Goal: Task Accomplishment & Management: Manage account settings

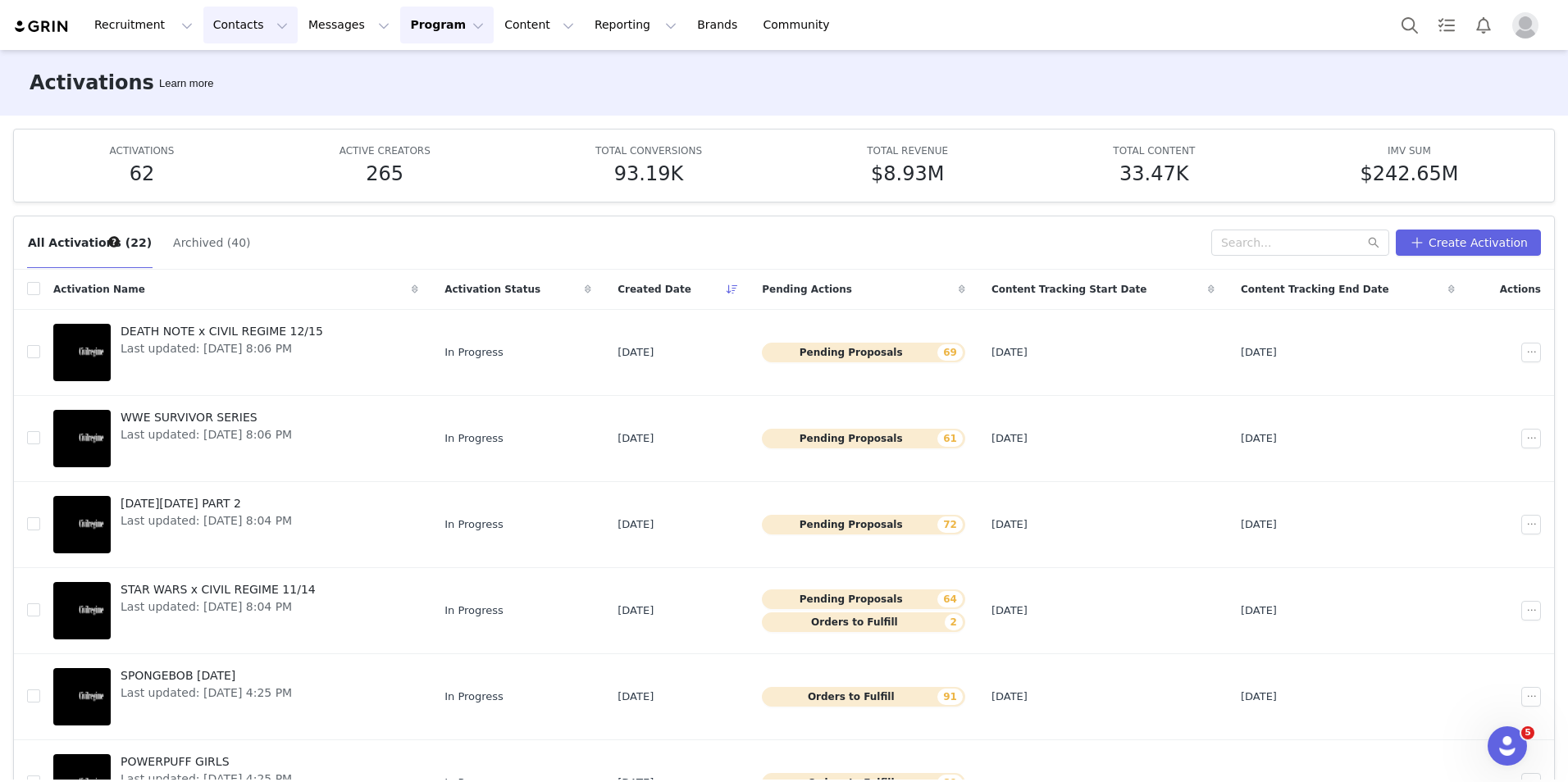
drag, startPoint x: 224, startPoint y: 25, endPoint x: 223, endPoint y: 42, distance: 17.0
click at [224, 25] on button "Contacts Contacts" at bounding box center [250, 25] width 94 height 37
drag, startPoint x: 226, startPoint y: 63, endPoint x: 254, endPoint y: 67, distance: 28.3
click at [226, 63] on link "Creators" at bounding box center [252, 73] width 130 height 31
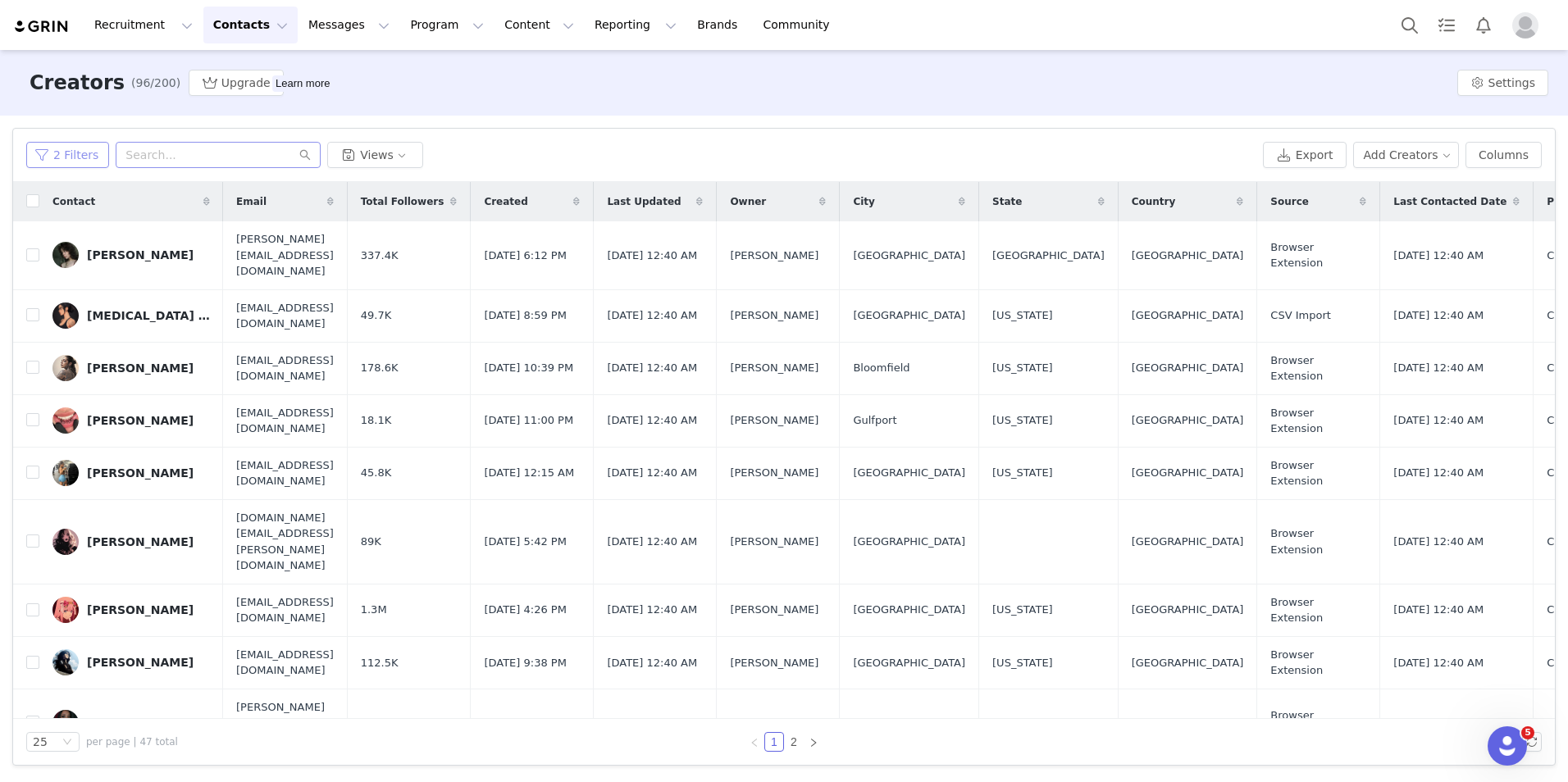
click at [44, 154] on button "2 Filters" at bounding box center [68, 154] width 83 height 26
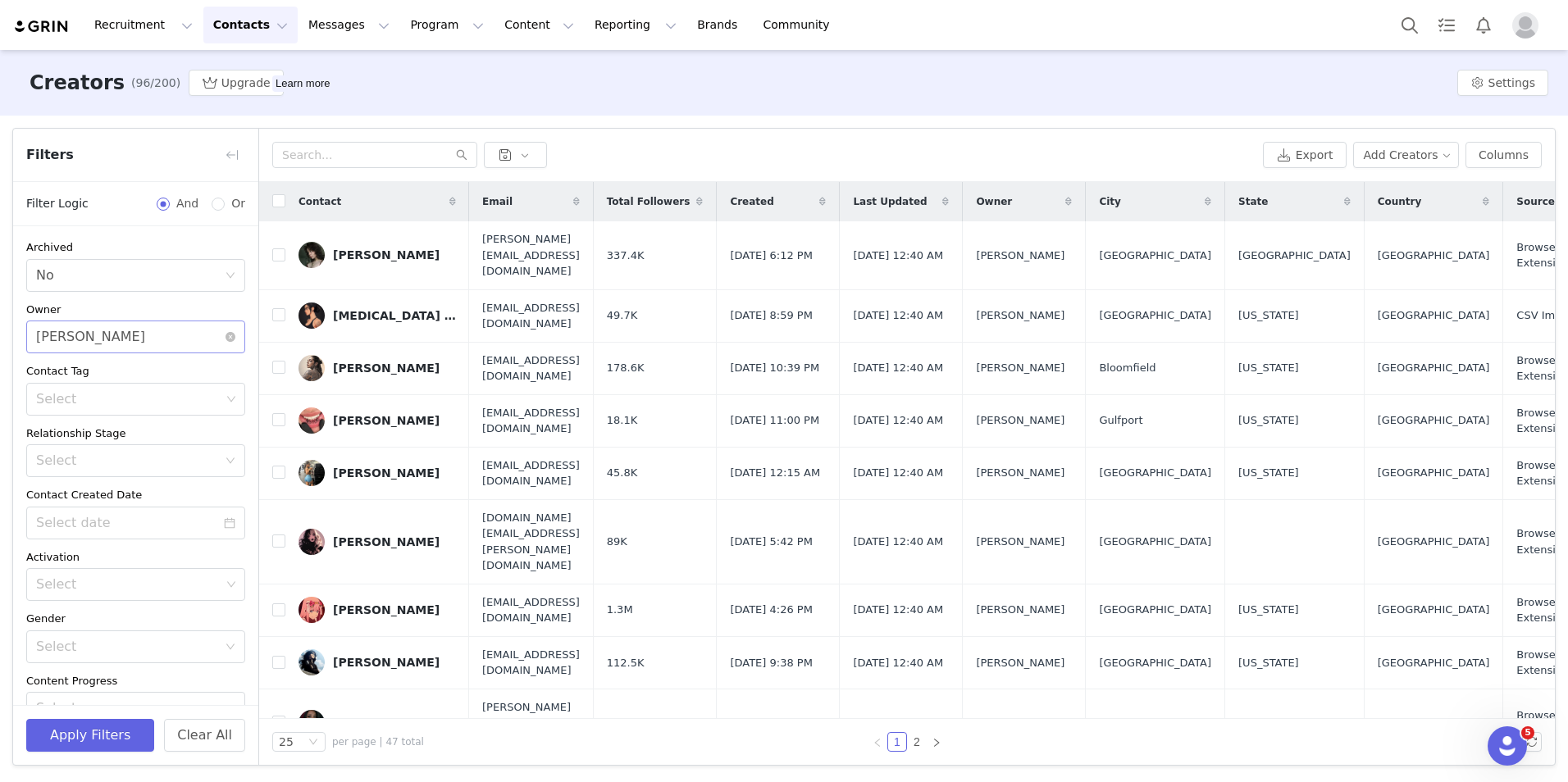
click at [119, 351] on div "Select Taylor orozco" at bounding box center [130, 336] width 189 height 31
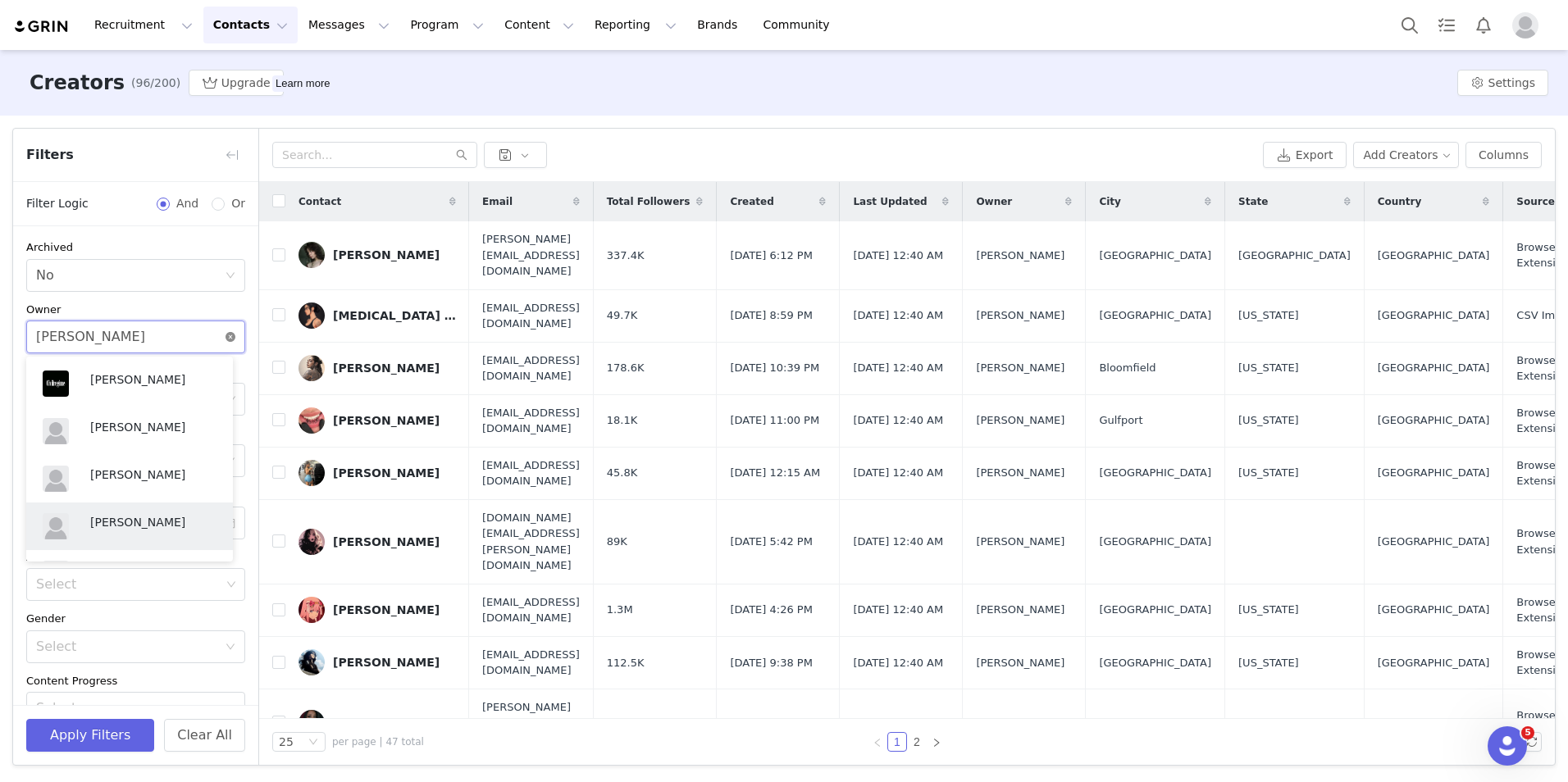
click at [225, 336] on icon "icon: close-circle" at bounding box center [230, 337] width 10 height 10
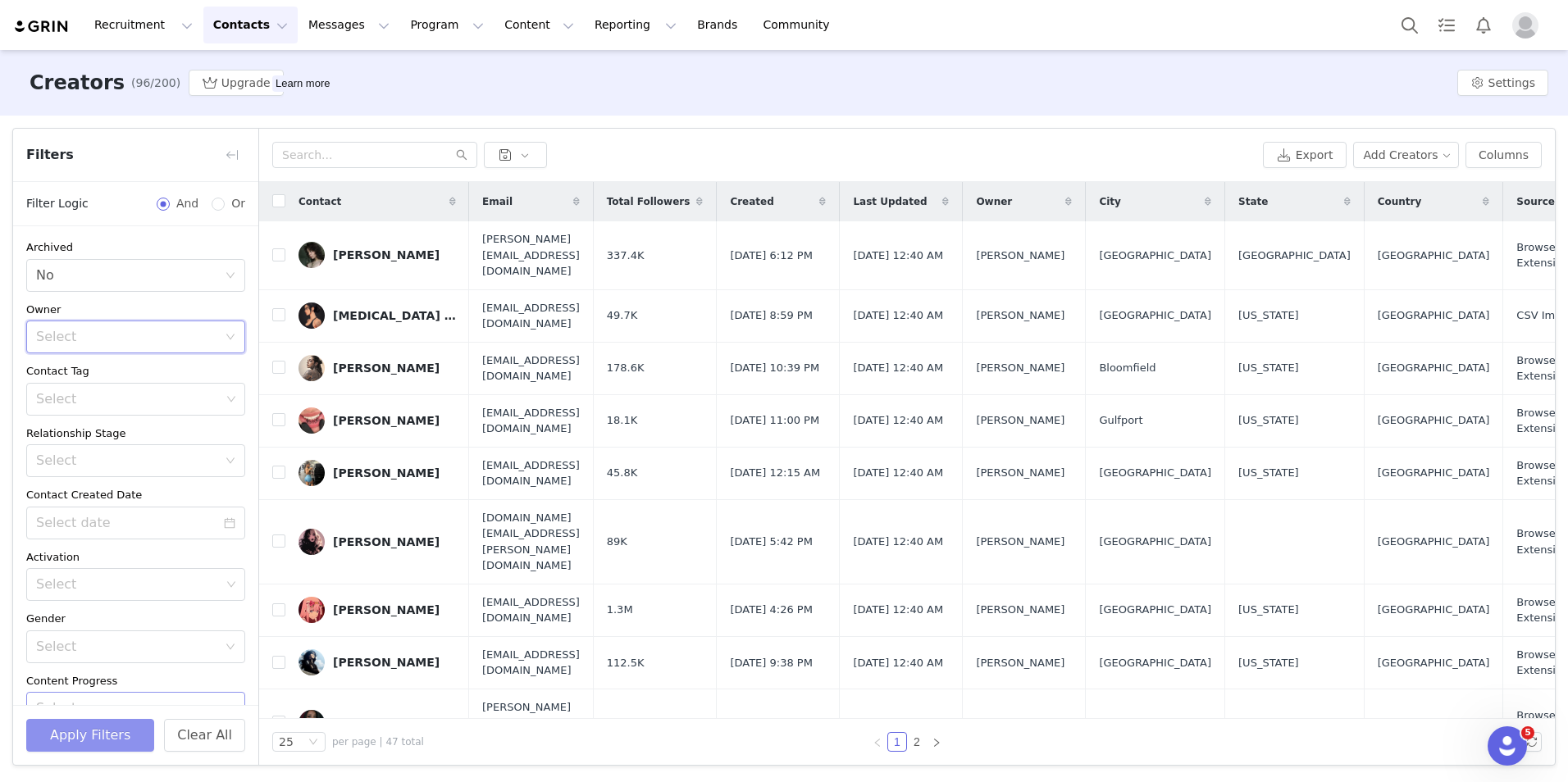
drag, startPoint x: 50, startPoint y: 731, endPoint x: 68, endPoint y: 696, distance: 39.4
click at [53, 726] on button "Apply Filters" at bounding box center [90, 735] width 128 height 33
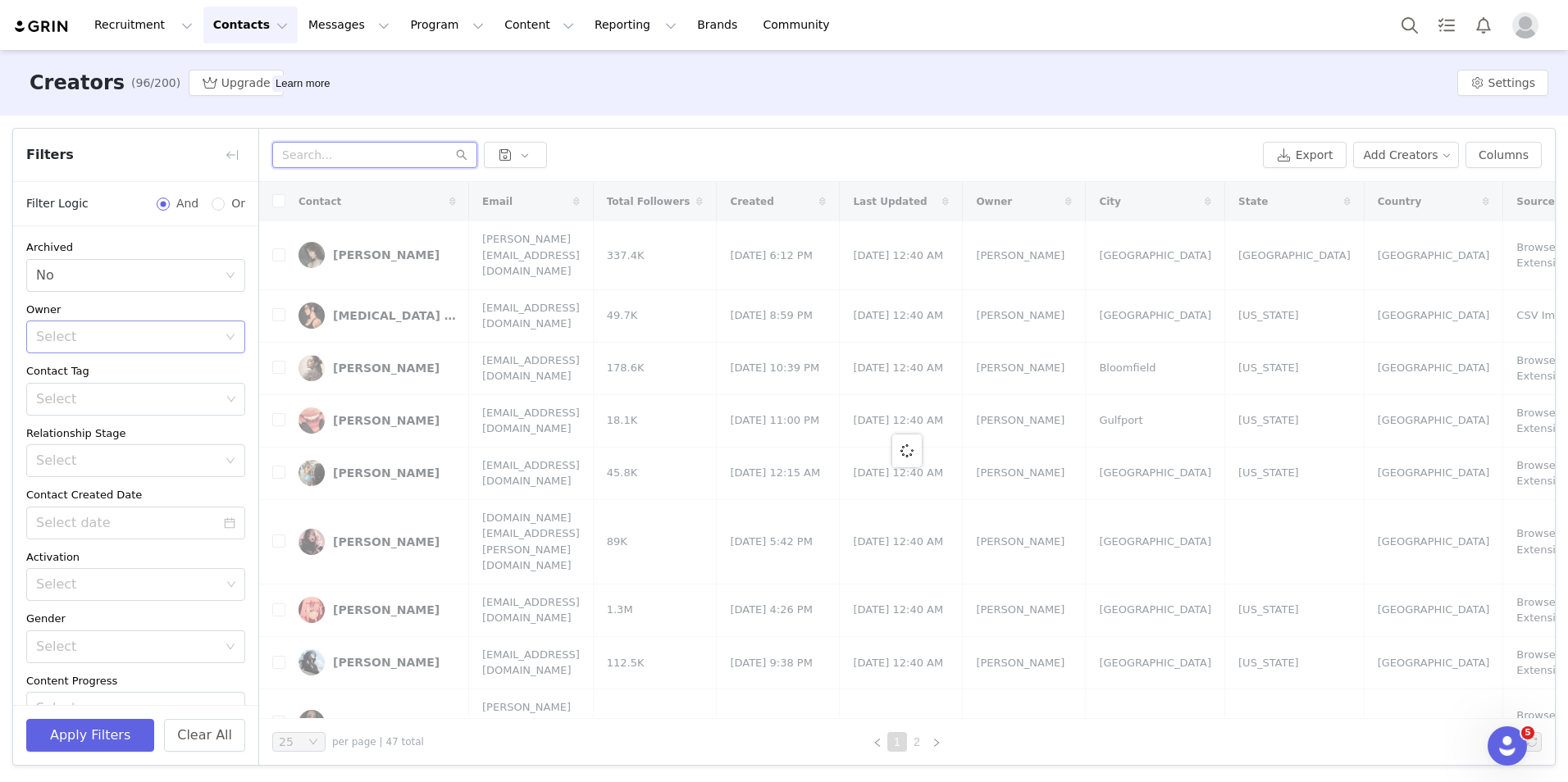
click at [302, 147] on input "text" at bounding box center [374, 154] width 205 height 26
paste input "Syndeylifts"
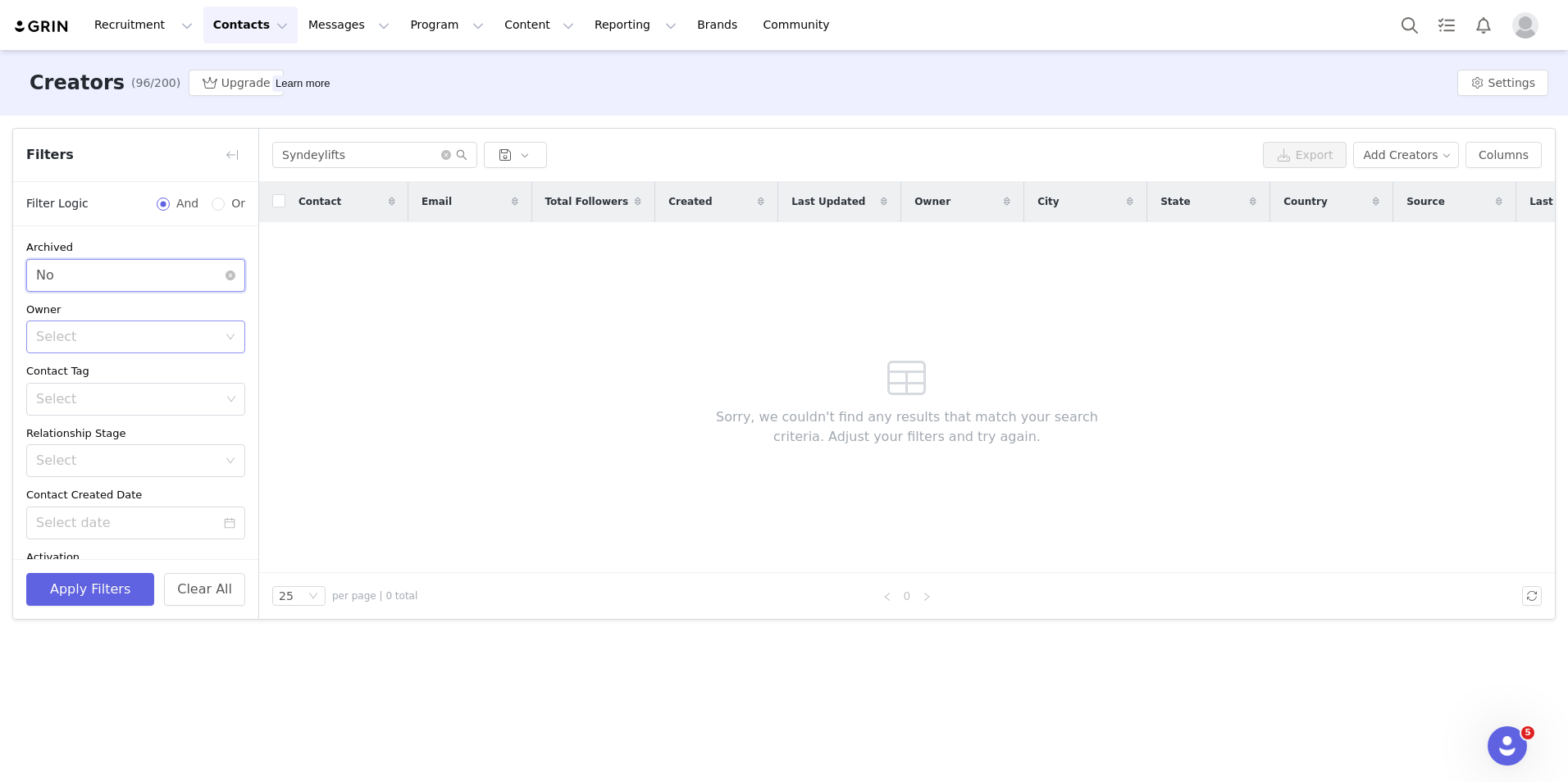
click at [176, 260] on div "Select No" at bounding box center [130, 275] width 189 height 31
click at [166, 313] on li "Yes" at bounding box center [130, 311] width 207 height 26
click at [82, 588] on button "Apply Filters" at bounding box center [90, 590] width 128 height 33
click at [177, 271] on div "Select Yes" at bounding box center [130, 275] width 189 height 31
click at [142, 330] on li "No" at bounding box center [130, 337] width 207 height 26
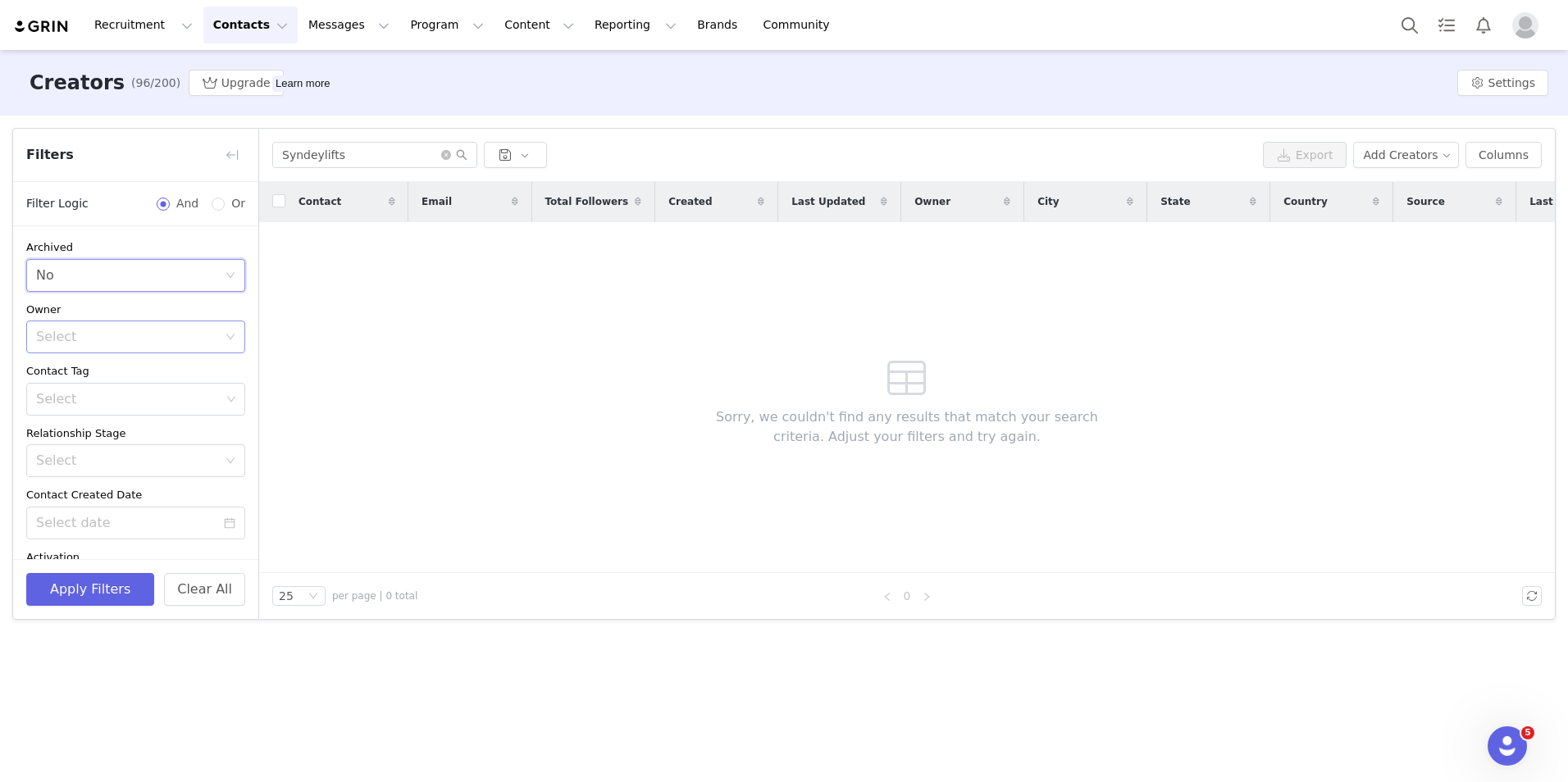
click at [78, 614] on div "Apply Filters Clear All" at bounding box center [135, 589] width 245 height 60
click at [136, 297] on div "Archived Select No Owner Select Contact Tag Select Relationship Stage Select Co…" at bounding box center [135, 482] width 245 height 512
click at [143, 271] on div "Select No" at bounding box center [130, 275] width 189 height 31
click at [135, 303] on li "Yes" at bounding box center [130, 311] width 207 height 26
click at [88, 602] on button "Apply Filters" at bounding box center [90, 590] width 128 height 33
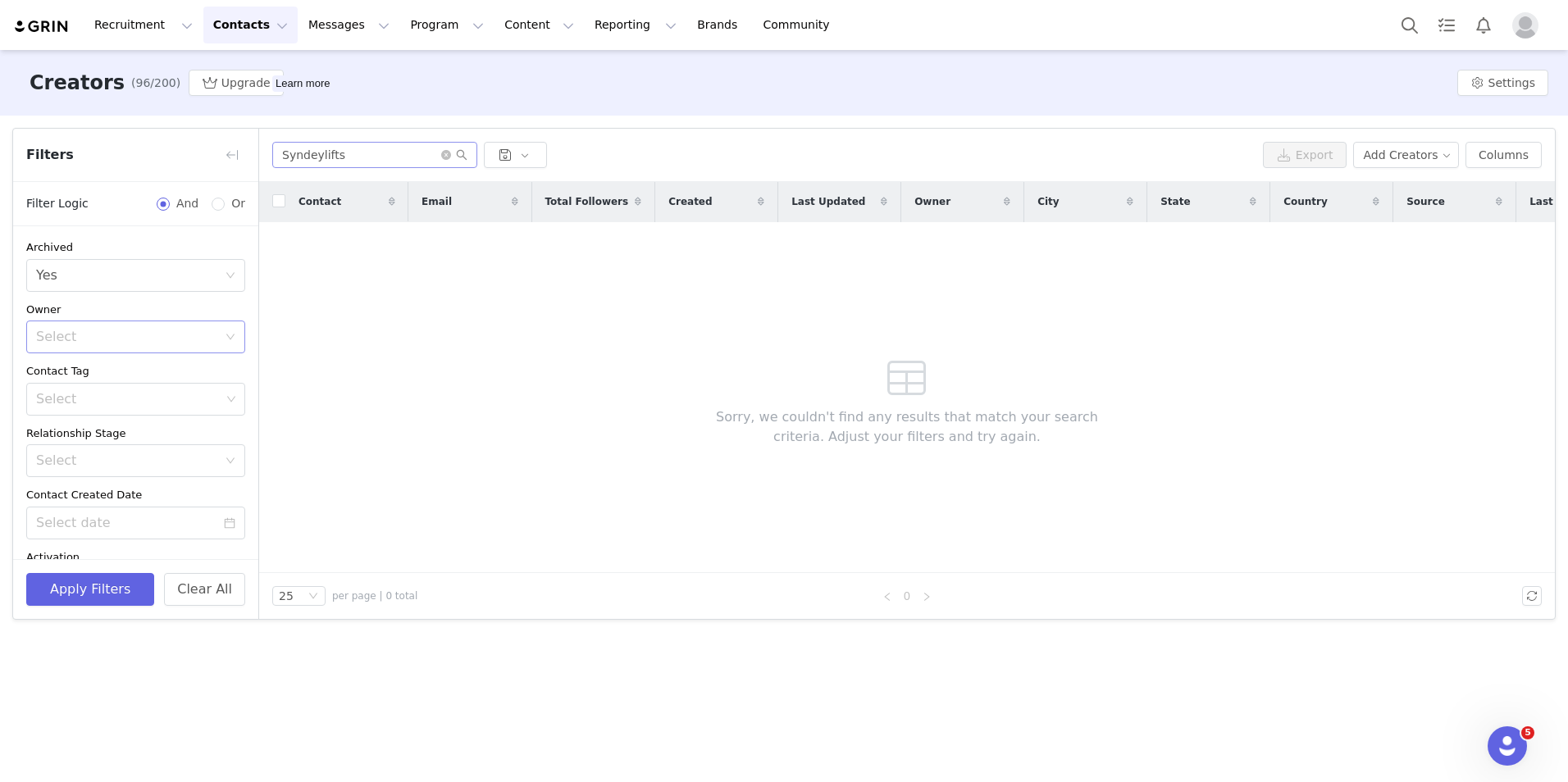
drag, startPoint x: 365, startPoint y: 138, endPoint x: 360, endPoint y: 152, distance: 14.9
click at [365, 140] on div "Syndeylifts Export Add Creators Columns" at bounding box center [906, 155] width 1295 height 53
click at [360, 153] on input "Syndeylifts" at bounding box center [374, 154] width 205 height 26
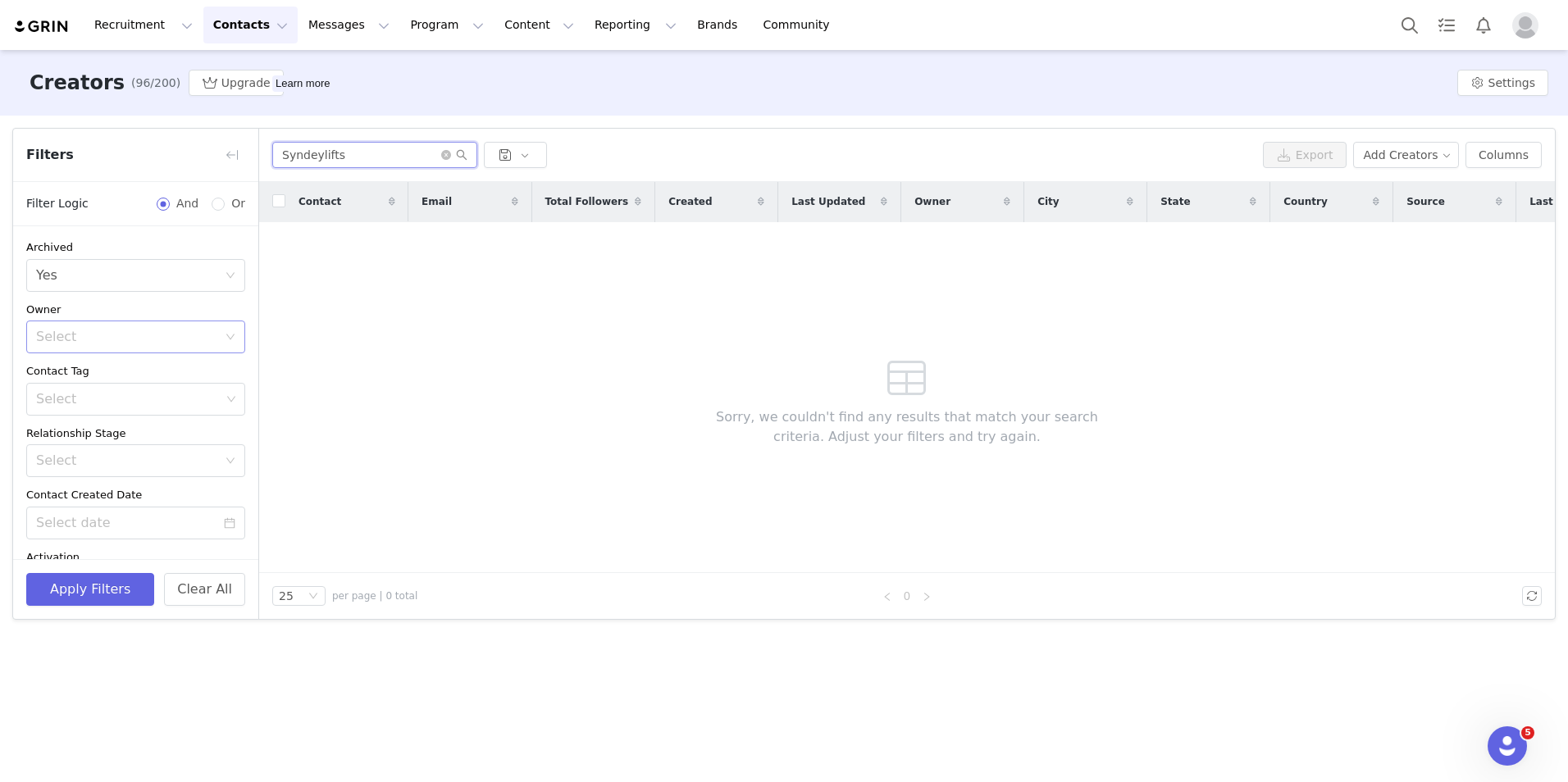
drag, startPoint x: 318, startPoint y: 157, endPoint x: 387, endPoint y: 158, distance: 69.0
click at [387, 158] on input "Syndeylifts" at bounding box center [374, 154] width 205 height 26
type input "Syndey"
drag, startPoint x: 179, startPoint y: 260, endPoint x: 175, endPoint y: 313, distance: 53.2
click at [179, 261] on div "Select Yes" at bounding box center [130, 275] width 189 height 31
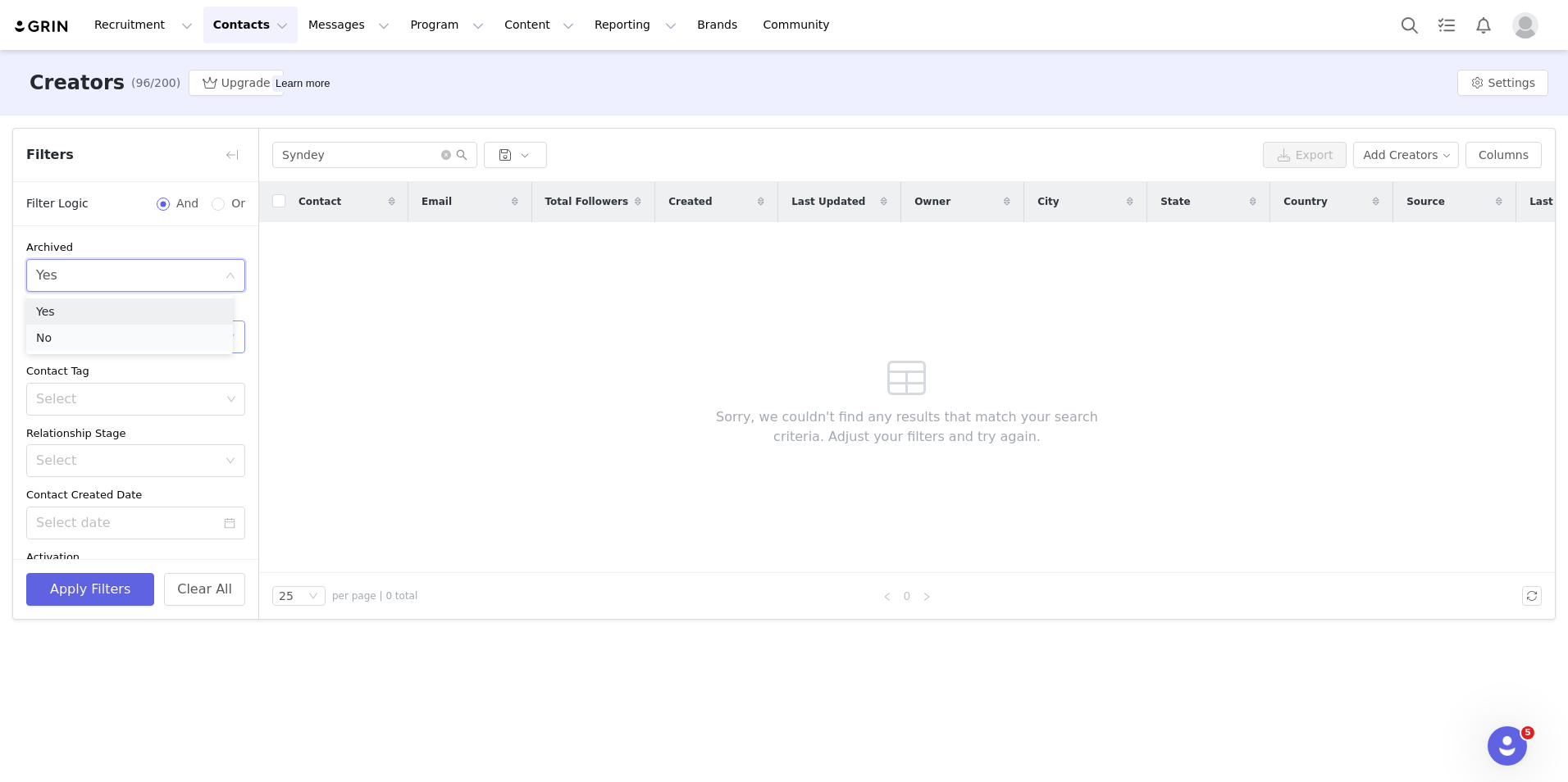
click at [136, 339] on li "No" at bounding box center [130, 337] width 207 height 26
click at [53, 604] on button "Apply Filters" at bounding box center [90, 590] width 128 height 33
click at [147, 327] on div "Select" at bounding box center [130, 336] width 189 height 31
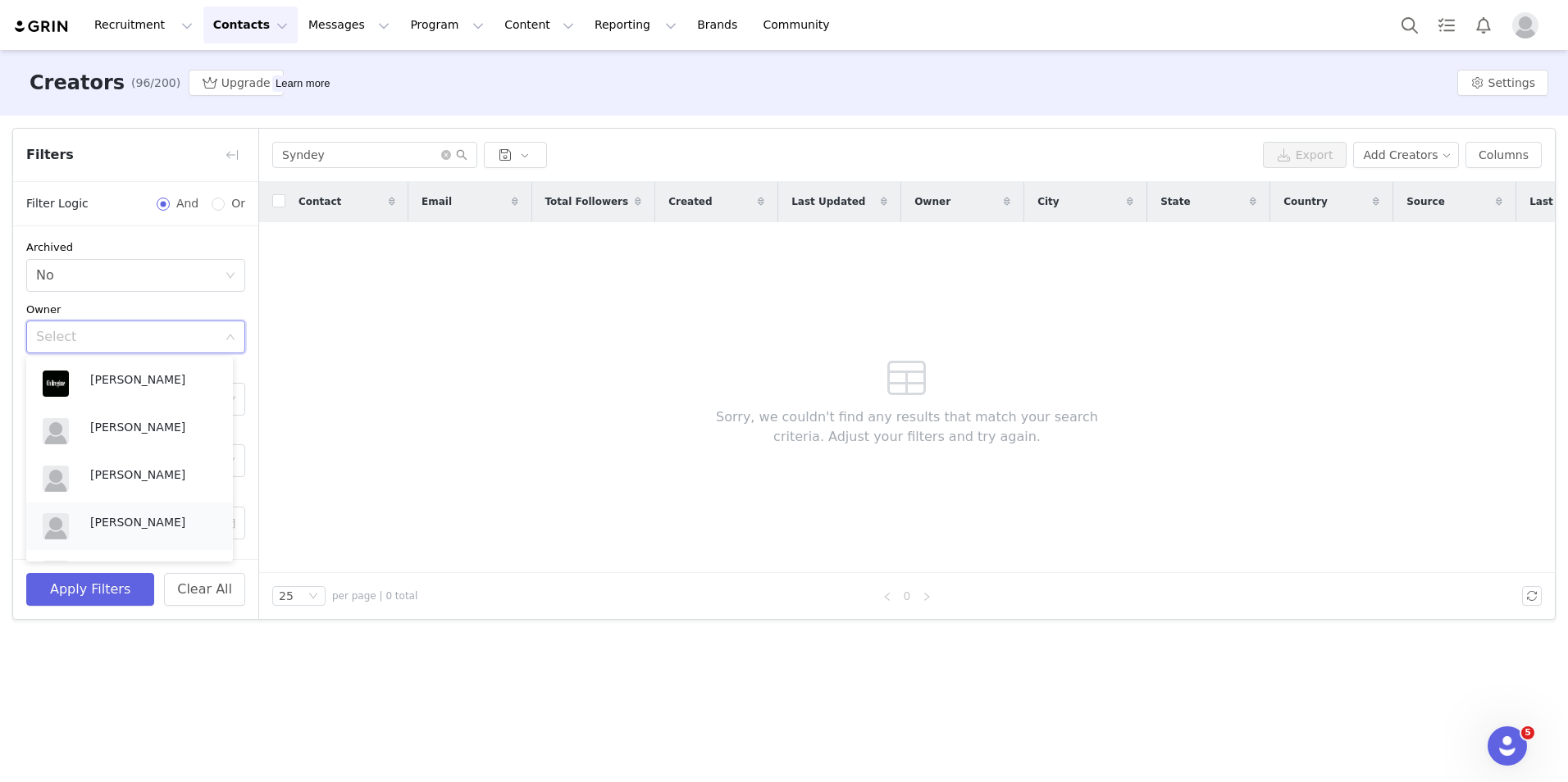
click at [141, 522] on p "[PERSON_NAME]" at bounding box center [152, 522] width 126 height 18
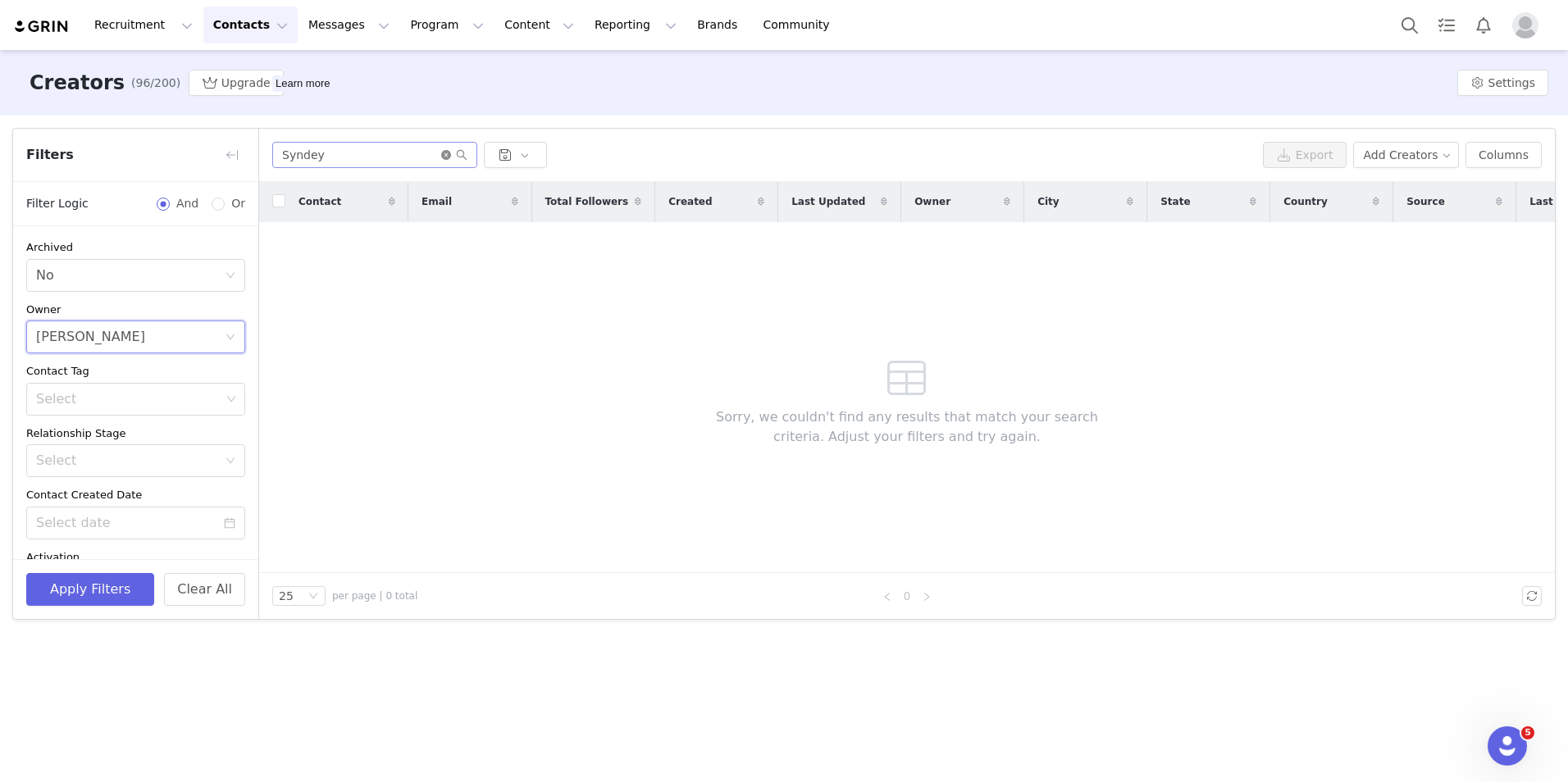
click at [445, 152] on icon "icon: close-circle" at bounding box center [446, 155] width 10 height 10
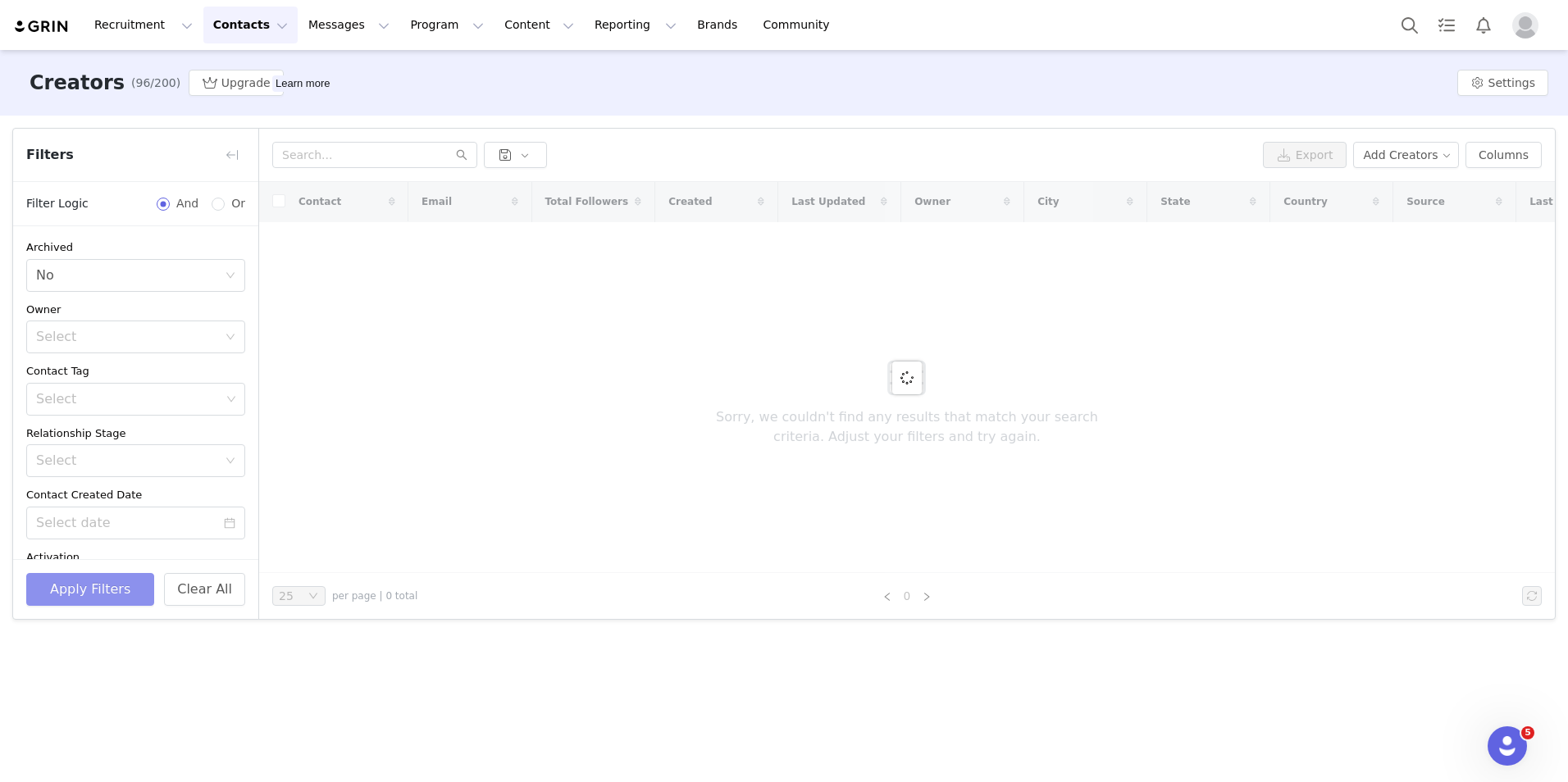
click at [91, 585] on button "Apply Filters" at bounding box center [90, 590] width 128 height 33
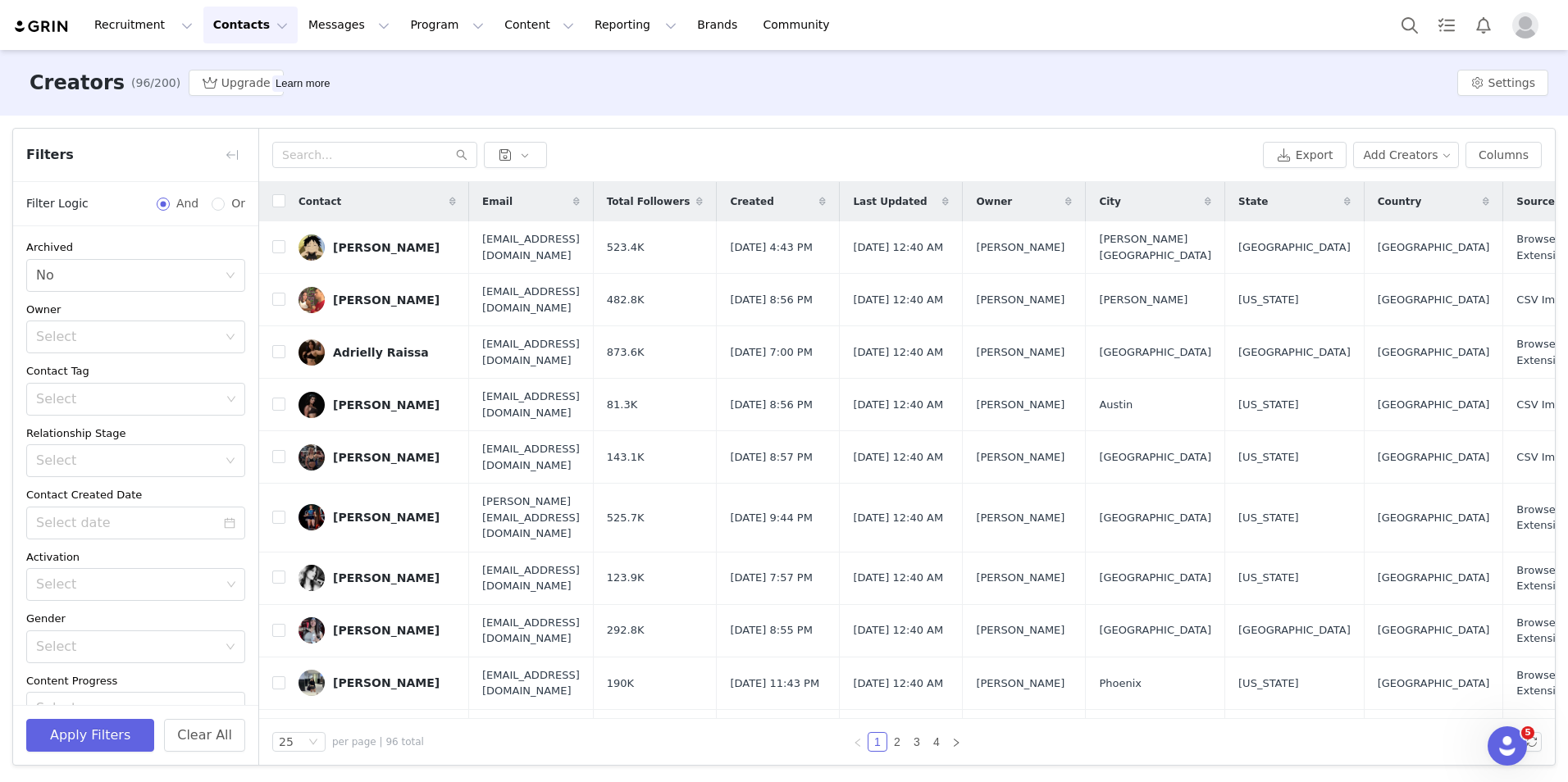
click at [54, 753] on div "Apply Filters Clear All" at bounding box center [135, 735] width 245 height 60
click at [136, 324] on div "Select" at bounding box center [130, 336] width 189 height 31
drag, startPoint x: 102, startPoint y: 521, endPoint x: 102, endPoint y: 531, distance: 10.0
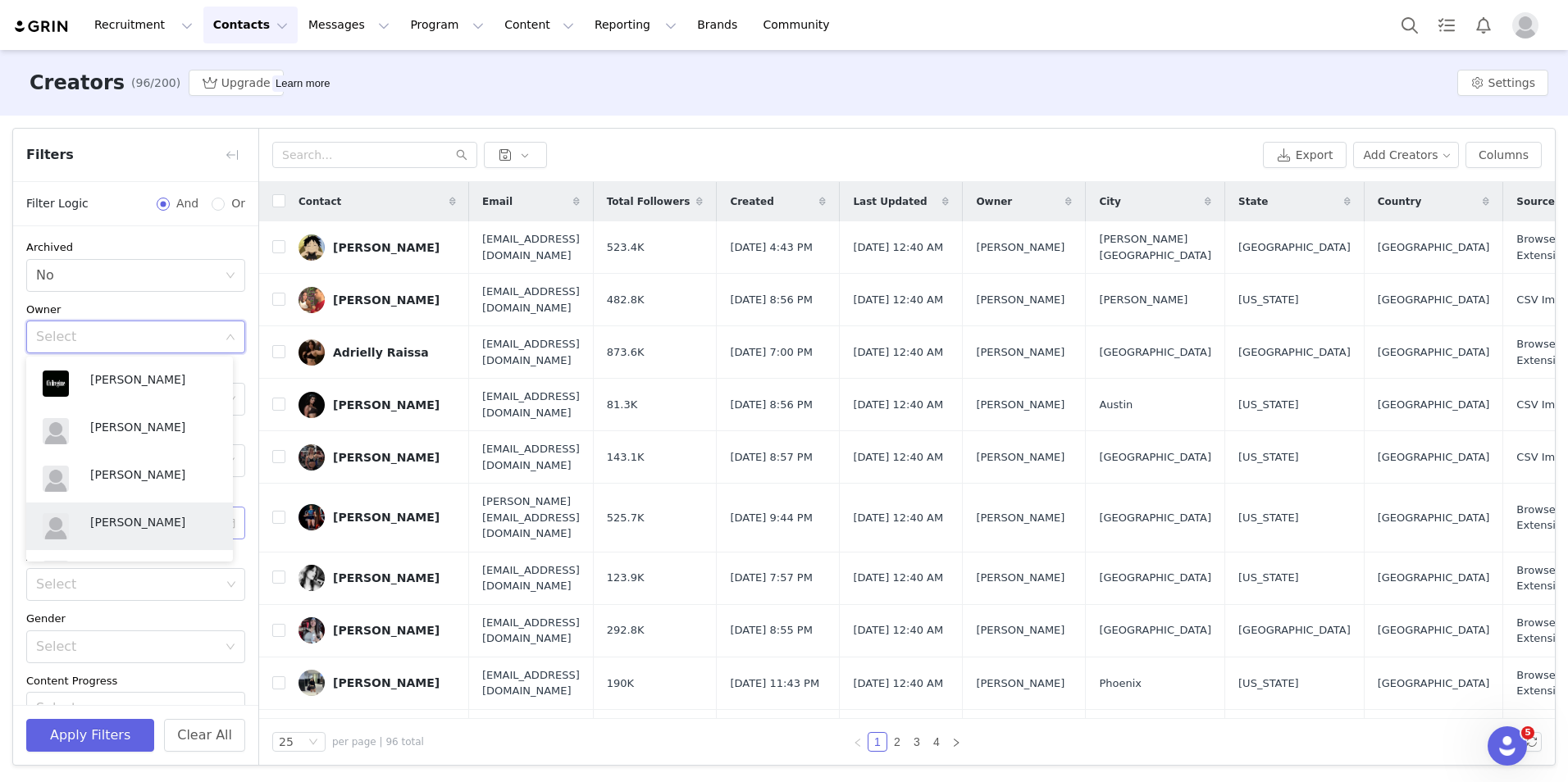
click at [102, 522] on p "[PERSON_NAME]" at bounding box center [152, 522] width 126 height 18
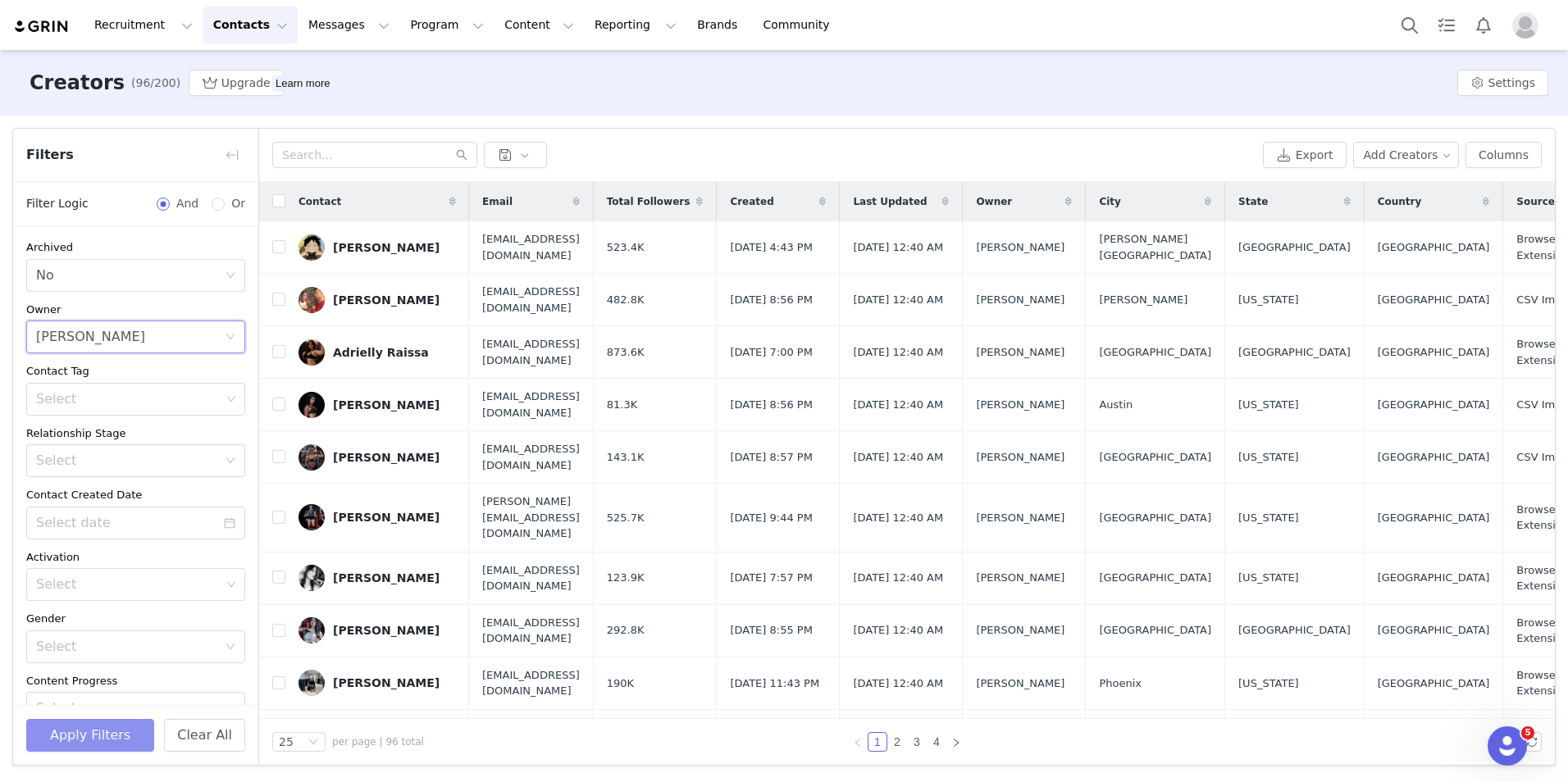
click at [58, 731] on button "Apply Filters" at bounding box center [90, 735] width 128 height 33
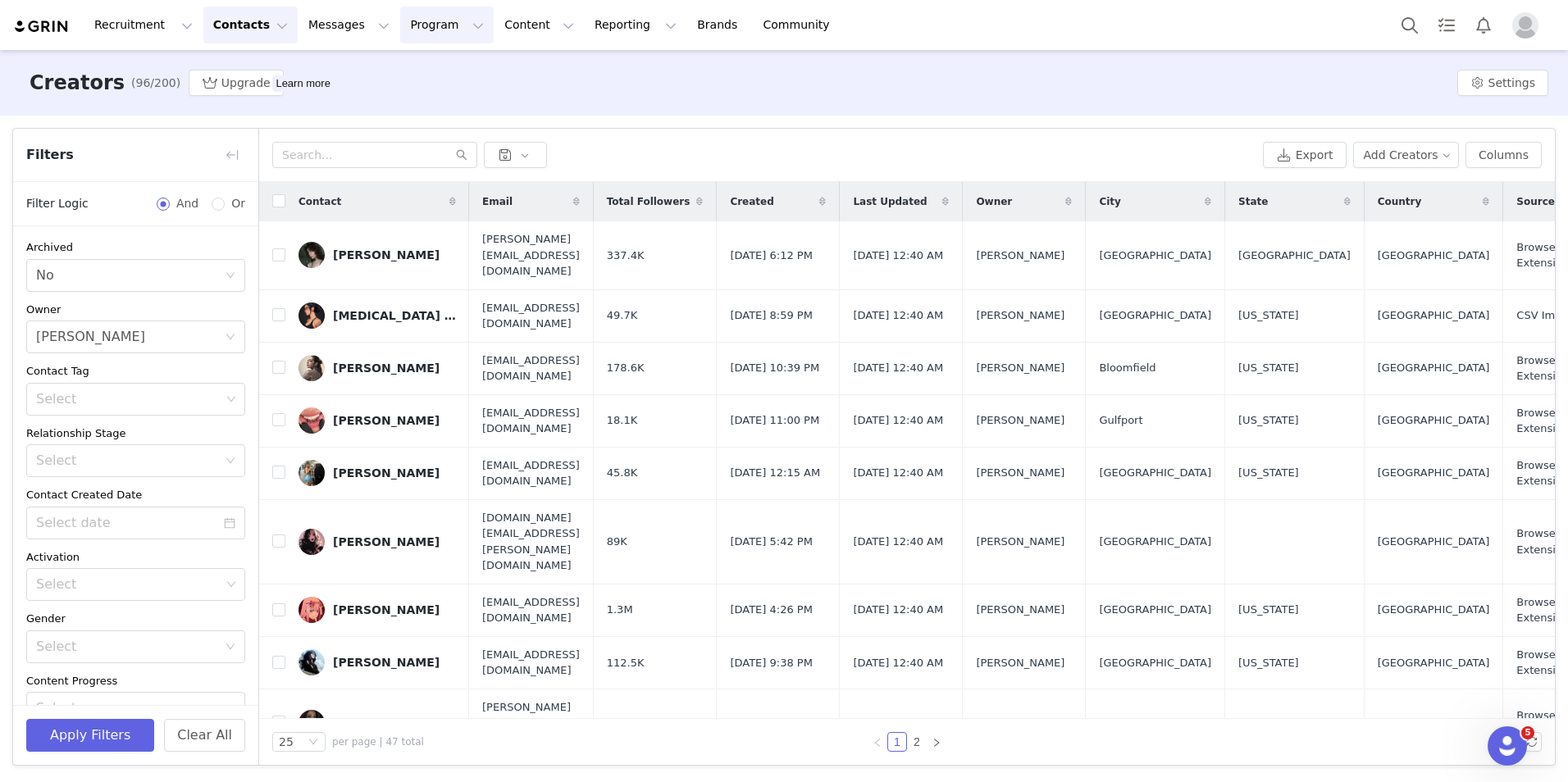
click at [400, 26] on button "Program Program" at bounding box center [446, 25] width 93 height 37
click at [416, 78] on p "Activations" at bounding box center [403, 73] width 64 height 17
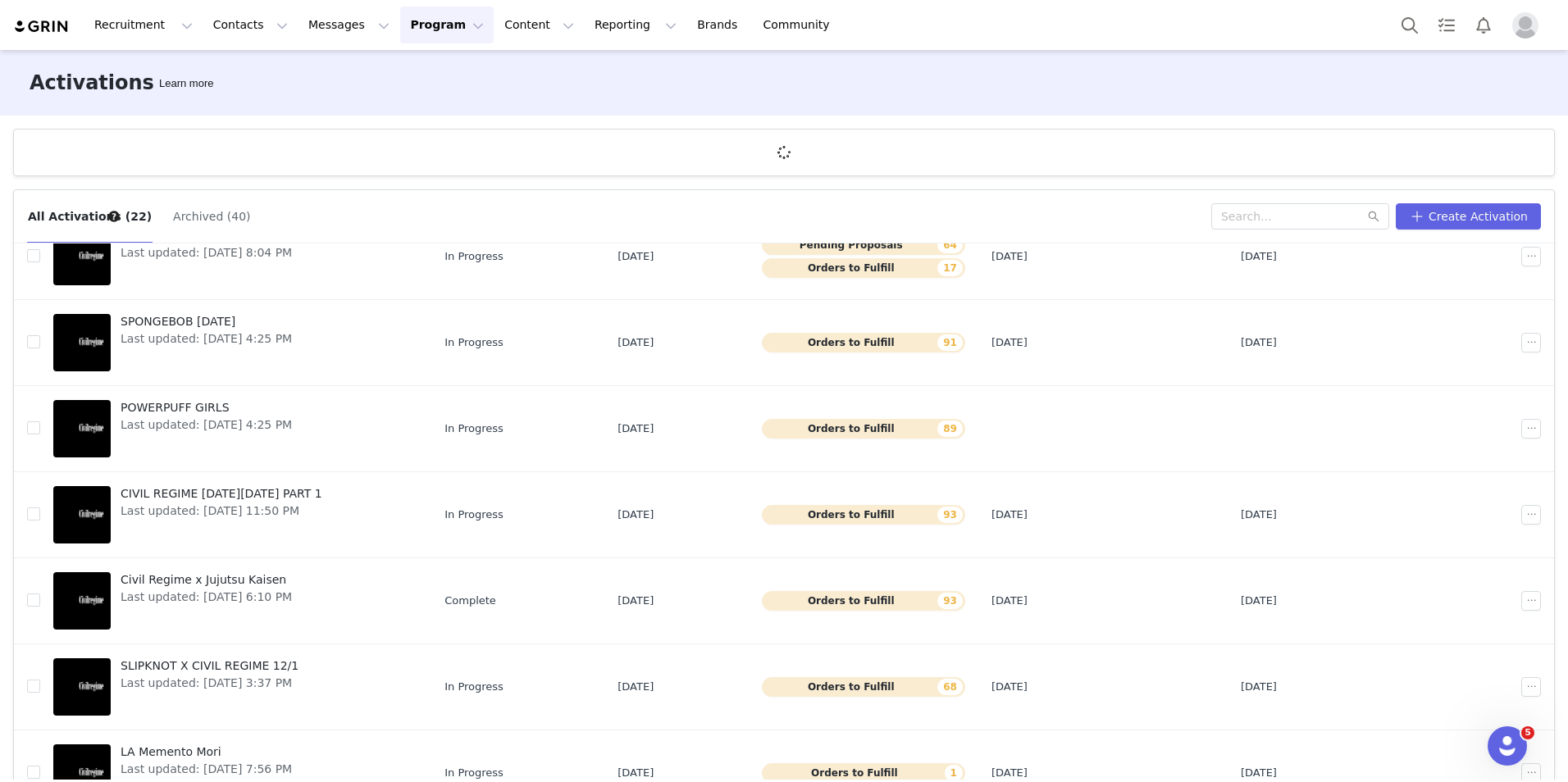
scroll to position [164, 0]
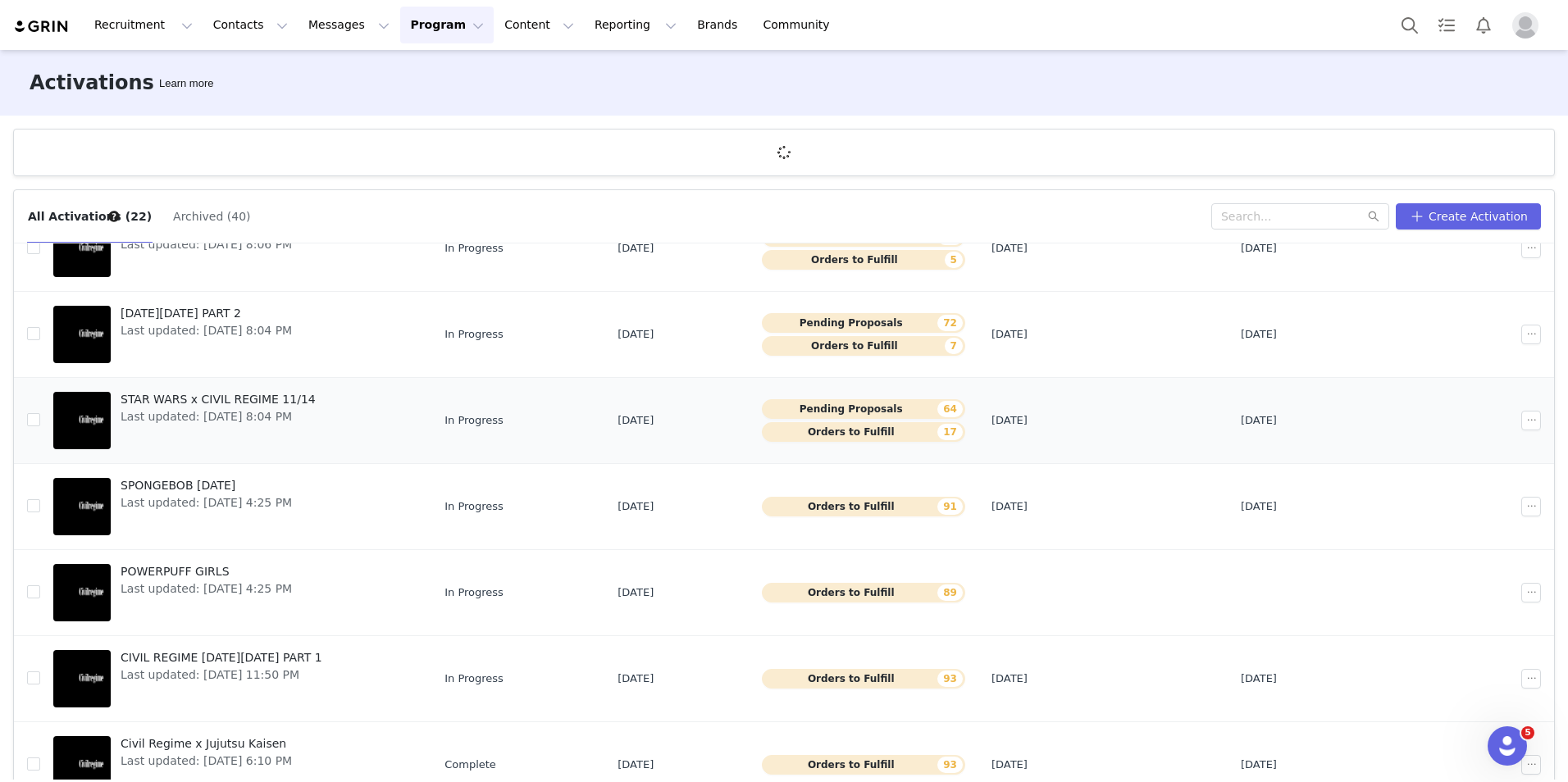
click at [274, 399] on span "STAR WARS x CIVIL REGIME 11/14" at bounding box center [218, 400] width 195 height 17
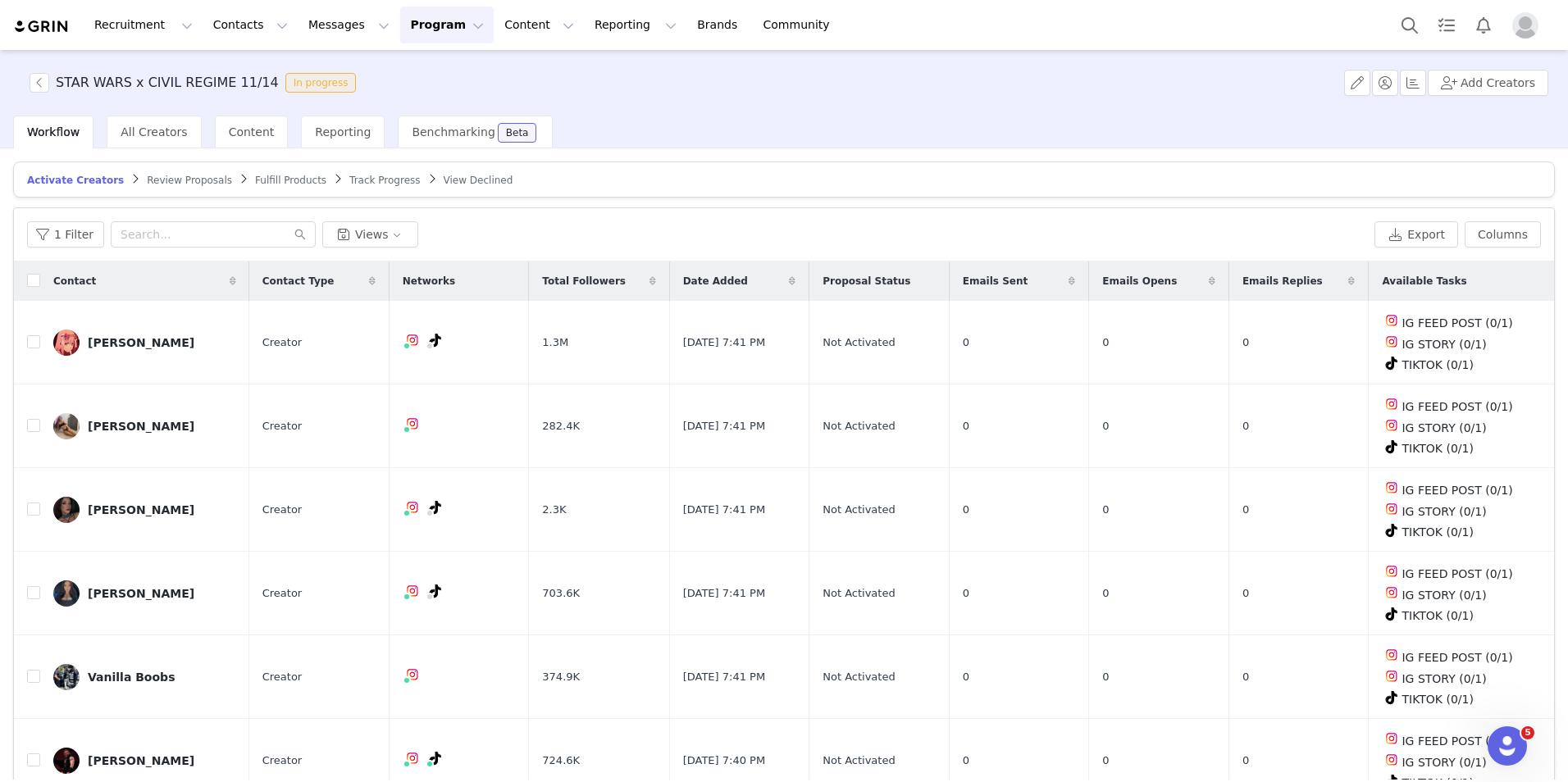
click at [54, 250] on div "1 Filter Views Export Columns" at bounding box center [784, 235] width 1540 height 53
click at [59, 236] on button "1 Filter" at bounding box center [65, 234] width 77 height 26
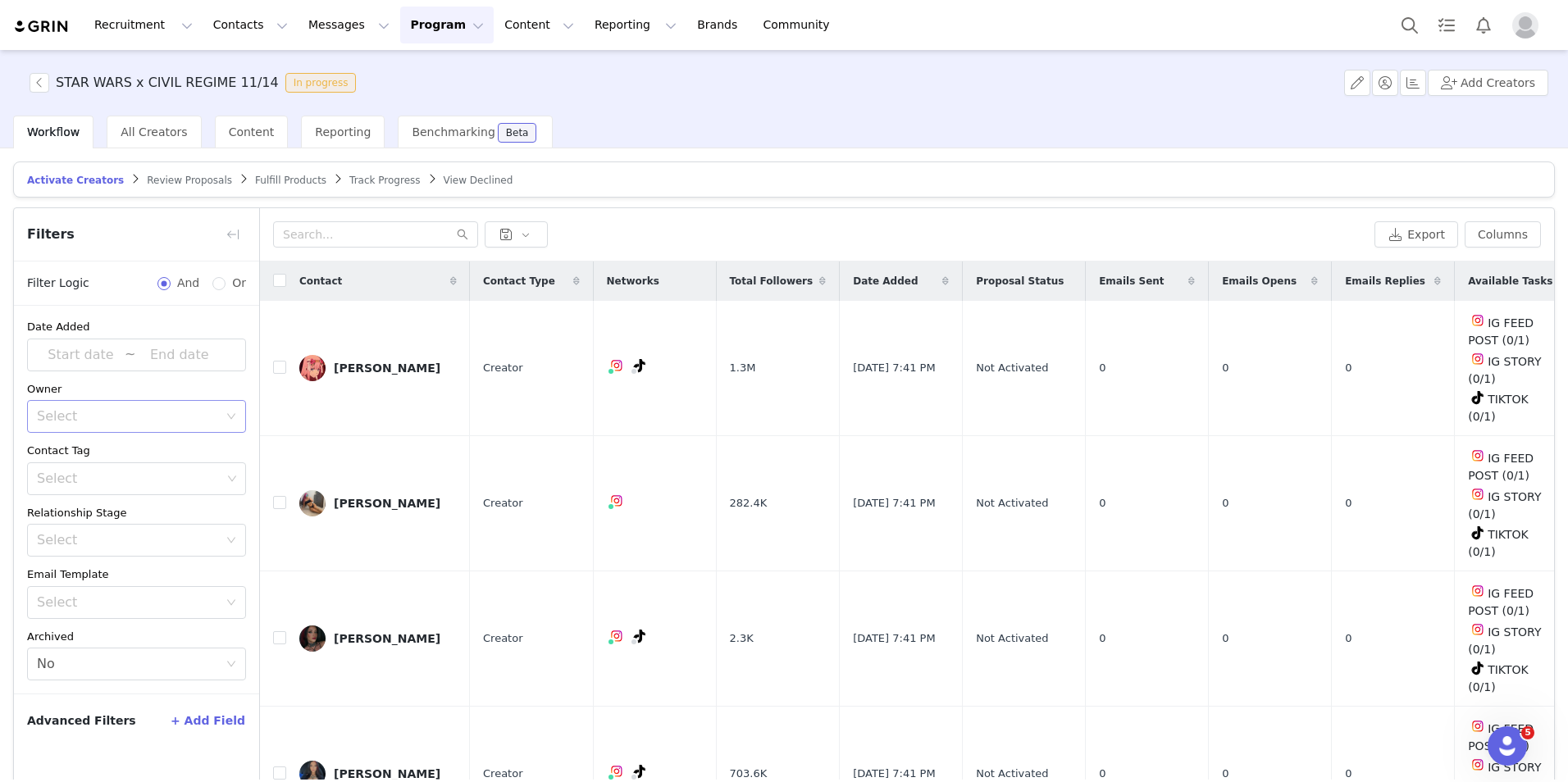
click at [80, 419] on div "Select" at bounding box center [128, 416] width 181 height 16
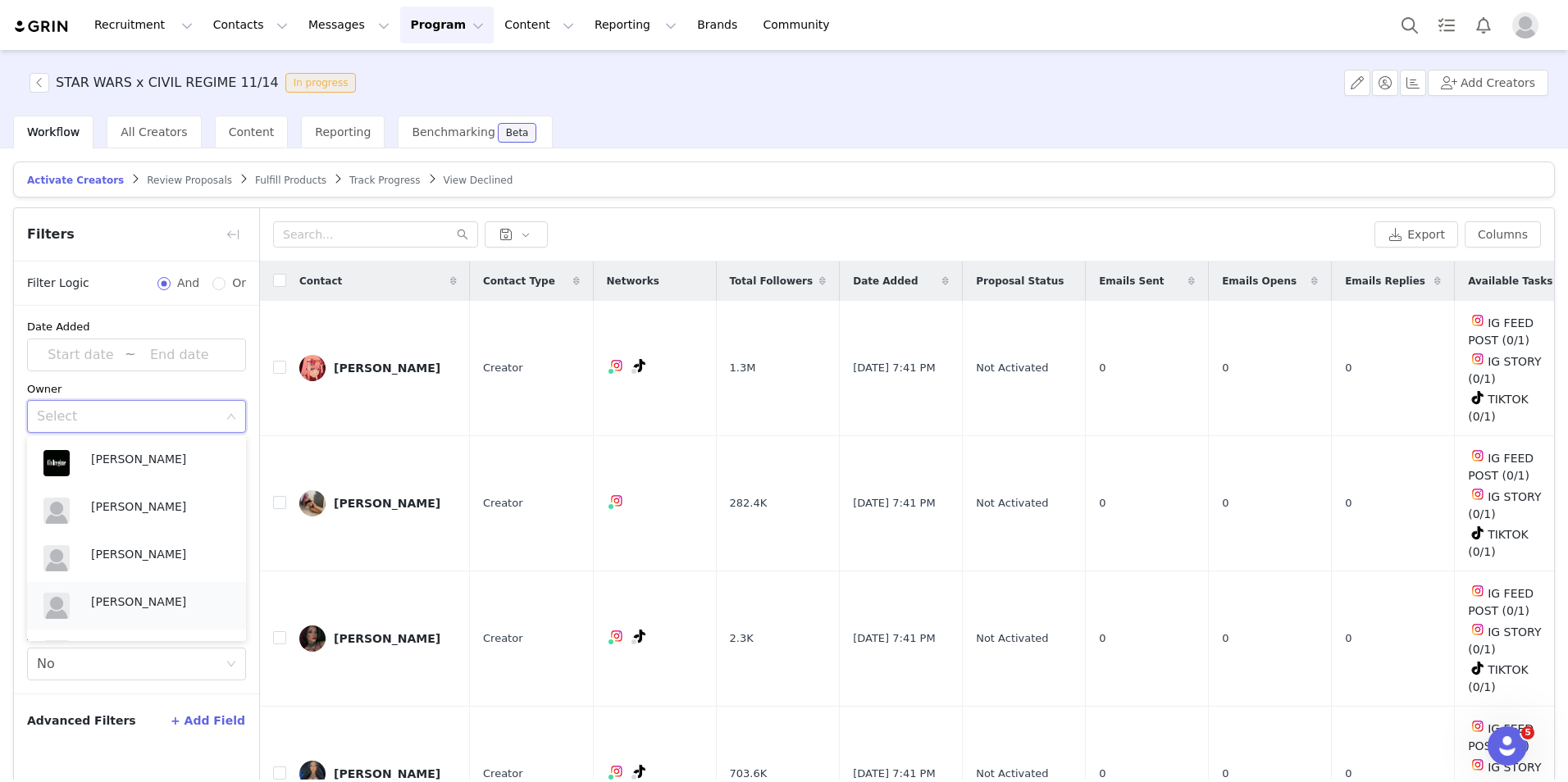
click at [110, 601] on p "[PERSON_NAME]" at bounding box center [160, 602] width 139 height 18
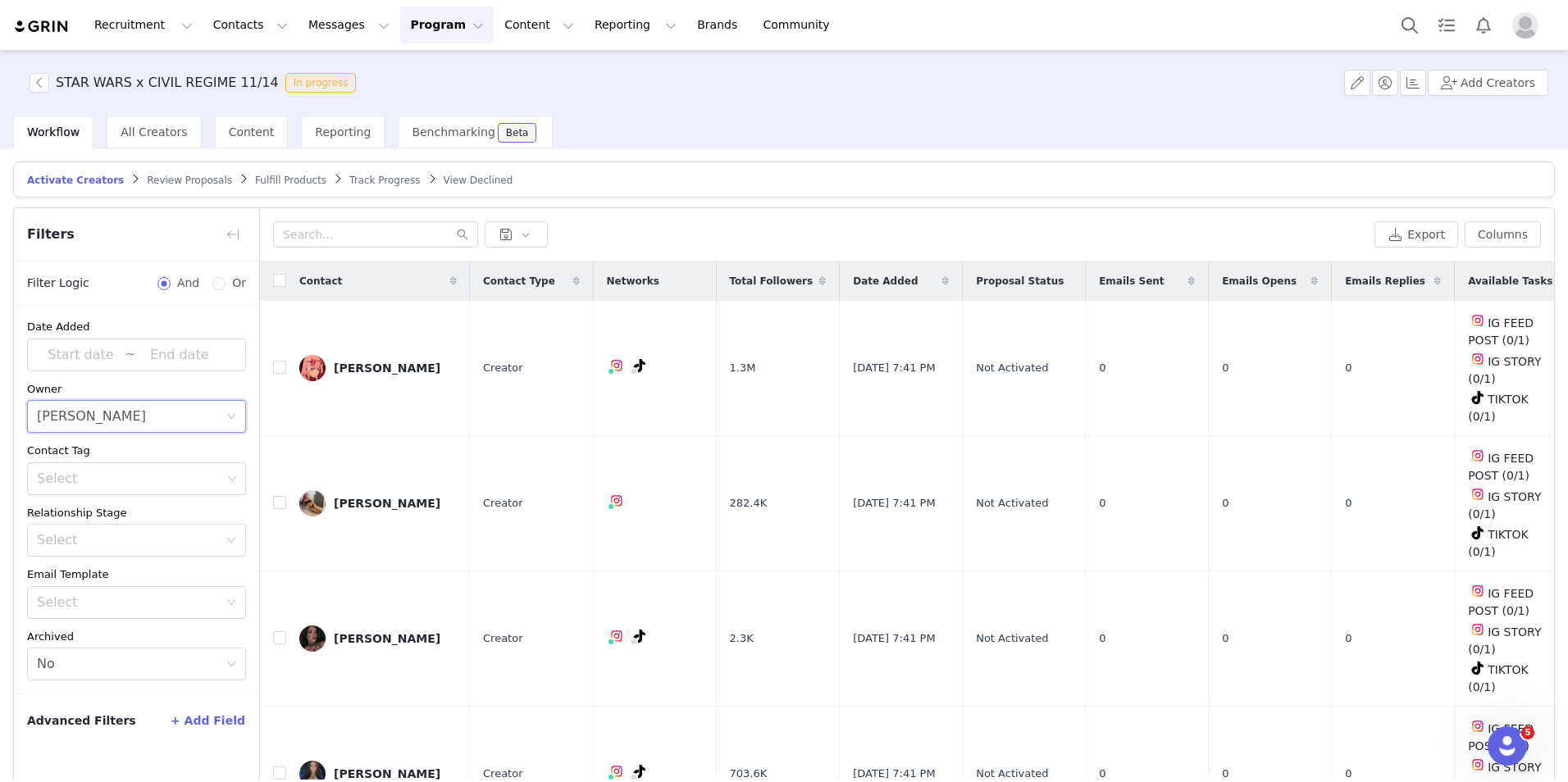
scroll to position [79, 0]
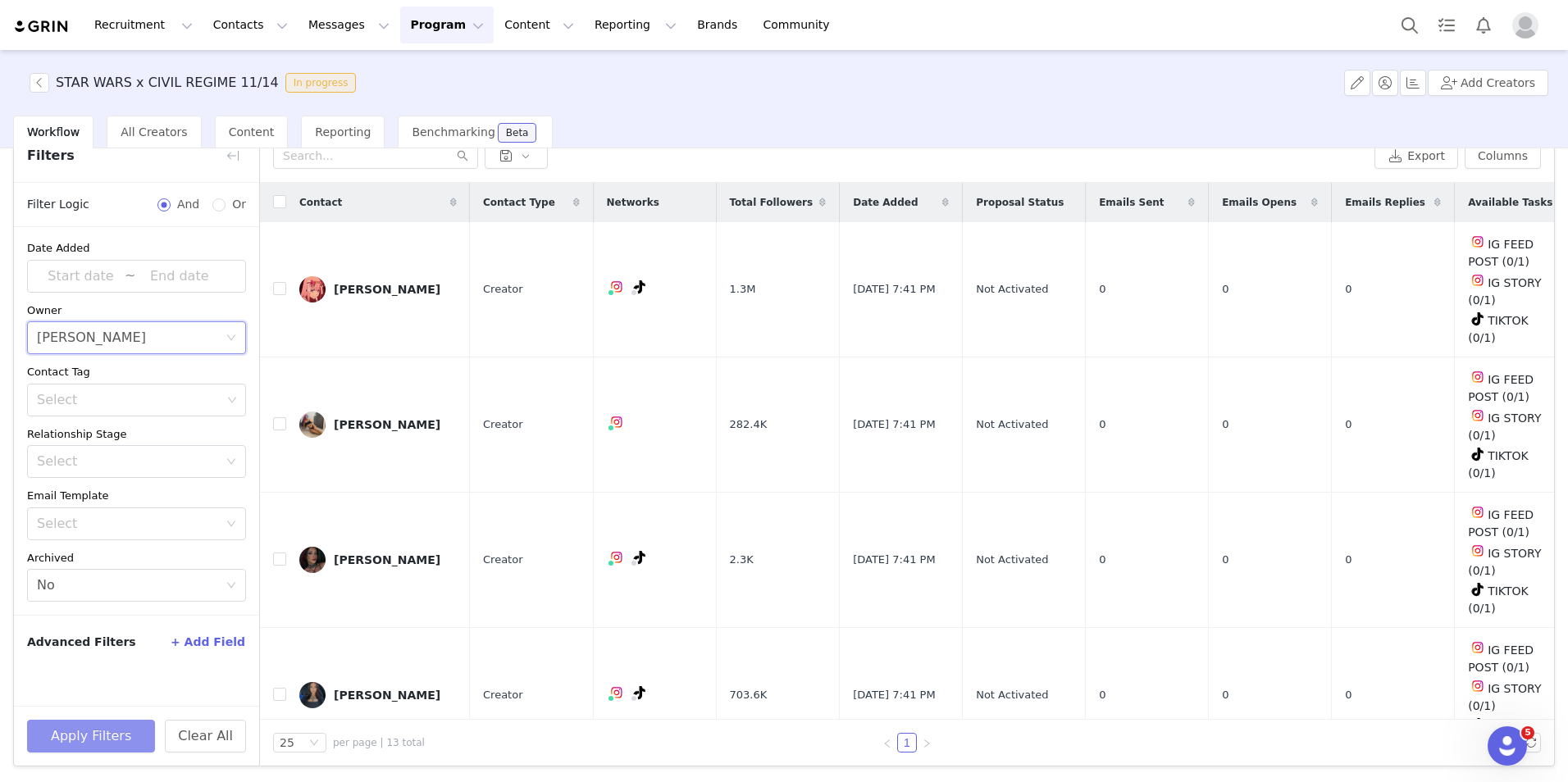
click at [98, 737] on button "Apply Filters" at bounding box center [91, 736] width 128 height 33
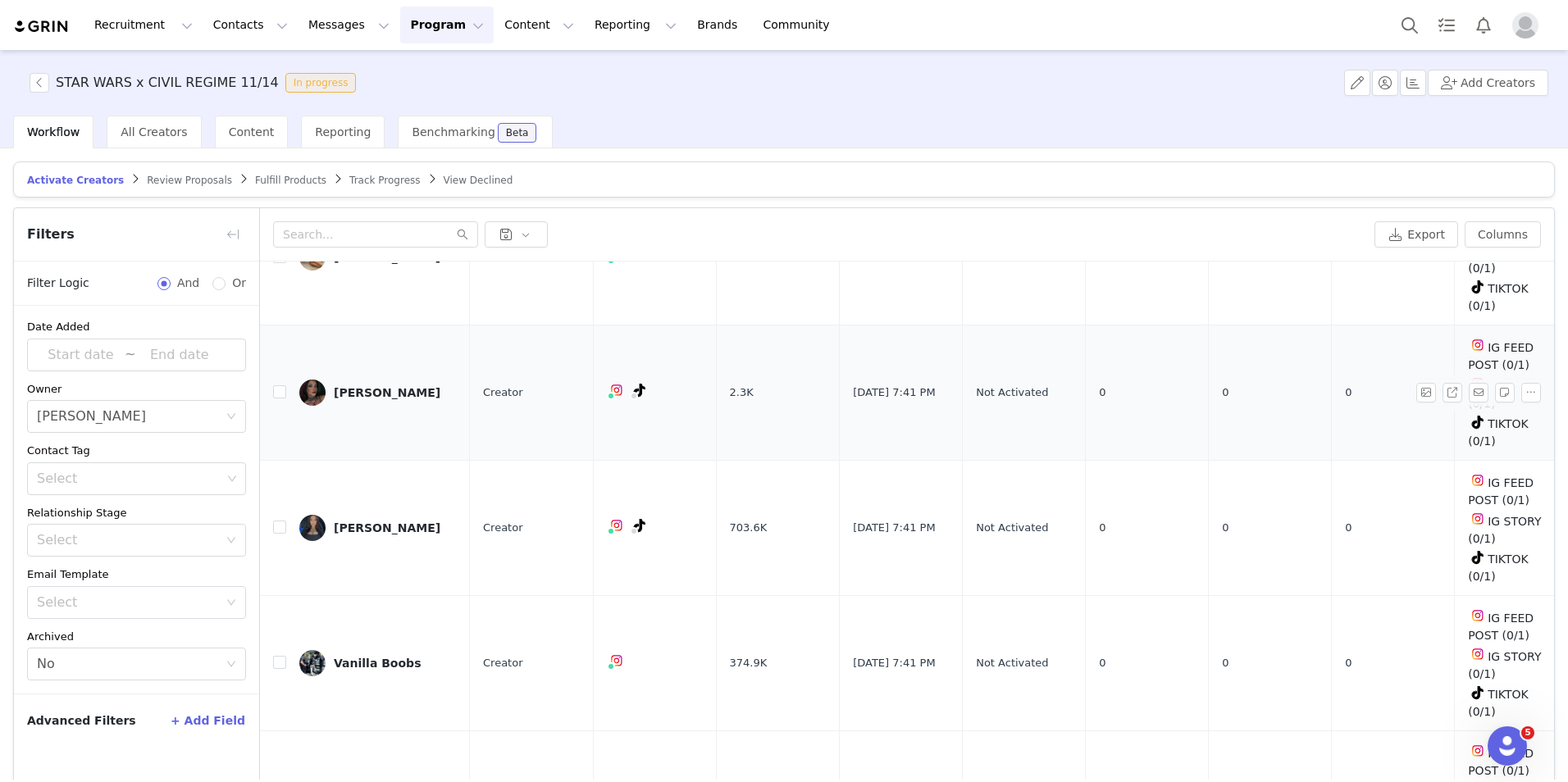
scroll to position [0, 0]
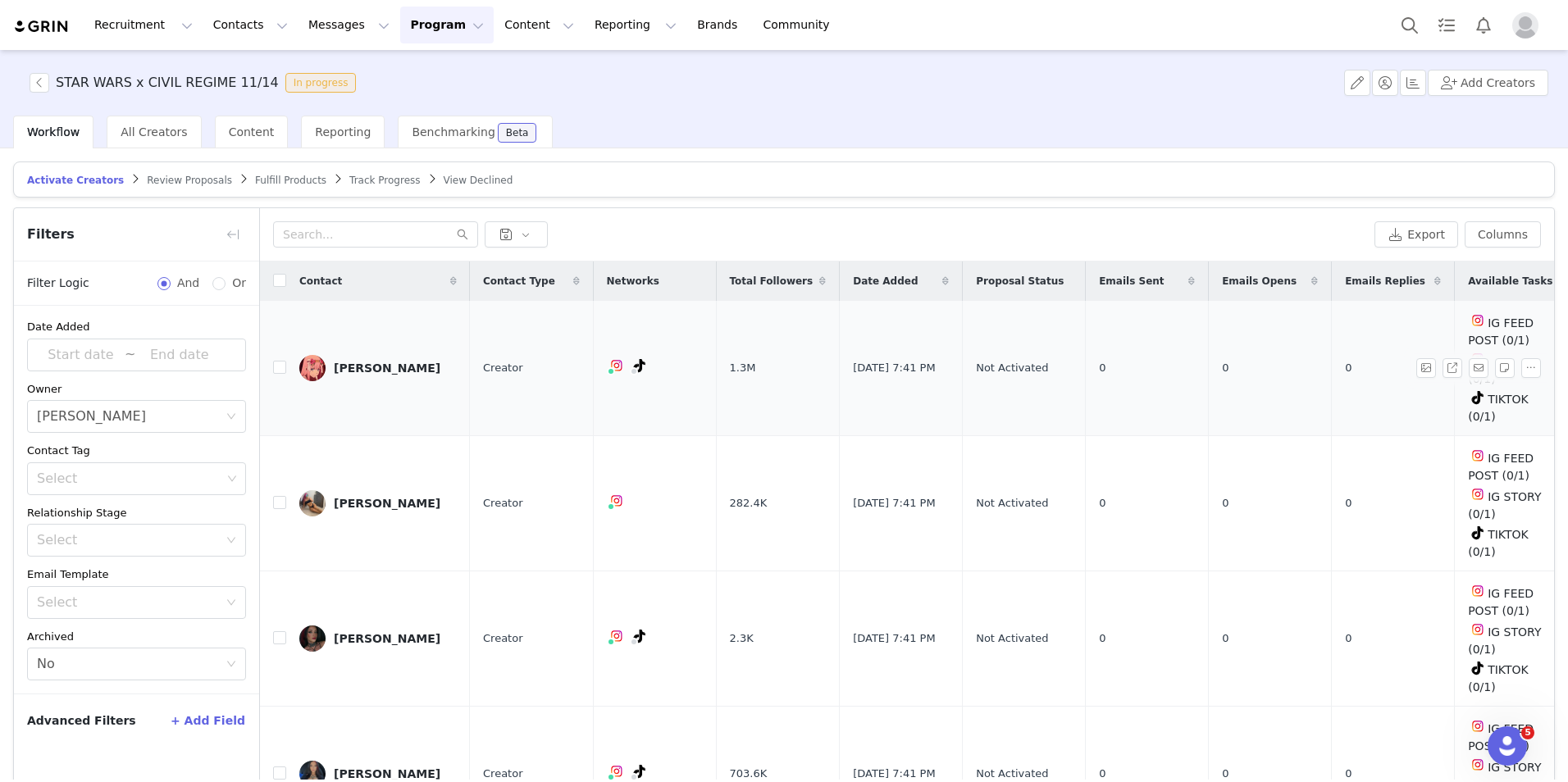
click at [269, 363] on td at bounding box center [273, 369] width 26 height 136
click at [278, 363] on input "checkbox" at bounding box center [279, 367] width 13 height 13
checkbox input "true"
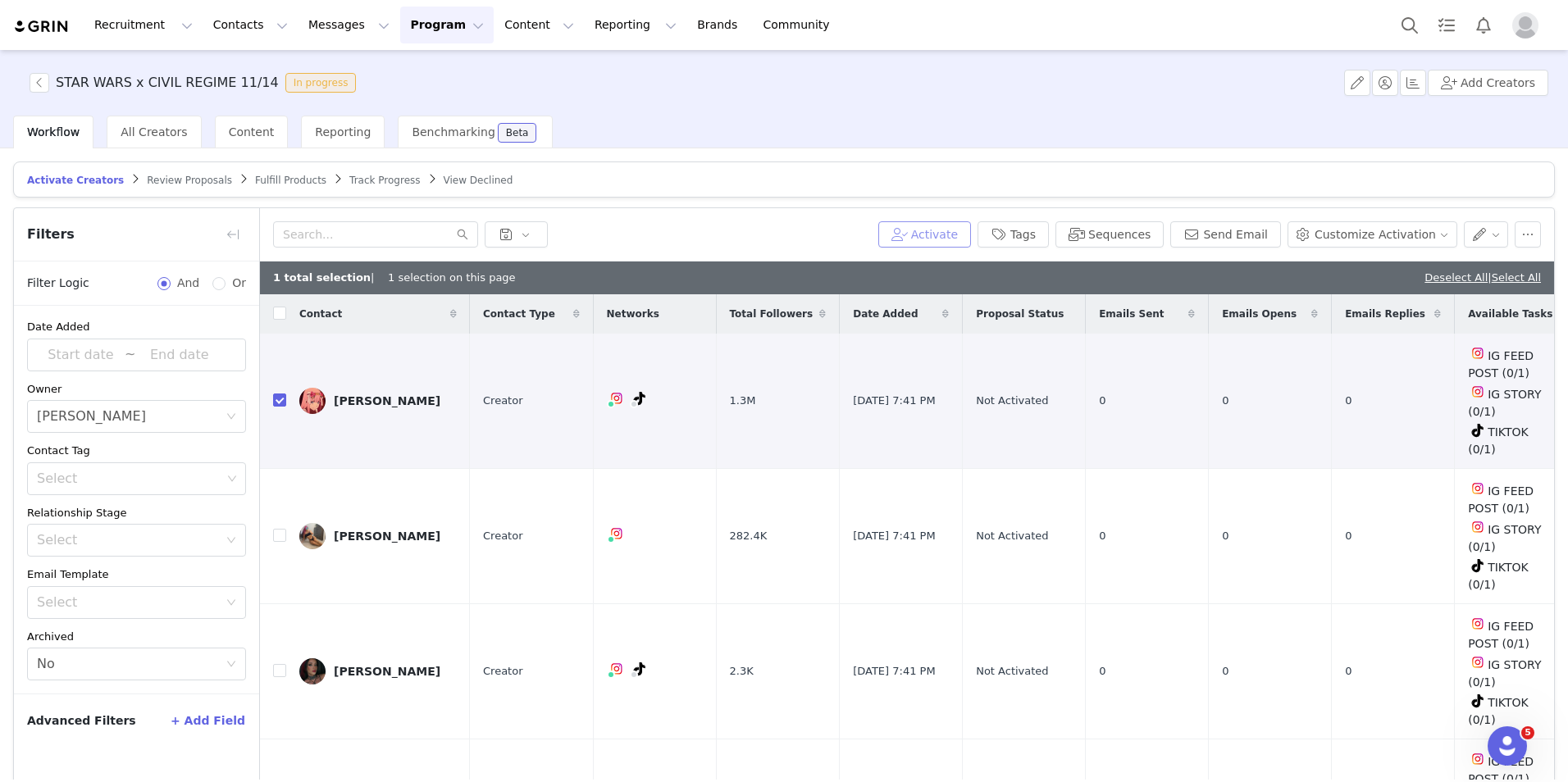
click at [971, 234] on button "Activate" at bounding box center [924, 234] width 92 height 26
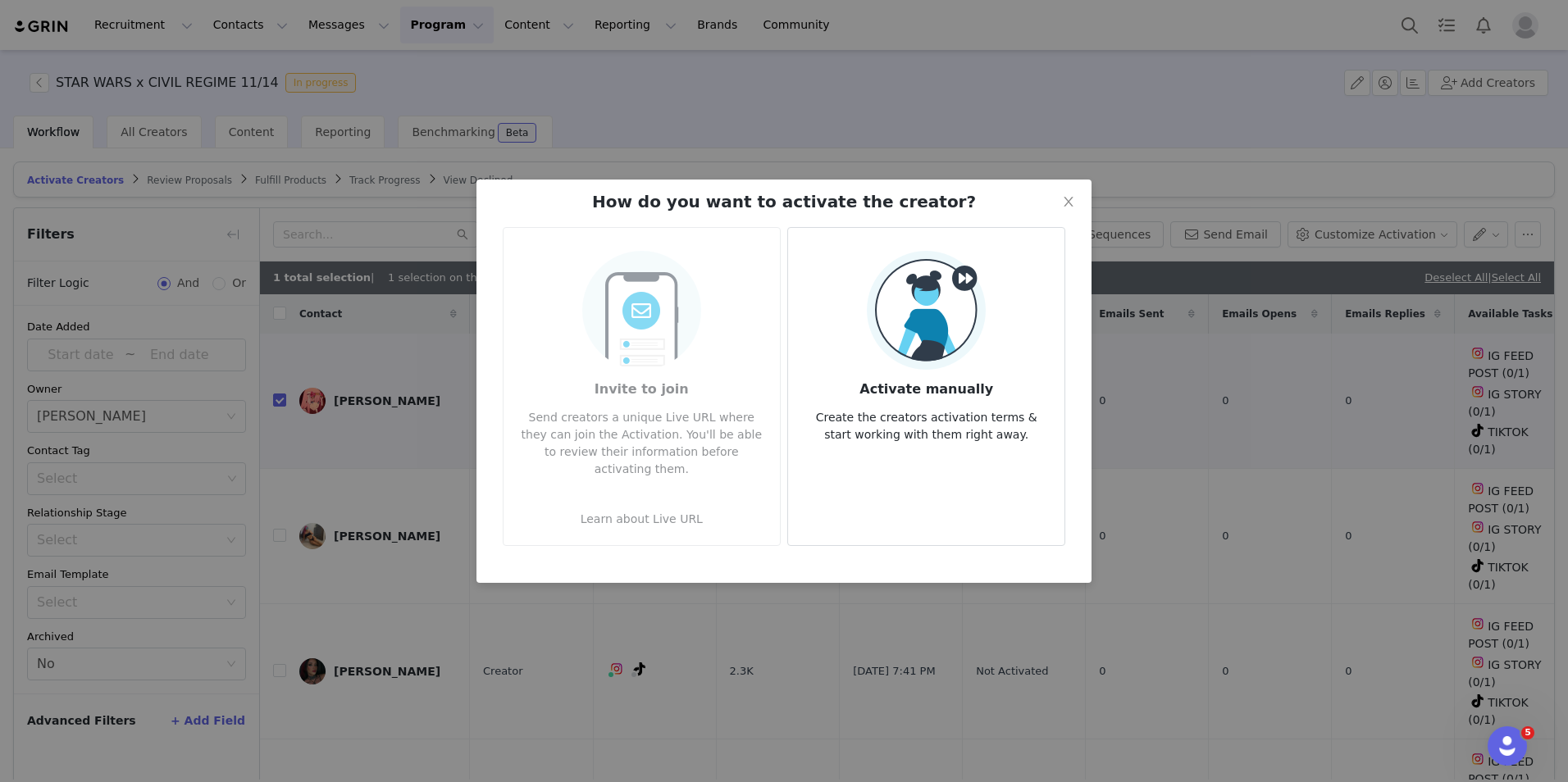
click at [973, 336] on img at bounding box center [926, 310] width 119 height 119
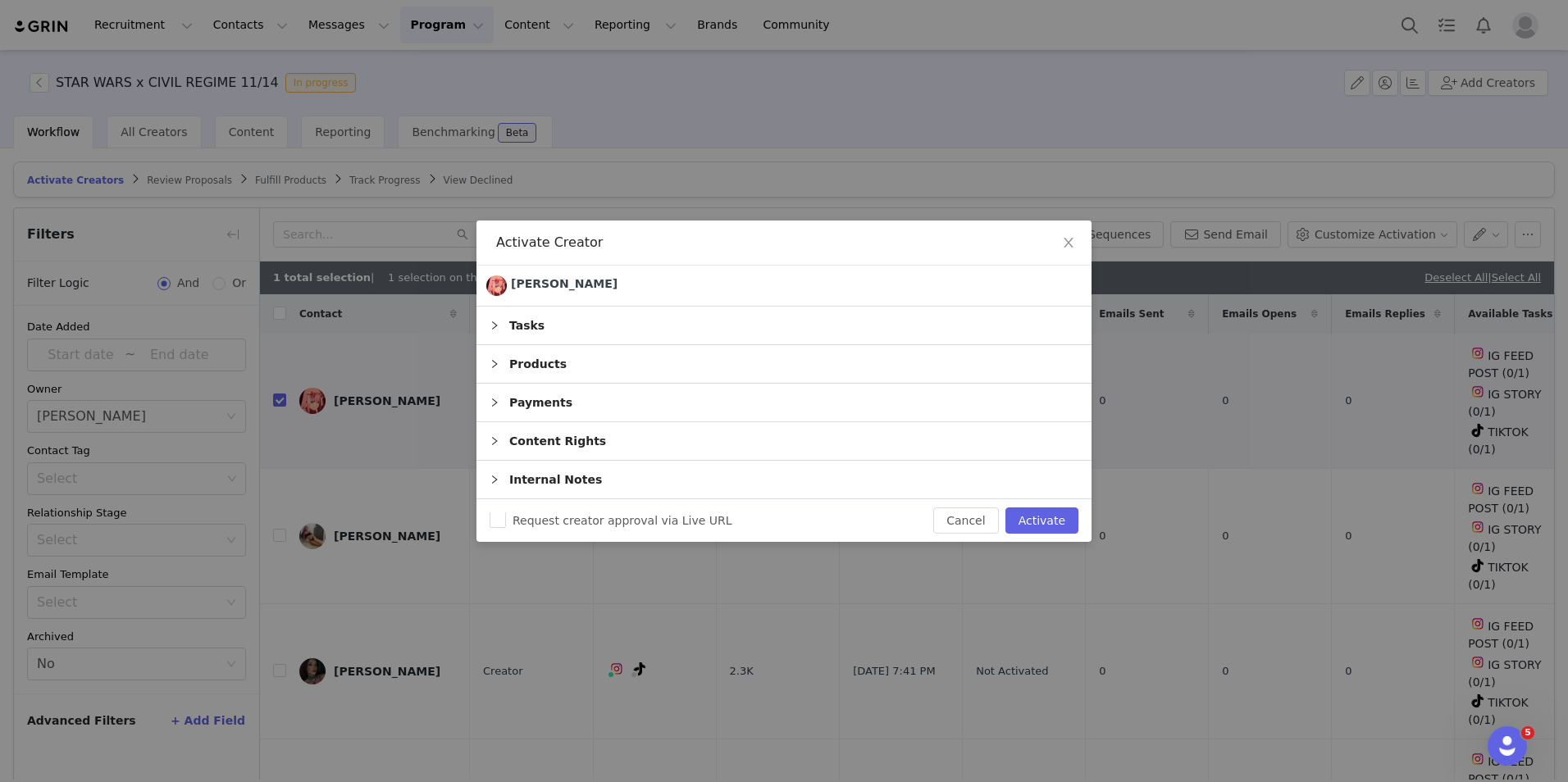
click at [562, 354] on div "Products" at bounding box center [784, 364] width 615 height 38
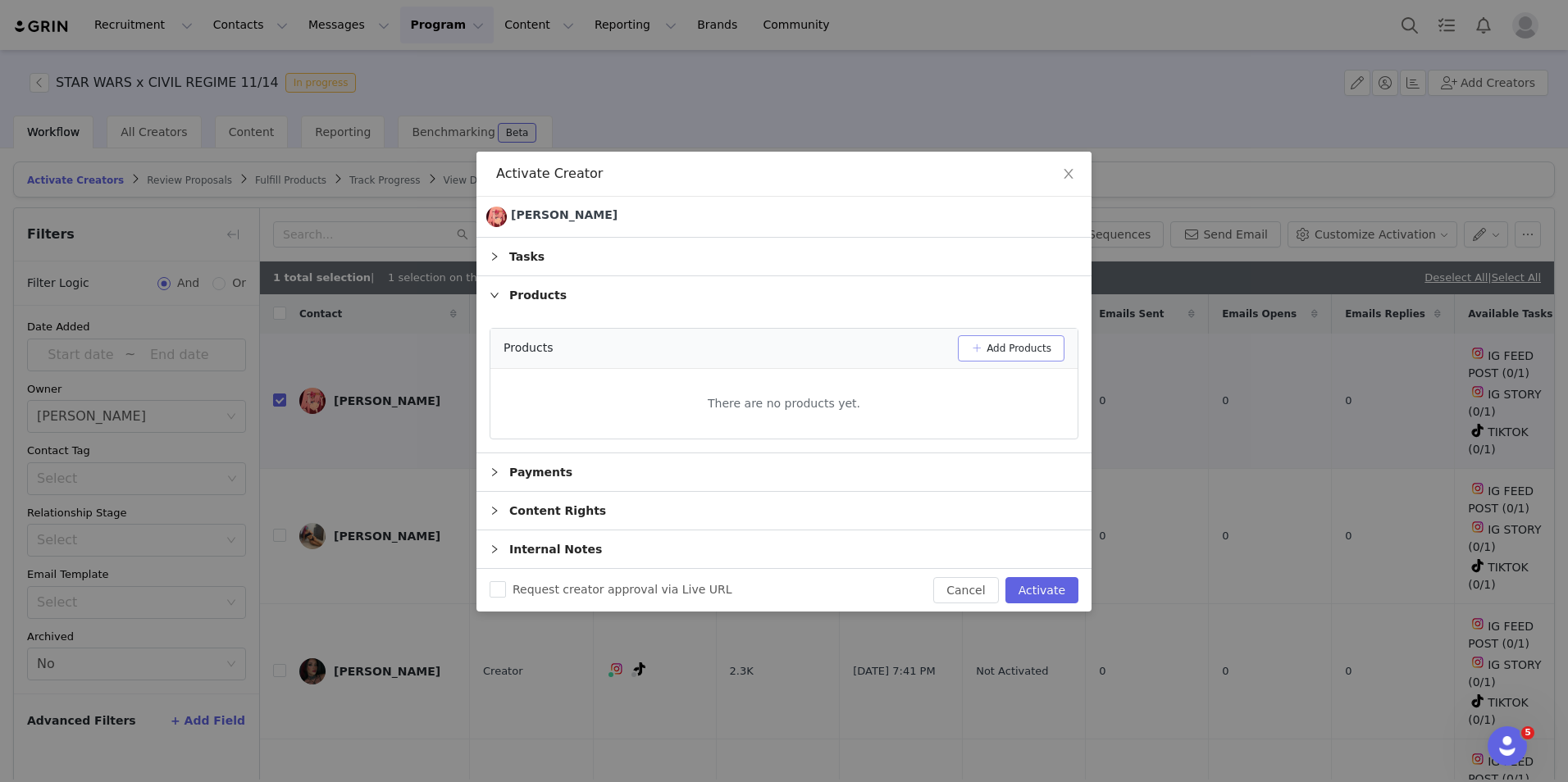
click at [974, 347] on button "Add Products" at bounding box center [1011, 348] width 107 height 26
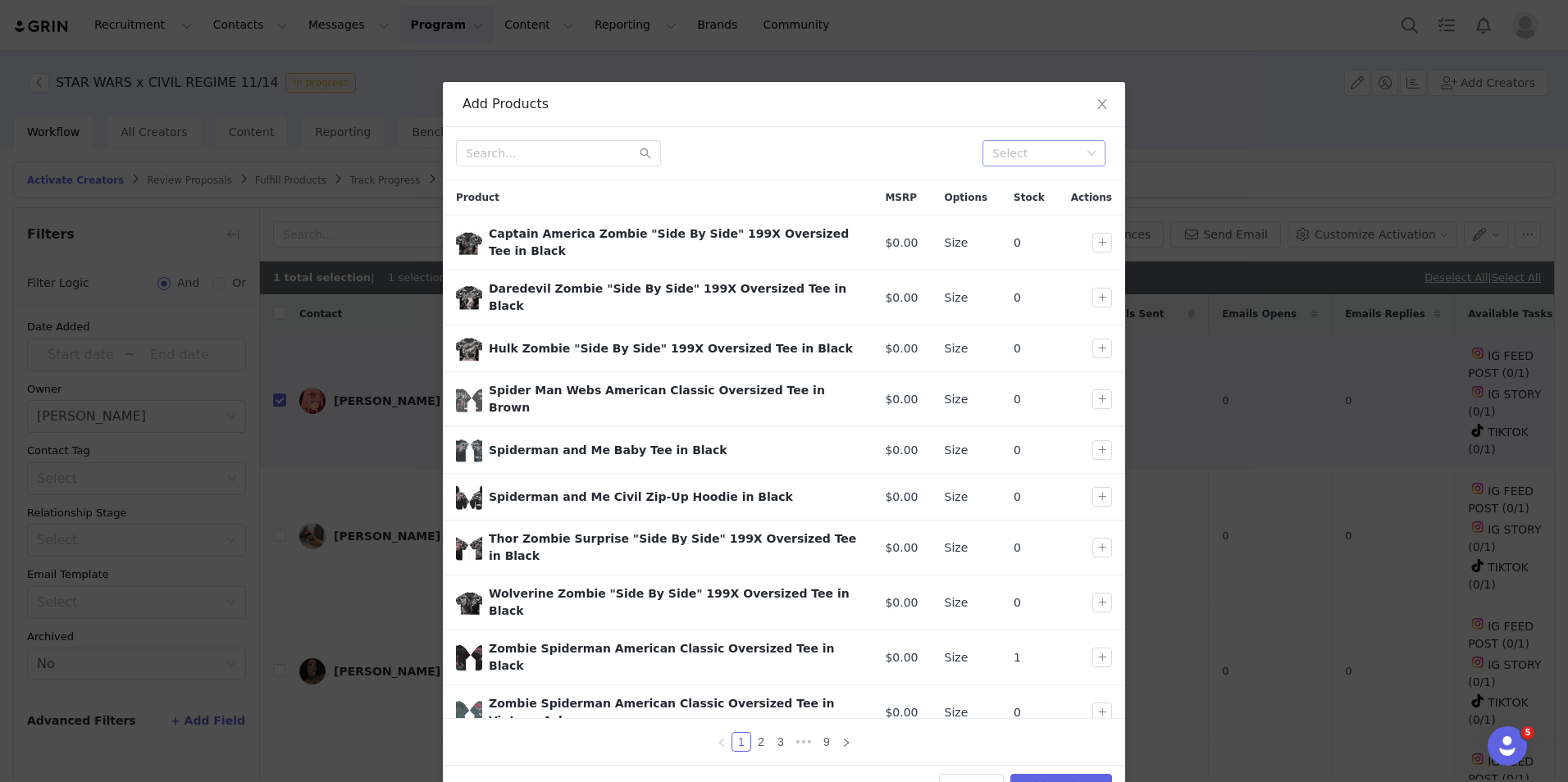
click at [1053, 153] on div "Select" at bounding box center [1036, 153] width 89 height 16
type input "st"
click at [1028, 190] on li "DROP 11 STAR WARS" at bounding box center [1038, 186] width 123 height 26
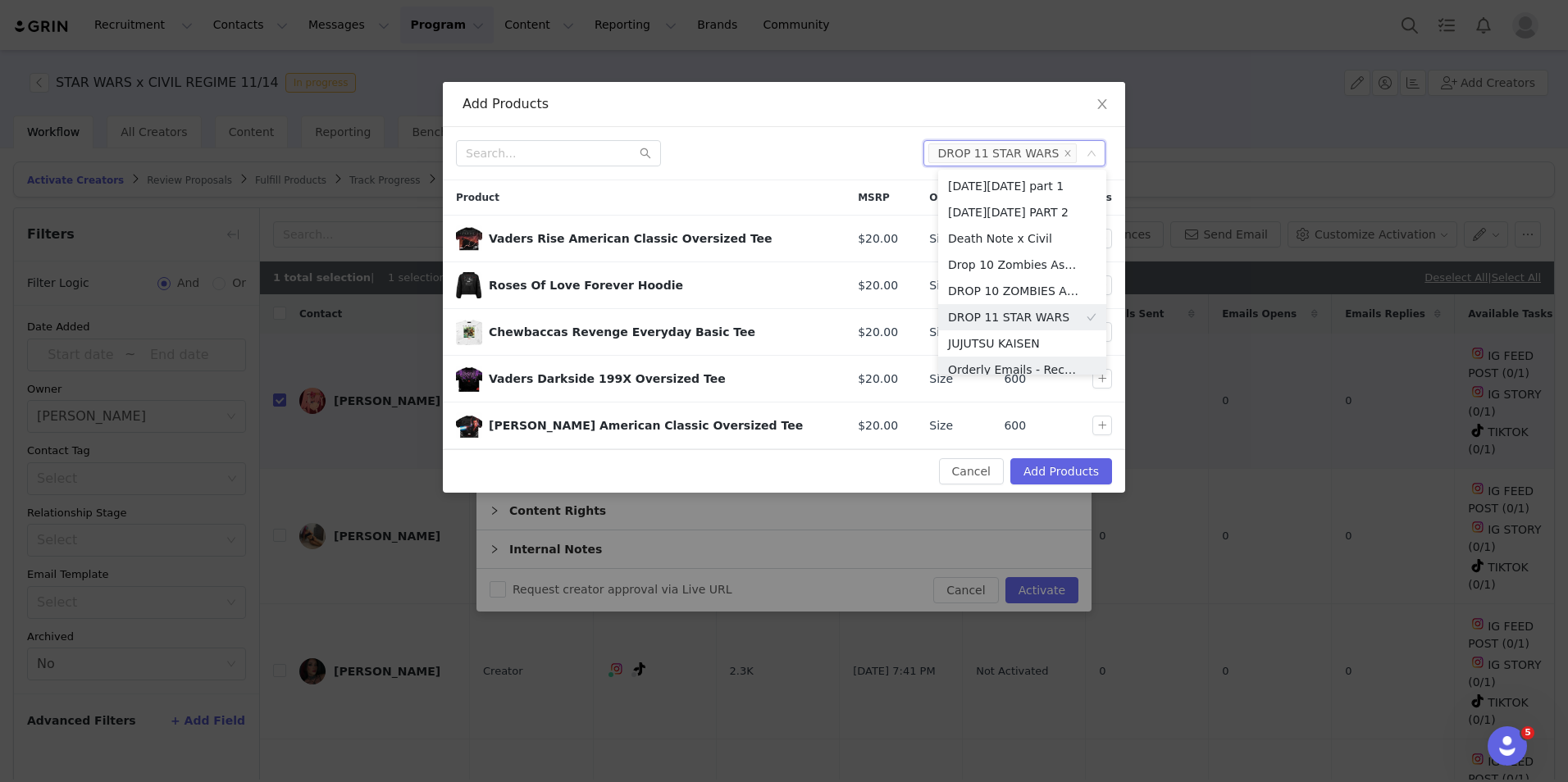
scroll to position [8, 0]
click at [781, 152] on div at bounding box center [683, 153] width 454 height 26
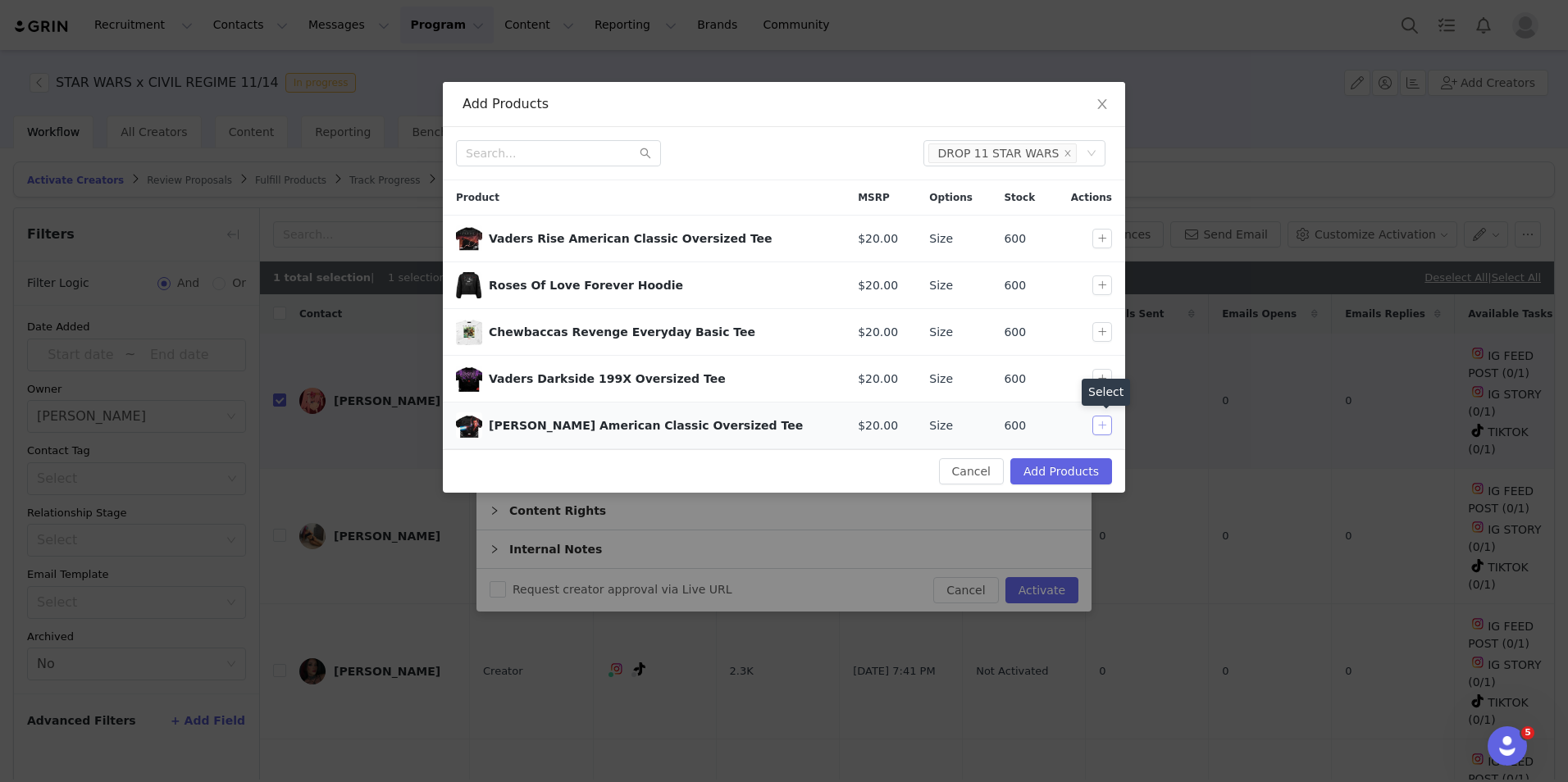
click at [1105, 426] on button "button" at bounding box center [1101, 425] width 19 height 19
click at [1103, 335] on button "button" at bounding box center [1101, 331] width 19 height 19
click at [1105, 280] on button "button" at bounding box center [1101, 285] width 19 height 19
click at [1064, 469] on button "Add Products" at bounding box center [1061, 471] width 102 height 26
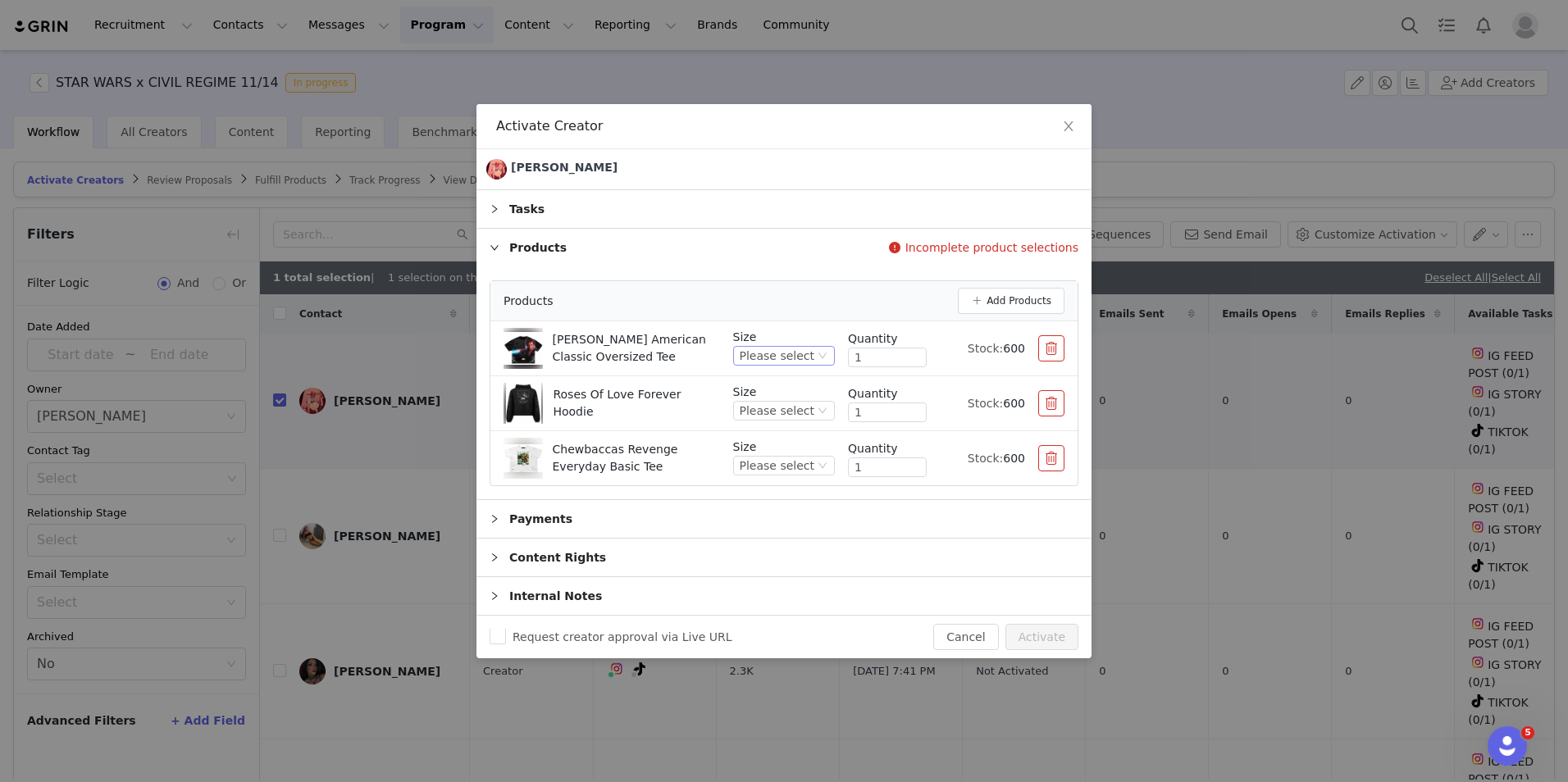
click at [803, 362] on div "Please select" at bounding box center [777, 355] width 75 height 18
click at [784, 496] on li "XL" at bounding box center [790, 490] width 90 height 26
click at [807, 413] on div "Please select" at bounding box center [777, 410] width 75 height 18
click at [778, 546] on li "XL" at bounding box center [790, 545] width 90 height 26
click at [797, 470] on div "Please select" at bounding box center [777, 465] width 75 height 18
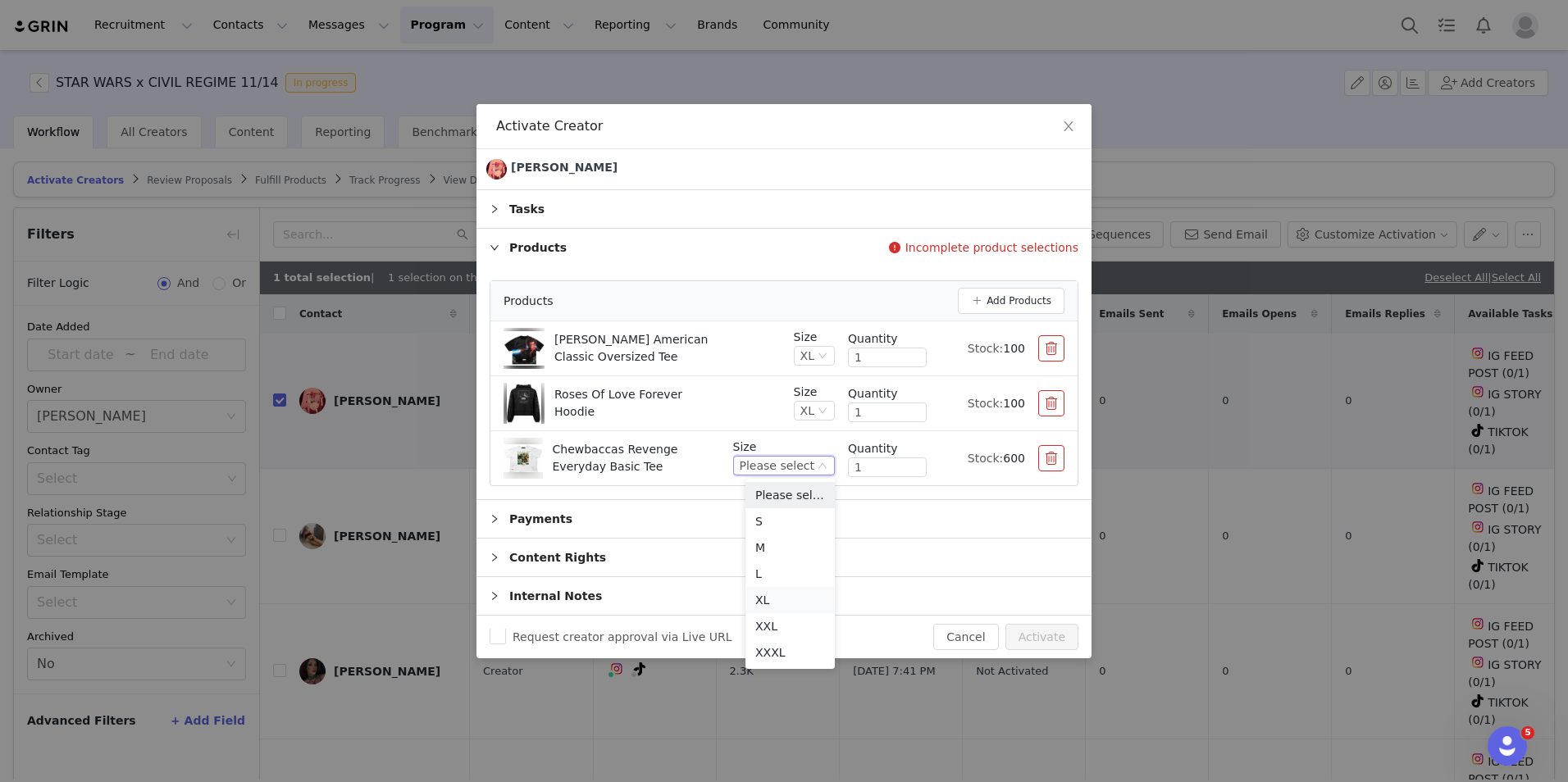
click at [777, 603] on li "XL" at bounding box center [790, 600] width 90 height 26
click at [1039, 636] on button "Activate" at bounding box center [1042, 637] width 73 height 26
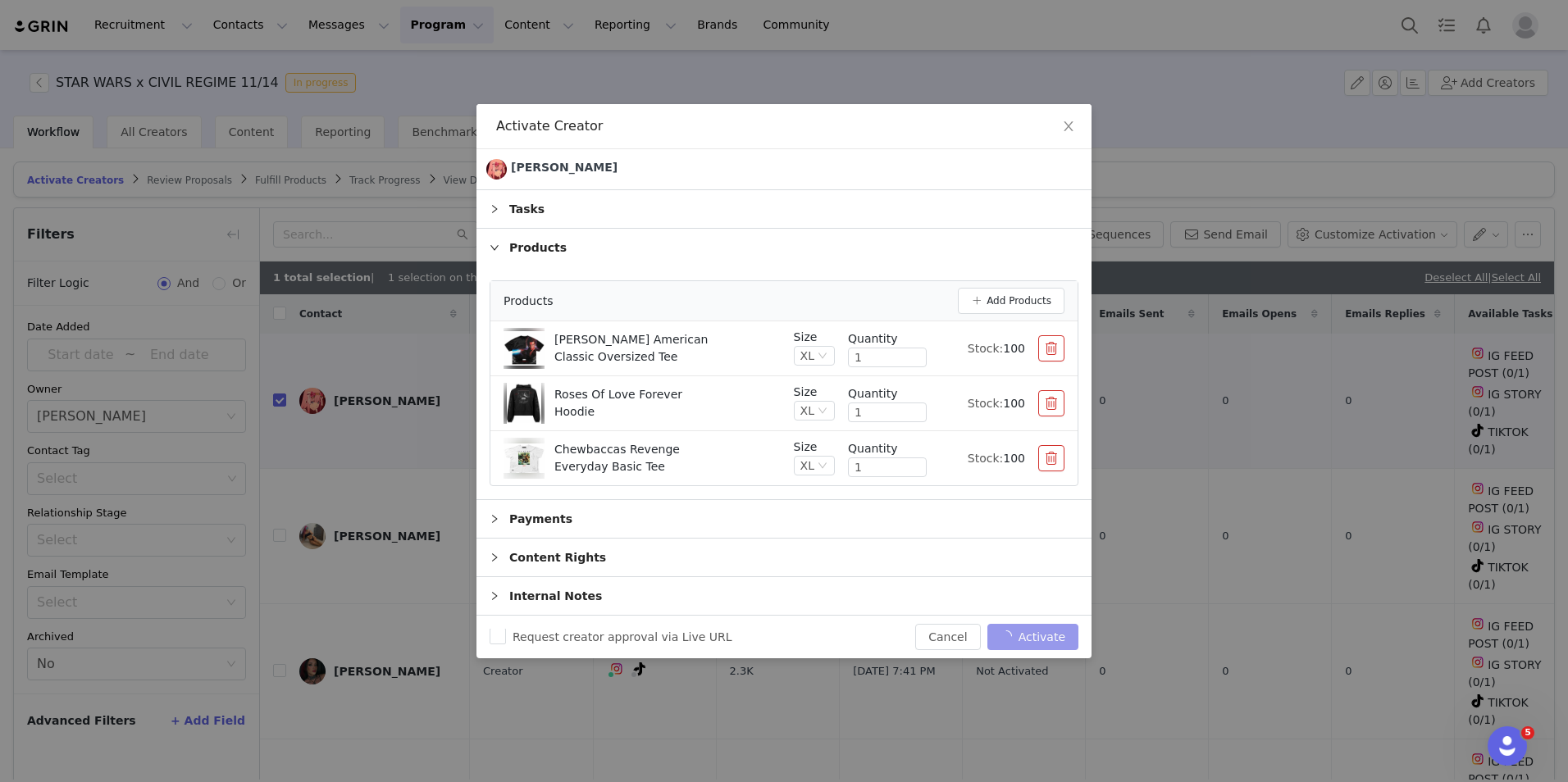
checkbox input "false"
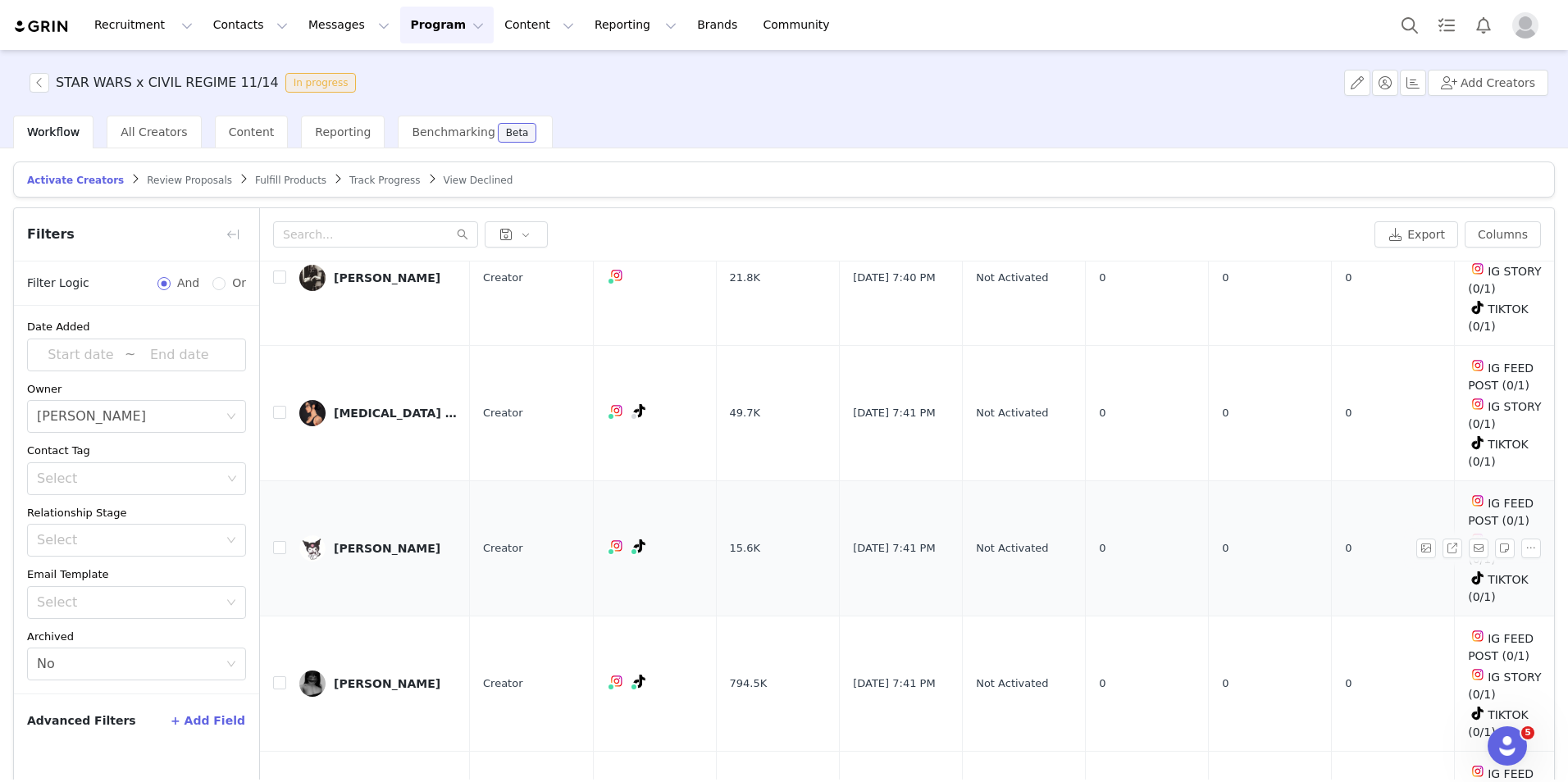
scroll to position [79, 0]
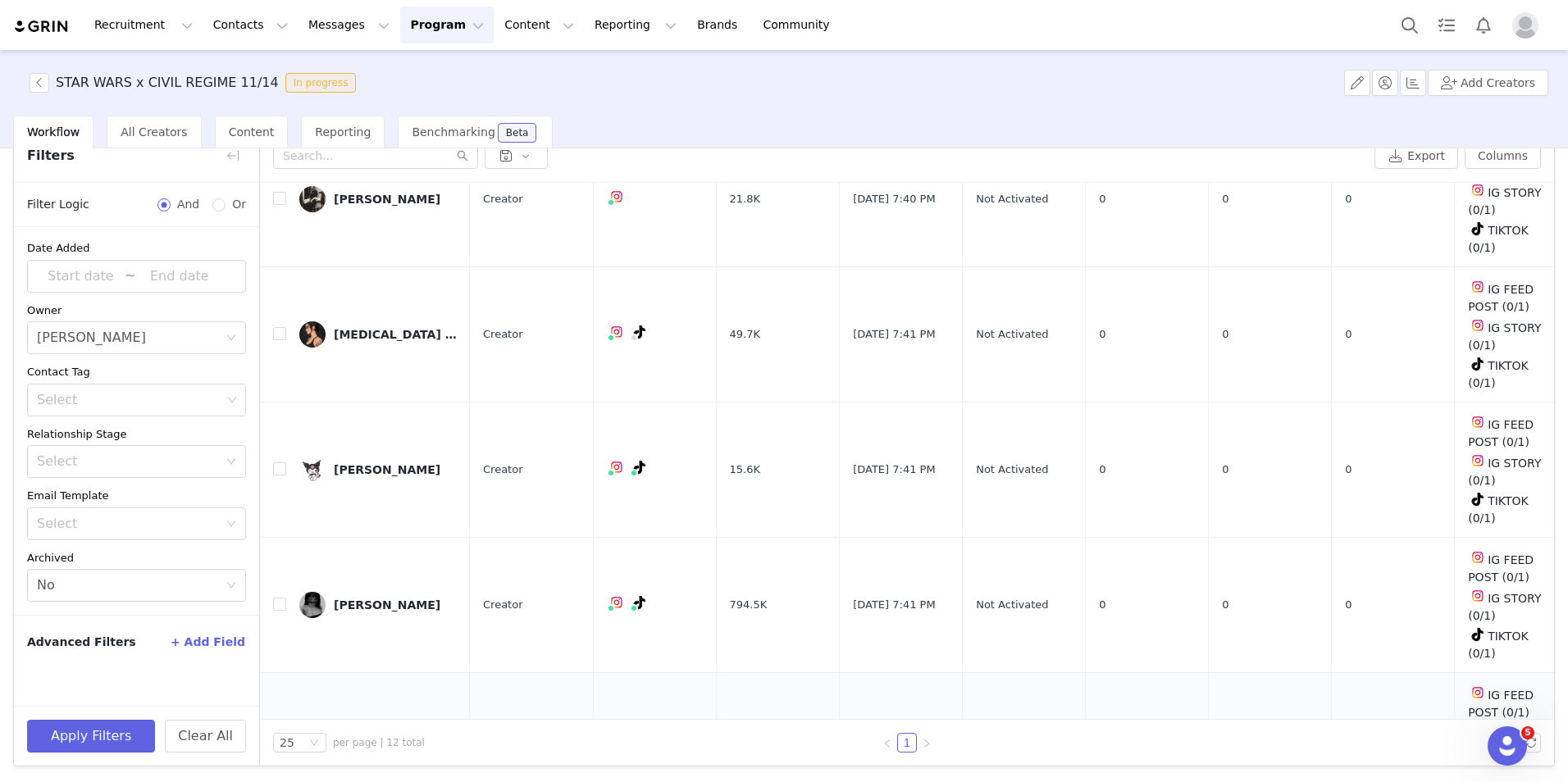
click at [276, 733] on input "checkbox" at bounding box center [279, 739] width 13 height 13
checkbox input "true"
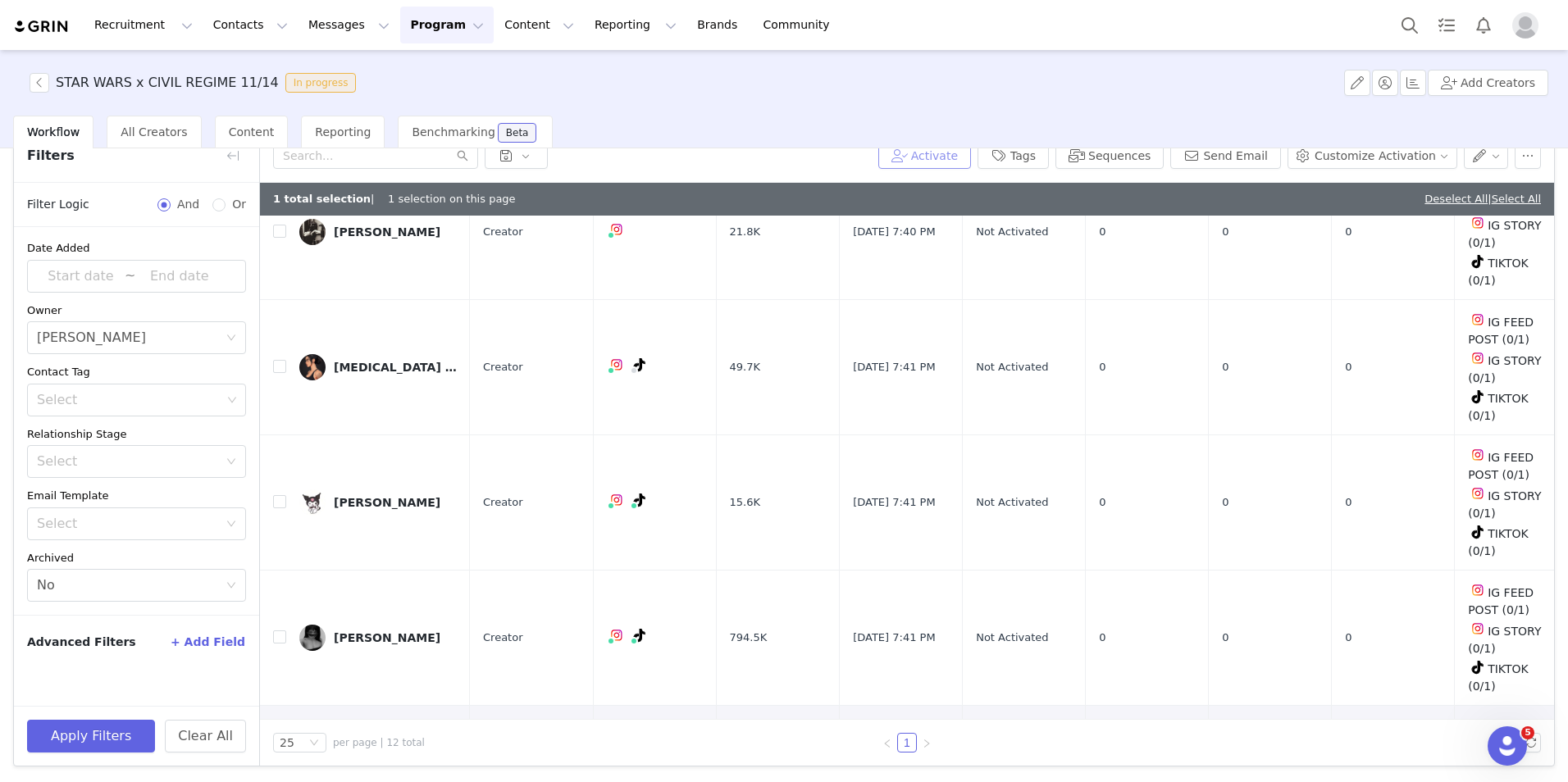
click at [949, 161] on button "Activate" at bounding box center [924, 155] width 92 height 26
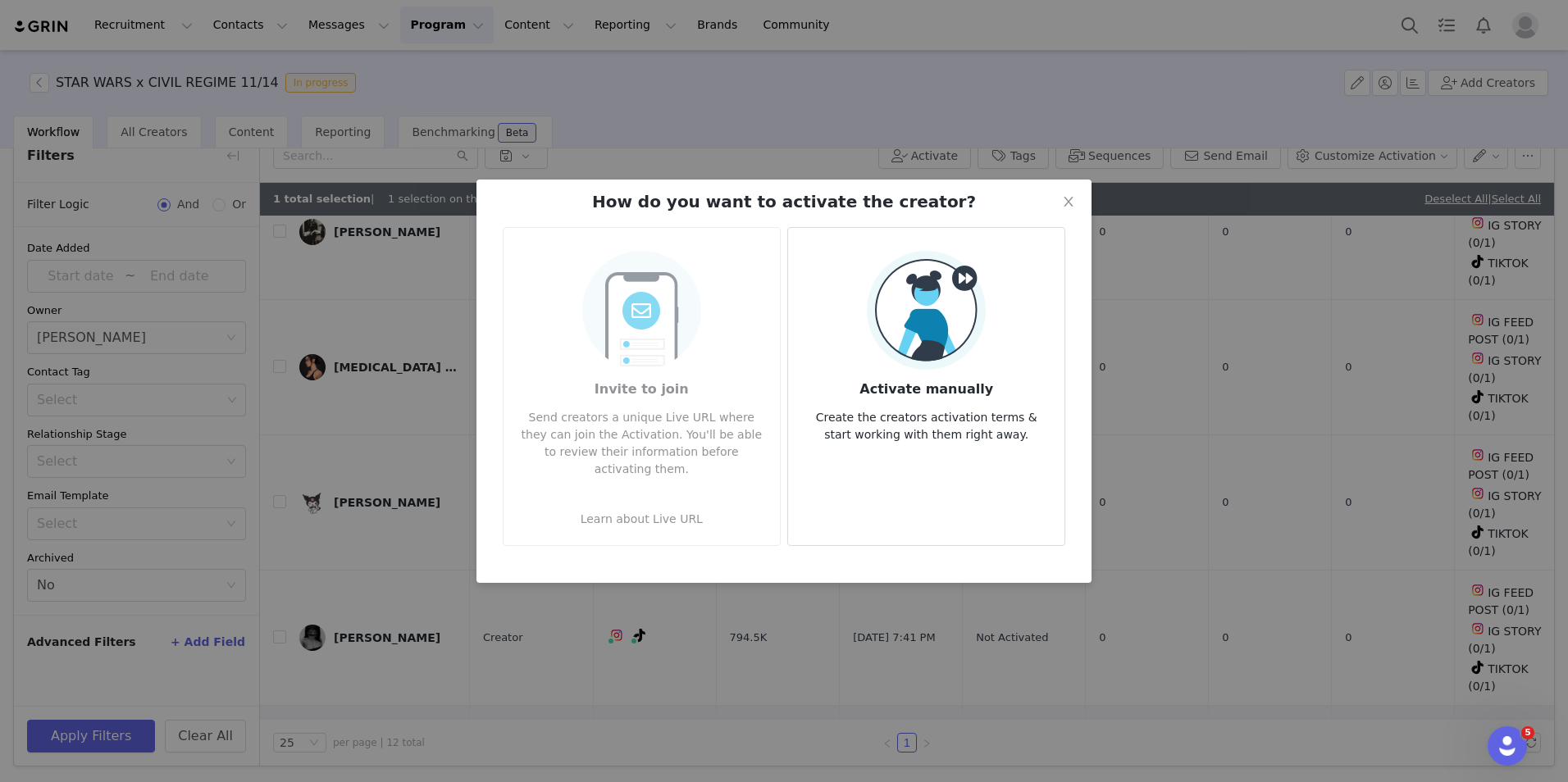
click at [984, 370] on h3 "Activate manually" at bounding box center [926, 385] width 250 height 30
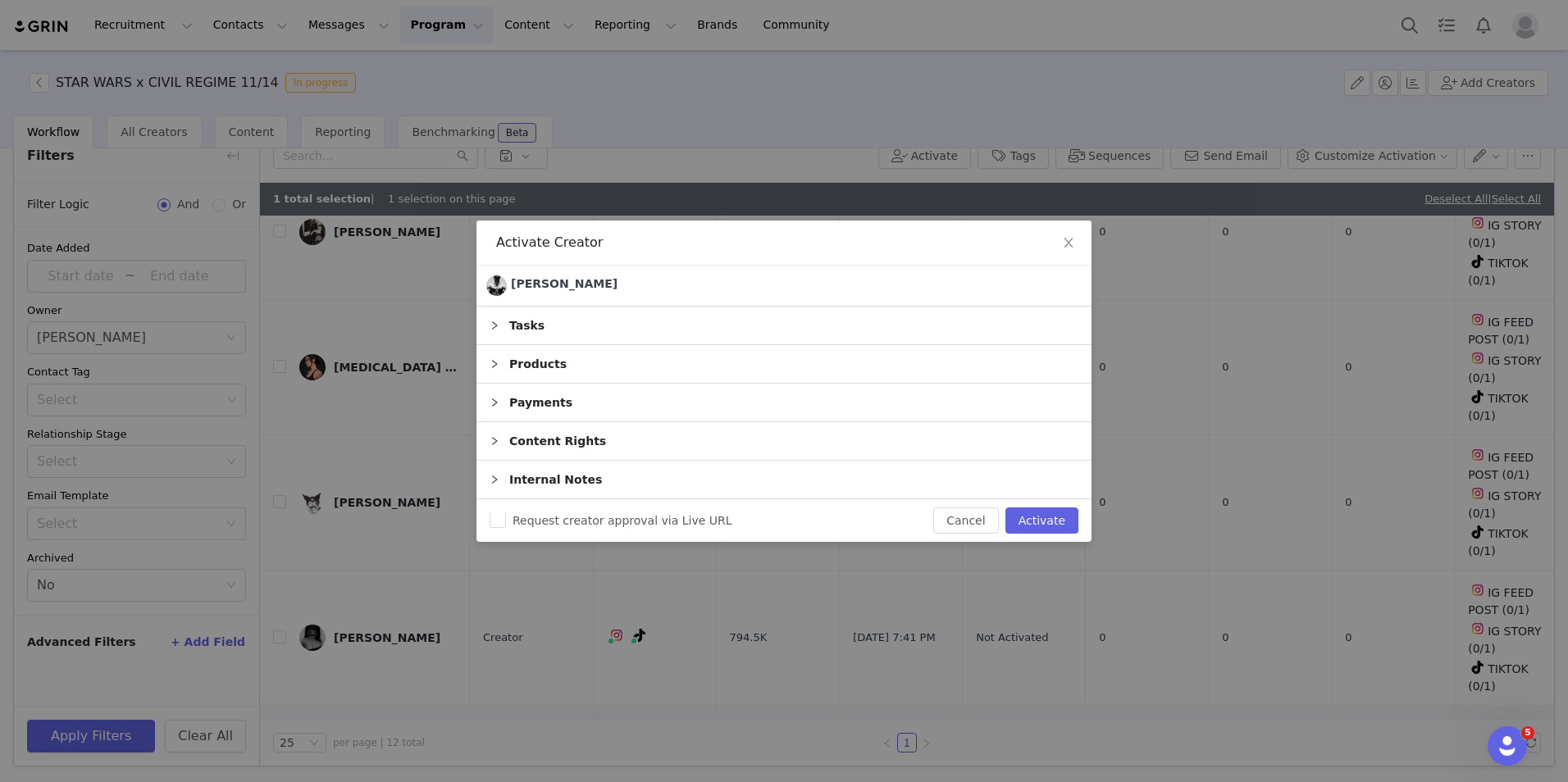
click at [557, 365] on div "Products" at bounding box center [784, 364] width 615 height 38
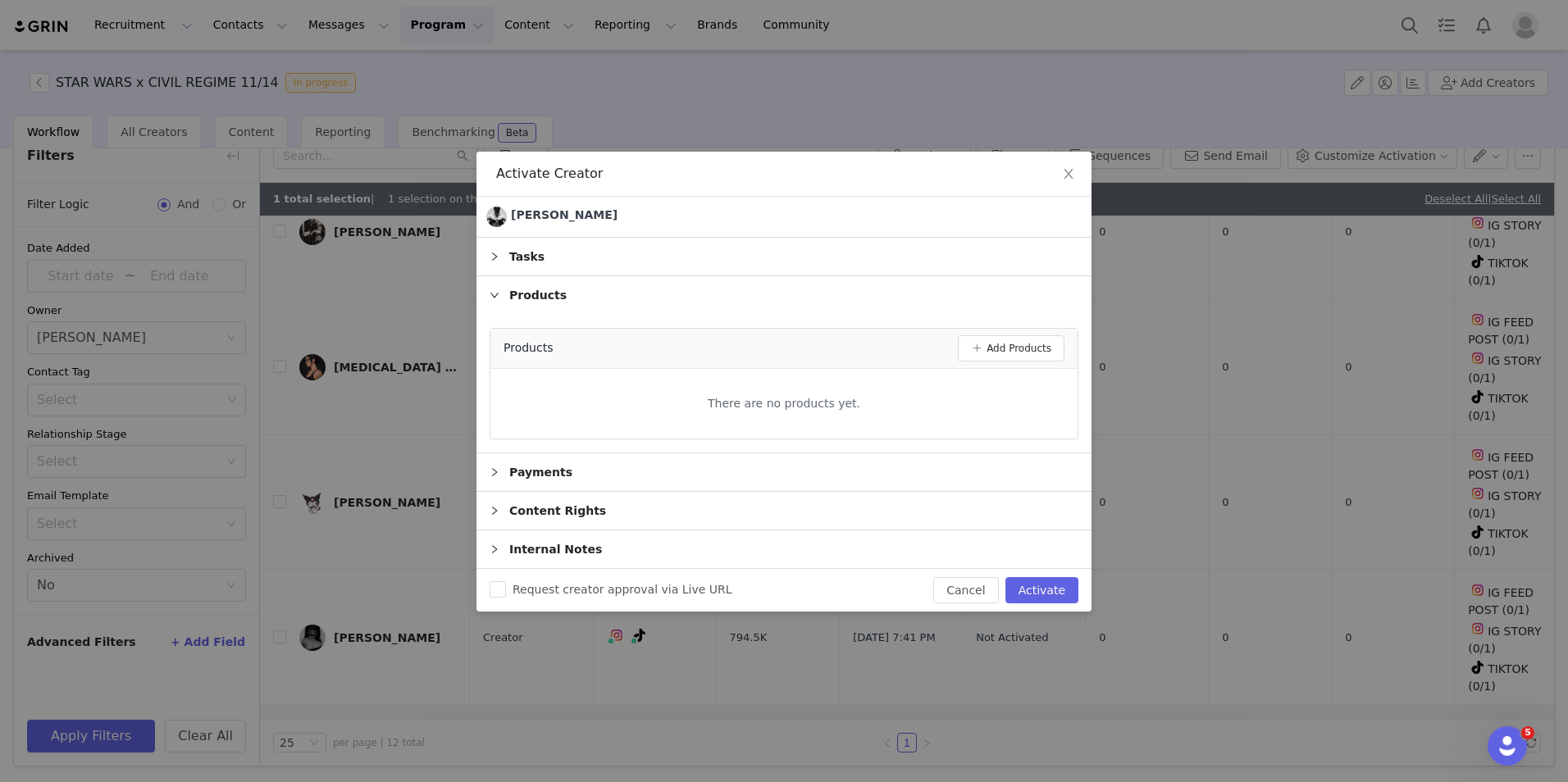
click at [1002, 364] on div "Products Add Products" at bounding box center [784, 348] width 587 height 40
click at [1013, 351] on button "Add Products" at bounding box center [1011, 348] width 107 height 26
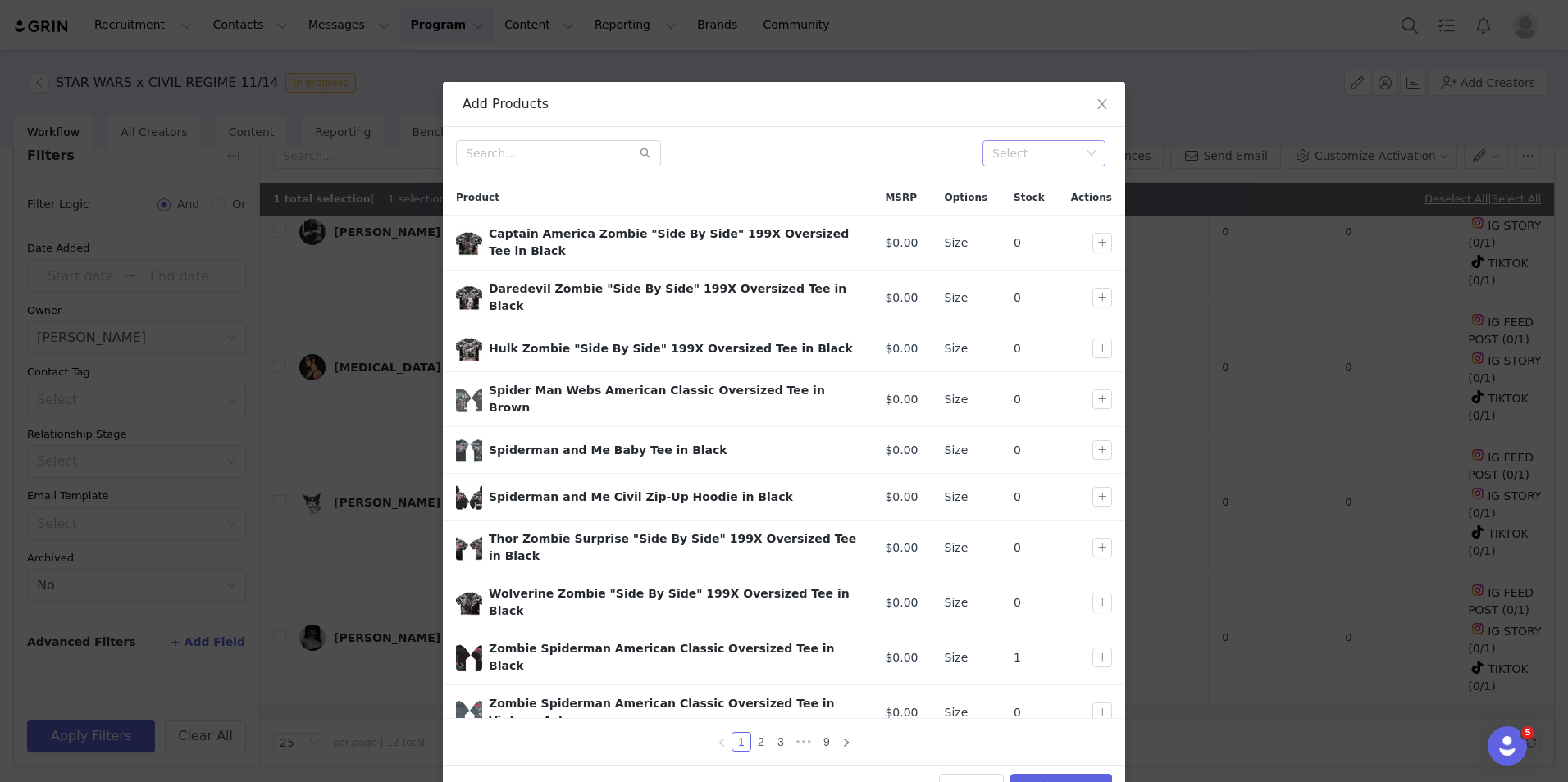
click at [1031, 146] on div "Select" at bounding box center [1036, 153] width 89 height 16
type input "star"
click at [1044, 178] on li "DROP 11 STAR WARS" at bounding box center [1038, 186] width 123 height 26
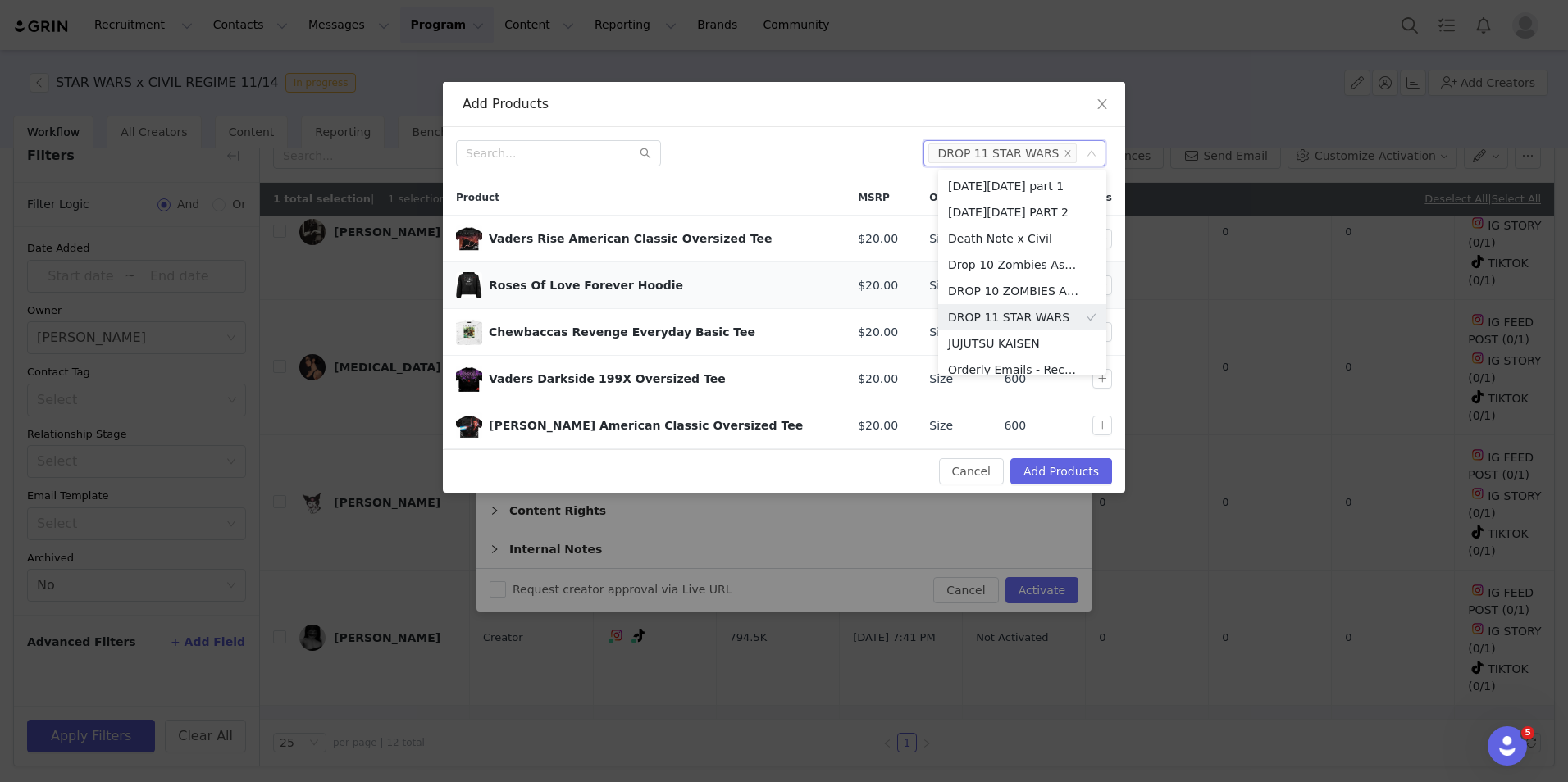
click at [803, 288] on div "Roses Of Love Forever Hoodie" at bounding box center [660, 286] width 343 height 17
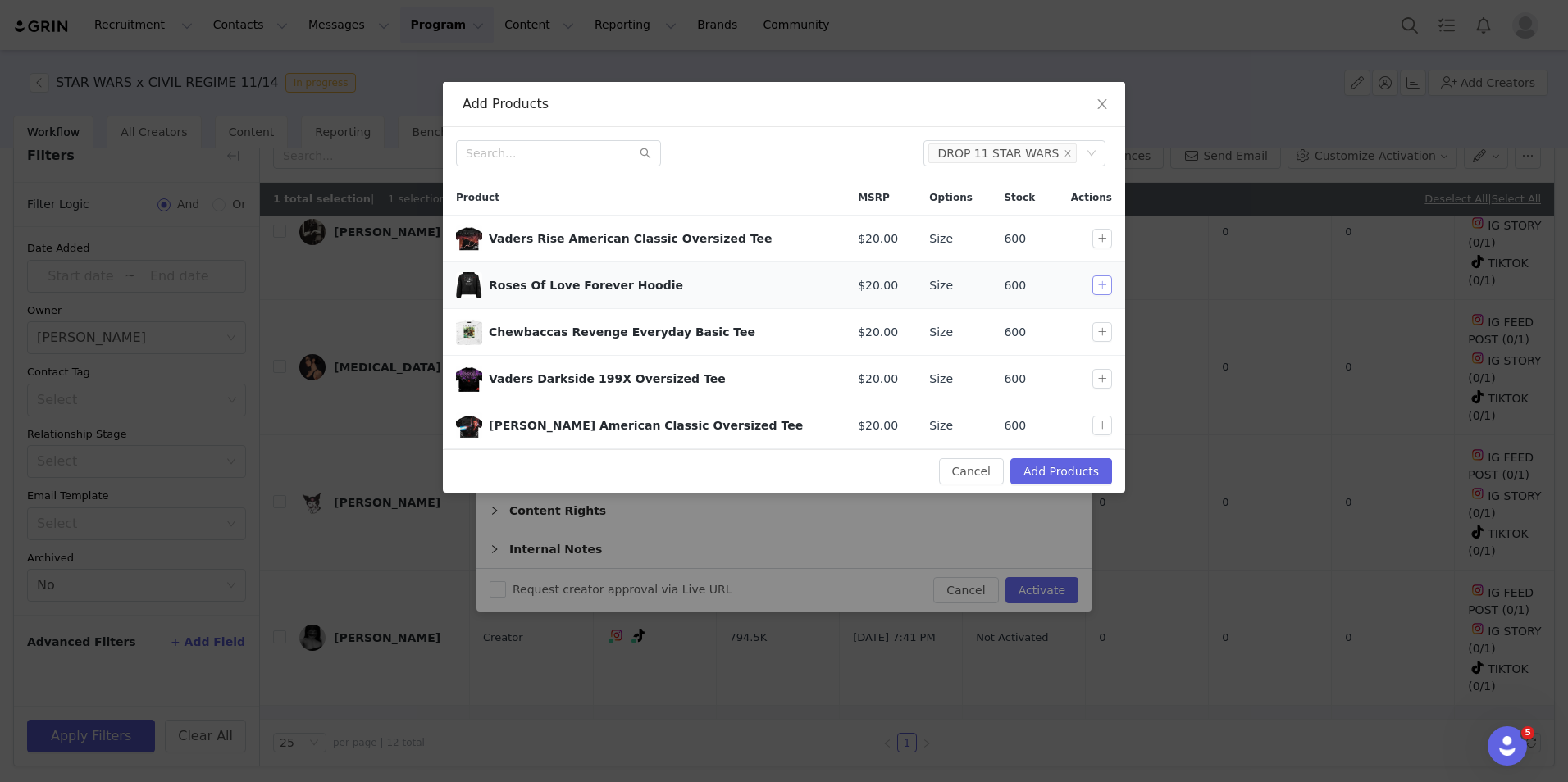
click at [1095, 289] on button "button" at bounding box center [1101, 285] width 19 height 19
click at [1095, 372] on button "button" at bounding box center [1101, 379] width 19 height 19
click at [1105, 236] on button "button" at bounding box center [1101, 238] width 19 height 19
click at [1067, 475] on button "Add Products" at bounding box center [1061, 471] width 102 height 26
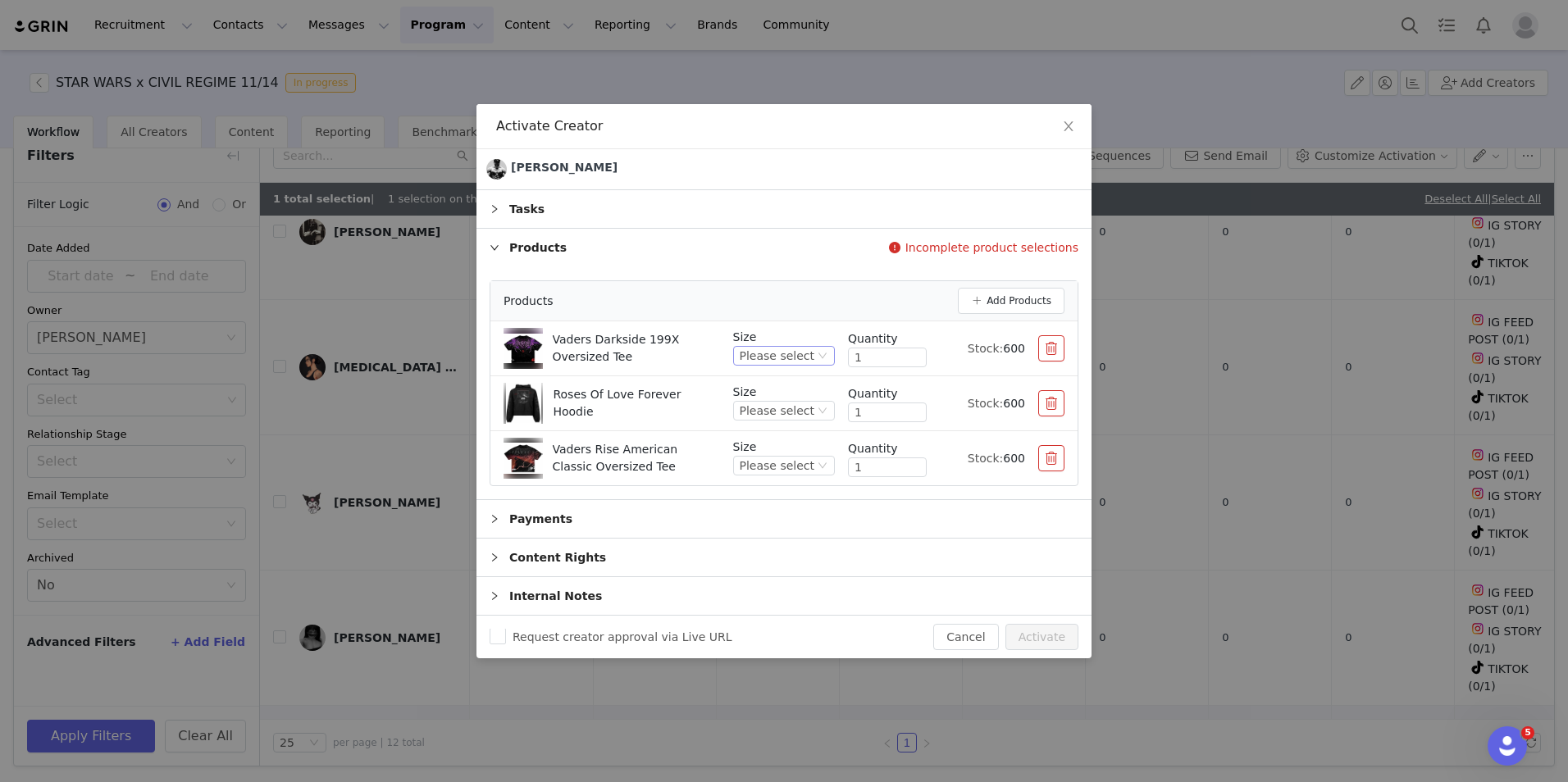
click at [795, 358] on div "Please select" at bounding box center [777, 355] width 75 height 18
click at [756, 495] on li "XL" at bounding box center [790, 490] width 90 height 26
click at [774, 411] on div "Please select" at bounding box center [777, 410] width 75 height 18
click at [762, 542] on li "XL" at bounding box center [790, 545] width 90 height 26
click at [795, 472] on div "Please select" at bounding box center [777, 465] width 75 height 18
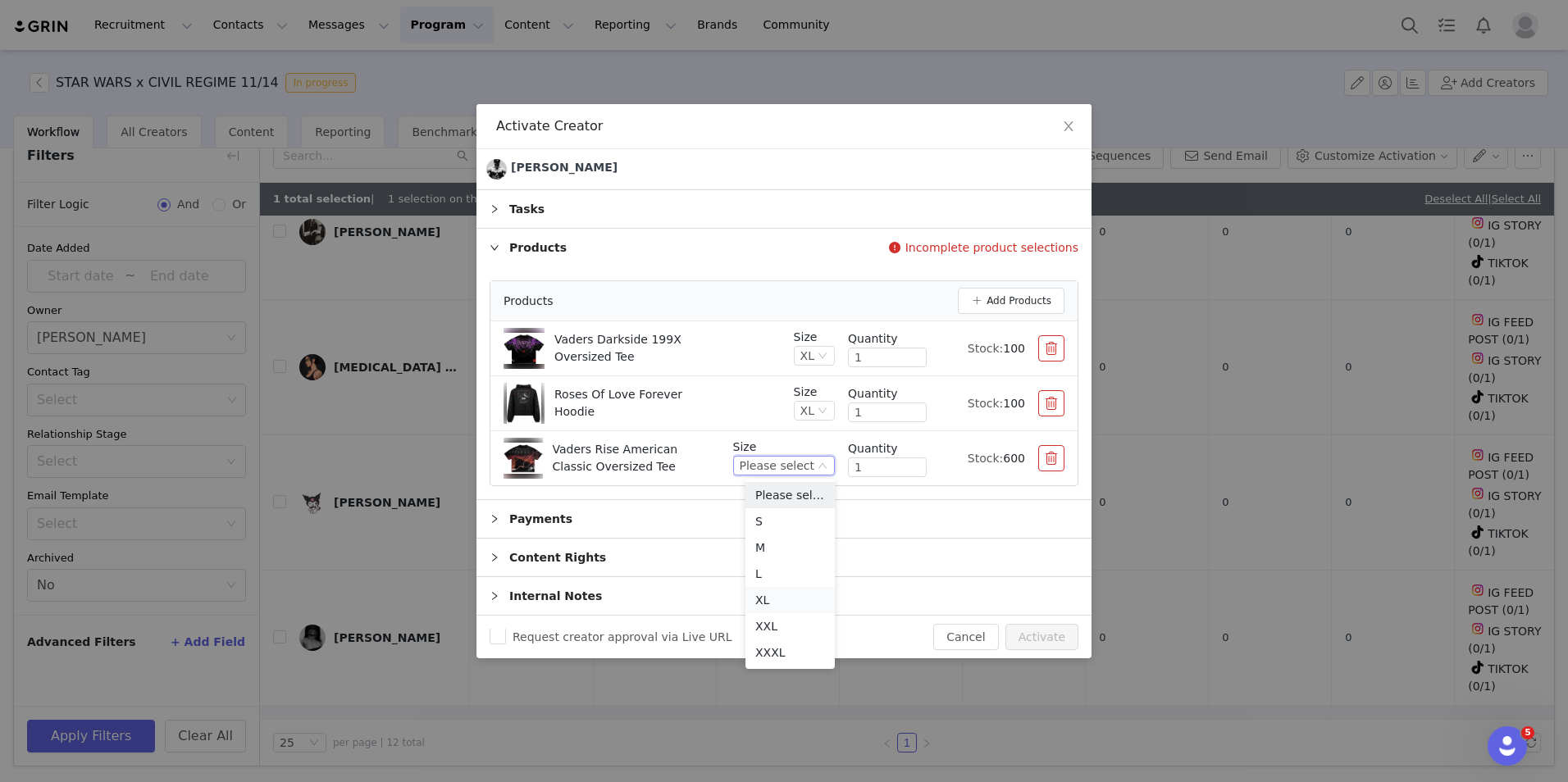
click at [782, 594] on li "XL" at bounding box center [790, 600] width 90 height 26
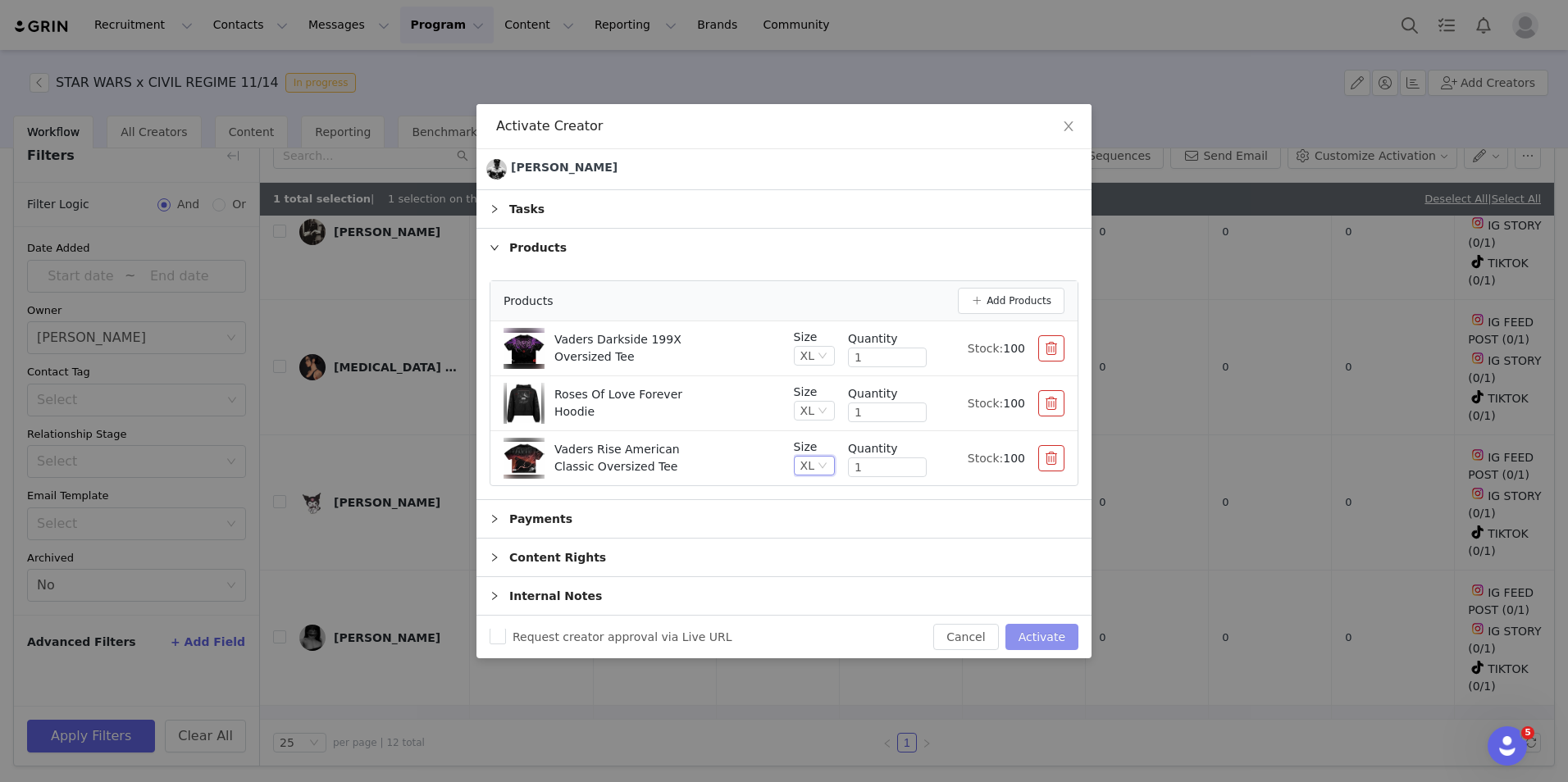
click at [1050, 641] on button "Activate" at bounding box center [1042, 637] width 73 height 26
checkbox input "false"
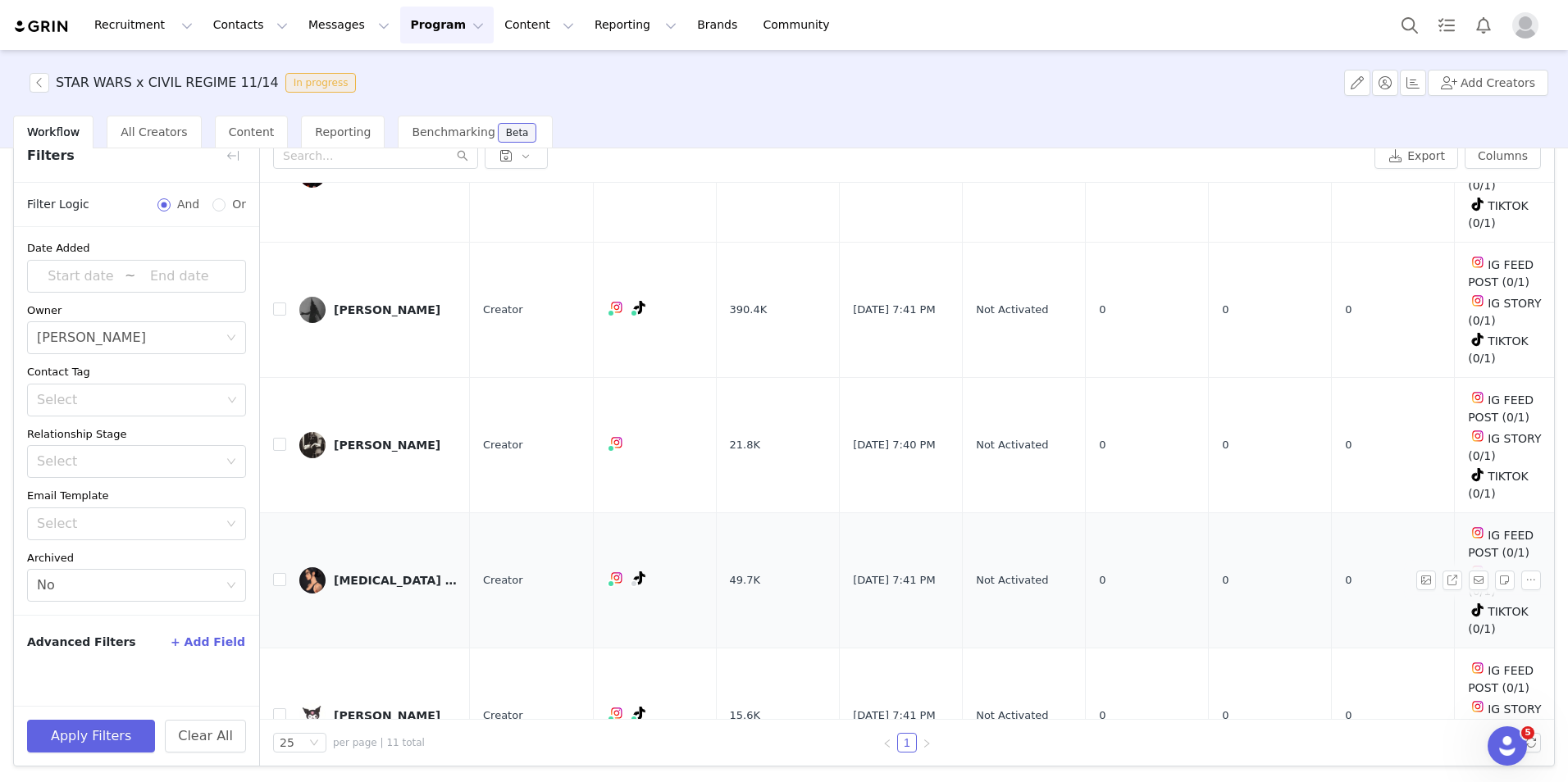
scroll to position [786, 0]
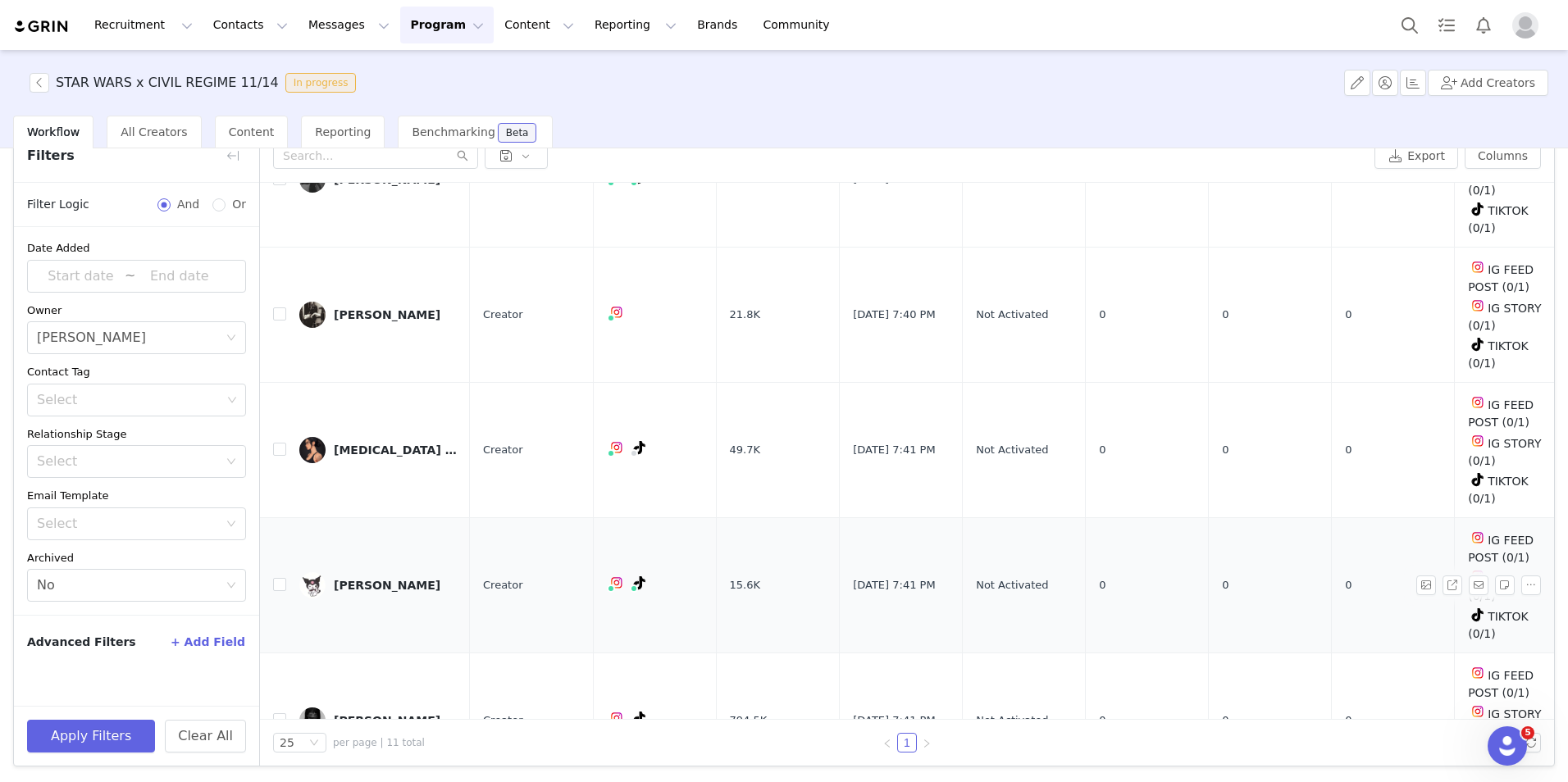
click at [374, 519] on td "[PERSON_NAME]" at bounding box center [378, 586] width 184 height 136
click at [282, 443] on input "checkbox" at bounding box center [279, 449] width 13 height 13
checkbox input "true"
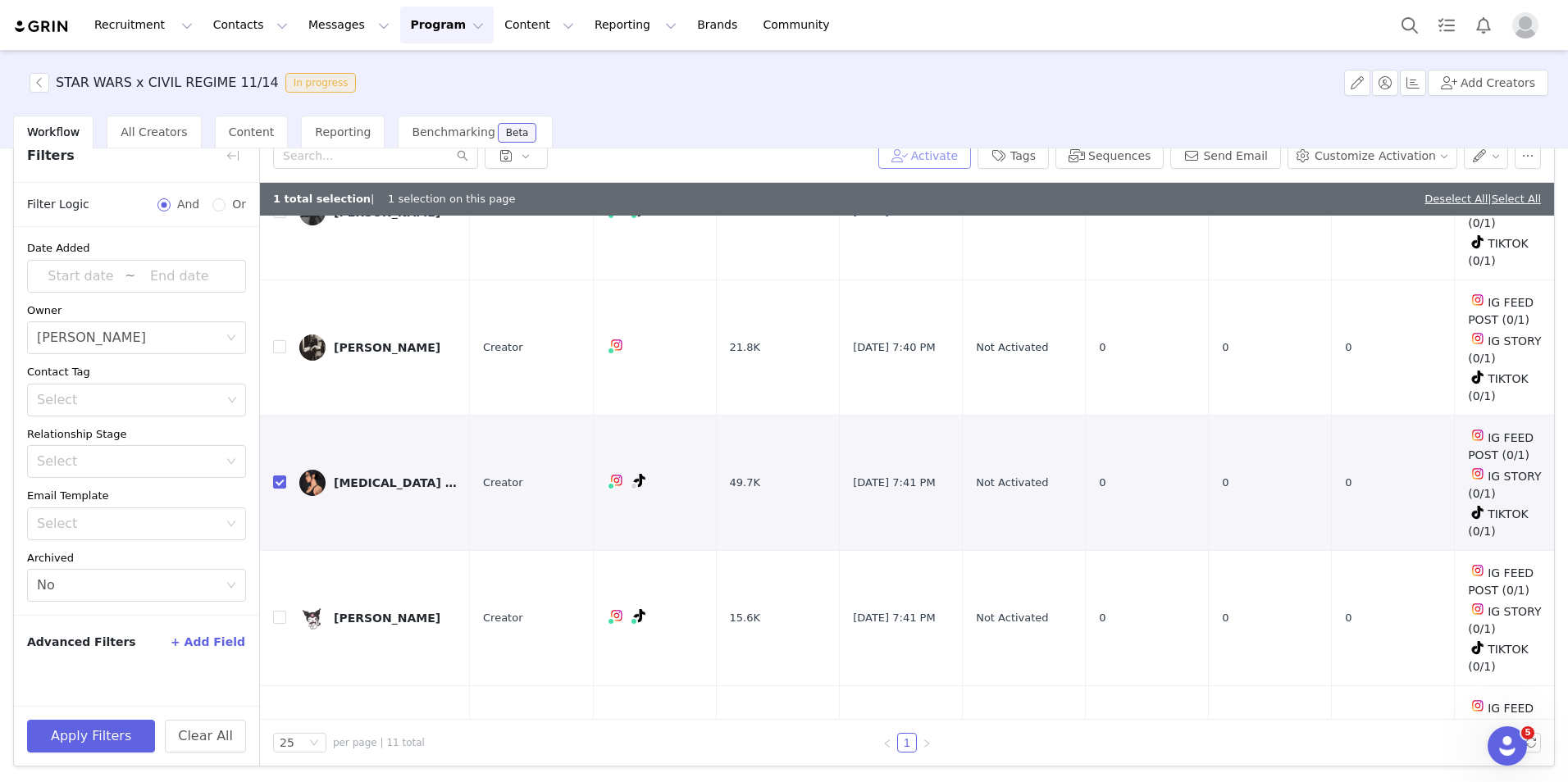
click at [929, 159] on button "Activate" at bounding box center [924, 155] width 92 height 26
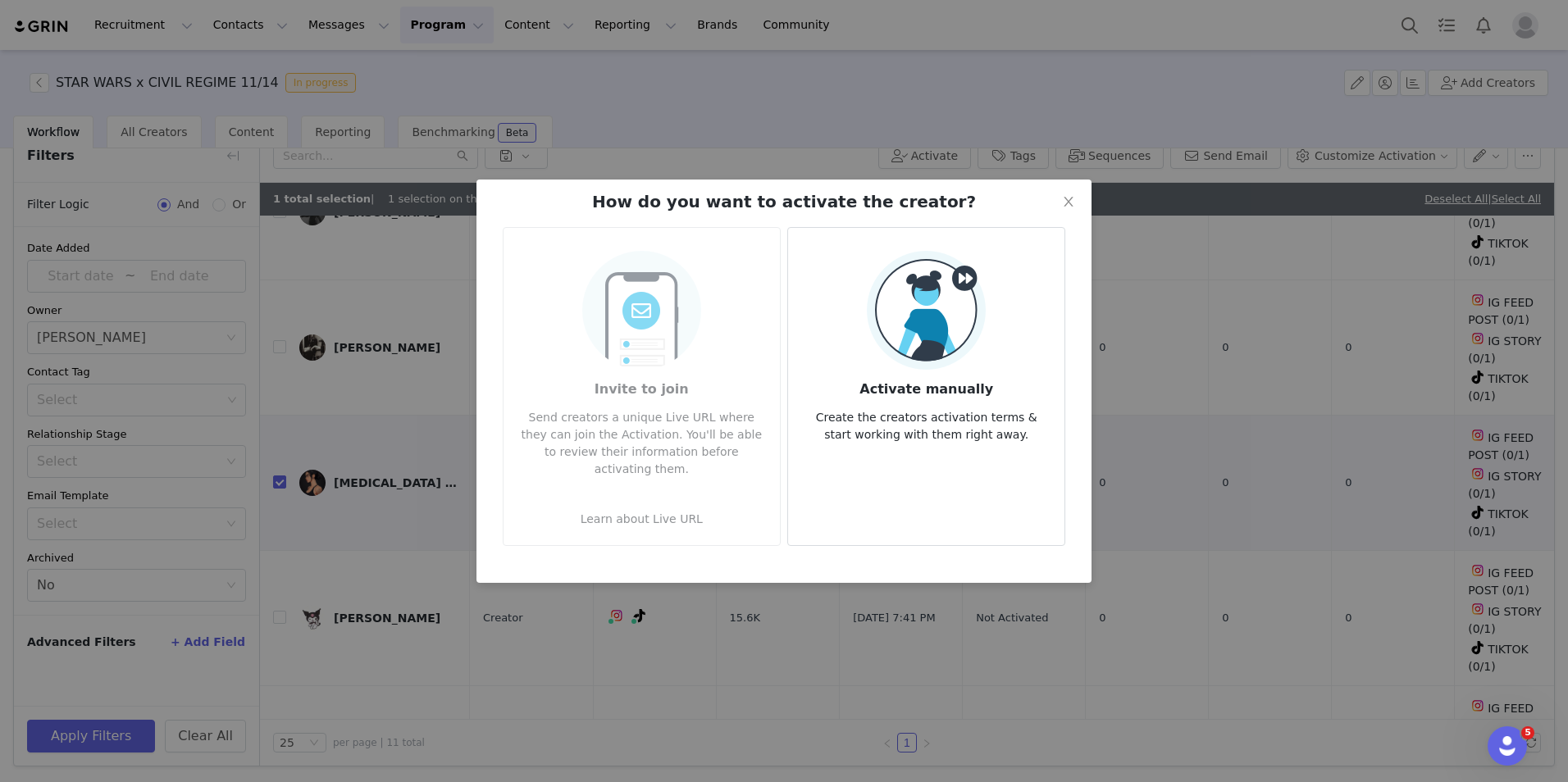
drag, startPoint x: 1062, startPoint y: 398, endPoint x: 1053, endPoint y: 396, distance: 9.2
click at [1053, 396] on article "Activate manually Create the creators activation terms & start working with the…" at bounding box center [926, 386] width 278 height 319
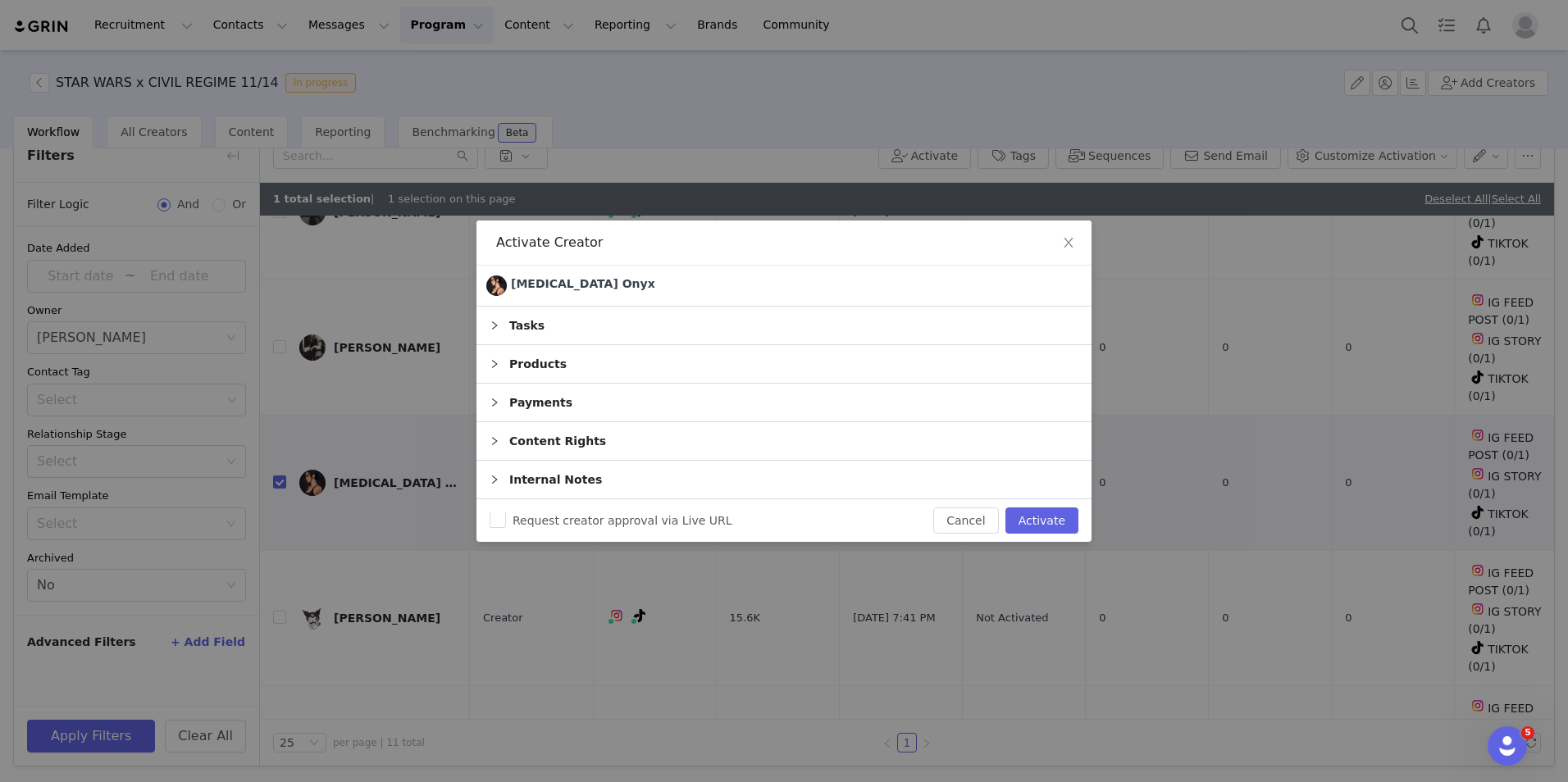
click at [602, 362] on div "Products" at bounding box center [784, 364] width 615 height 38
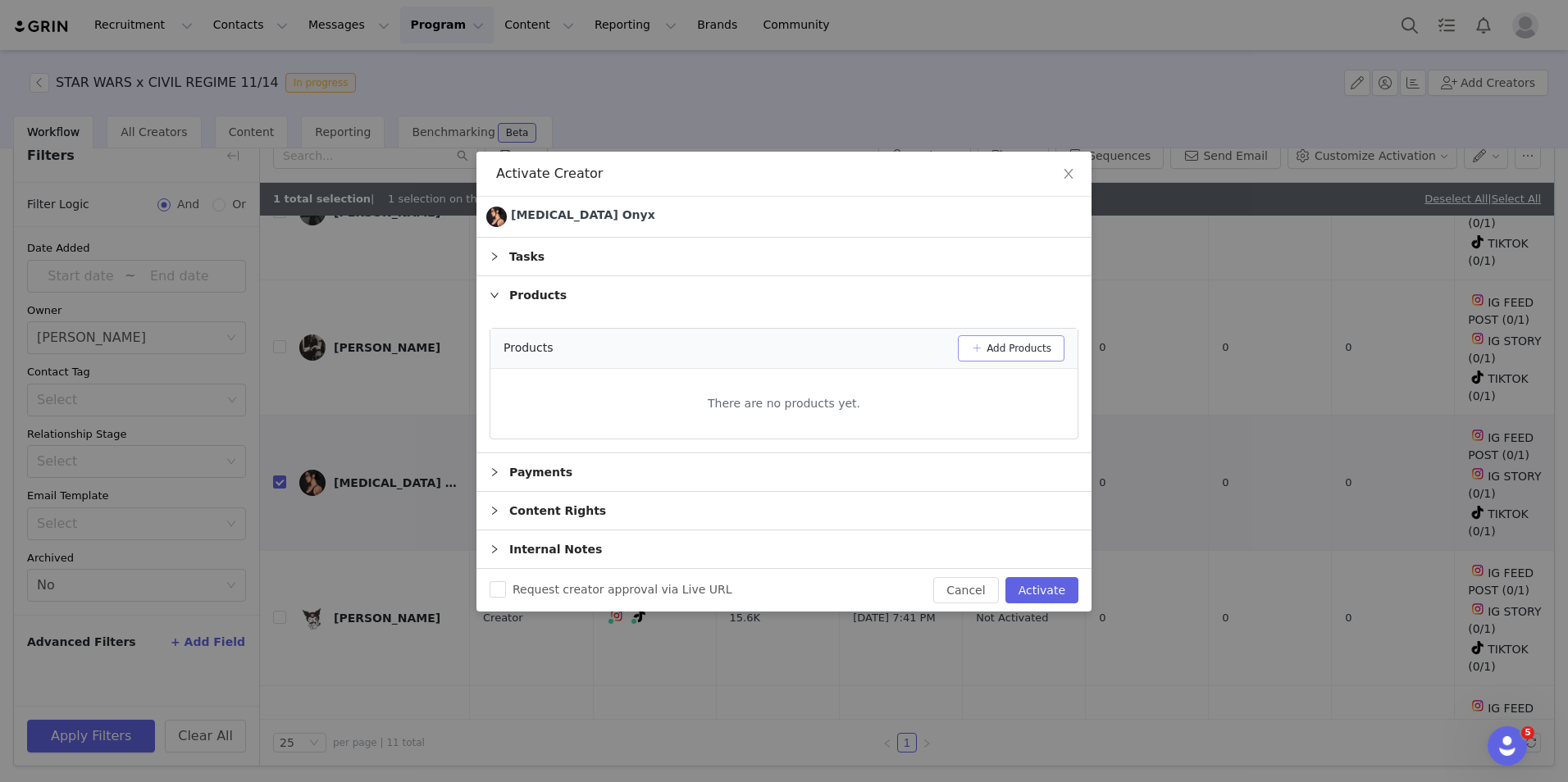
click at [1005, 350] on button "Add Products" at bounding box center [1011, 348] width 107 height 26
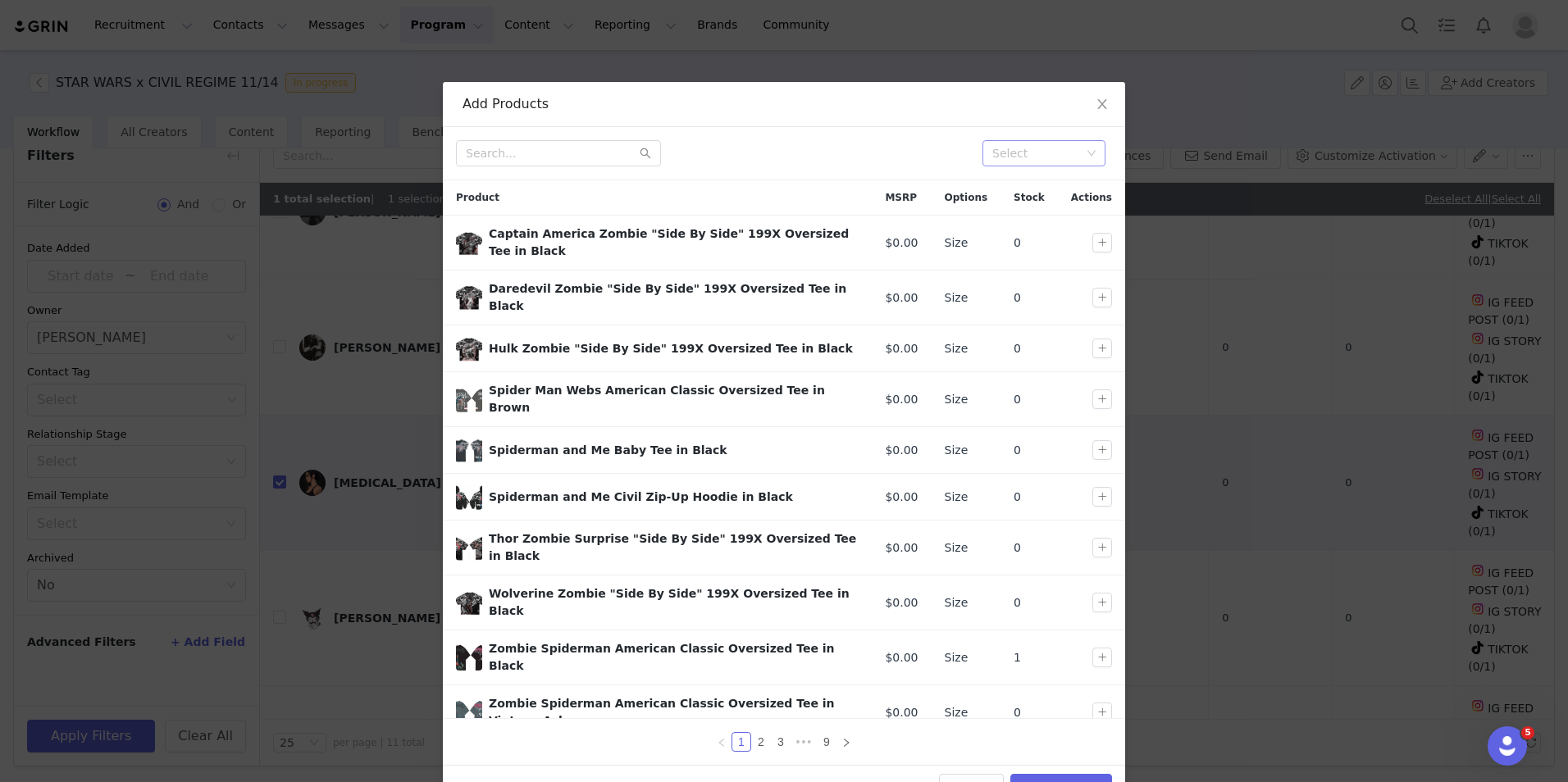
click at [1013, 160] on div "Select" at bounding box center [1036, 153] width 89 height 16
type input "st"
click at [1034, 192] on li "DROP 11 STAR WARS" at bounding box center [1038, 186] width 123 height 26
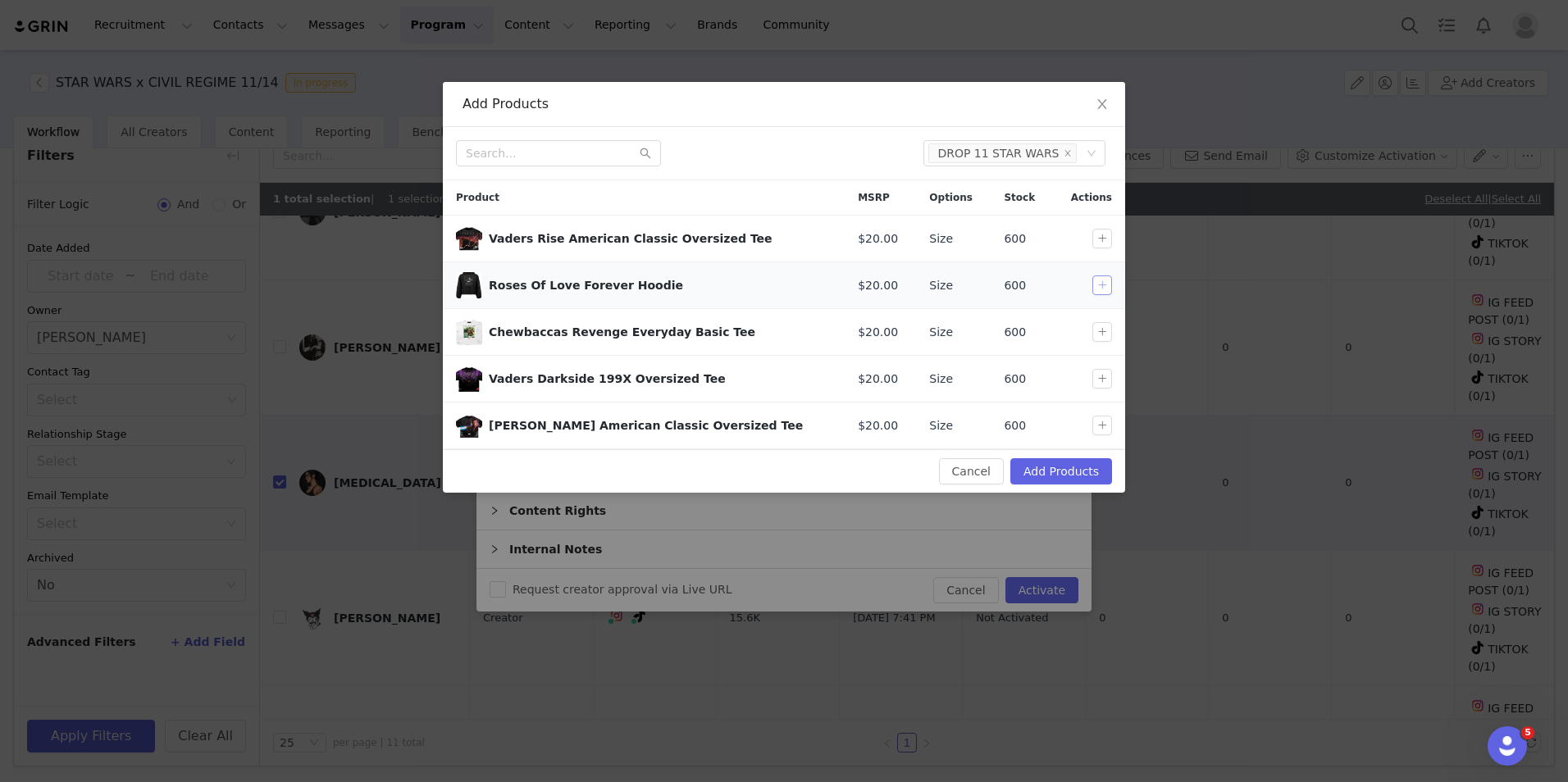
click at [1106, 286] on button "button" at bounding box center [1101, 285] width 19 height 19
click at [1104, 230] on button "button" at bounding box center [1101, 238] width 19 height 19
click at [1095, 371] on button "button" at bounding box center [1101, 379] width 19 height 19
click at [1082, 467] on button "Add Products" at bounding box center [1061, 471] width 102 height 26
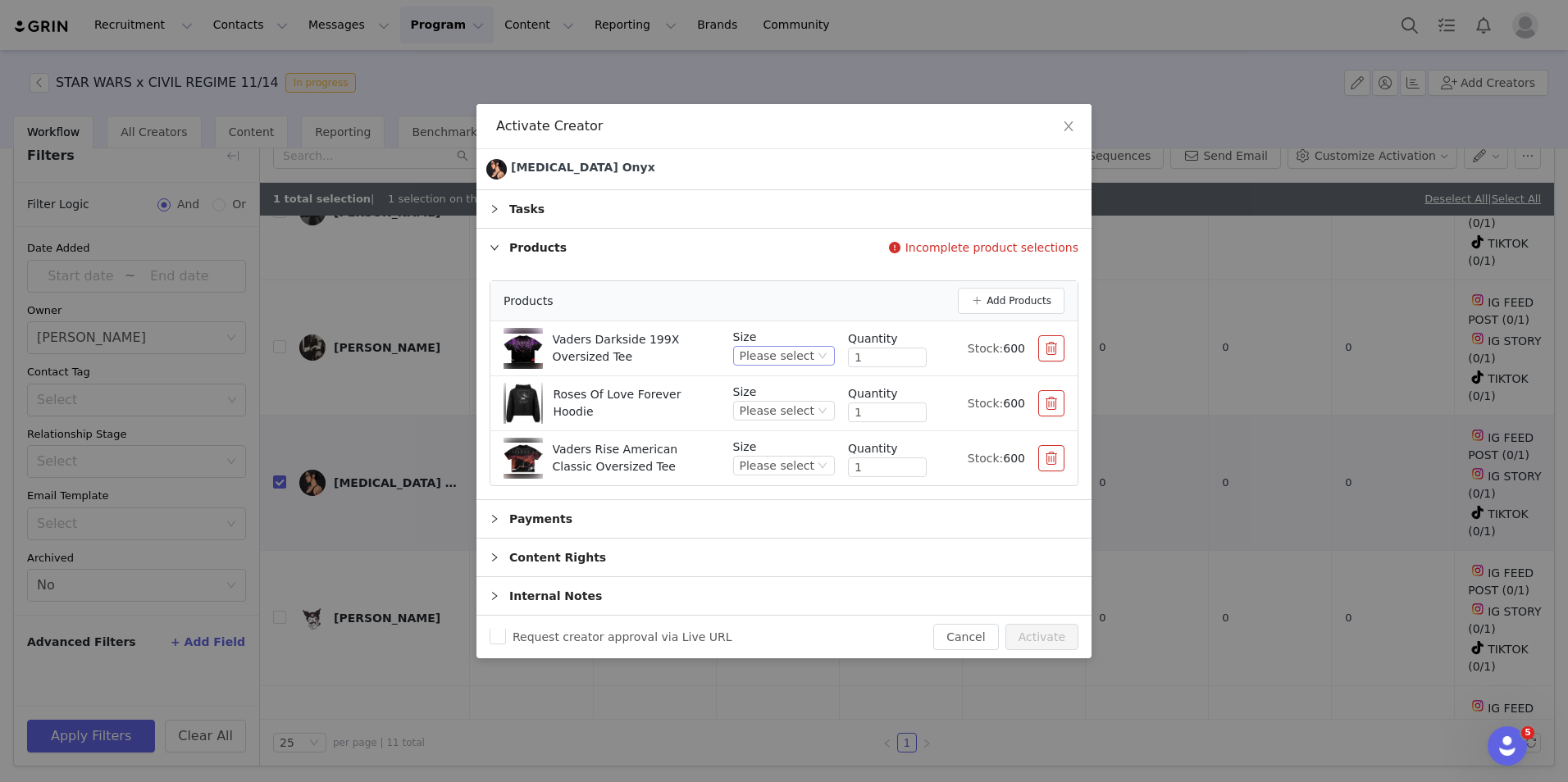
click at [774, 358] on div "Please select" at bounding box center [777, 355] width 75 height 18
click at [780, 460] on li "L" at bounding box center [790, 463] width 90 height 26
click at [803, 408] on div "Please select" at bounding box center [777, 410] width 75 height 18
click at [779, 513] on li "L" at bounding box center [790, 519] width 90 height 26
click at [799, 465] on div "Please select" at bounding box center [777, 465] width 75 height 18
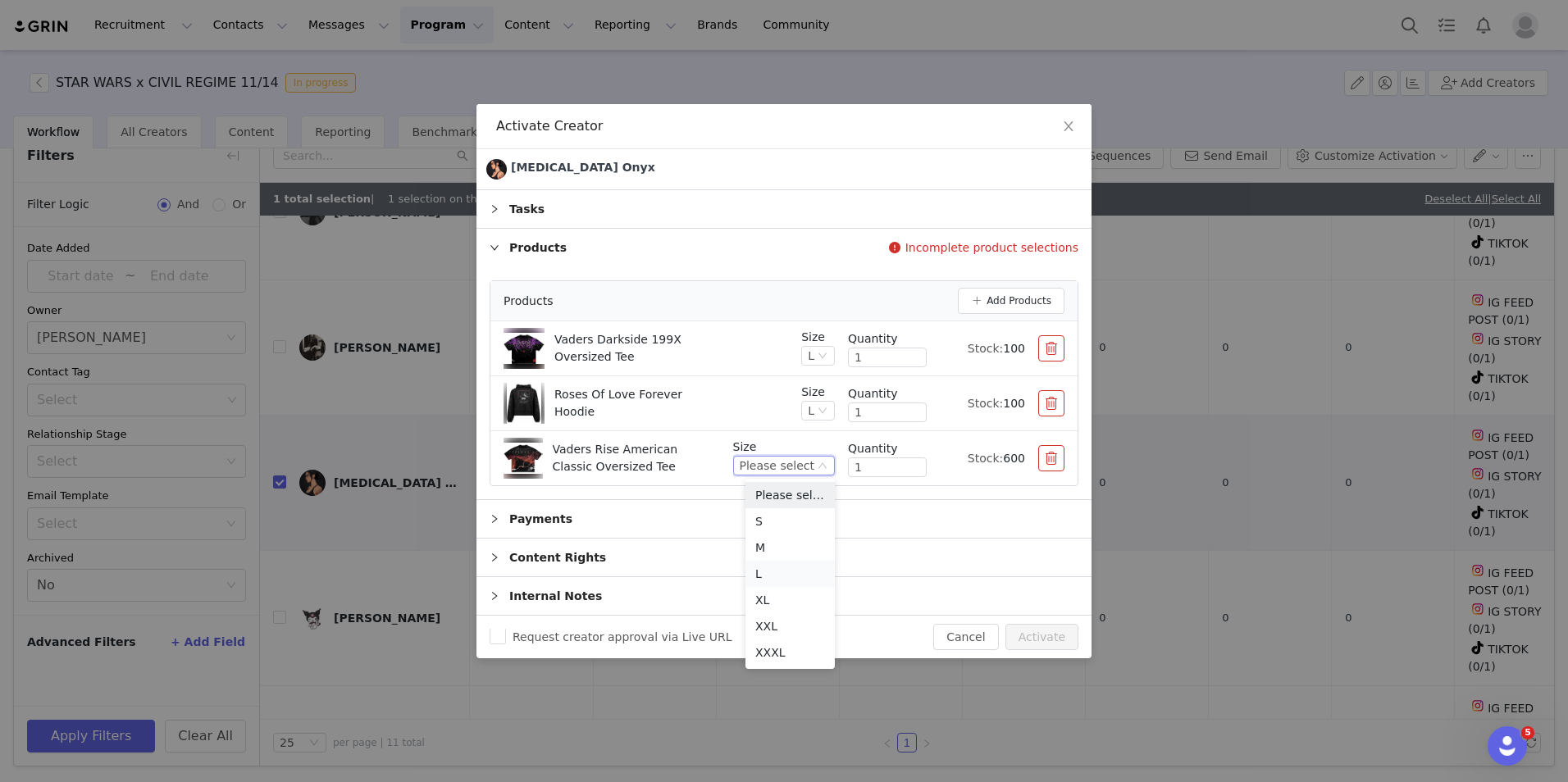
click at [773, 565] on li "L" at bounding box center [790, 574] width 90 height 26
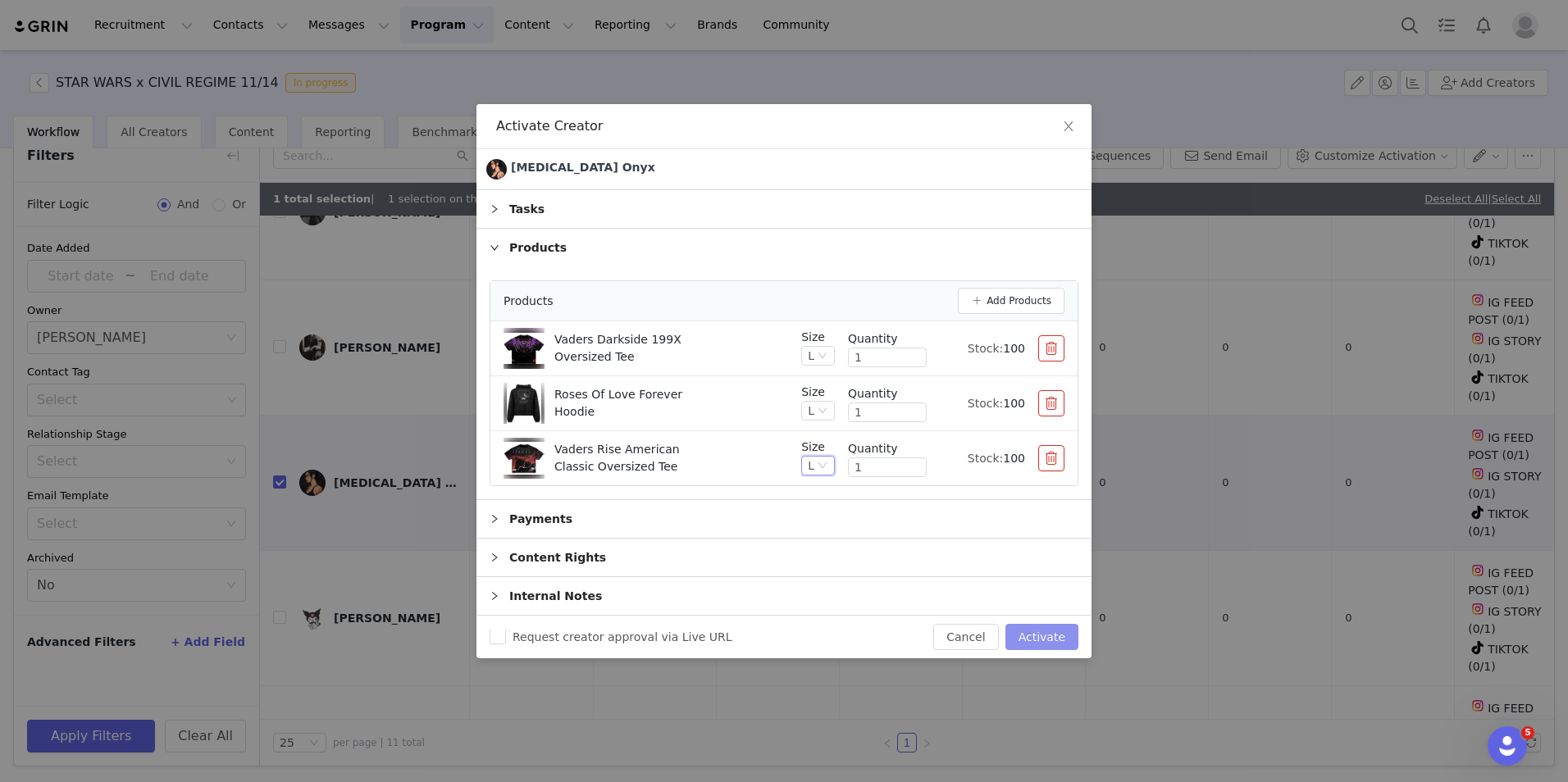
click at [1040, 630] on button "Activate" at bounding box center [1042, 637] width 73 height 26
checkbox input "false"
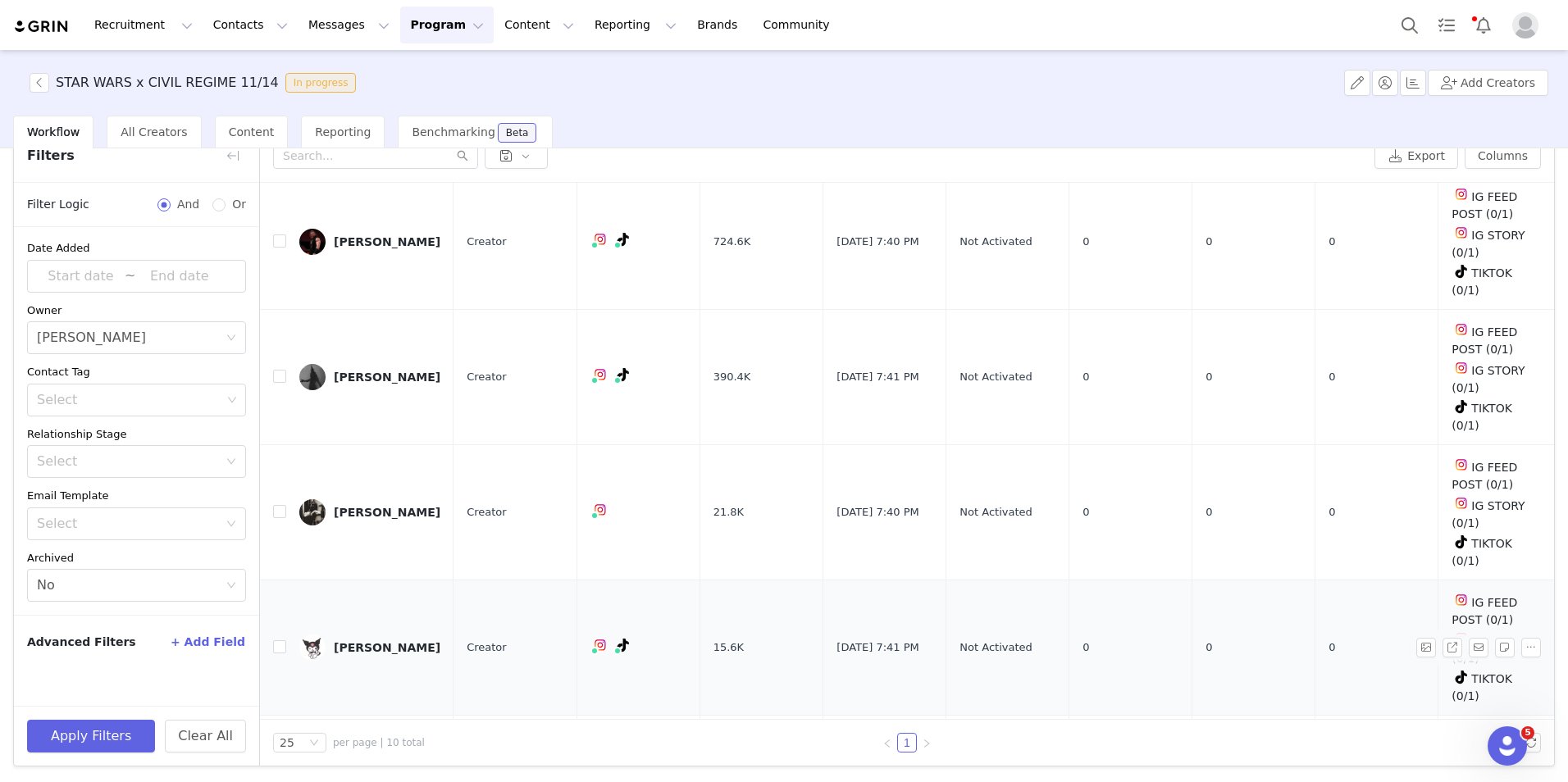
scroll to position [671, 0]
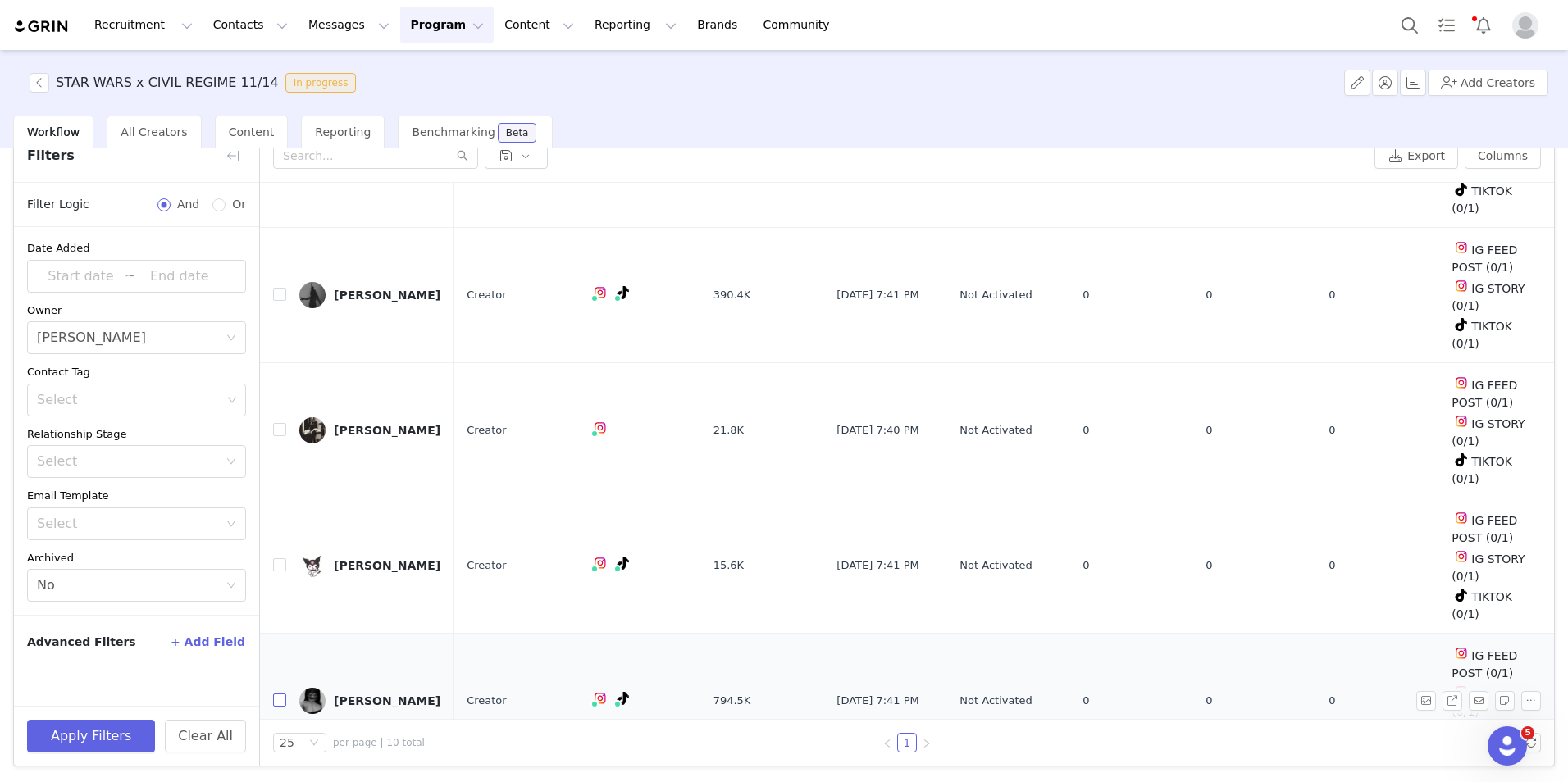
click at [278, 694] on input "checkbox" at bounding box center [279, 700] width 13 height 13
checkbox input "true"
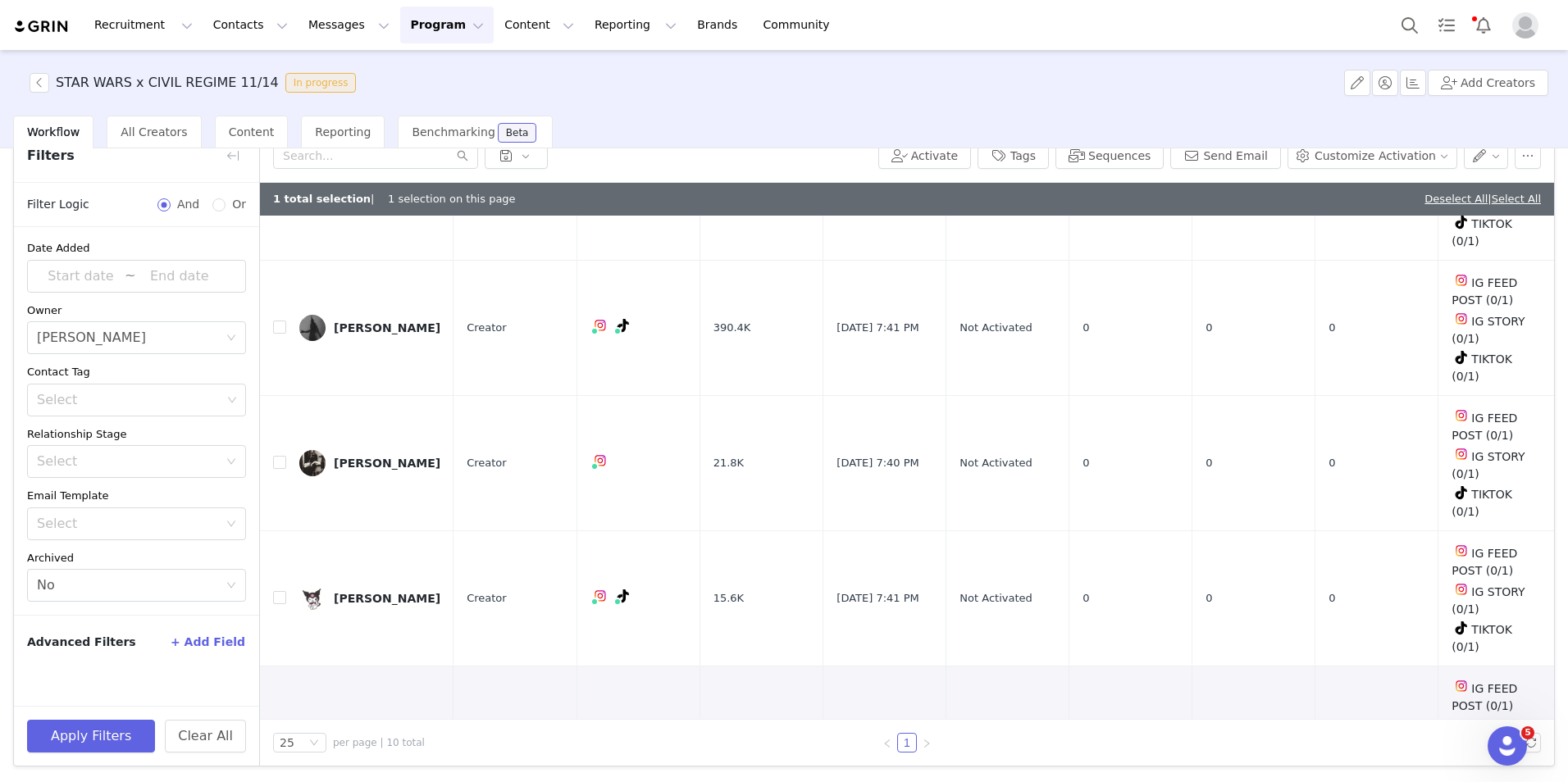
scroll to position [0, 0]
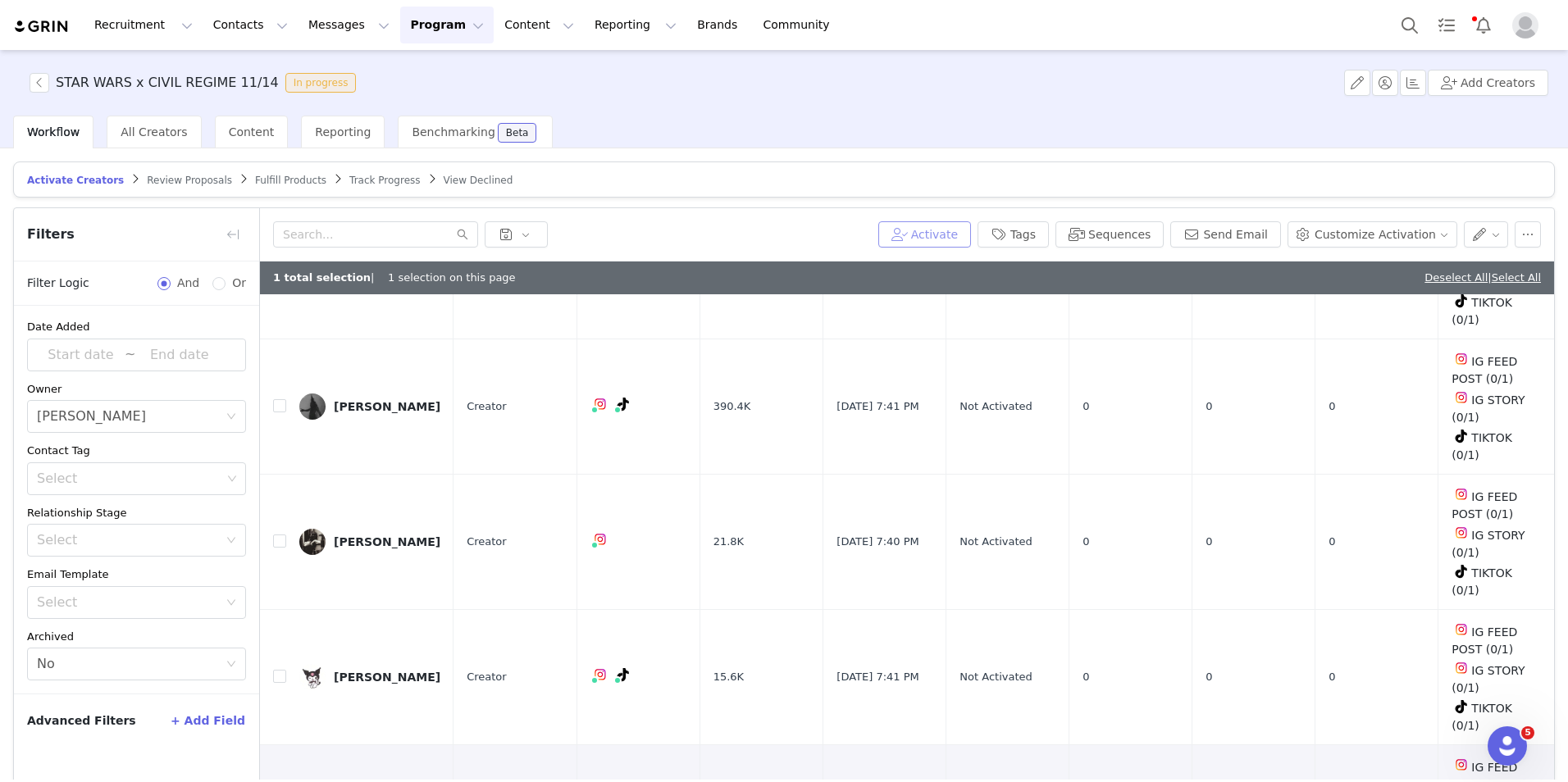
click at [956, 230] on button "Activate" at bounding box center [924, 234] width 92 height 26
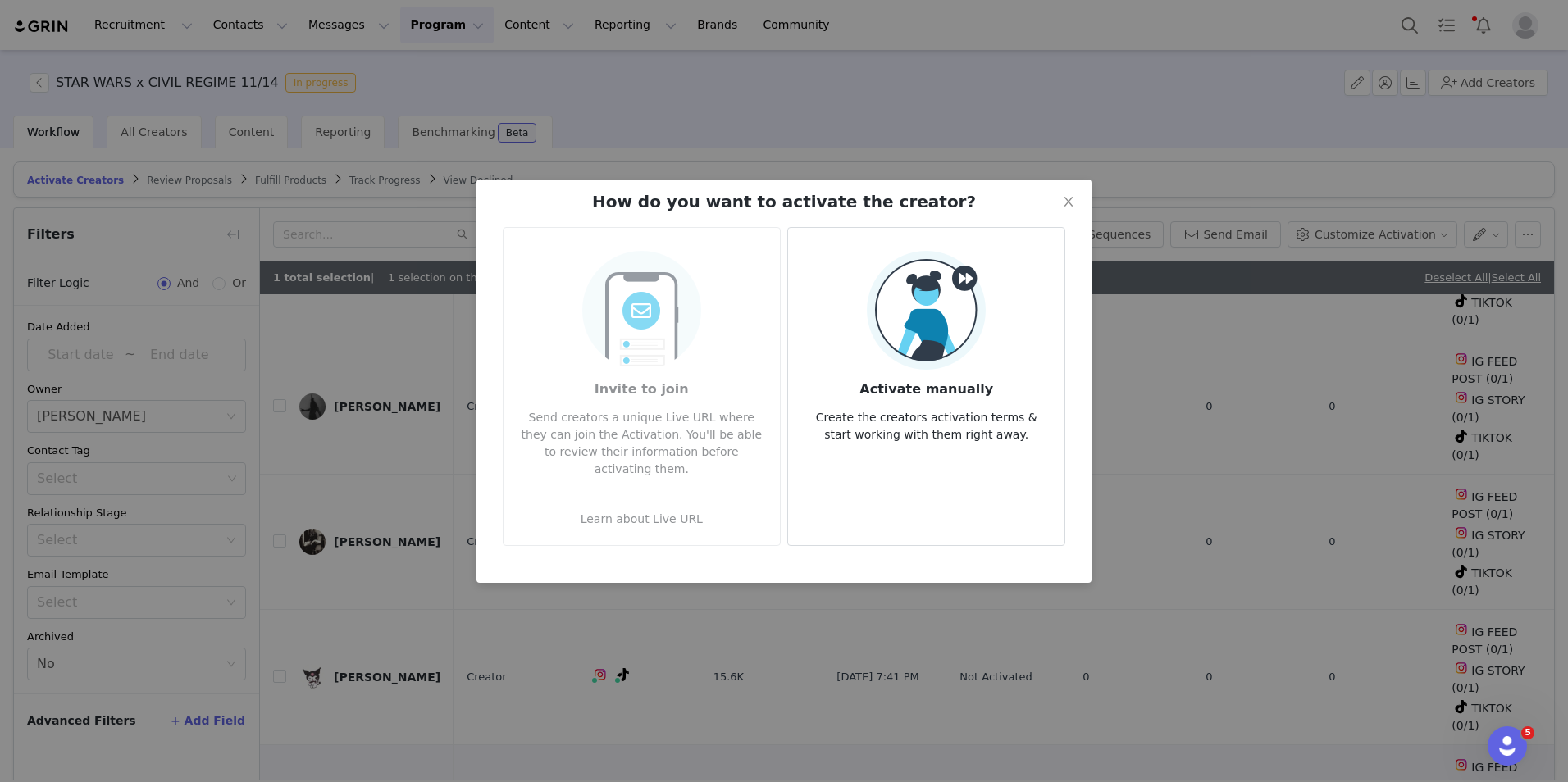
click at [984, 334] on img at bounding box center [926, 310] width 119 height 119
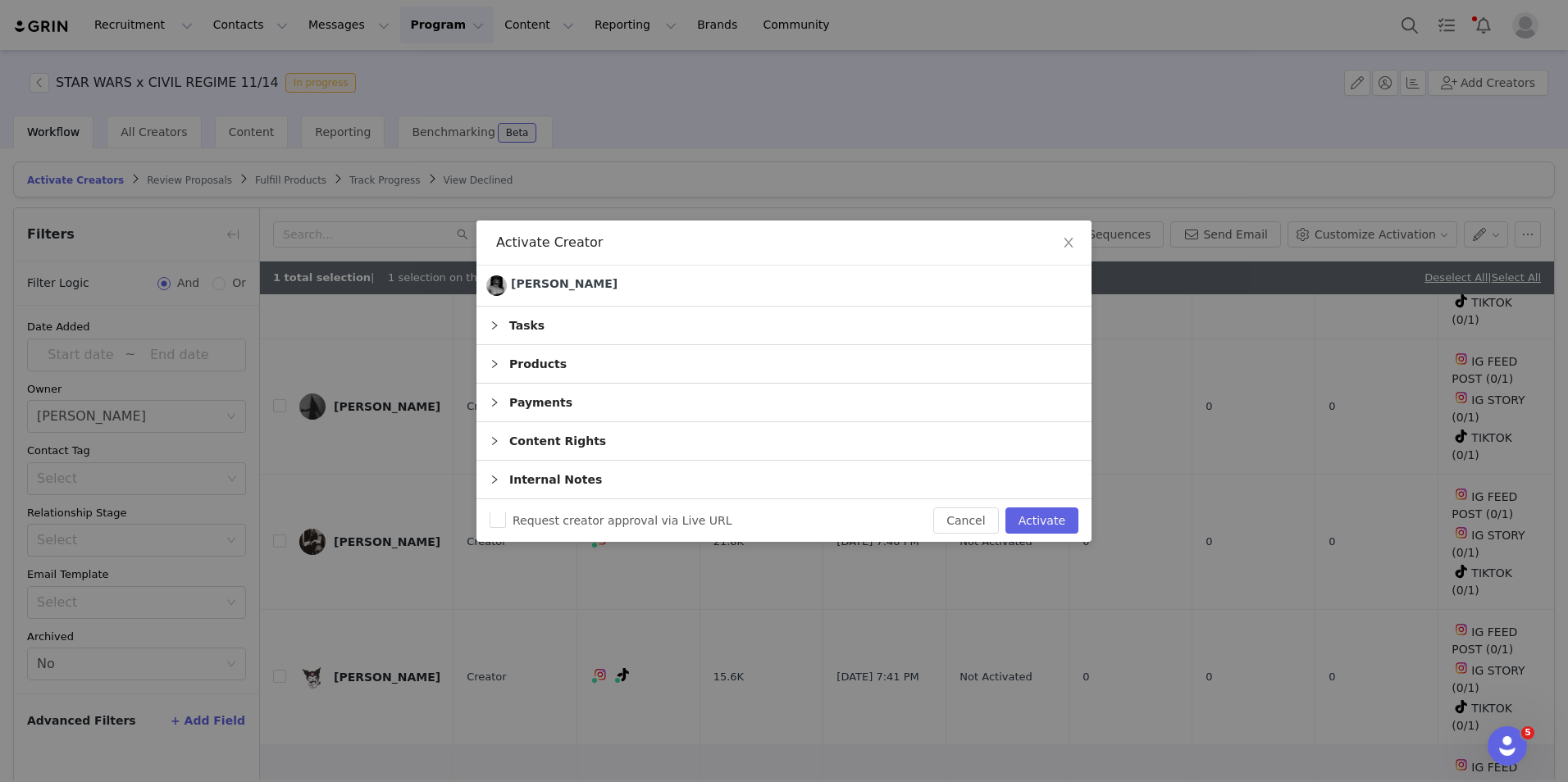
click at [557, 368] on div "Products" at bounding box center [784, 364] width 615 height 38
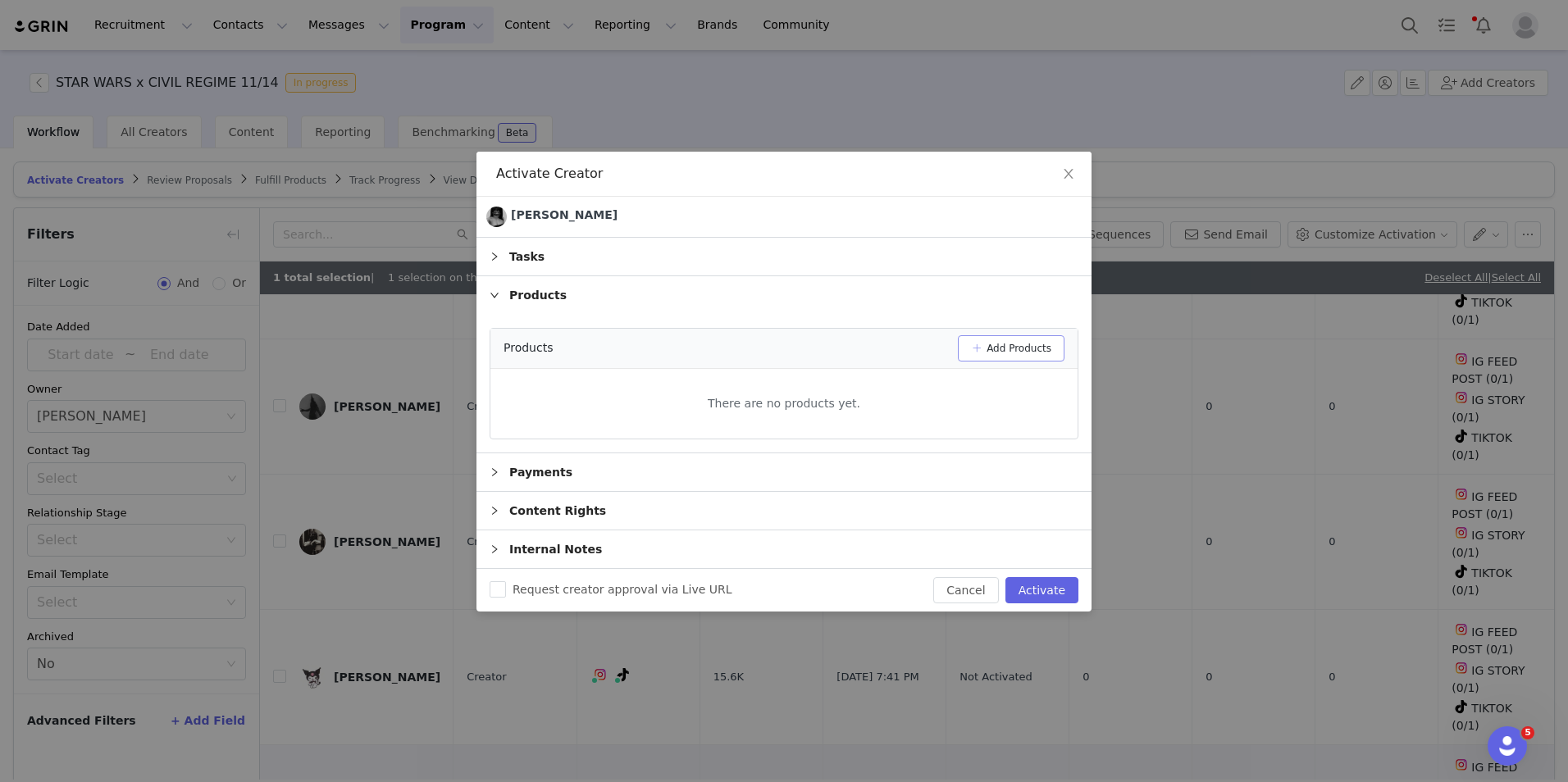
click at [997, 347] on button "Add Products" at bounding box center [1011, 348] width 107 height 26
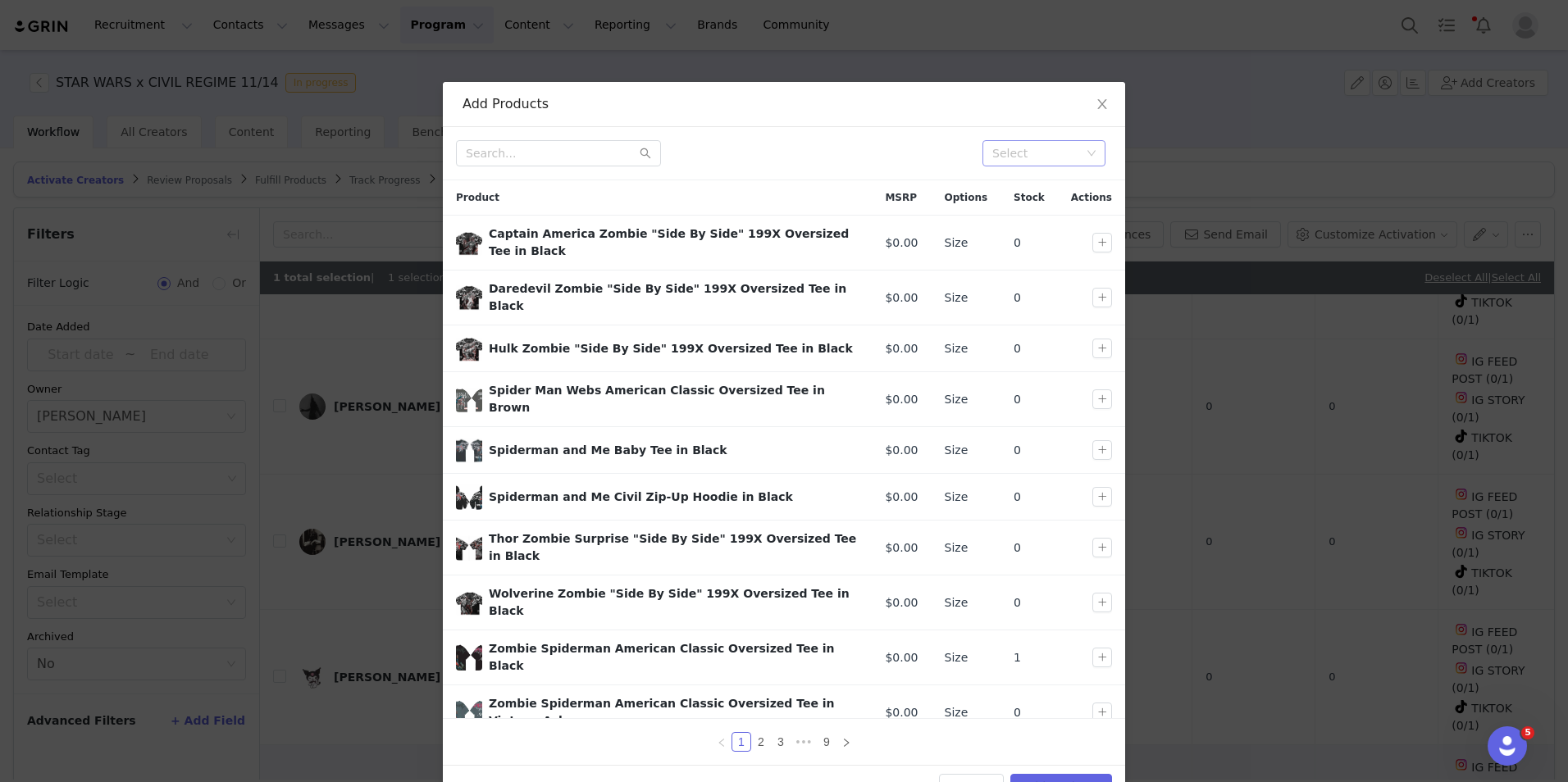
click at [1065, 160] on div "Select" at bounding box center [1036, 153] width 89 height 16
type input "star"
click at [1042, 191] on li "DROP 11 STAR WARS" at bounding box center [1038, 186] width 123 height 26
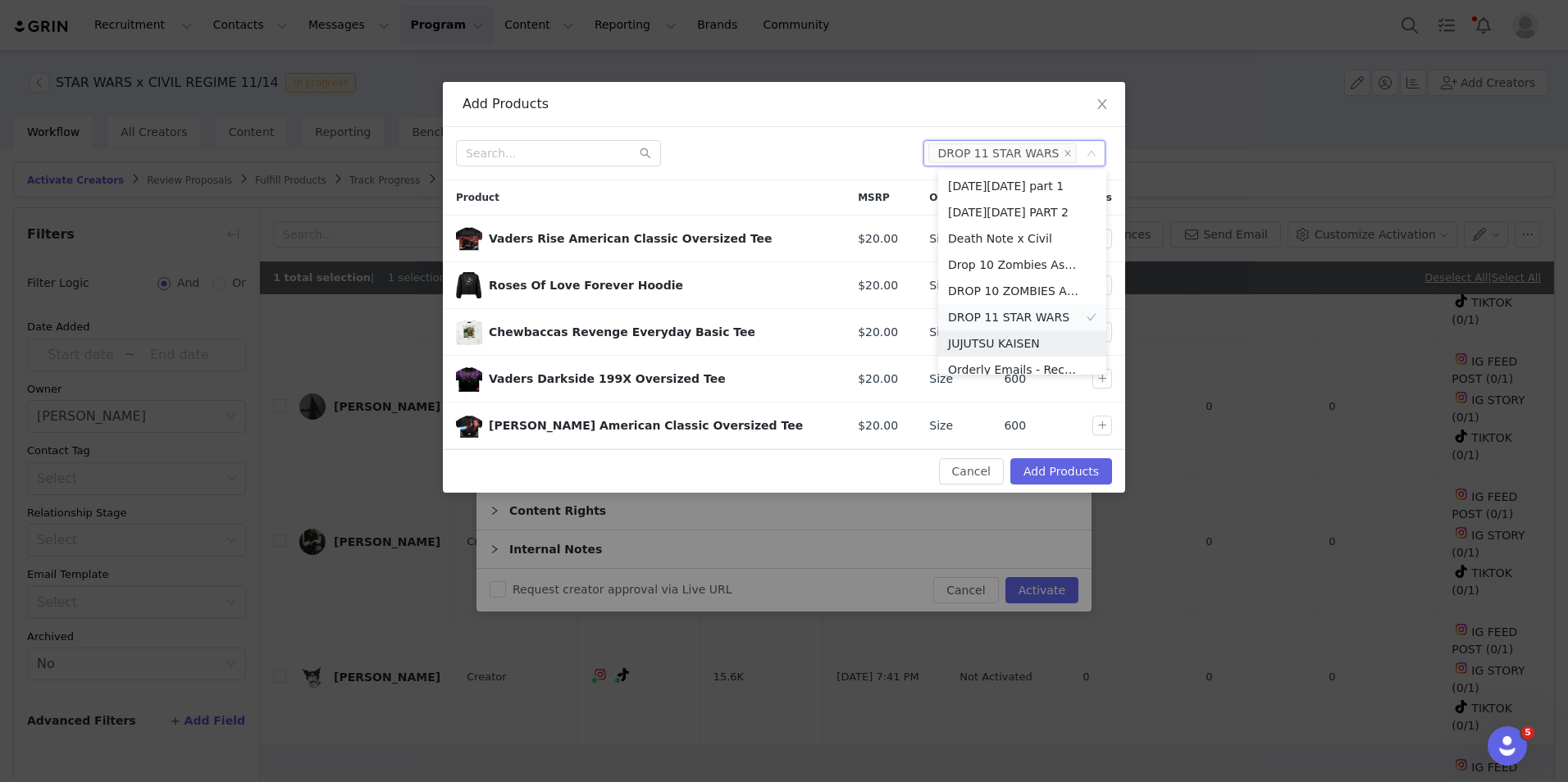
scroll to position [8, 0]
click at [713, 176] on div "Select DROP 11 STAR WARS" at bounding box center [784, 153] width 682 height 53
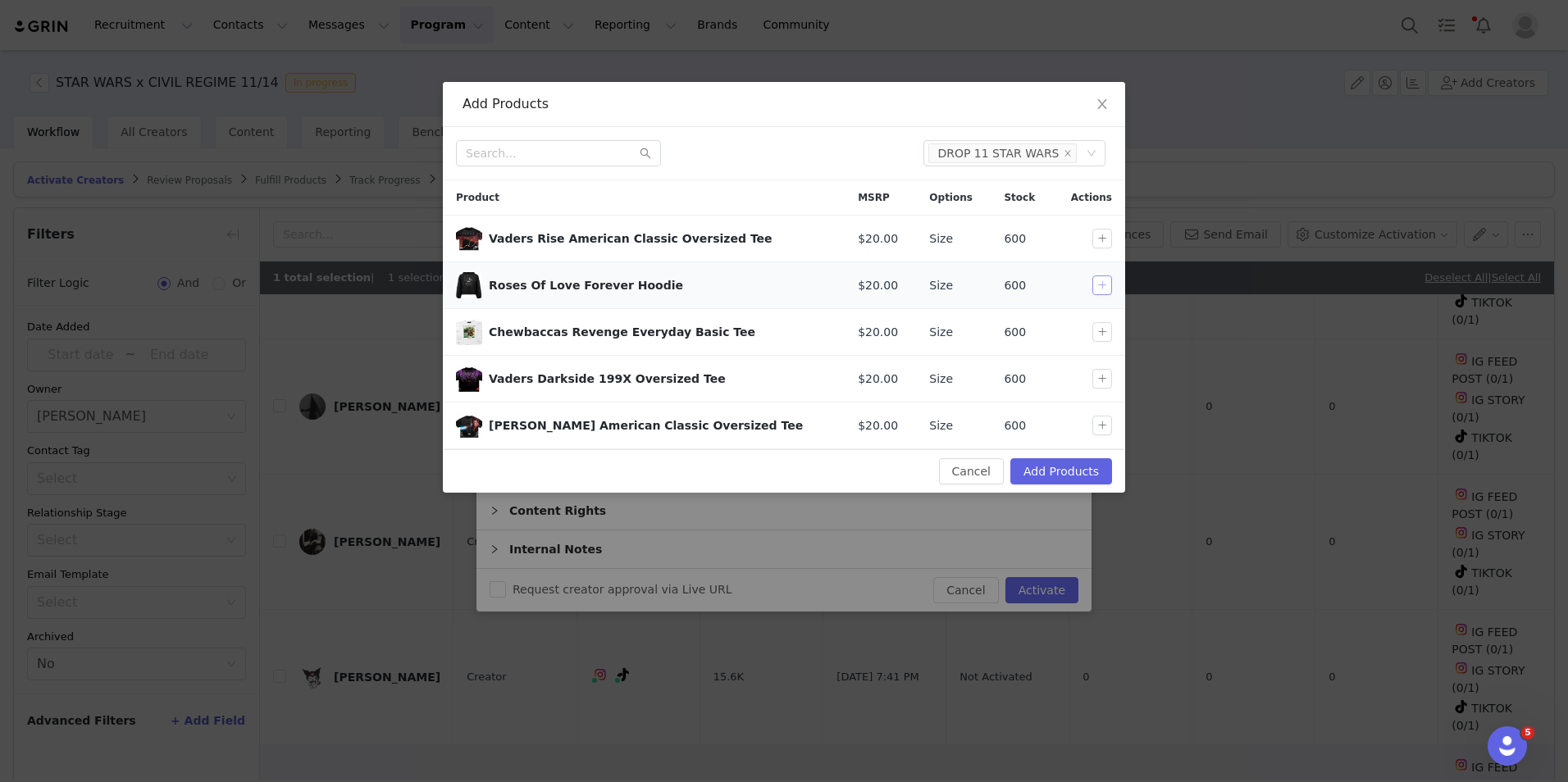
click at [1096, 286] on button "button" at bounding box center [1101, 285] width 19 height 19
click at [1106, 335] on button "button" at bounding box center [1101, 331] width 19 height 19
click at [1102, 380] on button "button" at bounding box center [1101, 379] width 19 height 19
click at [1096, 474] on button "Add Products" at bounding box center [1061, 471] width 102 height 26
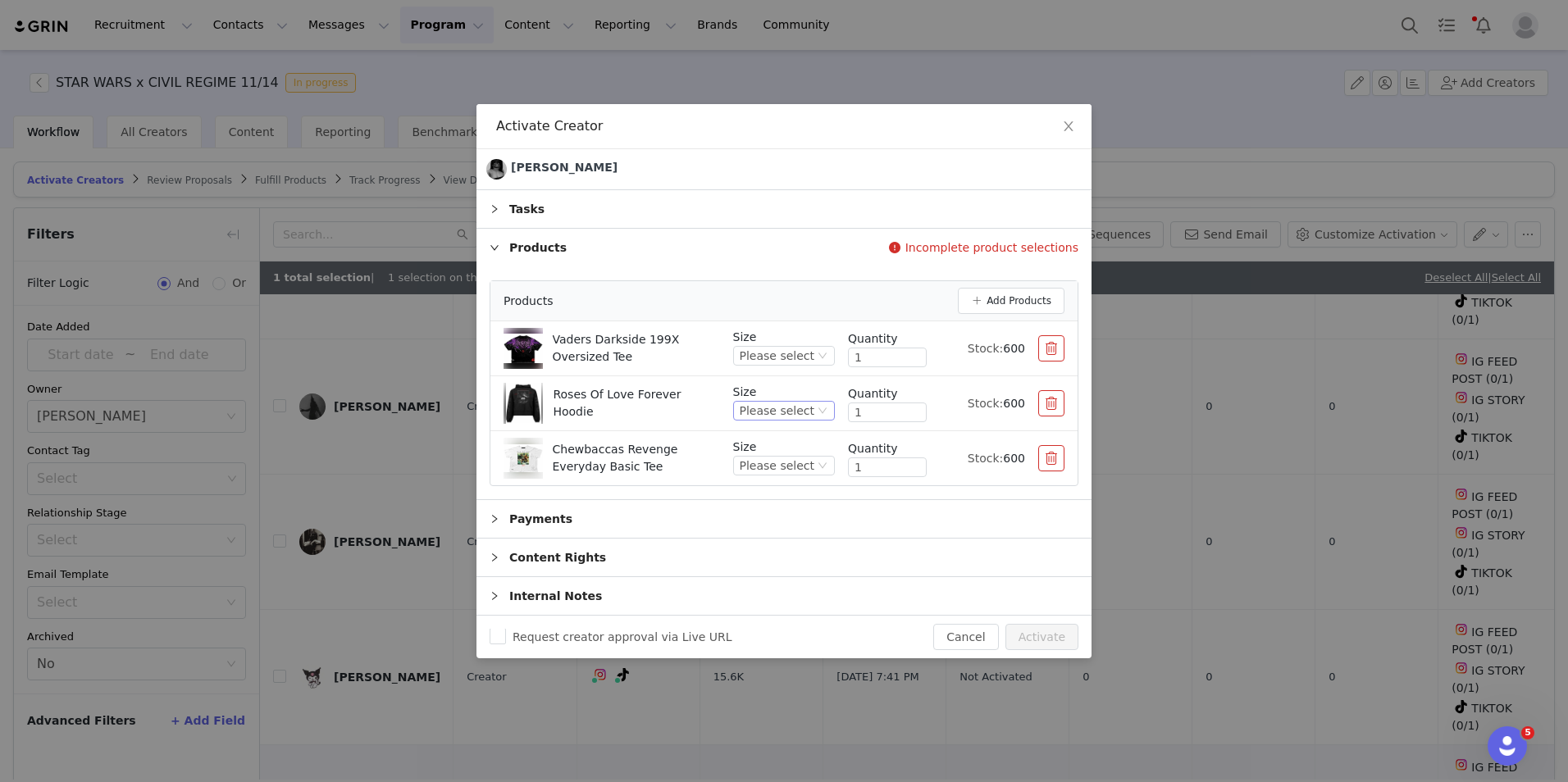
click at [808, 408] on div "Please select" at bounding box center [777, 410] width 75 height 18
click at [770, 497] on li "M" at bounding box center [790, 492] width 90 height 26
click at [804, 458] on div "Please select" at bounding box center [777, 465] width 75 height 18
click at [791, 568] on li "L" at bounding box center [790, 574] width 90 height 26
click at [792, 357] on div "Please select" at bounding box center [777, 355] width 75 height 18
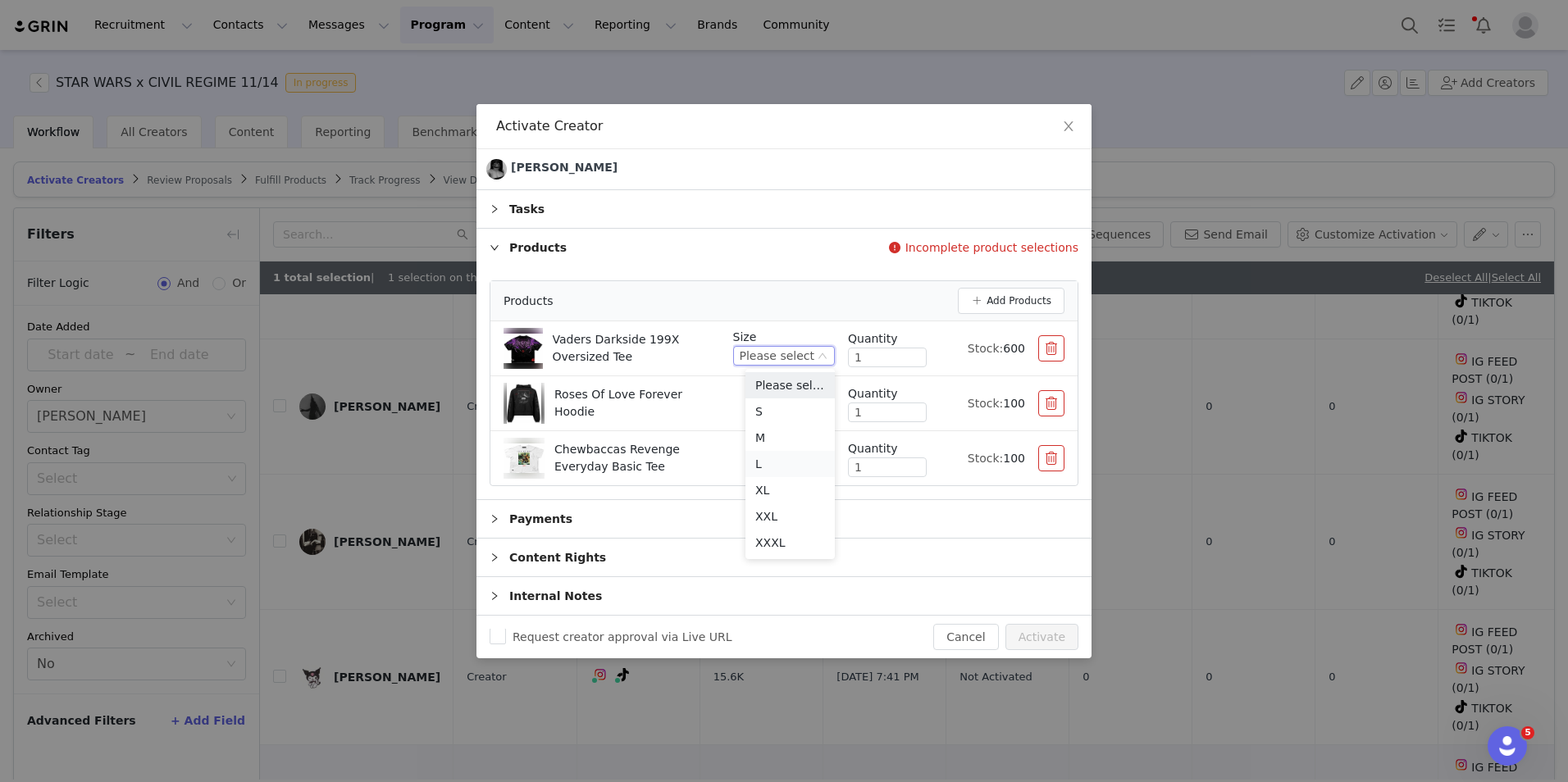
click at [791, 463] on li "L" at bounding box center [790, 463] width 90 height 26
click at [1061, 633] on button "Activate" at bounding box center [1042, 637] width 73 height 26
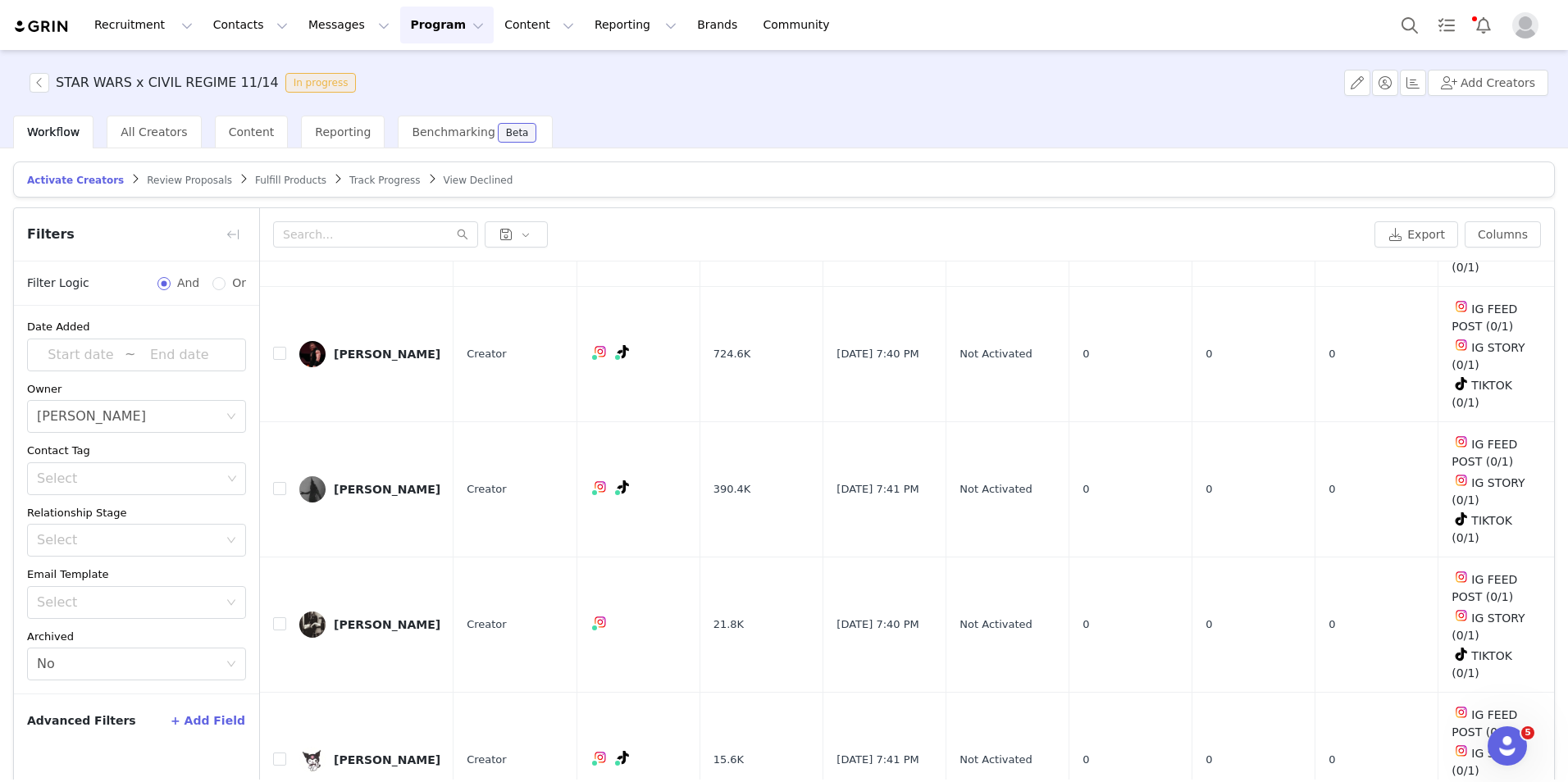
scroll to position [79, 0]
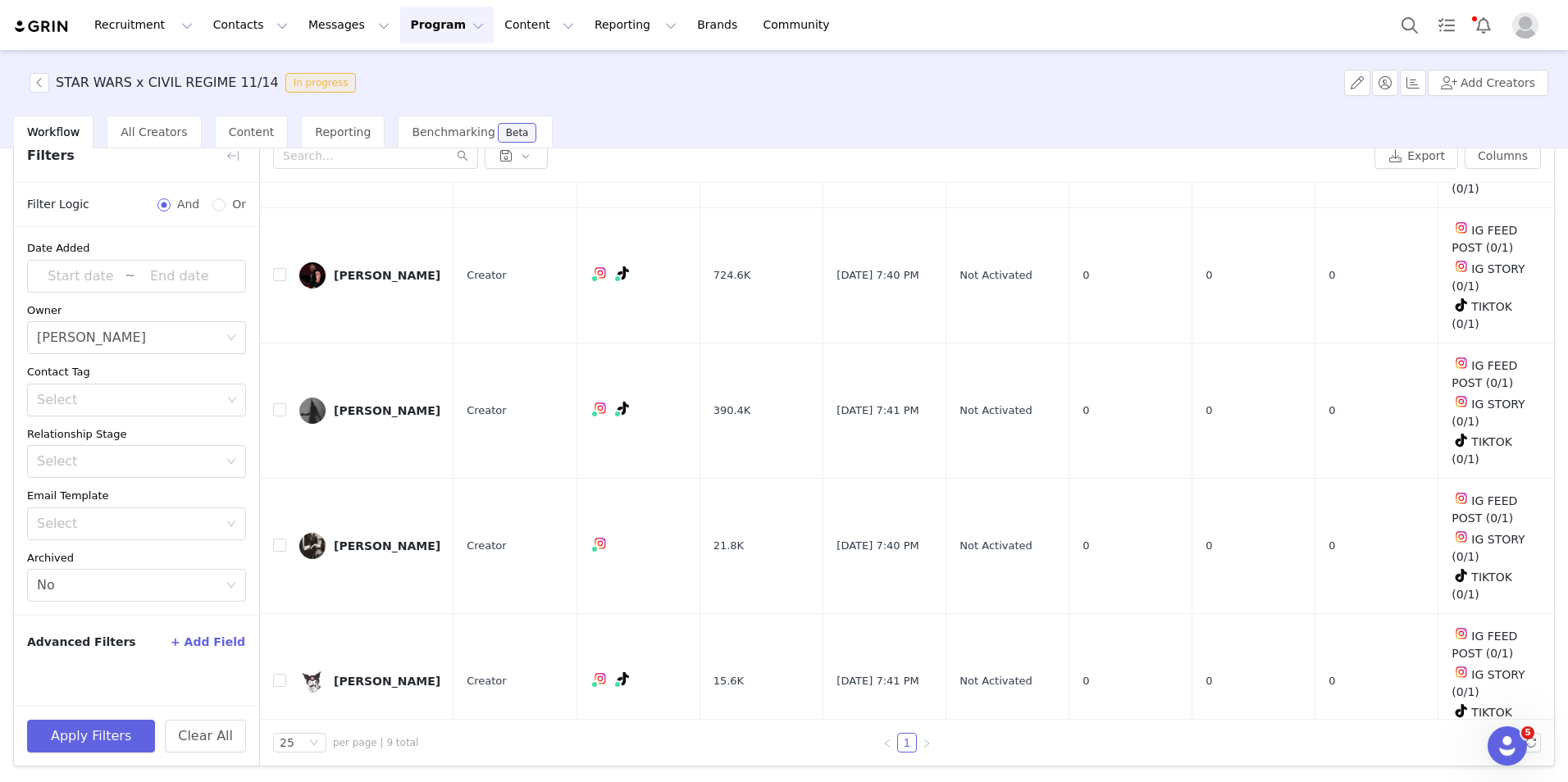
checkbox input "true"
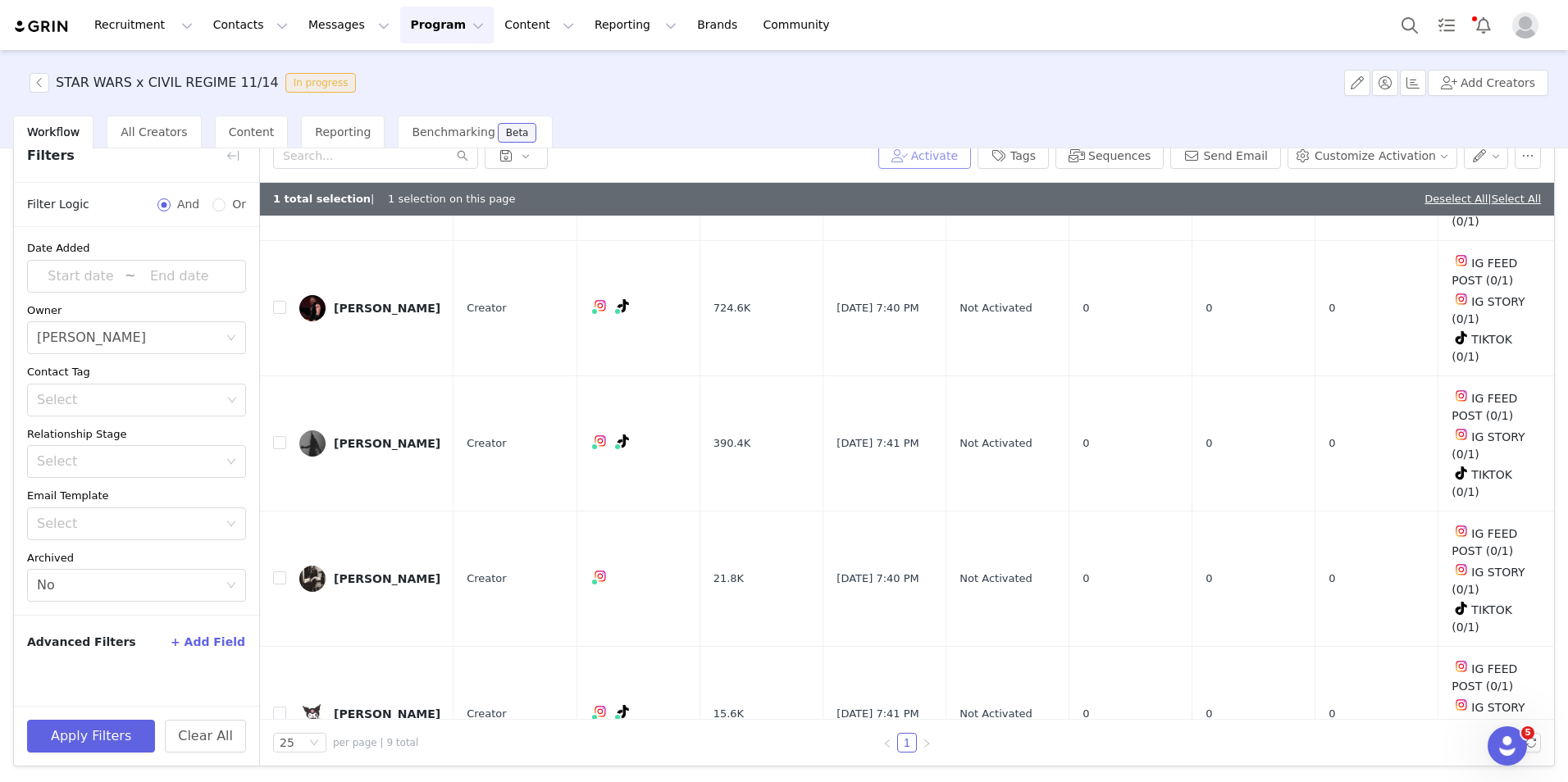
click at [945, 153] on button "Activate" at bounding box center [924, 155] width 92 height 26
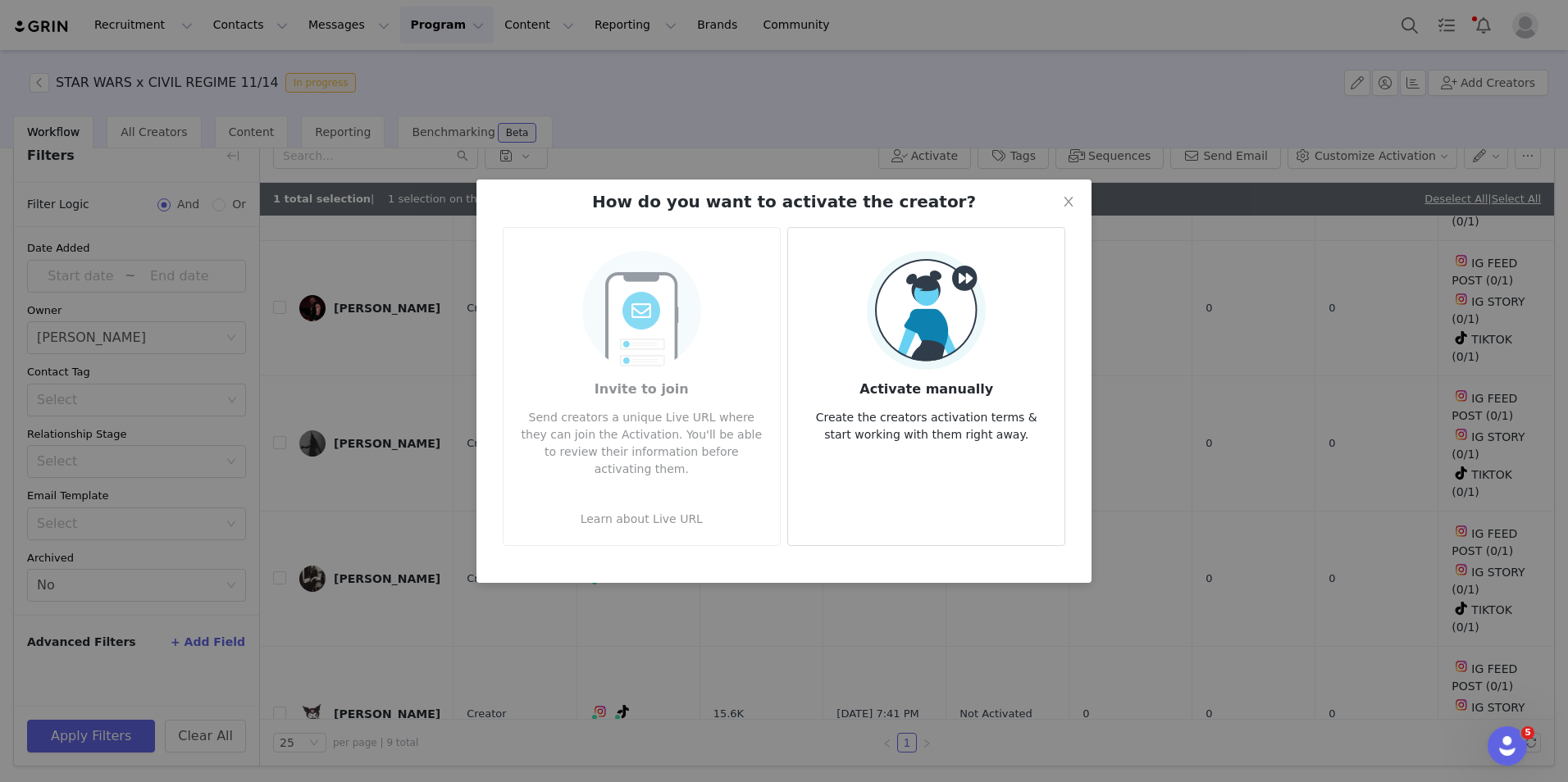
click at [1010, 294] on div "Activate manually Create the creators activation terms & start working with the…" at bounding box center [926, 347] width 250 height 192
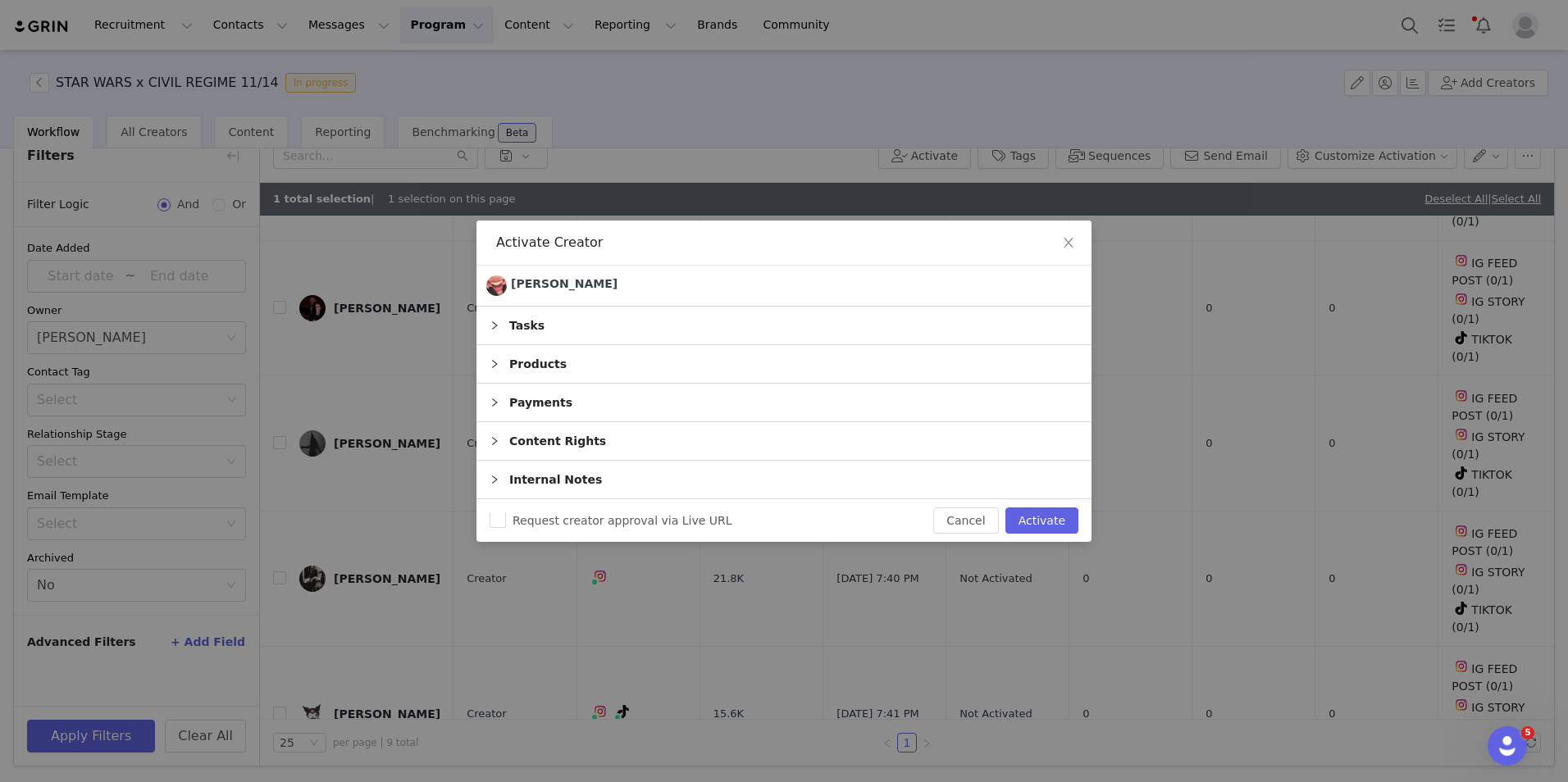
click at [597, 358] on div "Products" at bounding box center [784, 364] width 615 height 38
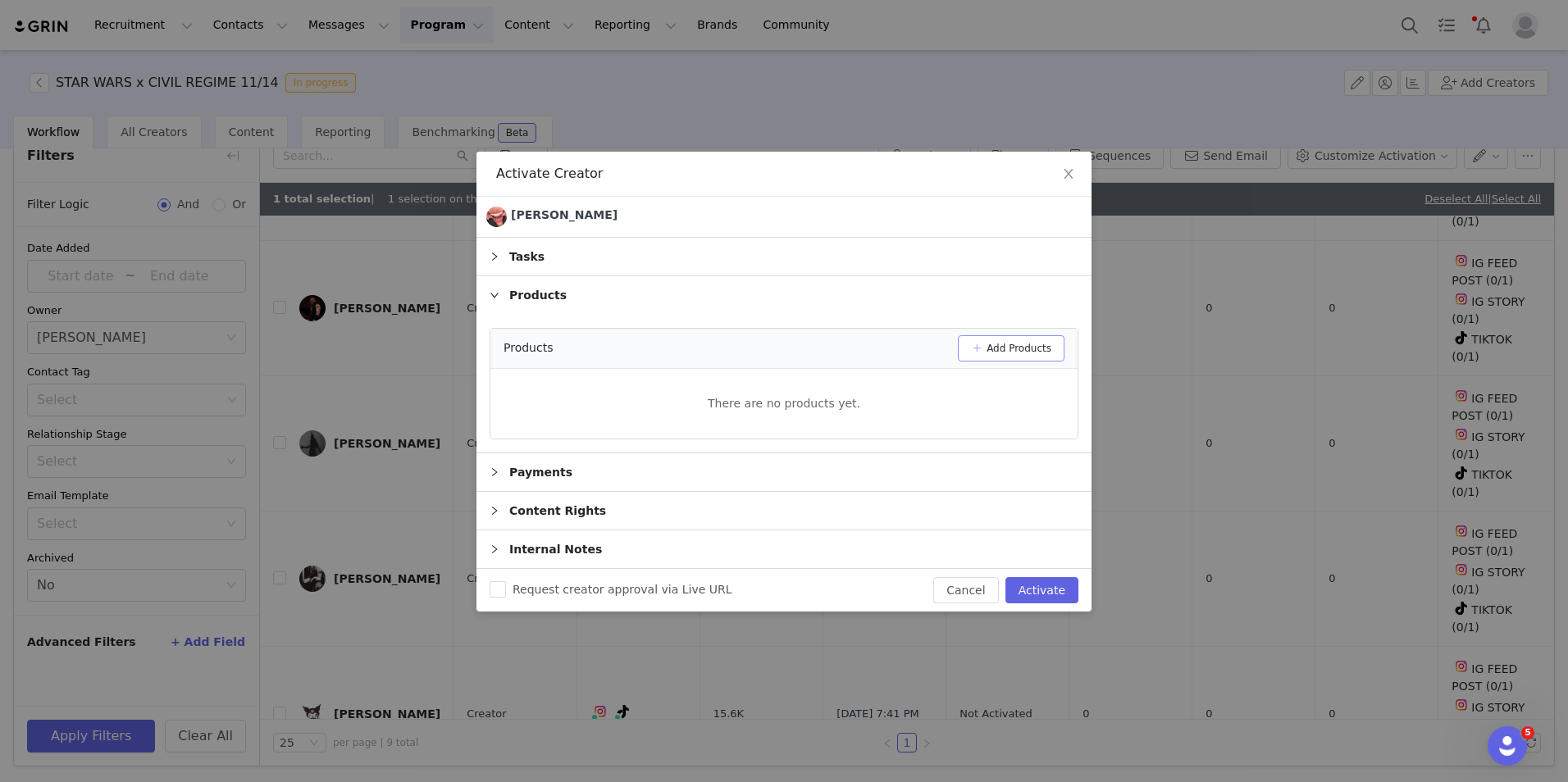
click at [1039, 349] on button "Add Products" at bounding box center [1011, 348] width 107 height 26
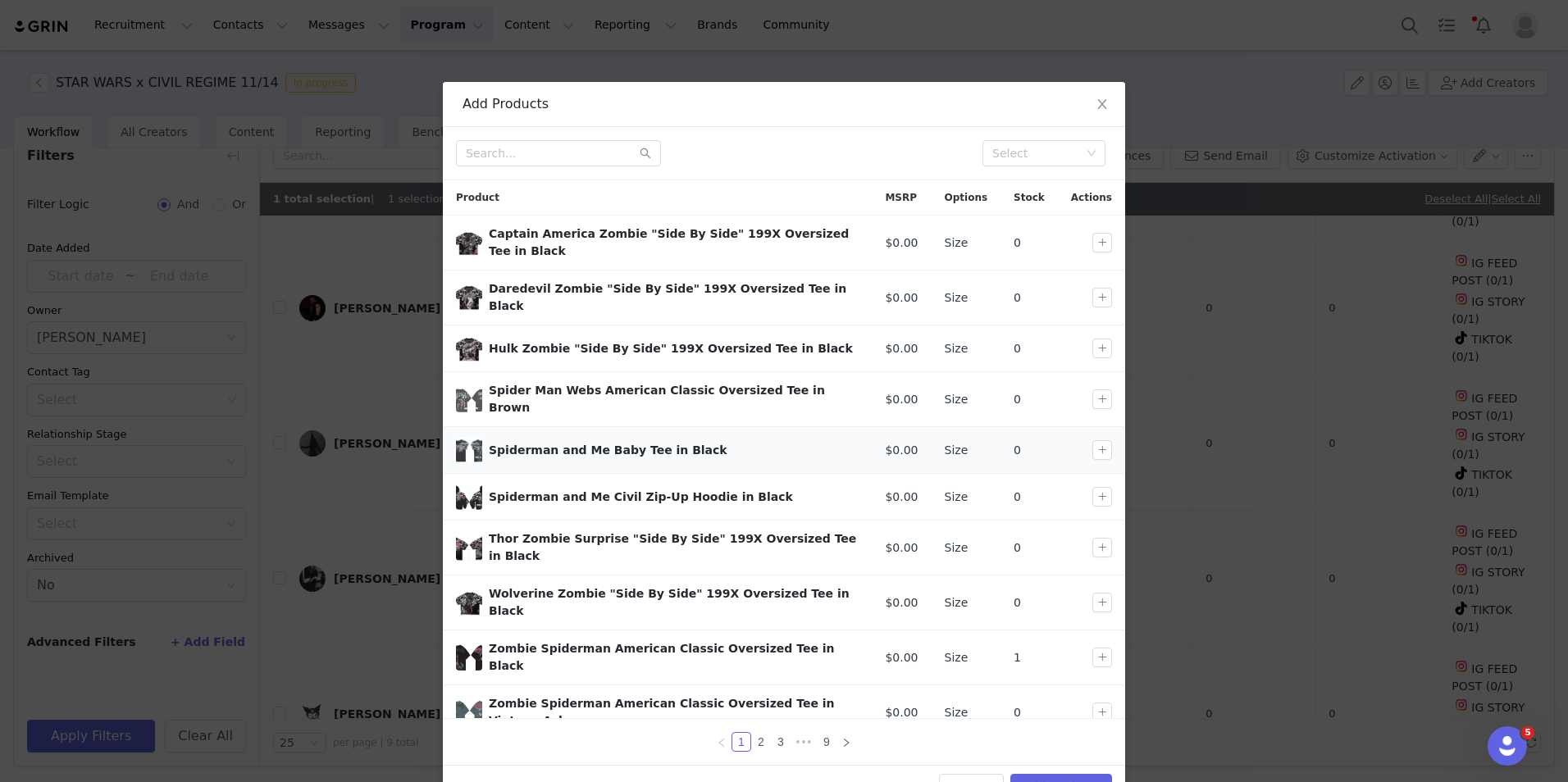
scroll to position [11, 0]
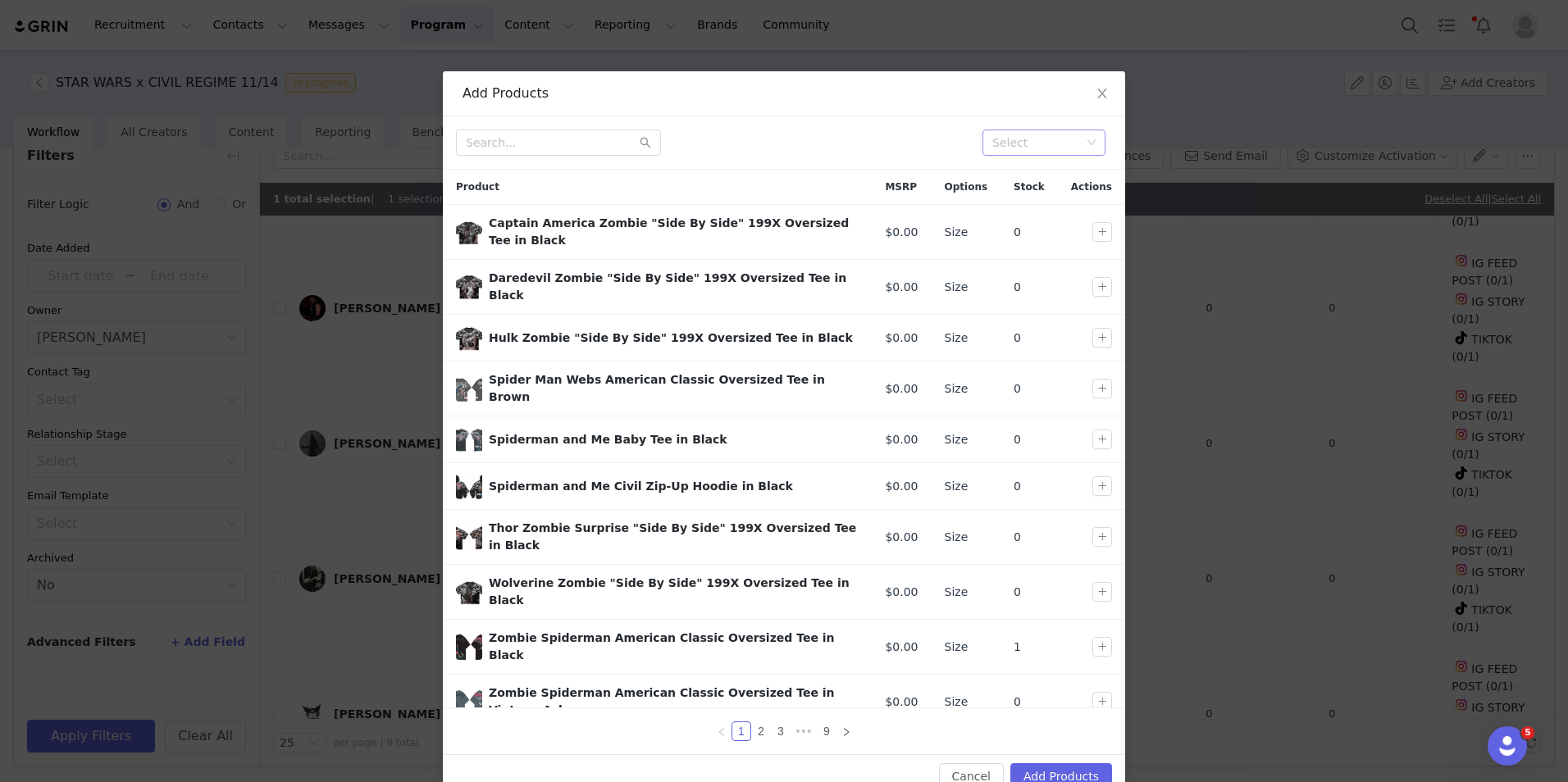
click at [1014, 150] on div "Select" at bounding box center [1036, 142] width 89 height 16
type input "star"
click at [1059, 167] on li "DROP 11 STAR WARS" at bounding box center [1038, 175] width 123 height 26
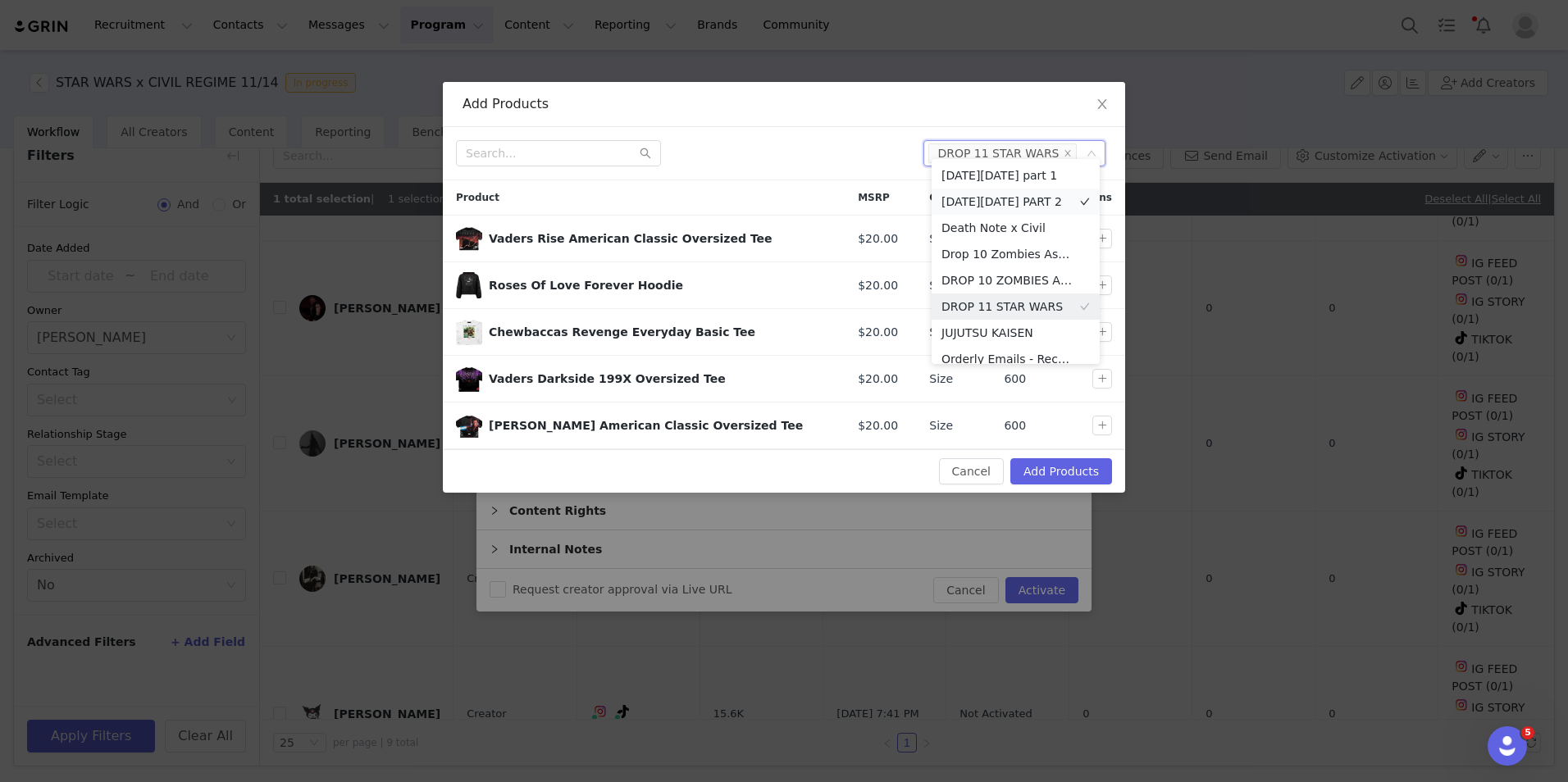
scroll to position [8, 0]
click at [774, 158] on div at bounding box center [683, 153] width 454 height 26
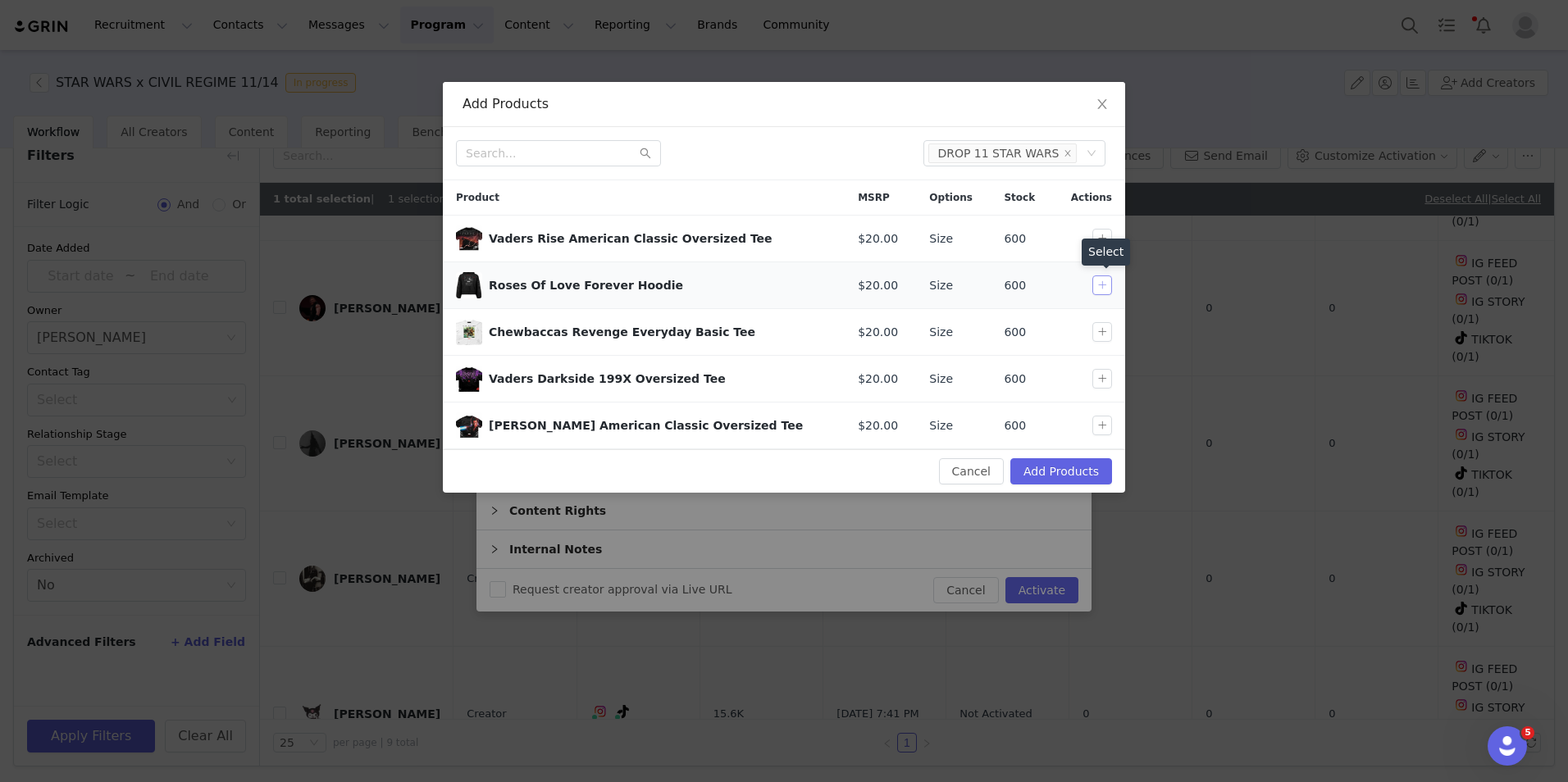
click at [1100, 286] on button "button" at bounding box center [1101, 285] width 19 height 19
click at [1102, 336] on button "button" at bounding box center [1101, 331] width 19 height 19
click at [1101, 374] on button "button" at bounding box center [1101, 379] width 19 height 19
click at [1084, 470] on button "Add Products" at bounding box center [1061, 471] width 102 height 26
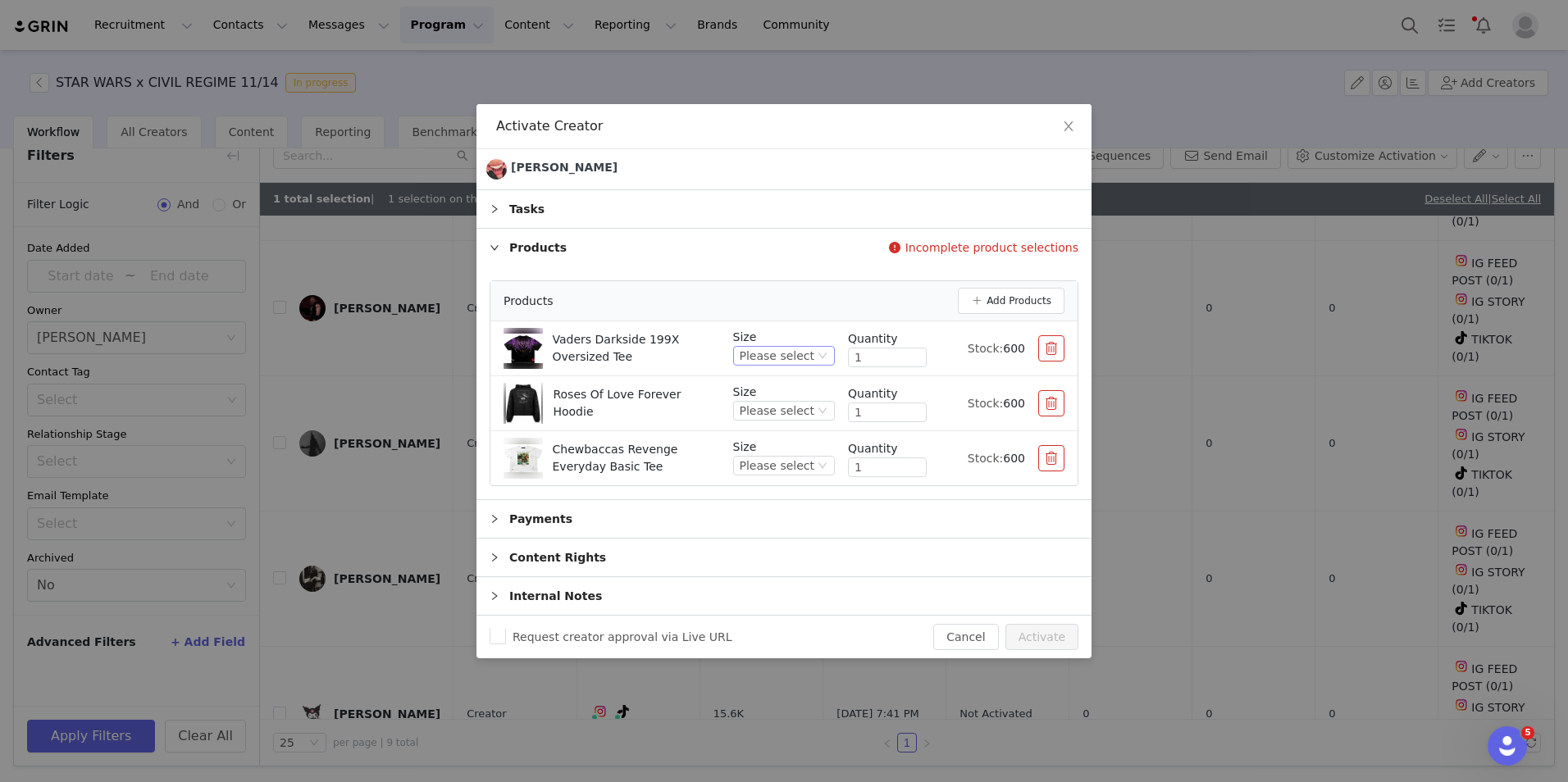
click at [808, 357] on div "Please select" at bounding box center [777, 355] width 75 height 18
click at [812, 355] on div "Please select" at bounding box center [777, 355] width 75 height 18
click at [797, 454] on ul "Please select S M L XL XXL XXXL" at bounding box center [790, 464] width 90 height 191
click at [795, 461] on li "L" at bounding box center [790, 463] width 90 height 26
click at [797, 406] on div "Please select" at bounding box center [777, 410] width 75 height 18
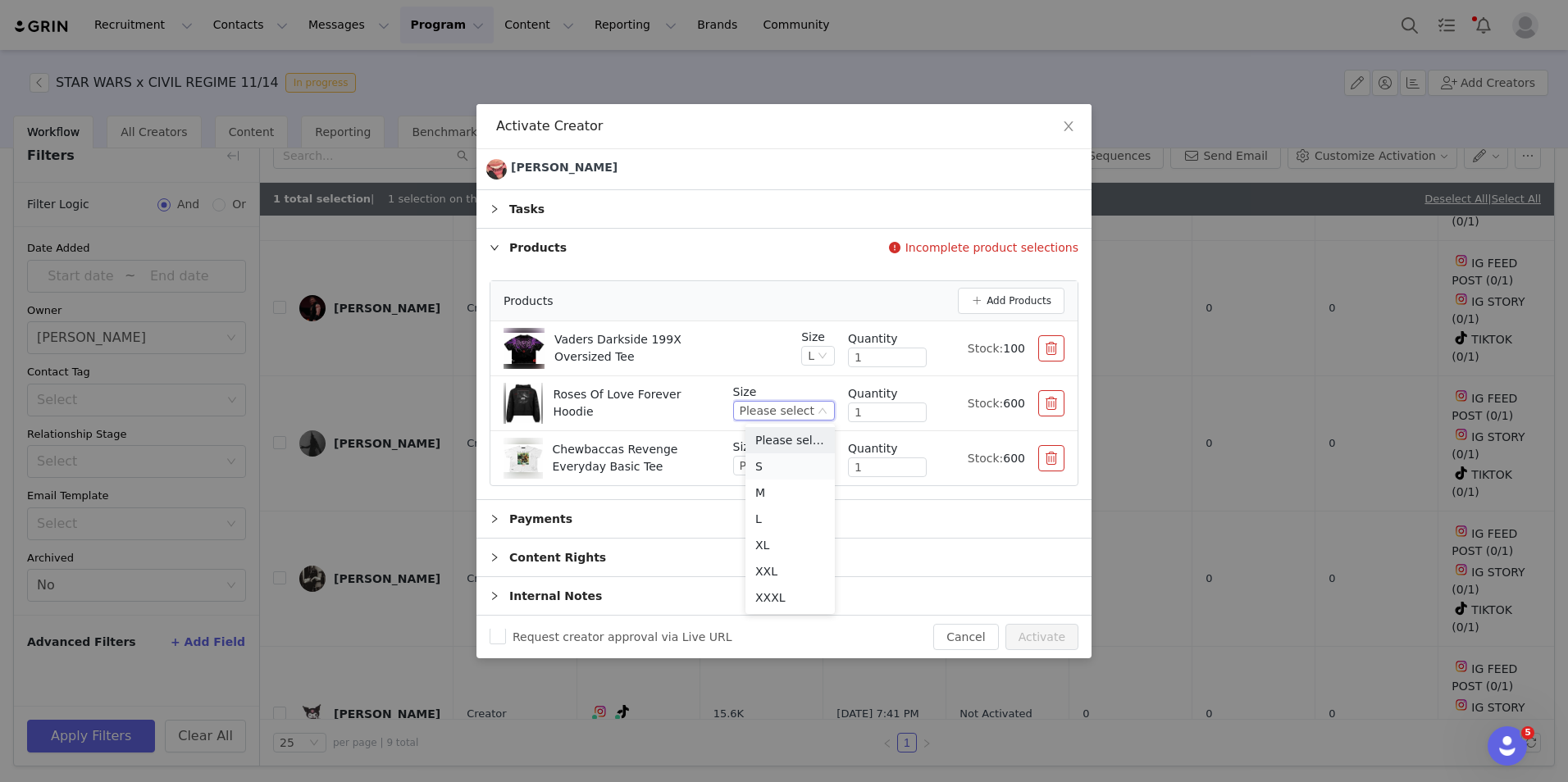
click at [772, 458] on li "S" at bounding box center [790, 466] width 90 height 26
click at [805, 462] on div "Please select" at bounding box center [777, 465] width 75 height 18
click at [791, 517] on li "S" at bounding box center [790, 521] width 90 height 26
click at [827, 402] on div "S" at bounding box center [817, 410] width 35 height 19
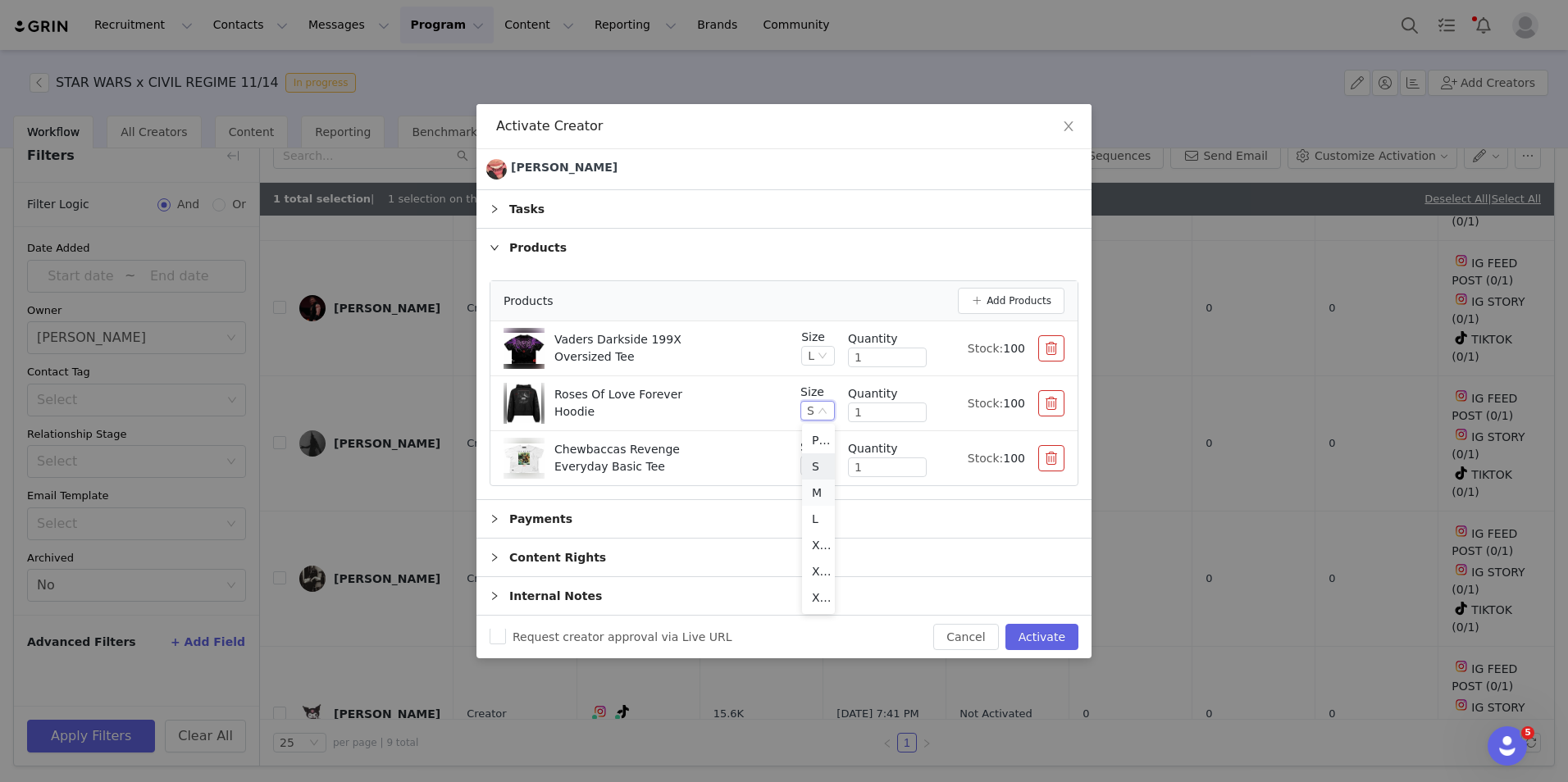
click at [822, 484] on li "M" at bounding box center [818, 492] width 33 height 26
click at [813, 462] on div "S" at bounding box center [811, 465] width 8 height 18
click at [818, 567] on li "L" at bounding box center [818, 574] width 33 height 26
click at [829, 404] on div "M" at bounding box center [817, 410] width 37 height 19
click at [814, 506] on li "L" at bounding box center [816, 519] width 38 height 26
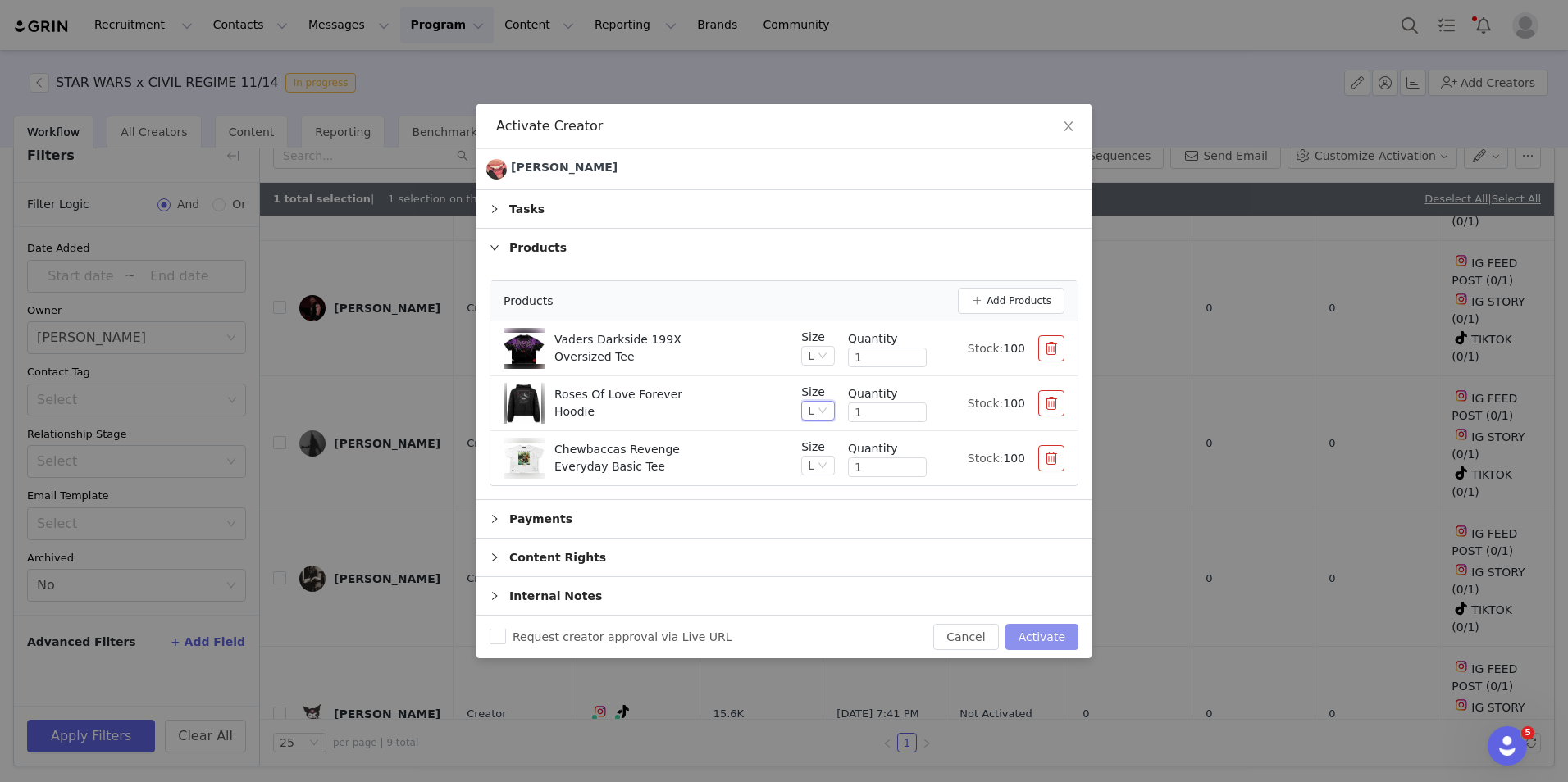
click at [1051, 635] on button "Activate" at bounding box center [1042, 637] width 73 height 26
checkbox input "false"
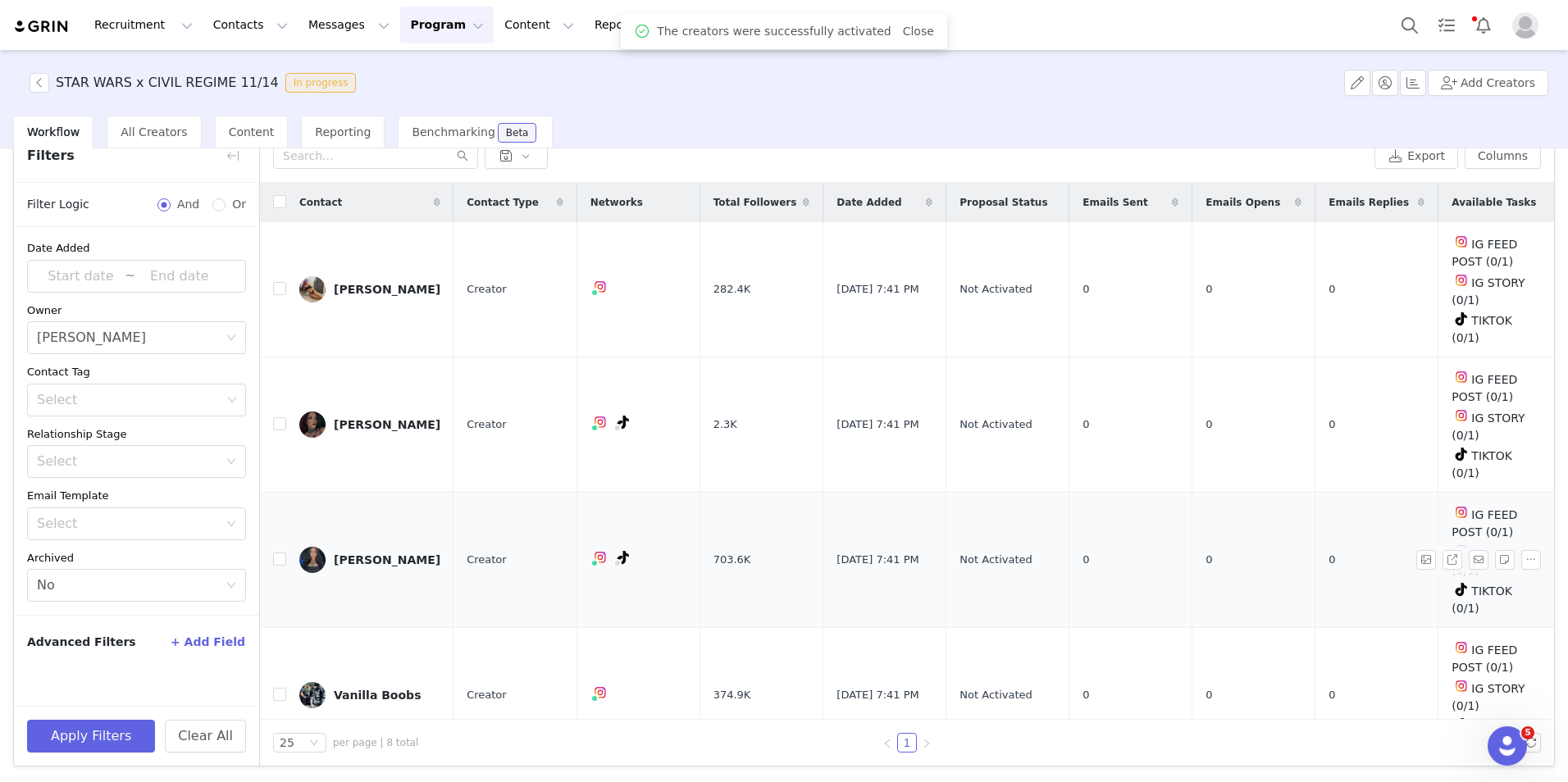
scroll to position [440, 0]
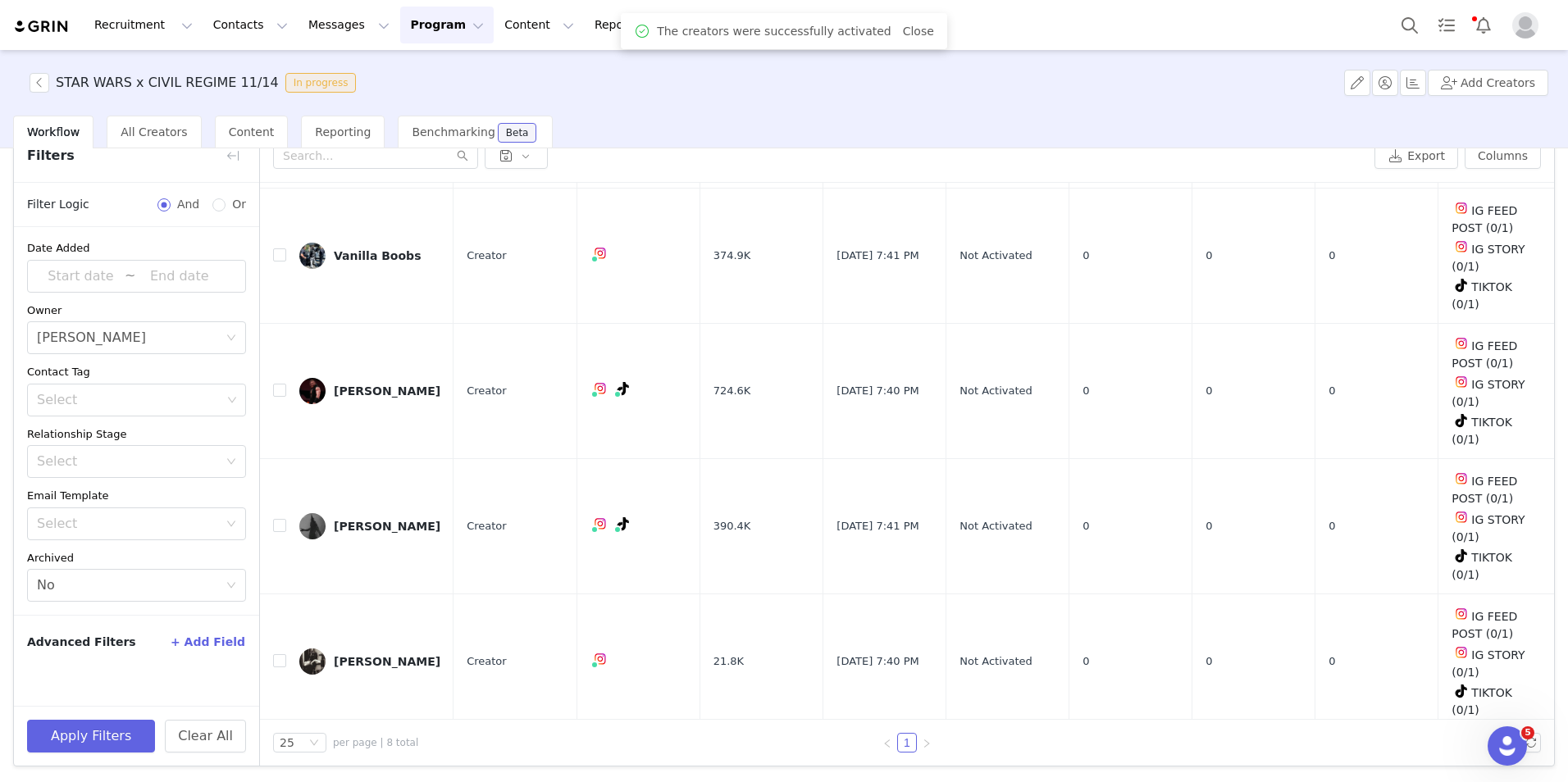
click at [380, 730] on td "[PERSON_NAME]" at bounding box center [369, 798] width 167 height 136
click at [376, 782] on div "[PERSON_NAME]" at bounding box center [387, 796] width 107 height 13
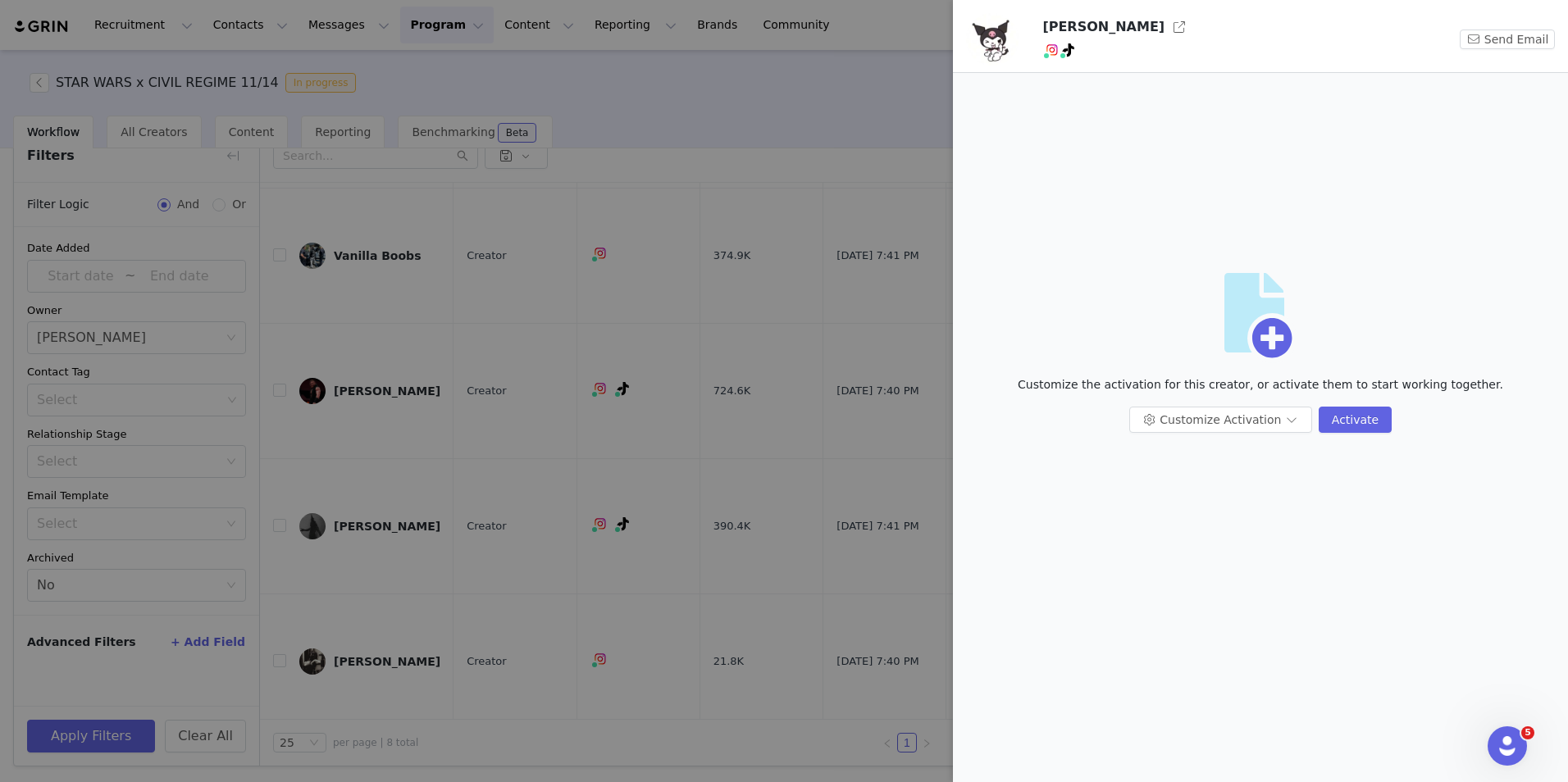
scroll to position [0, 0]
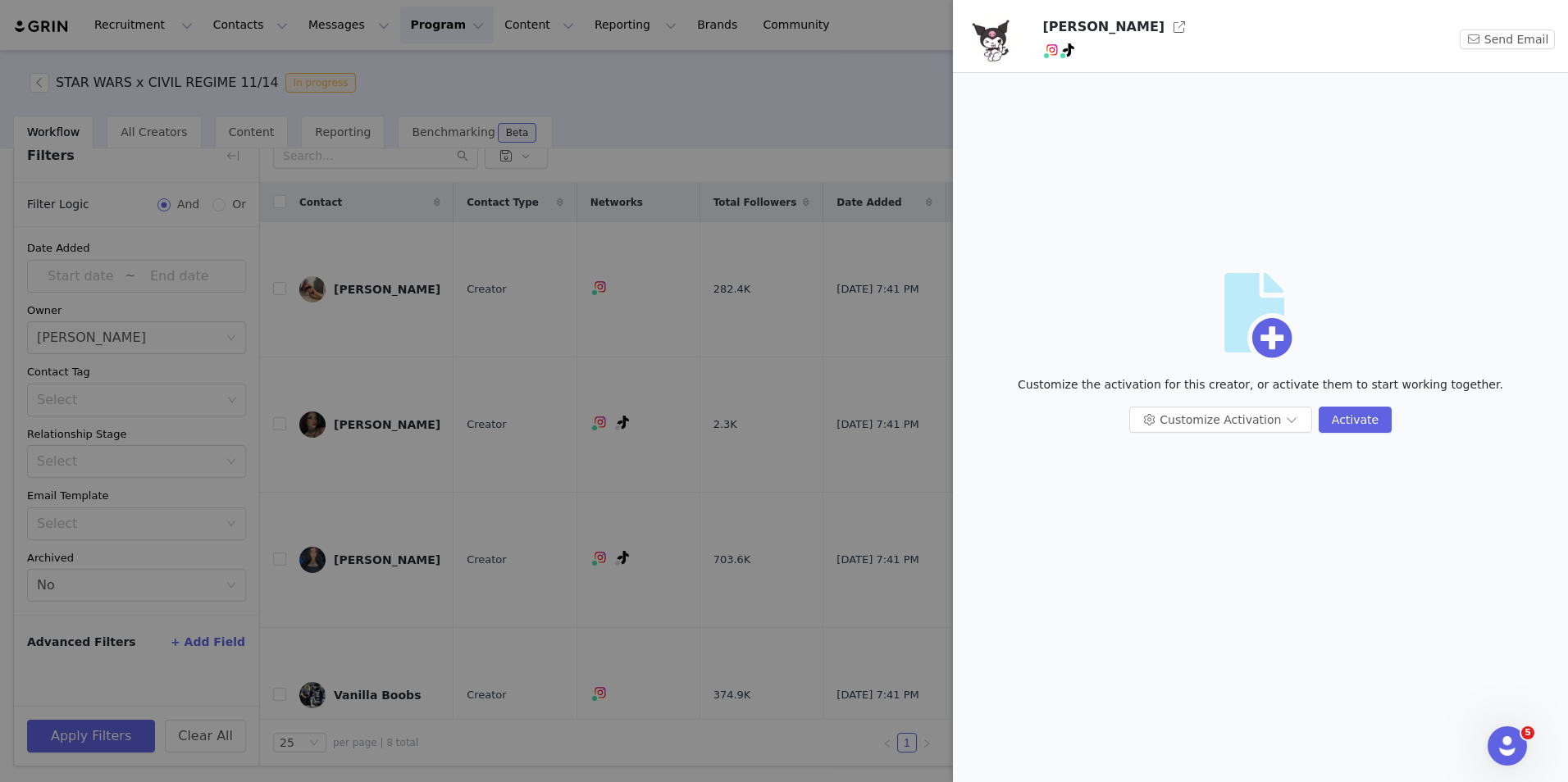
click at [588, 442] on div at bounding box center [784, 391] width 1568 height 782
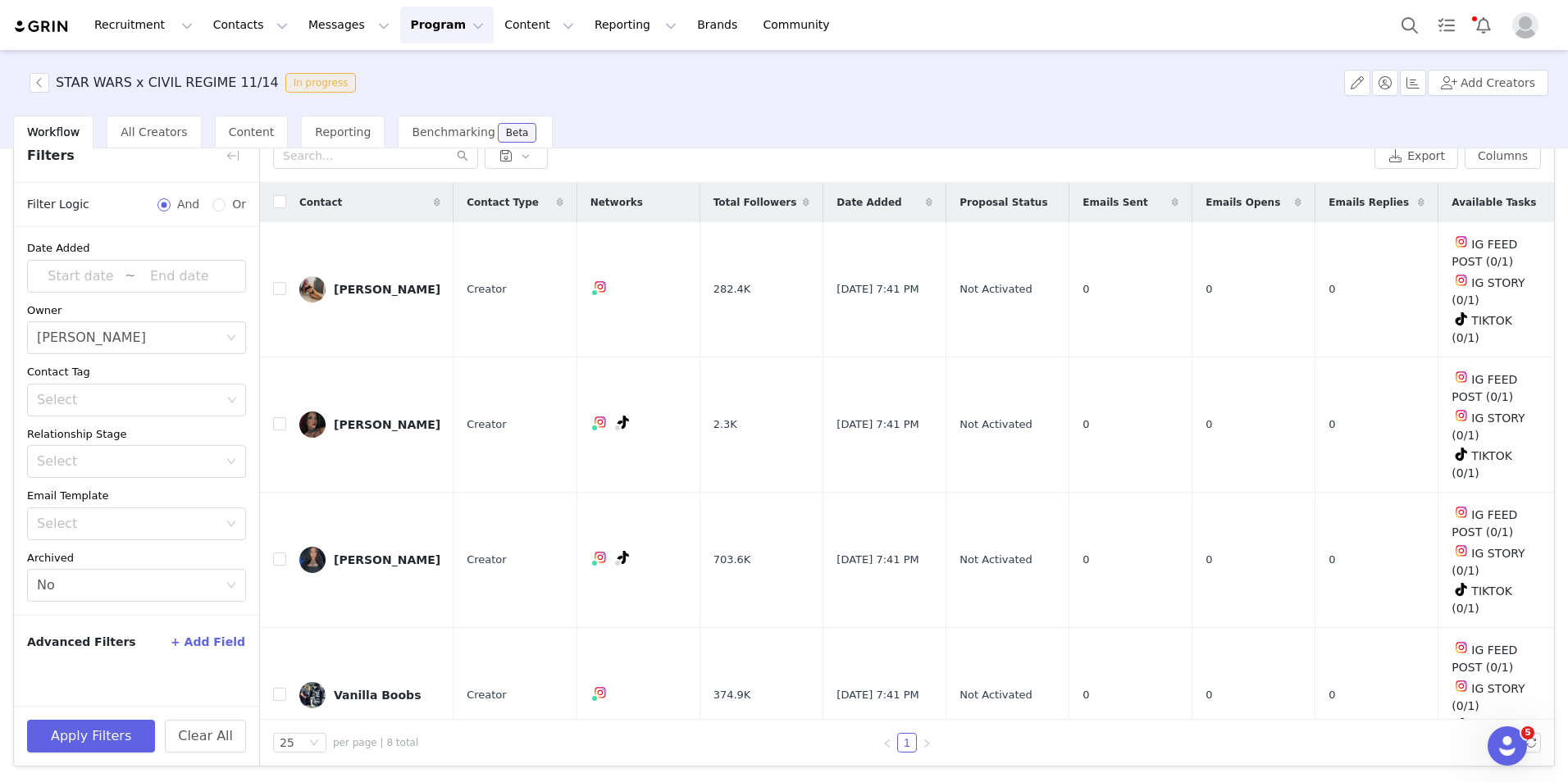
scroll to position [440, 0]
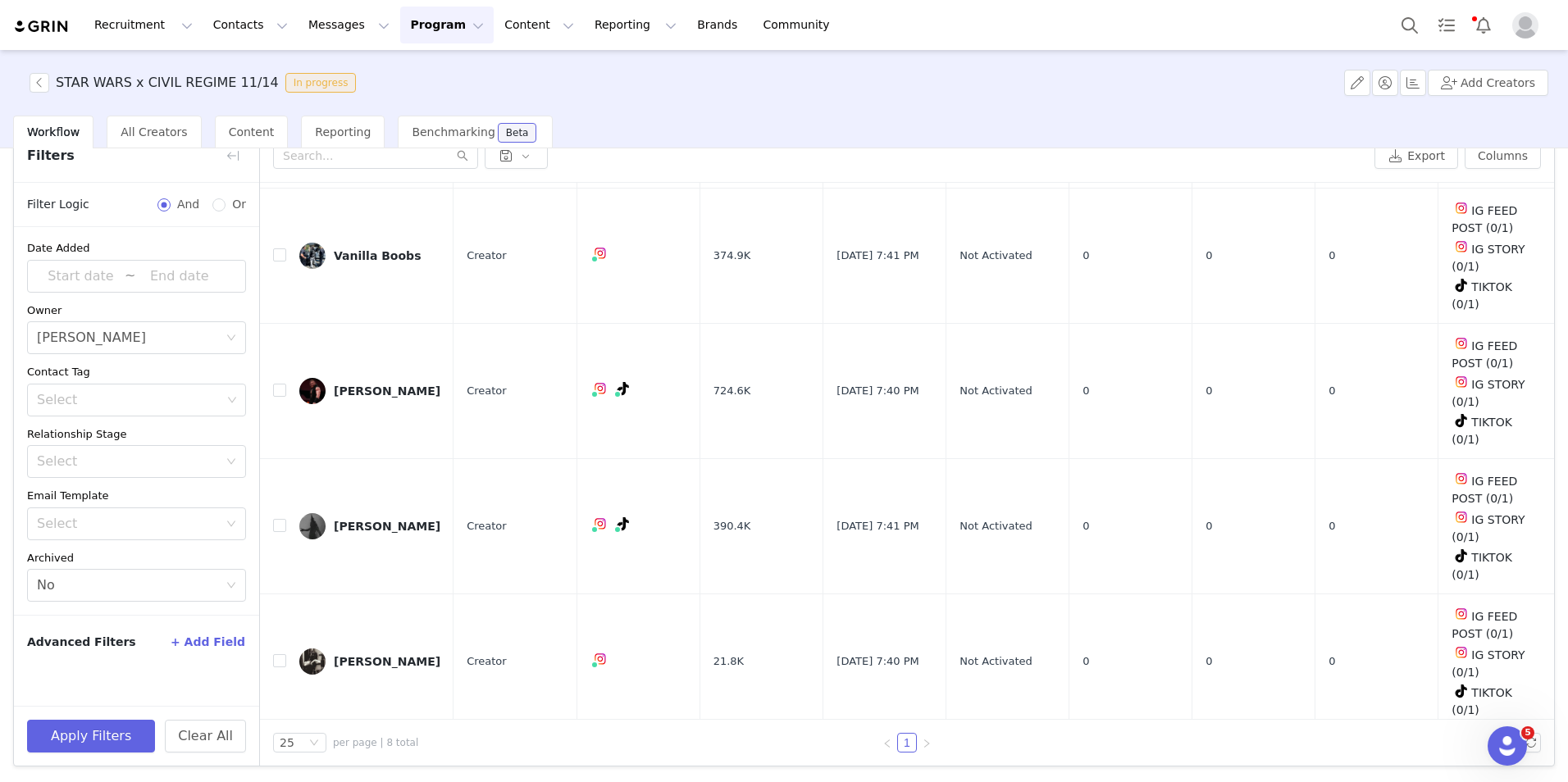
click at [279, 782] on label at bounding box center [279, 797] width 13 height 17
click at [279, 782] on input "checkbox" at bounding box center [279, 796] width 13 height 13
checkbox input "true"
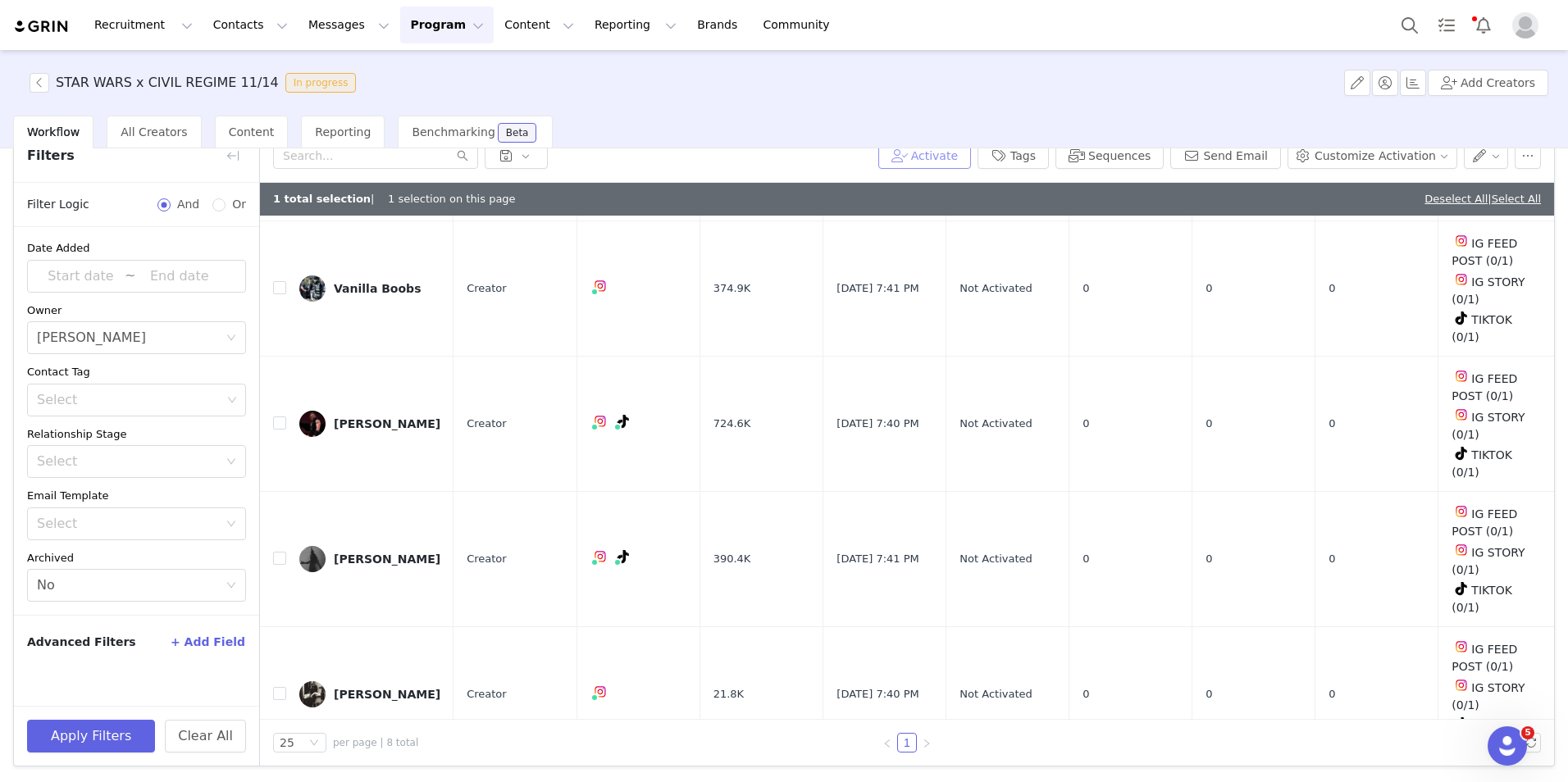
click at [971, 158] on button "Activate" at bounding box center [924, 155] width 92 height 26
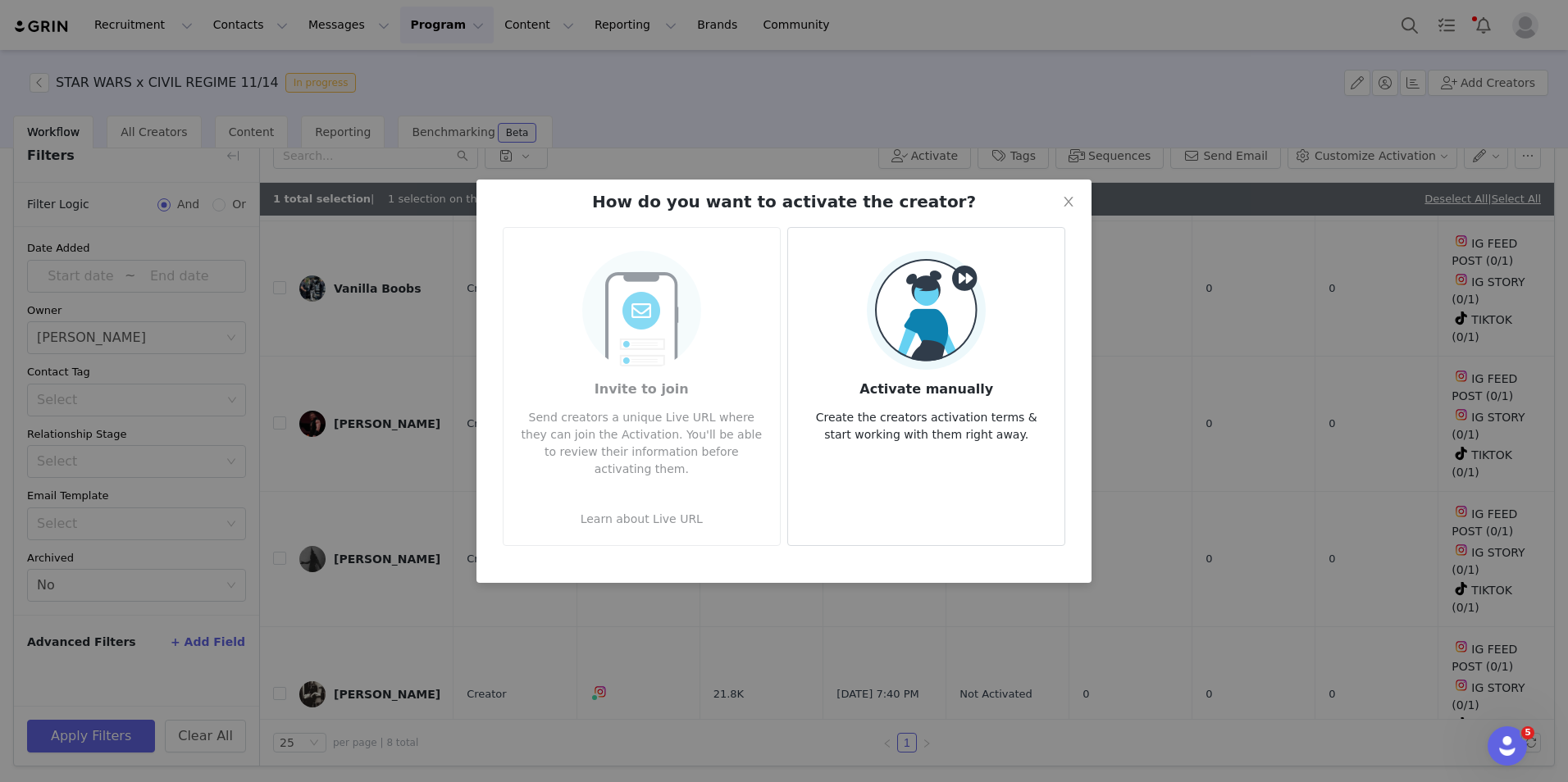
click at [1012, 327] on div "Activate manually Create the creators activation terms & start working with the…" at bounding box center [926, 347] width 250 height 192
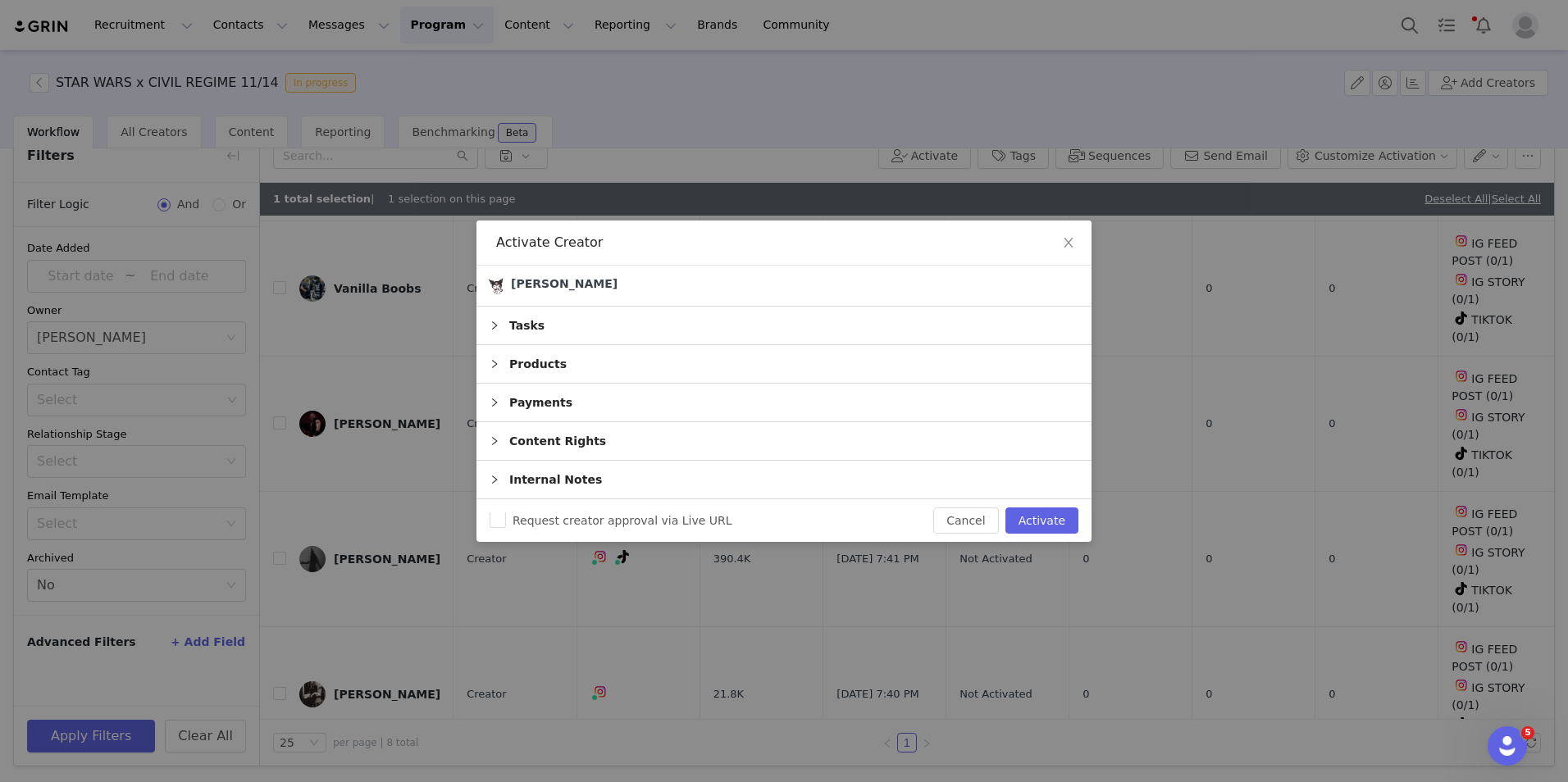
click at [568, 362] on div "Products" at bounding box center [784, 364] width 615 height 38
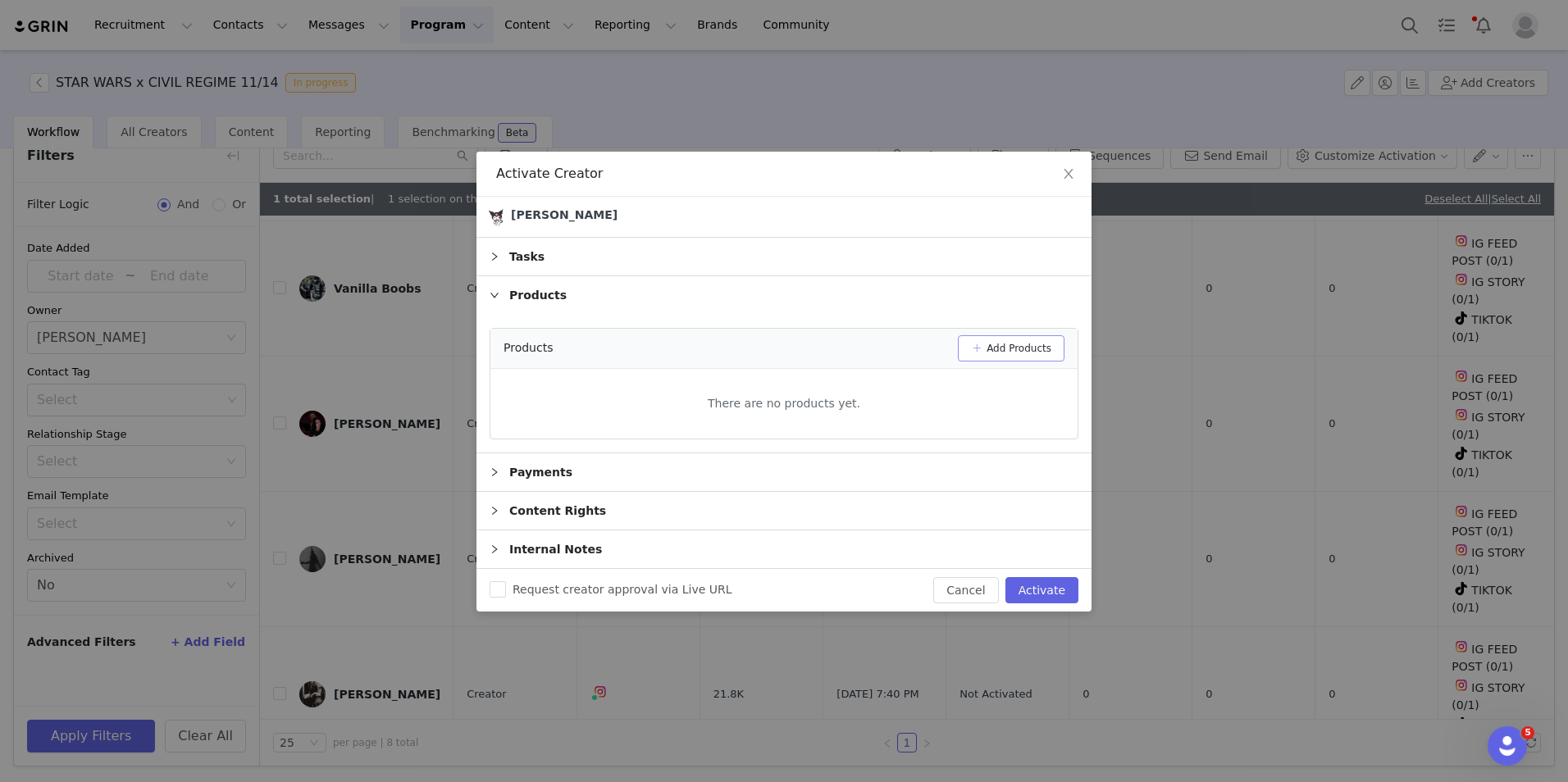
click at [1012, 355] on button "Add Products" at bounding box center [1011, 348] width 107 height 26
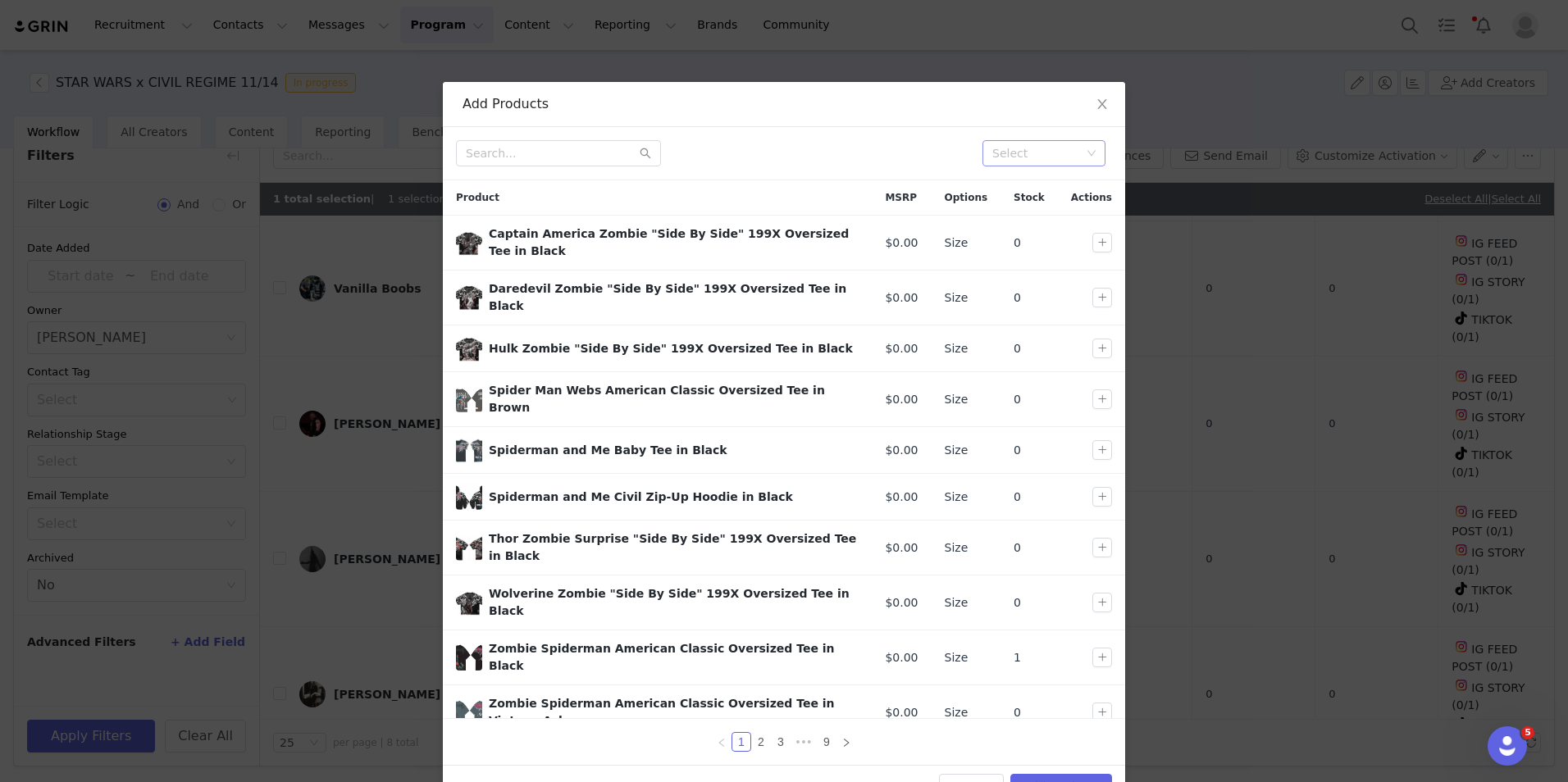
click at [1044, 154] on div "Select" at bounding box center [1036, 153] width 89 height 16
type input "star"
click at [1032, 182] on li "DROP 11 STAR WARS" at bounding box center [1038, 186] width 123 height 26
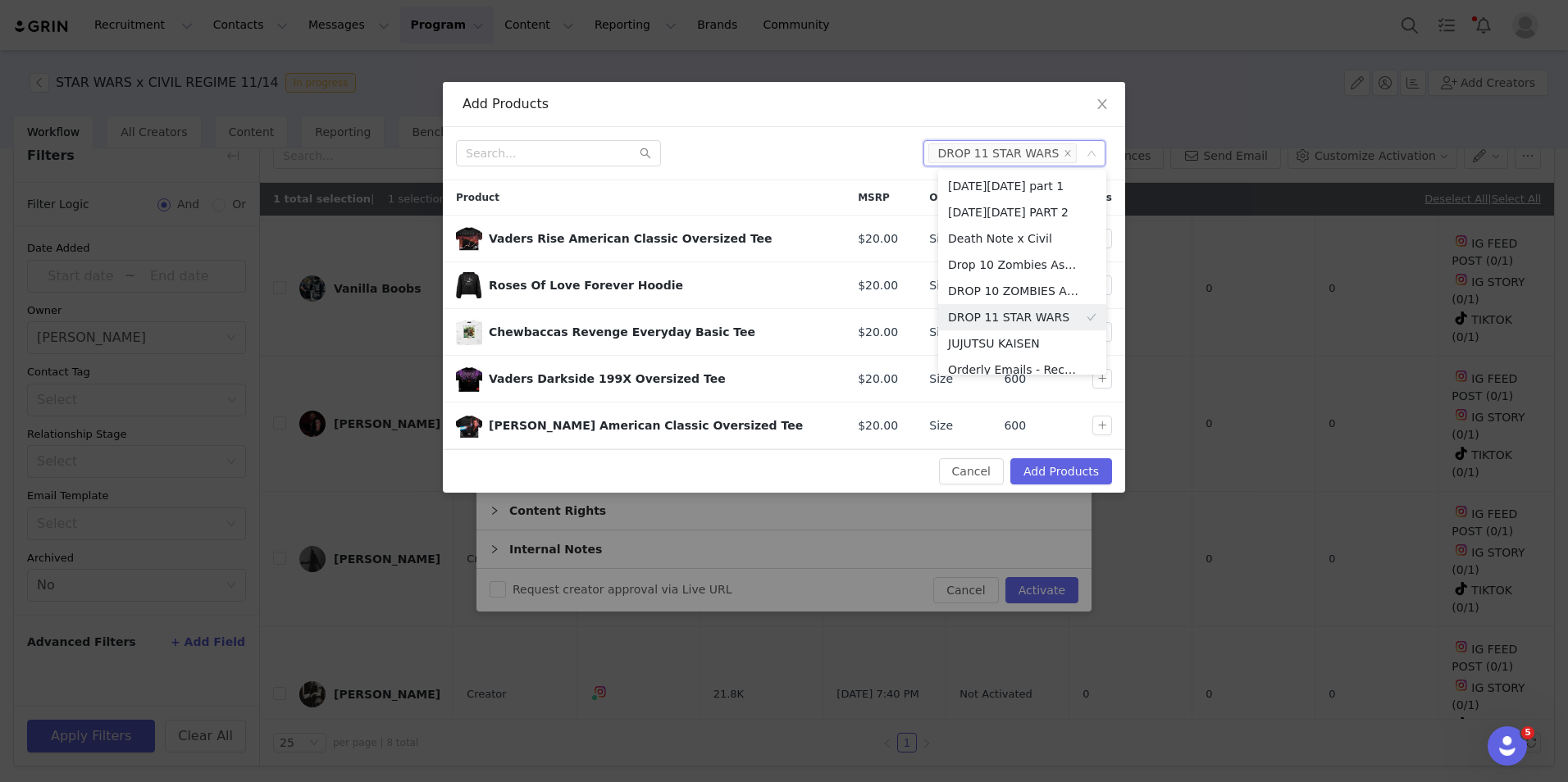
click at [746, 191] on div "Product" at bounding box center [644, 197] width 402 height 35
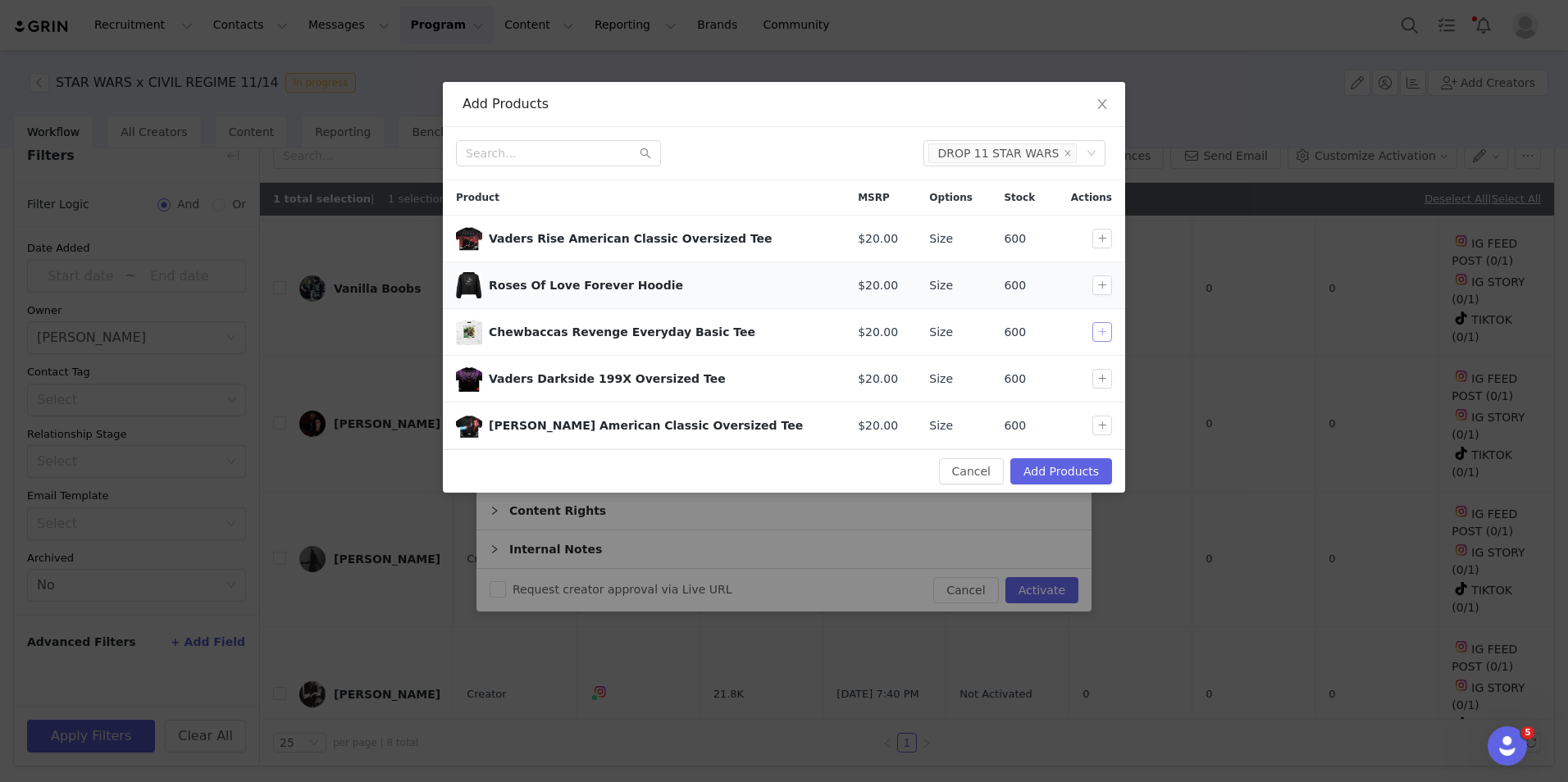
drag, startPoint x: 1100, startPoint y: 337, endPoint x: 1103, endPoint y: 305, distance: 32.1
click at [1100, 337] on button "button" at bounding box center [1101, 331] width 19 height 19
click at [1103, 288] on button "button" at bounding box center [1101, 285] width 19 height 19
click at [1100, 380] on button "button" at bounding box center [1101, 379] width 19 height 19
click at [1071, 473] on button "Add Products" at bounding box center [1061, 471] width 102 height 26
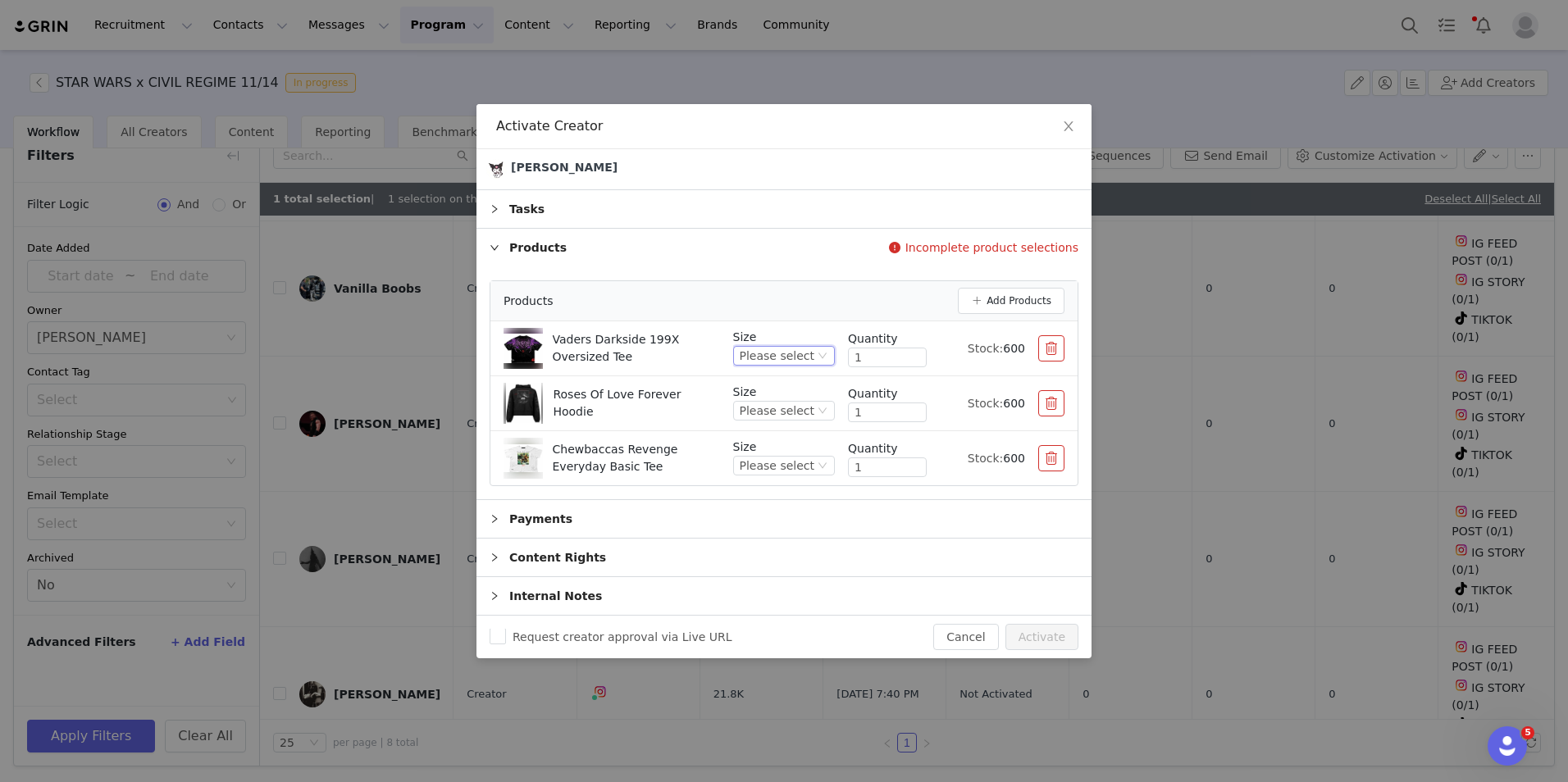
click at [808, 363] on div "Please select" at bounding box center [777, 355] width 75 height 18
click at [783, 439] on li "M" at bounding box center [790, 437] width 90 height 26
click at [789, 417] on div "Please select" at bounding box center [777, 410] width 75 height 18
click at [779, 495] on li "M" at bounding box center [790, 492] width 90 height 26
click at [796, 463] on div "Please select" at bounding box center [777, 465] width 75 height 18
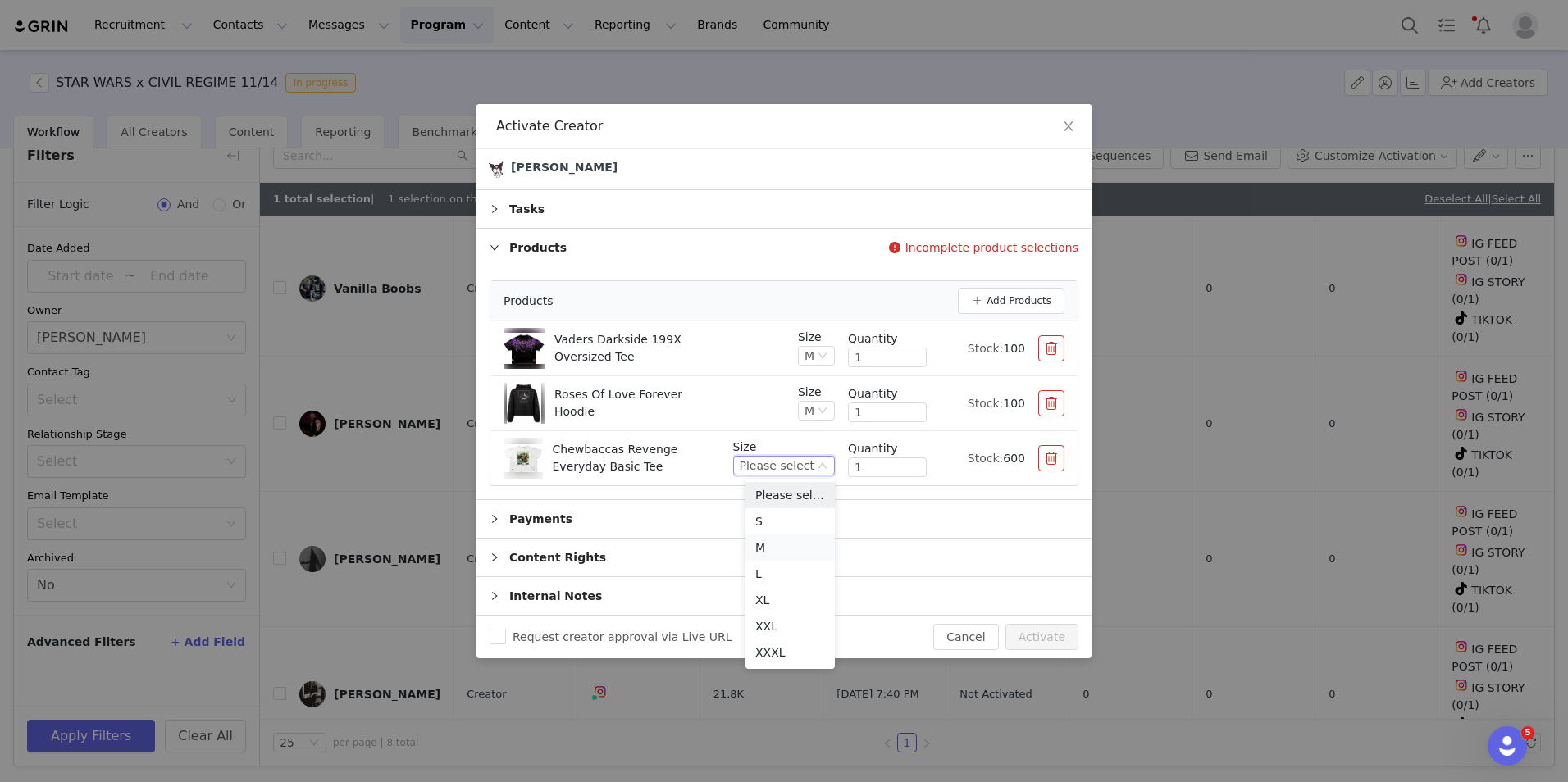
click at [790, 536] on li "M" at bounding box center [790, 547] width 90 height 26
click at [1062, 636] on button "Activate" at bounding box center [1042, 637] width 73 height 26
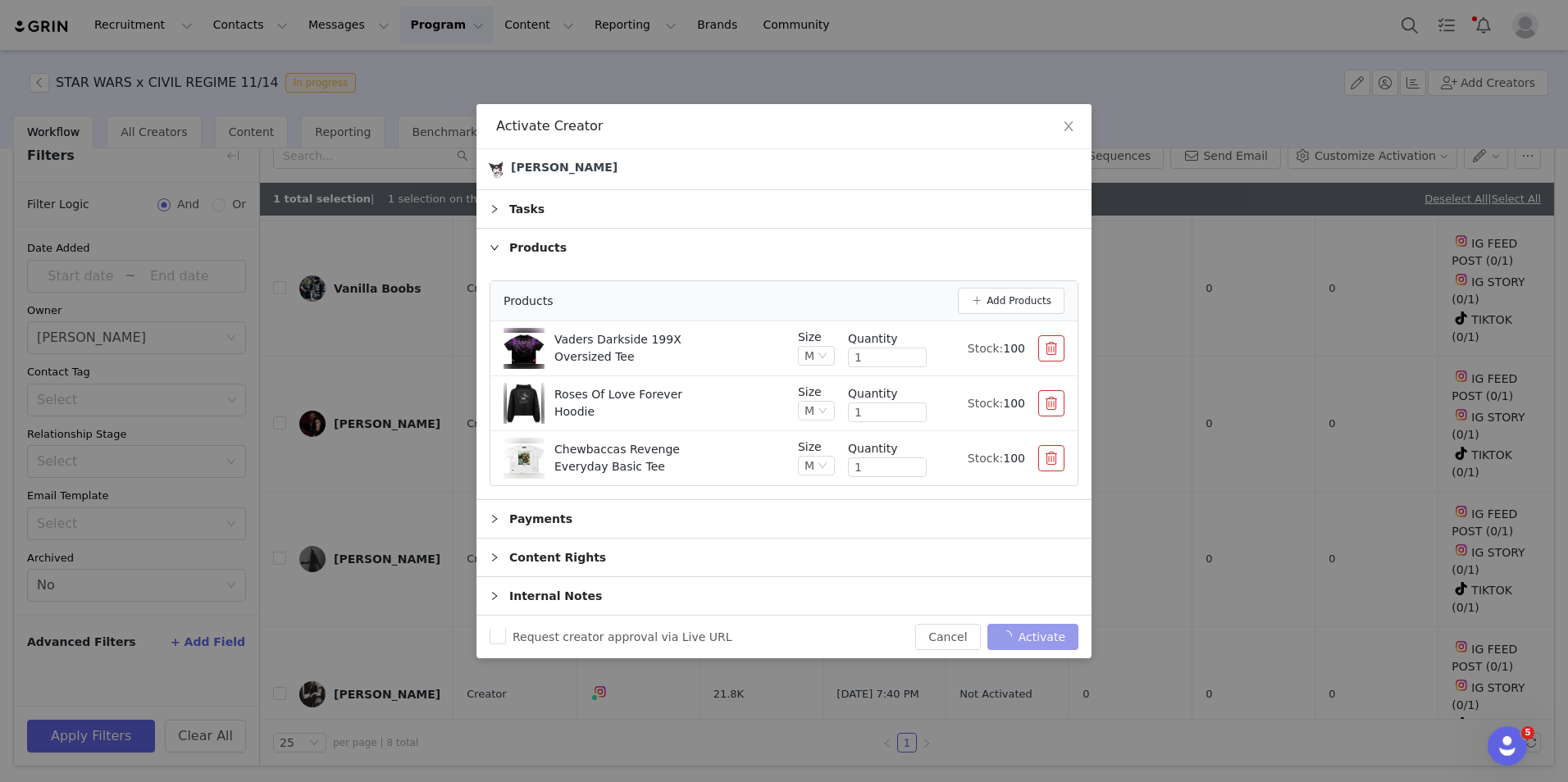
checkbox input "false"
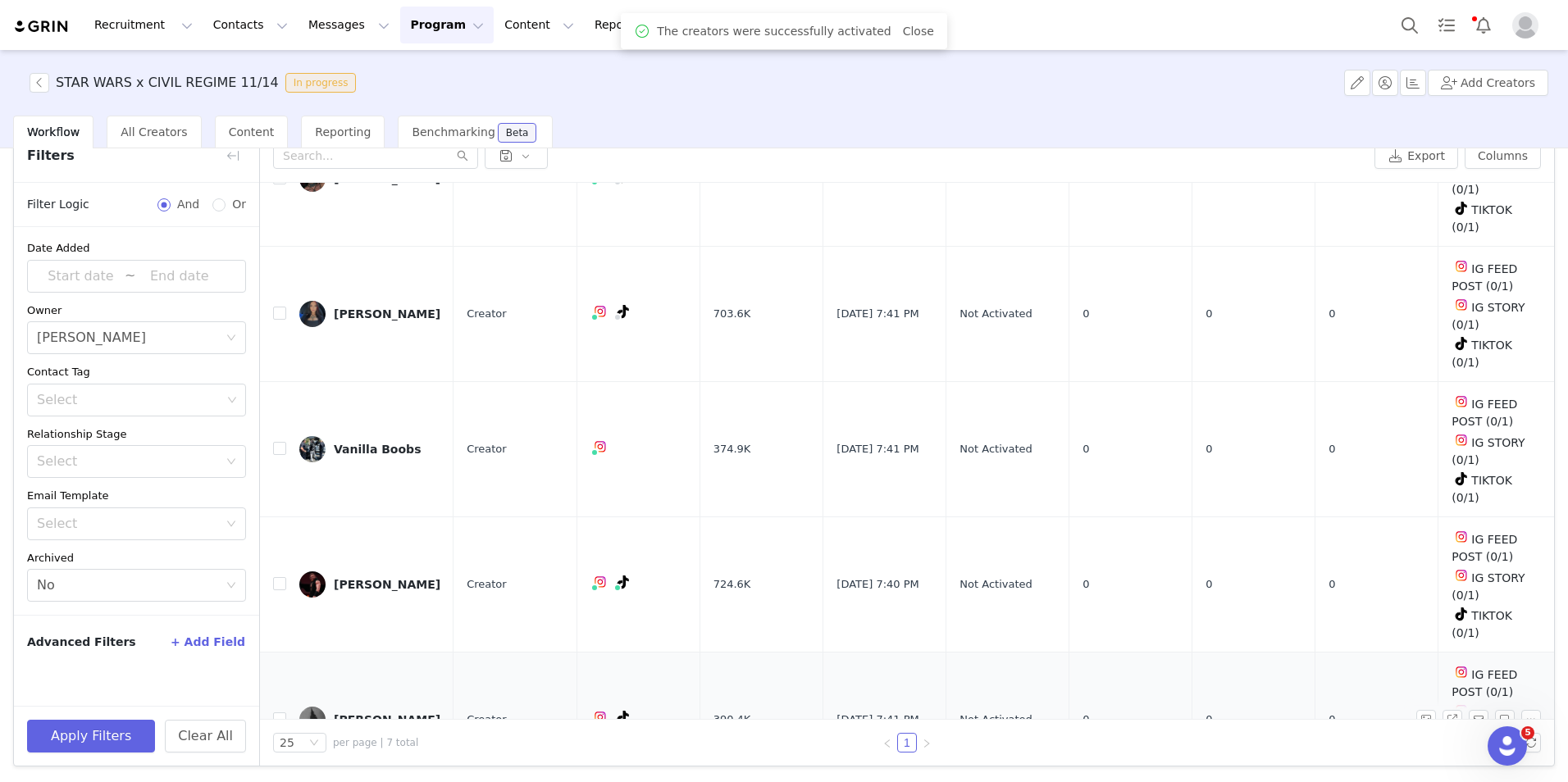
scroll to position [324, 0]
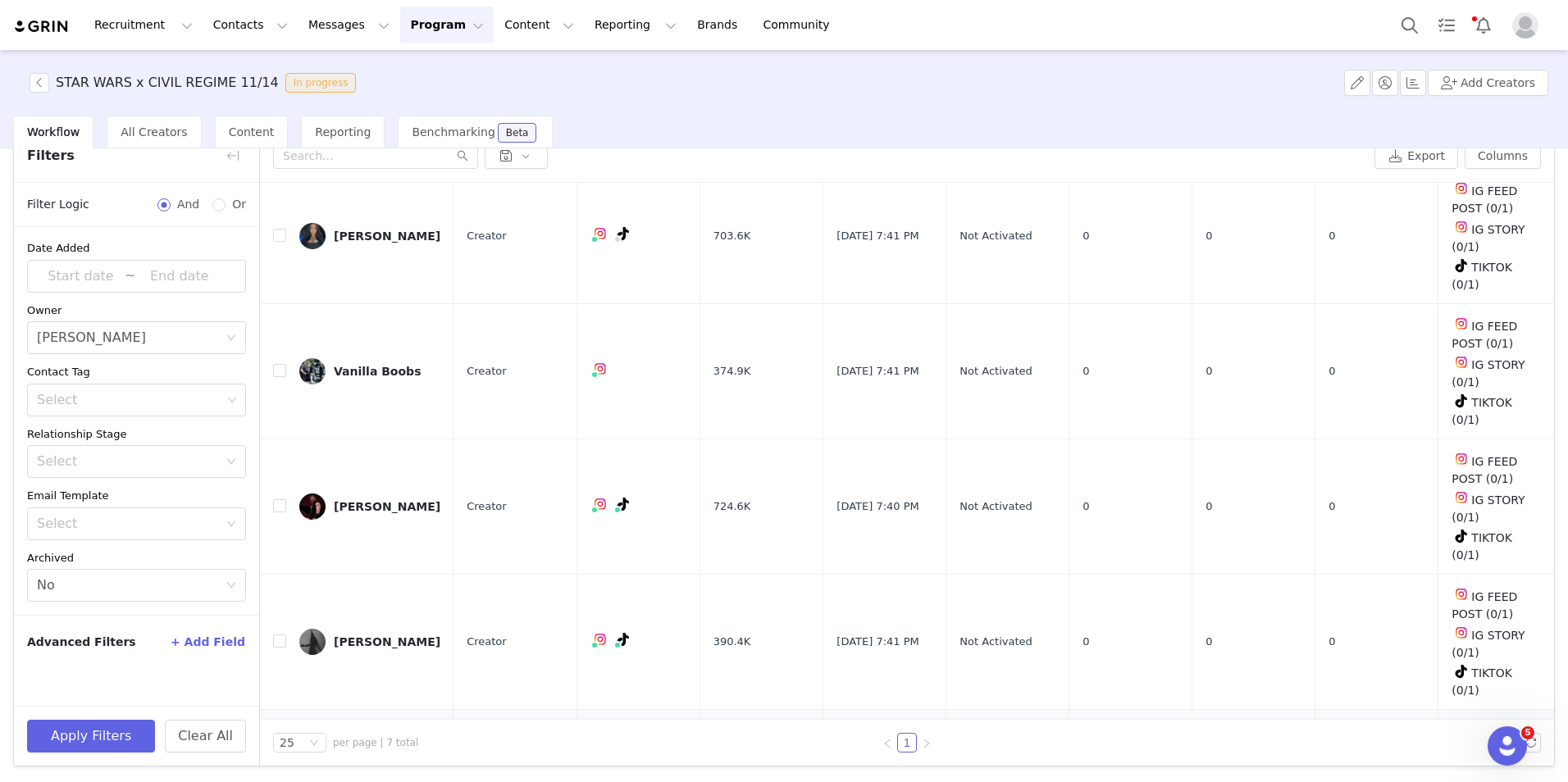
click at [278, 770] on input "checkbox" at bounding box center [279, 776] width 13 height 13
checkbox input "true"
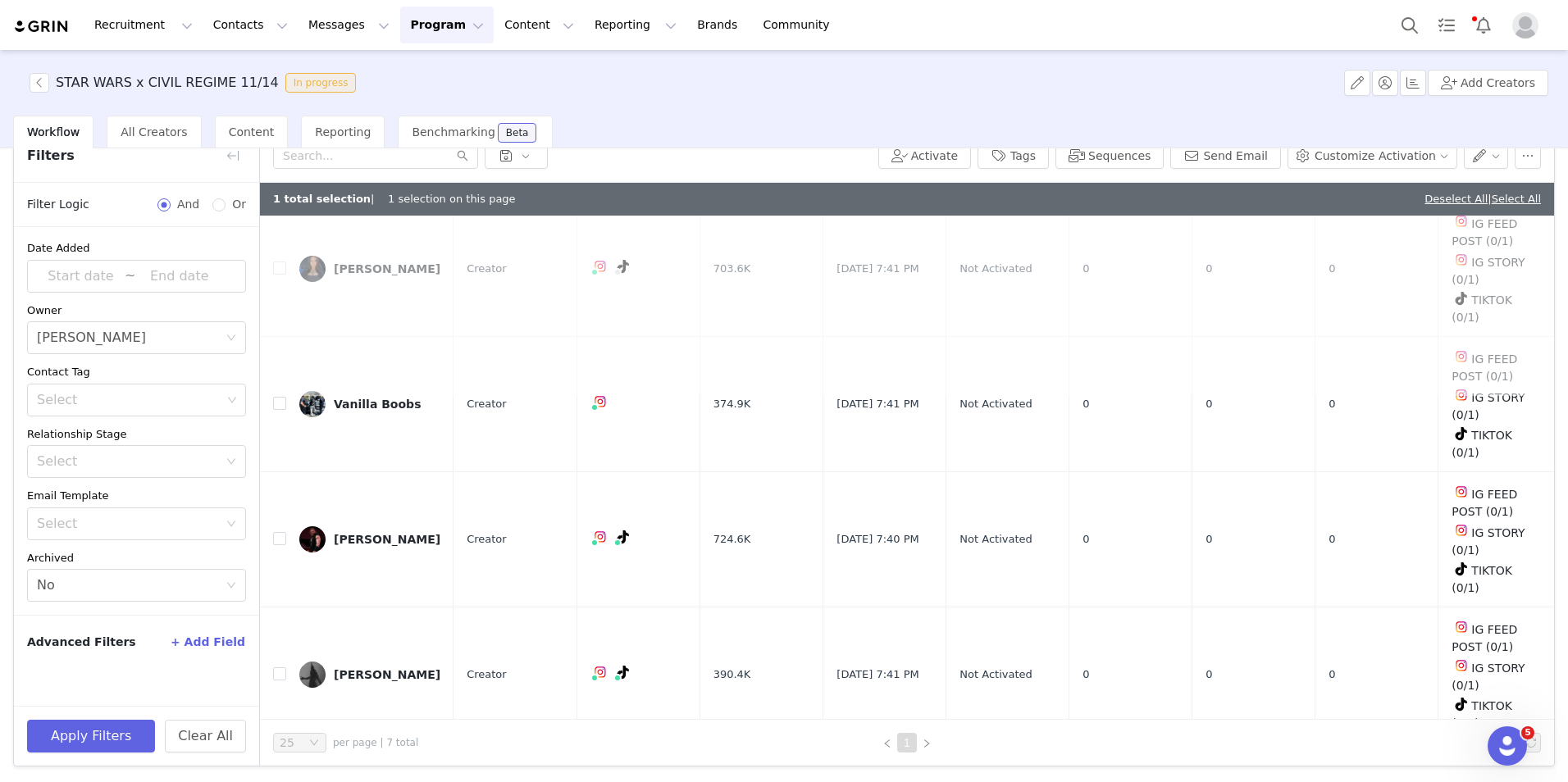
scroll to position [0, 0]
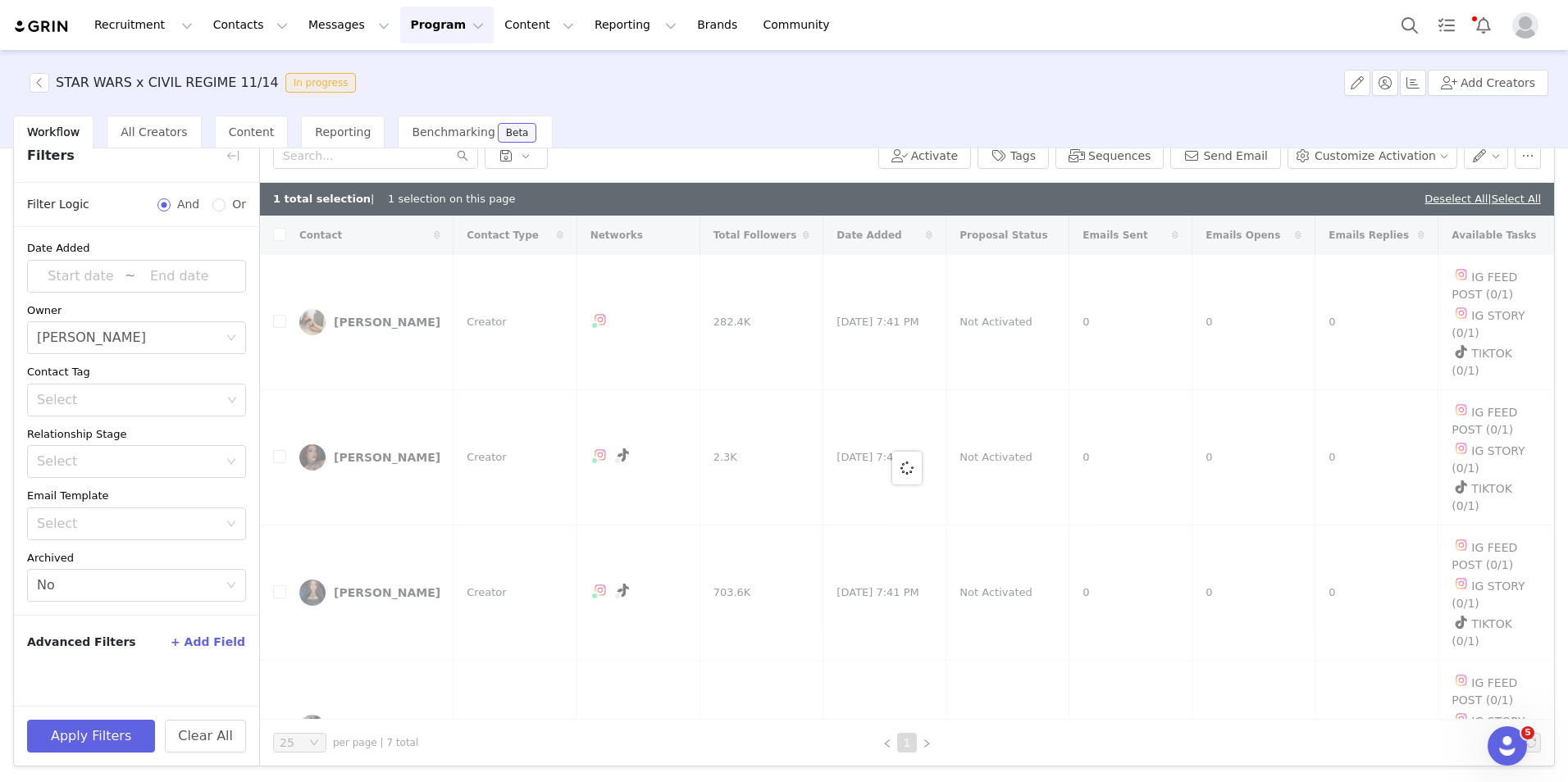
click at [946, 171] on div "Activate Tags Sequences Send Email Customize Activation" at bounding box center [907, 156] width 1294 height 53
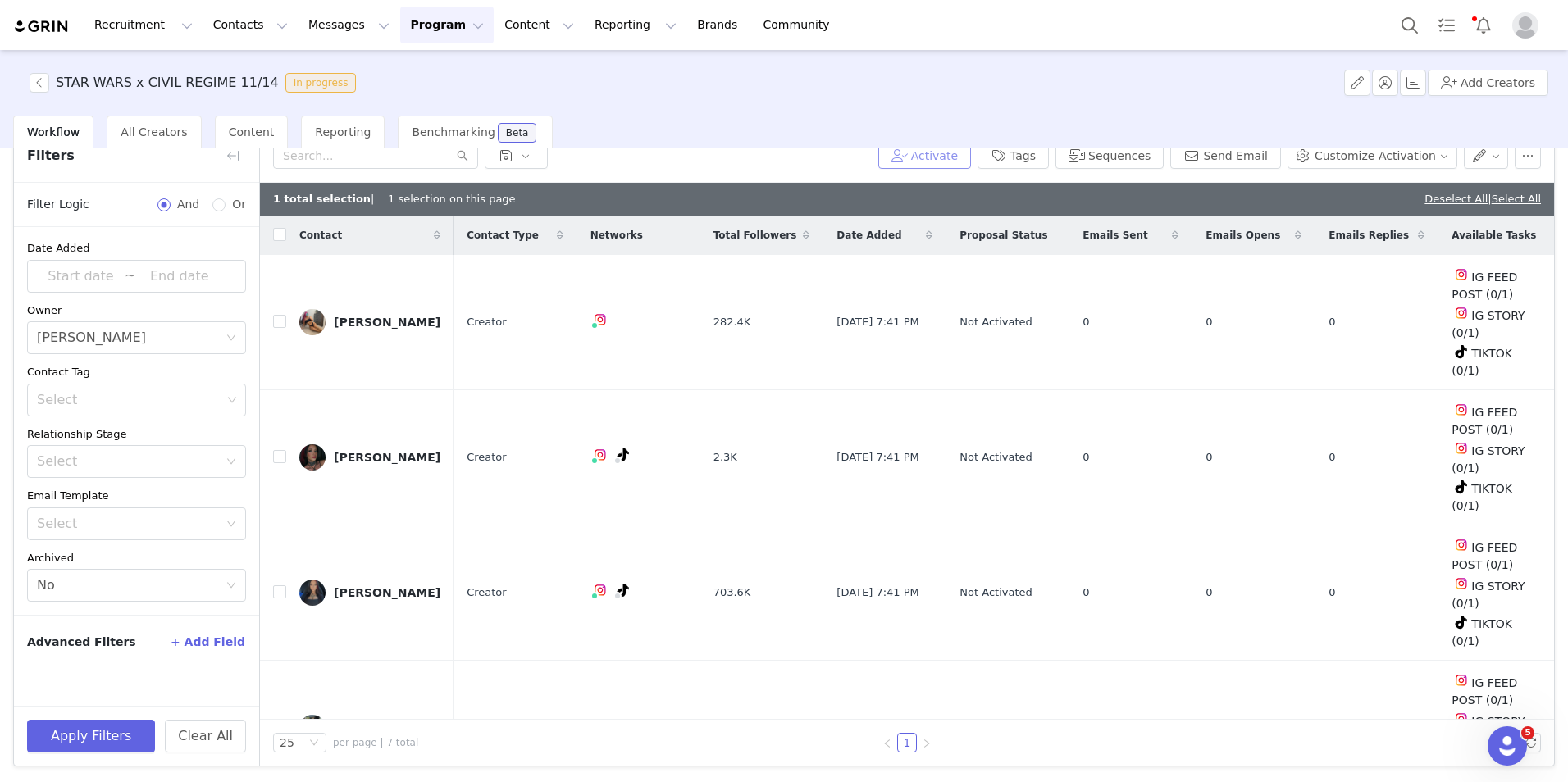
click at [951, 149] on button "Activate" at bounding box center [924, 155] width 92 height 26
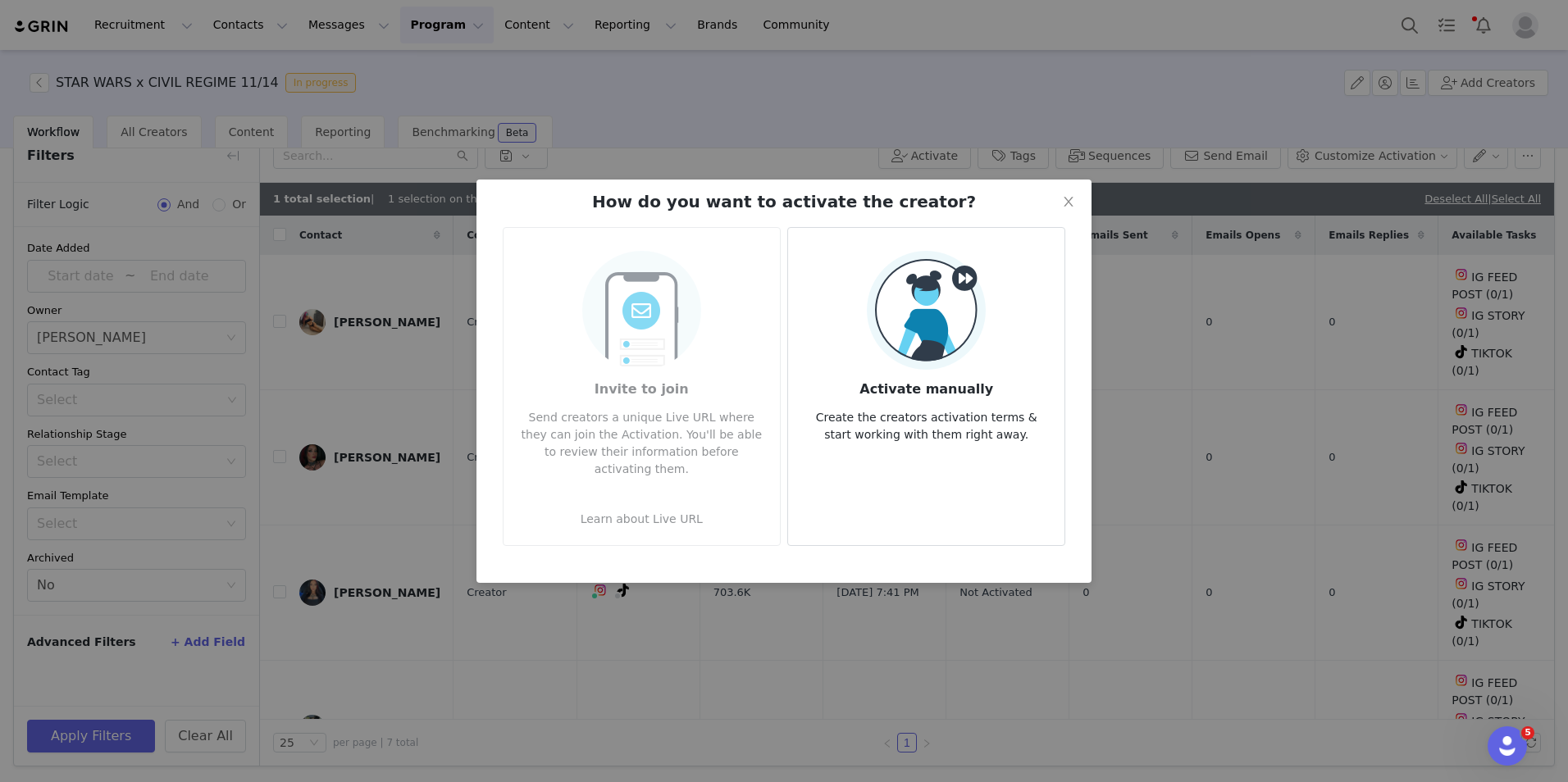
click at [965, 353] on img at bounding box center [926, 310] width 119 height 119
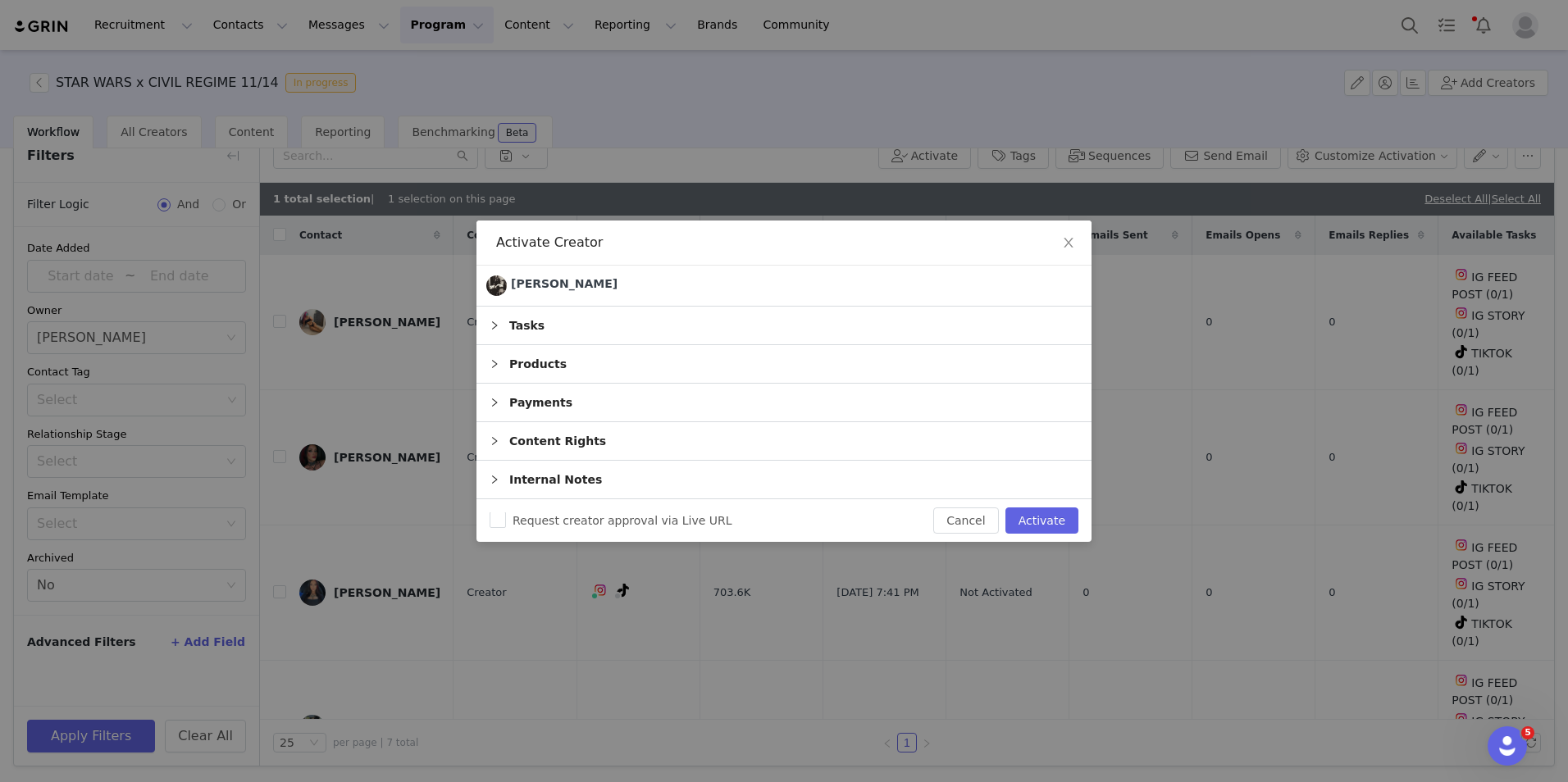
click at [612, 353] on div "Products" at bounding box center [784, 364] width 615 height 38
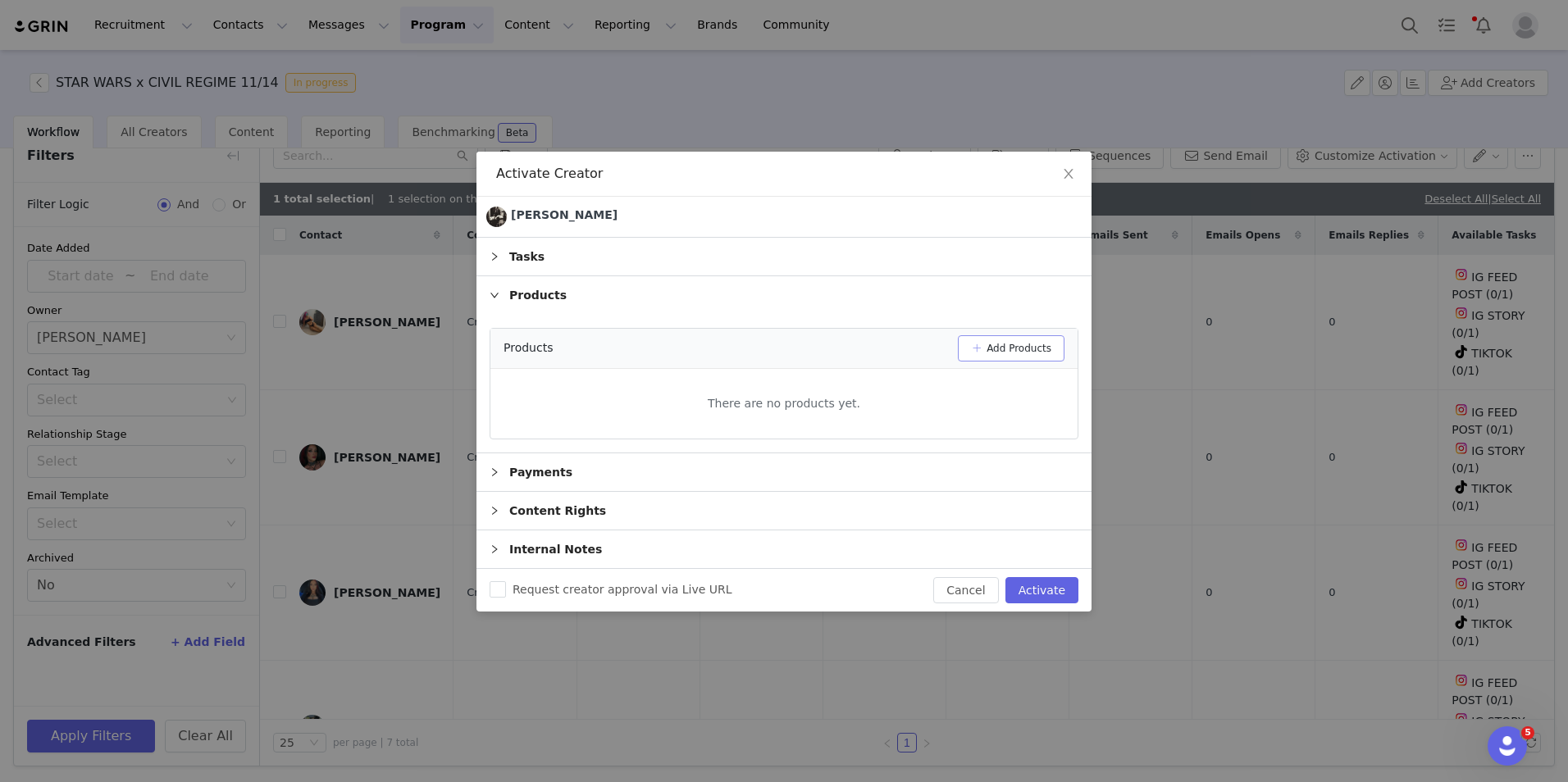
click at [1023, 352] on button "Add Products" at bounding box center [1011, 348] width 107 height 26
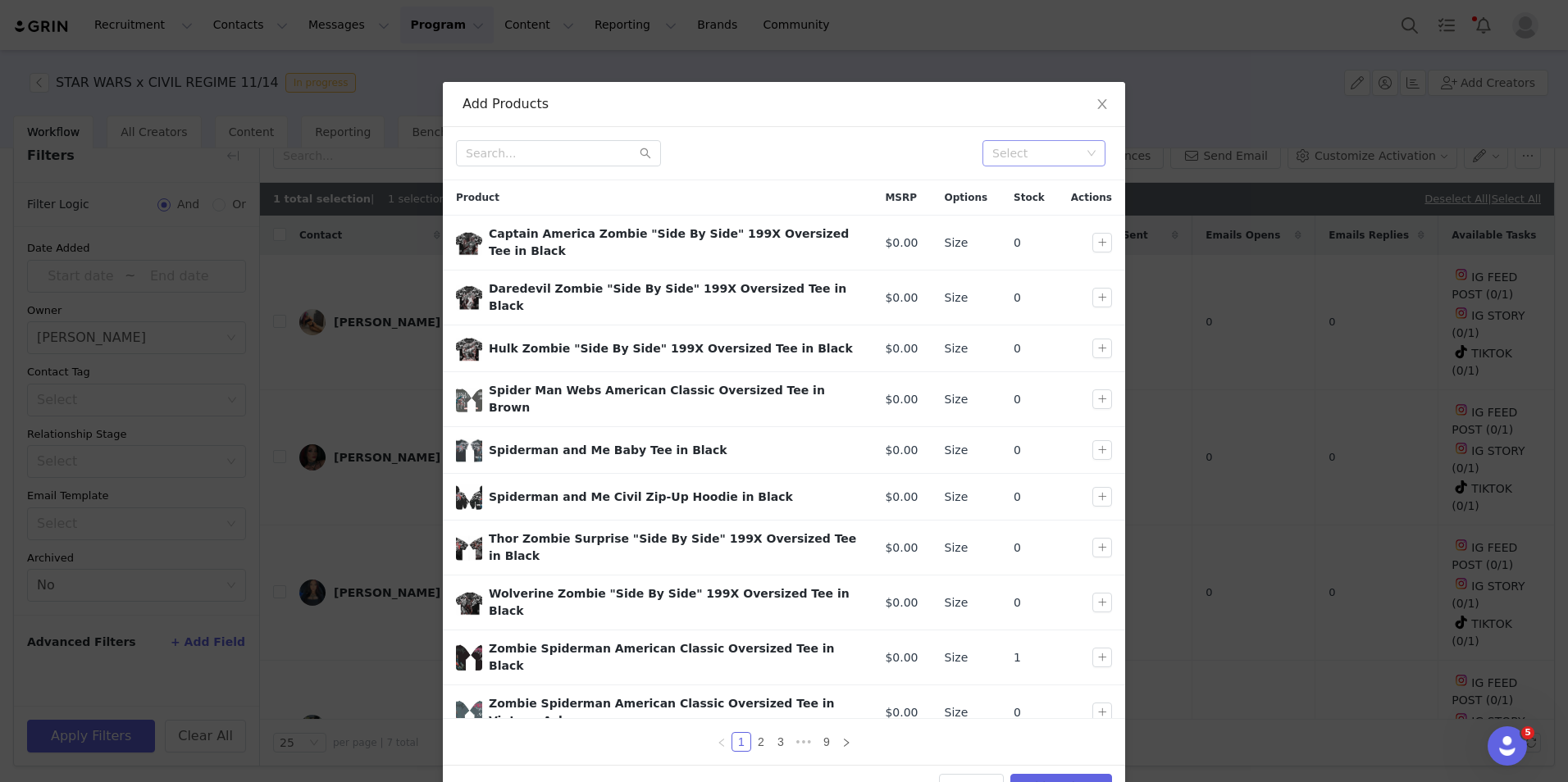
click at [1050, 159] on div "Select" at bounding box center [1036, 153] width 89 height 16
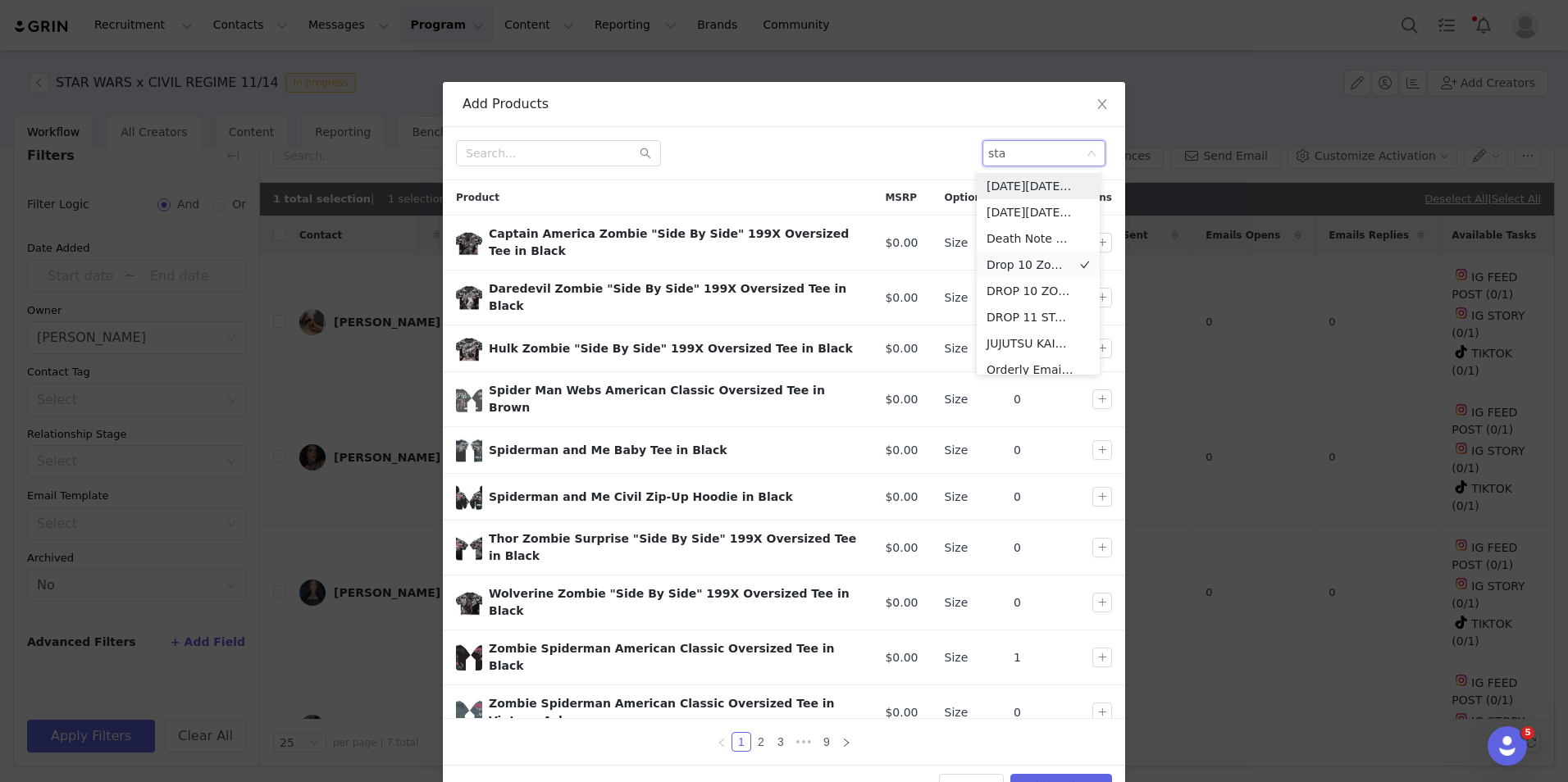
type input "star"
click at [1033, 181] on li "DROP 11 STAR WARS" at bounding box center [1038, 186] width 123 height 26
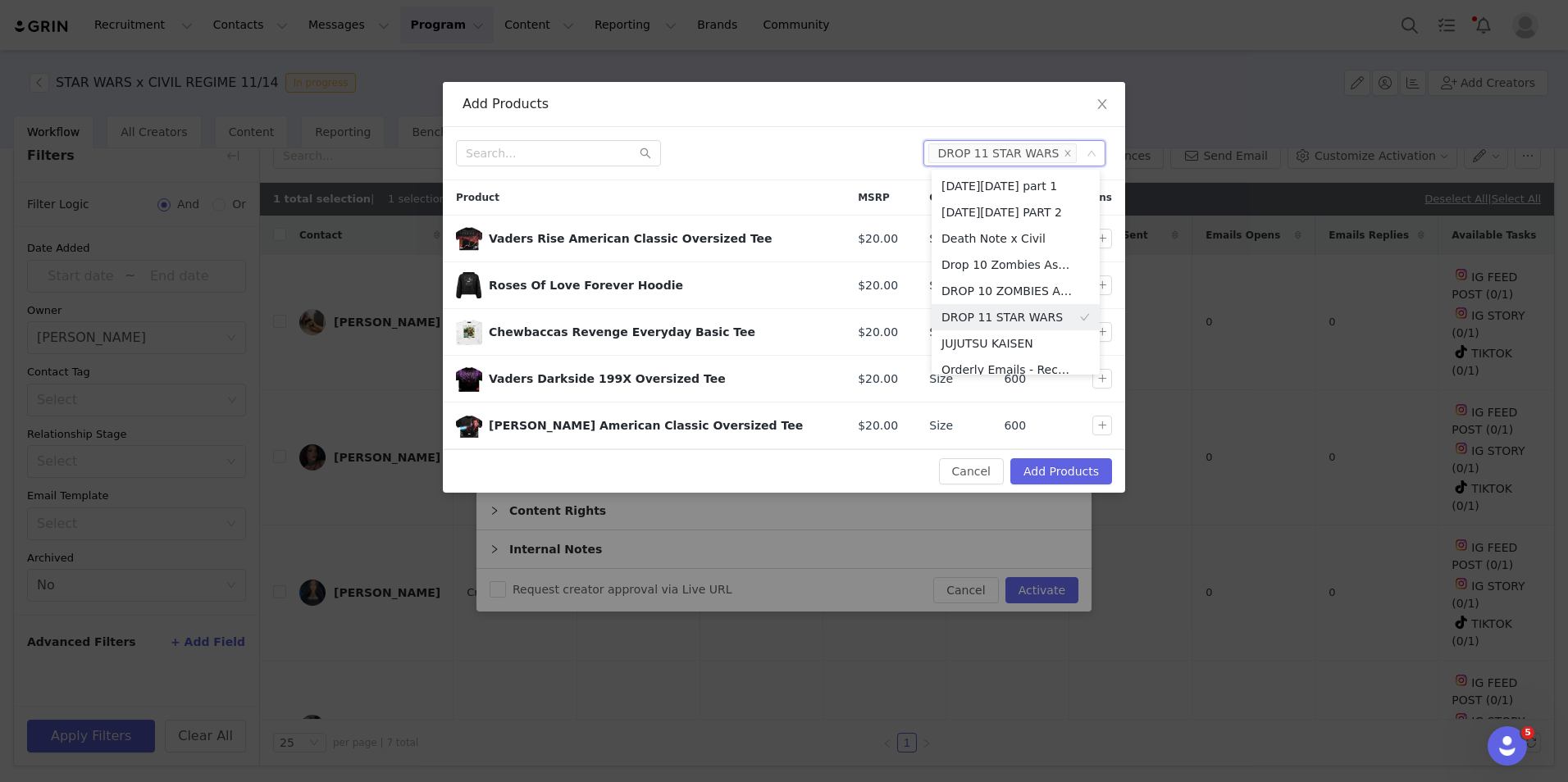
click at [825, 167] on div "Select DROP 11 STAR WARS" at bounding box center [784, 153] width 682 height 53
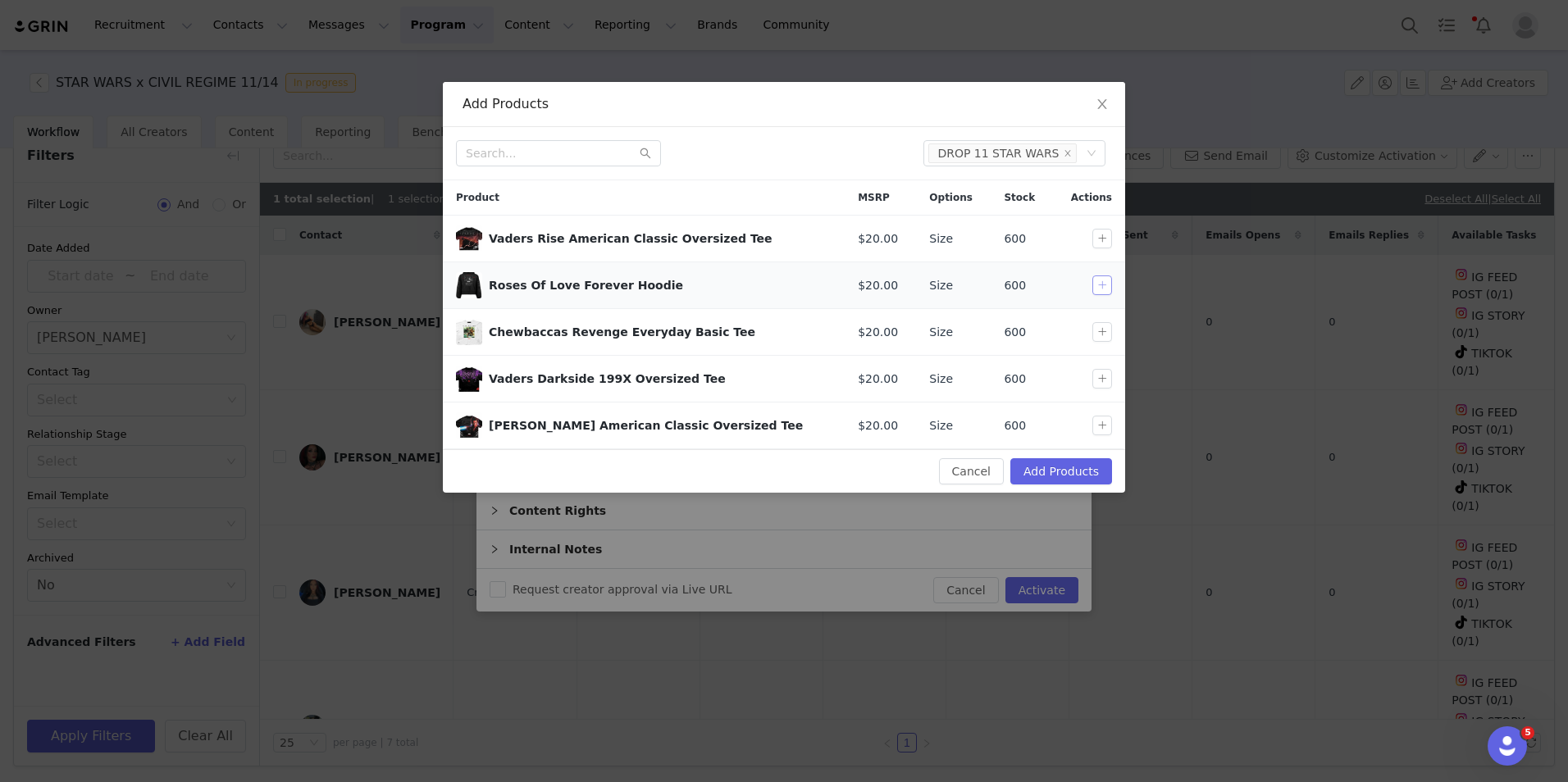
click at [1103, 290] on button "button" at bounding box center [1101, 285] width 19 height 19
click at [1103, 330] on button "button" at bounding box center [1101, 331] width 19 height 19
click at [1105, 376] on button "button" at bounding box center [1101, 379] width 19 height 19
click at [1060, 477] on button "Add Products" at bounding box center [1061, 471] width 102 height 26
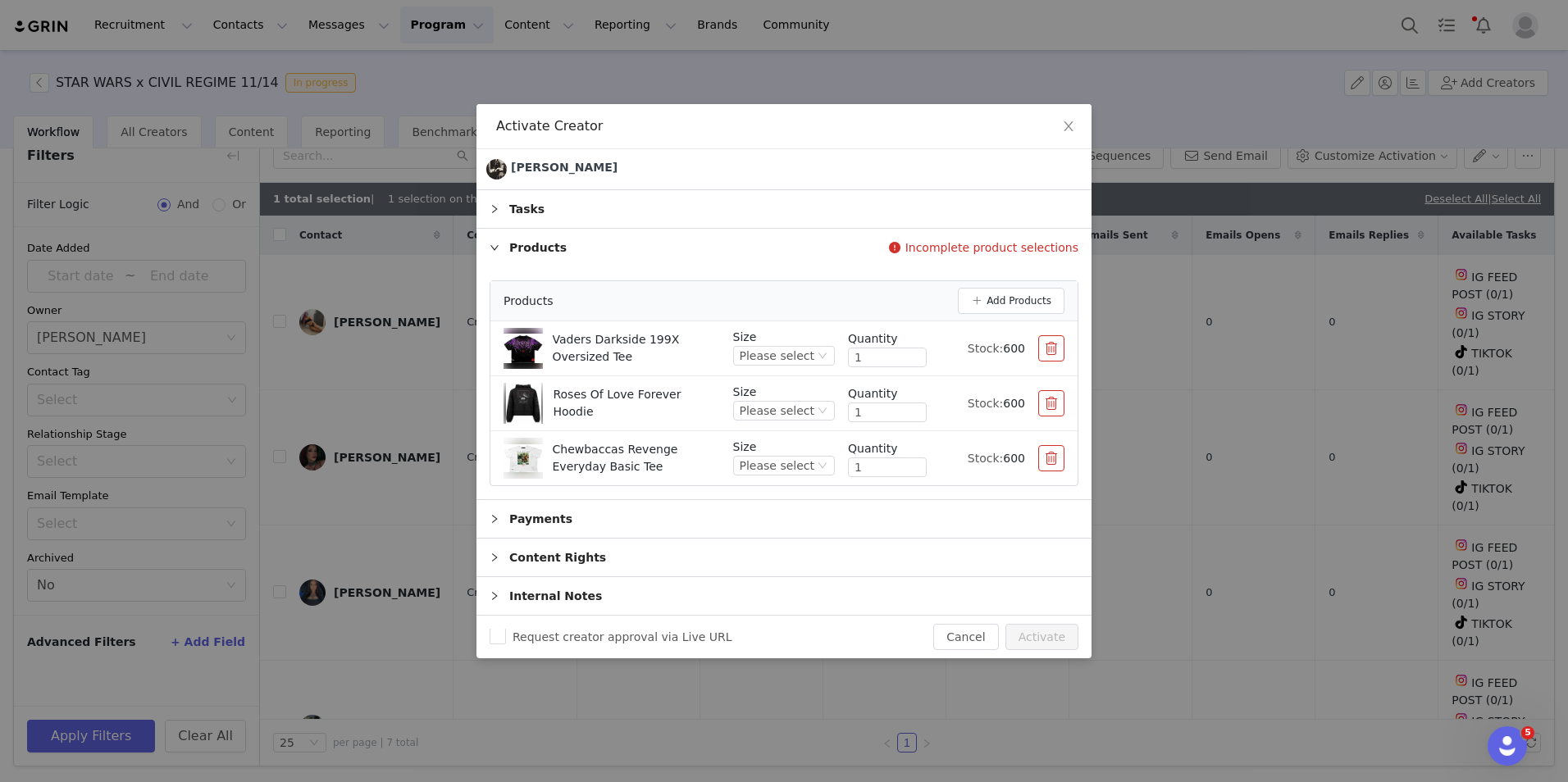
click at [141, 397] on div "Activate Creator Nicolle Navarro 1 of 1 Tasks Incomplete product selections Pro…" at bounding box center [784, 391] width 1568 height 782
click at [776, 357] on div "Please select" at bounding box center [777, 355] width 75 height 18
click at [773, 461] on li "L" at bounding box center [790, 463] width 90 height 26
click at [805, 407] on div "Please select" at bounding box center [777, 410] width 75 height 18
click at [790, 489] on li "M" at bounding box center [790, 492] width 90 height 26
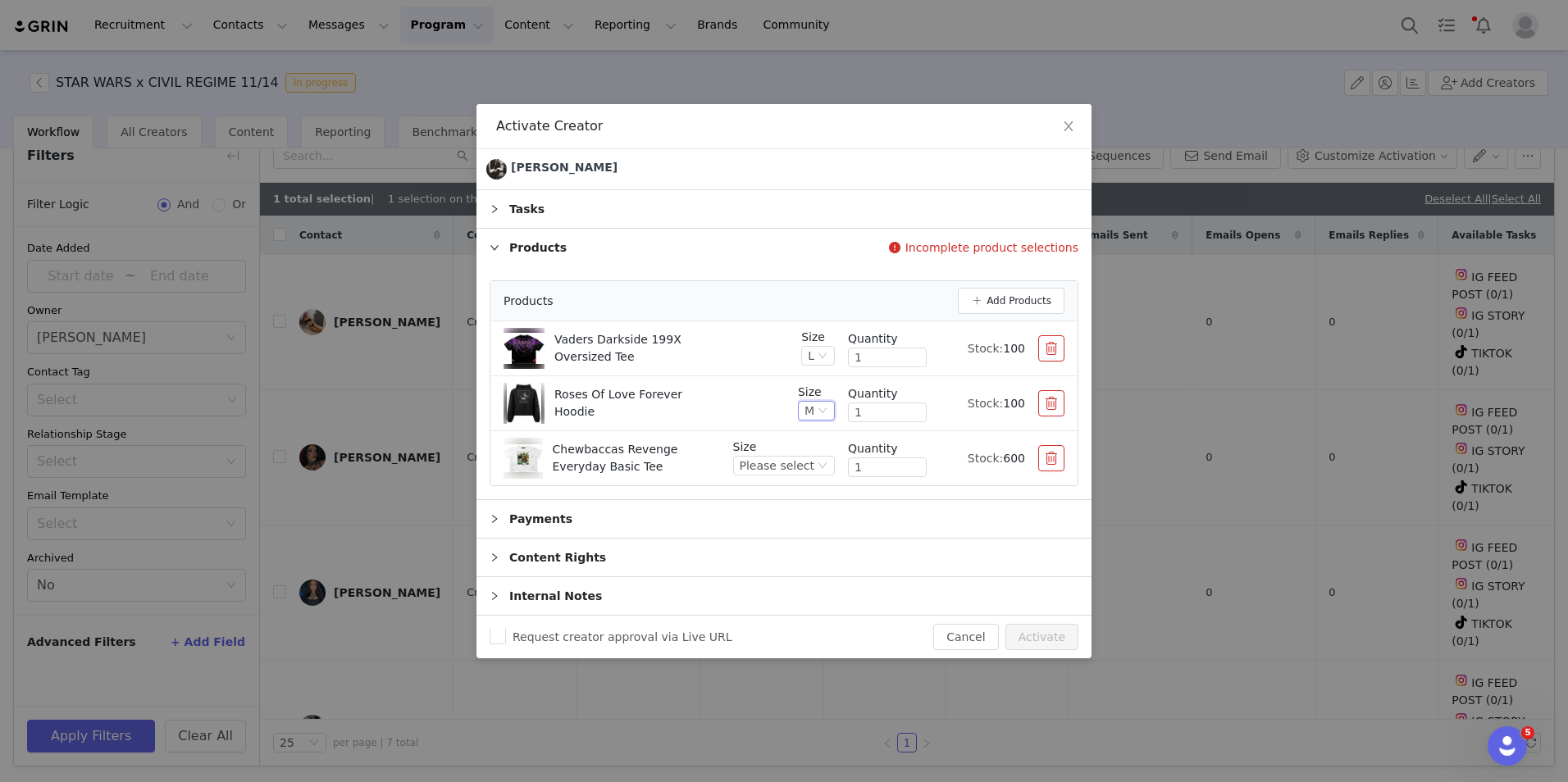
click at [815, 403] on div "M" at bounding box center [817, 410] width 37 height 19
click at [803, 519] on li "L" at bounding box center [816, 519] width 38 height 26
click at [795, 461] on div "Please select" at bounding box center [777, 465] width 75 height 18
click at [780, 567] on li "L" at bounding box center [790, 574] width 90 height 26
click at [1038, 628] on button "Activate" at bounding box center [1042, 637] width 73 height 26
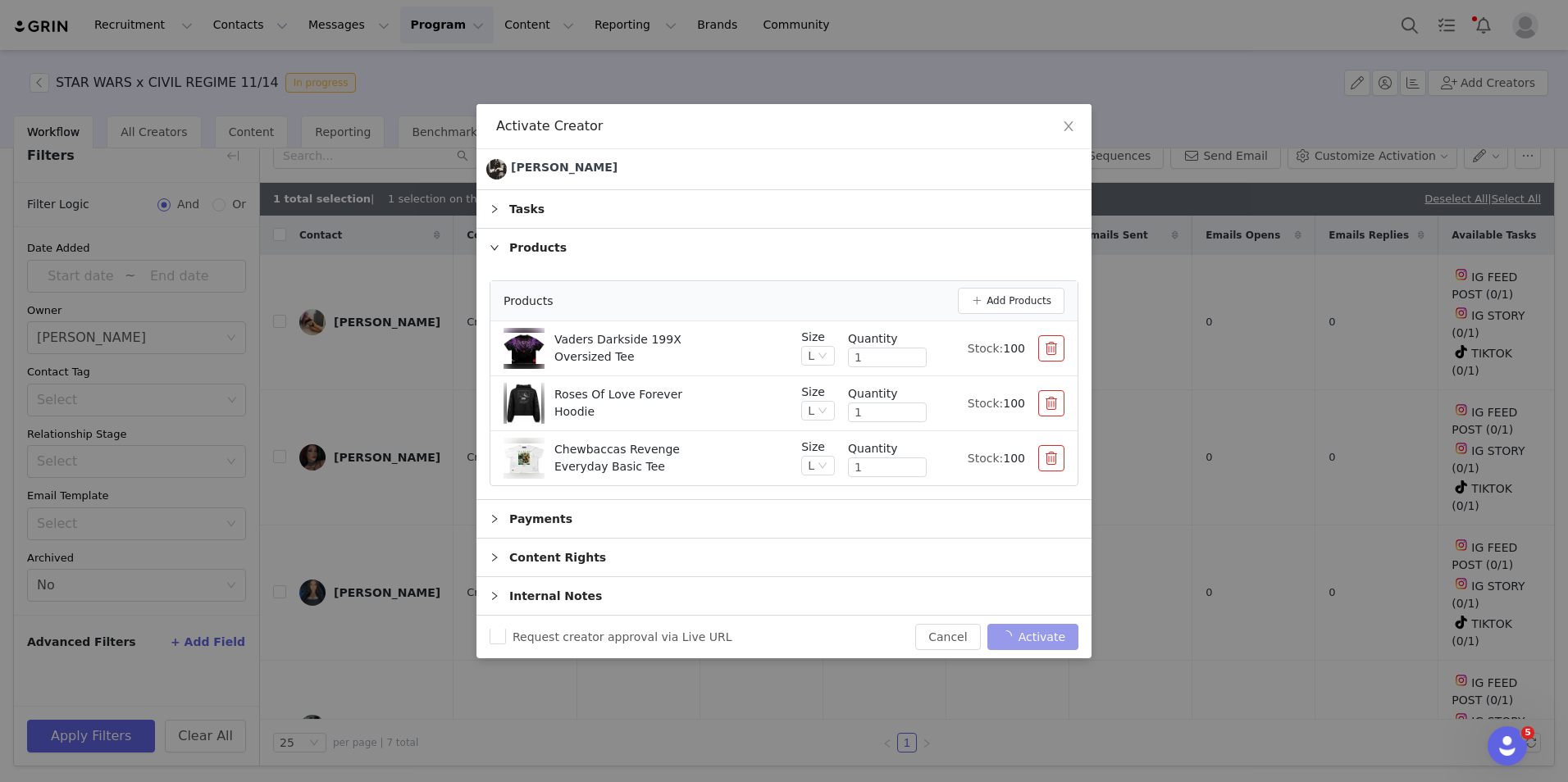
checkbox input "false"
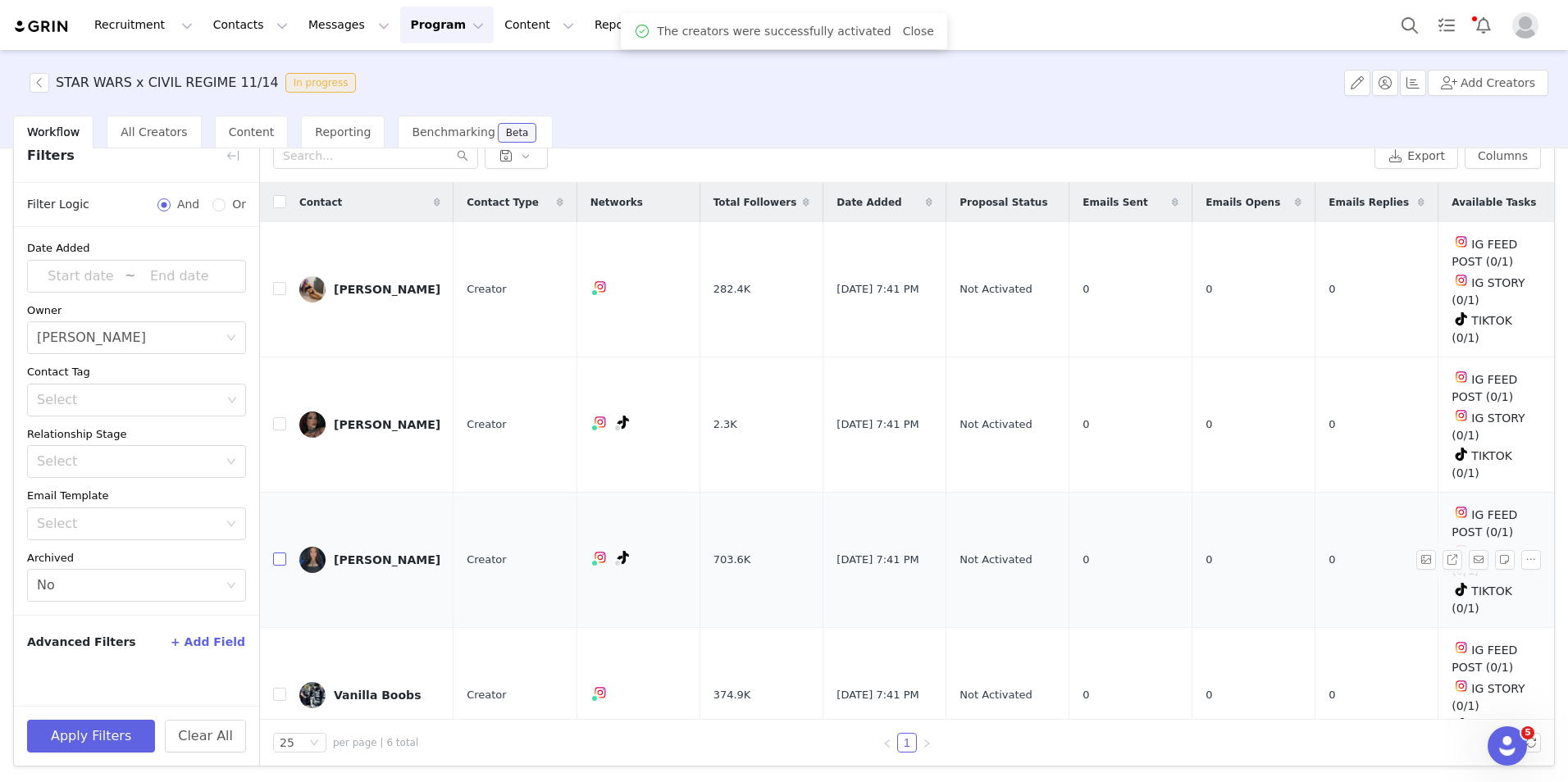
click at [280, 552] on input "checkbox" at bounding box center [279, 558] width 13 height 13
checkbox input "true"
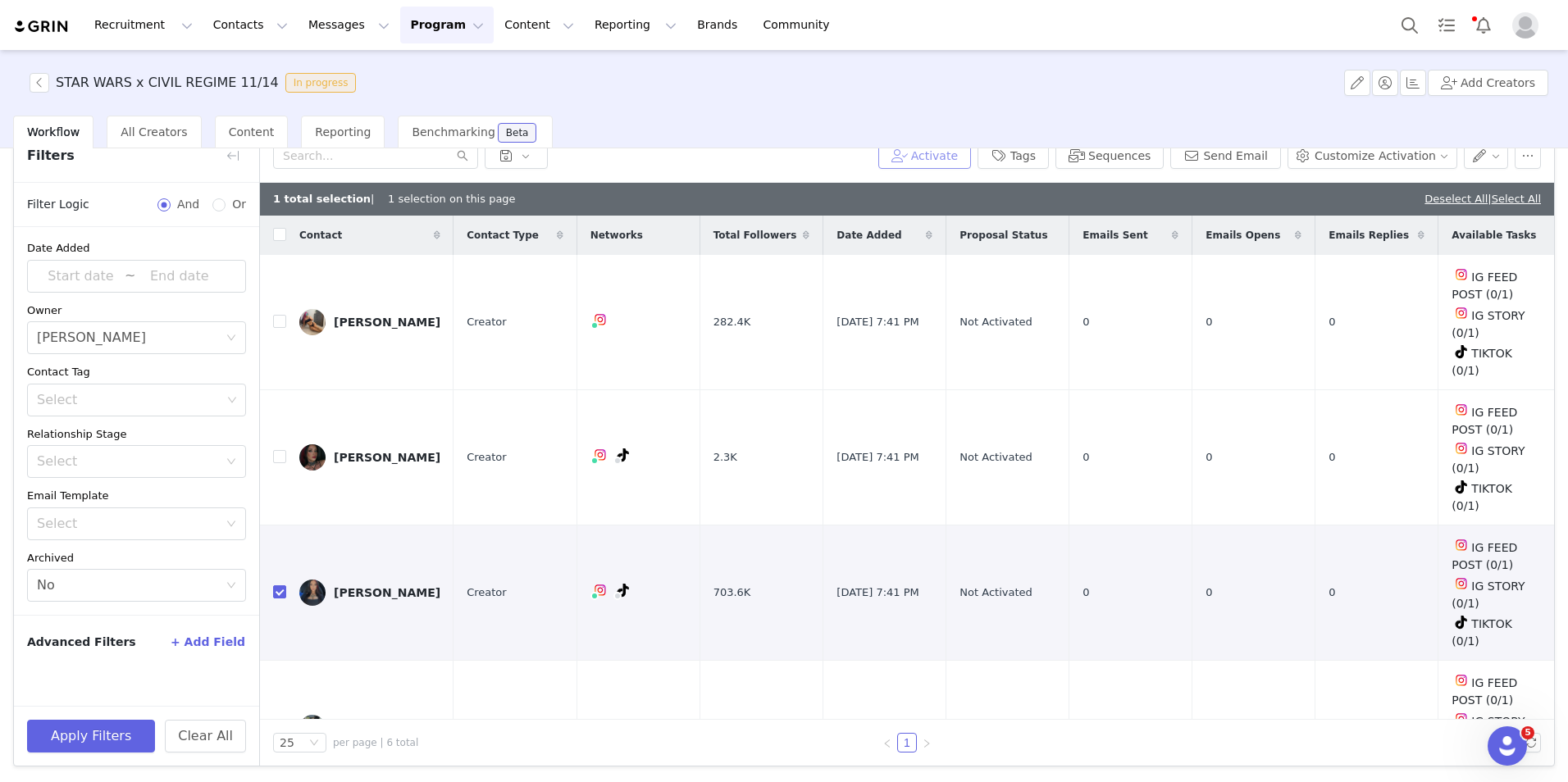
click at [971, 157] on button "Activate" at bounding box center [924, 155] width 92 height 26
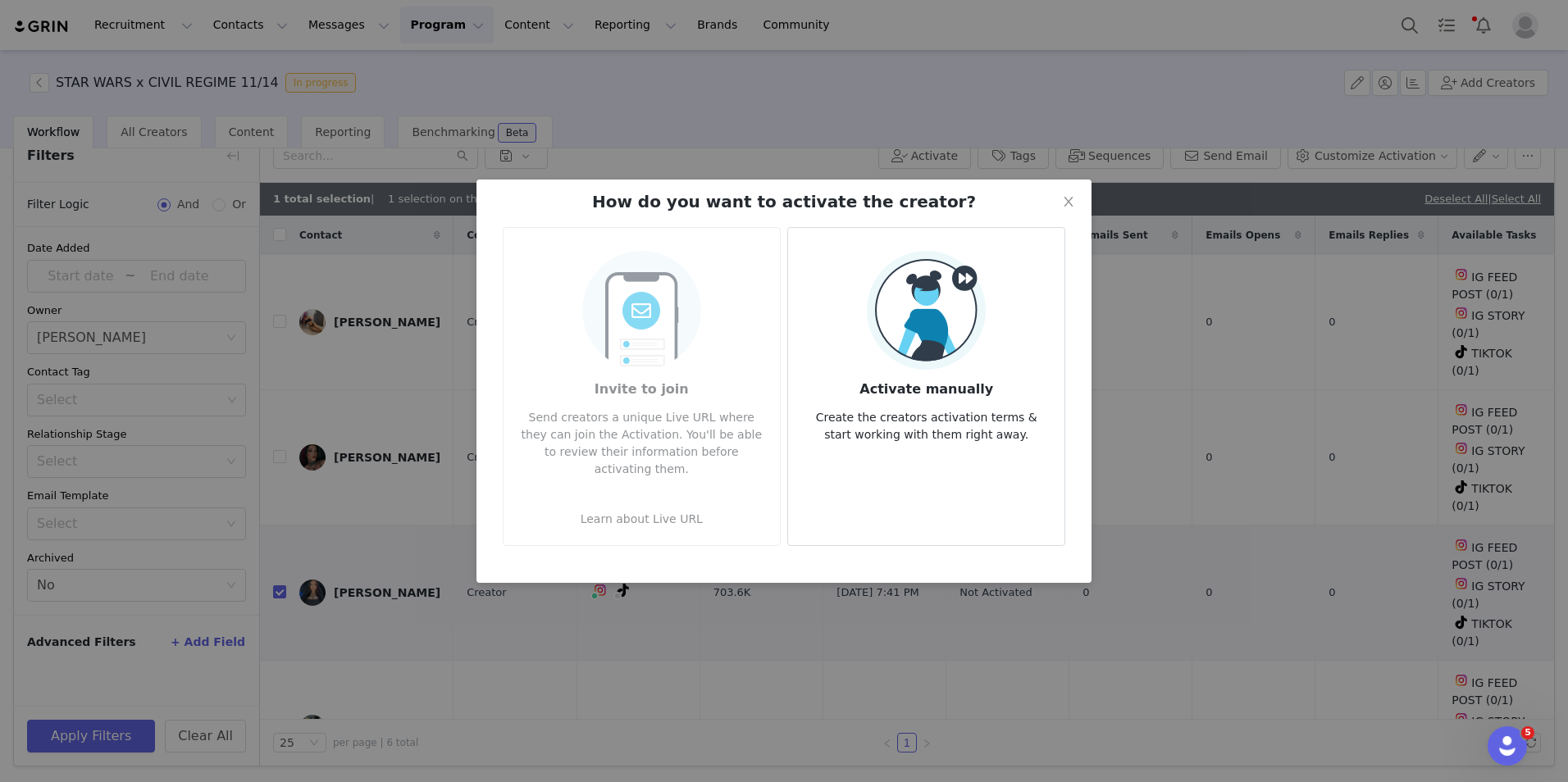
click at [931, 405] on p "Create the creators activation terms & start working with them right away." at bounding box center [926, 421] width 250 height 44
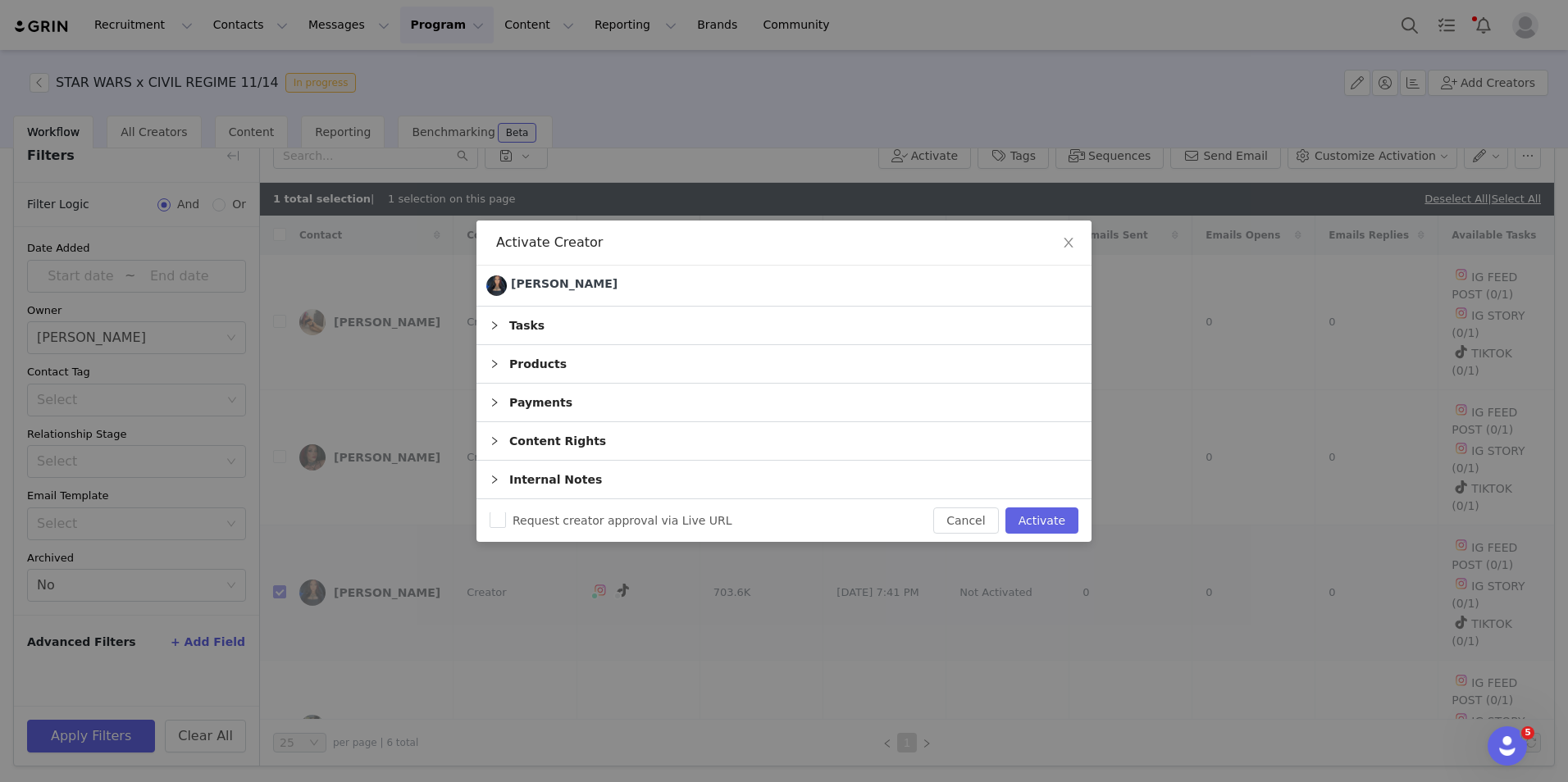
click at [570, 358] on div "Products" at bounding box center [784, 364] width 615 height 38
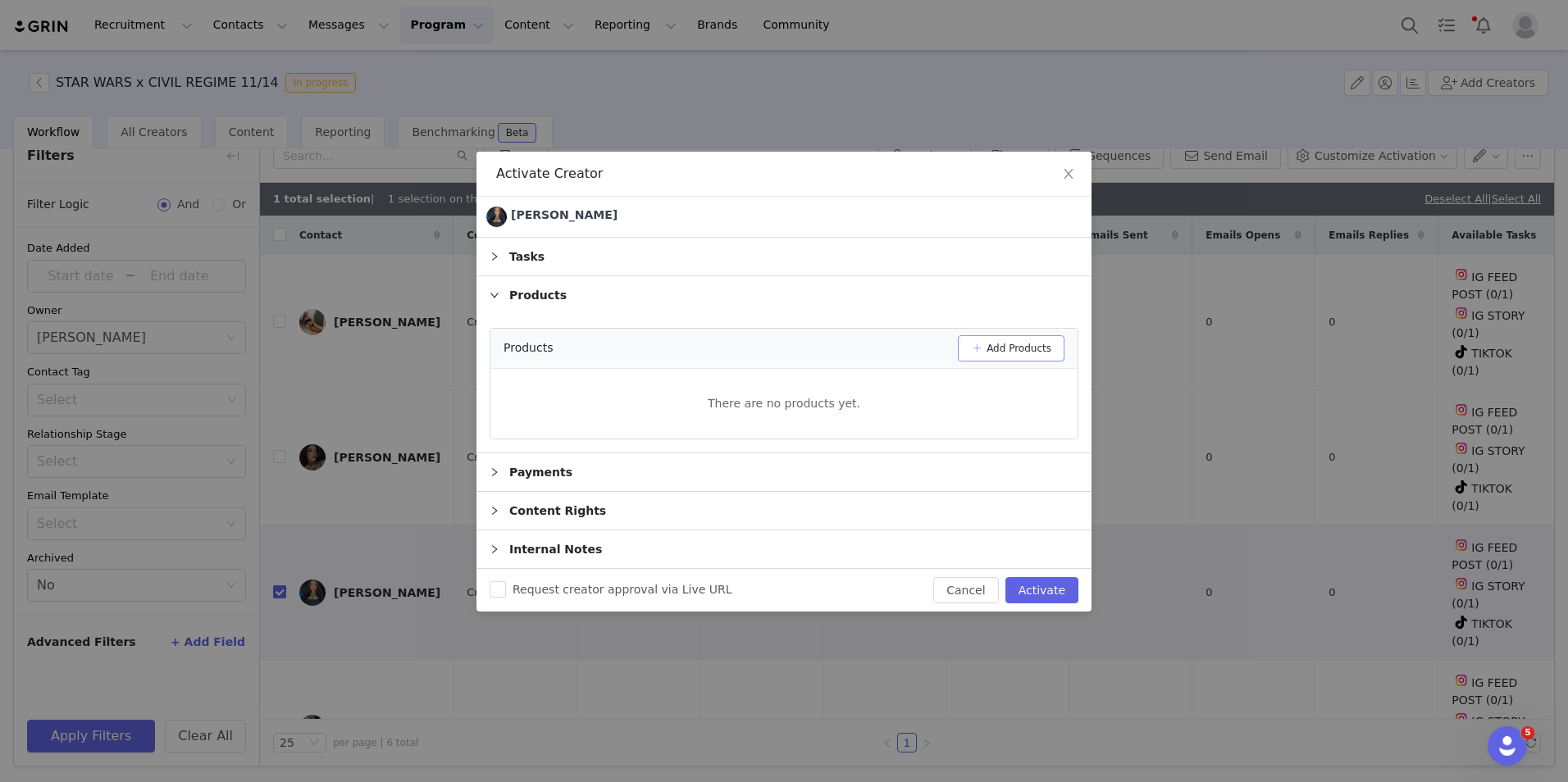
click at [1045, 345] on button "Add Products" at bounding box center [1011, 348] width 107 height 26
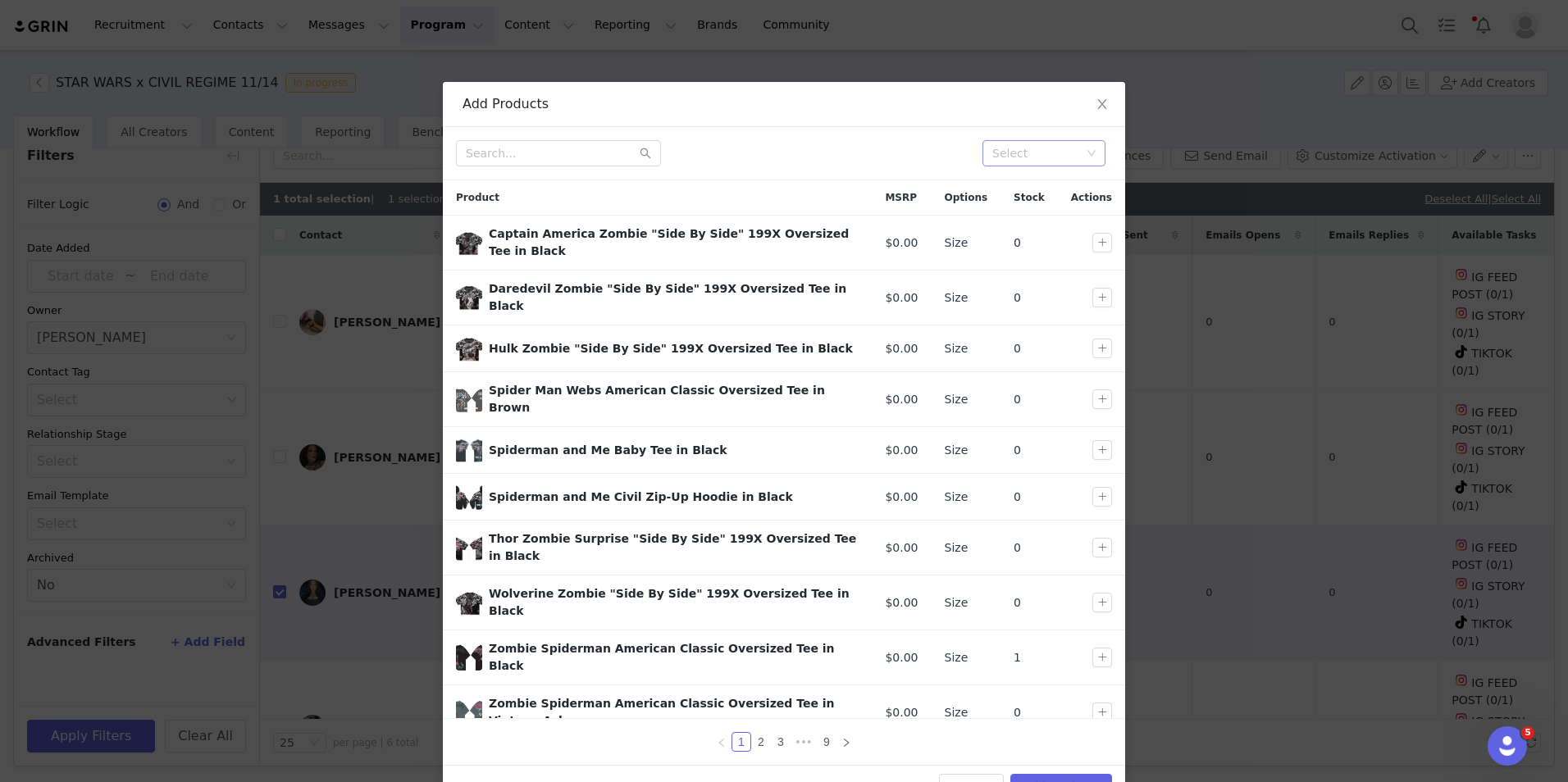
click at [1044, 167] on div "Select" at bounding box center [784, 153] width 682 height 53
click at [1043, 155] on div "Select" at bounding box center [1036, 153] width 89 height 16
type input "star"
click at [1028, 186] on li "DROP 11 STAR WARS" at bounding box center [1038, 186] width 123 height 26
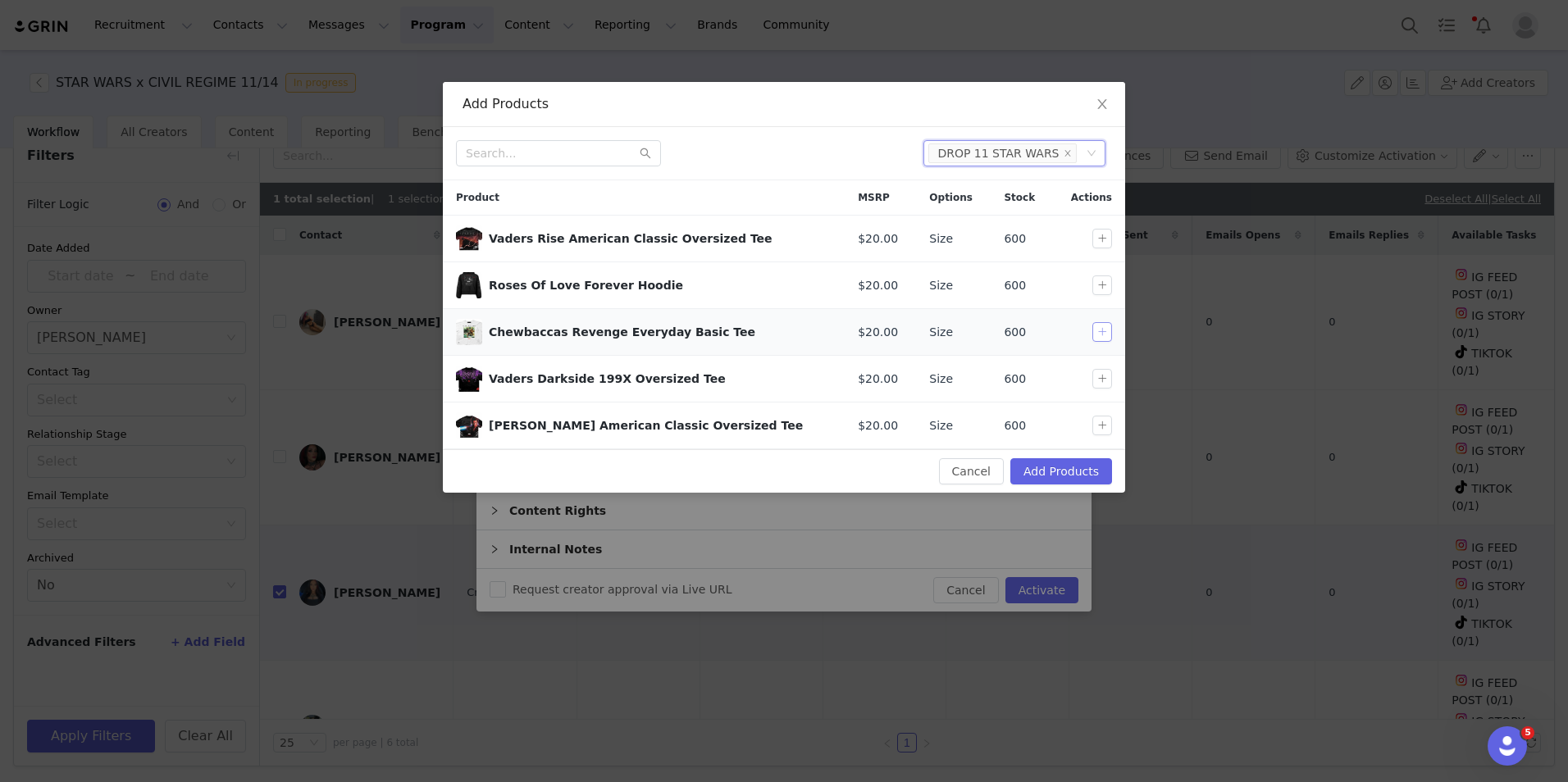
click at [1099, 328] on button "button" at bounding box center [1101, 331] width 19 height 19
drag, startPoint x: 1103, startPoint y: 367, endPoint x: 1102, endPoint y: 382, distance: 15.0
click at [1103, 369] on td at bounding box center [1089, 379] width 73 height 47
click at [1102, 382] on button "button" at bounding box center [1101, 379] width 19 height 19
click at [1100, 438] on td at bounding box center [1089, 425] width 73 height 47
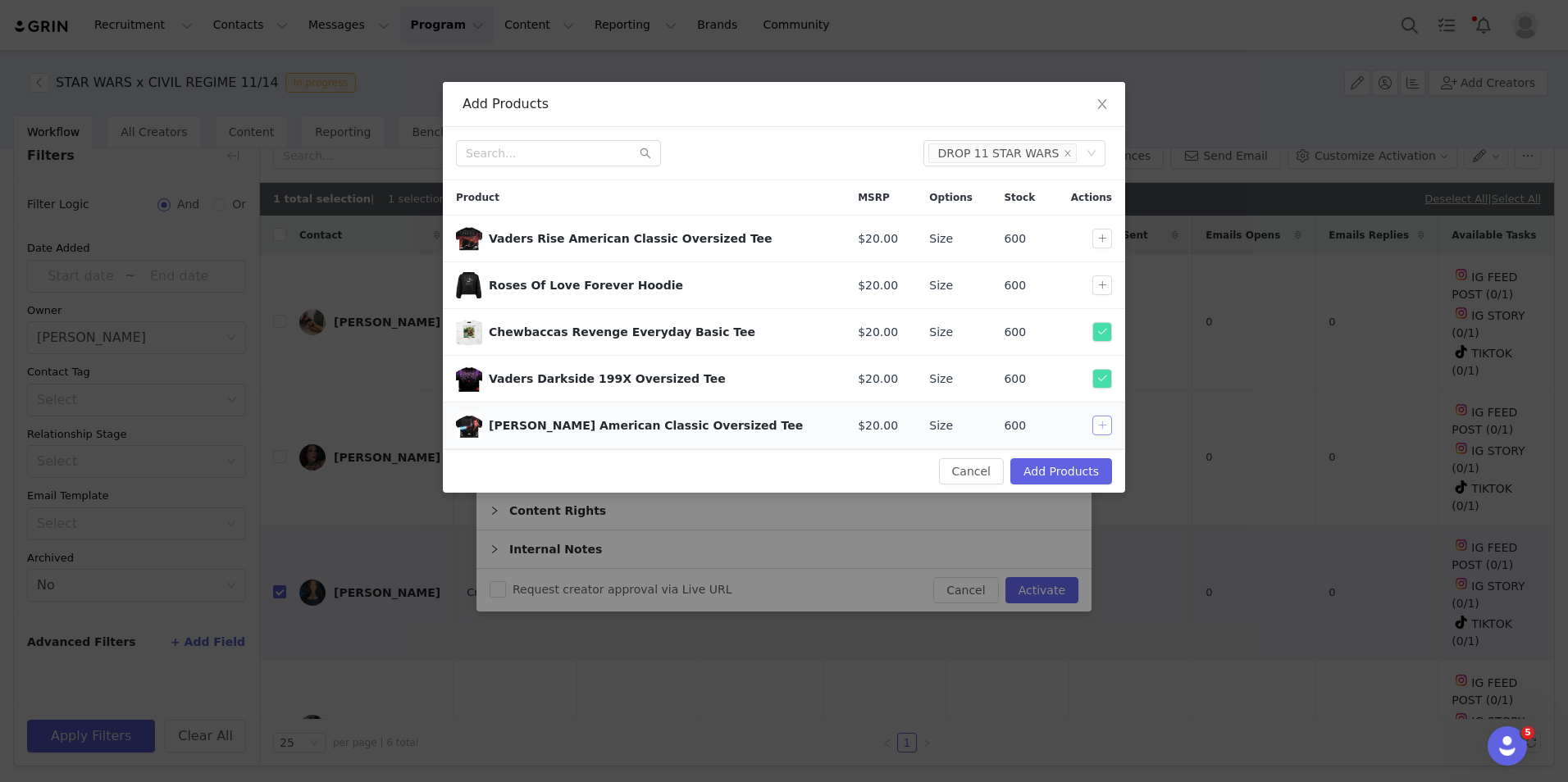
click at [1099, 424] on button "button" at bounding box center [1101, 425] width 19 height 19
click at [1061, 465] on button "Add Products" at bounding box center [1061, 471] width 102 height 26
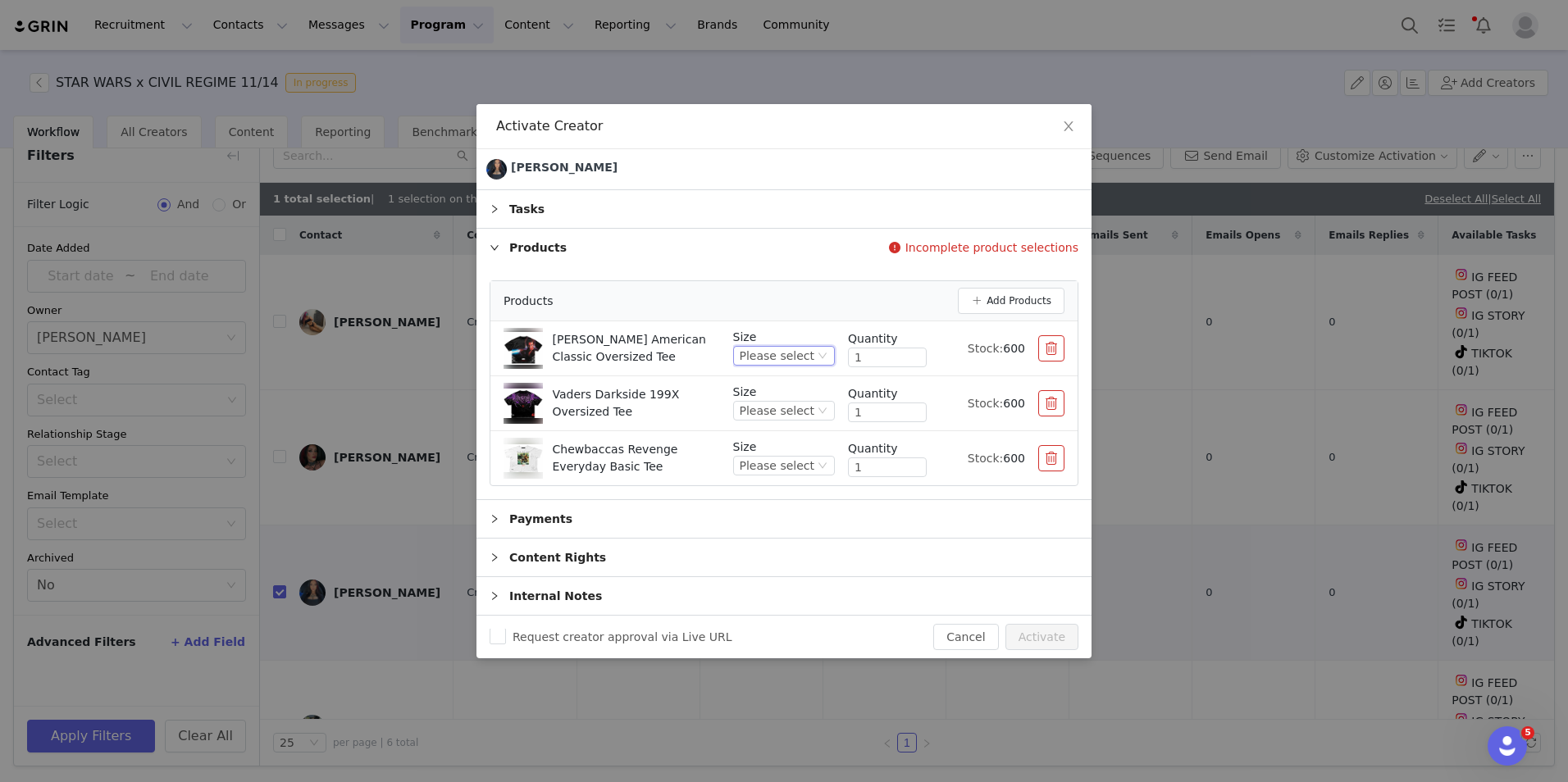
click at [770, 352] on div "Please select" at bounding box center [777, 355] width 75 height 18
click at [784, 480] on li "XL" at bounding box center [790, 490] width 90 height 26
click at [801, 408] on div "Please select" at bounding box center [777, 410] width 75 height 18
click at [776, 543] on li "XL" at bounding box center [790, 545] width 90 height 26
click at [816, 465] on div "Please select" at bounding box center [784, 465] width 102 height 19
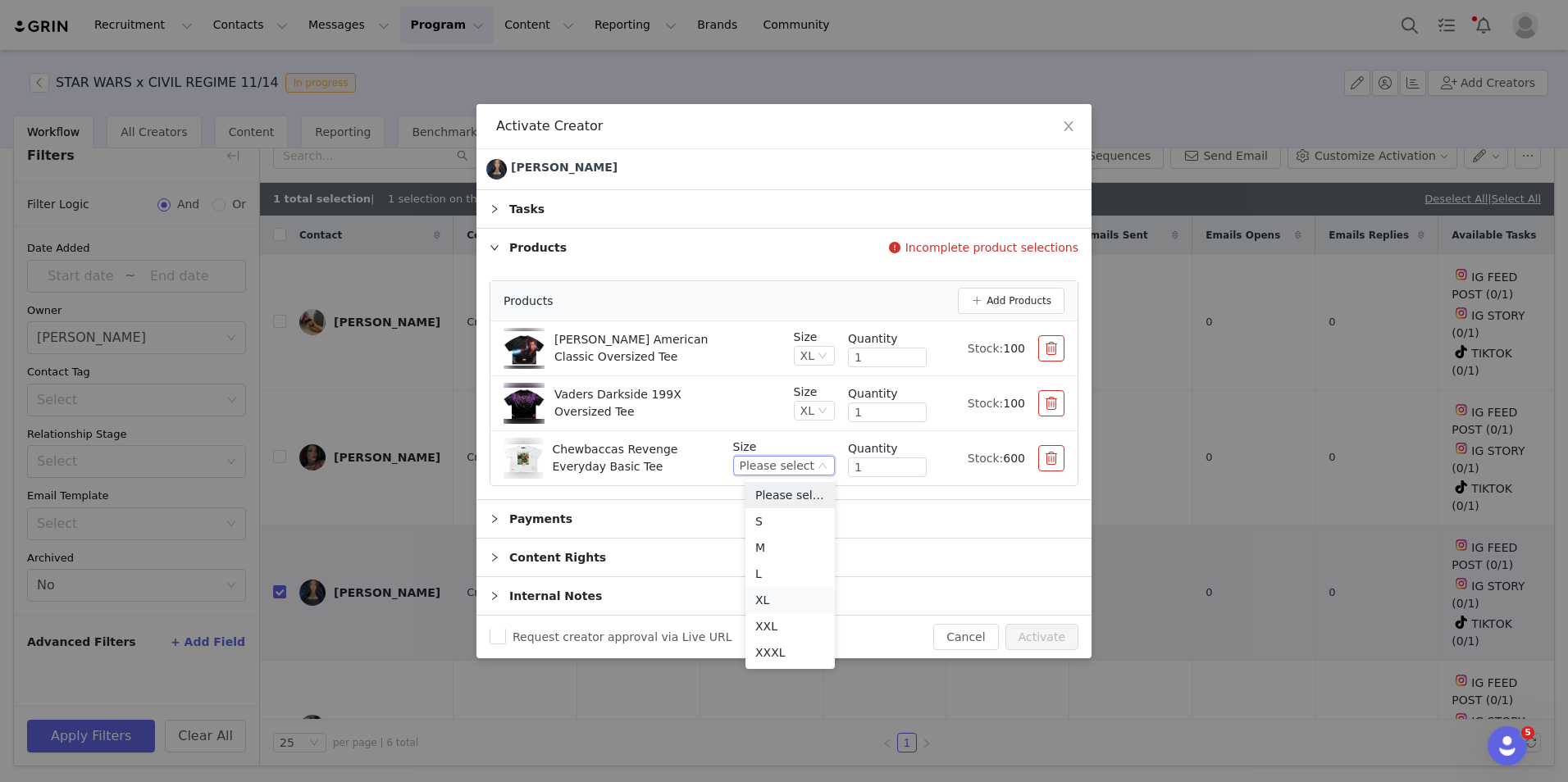
click at [783, 592] on li "XL" at bounding box center [790, 600] width 90 height 26
click at [1033, 635] on button "Activate" at bounding box center [1042, 637] width 73 height 26
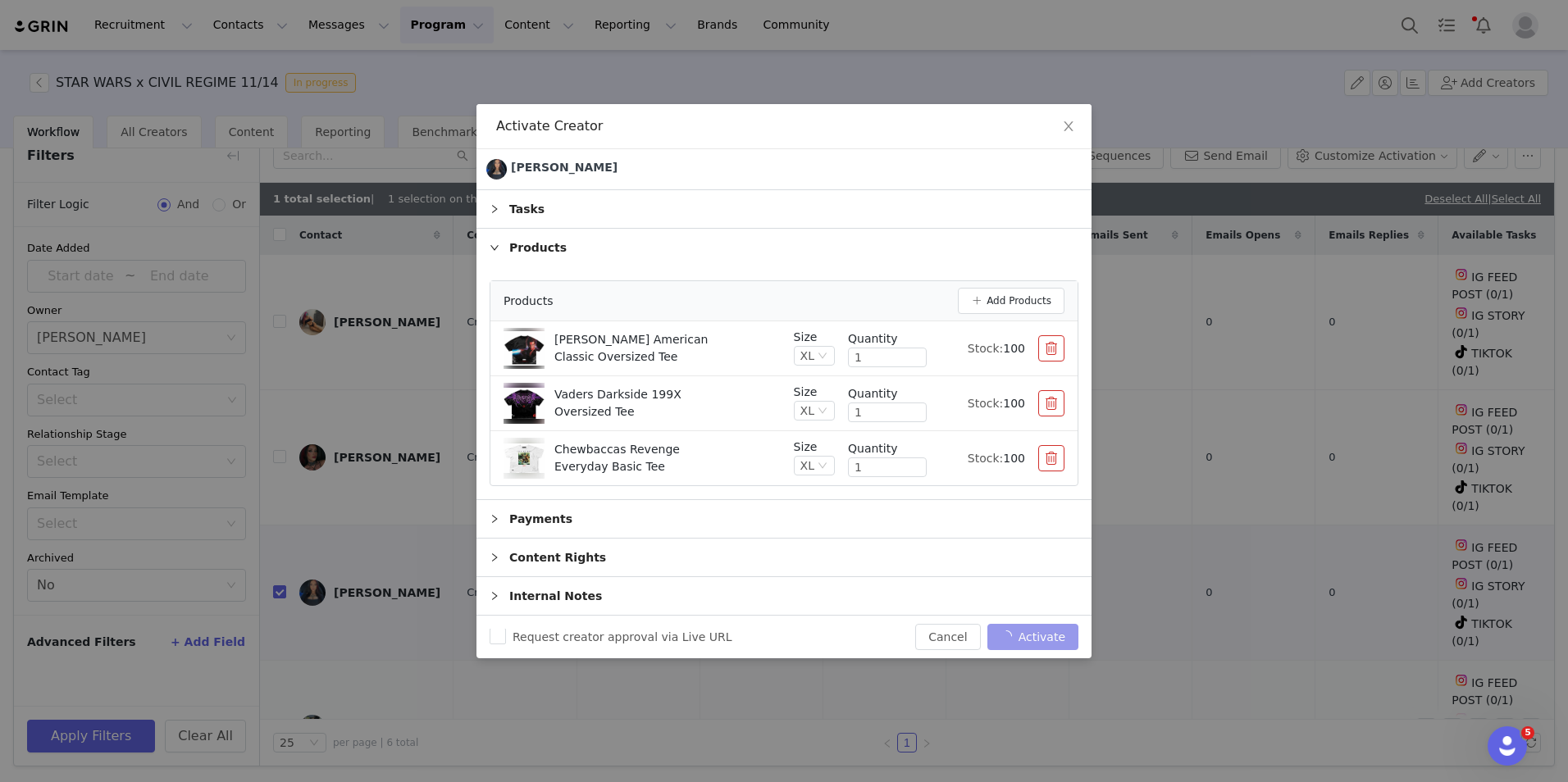
checkbox input "false"
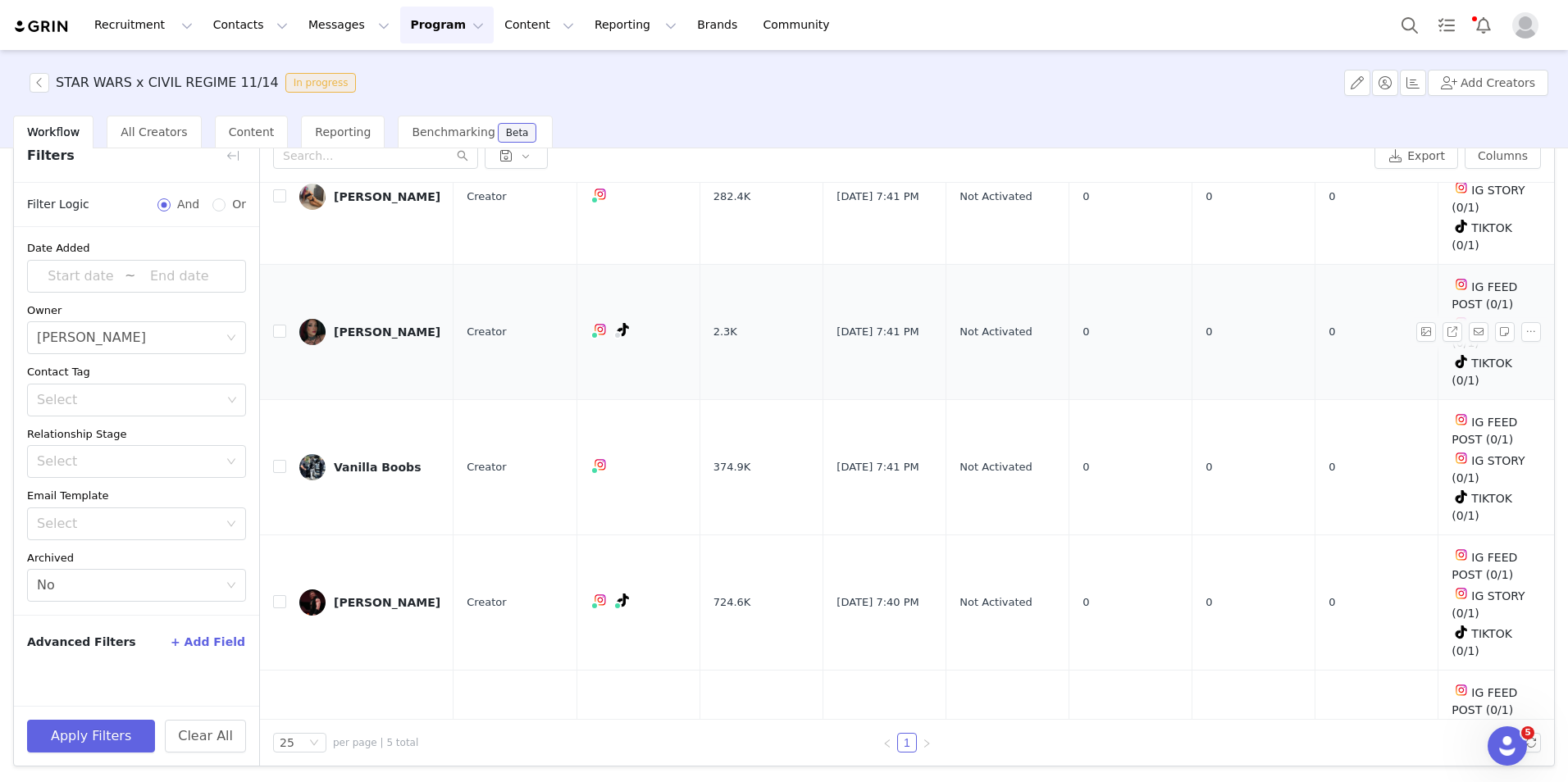
scroll to position [11, 0]
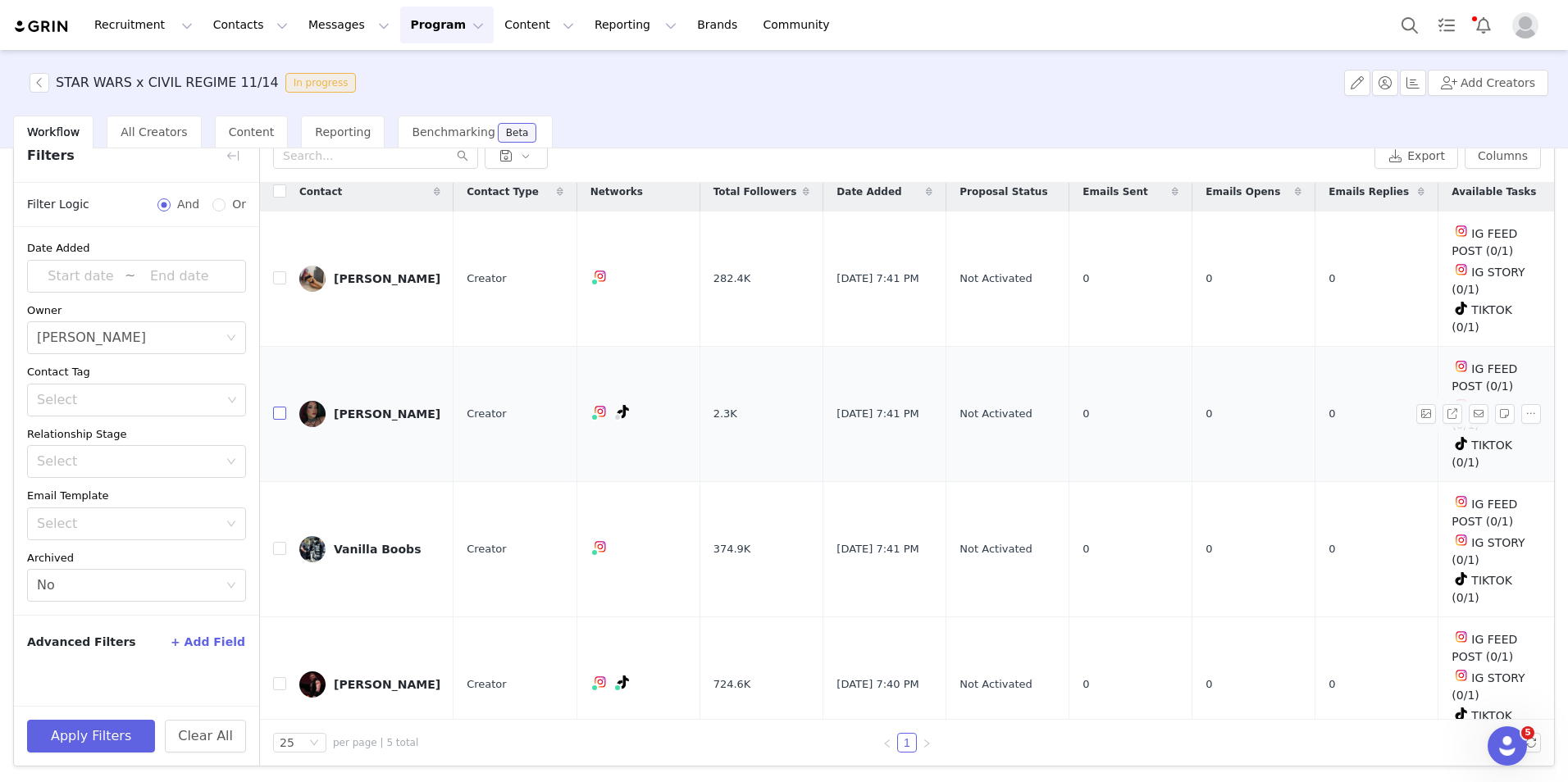
click at [280, 407] on input "checkbox" at bounding box center [279, 413] width 13 height 13
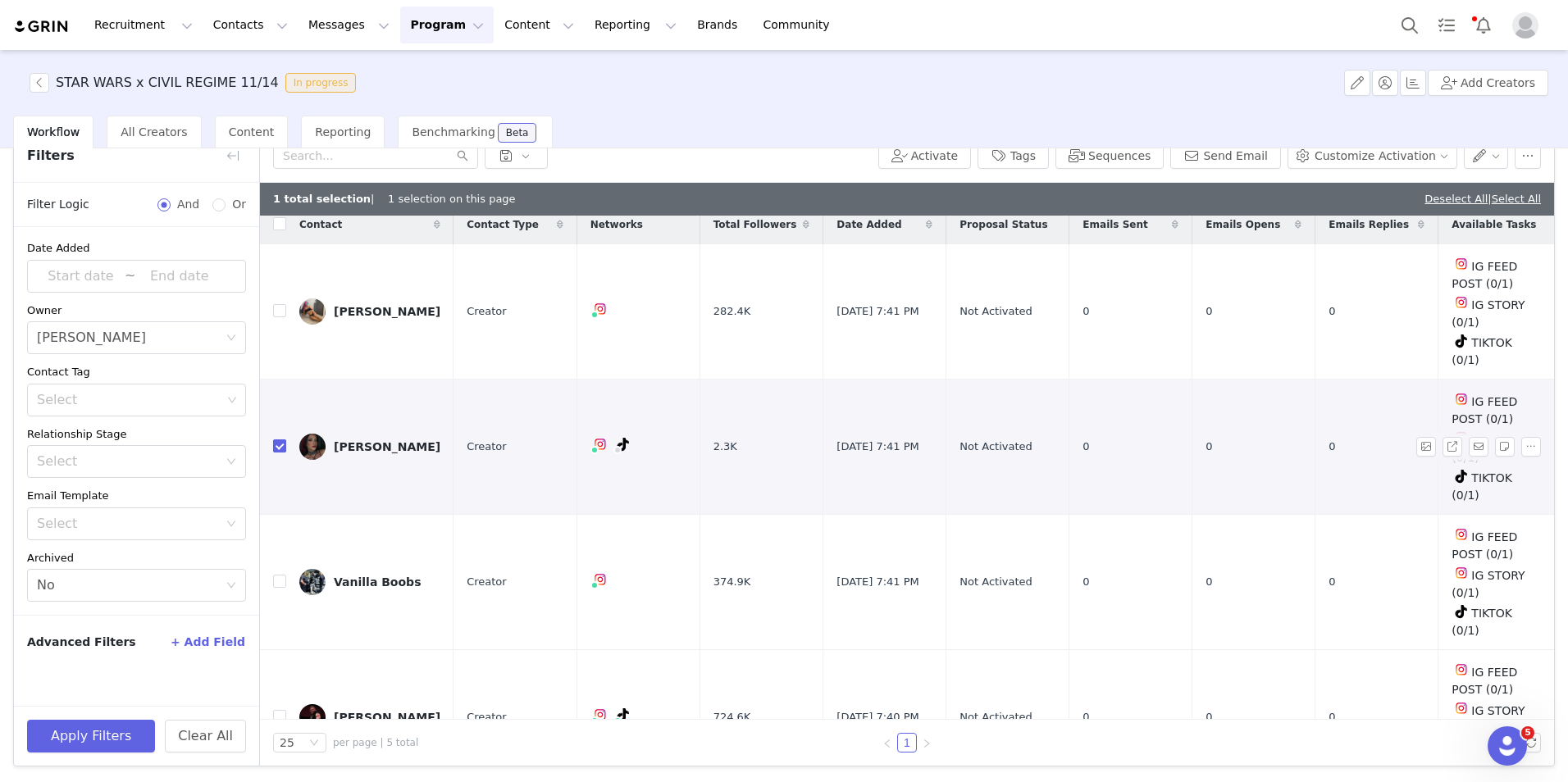
click at [274, 440] on input "checkbox" at bounding box center [279, 446] width 13 height 13
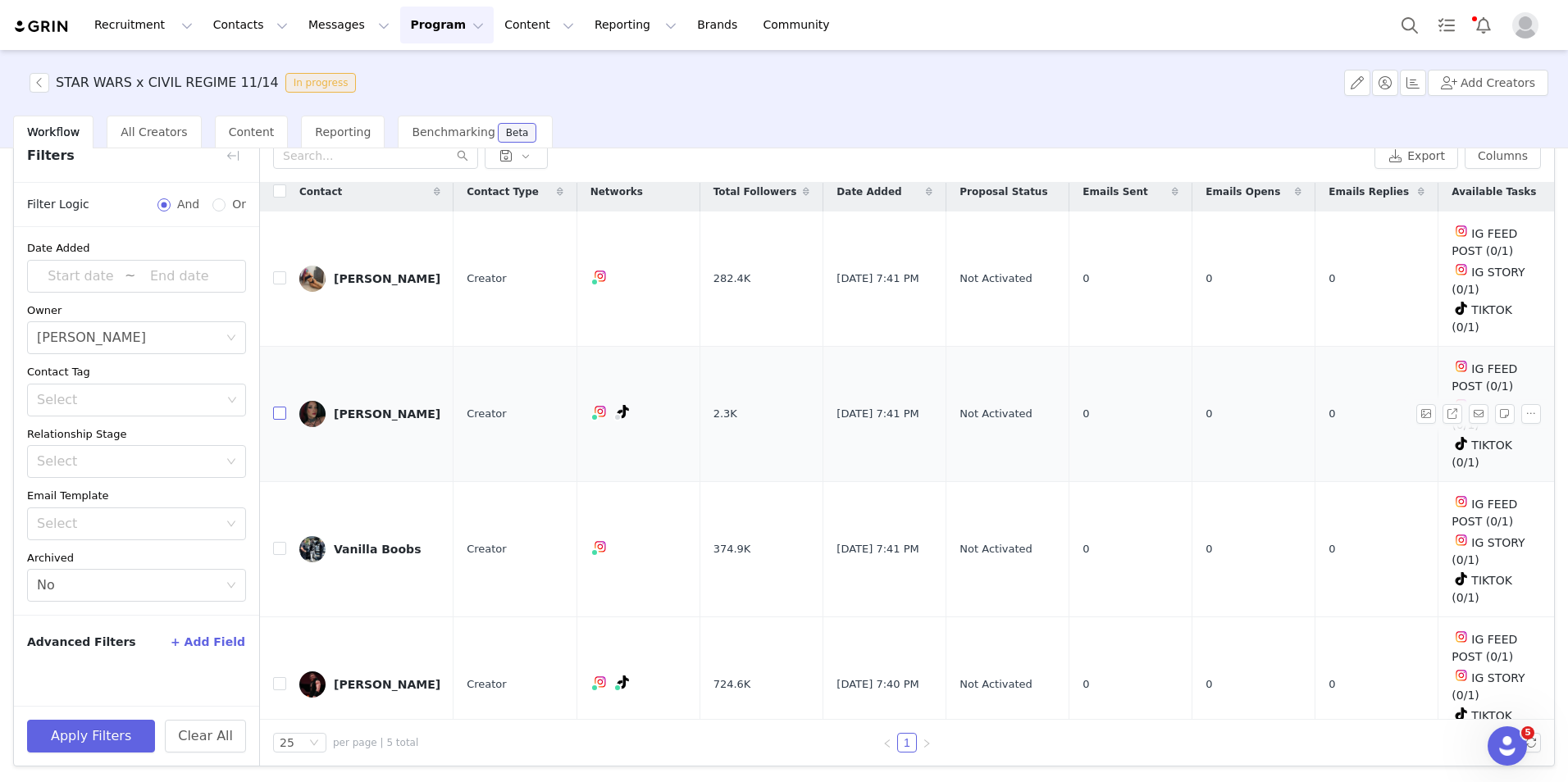
scroll to position [92, 0]
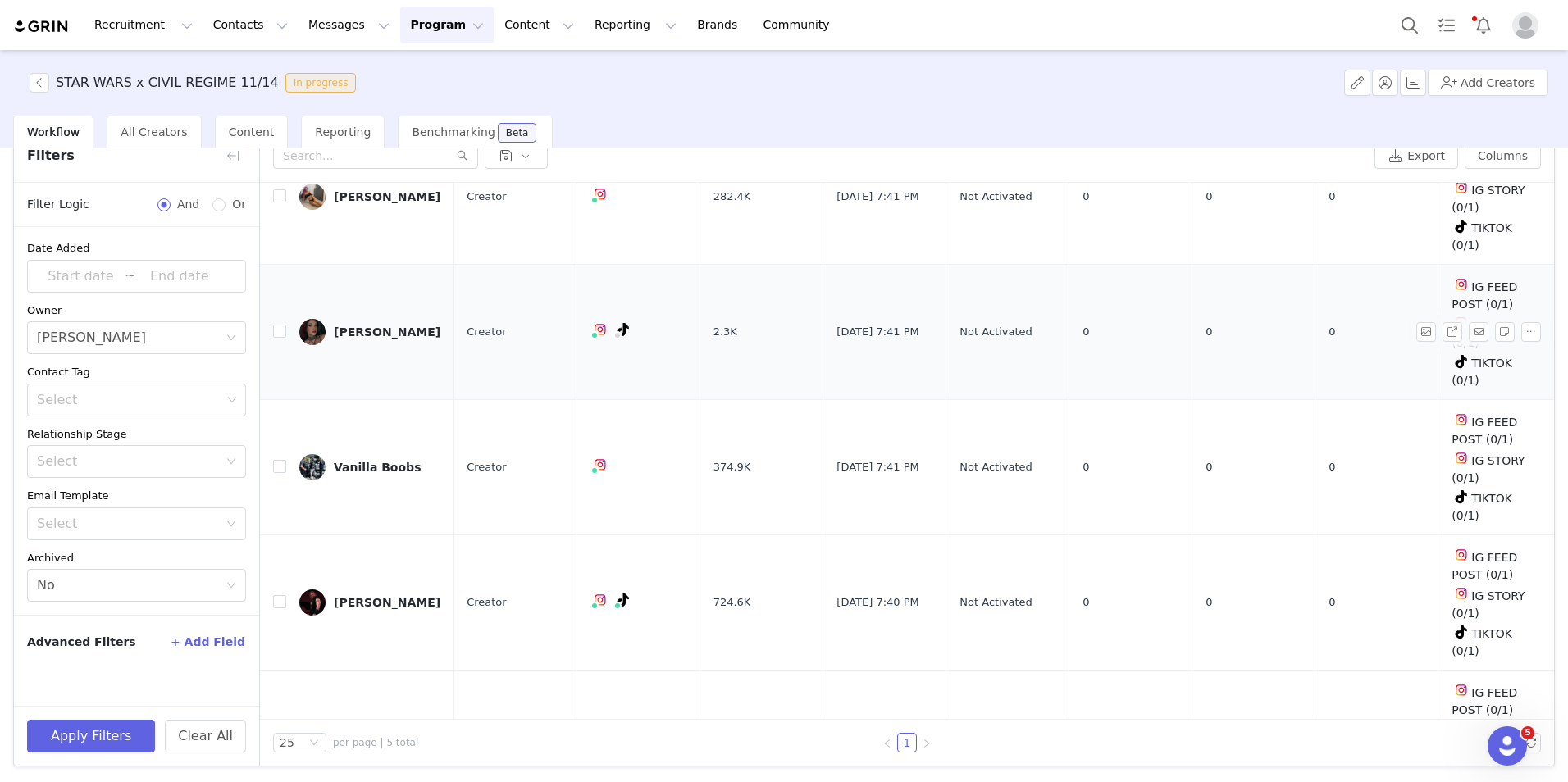
click at [276, 313] on td at bounding box center [273, 333] width 26 height 136
click at [276, 324] on input "checkbox" at bounding box center [279, 330] width 13 height 13
checkbox input "true"
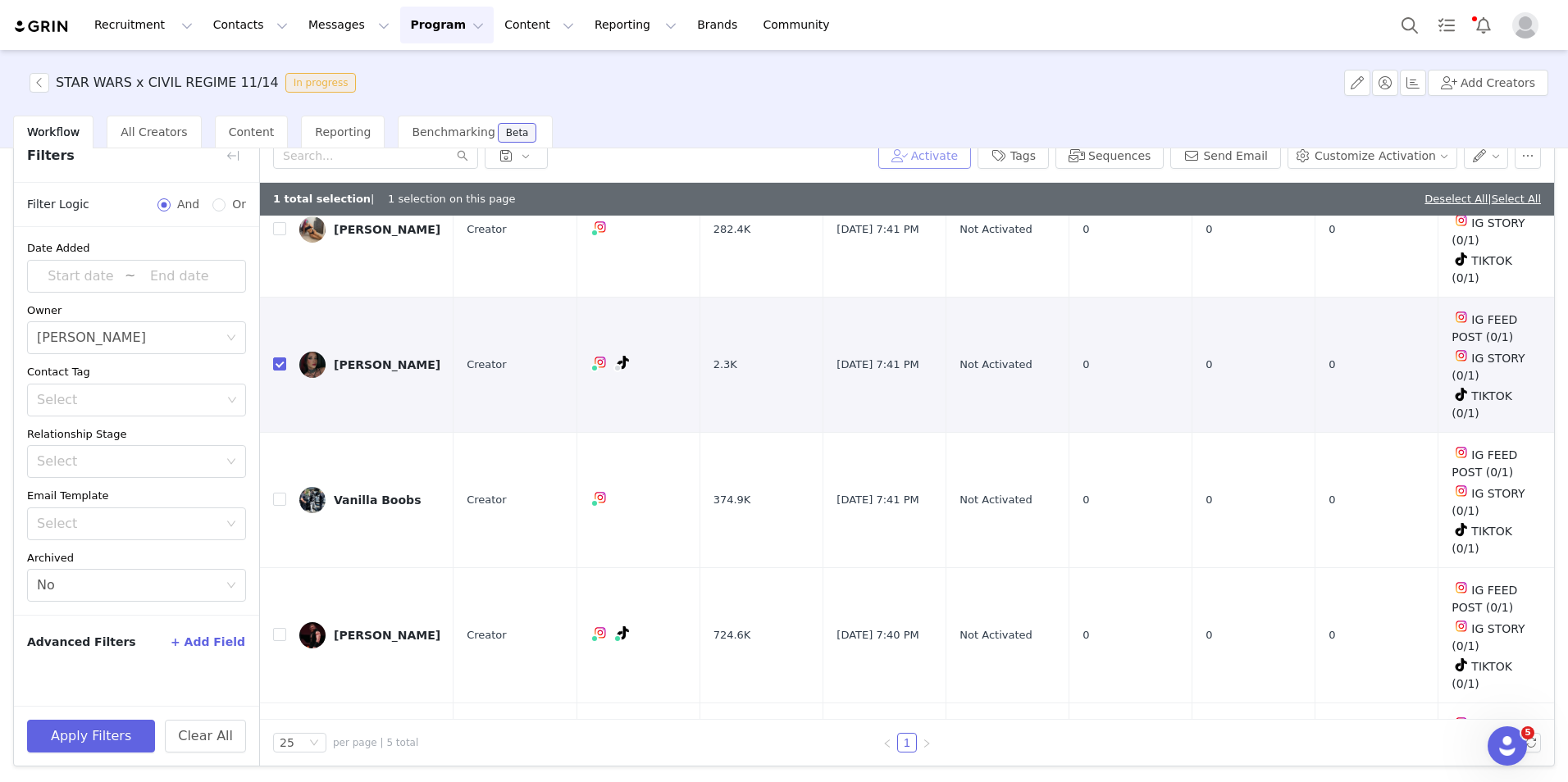
click at [958, 151] on button "Activate" at bounding box center [924, 155] width 92 height 26
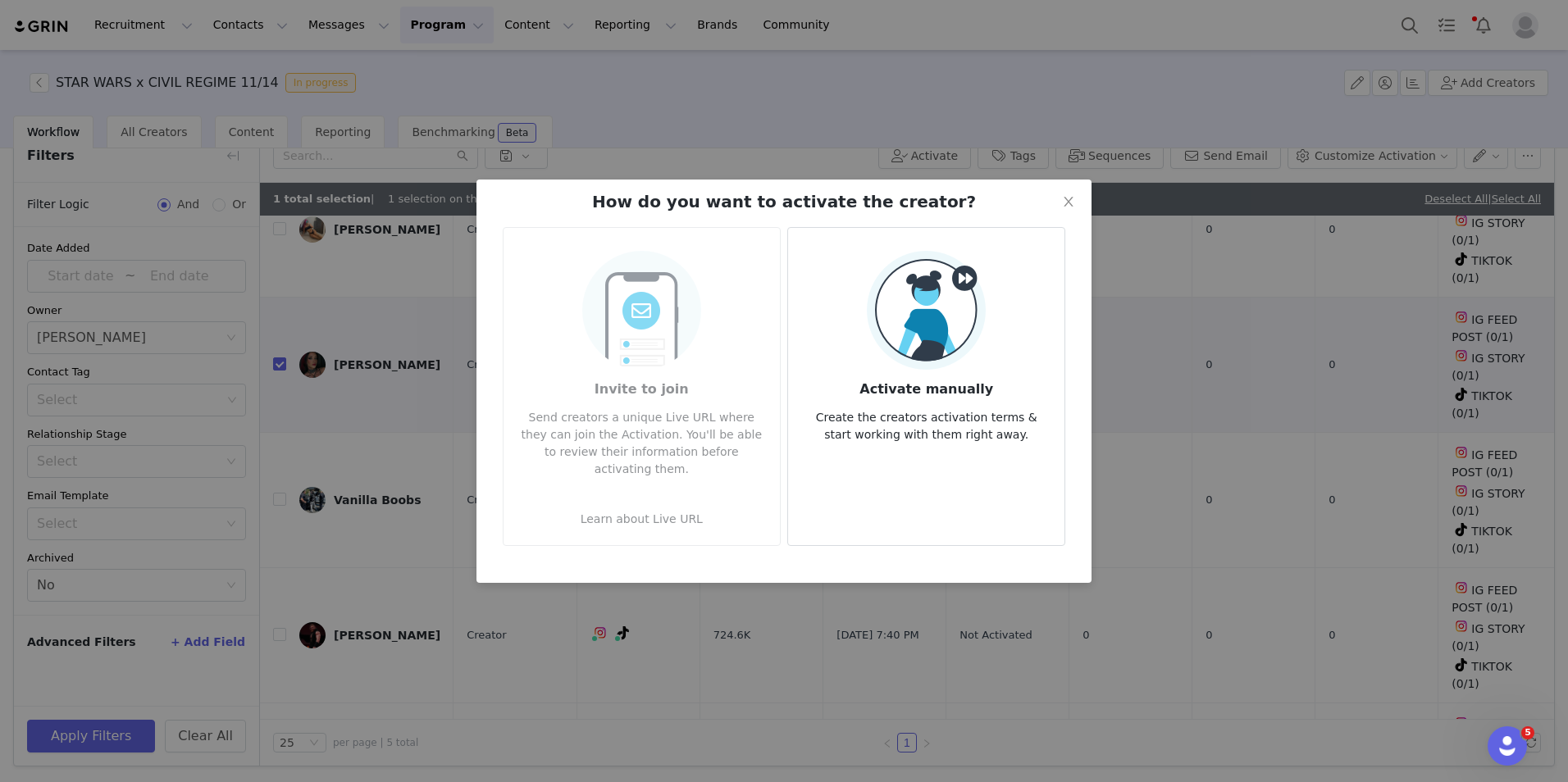
click at [960, 338] on img at bounding box center [926, 310] width 119 height 119
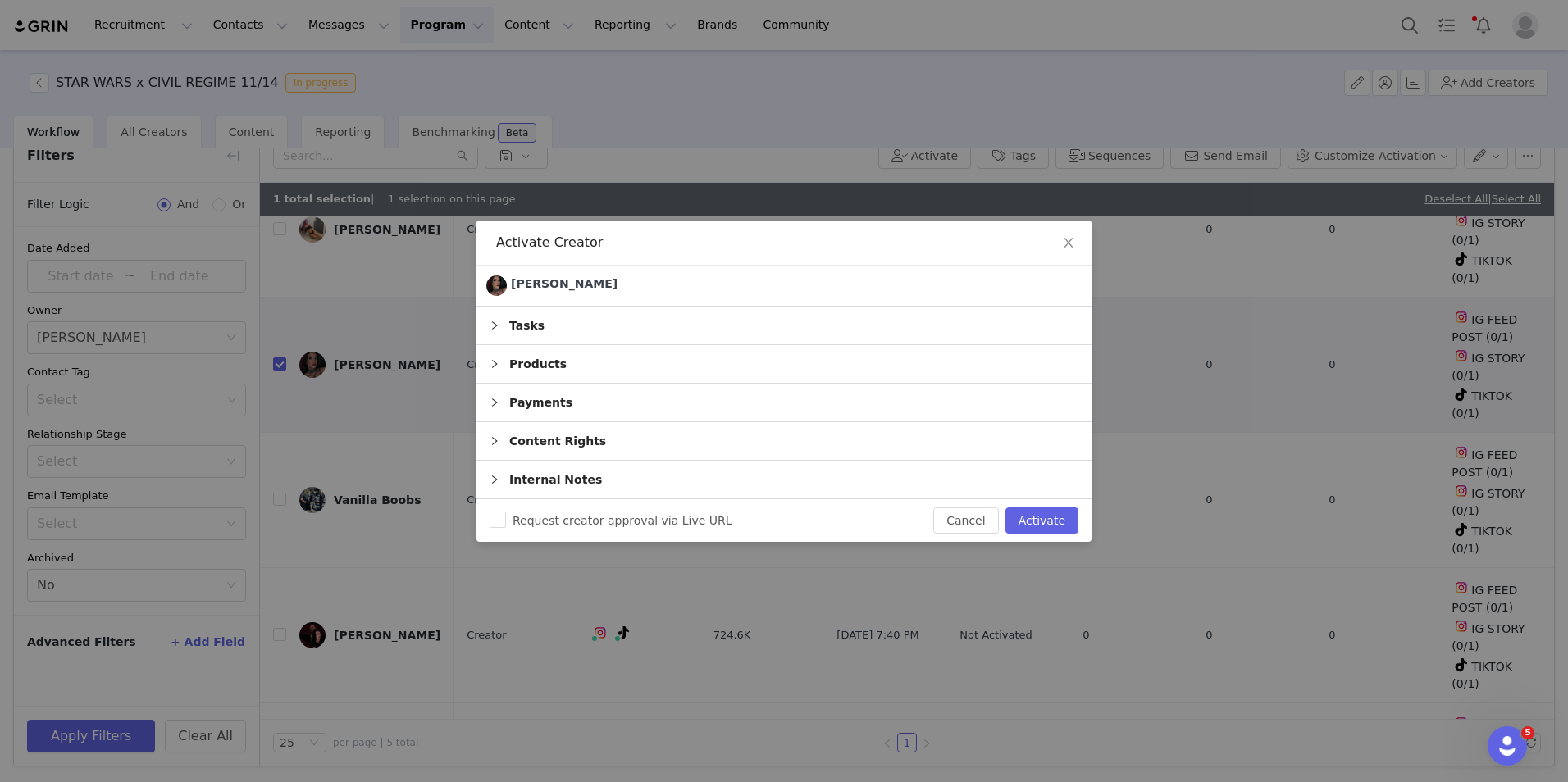
click at [551, 363] on div "Products" at bounding box center [784, 364] width 615 height 38
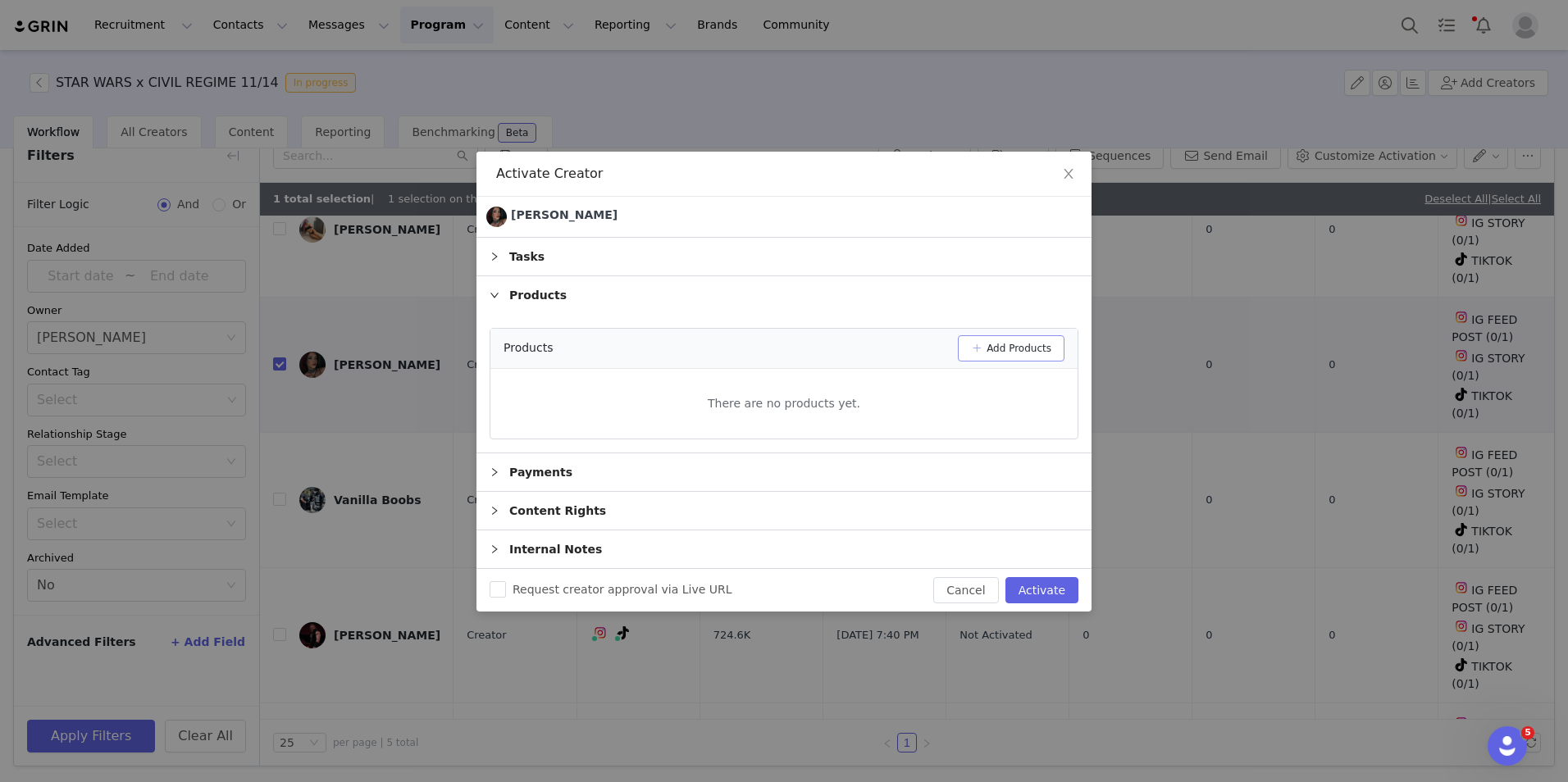
click at [1010, 348] on button "Add Products" at bounding box center [1011, 348] width 107 height 26
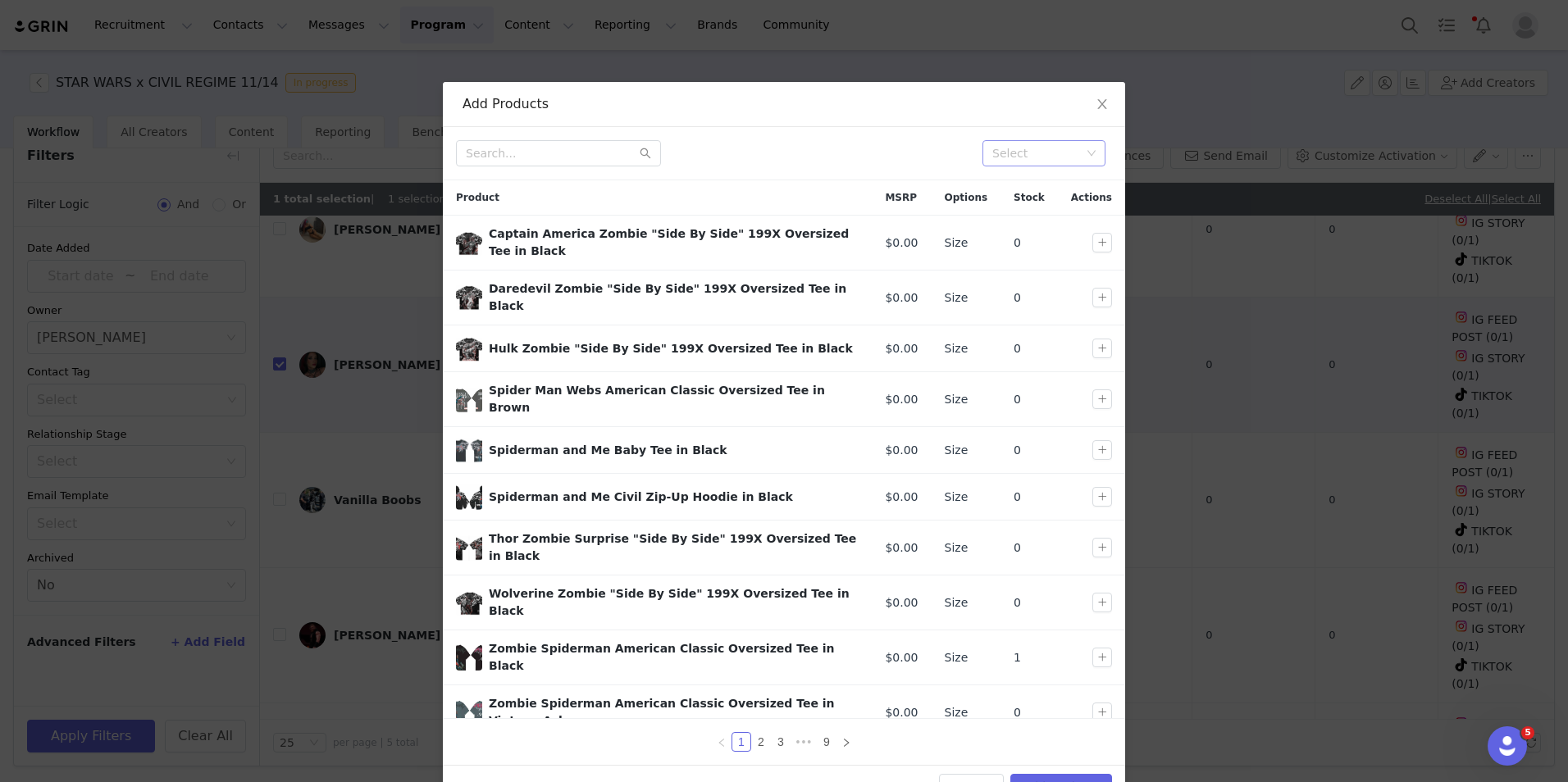
click at [1040, 164] on div "Select" at bounding box center [1038, 153] width 101 height 25
type input "star"
click at [1031, 191] on li "DROP 11 STAR WARS" at bounding box center [1038, 186] width 123 height 26
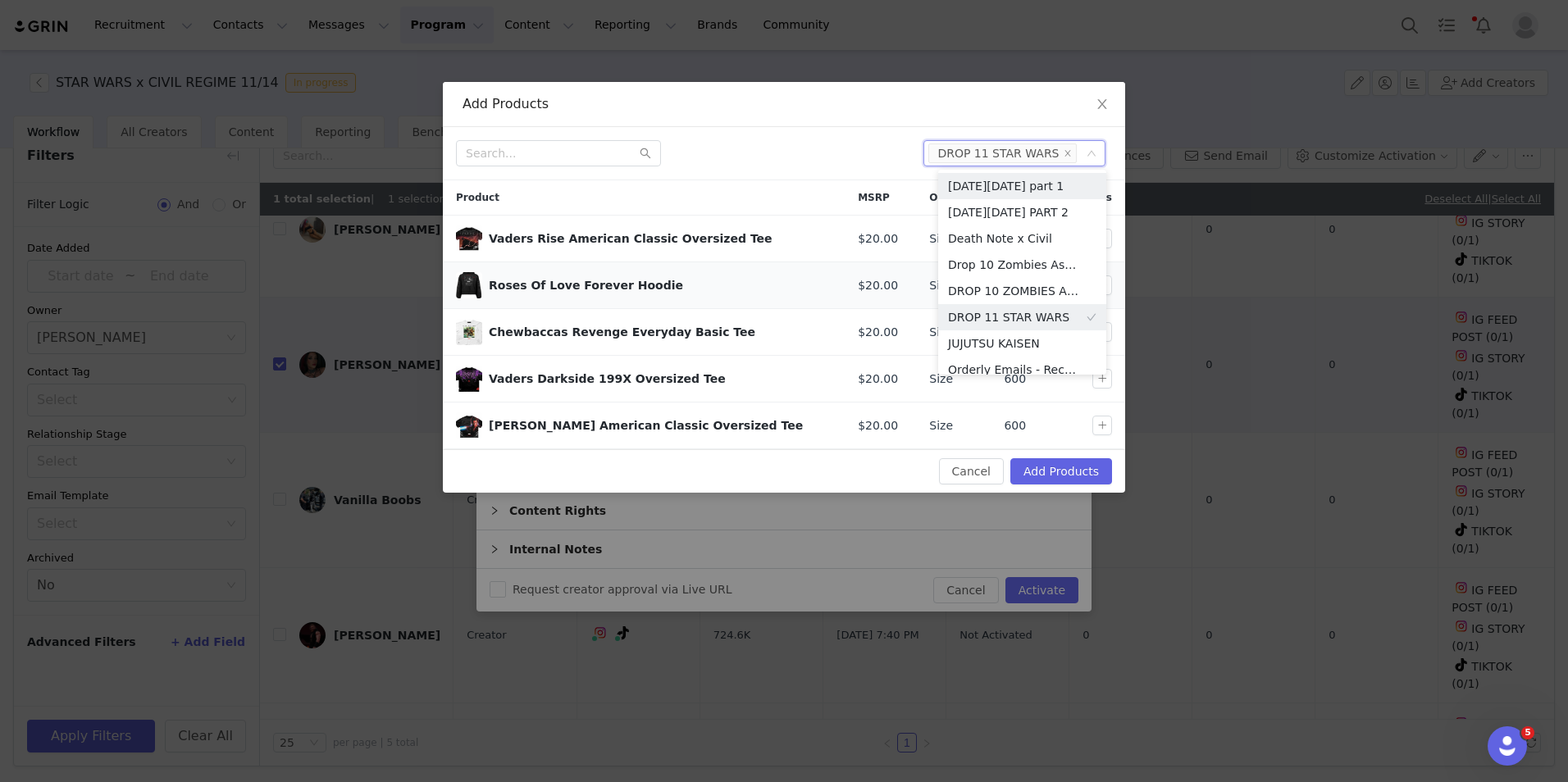
click at [782, 287] on div "Roses Of Love Forever Hoodie" at bounding box center [660, 286] width 343 height 17
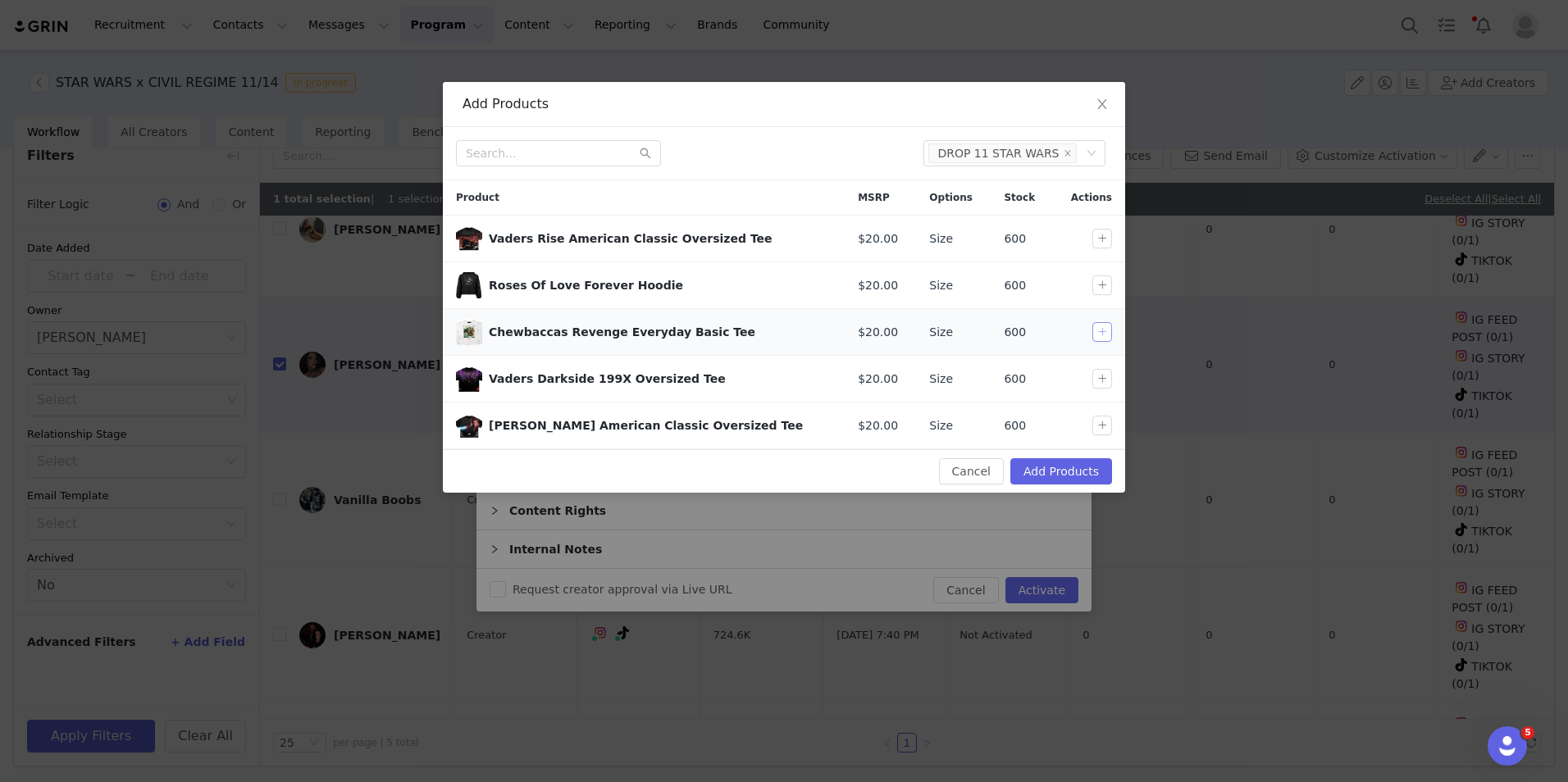
click at [1096, 334] on button "button" at bounding box center [1101, 331] width 19 height 19
click at [1101, 381] on button "button" at bounding box center [1101, 379] width 19 height 19
drag, startPoint x: 1097, startPoint y: 421, endPoint x: 1075, endPoint y: 473, distance: 56.5
click at [1096, 421] on button "button" at bounding box center [1101, 425] width 19 height 19
click at [1071, 484] on button "Add Products" at bounding box center [1061, 471] width 102 height 26
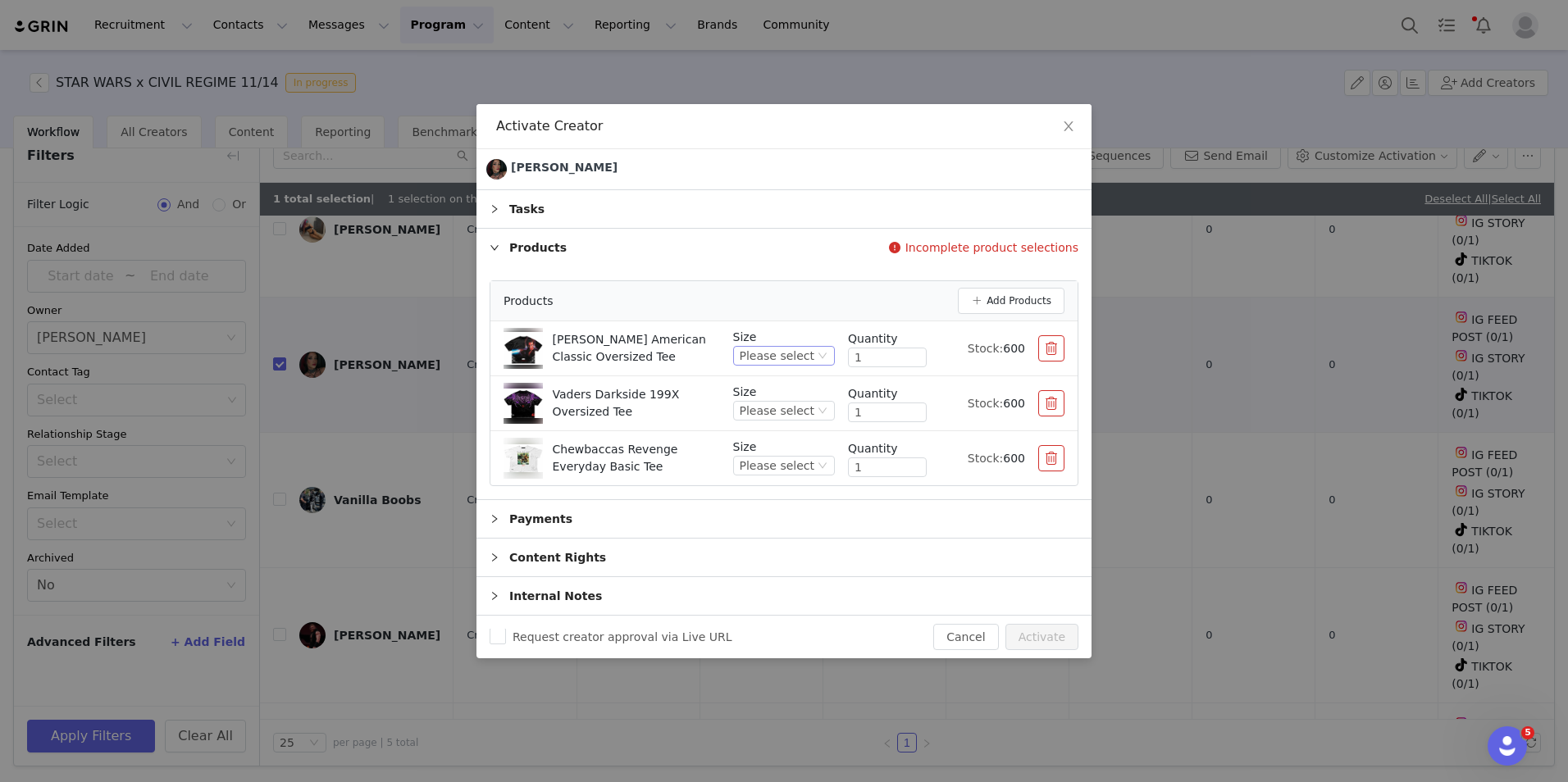
click at [793, 354] on div "Please select" at bounding box center [777, 355] width 75 height 18
drag, startPoint x: 771, startPoint y: 492, endPoint x: 769, endPoint y: 472, distance: 20.1
click at [770, 493] on li "XL" at bounding box center [790, 490] width 90 height 26
click at [787, 413] on div "Please select" at bounding box center [777, 410] width 75 height 18
click at [771, 515] on li "L" at bounding box center [790, 519] width 90 height 26
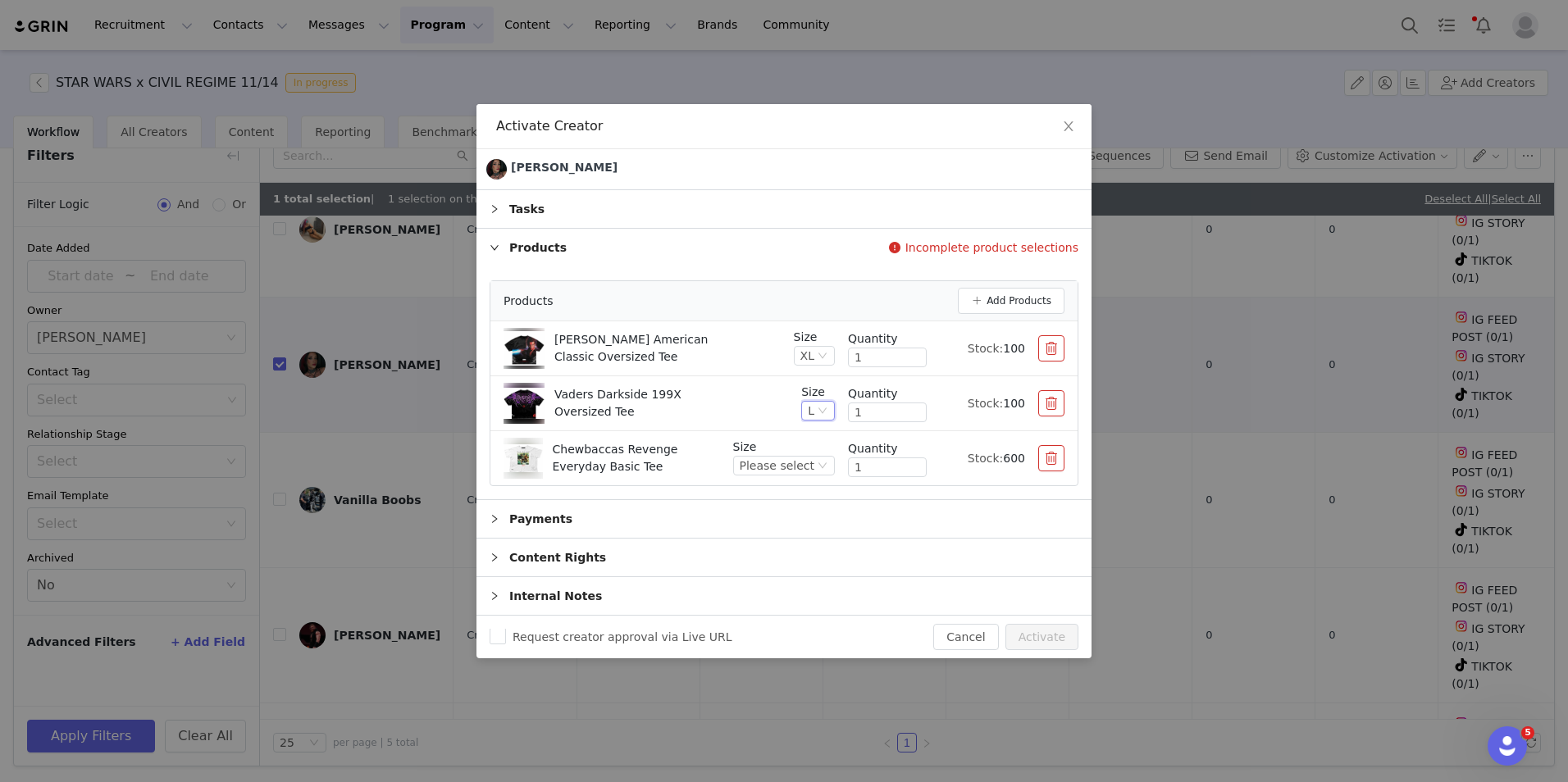
click at [817, 402] on div "L" at bounding box center [818, 410] width 34 height 19
click at [817, 543] on li "XL" at bounding box center [818, 545] width 33 height 26
click at [789, 464] on div "Please select" at bounding box center [777, 465] width 75 height 18
click at [791, 599] on li "XL" at bounding box center [790, 600] width 90 height 26
click at [1045, 634] on button "Activate" at bounding box center [1042, 637] width 73 height 26
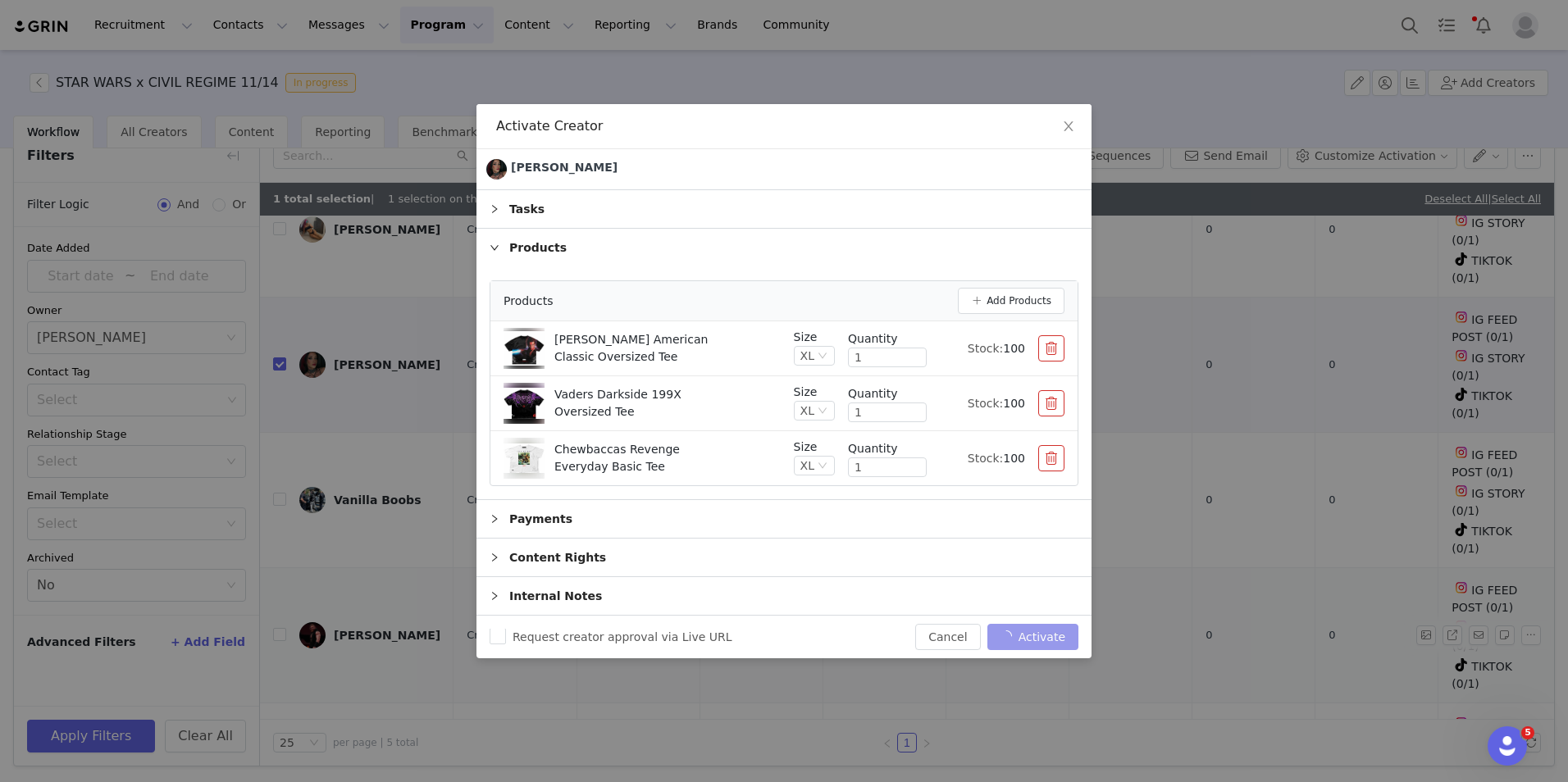
checkbox input "false"
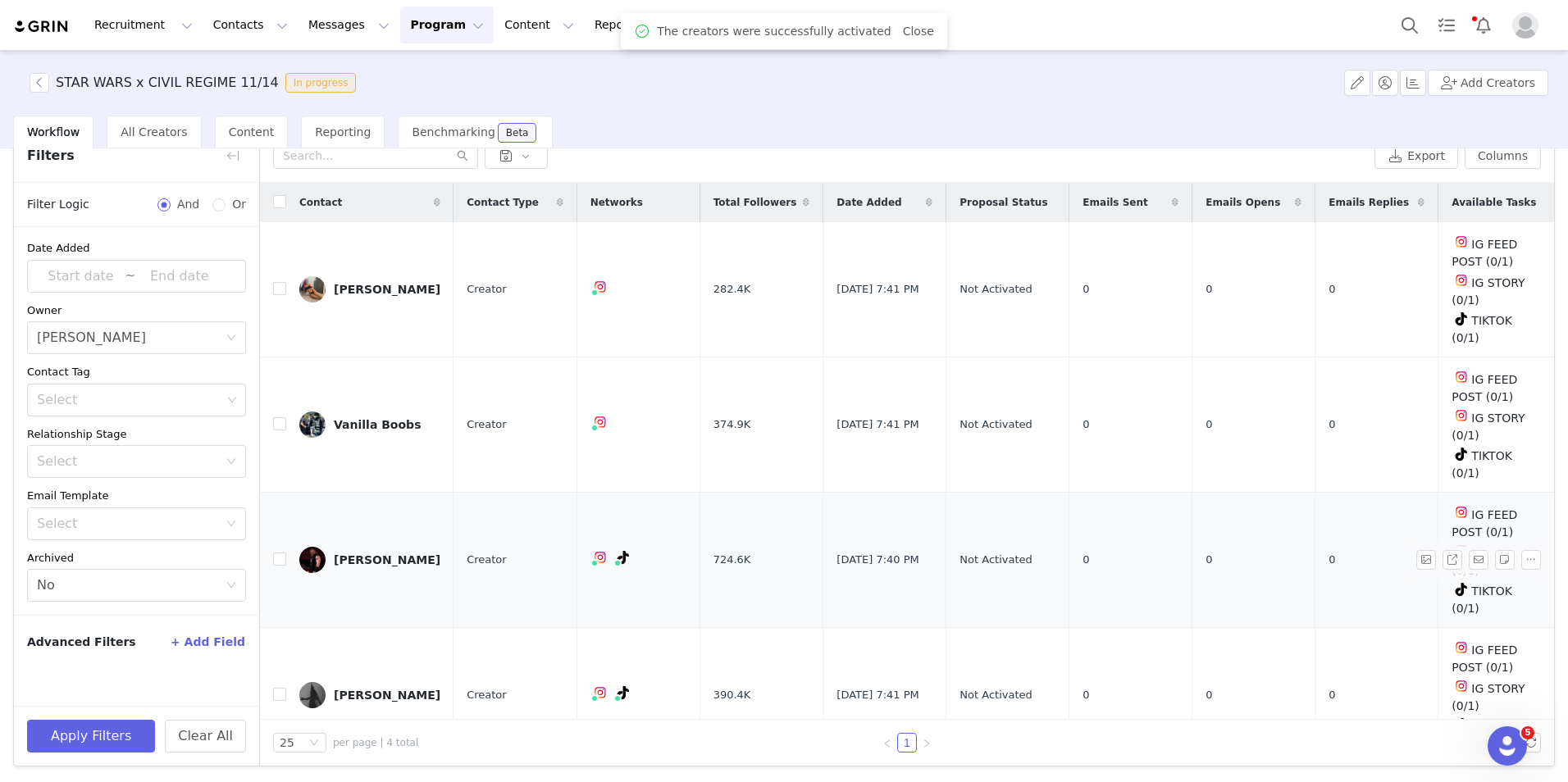
scroll to position [0, 0]
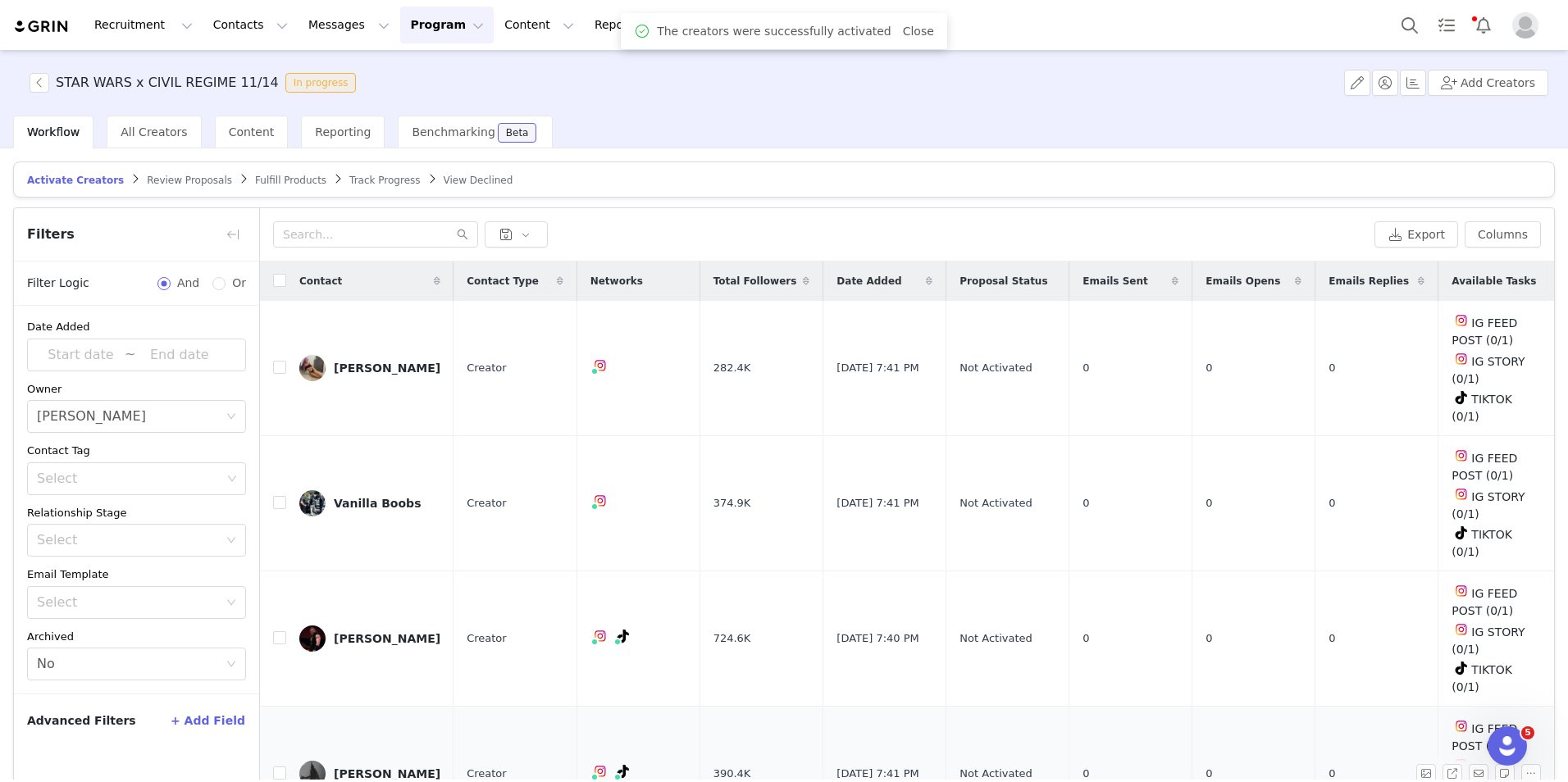
click at [349, 707] on td "[PERSON_NAME]" at bounding box center [369, 774] width 167 height 136
click at [380, 768] on div "[PERSON_NAME]" at bounding box center [387, 774] width 107 height 13
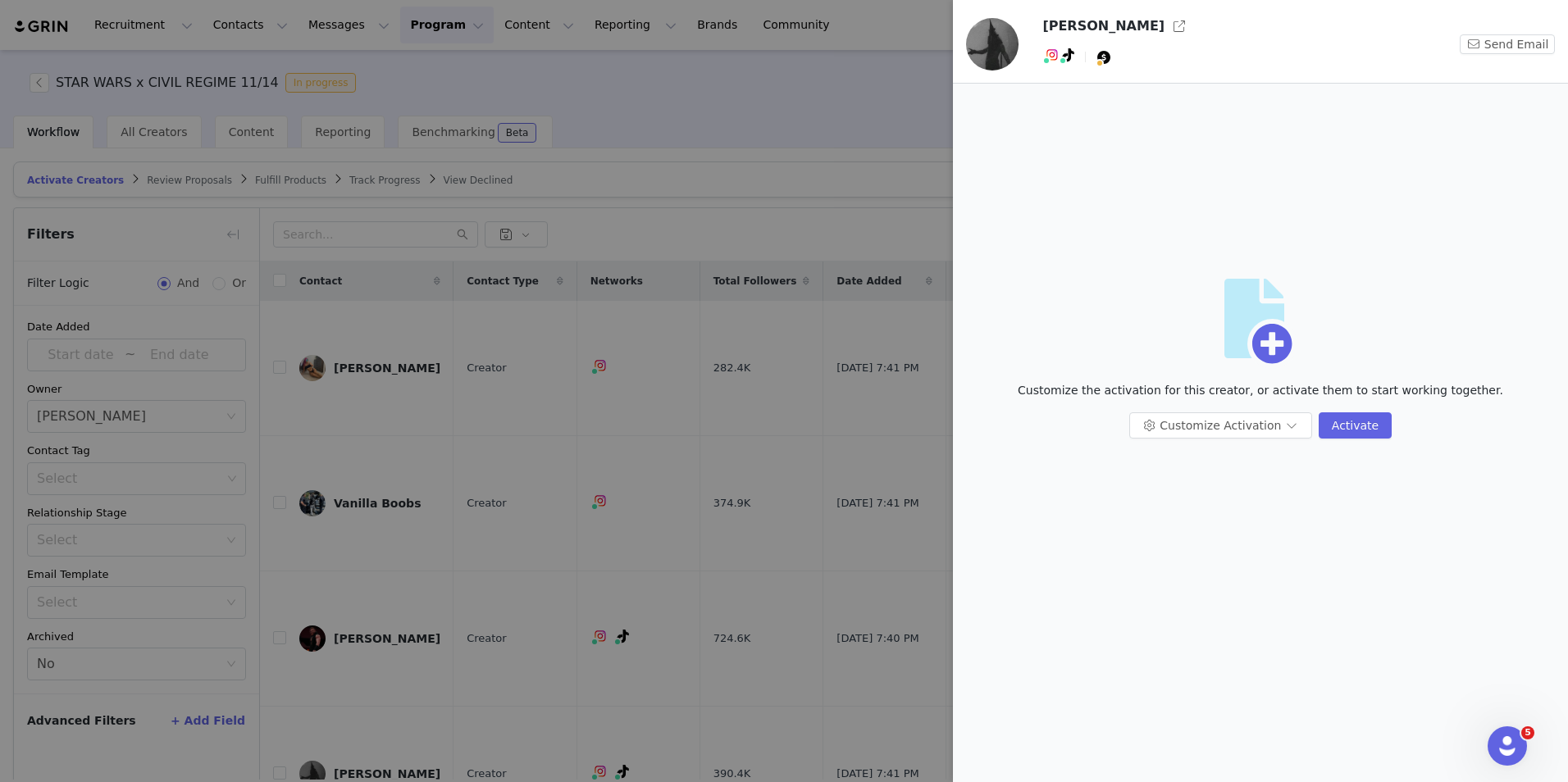
drag, startPoint x: 400, startPoint y: 417, endPoint x: 427, endPoint y: 410, distance: 27.9
click at [402, 415] on div at bounding box center [784, 391] width 1568 height 782
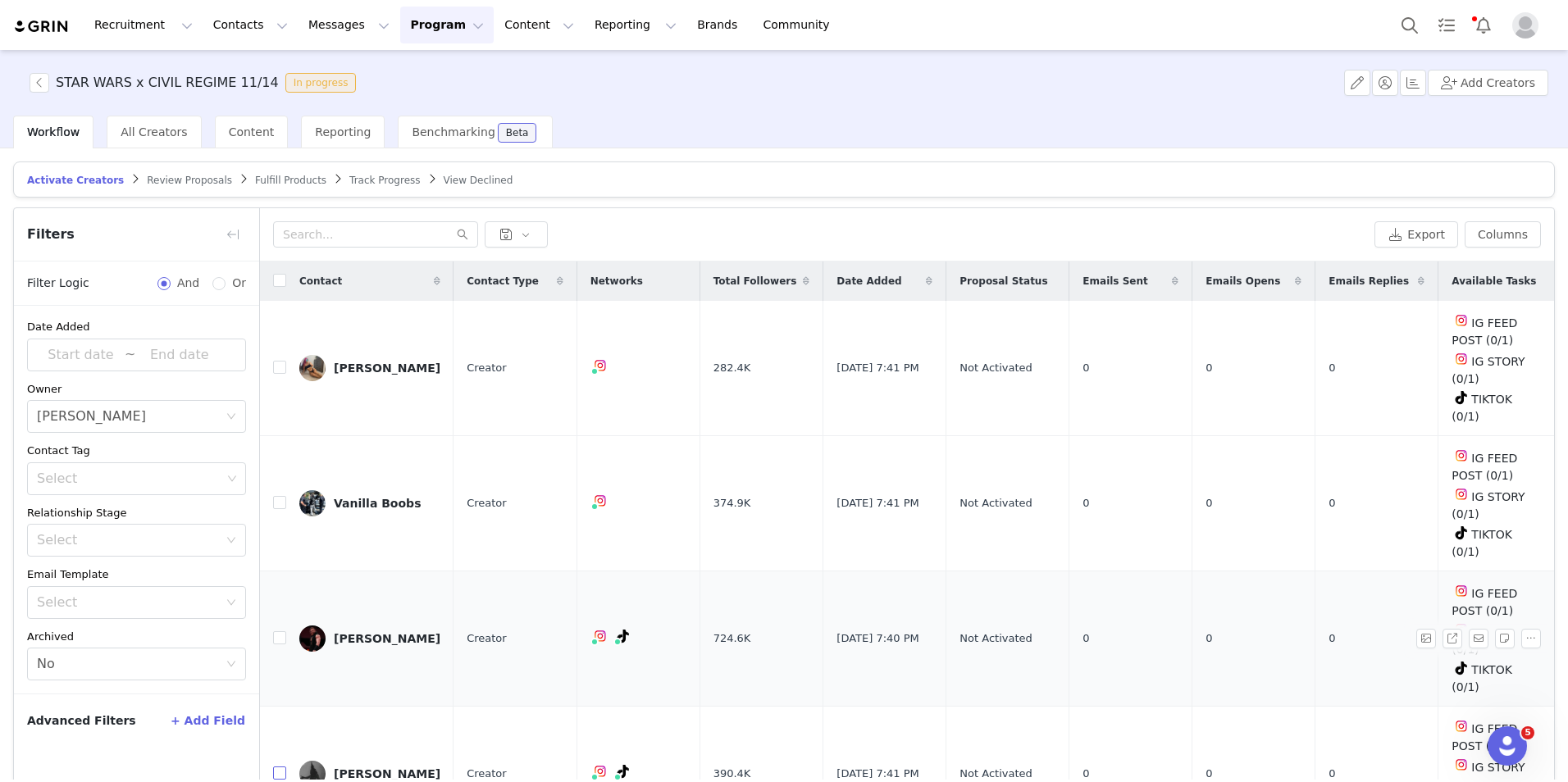
click at [277, 767] on input "checkbox" at bounding box center [279, 773] width 13 height 13
checkbox input "true"
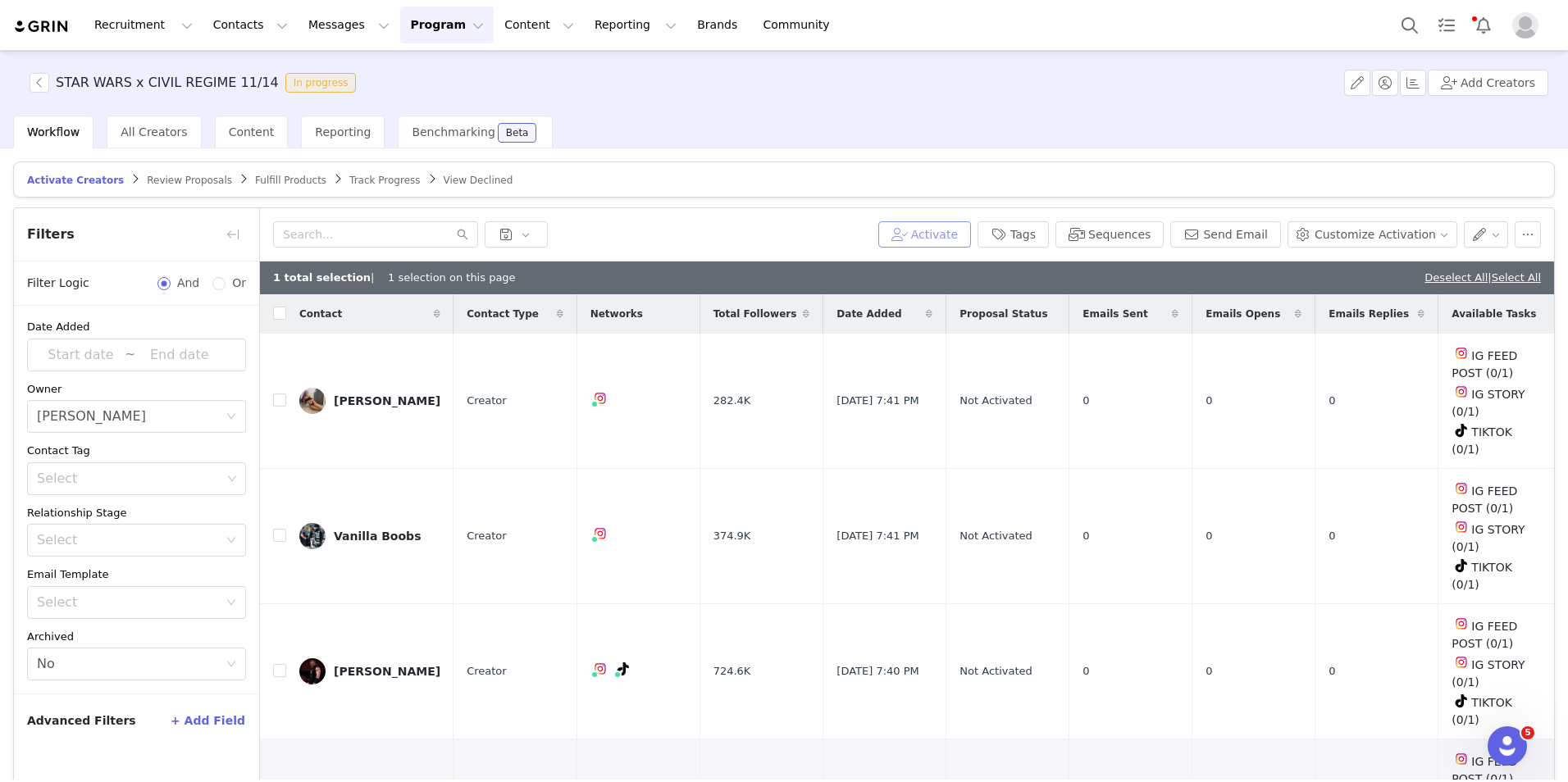
click at [954, 230] on button "Activate" at bounding box center [924, 234] width 92 height 26
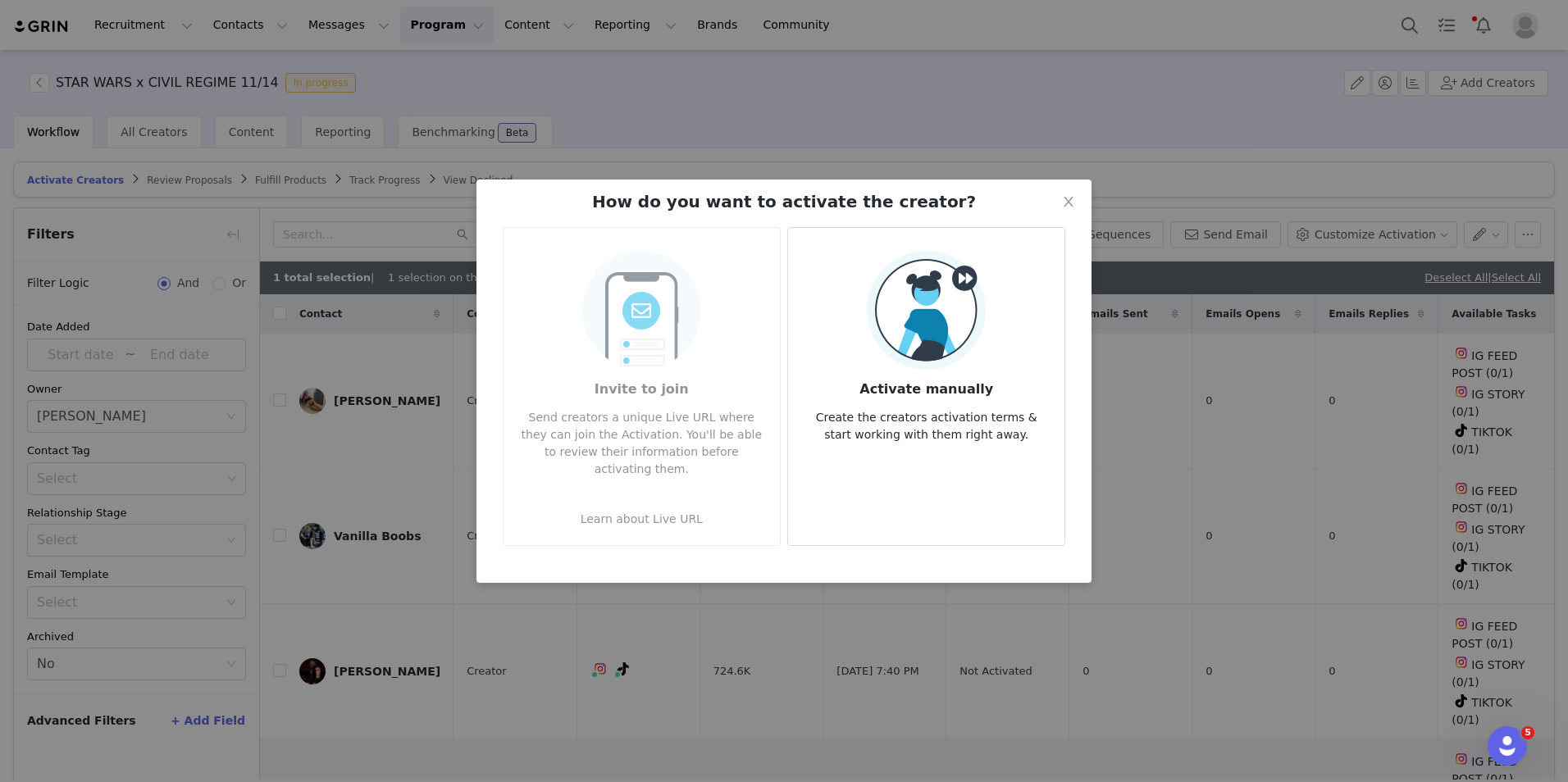
click at [885, 357] on img at bounding box center [926, 310] width 119 height 119
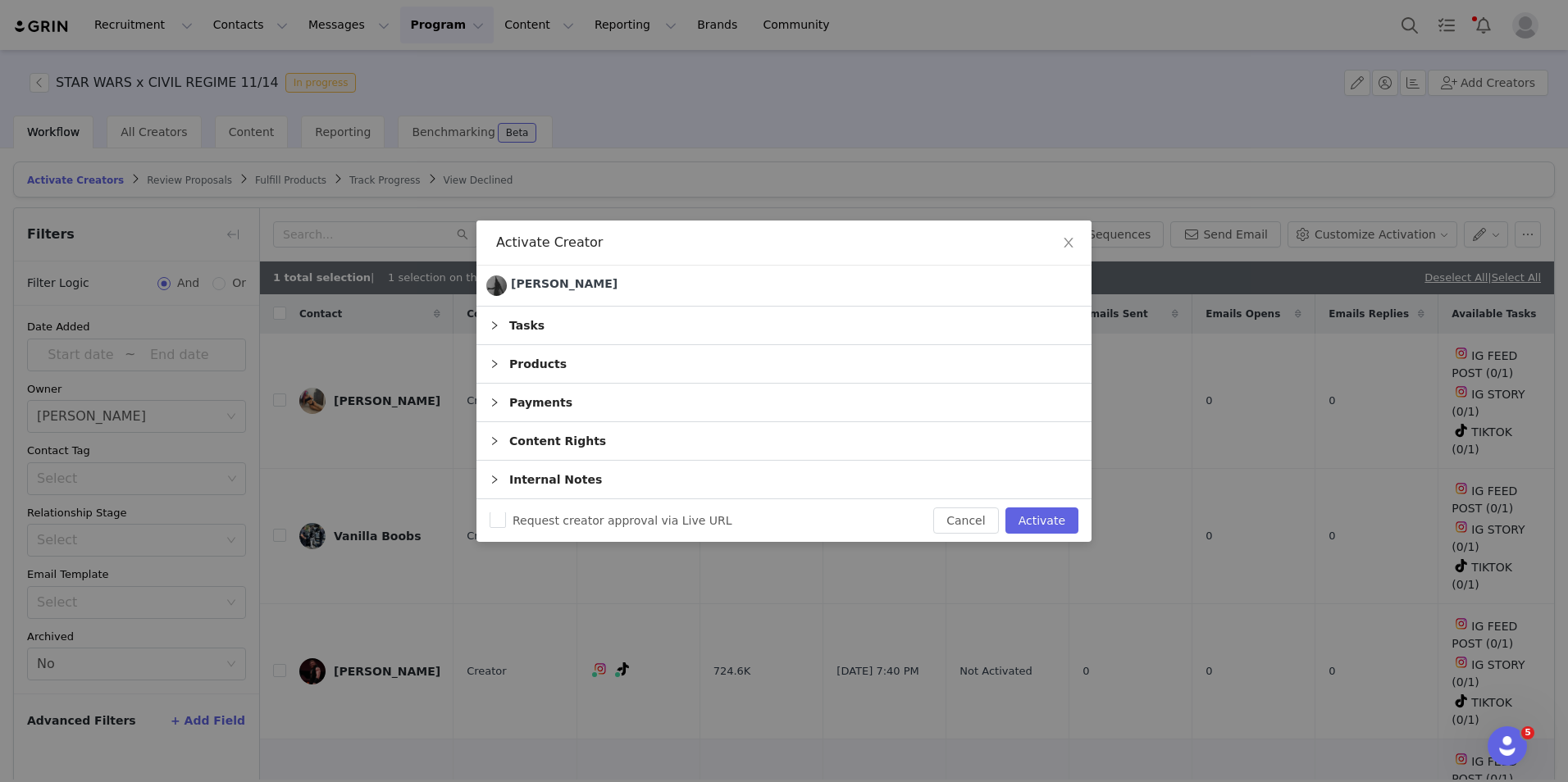
click at [666, 349] on div "Products" at bounding box center [784, 364] width 615 height 38
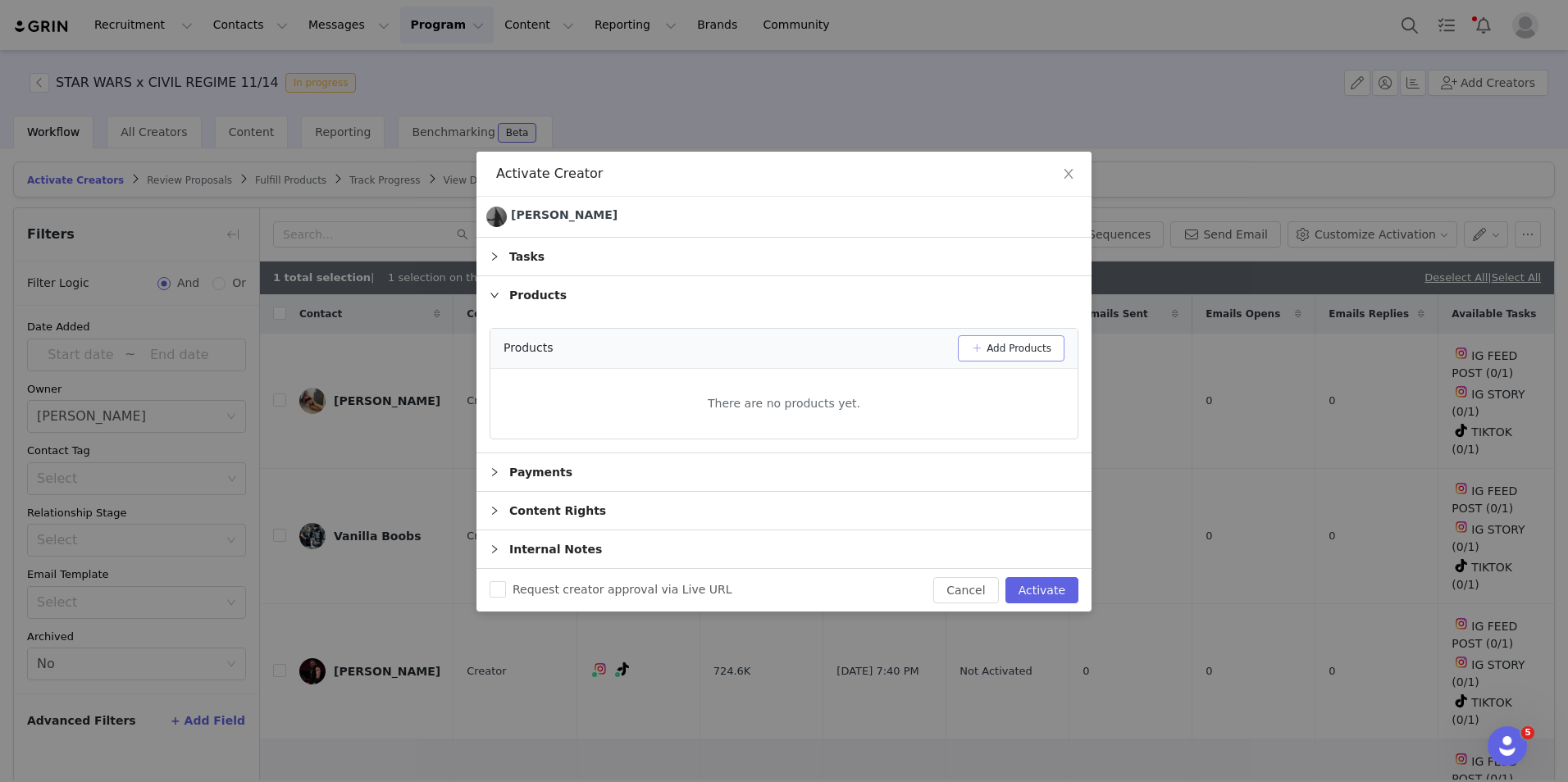
click at [1039, 347] on button "Add Products" at bounding box center [1011, 348] width 107 height 26
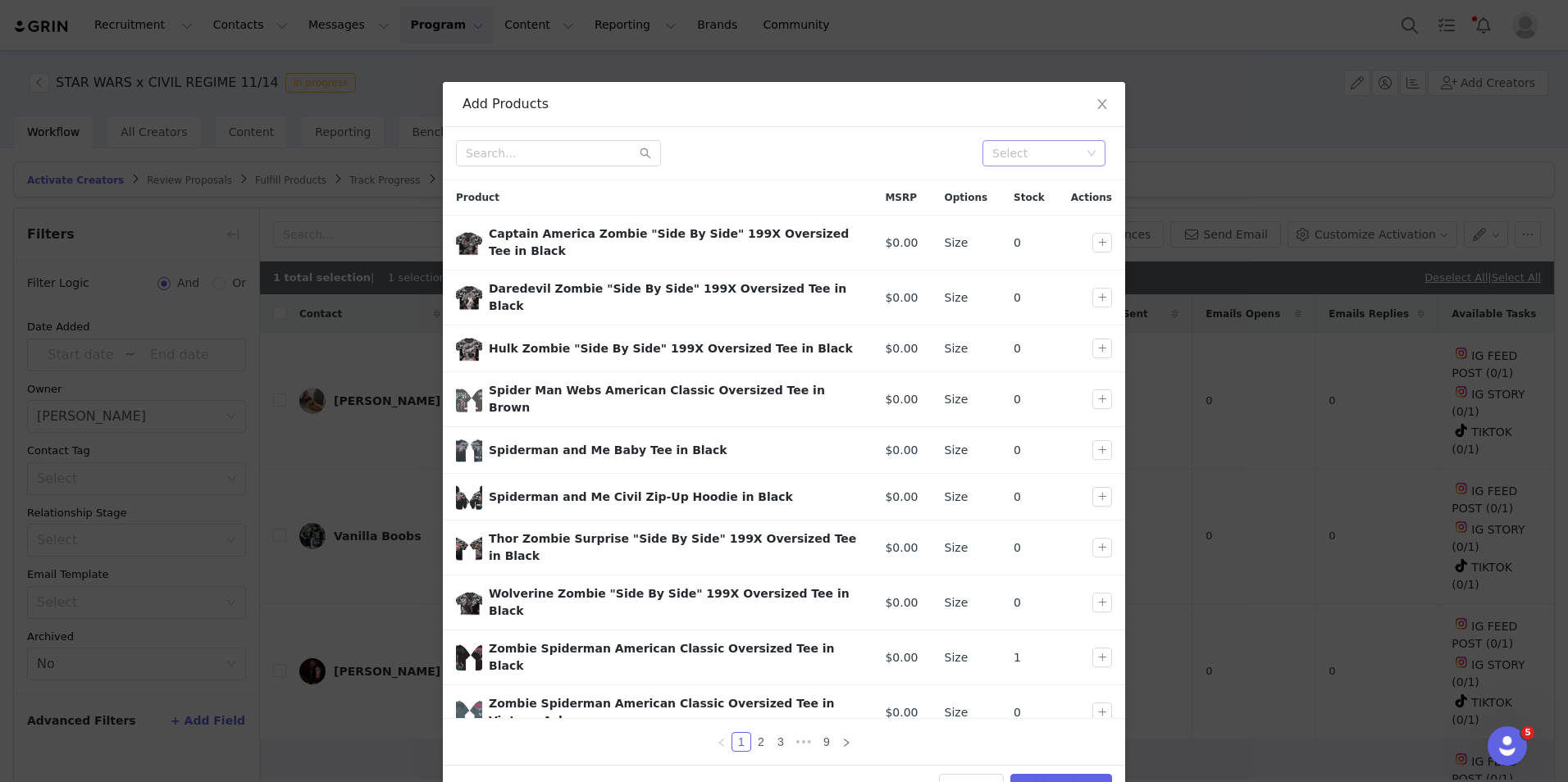
click at [1060, 153] on div "Select" at bounding box center [1036, 153] width 89 height 16
type input "star"
click at [1067, 182] on li "DROP 11 STAR WARS" at bounding box center [1038, 186] width 123 height 26
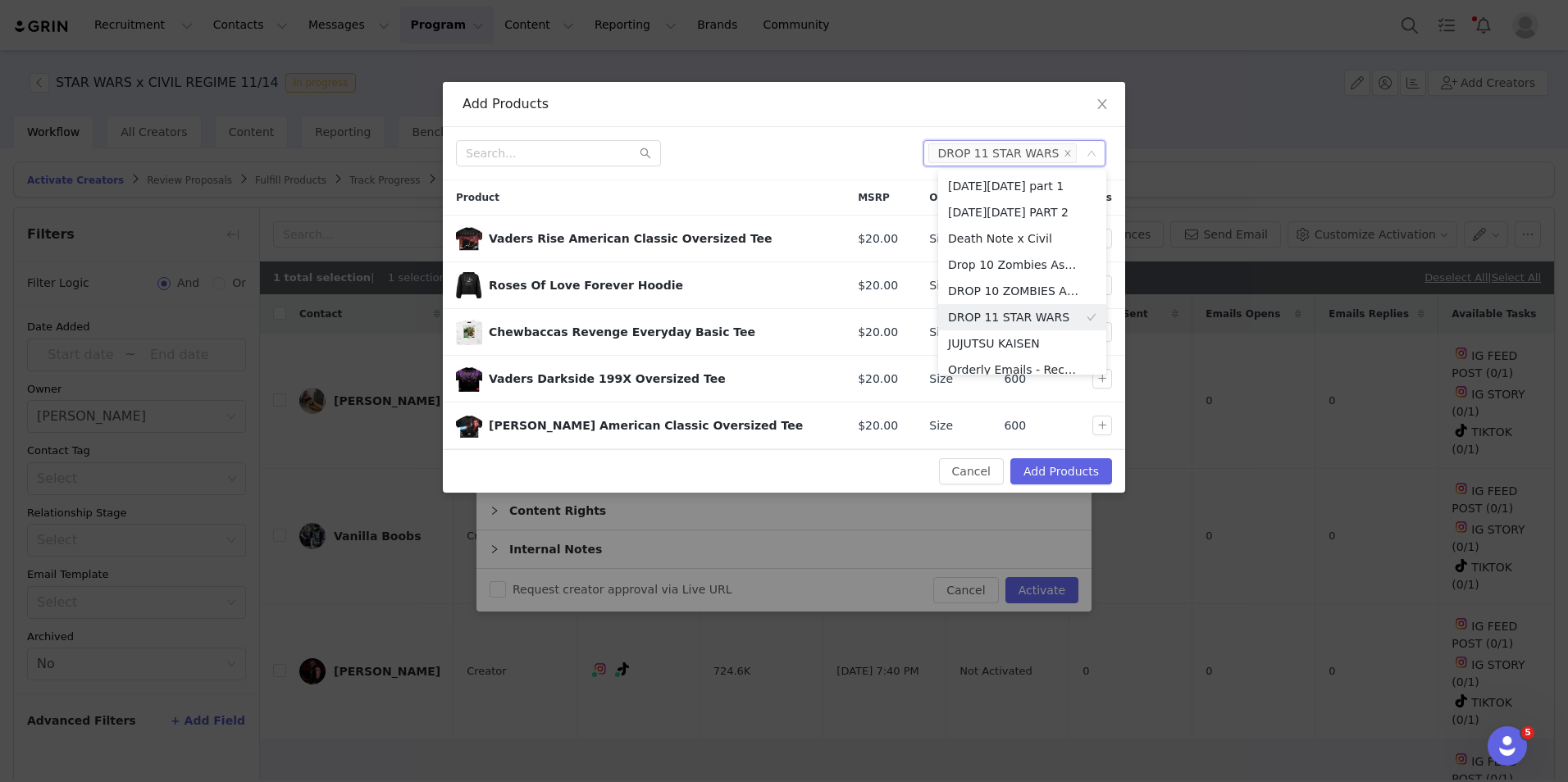
click at [751, 202] on div "Product" at bounding box center [644, 197] width 402 height 35
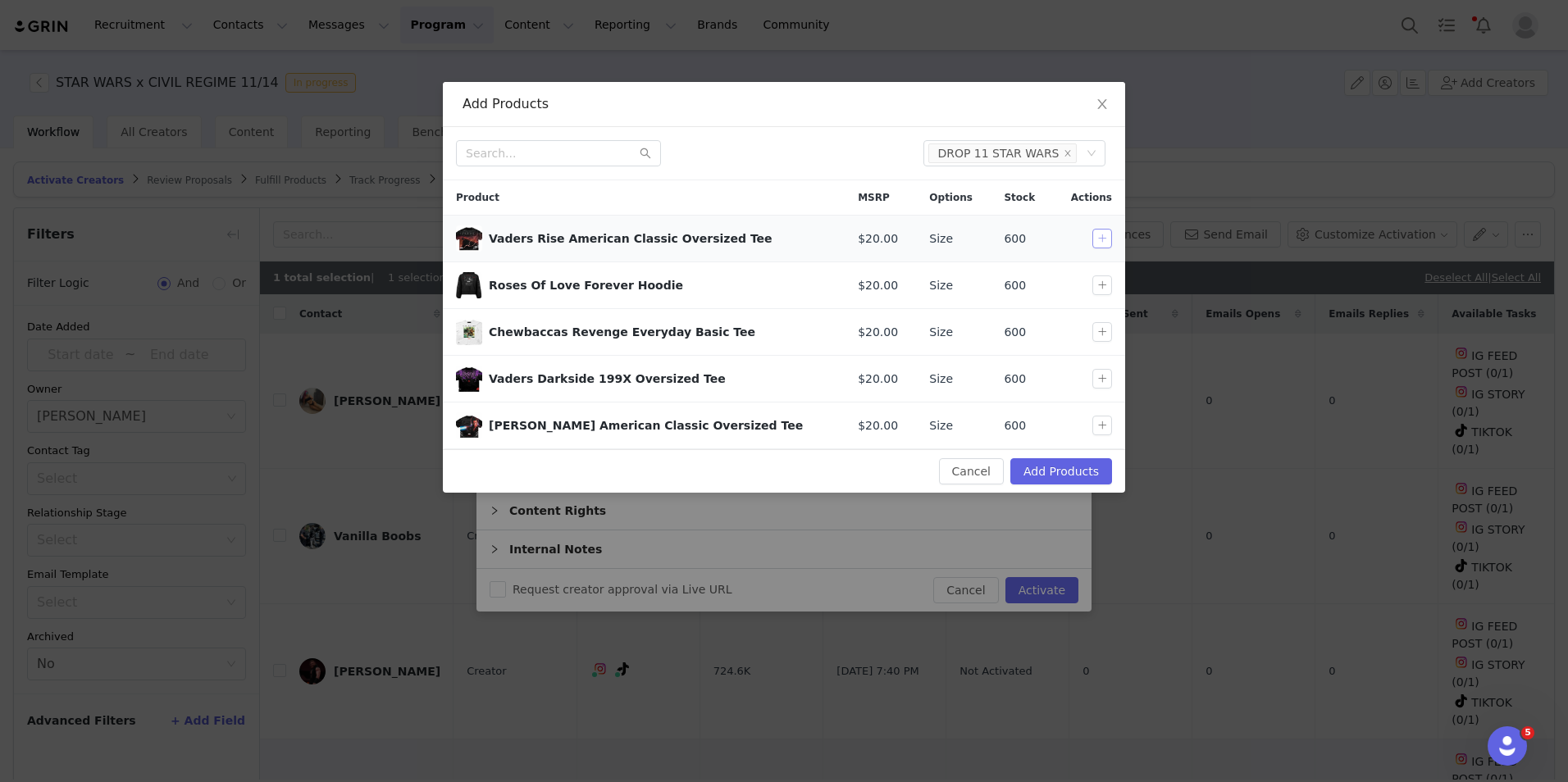
click at [1100, 236] on button "button" at bounding box center [1101, 238] width 19 height 19
click at [1100, 379] on button "button" at bounding box center [1101, 379] width 19 height 19
click at [1099, 419] on button "button" at bounding box center [1101, 425] width 19 height 19
click at [1072, 482] on button "Add Products" at bounding box center [1061, 471] width 102 height 26
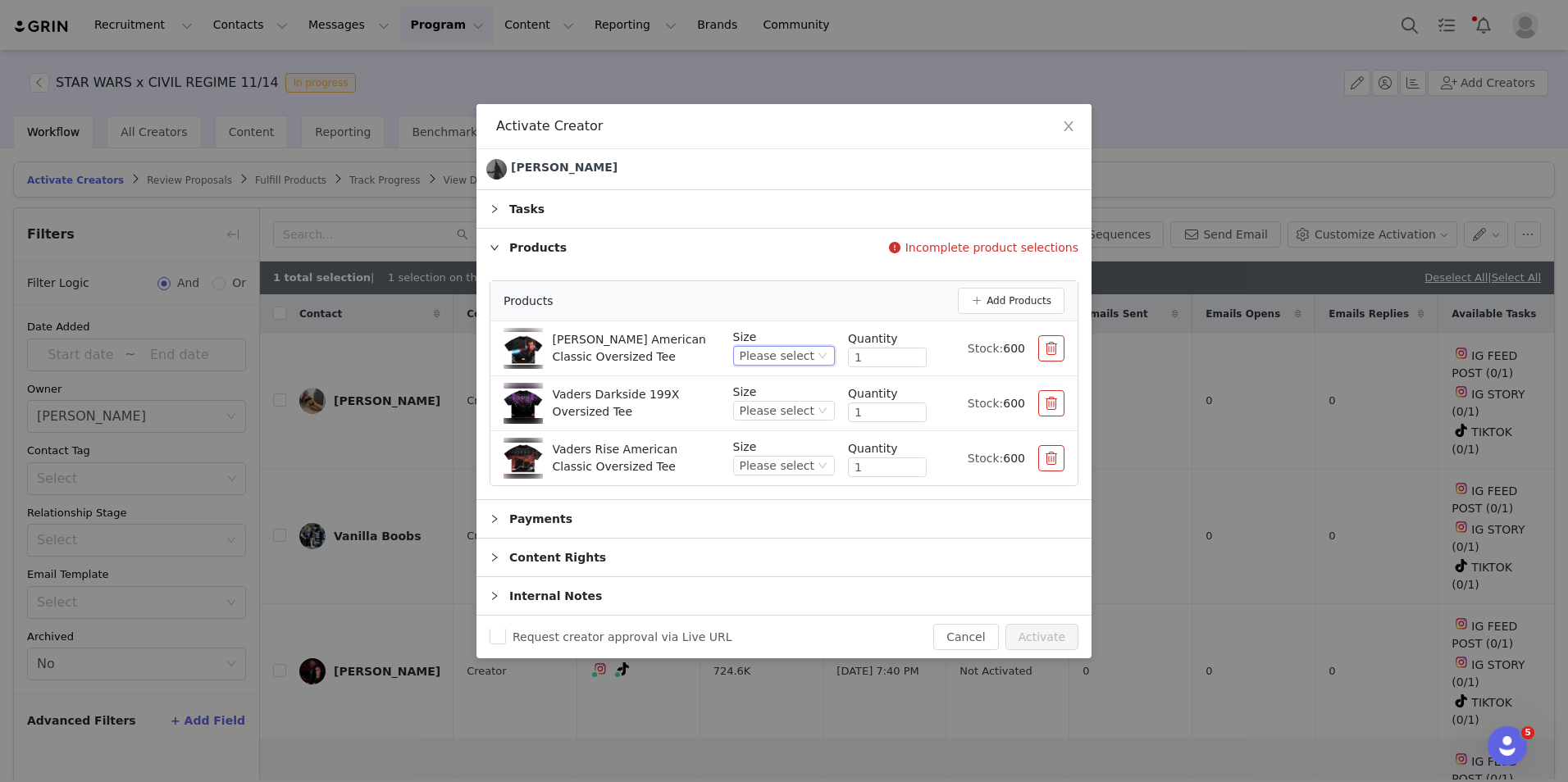
click at [783, 358] on div "Please select" at bounding box center [777, 355] width 75 height 18
click at [769, 405] on li "S" at bounding box center [790, 411] width 90 height 26
click at [805, 410] on div "Please select" at bounding box center [777, 410] width 75 height 18
click at [762, 469] on li "S" at bounding box center [790, 466] width 90 height 26
click at [790, 470] on div "Please select" at bounding box center [777, 465] width 75 height 18
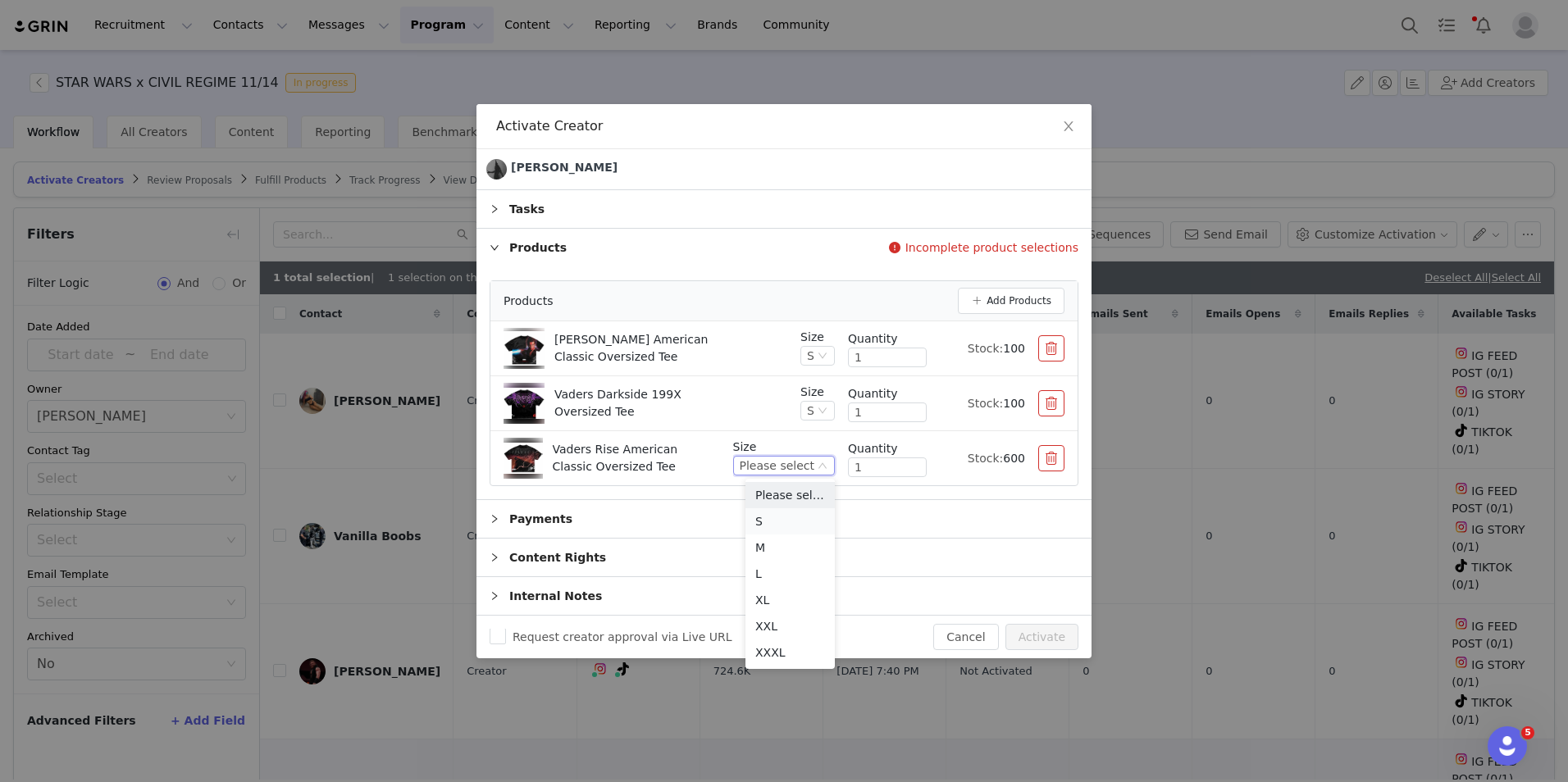
click at [773, 516] on li "S" at bounding box center [790, 521] width 90 height 26
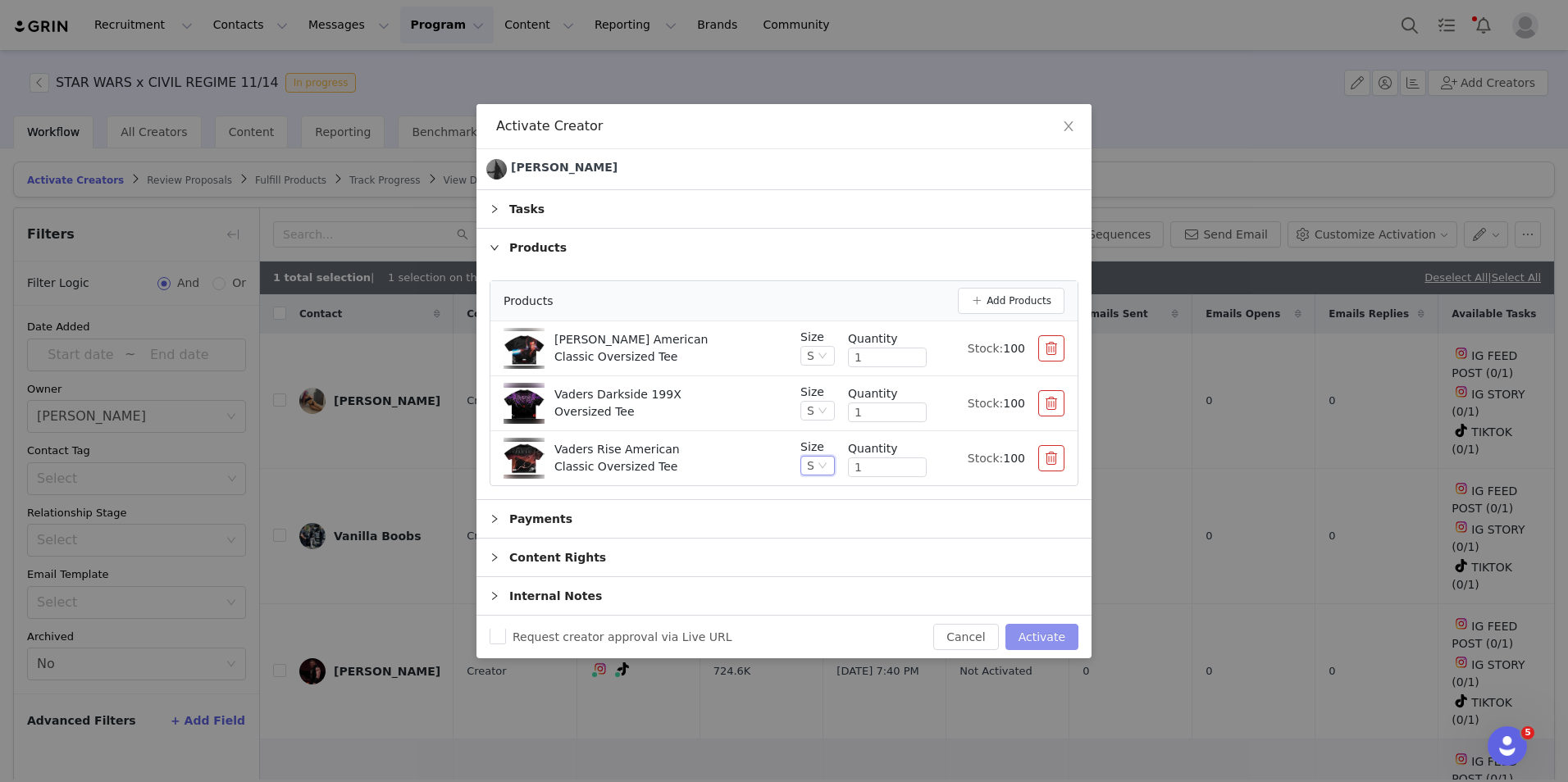
click at [1043, 629] on button "Activate" at bounding box center [1042, 637] width 73 height 26
checkbox input "false"
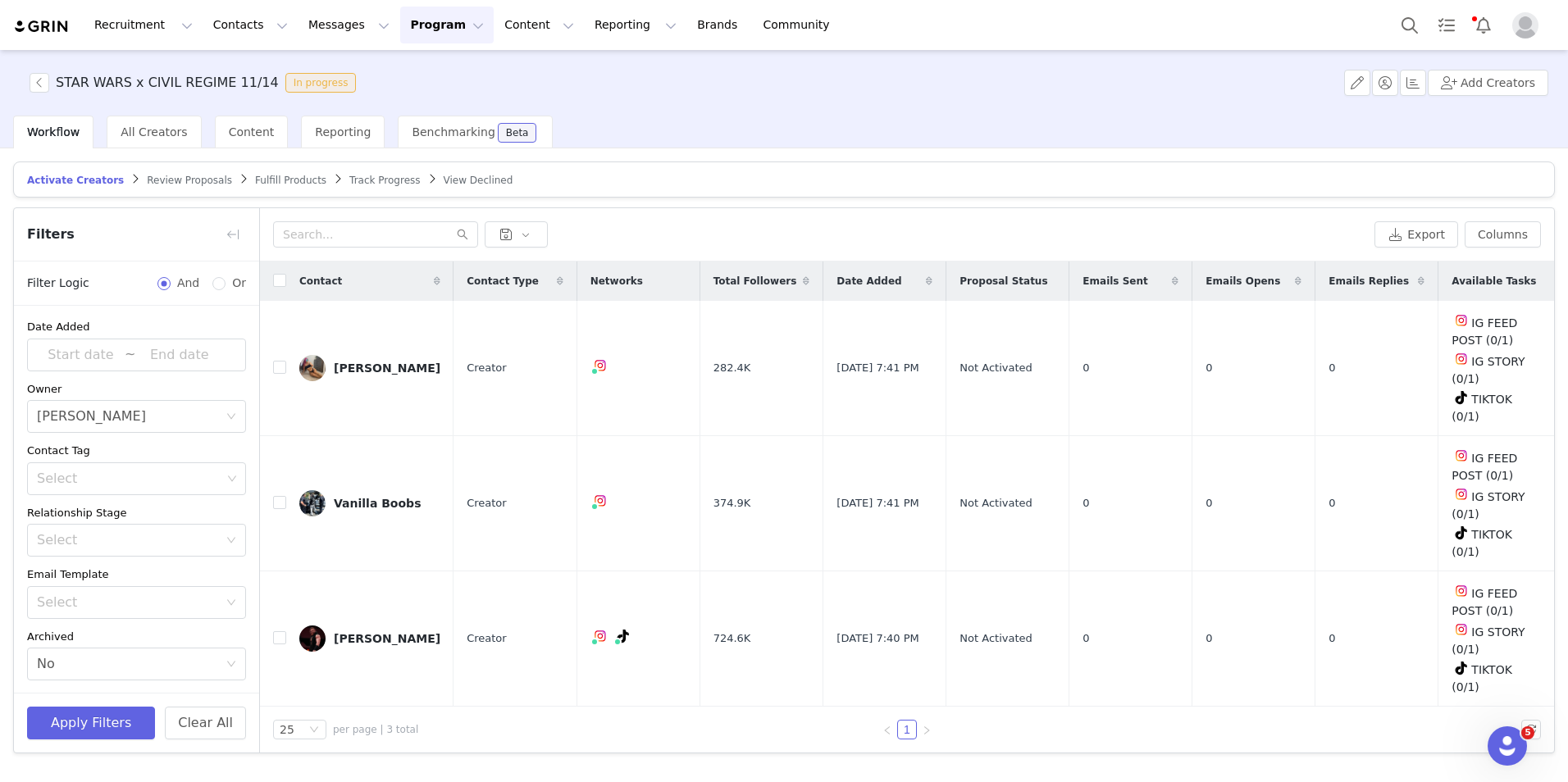
click at [400, 26] on button "Program Program" at bounding box center [446, 25] width 93 height 37
click at [395, 72] on p "Activations" at bounding box center [403, 73] width 64 height 17
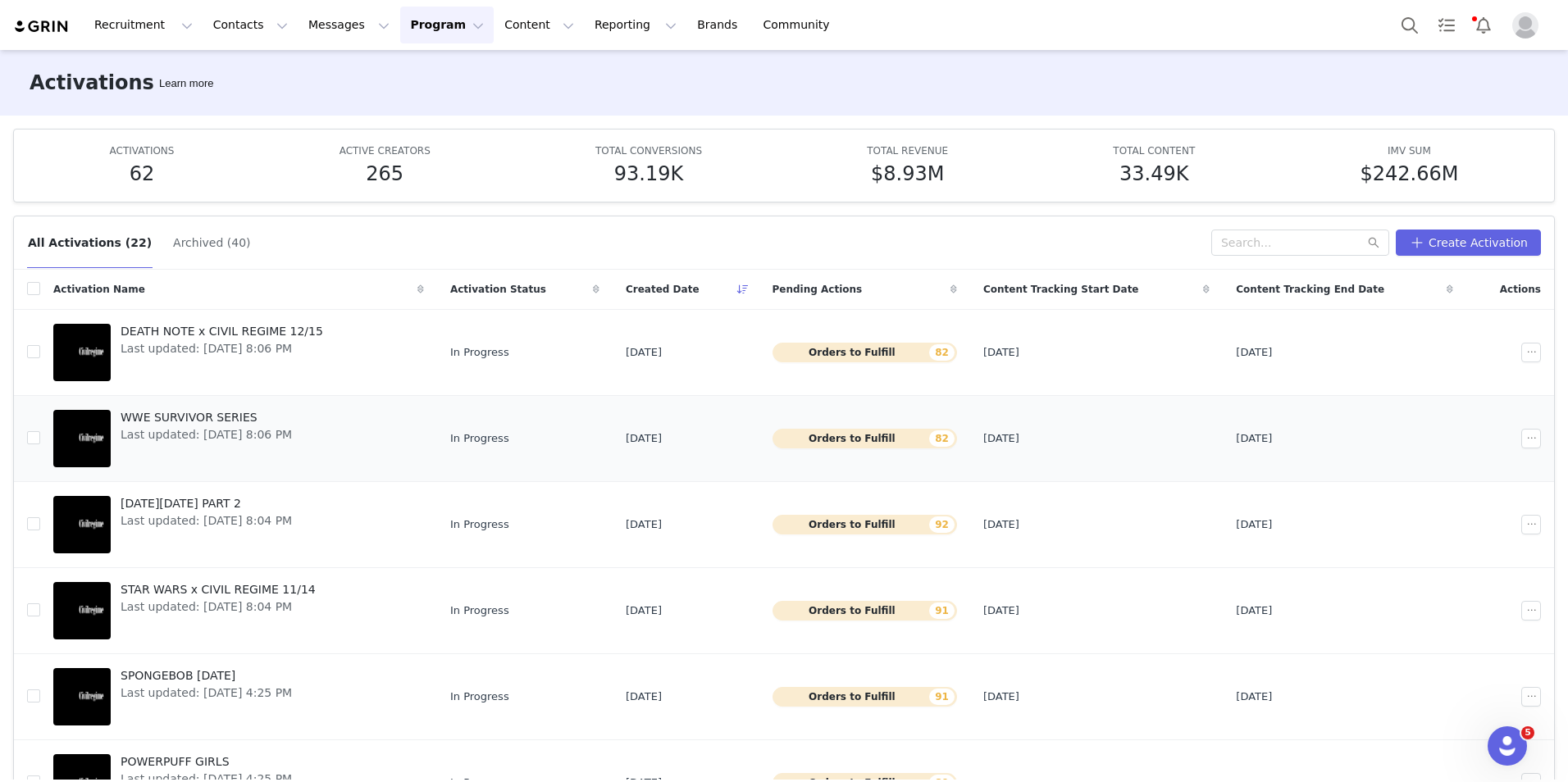
click at [223, 422] on span "WWE SURVIVOR SERIES" at bounding box center [206, 418] width 171 height 17
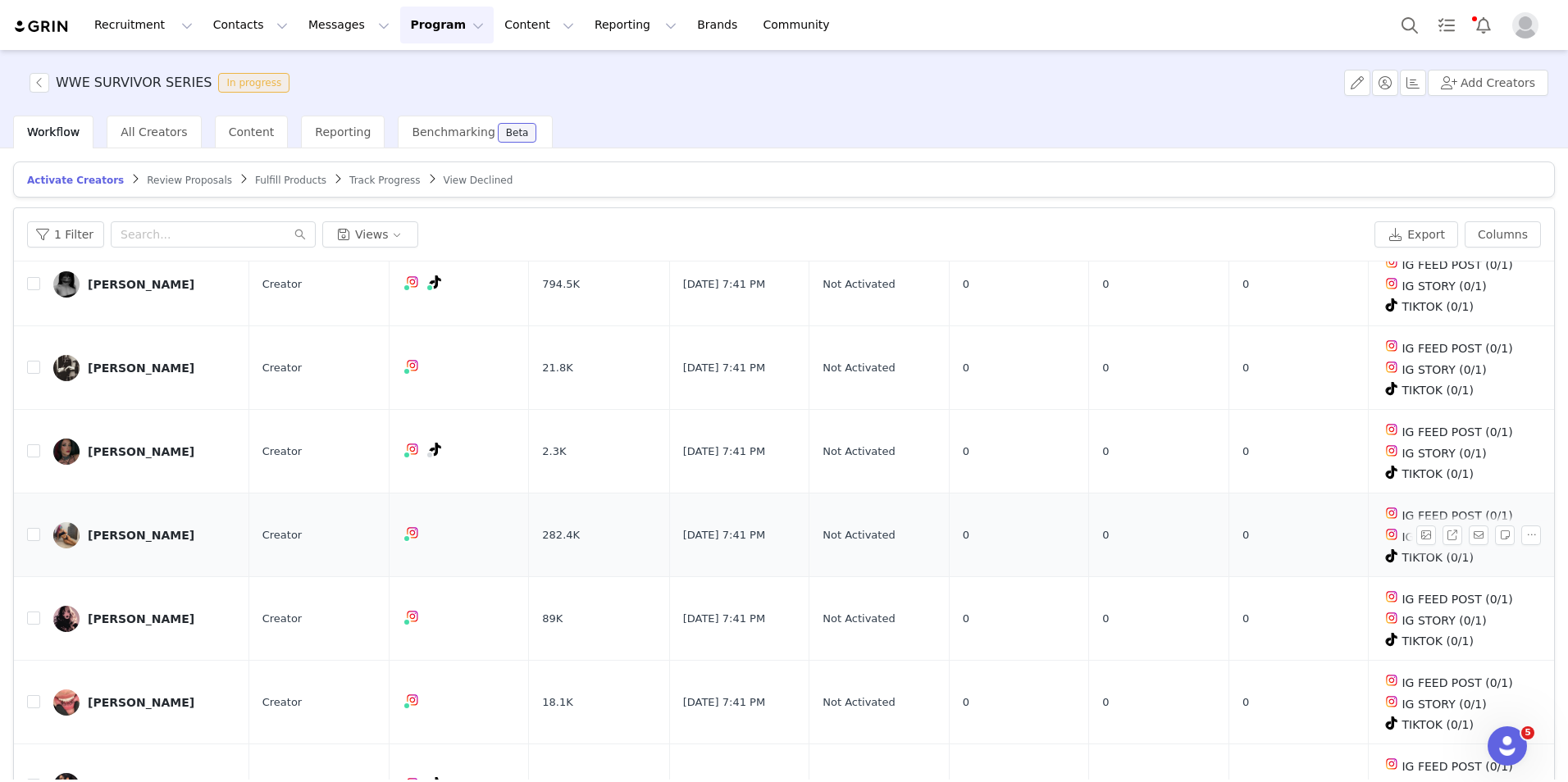
scroll to position [79, 0]
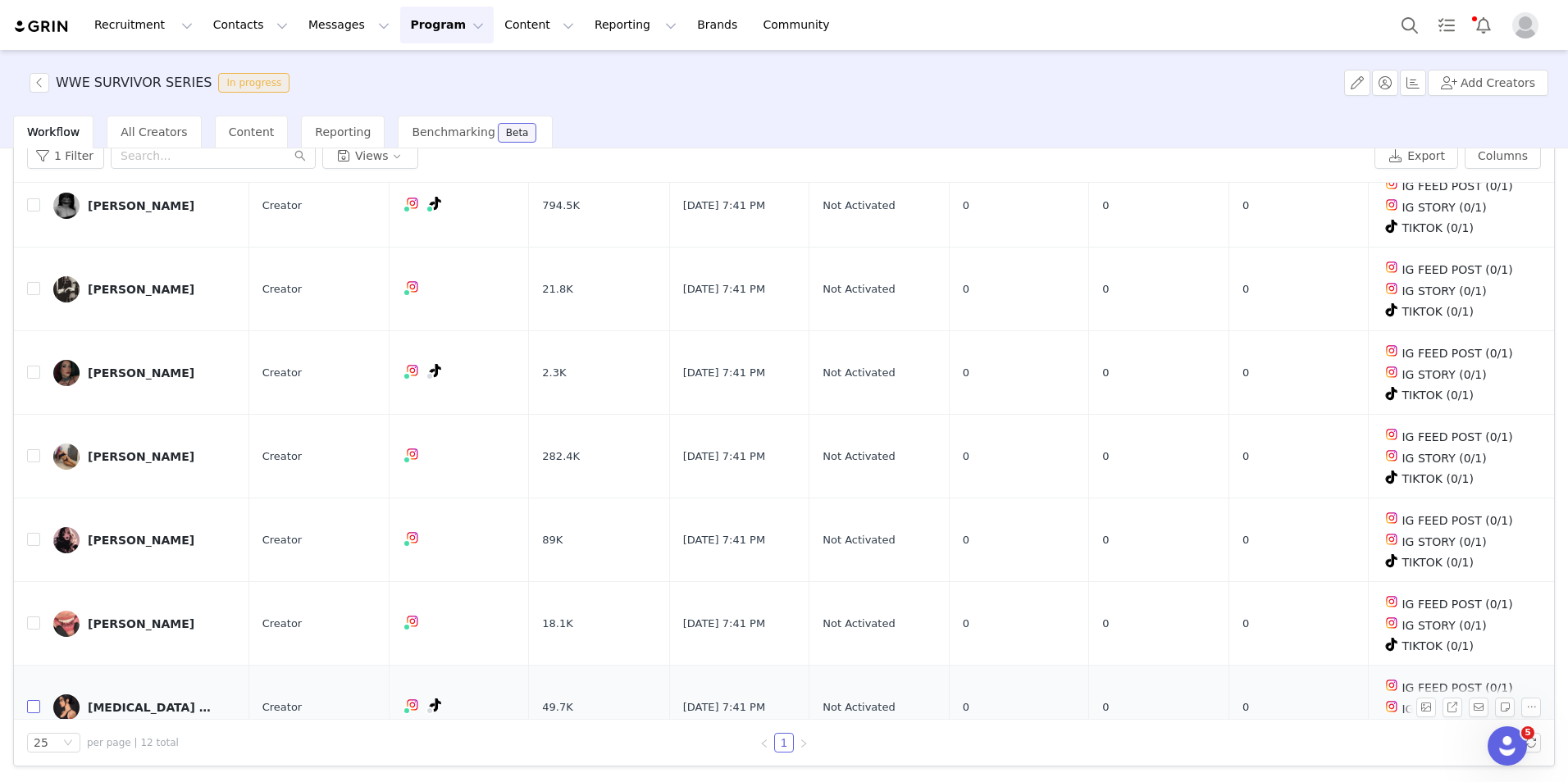
click at [29, 701] on input "checkbox" at bounding box center [33, 707] width 13 height 13
checkbox input "true"
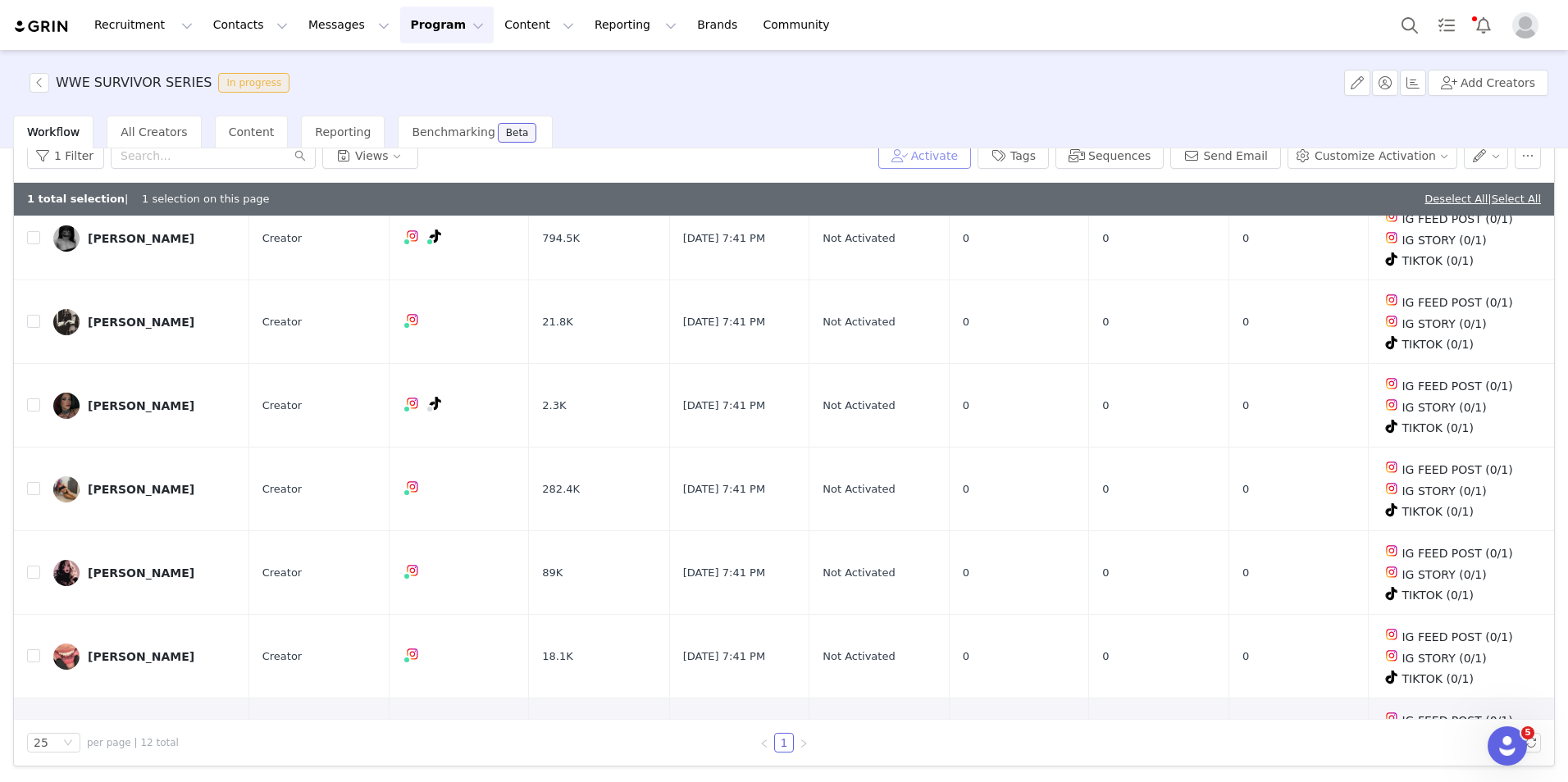
click at [942, 157] on button "Activate" at bounding box center [924, 155] width 92 height 26
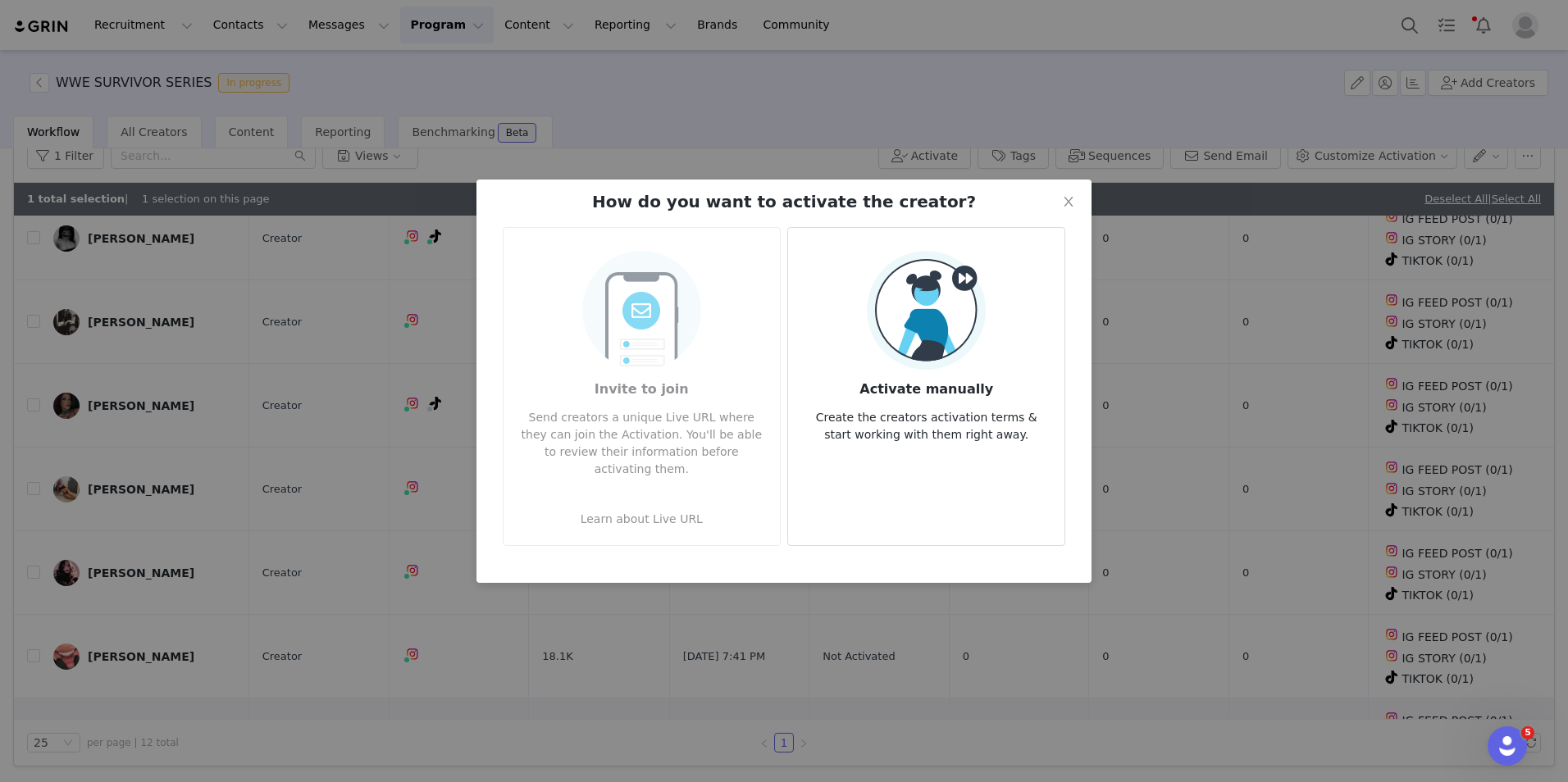
click at [931, 347] on img at bounding box center [926, 310] width 119 height 119
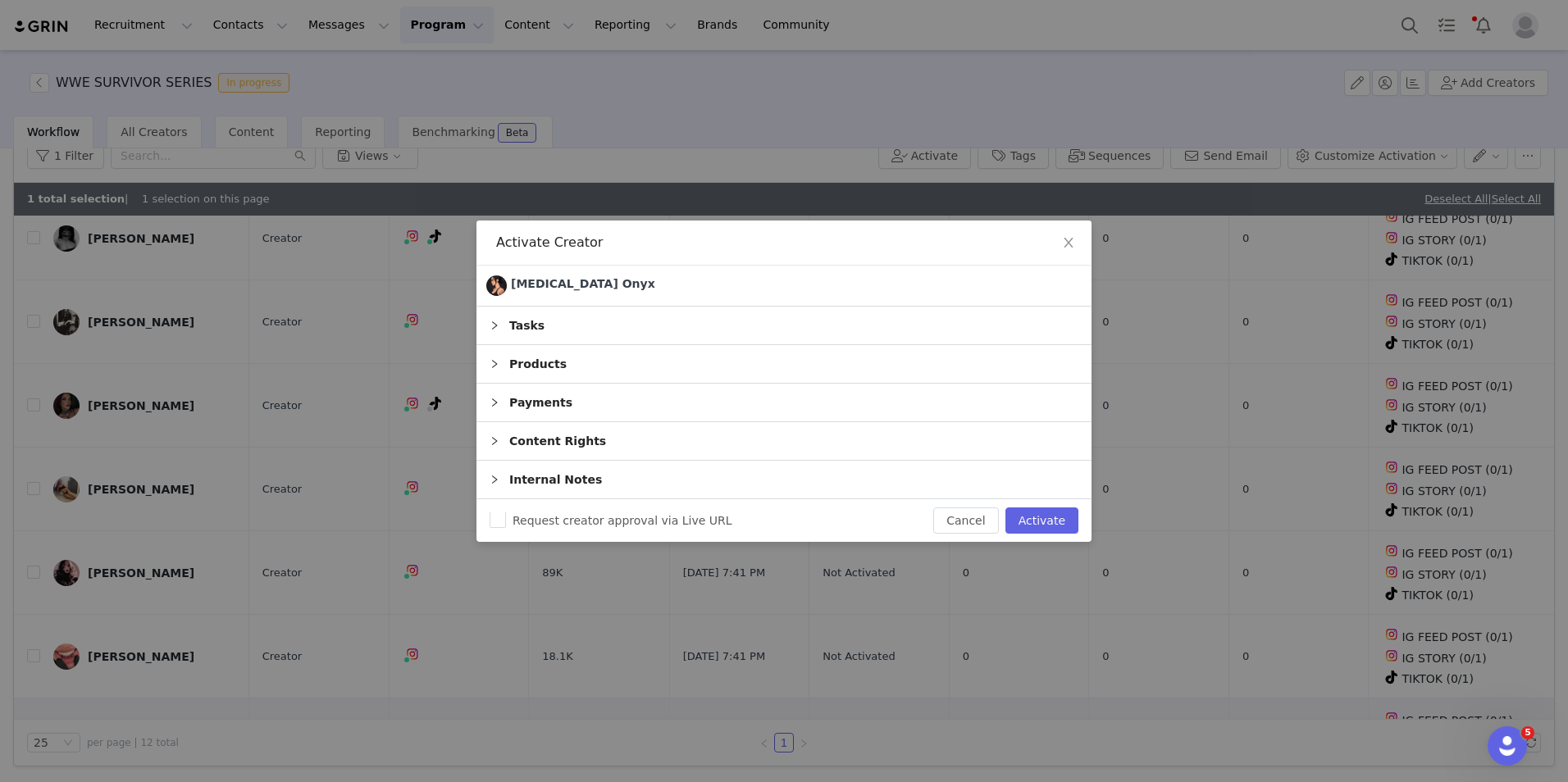
click at [589, 366] on div "Products" at bounding box center [784, 364] width 615 height 38
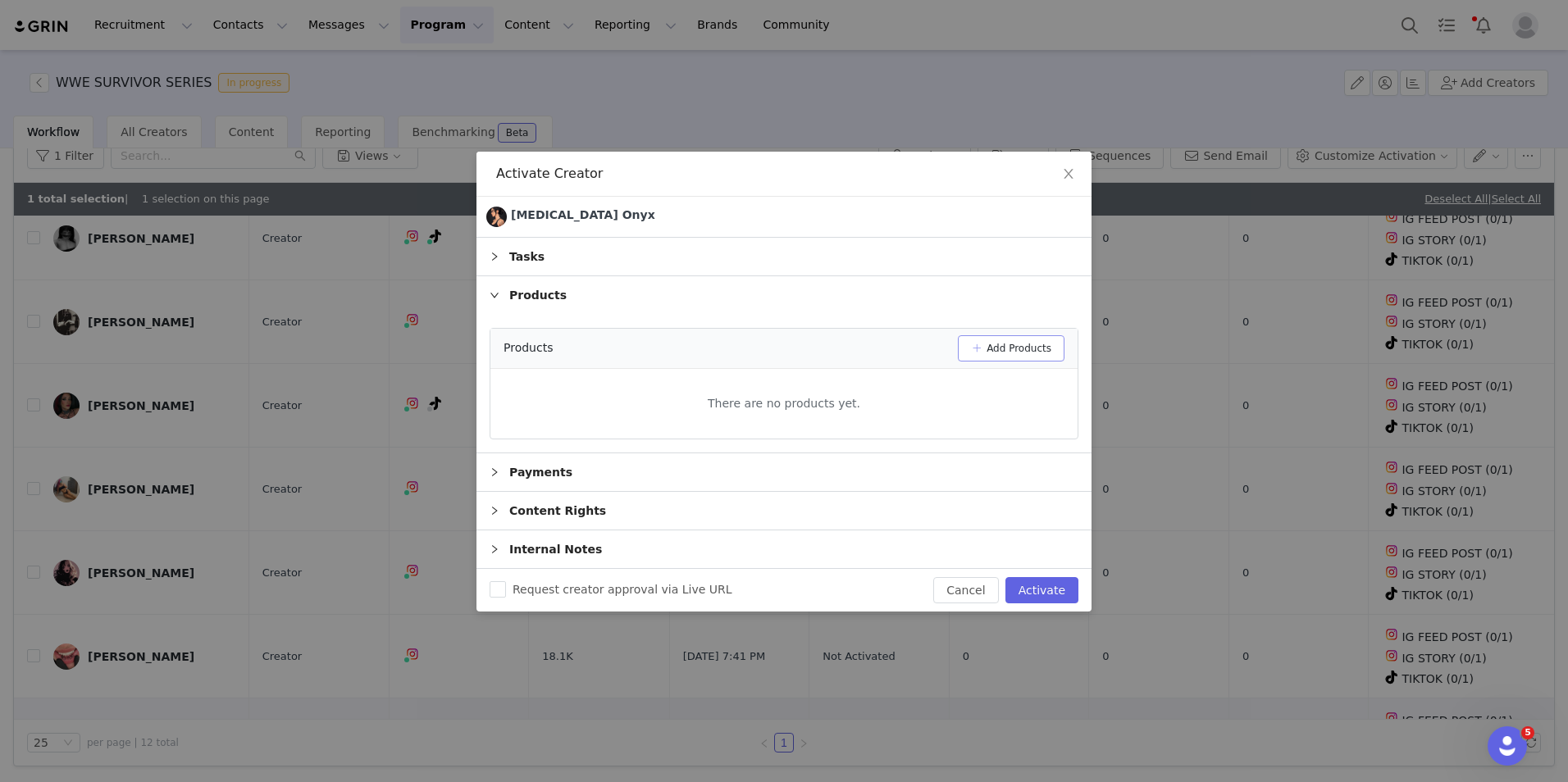
click at [1046, 361] on button "Add Products" at bounding box center [1011, 348] width 107 height 26
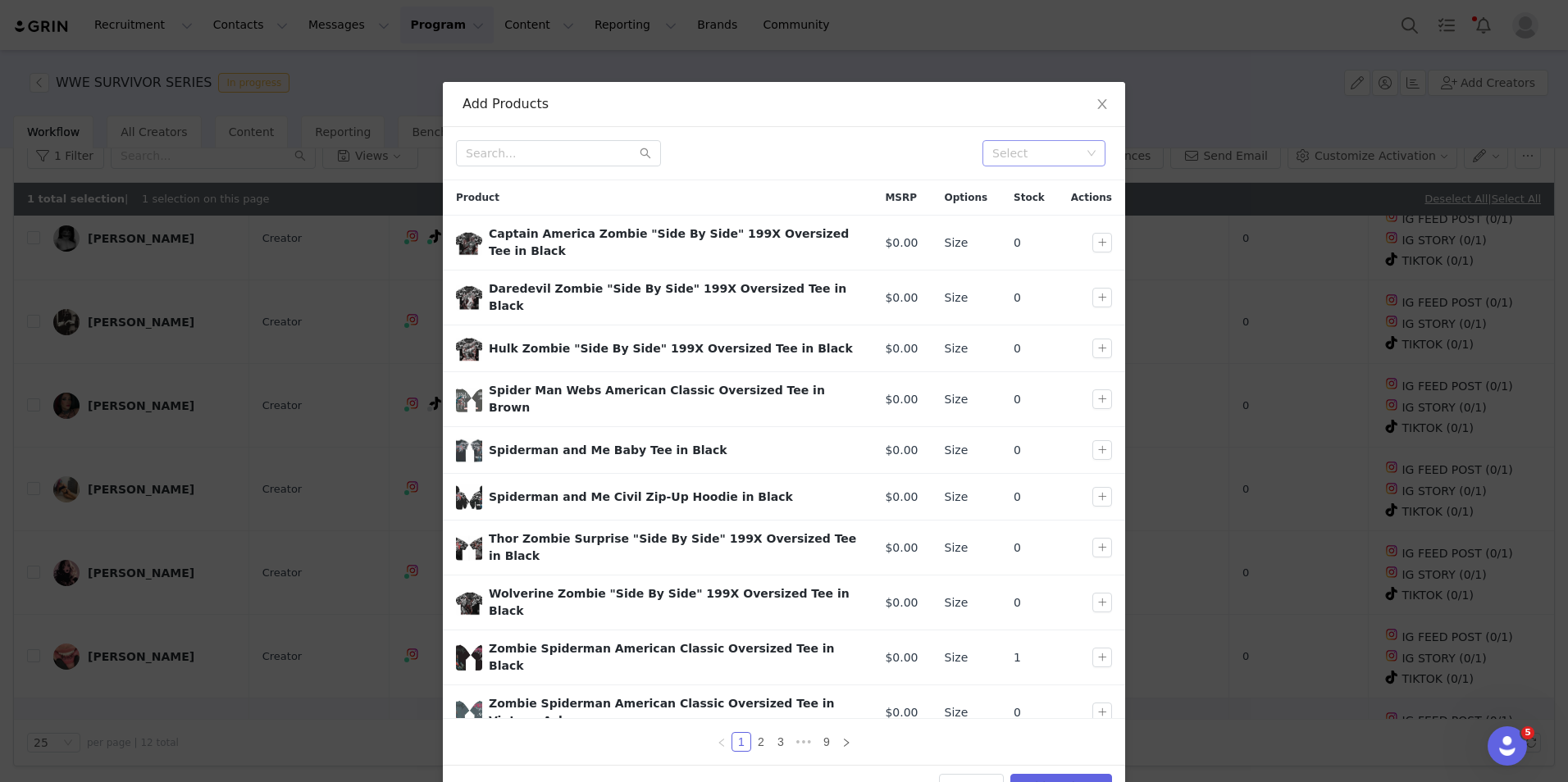
click at [1016, 147] on div "Select" at bounding box center [1036, 153] width 89 height 16
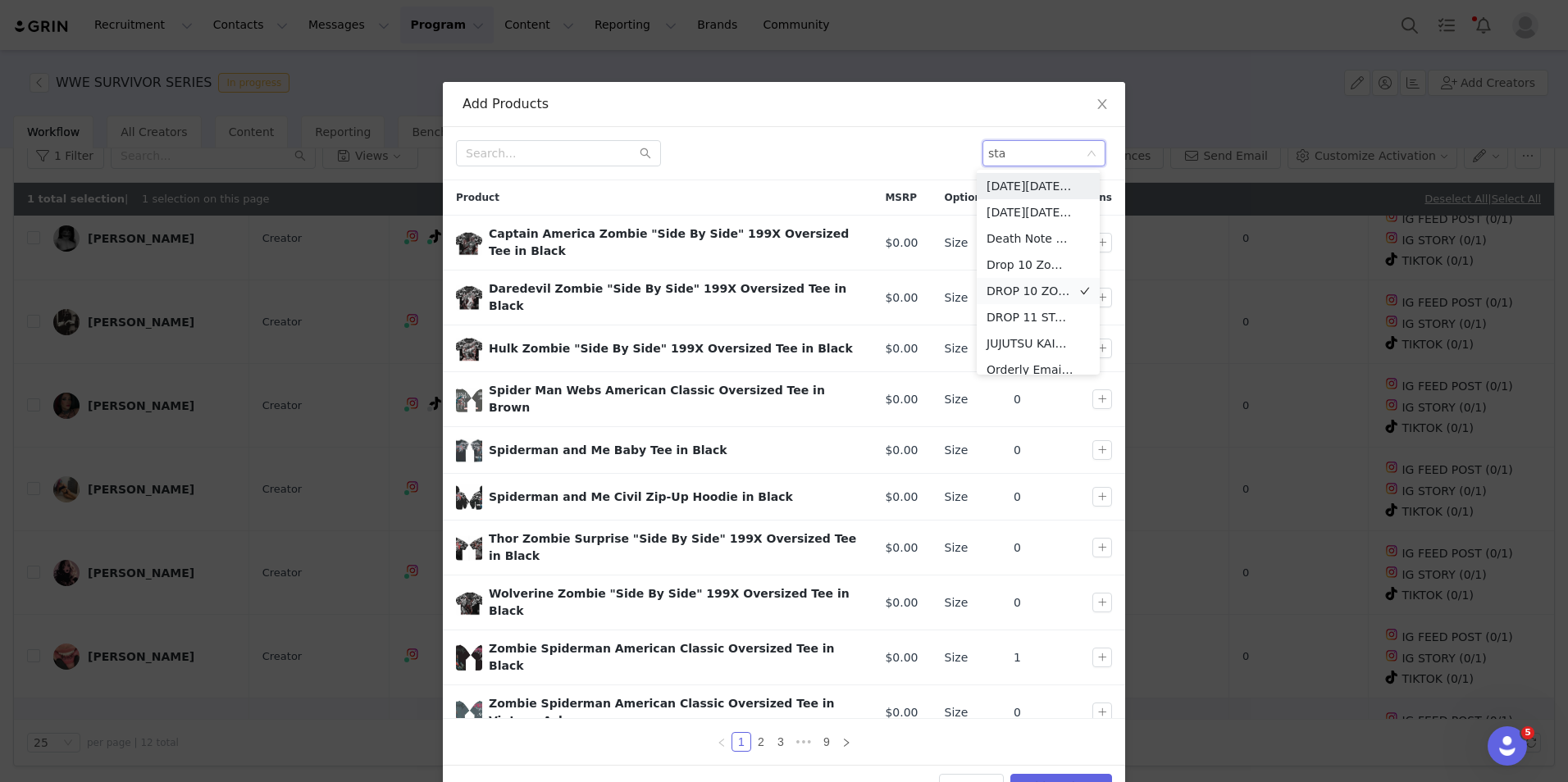
type input "star"
click at [1046, 187] on li "DROP 11 STAR WARS" at bounding box center [1038, 186] width 123 height 26
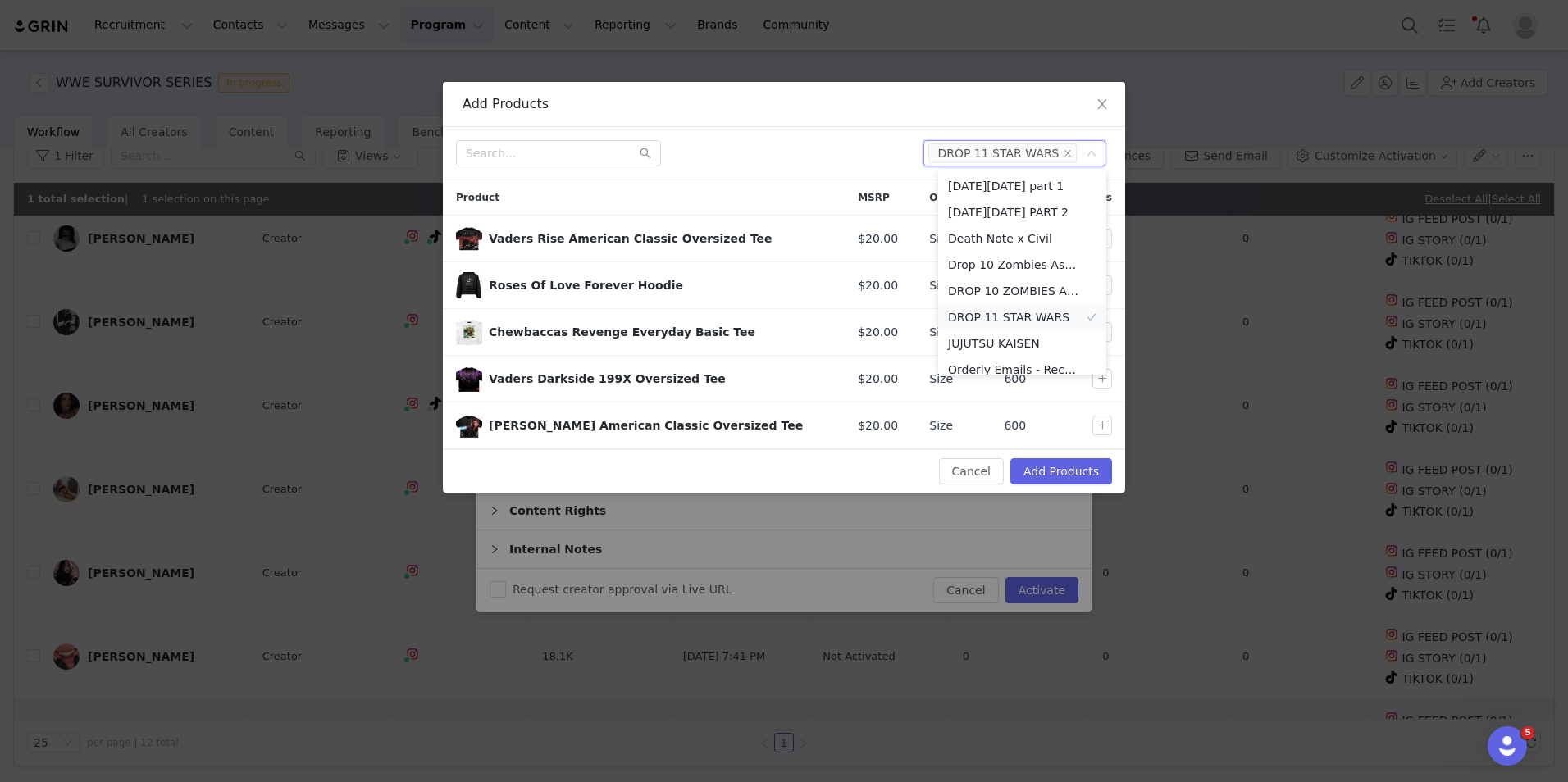
click at [995, 314] on li "DROP 11 STAR WARS" at bounding box center [1022, 317] width 168 height 26
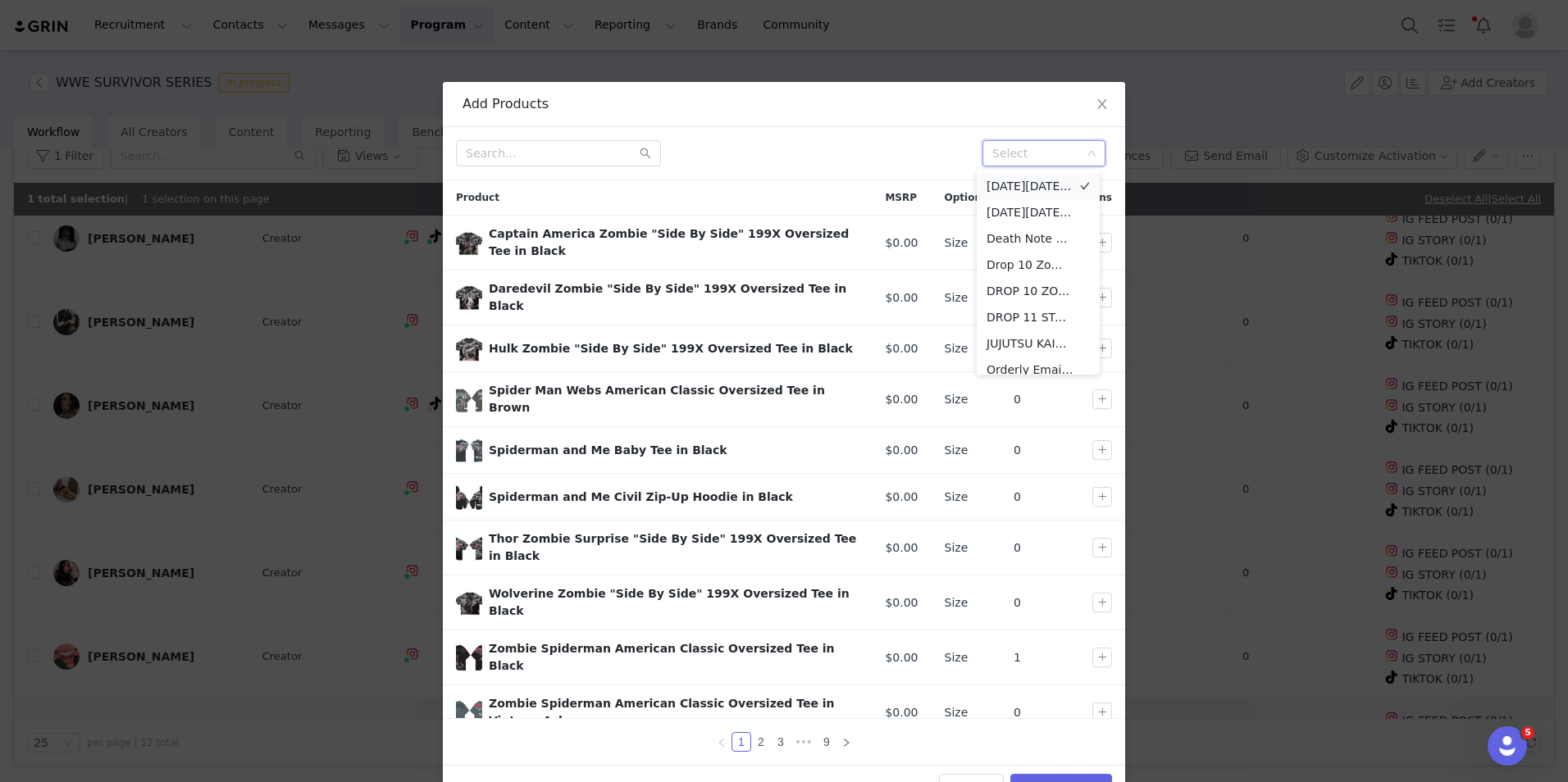
scroll to position [0, 0]
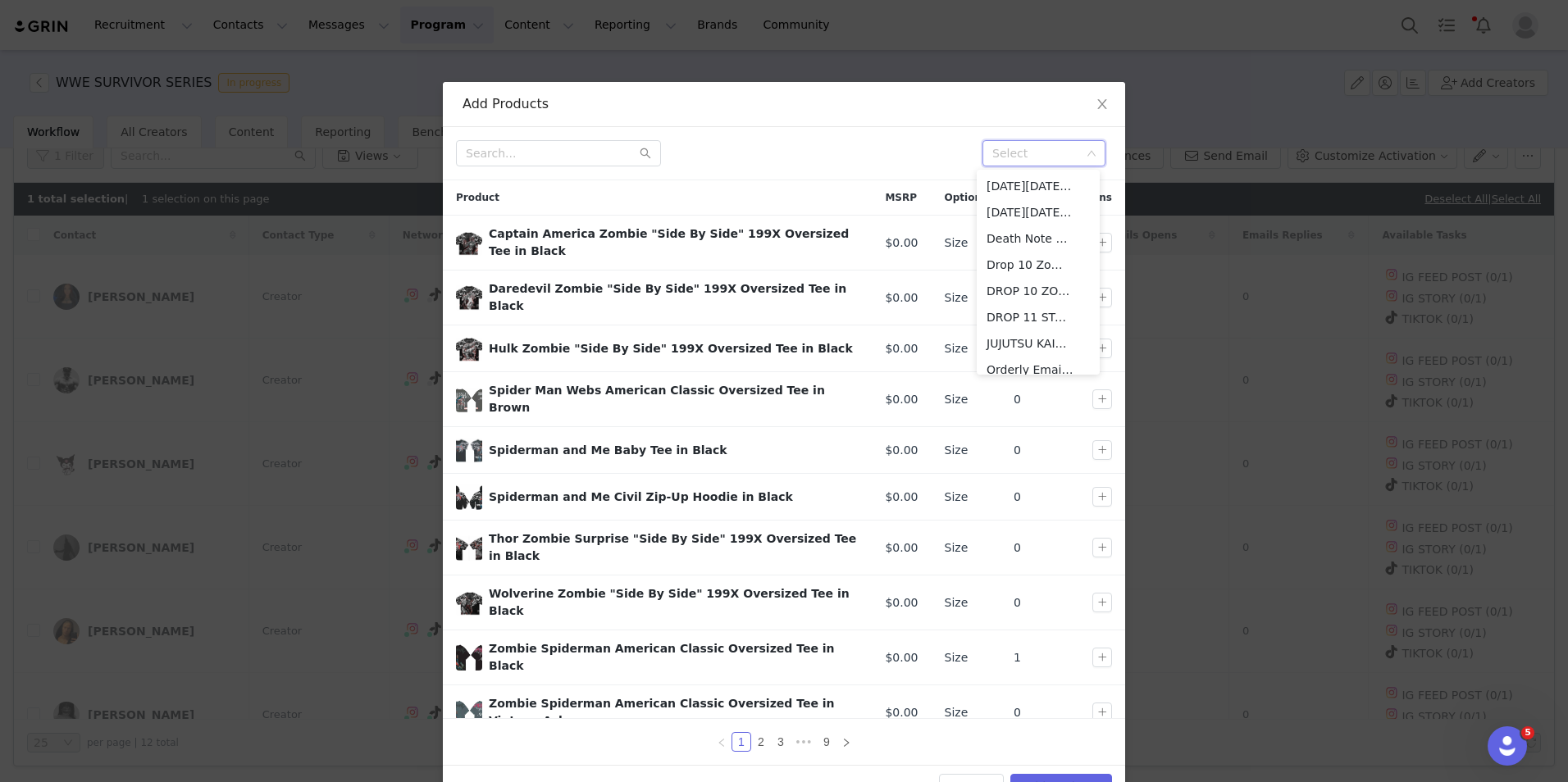
checkbox input "true"
click at [1051, 145] on div "Select" at bounding box center [1036, 153] width 89 height 16
type input "star"
click at [1063, 192] on li "DROP 11 STAR WARS" at bounding box center [1038, 186] width 123 height 26
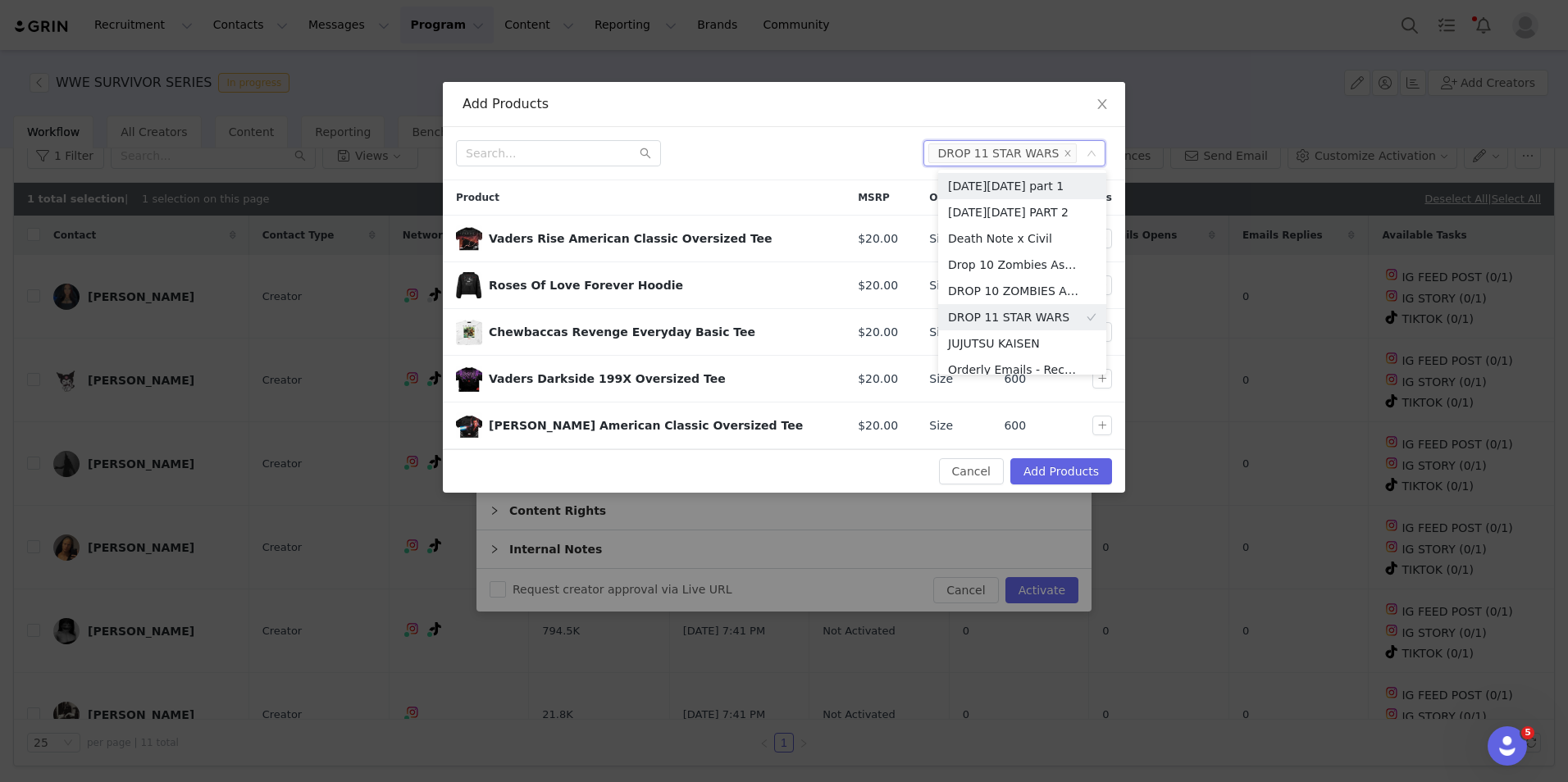
click at [788, 167] on div "Select DROP 11 STAR WARS" at bounding box center [784, 153] width 682 height 53
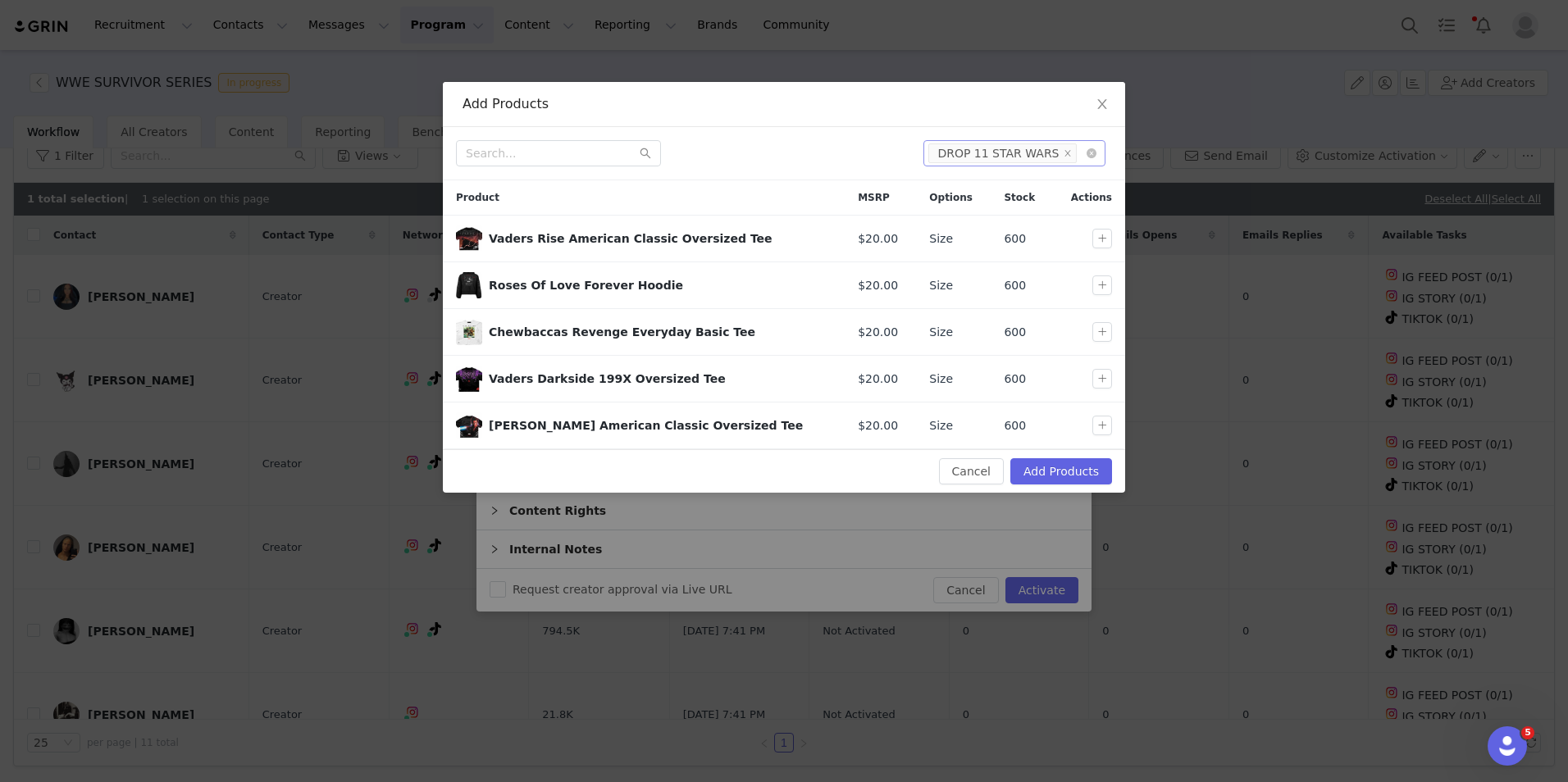
click at [1063, 151] on li "DROP 11 STAR WARS" at bounding box center [1002, 153] width 147 height 19
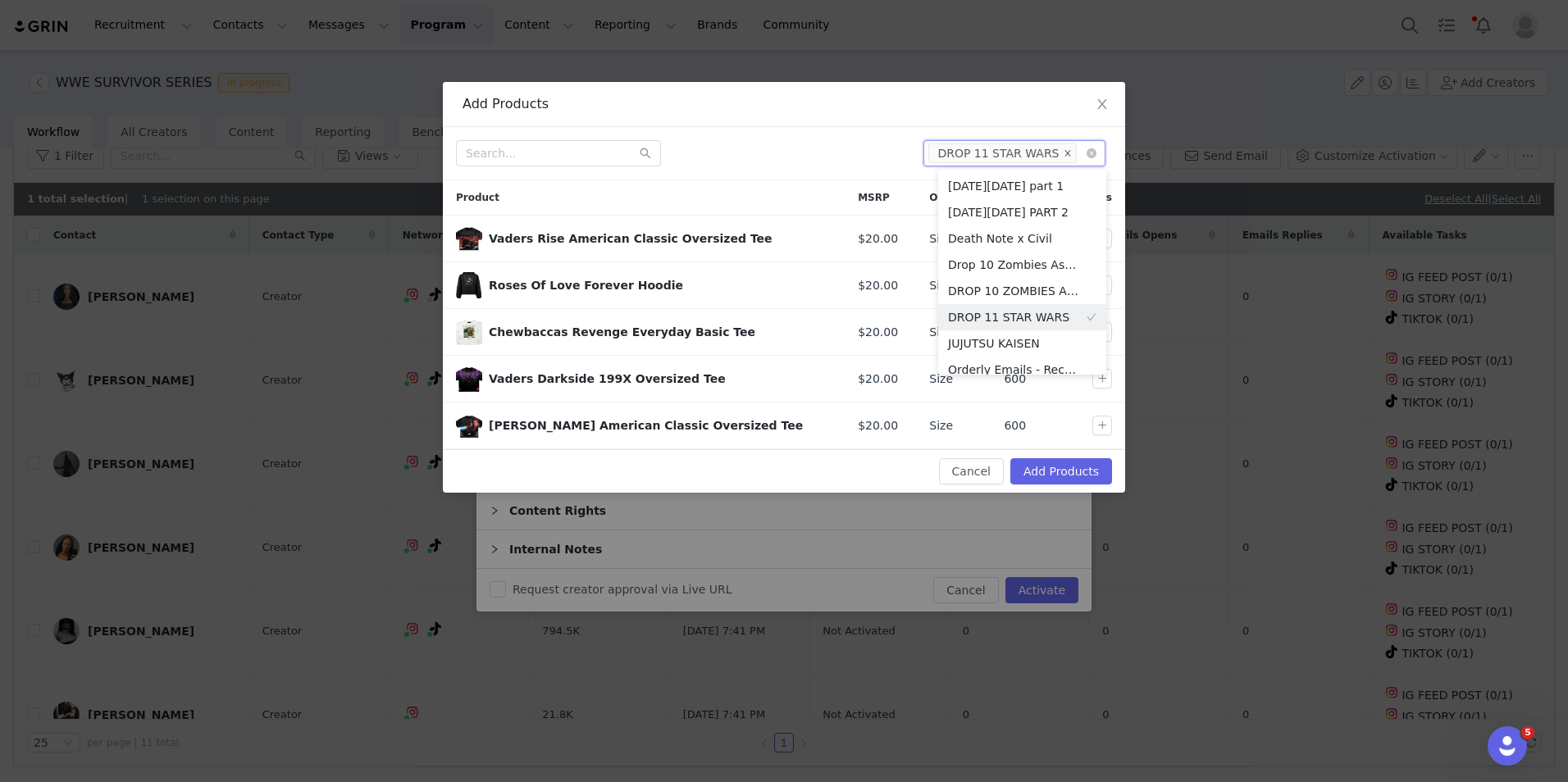
click at [1065, 153] on icon "icon: close" at bounding box center [1068, 153] width 8 height 8
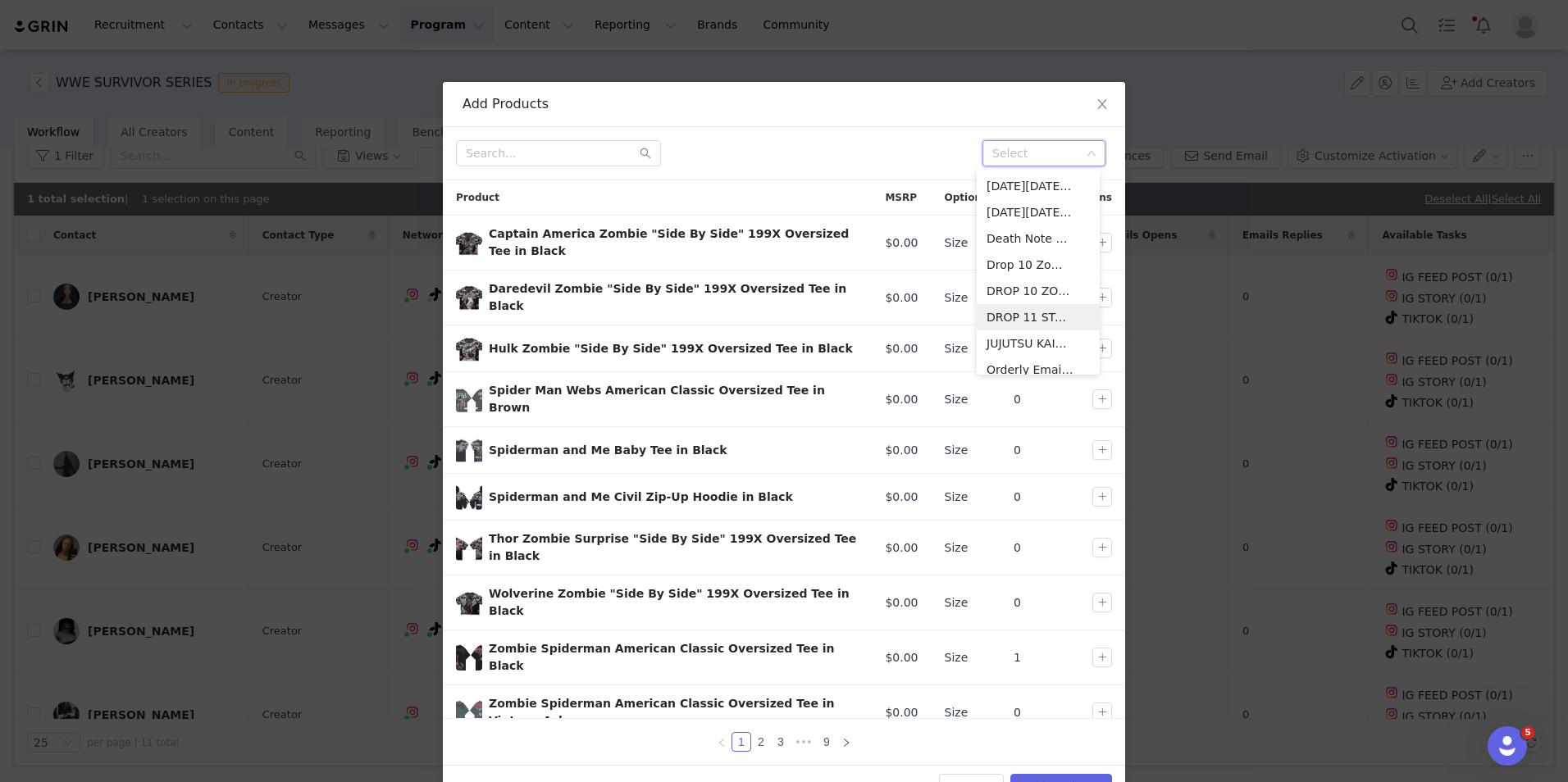
click at [1048, 153] on div "Select" at bounding box center [1036, 153] width 89 height 16
type input "wwe"
click at [1038, 188] on li "WWE Survivor Series" at bounding box center [1038, 186] width 123 height 26
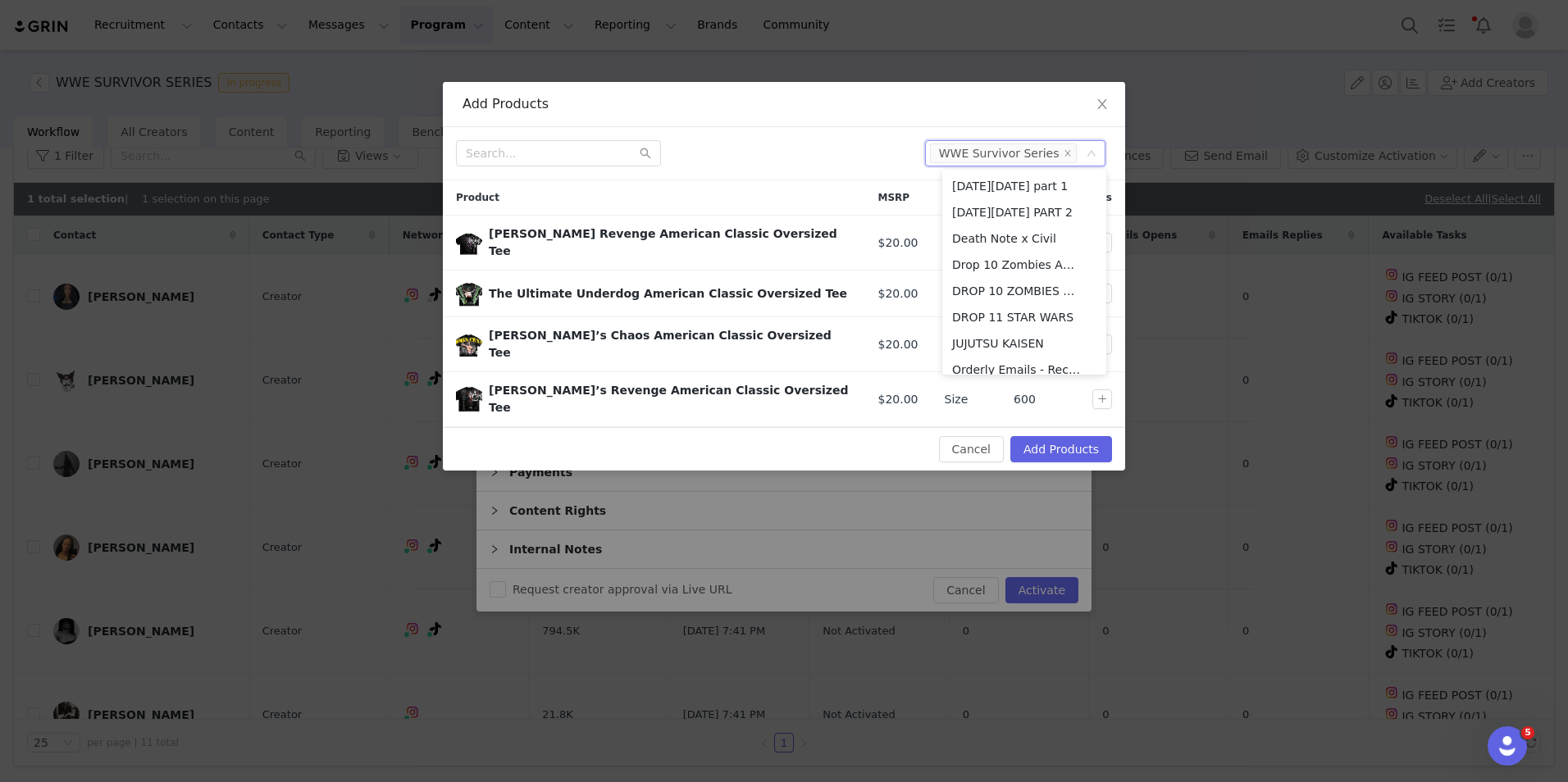
click at [723, 436] on div "Cancel Add Products" at bounding box center [784, 449] width 656 height 26
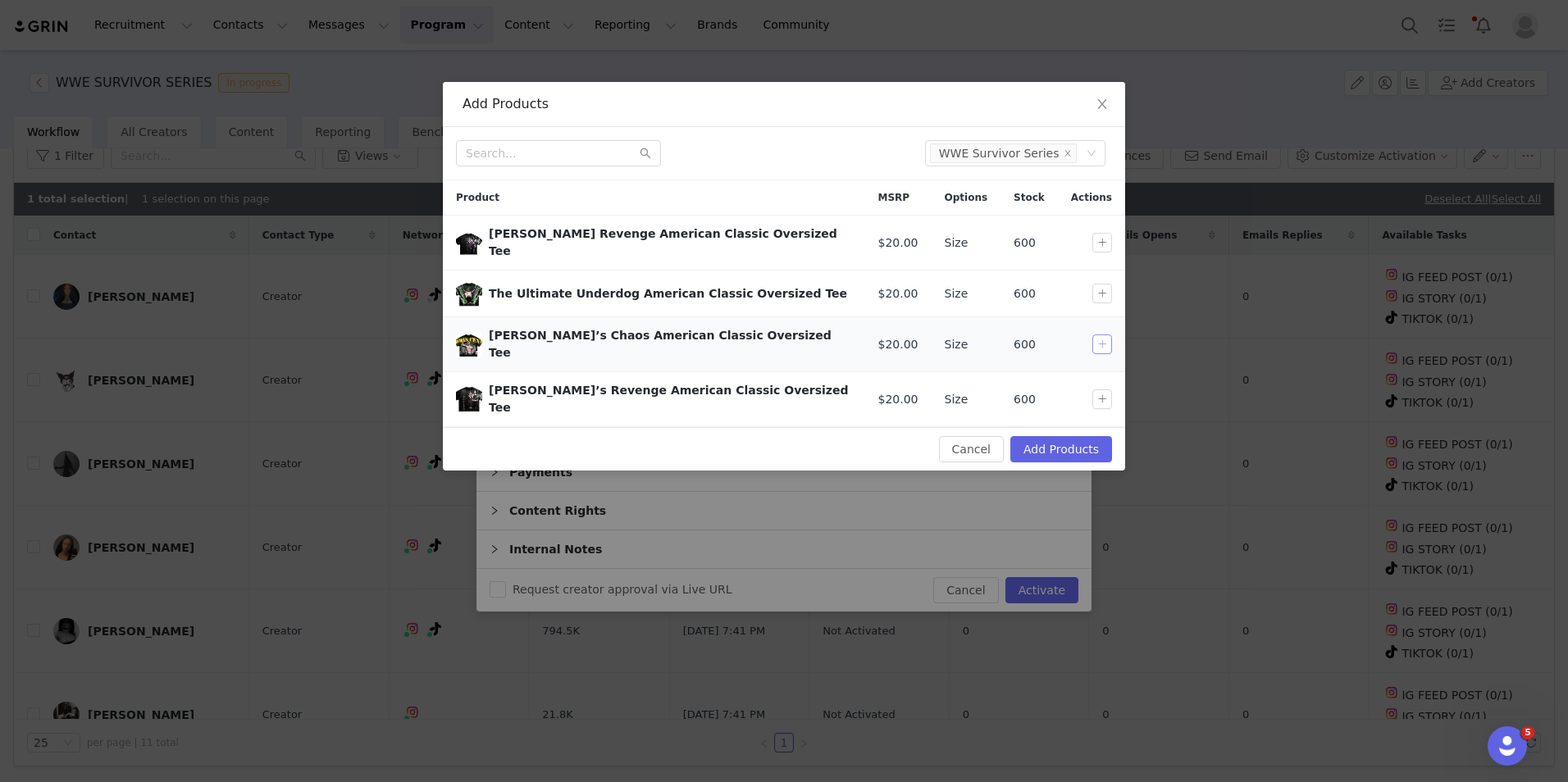
click at [1105, 339] on button "button" at bounding box center [1101, 344] width 19 height 19
click at [1099, 284] on button "button" at bounding box center [1101, 293] width 19 height 19
click at [1105, 233] on button "button" at bounding box center [1101, 242] width 19 height 19
click at [1072, 436] on button "Add Products" at bounding box center [1061, 449] width 102 height 26
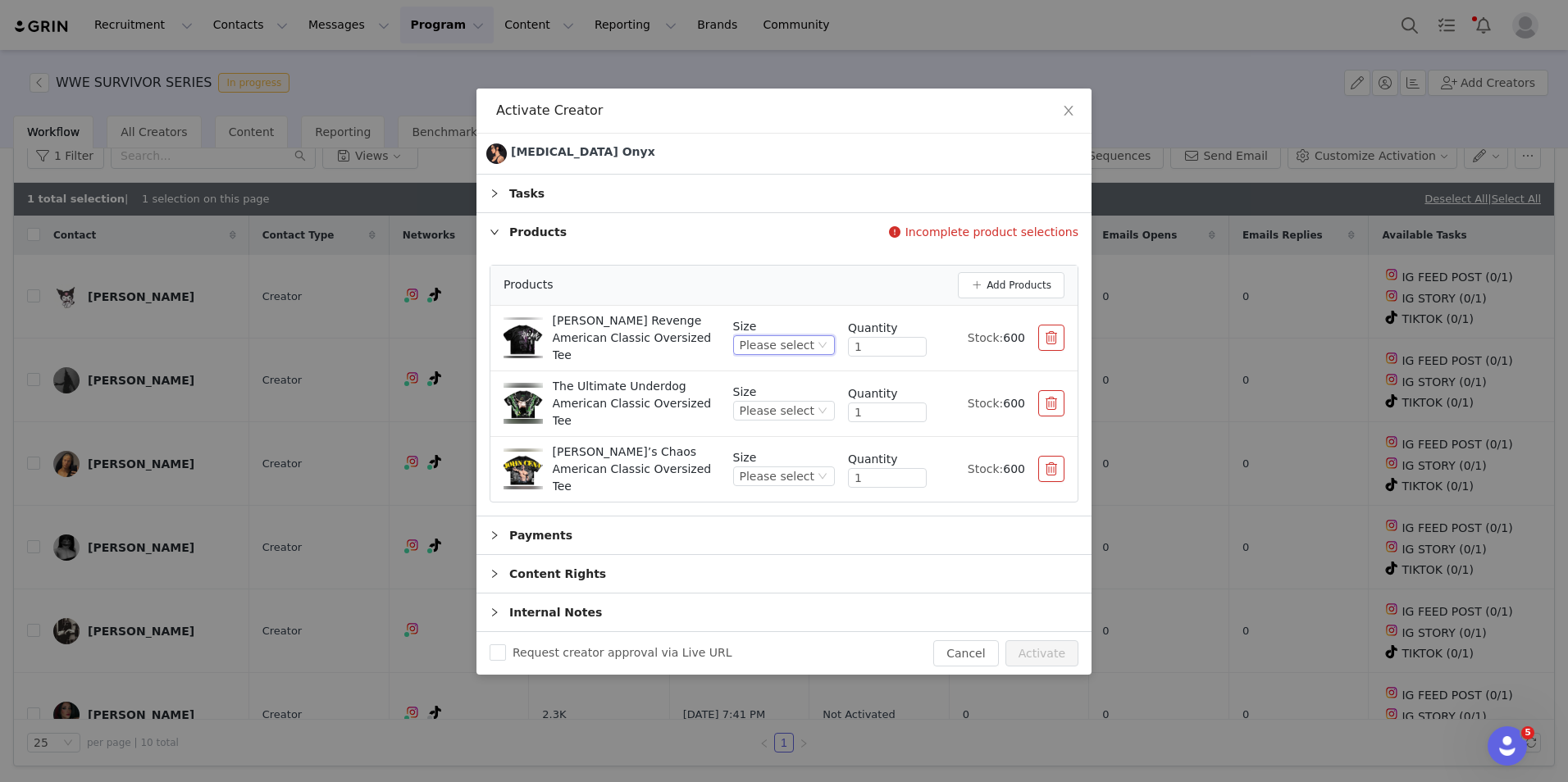
click at [800, 354] on div "Please select" at bounding box center [777, 345] width 75 height 18
drag, startPoint x: 790, startPoint y: 458, endPoint x: 788, endPoint y: 448, distance: 10.2
click at [790, 458] on li "L" at bounding box center [790, 463] width 90 height 26
drag, startPoint x: 812, startPoint y: 404, endPoint x: 812, endPoint y: 422, distance: 18.0
click at [812, 405] on div "Please select" at bounding box center [777, 410] width 75 height 18
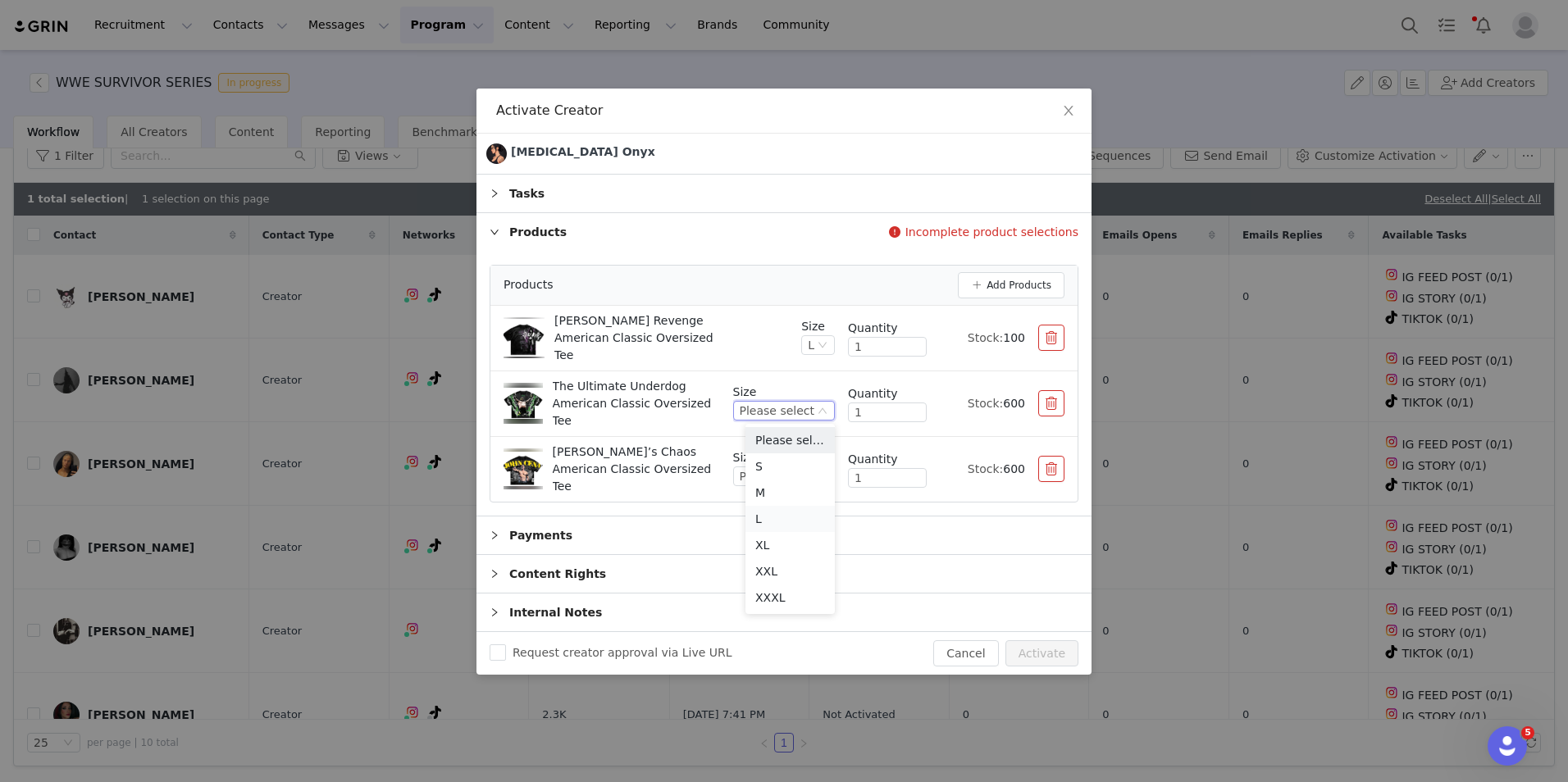
click at [771, 510] on li "L" at bounding box center [790, 519] width 90 height 26
click at [815, 467] on div "Please select" at bounding box center [784, 476] width 102 height 19
click at [755, 572] on li "L" at bounding box center [790, 574] width 90 height 26
click at [1041, 641] on button "Activate" at bounding box center [1042, 653] width 73 height 26
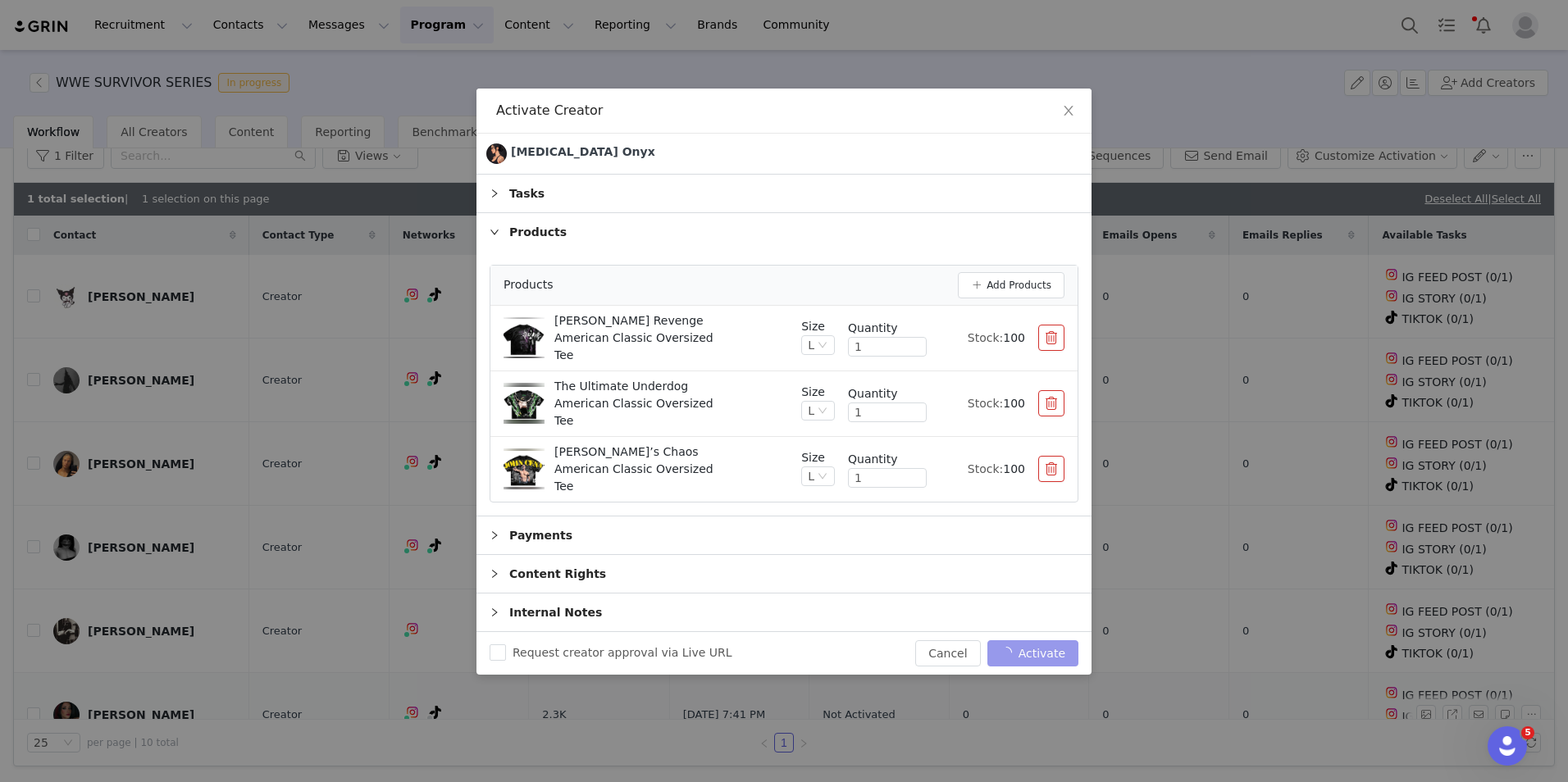
checkbox input "false"
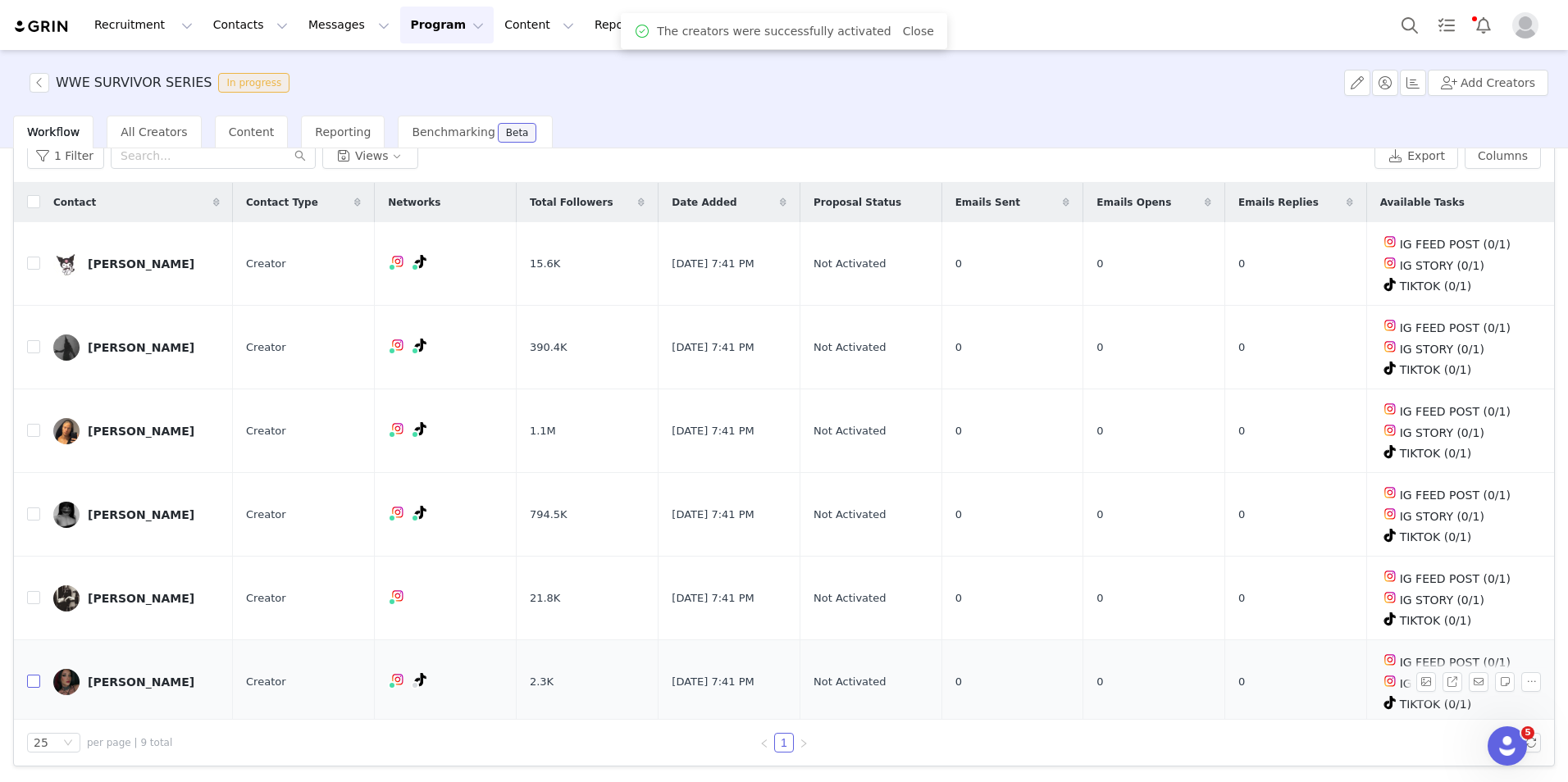
click at [33, 675] on input "checkbox" at bounding box center [33, 681] width 13 height 13
checkbox input "true"
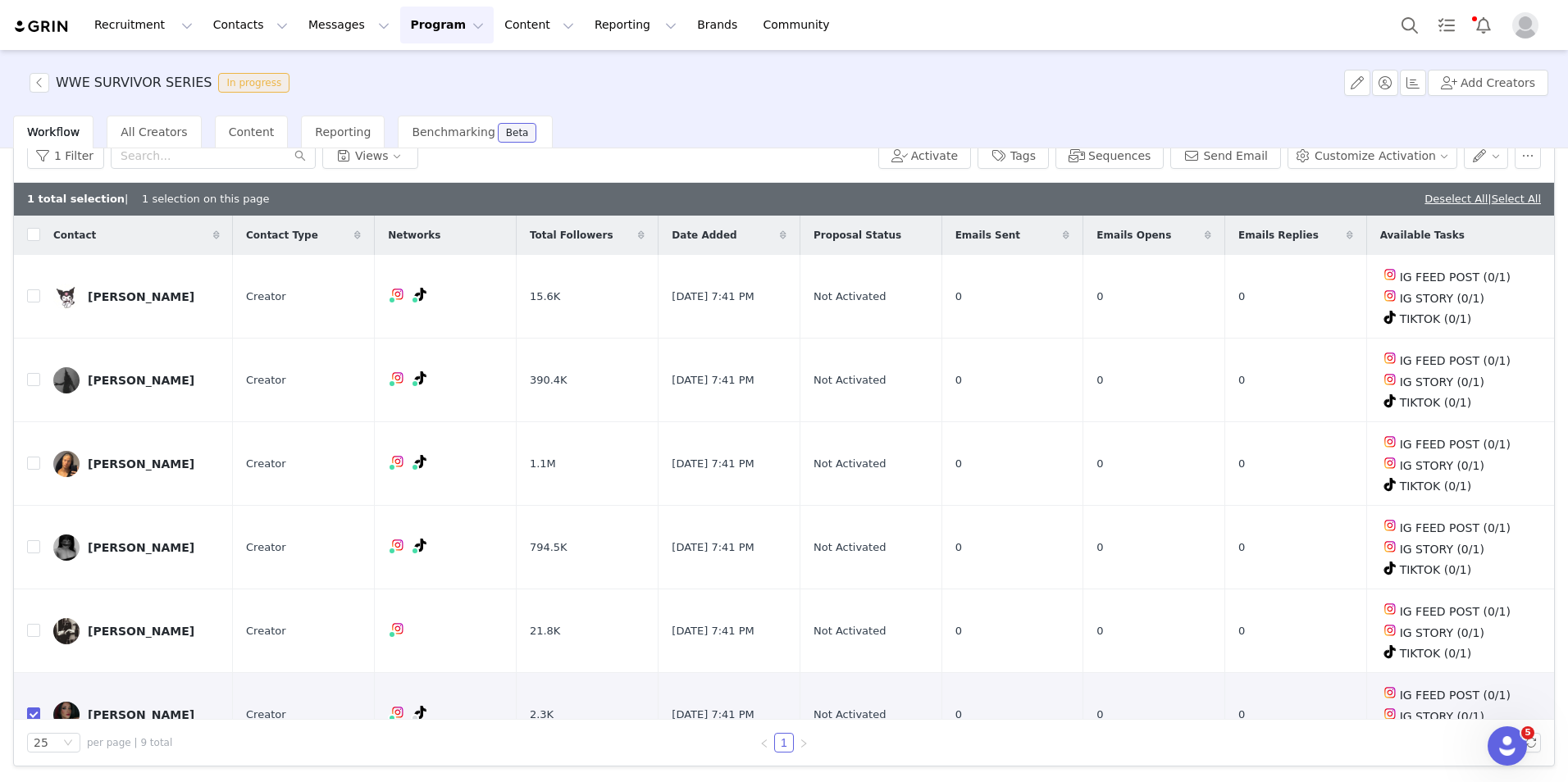
click at [914, 170] on div "1 Filter Views Activate Tags Sequences Send Email Customize Activation" at bounding box center [784, 156] width 1540 height 53
click at [931, 163] on button "Activate" at bounding box center [924, 155] width 92 height 26
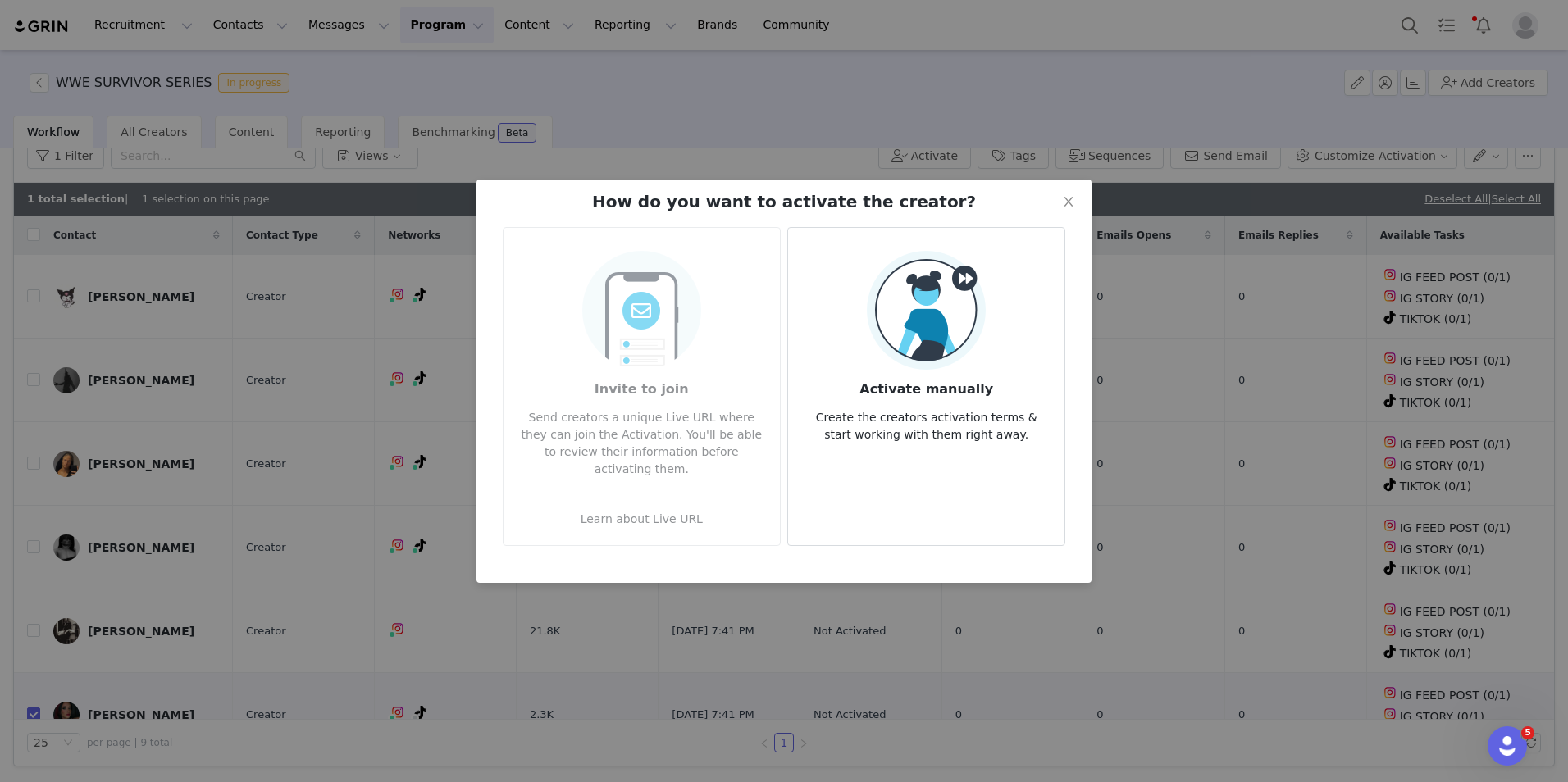
click at [928, 344] on img at bounding box center [926, 310] width 119 height 119
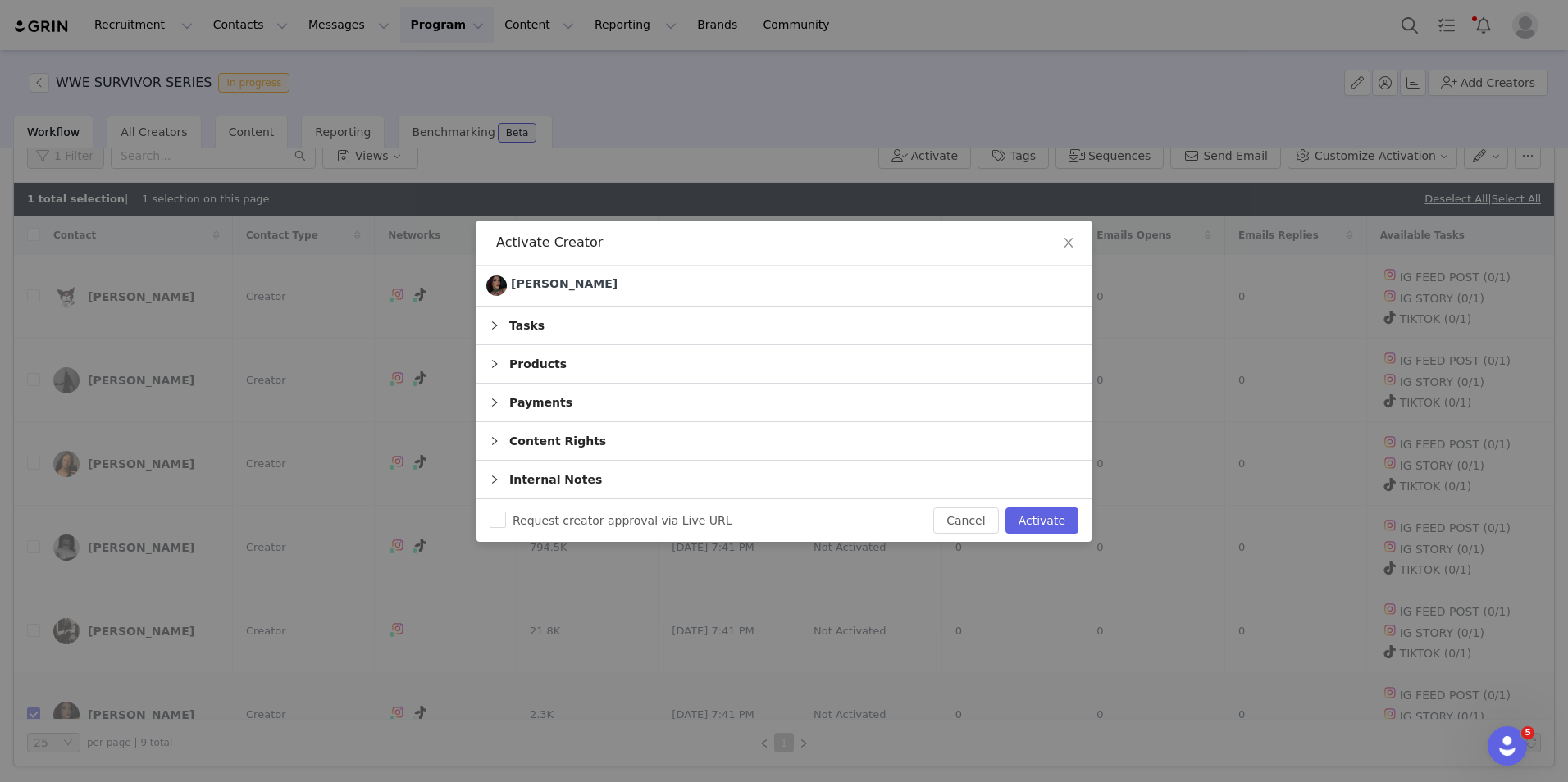
click at [544, 364] on div "Products" at bounding box center [784, 364] width 615 height 38
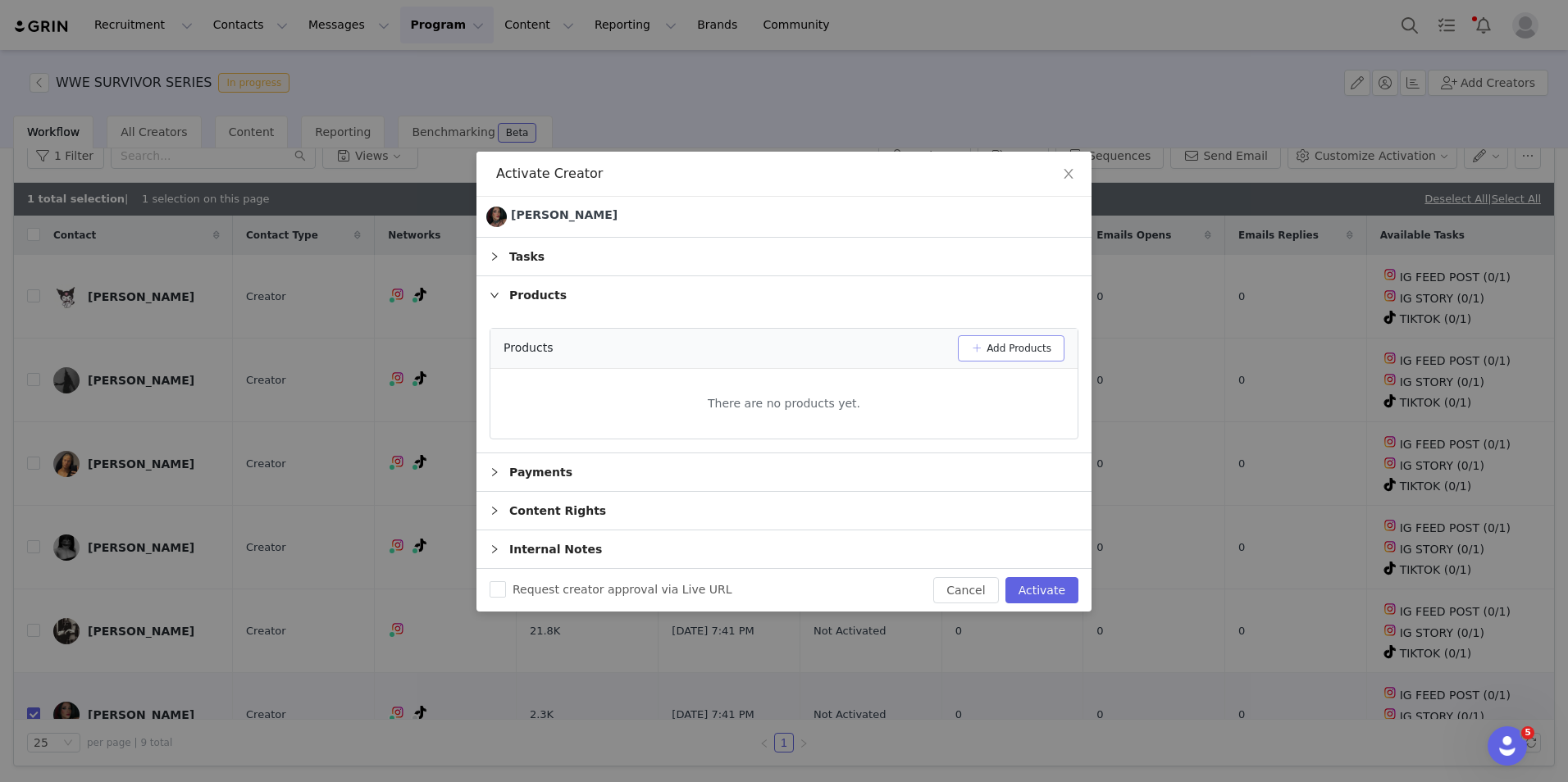
click at [988, 347] on button "Add Products" at bounding box center [1011, 348] width 107 height 26
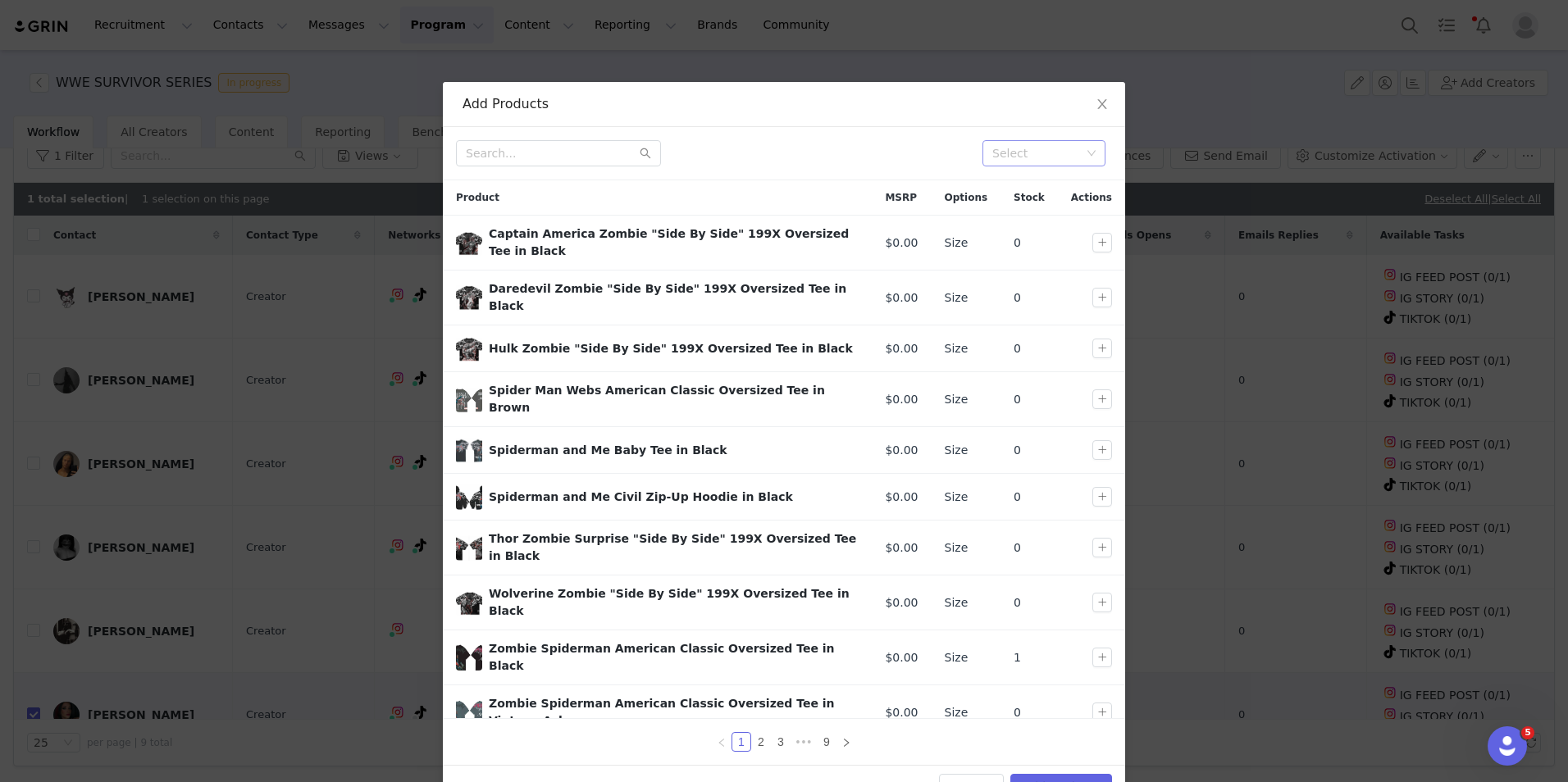
click at [1013, 162] on div "Select" at bounding box center [1038, 153] width 101 height 25
type input "wwe"
click at [1018, 182] on li "WWE Survivor Series" at bounding box center [1038, 186] width 123 height 26
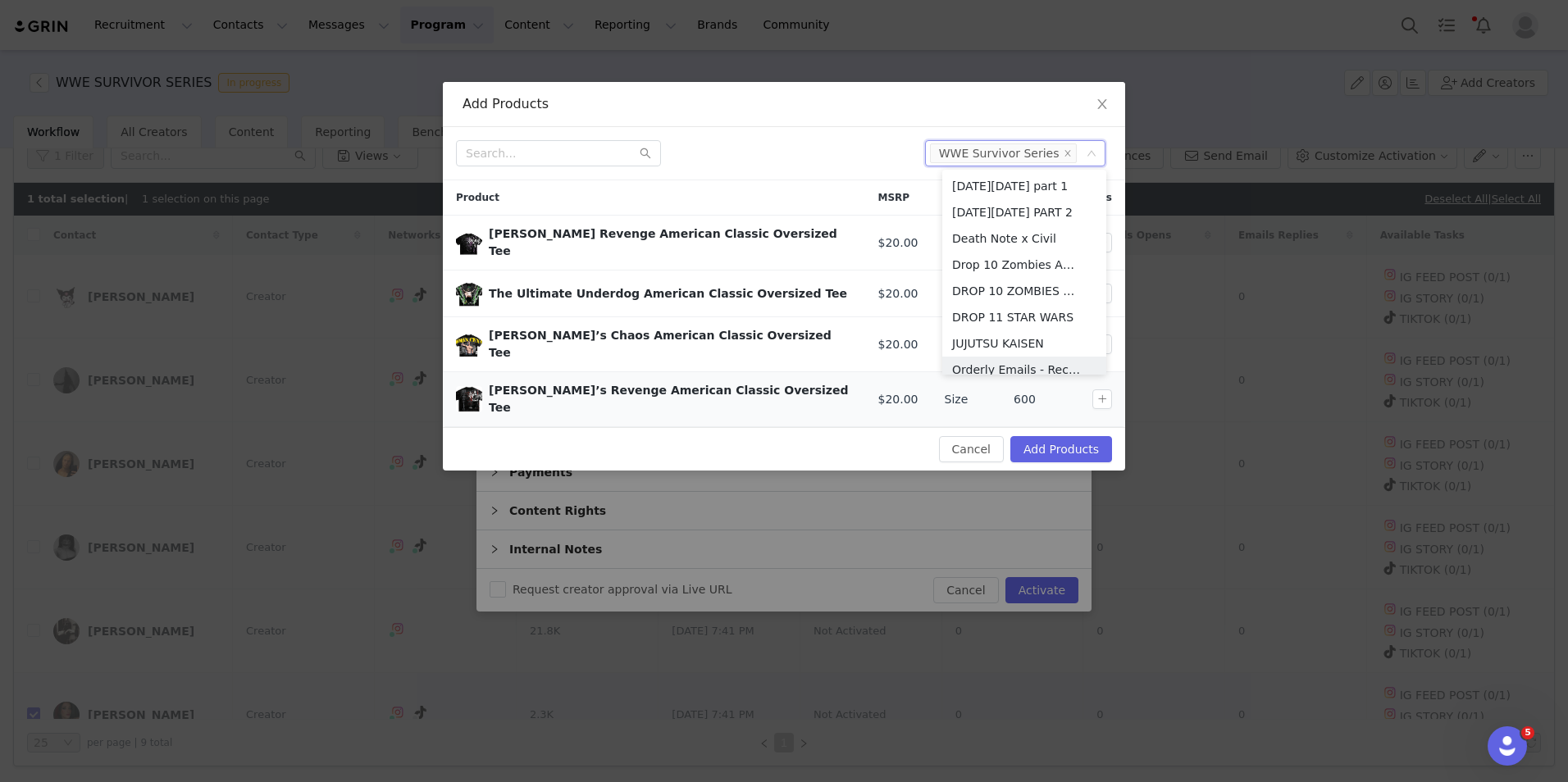
scroll to position [8, 0]
checkbox input "true"
checkbox input "false"
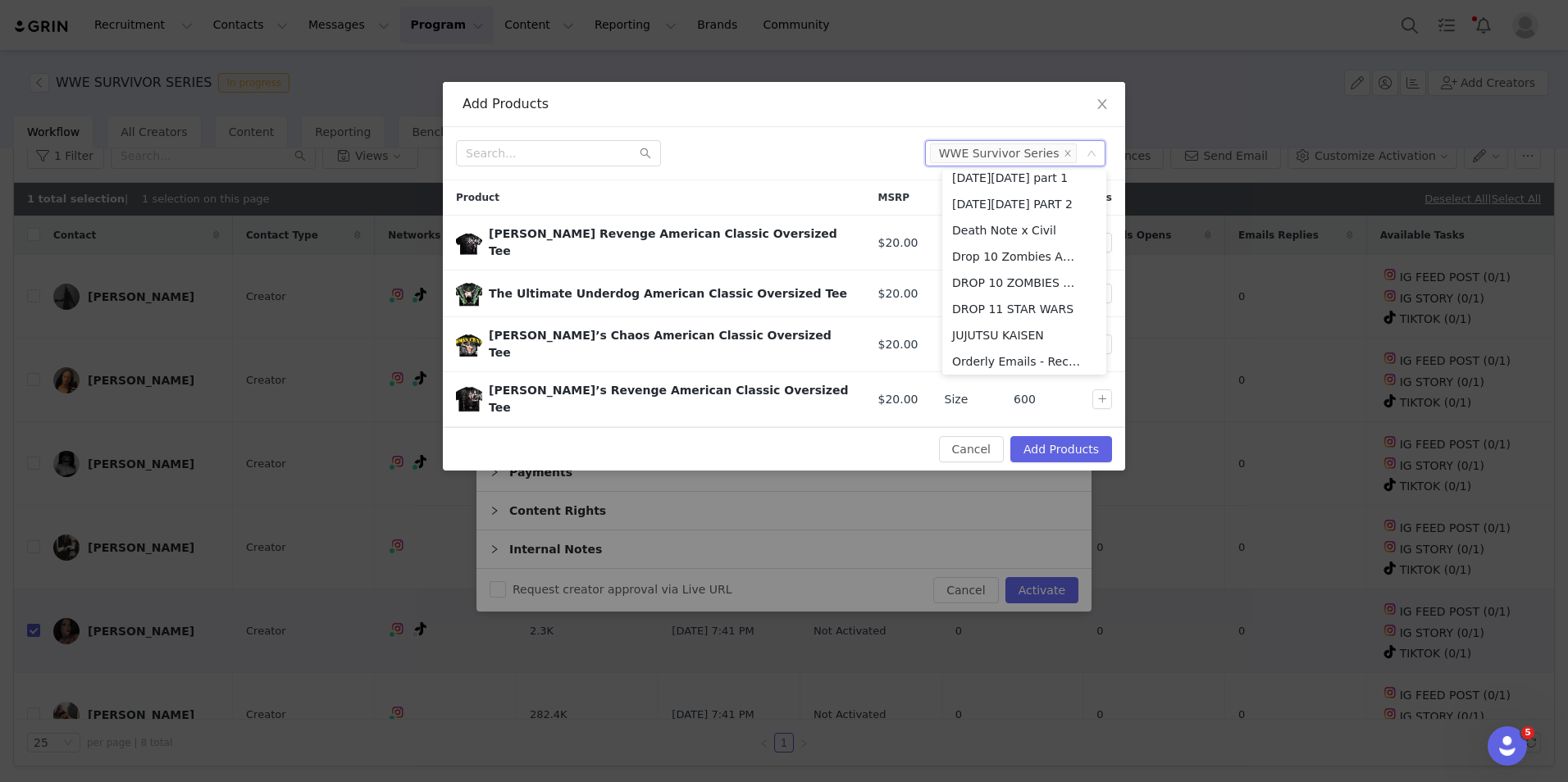
click at [828, 126] on div "Add Products Select WWE Survivor Series Product MSRP Options Stock Actions Rhea…" at bounding box center [784, 276] width 682 height 389
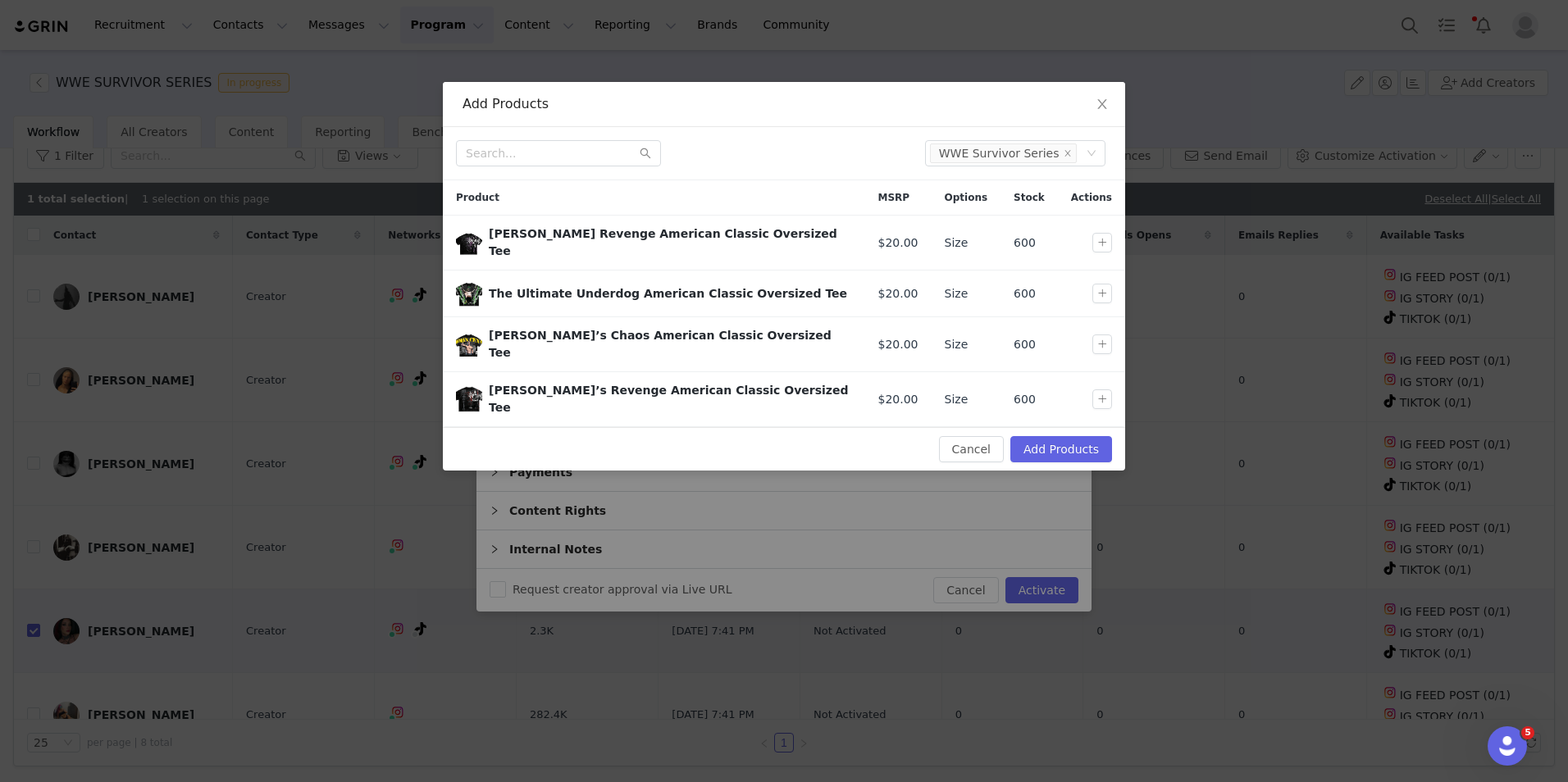
drag, startPoint x: 828, startPoint y: 126, endPoint x: 801, endPoint y: 181, distance: 61.3
click at [801, 181] on div "Product" at bounding box center [654, 197] width 423 height 35
click at [1093, 233] on button "button" at bounding box center [1101, 242] width 19 height 19
click at [1102, 335] on button "button" at bounding box center [1101, 344] width 19 height 19
click at [1097, 390] on button "button" at bounding box center [1101, 399] width 19 height 19
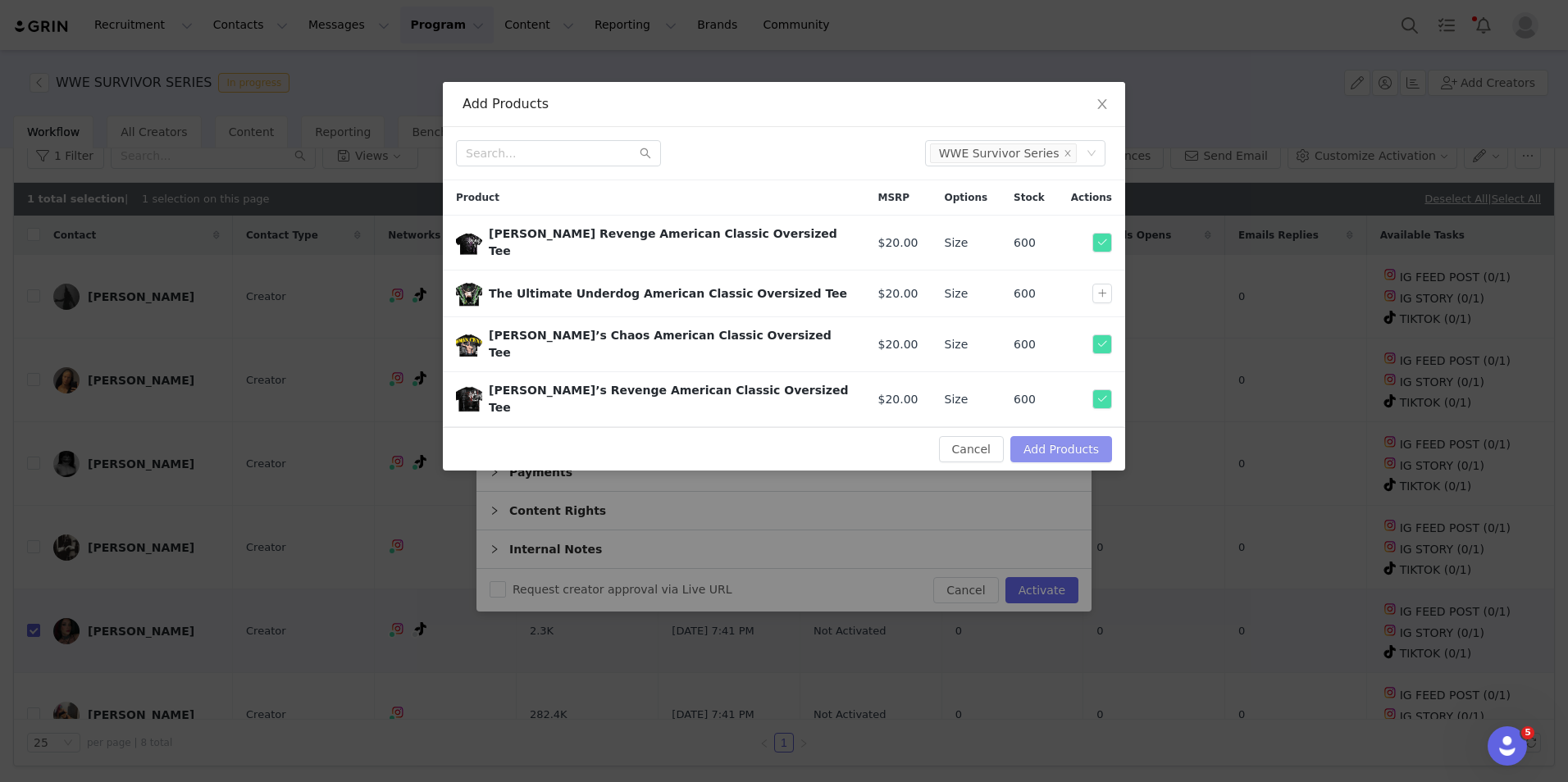
click at [1062, 436] on button "Add Products" at bounding box center [1061, 449] width 102 height 26
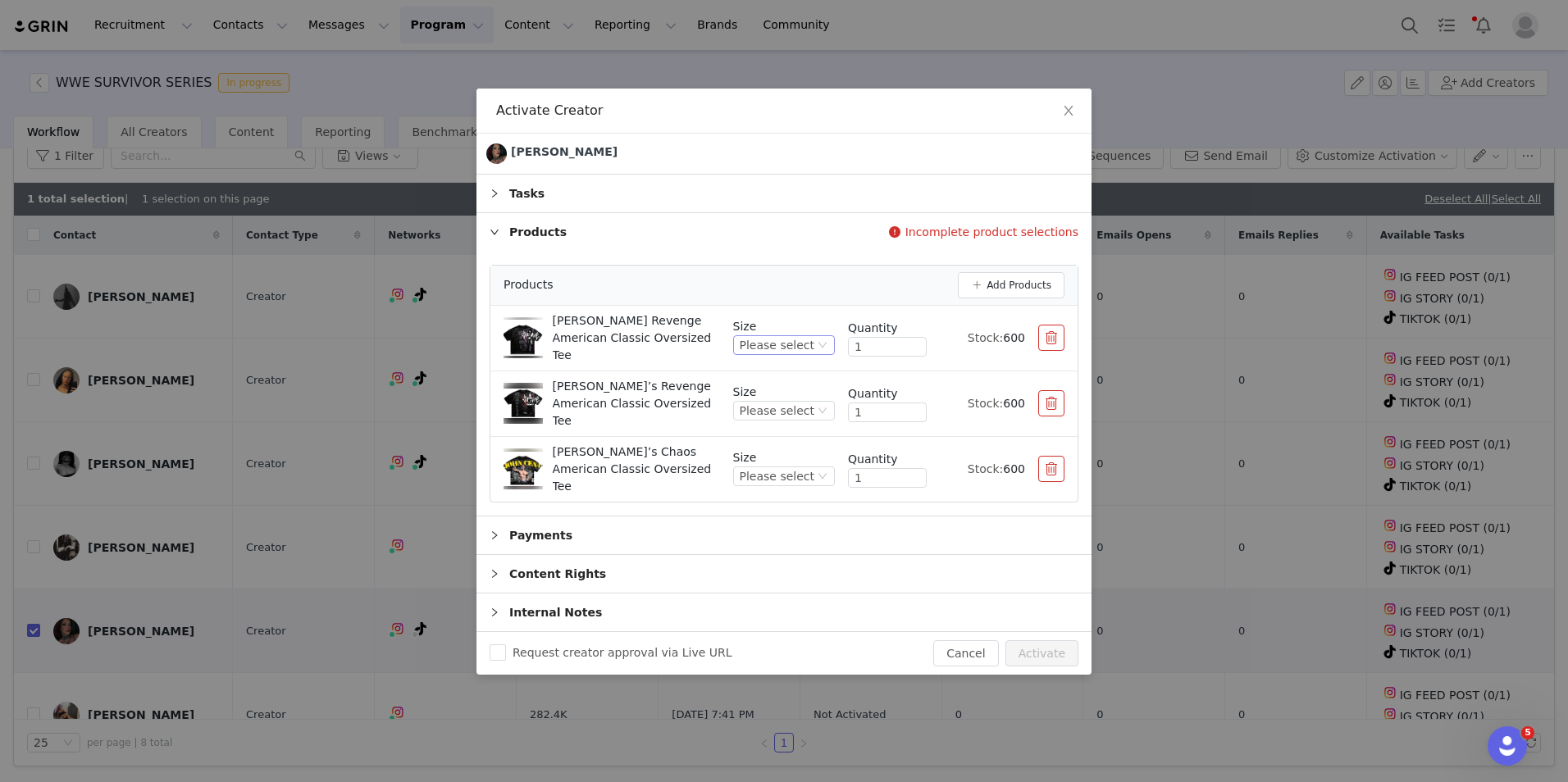
click at [825, 355] on div "Please select" at bounding box center [784, 345] width 102 height 19
click at [775, 485] on li "XL" at bounding box center [790, 490] width 90 height 26
click at [806, 413] on div "Please select" at bounding box center [777, 410] width 75 height 18
click at [781, 535] on li "XL" at bounding box center [790, 545] width 90 height 26
click at [799, 468] on div "Please select" at bounding box center [777, 476] width 75 height 18
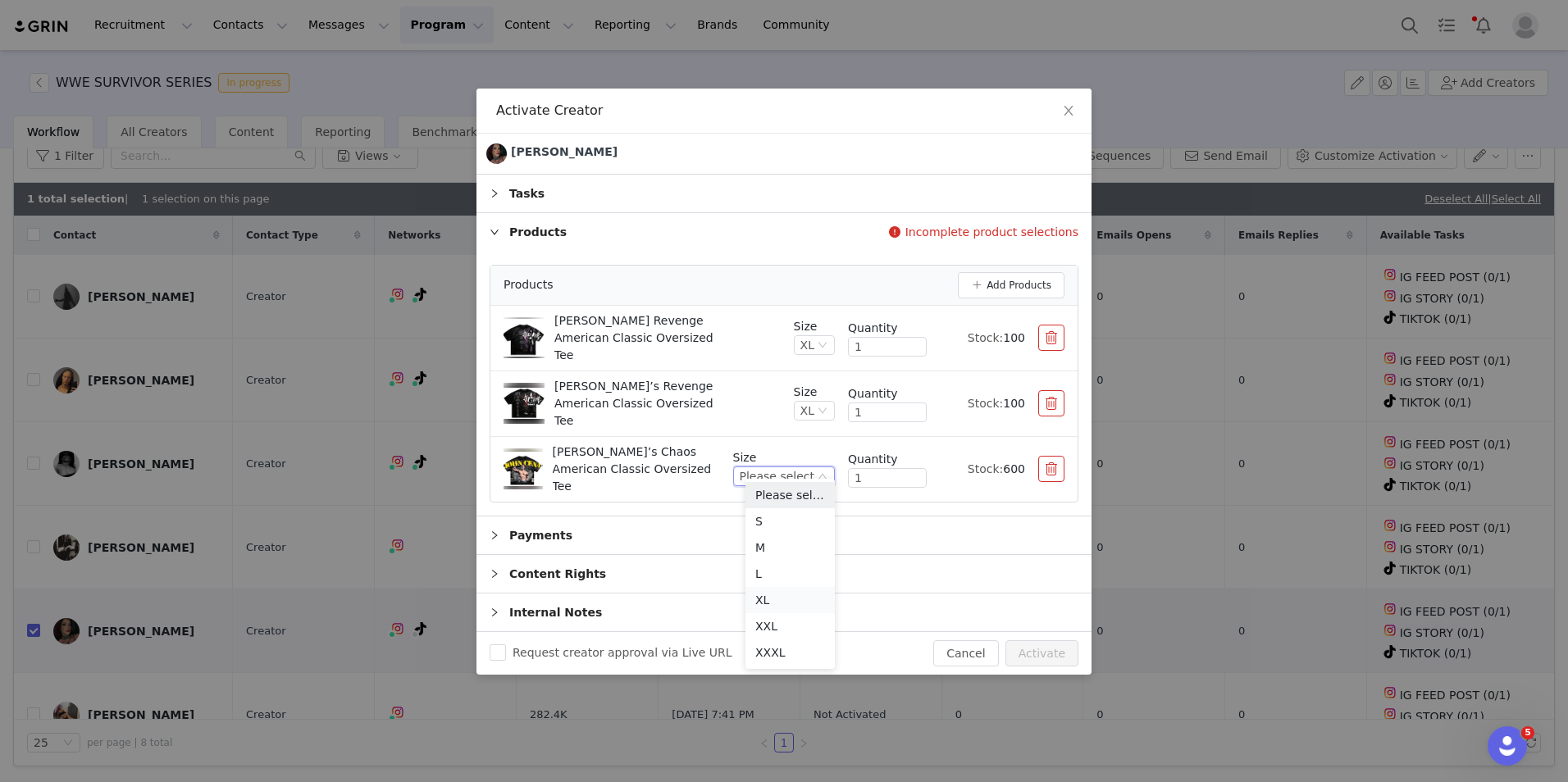
click at [781, 602] on li "XL" at bounding box center [790, 600] width 90 height 26
click at [1040, 632] on div "Request creator approval via Live URL Cancel Activate" at bounding box center [784, 653] width 615 height 42
click at [1041, 641] on button "Activate" at bounding box center [1042, 653] width 73 height 26
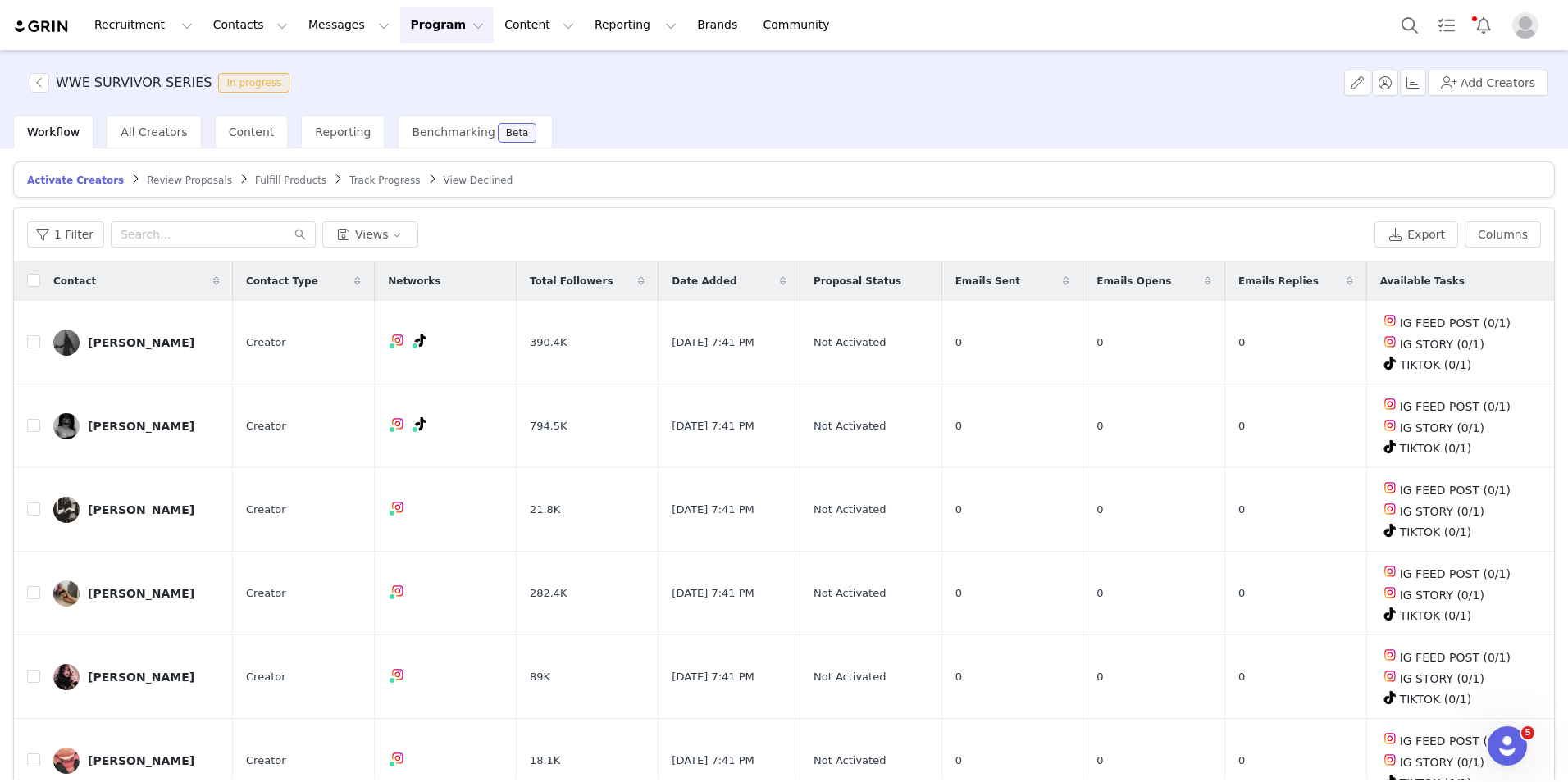
scroll to position [69, 0]
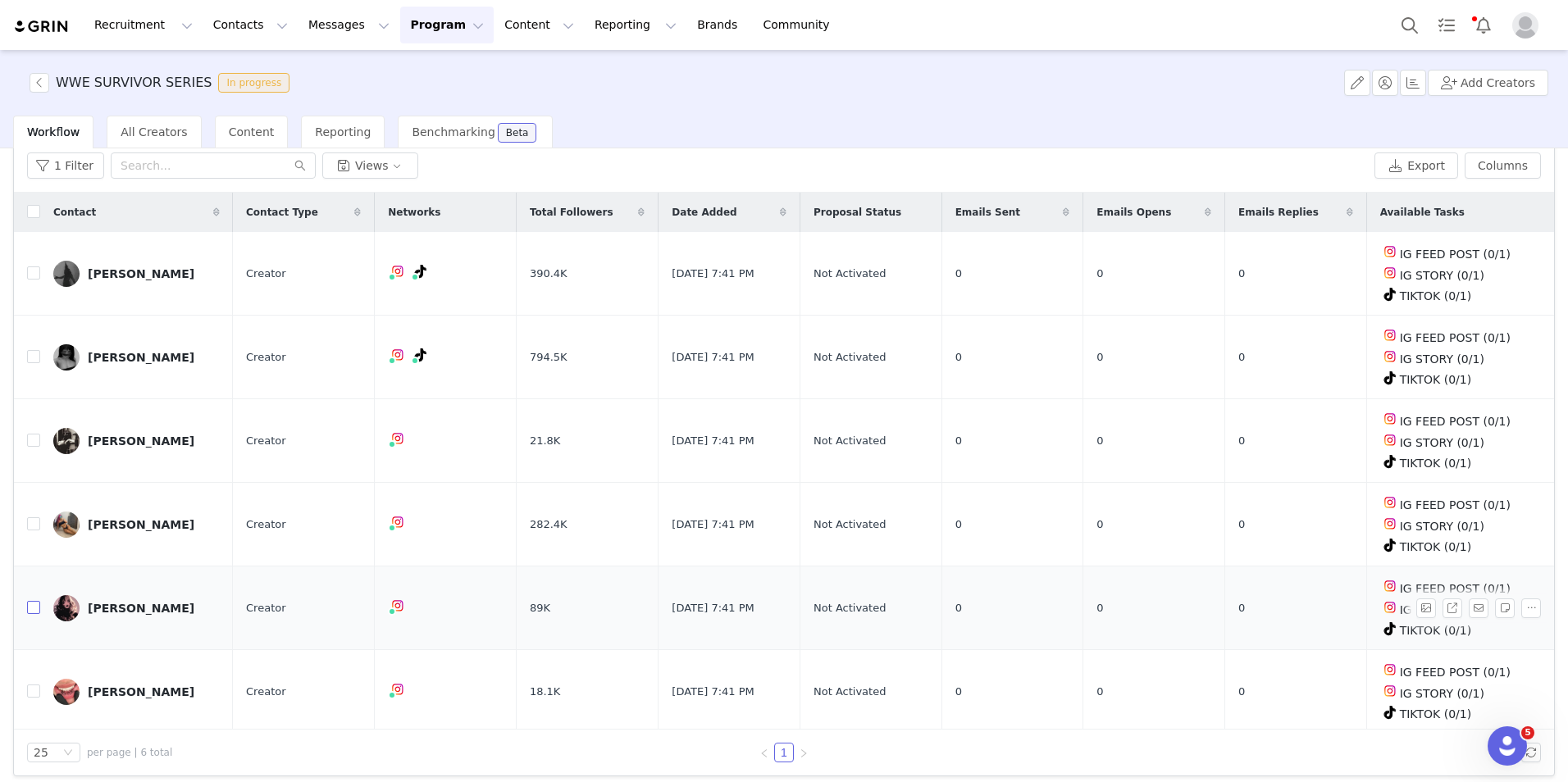
click at [33, 603] on input "checkbox" at bounding box center [33, 607] width 13 height 13
checkbox input "true"
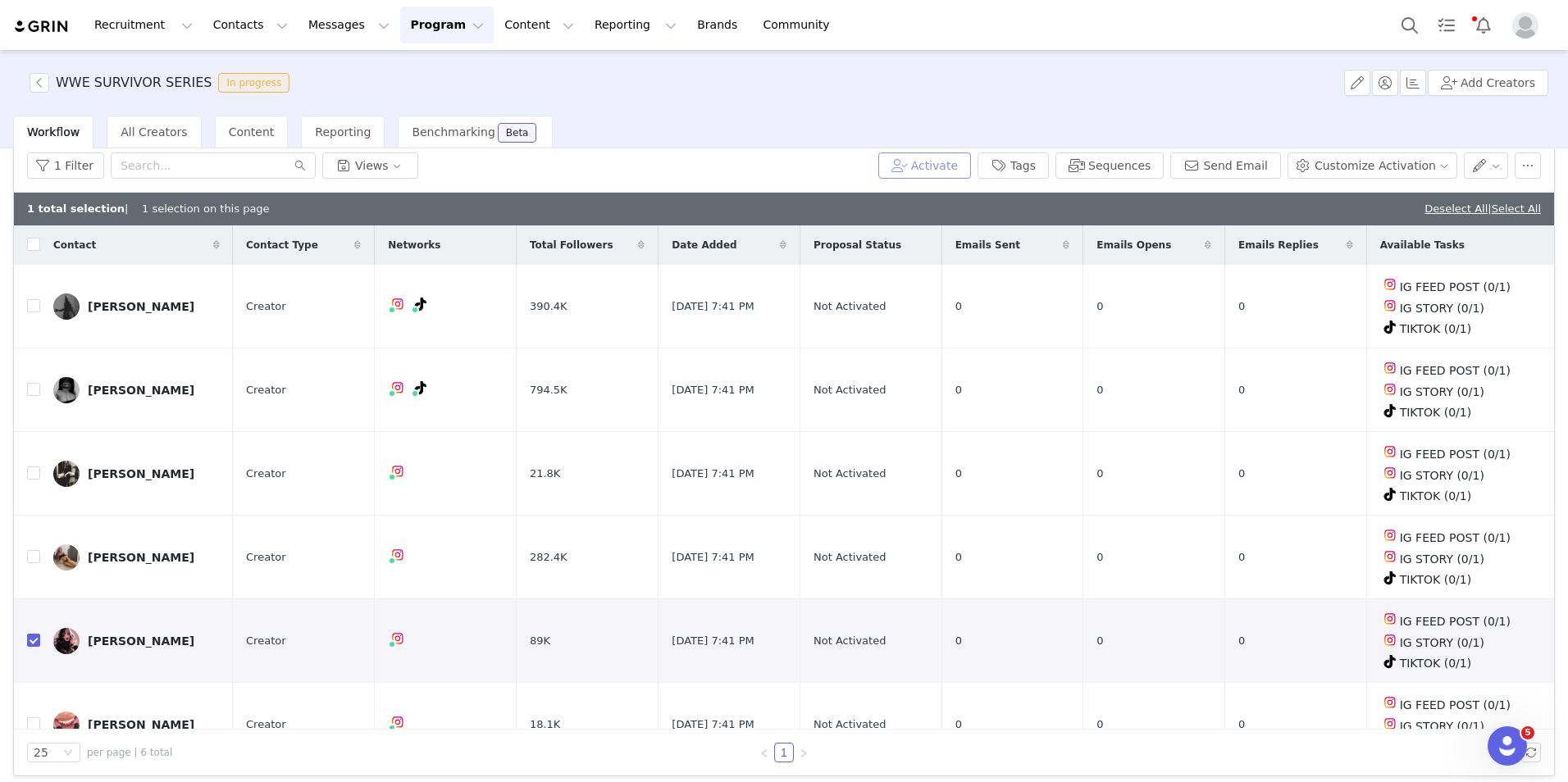
click at [952, 176] on button "Activate" at bounding box center [924, 165] width 92 height 26
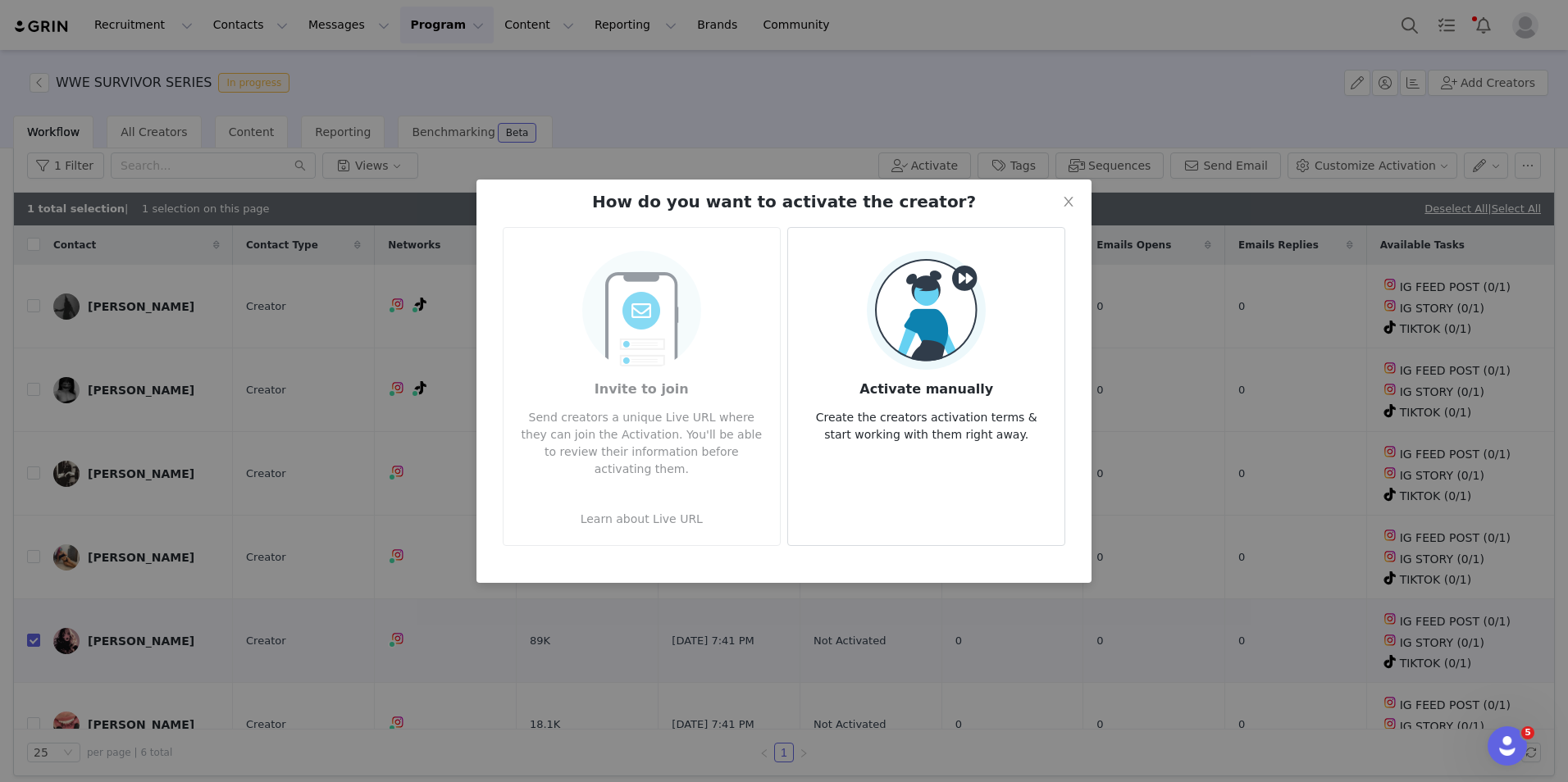
click at [952, 271] on img at bounding box center [926, 310] width 119 height 119
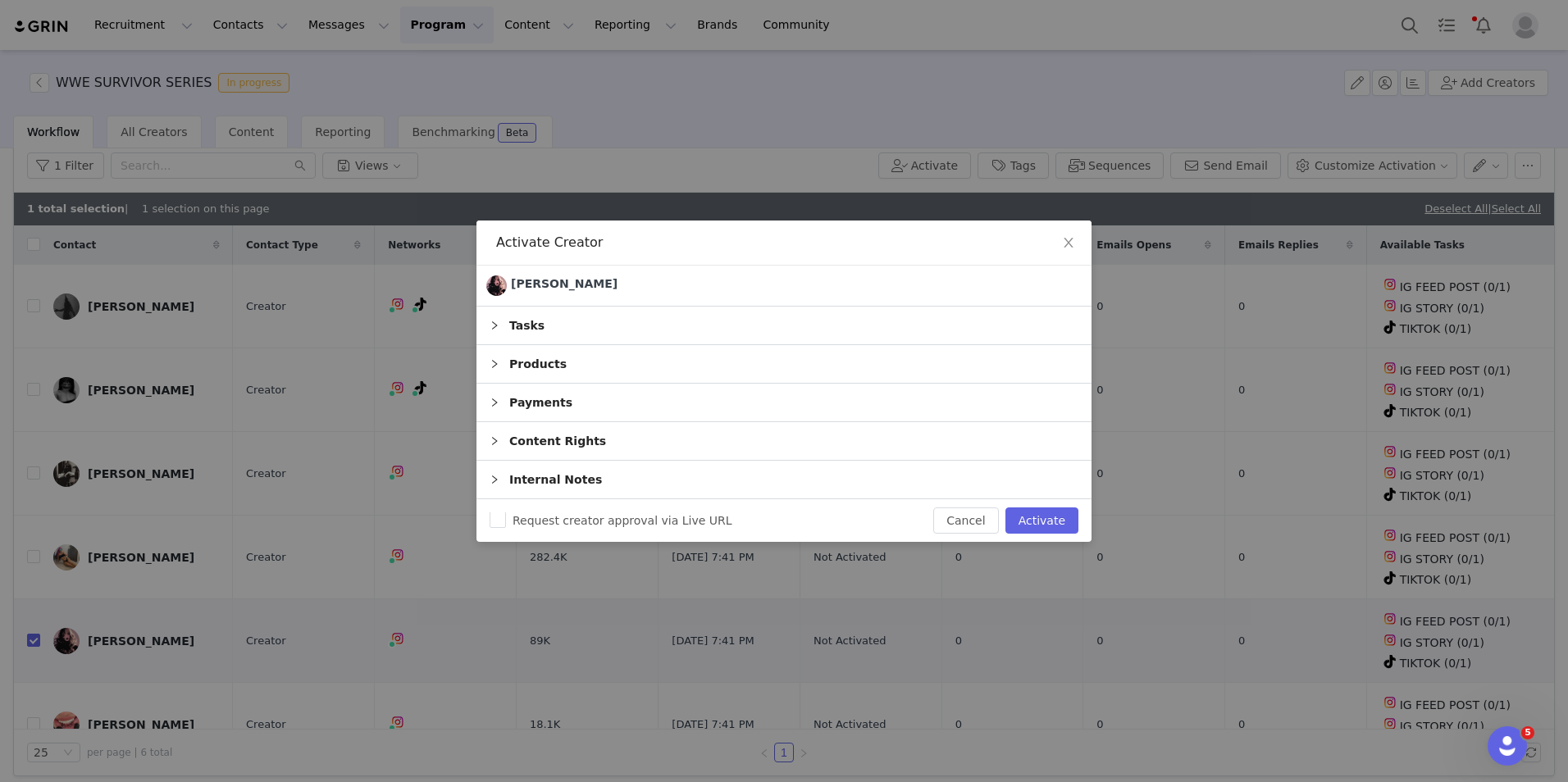
click at [523, 361] on div "Products" at bounding box center [784, 364] width 615 height 38
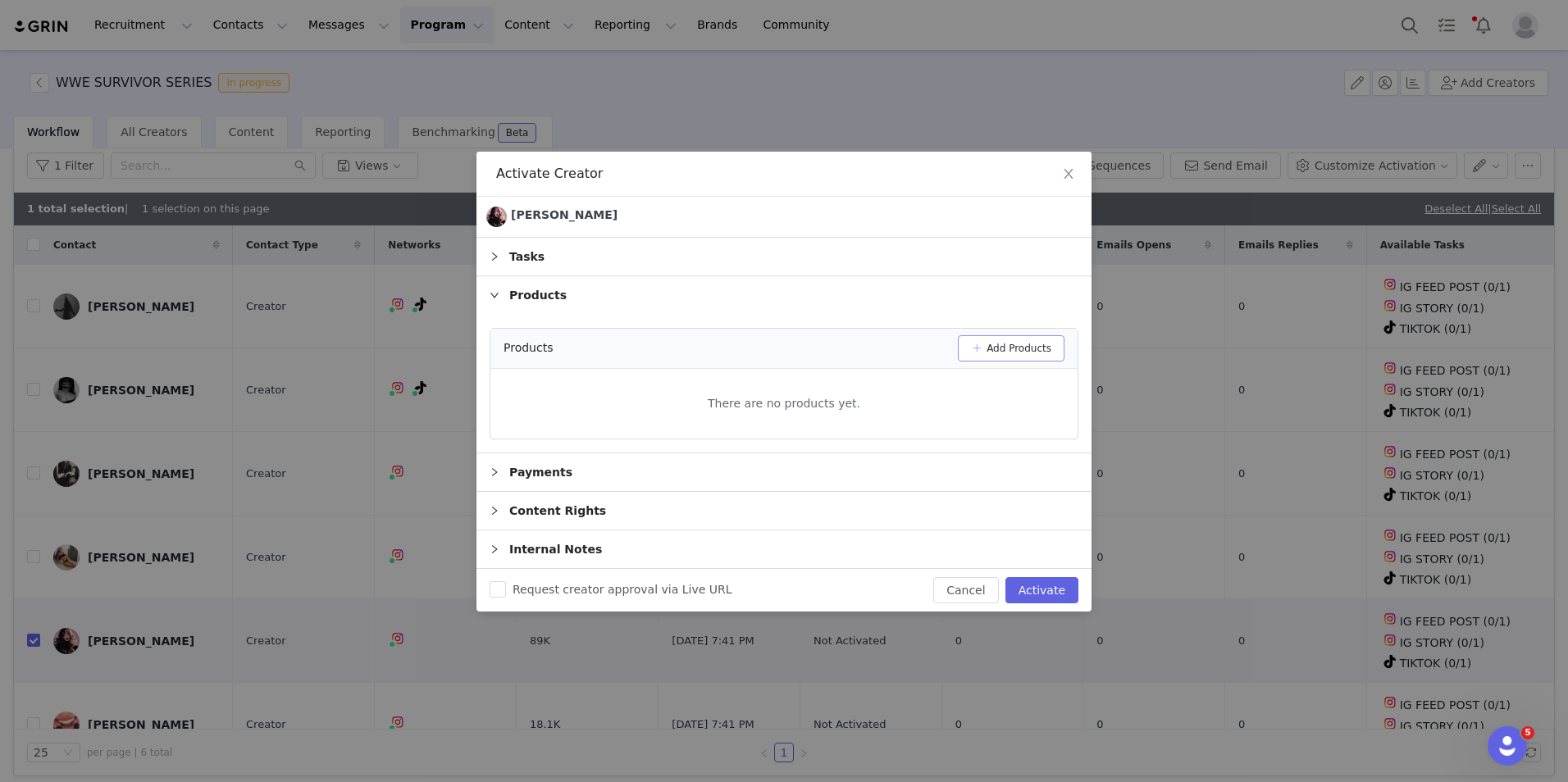
click at [1008, 341] on button "Add Products" at bounding box center [1011, 348] width 107 height 26
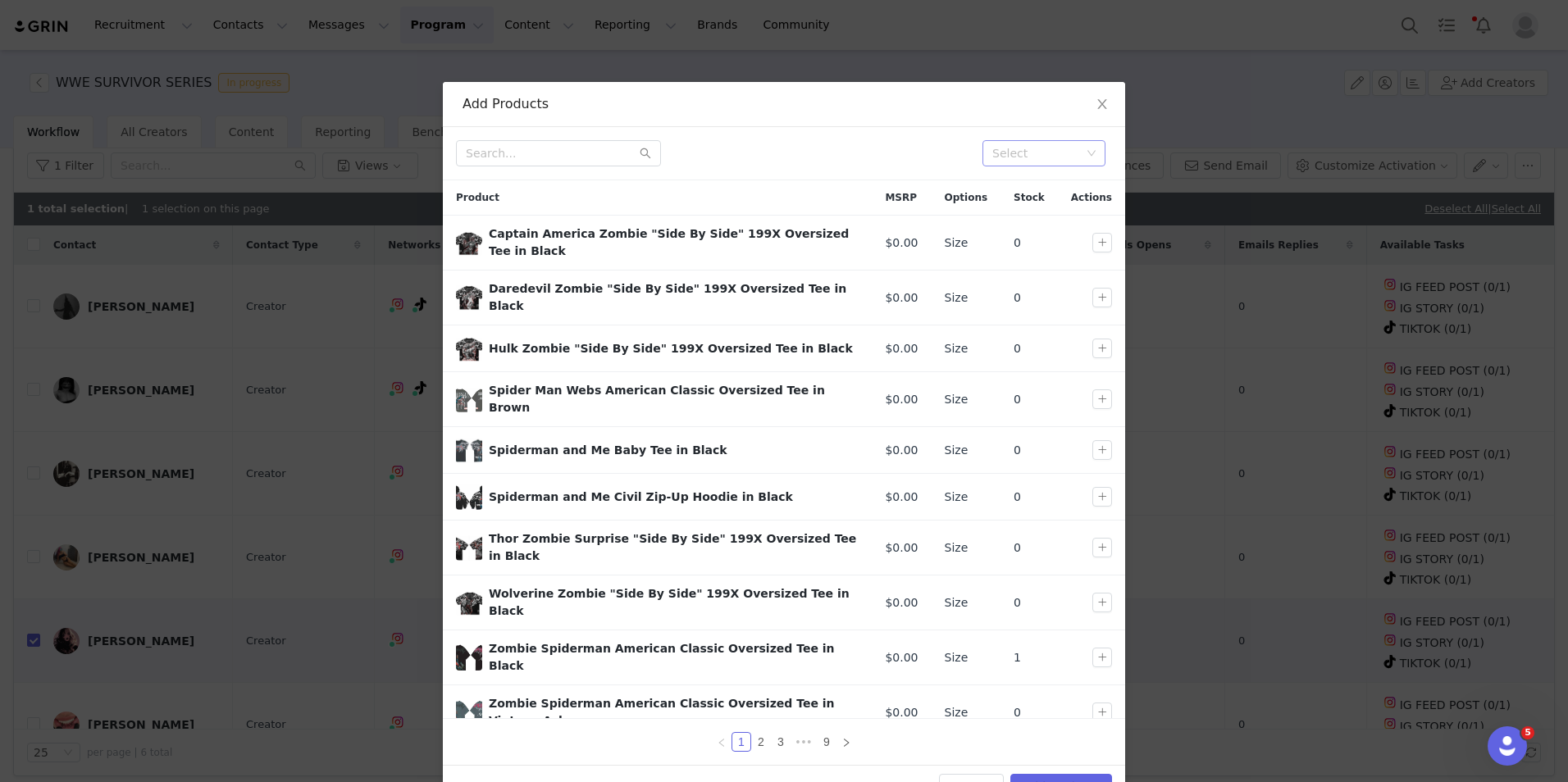
click at [1025, 149] on div "Select" at bounding box center [1036, 153] width 89 height 16
type input "wwe"
click at [1021, 181] on li "WWE Survivor Series" at bounding box center [1038, 186] width 123 height 26
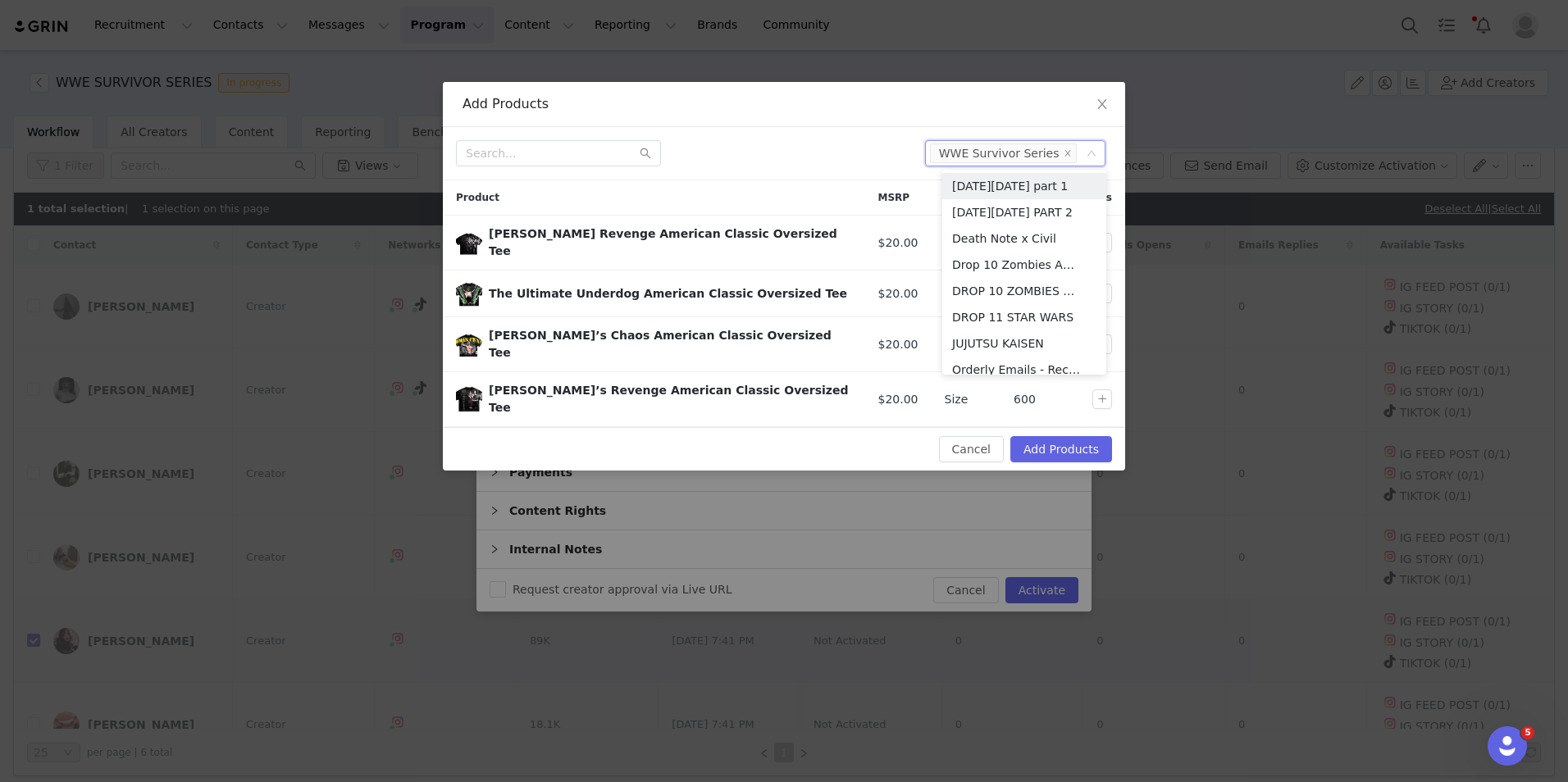
checkbox input "true"
checkbox input "false"
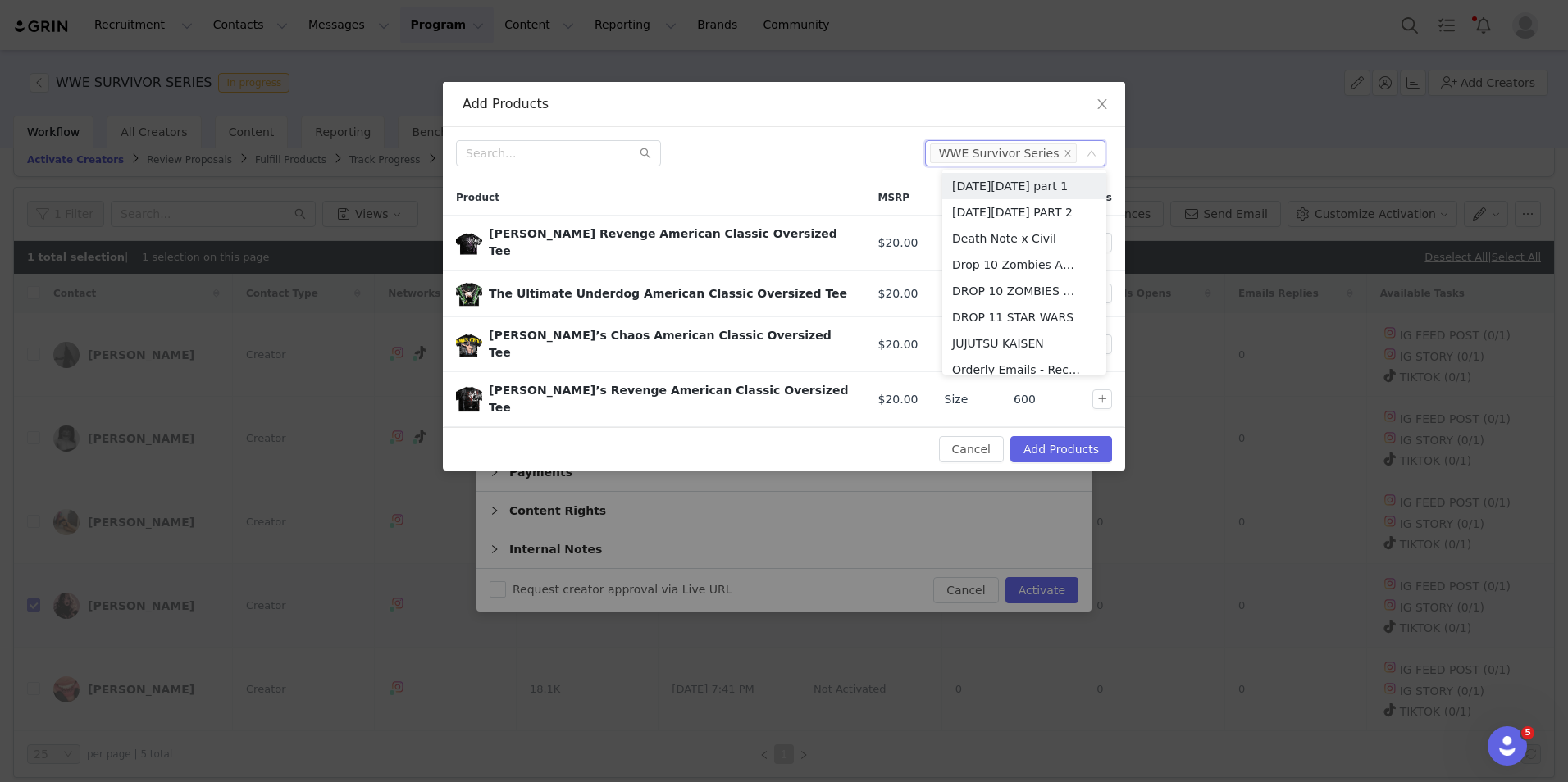
checkbox input "false"
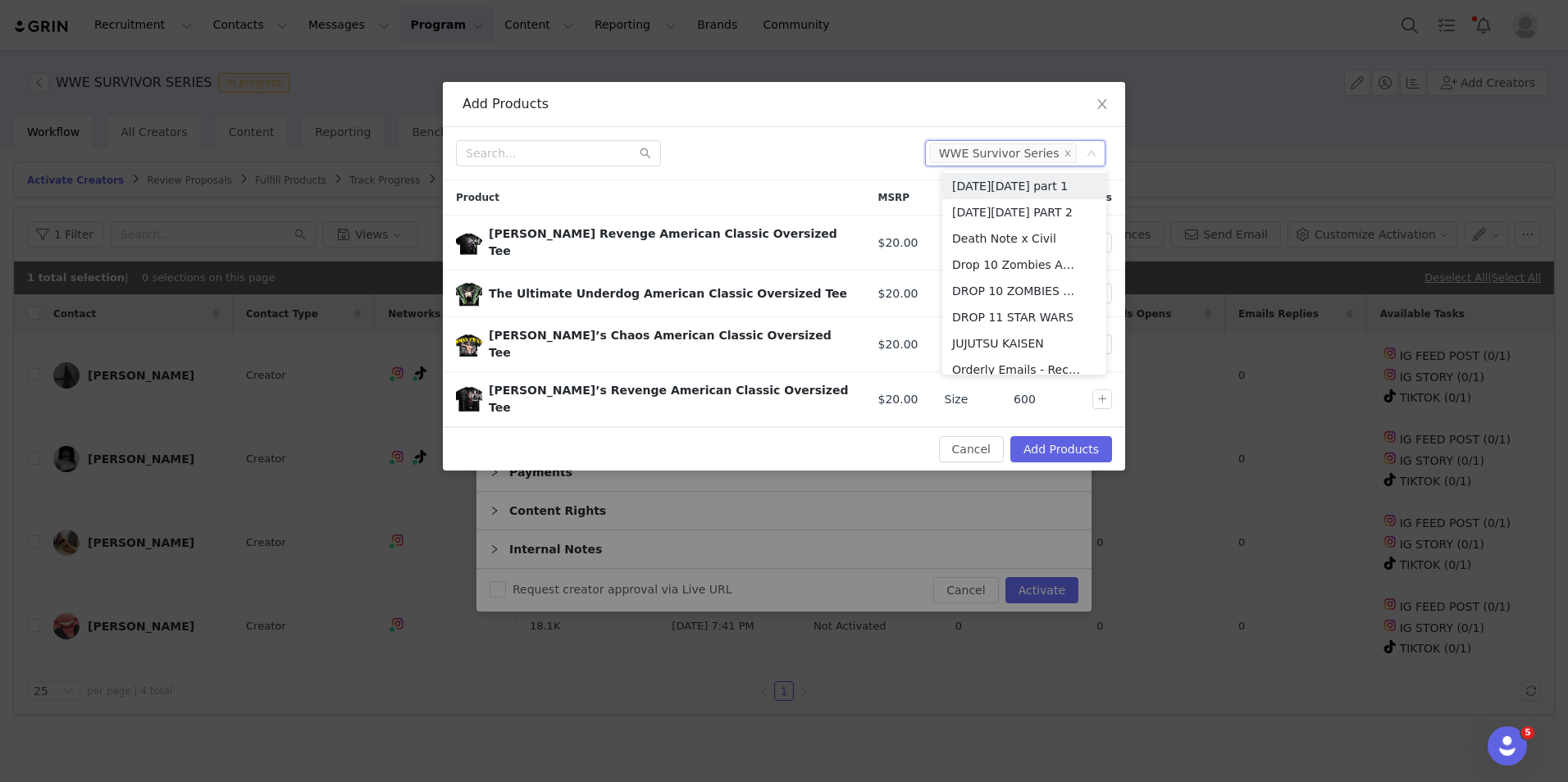
scroll to position [0, 0]
click at [756, 164] on div at bounding box center [684, 153] width 456 height 26
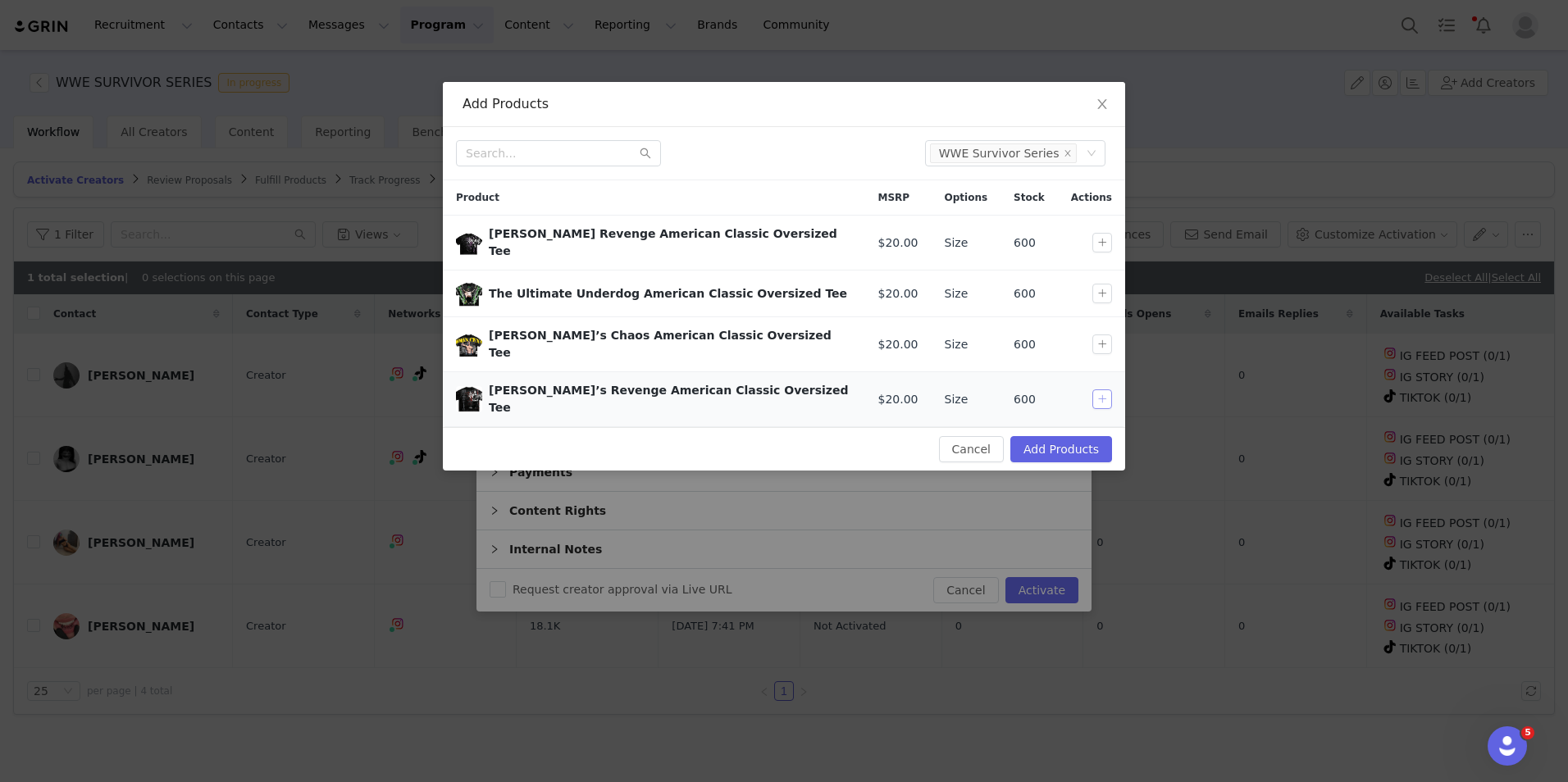
click at [1105, 390] on button "button" at bounding box center [1101, 399] width 19 height 19
click at [1097, 284] on button "button" at bounding box center [1101, 293] width 19 height 19
click at [1110, 226] on td at bounding box center [1091, 243] width 67 height 55
click at [1102, 239] on button "button" at bounding box center [1101, 242] width 19 height 19
click at [1089, 436] on button "Add Products" at bounding box center [1061, 449] width 102 height 26
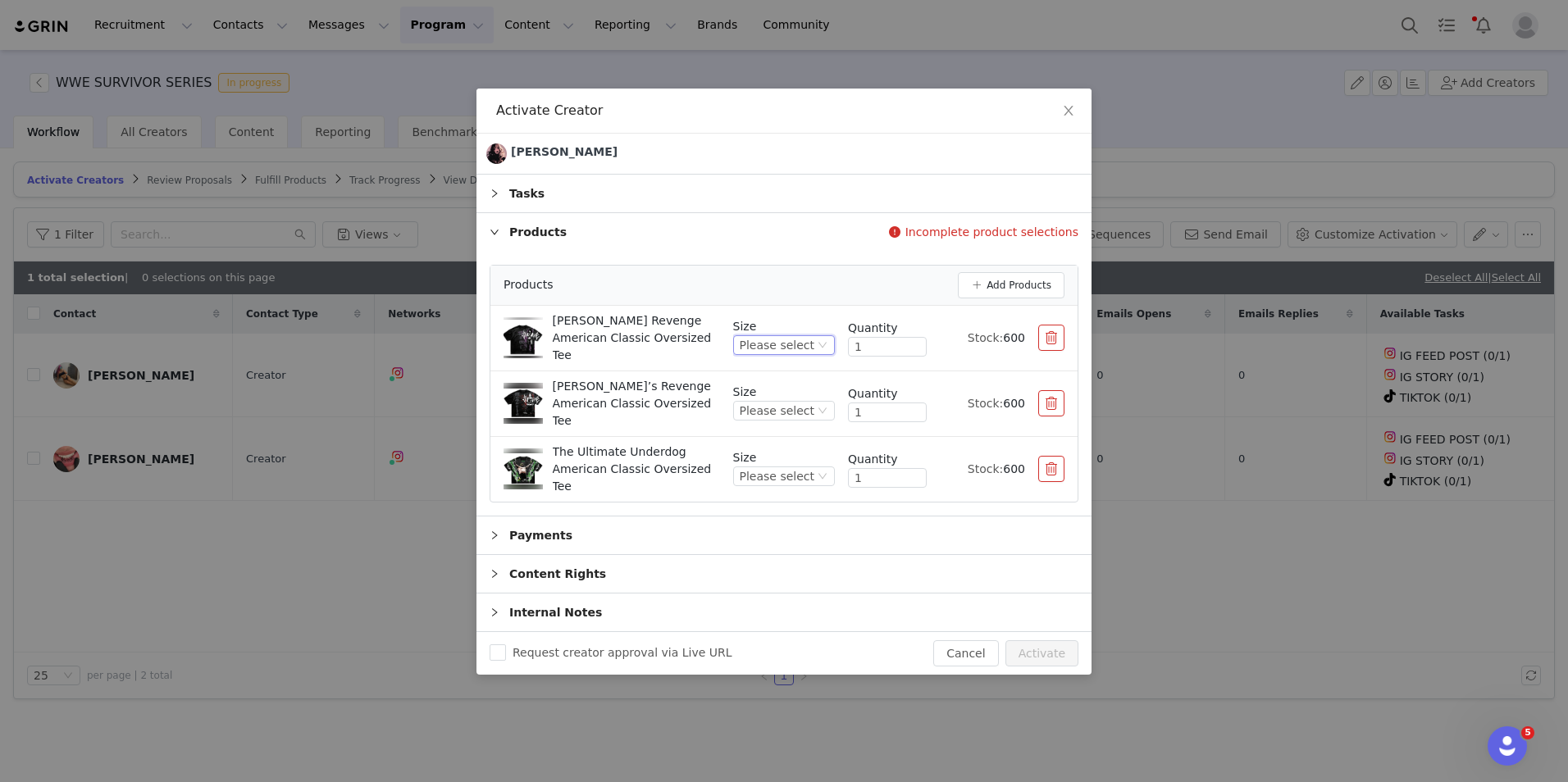
click at [801, 354] on div "Please select" at bounding box center [777, 345] width 75 height 18
click at [802, 354] on div "Please select" at bounding box center [777, 345] width 75 height 18
click at [781, 432] on li "M" at bounding box center [790, 437] width 90 height 26
click at [800, 413] on div "Please select" at bounding box center [777, 410] width 75 height 18
click at [792, 498] on li "M" at bounding box center [790, 492] width 90 height 26
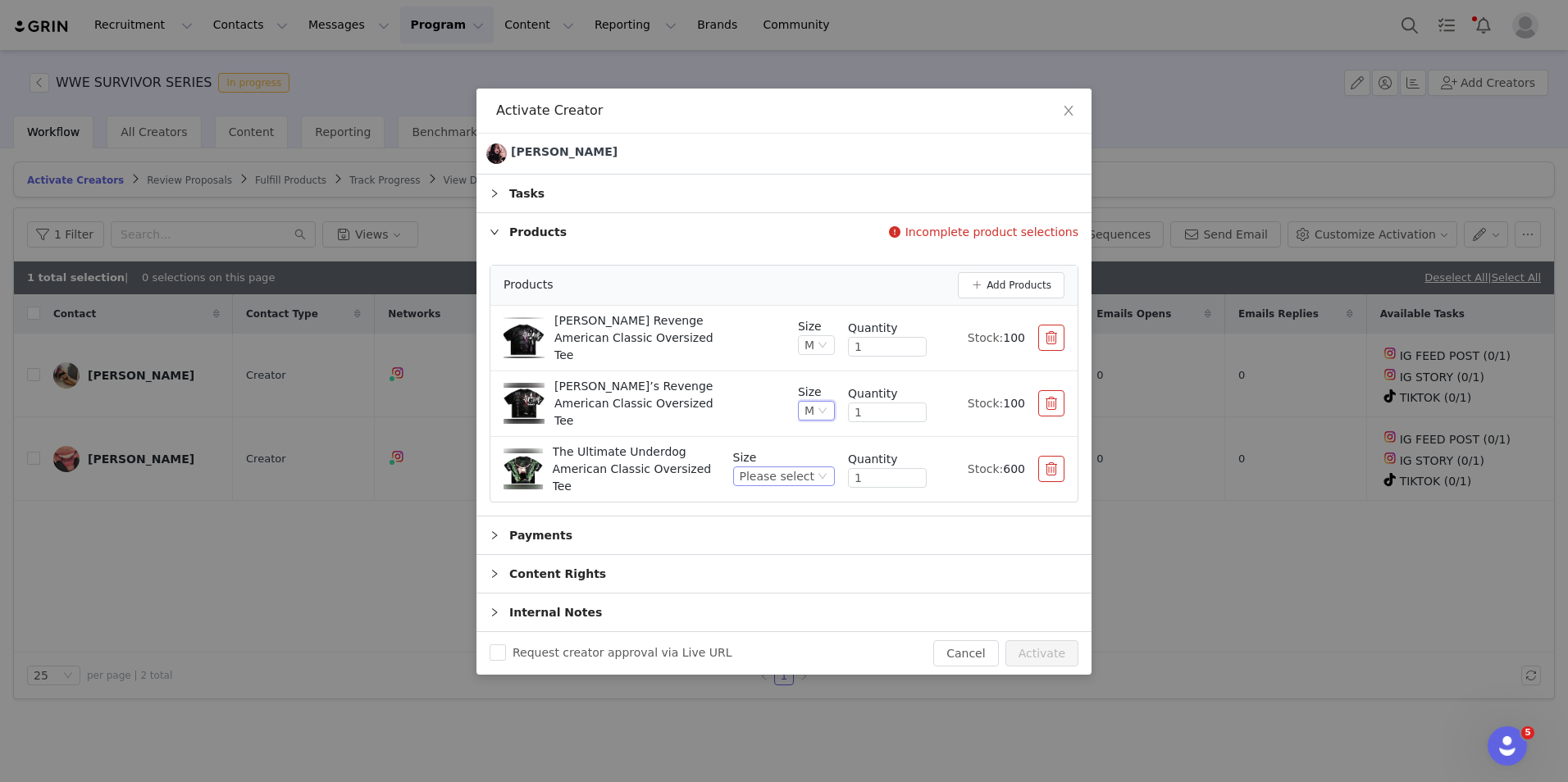
click at [807, 474] on div "Please select" at bounding box center [784, 476] width 102 height 19
click at [795, 543] on li "M" at bounding box center [790, 547] width 90 height 26
click at [1044, 641] on button "Activate" at bounding box center [1042, 653] width 73 height 26
click at [1070, 117] on icon "icon: close" at bounding box center [1068, 110] width 13 height 13
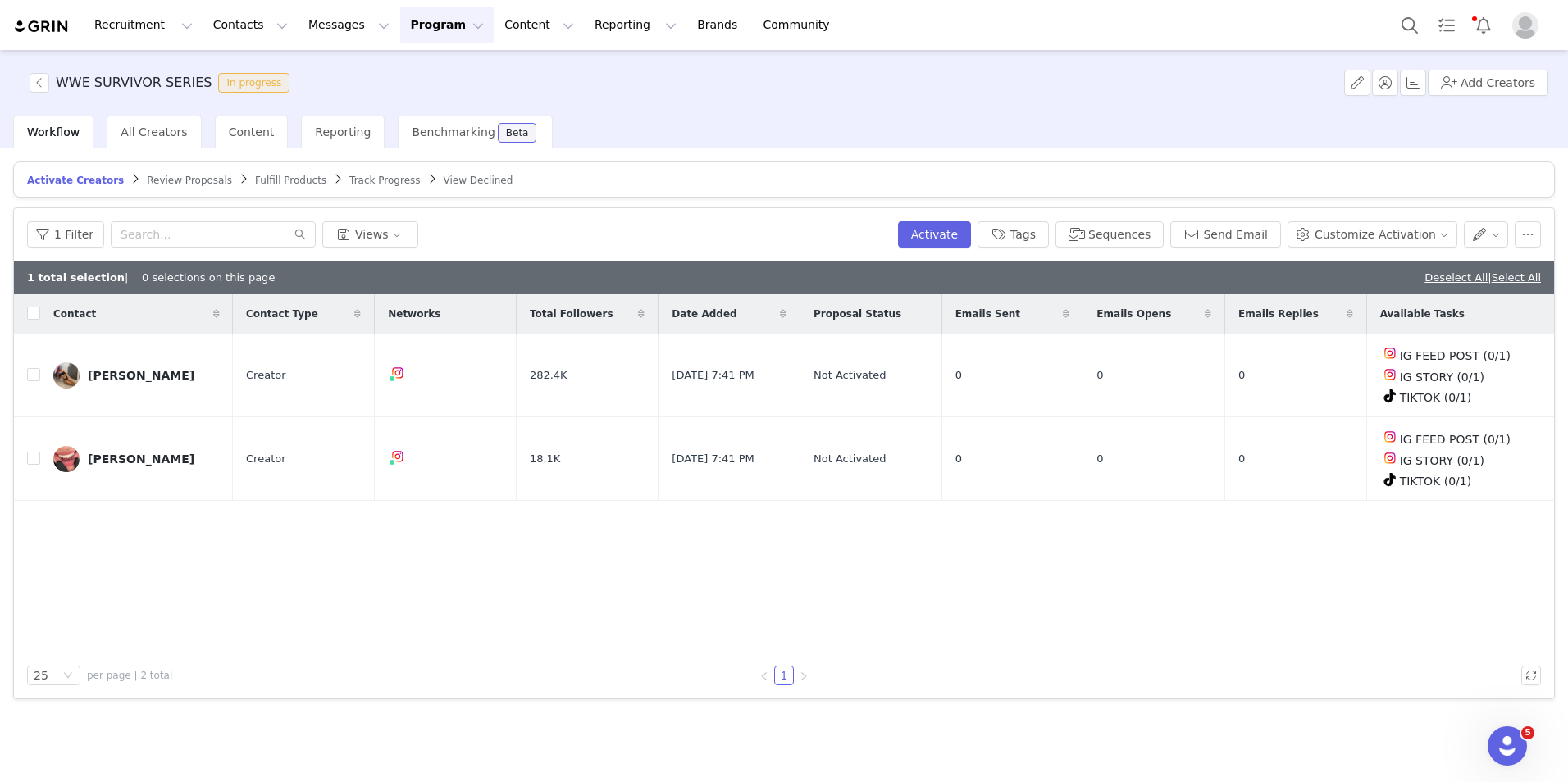
click at [936, 536] on div "Contact Contact Type Networks Total Followers Date Added Proposal Status Emails…" at bounding box center [784, 474] width 1540 height 358
click at [400, 17] on button "Program Program" at bounding box center [446, 25] width 93 height 37
click at [390, 64] on p "Activations" at bounding box center [403, 73] width 64 height 17
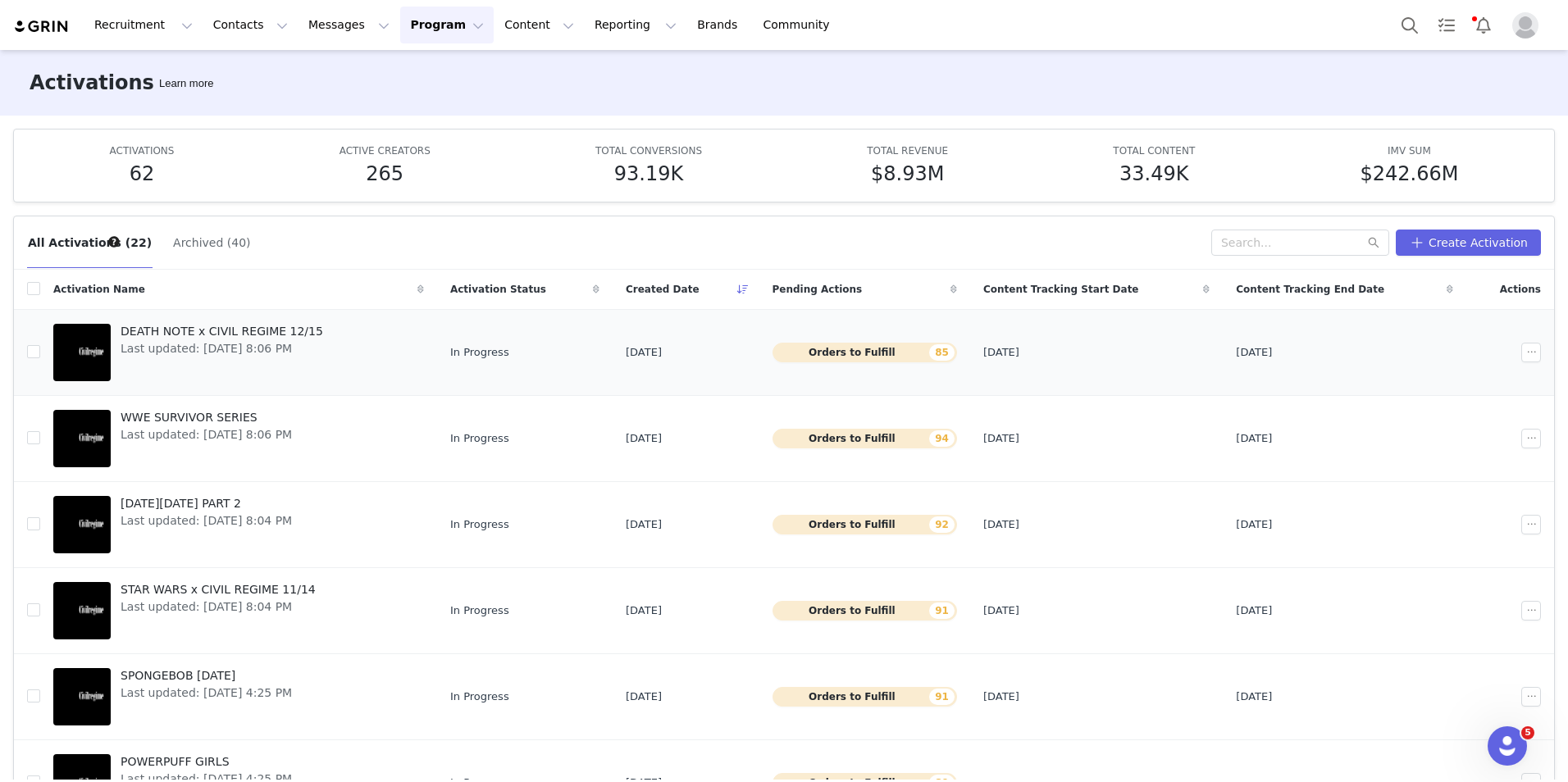
click at [256, 330] on span "DEATH NOTE x CIVIL REGIME 12/15" at bounding box center [221, 331] width 202 height 17
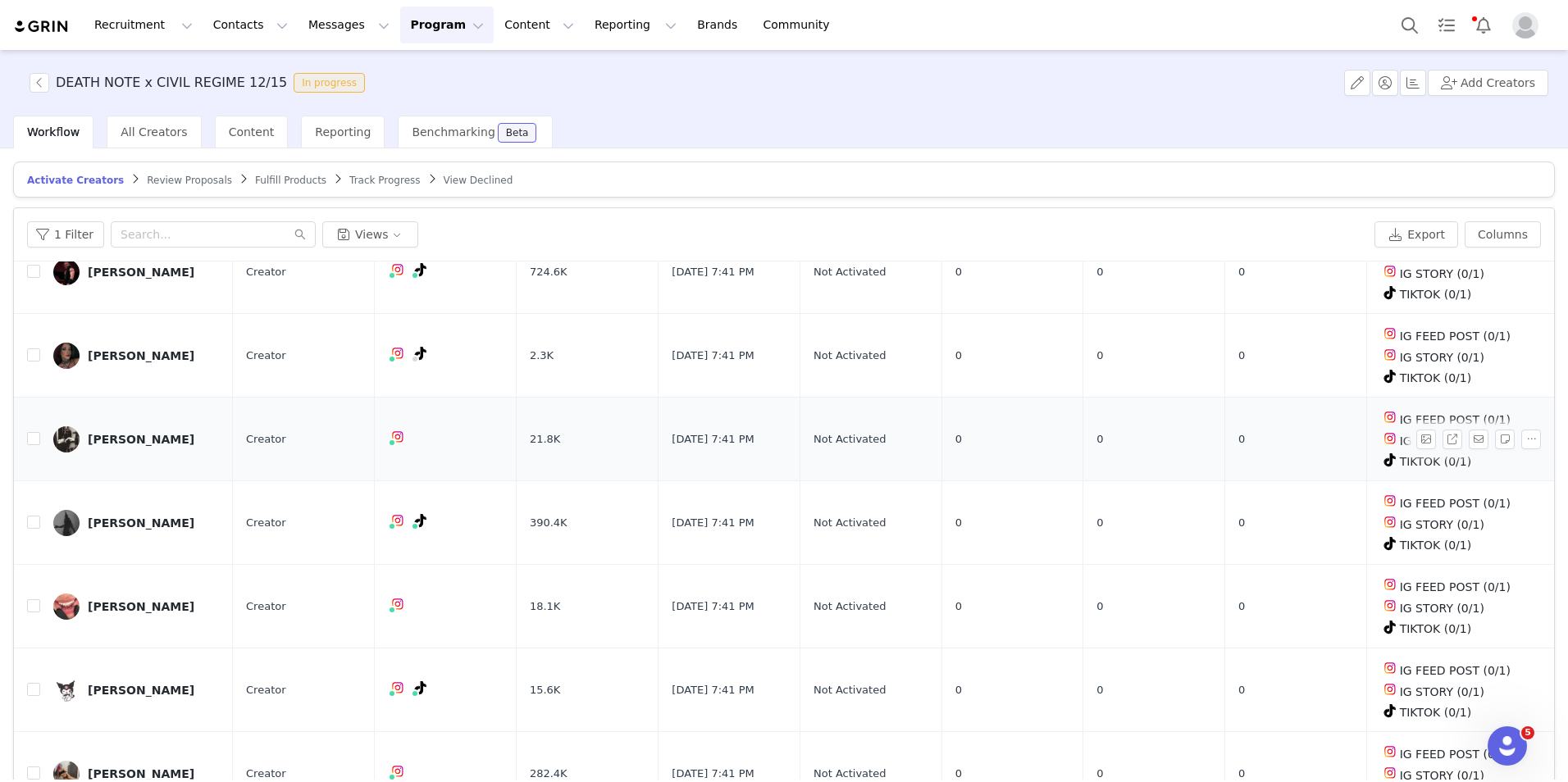
scroll to position [79, 0]
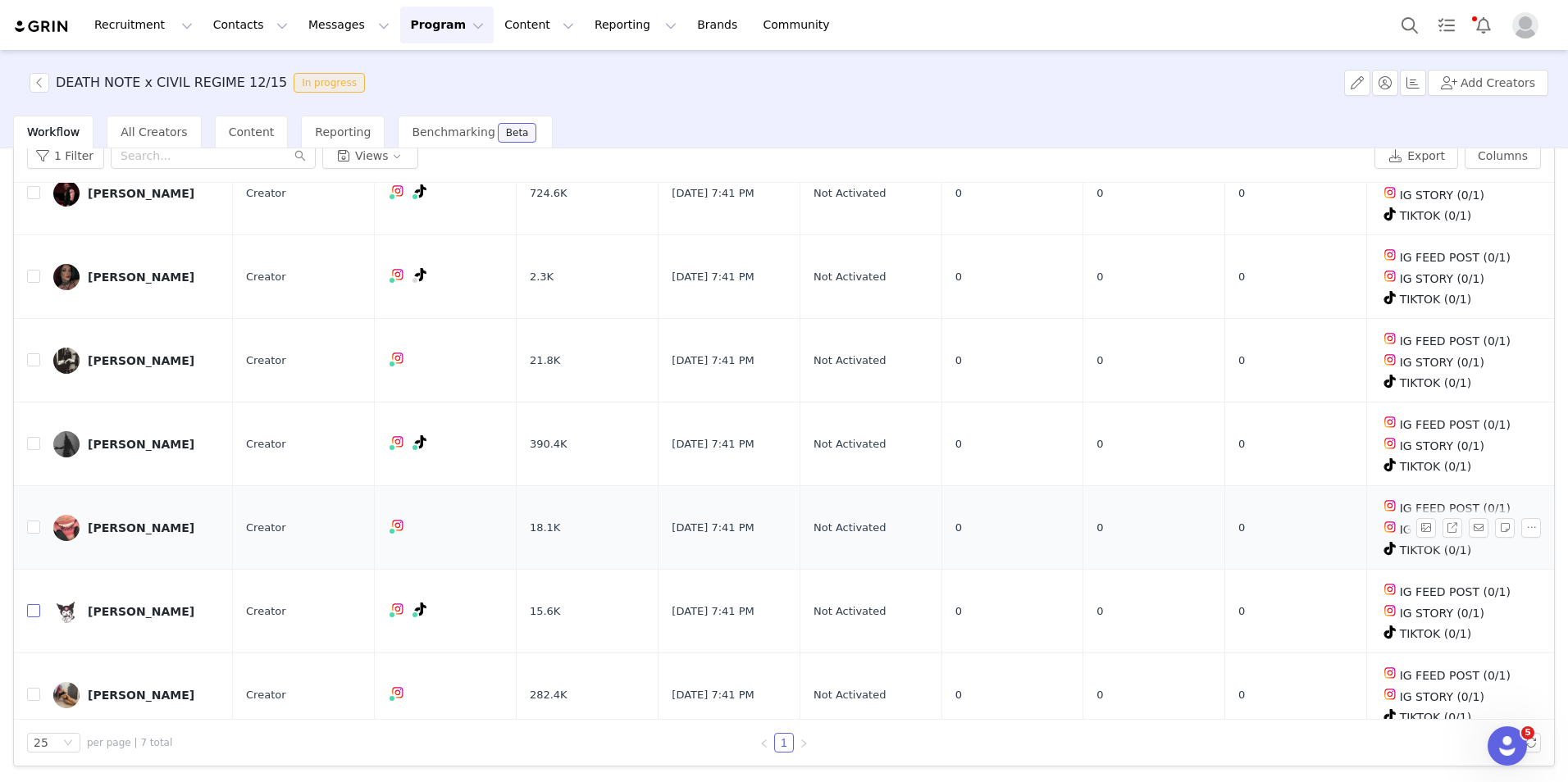
drag, startPoint x: 35, startPoint y: 597, endPoint x: 38, endPoint y: 585, distance: 12.4
click at [35, 604] on input "checkbox" at bounding box center [33, 610] width 13 height 13
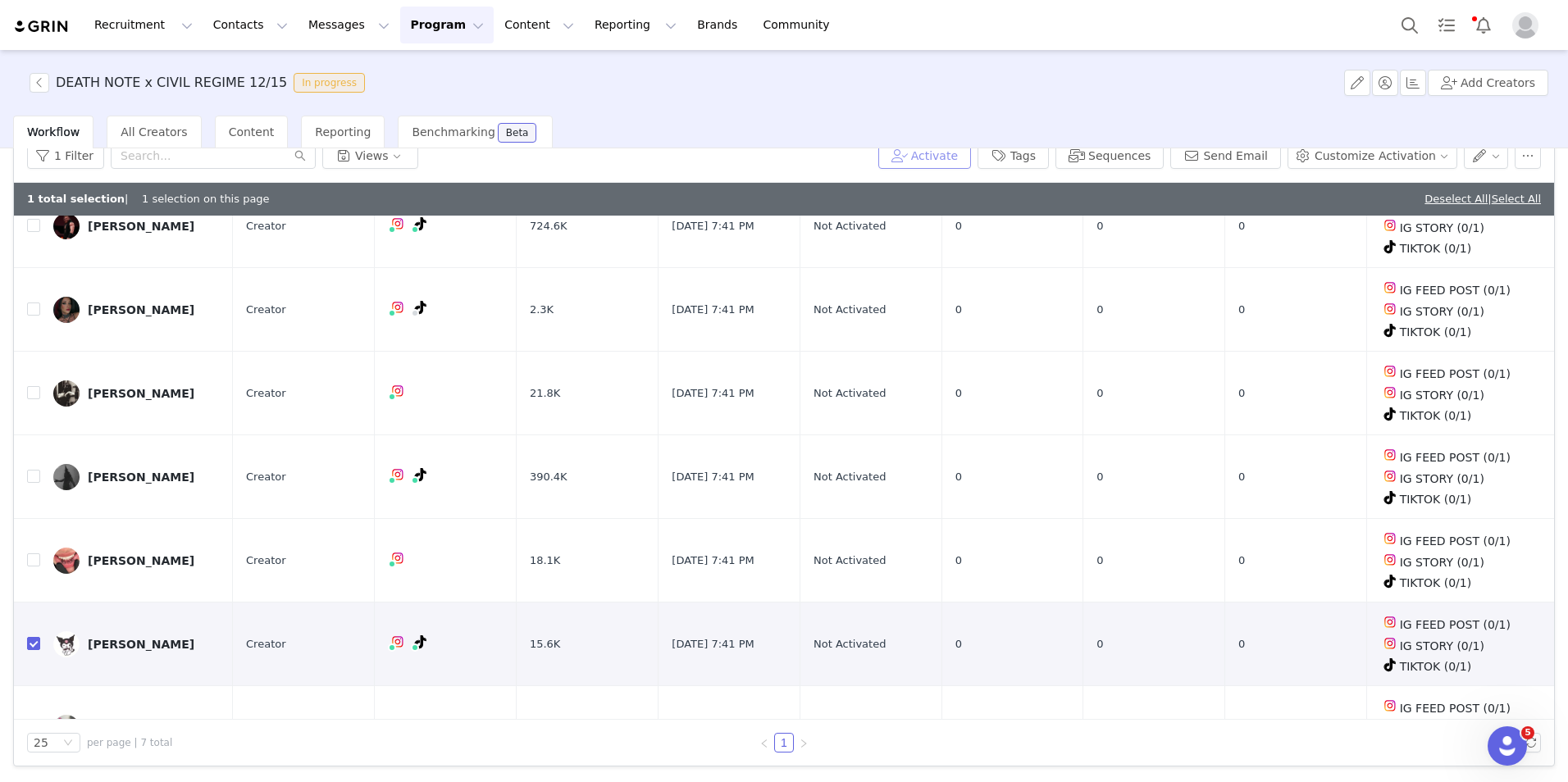
click at [956, 153] on button "Activate" at bounding box center [924, 155] width 92 height 26
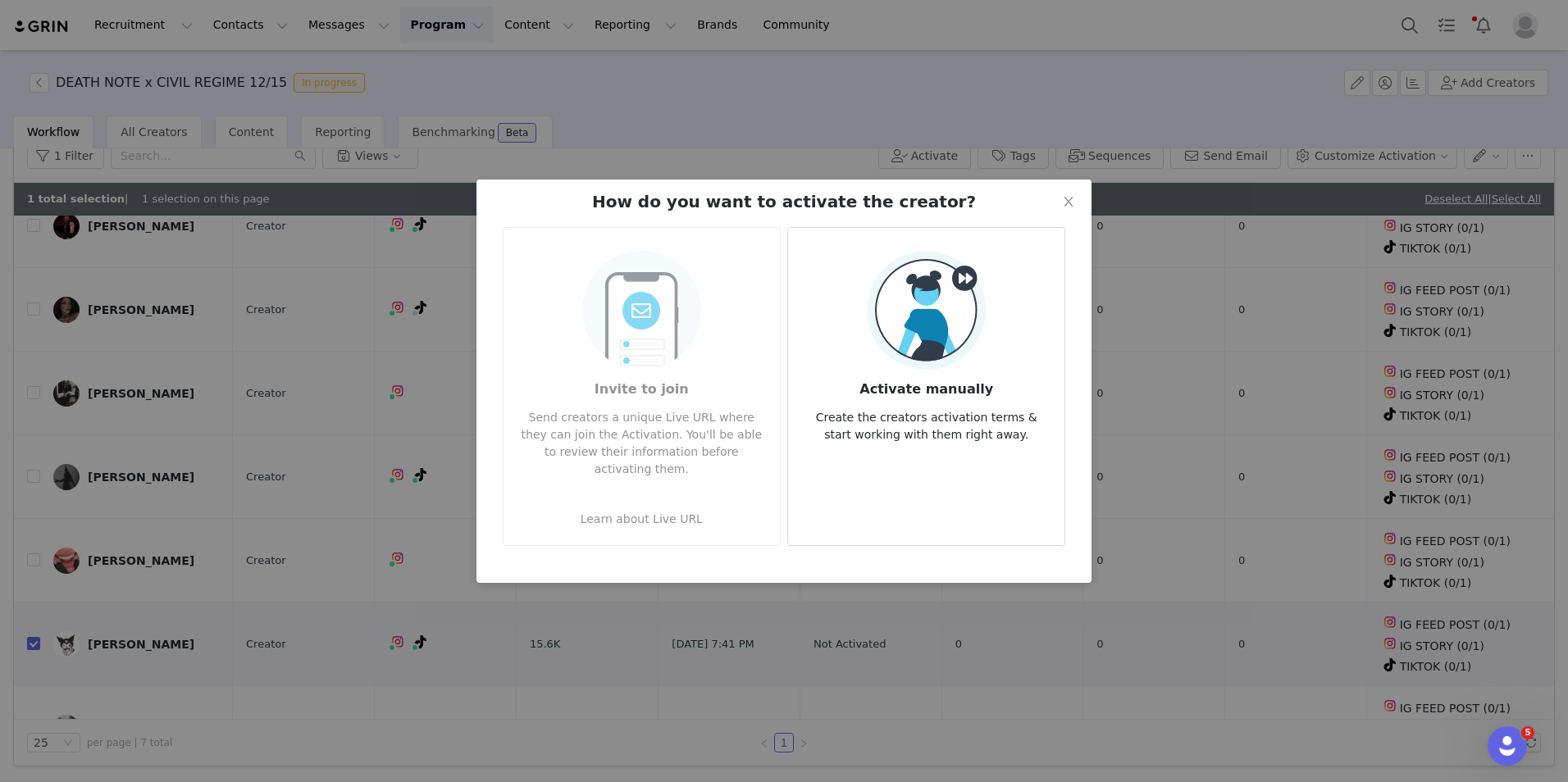
click at [929, 295] on img at bounding box center [926, 310] width 119 height 119
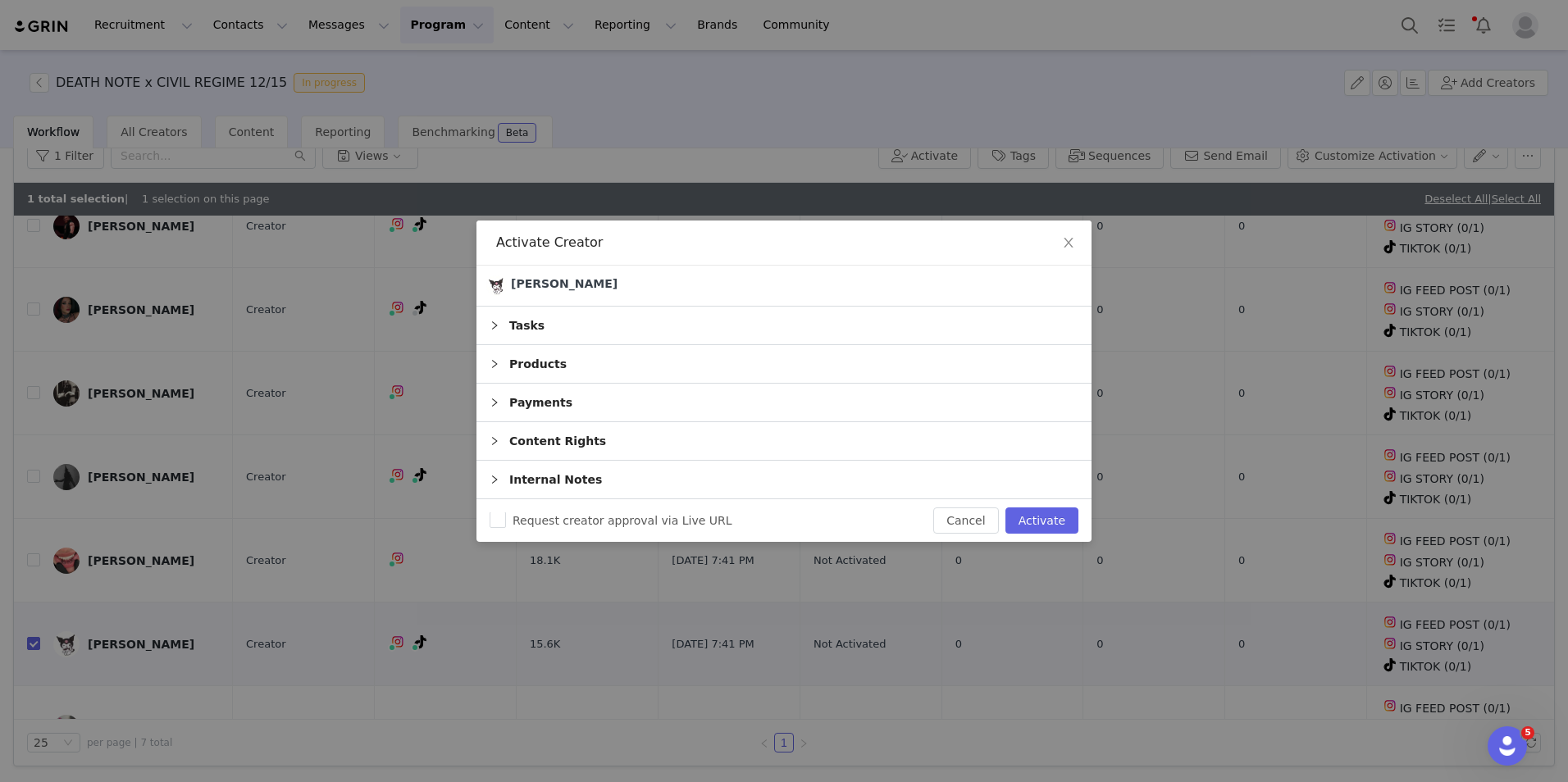
click at [575, 352] on div "Products" at bounding box center [784, 364] width 615 height 38
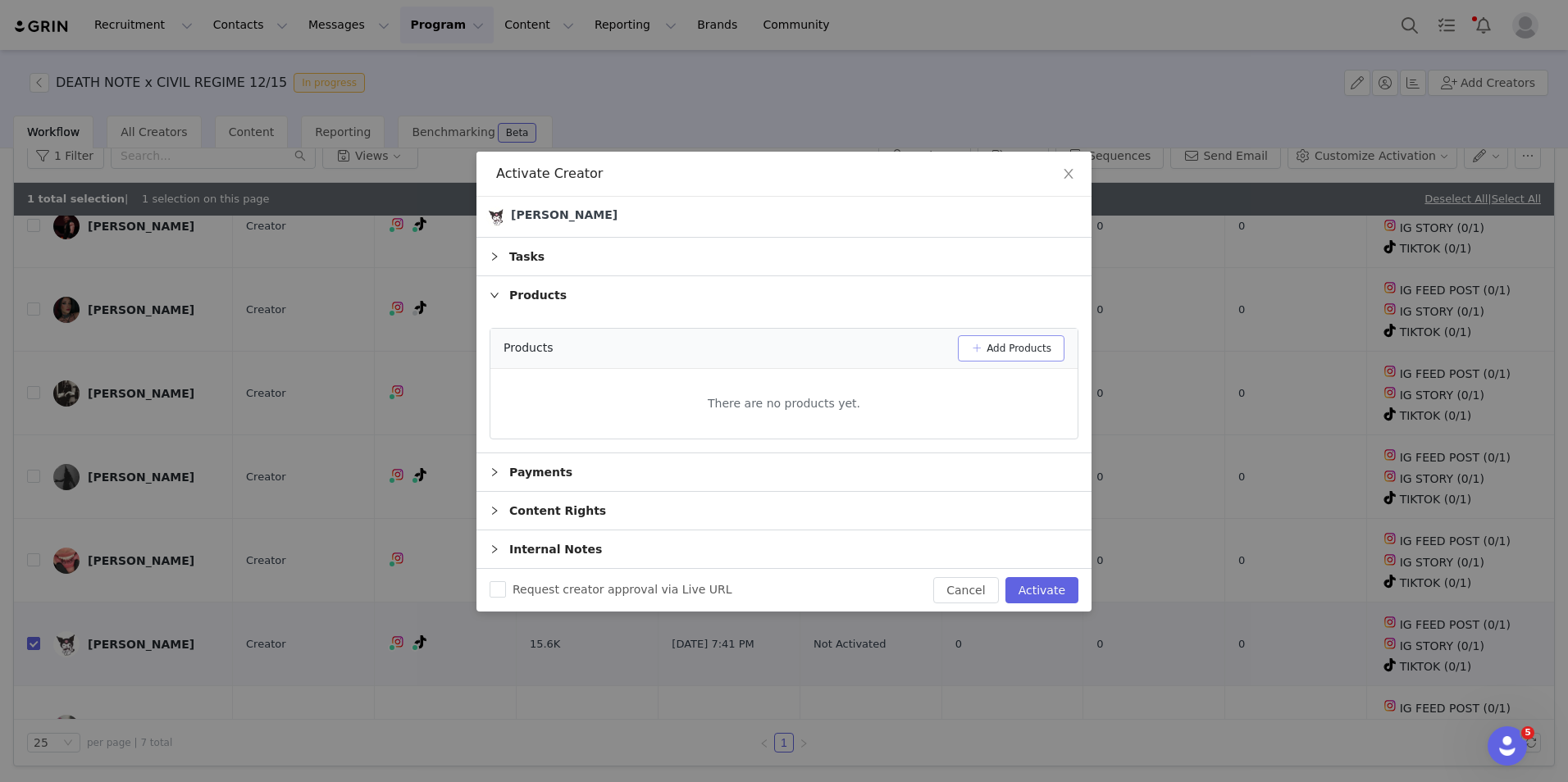
click at [997, 347] on button "Add Products" at bounding box center [1011, 348] width 107 height 26
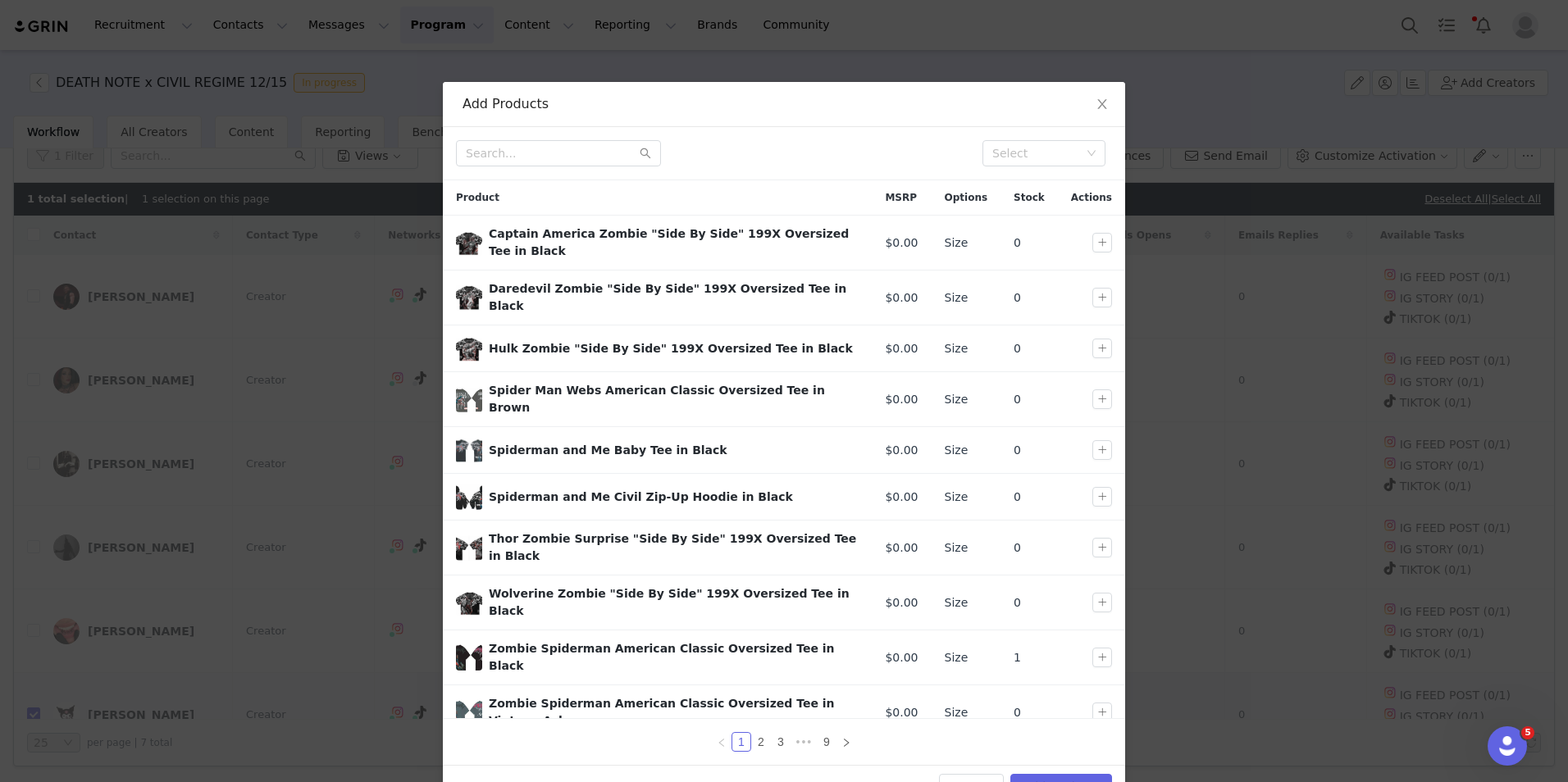
checkbox input "false"
click at [1038, 159] on div "Select" at bounding box center [1038, 153] width 101 height 25
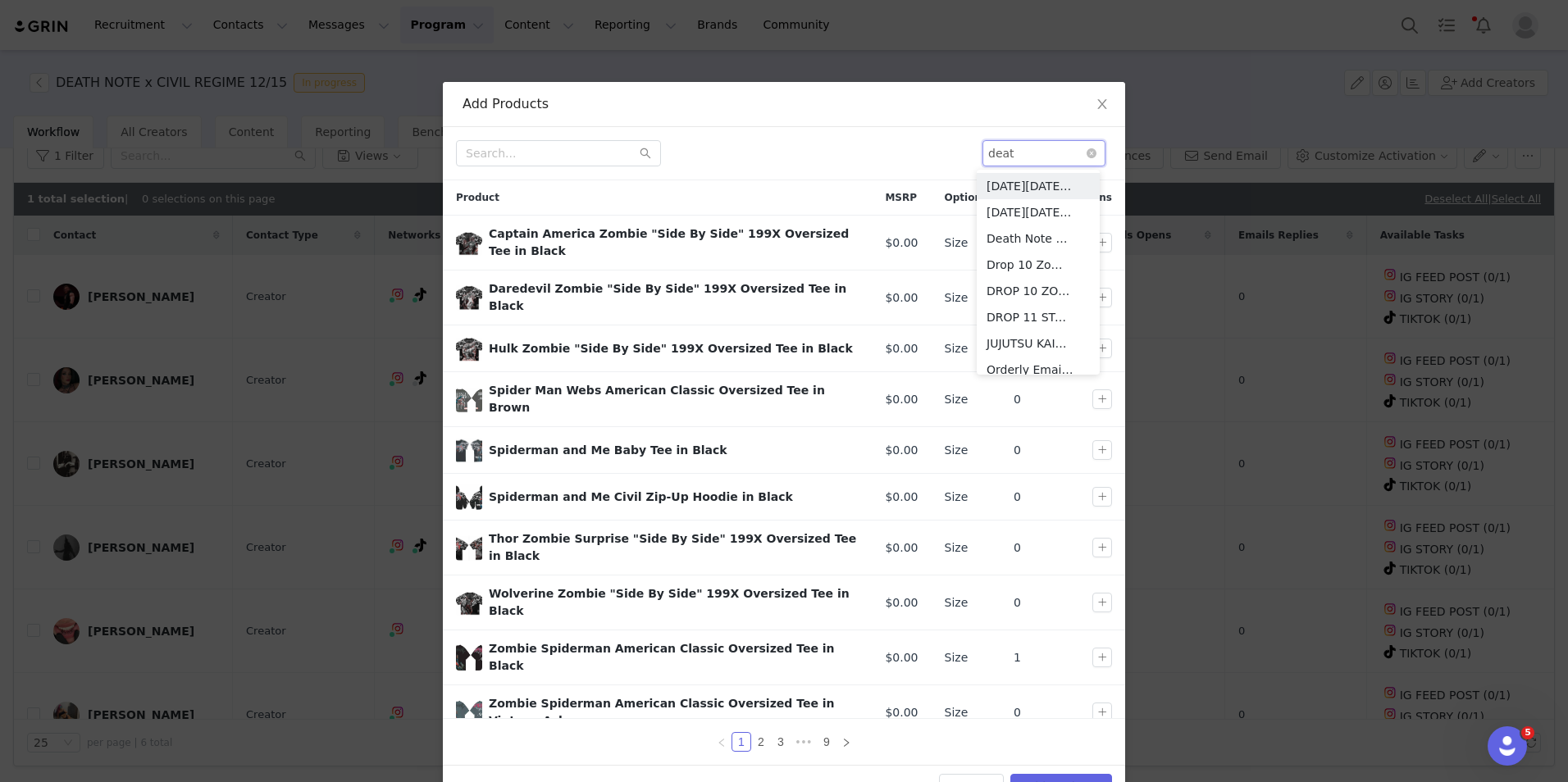
type input "death"
click at [1039, 197] on li "Death Note x Civil" at bounding box center [1038, 186] width 123 height 26
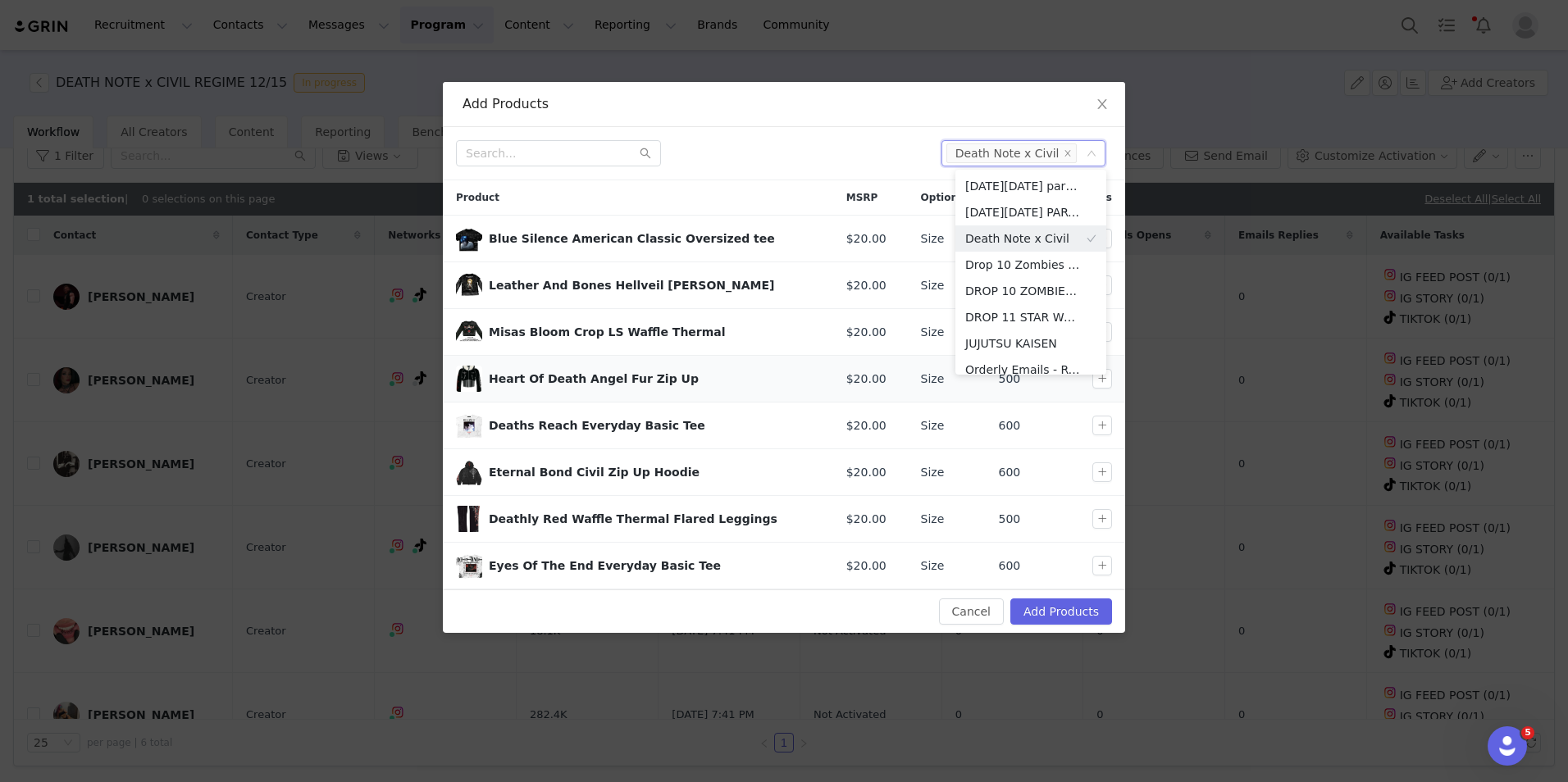
click at [1090, 393] on td at bounding box center [1087, 379] width 75 height 47
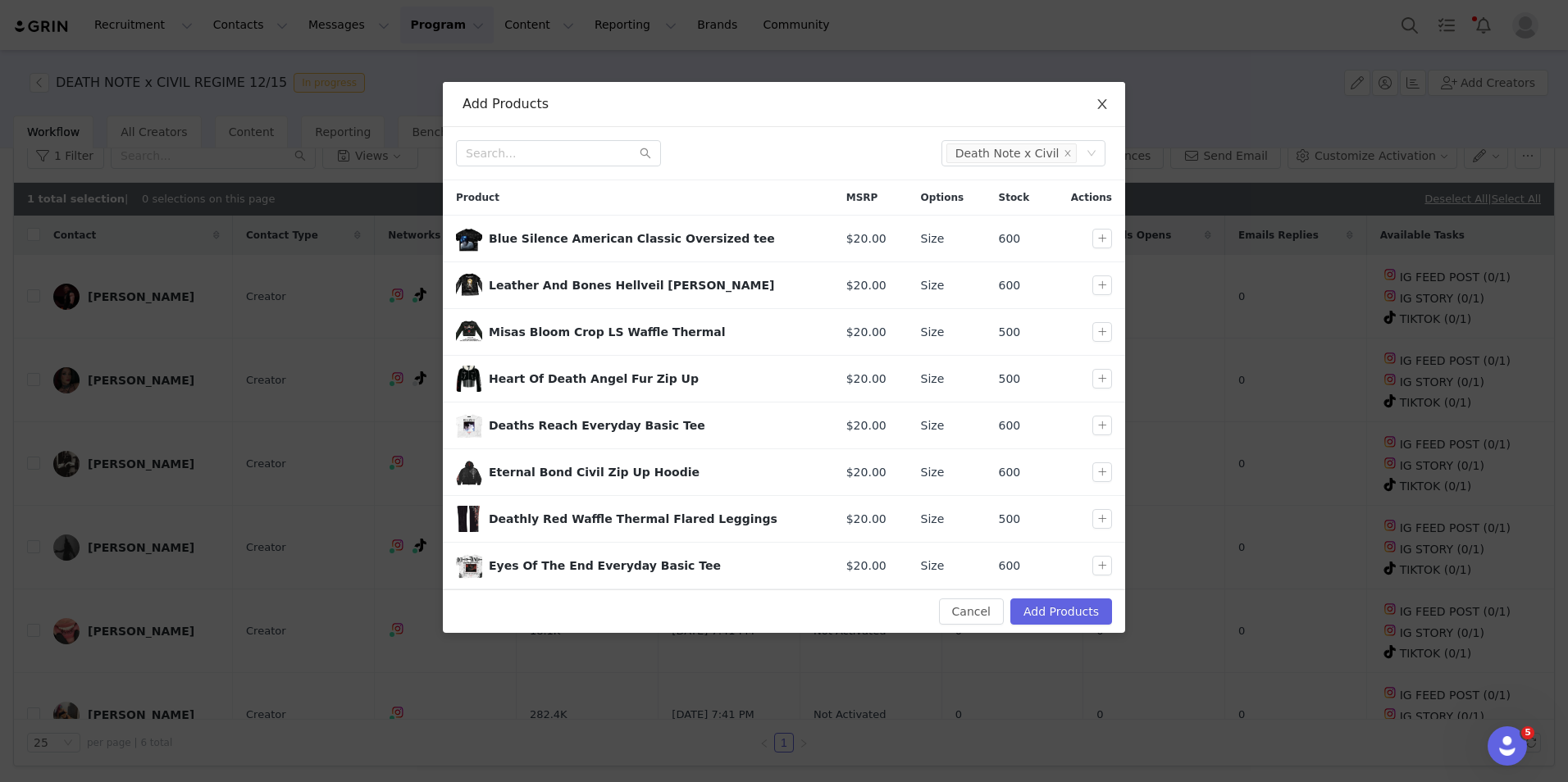
click at [1102, 103] on icon "icon: close" at bounding box center [1101, 103] width 13 height 13
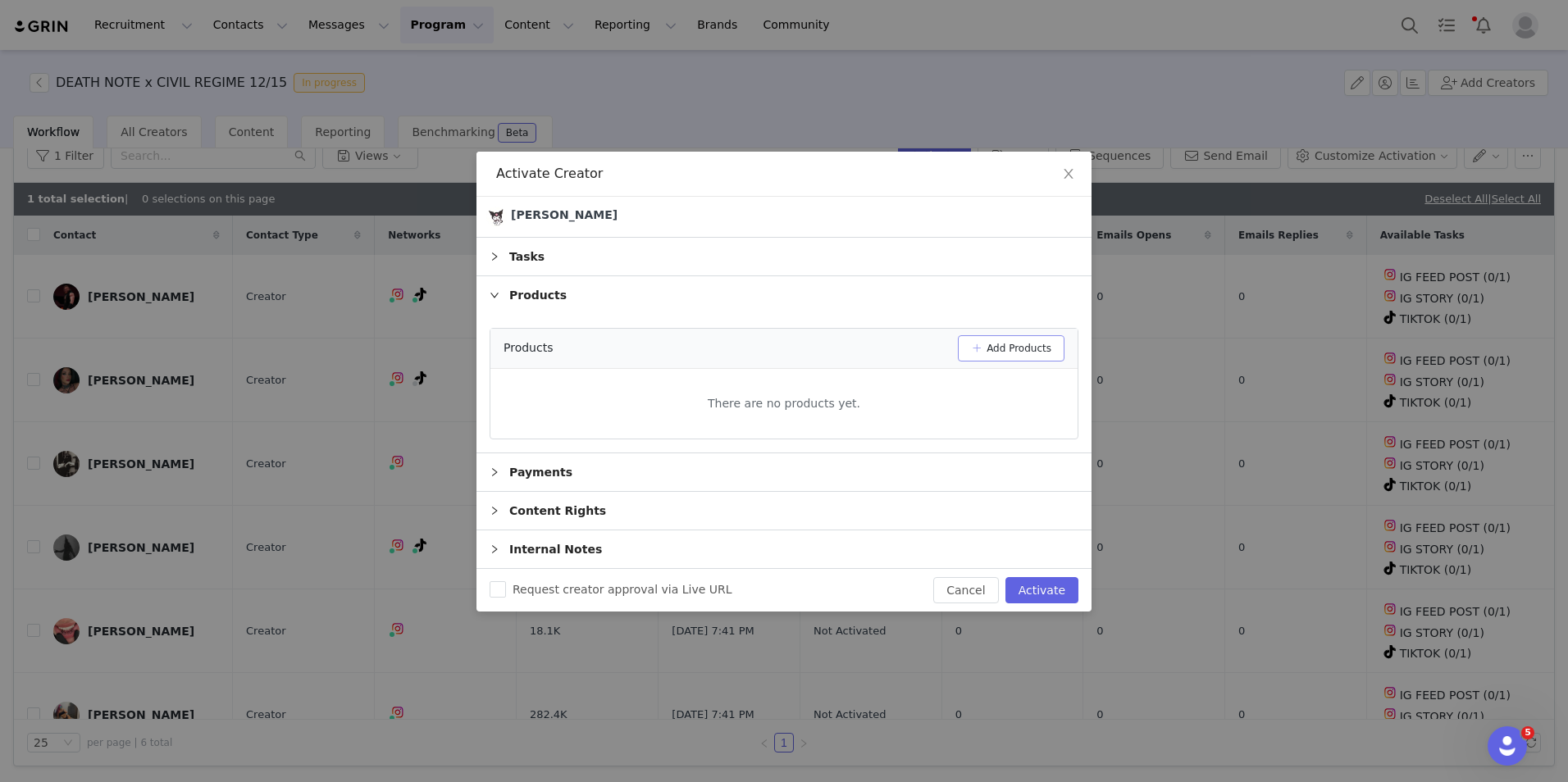
drag, startPoint x: 1002, startPoint y: 341, endPoint x: 999, endPoint y: 350, distance: 9.5
click at [1000, 347] on button "Add Products" at bounding box center [1011, 348] width 107 height 26
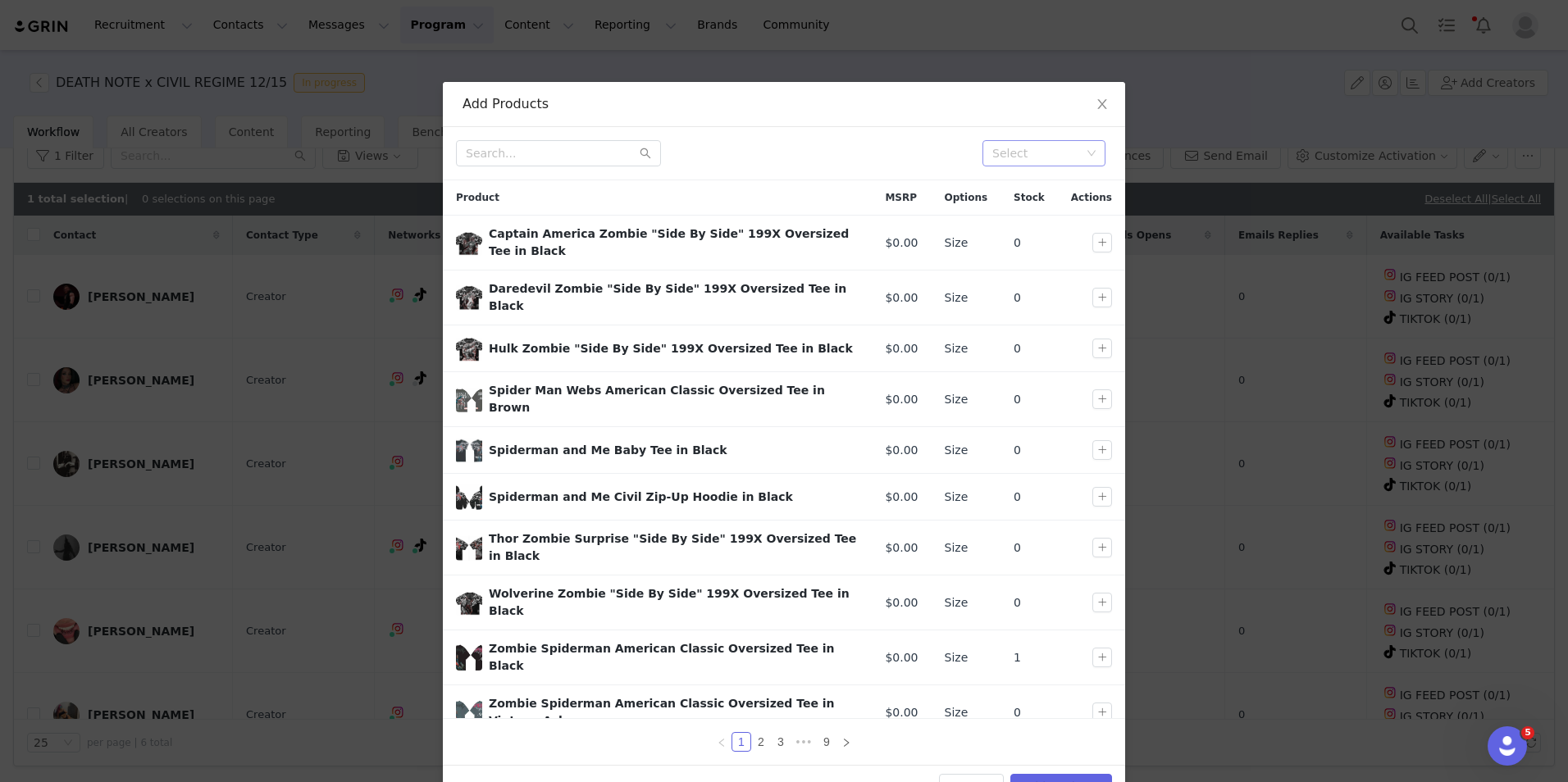
click at [1030, 155] on div "Select" at bounding box center [1036, 153] width 89 height 16
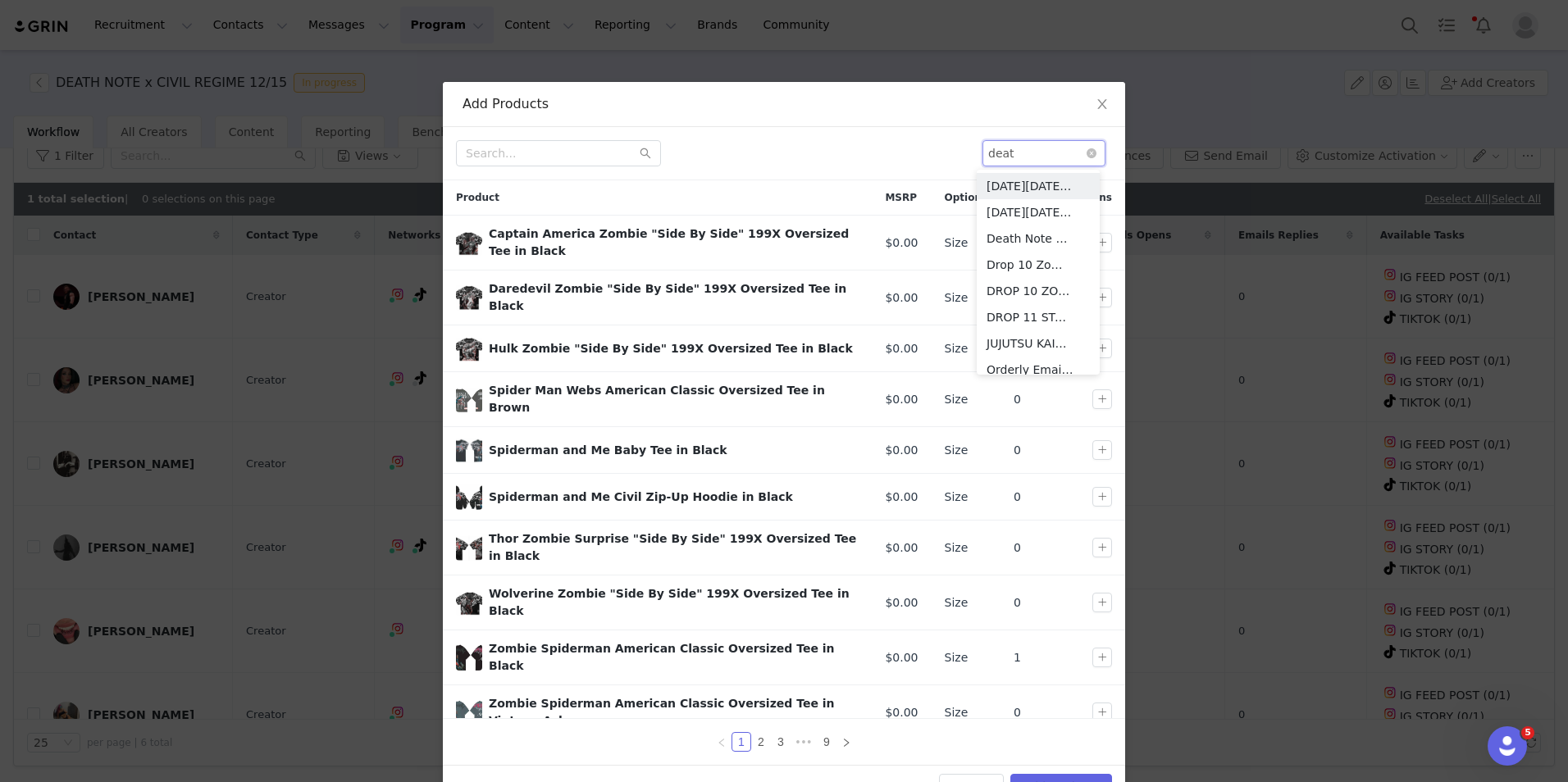
type input "death"
click at [1036, 184] on li "Death Note x Civil" at bounding box center [1038, 186] width 123 height 26
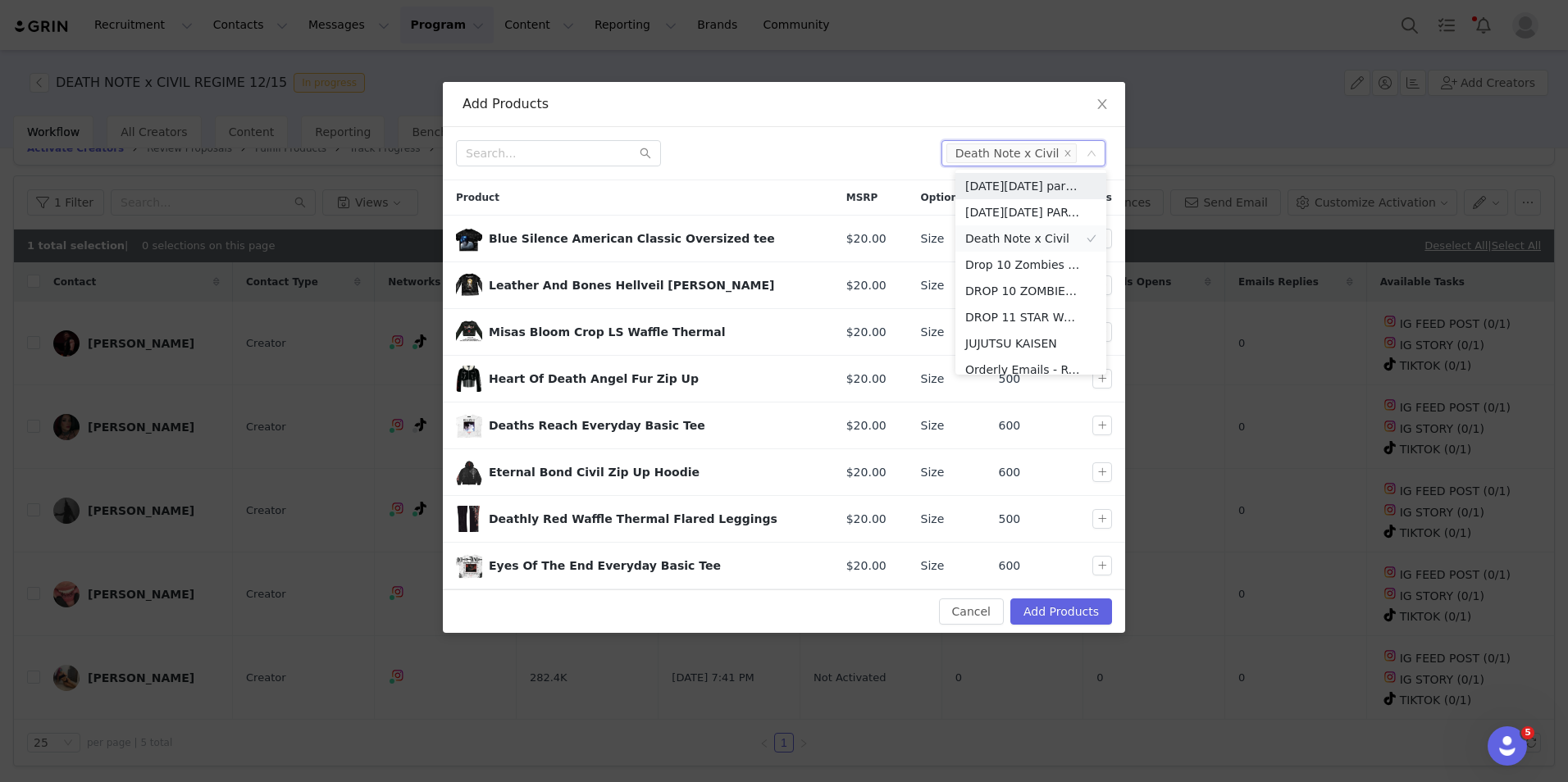
scroll to position [20, 0]
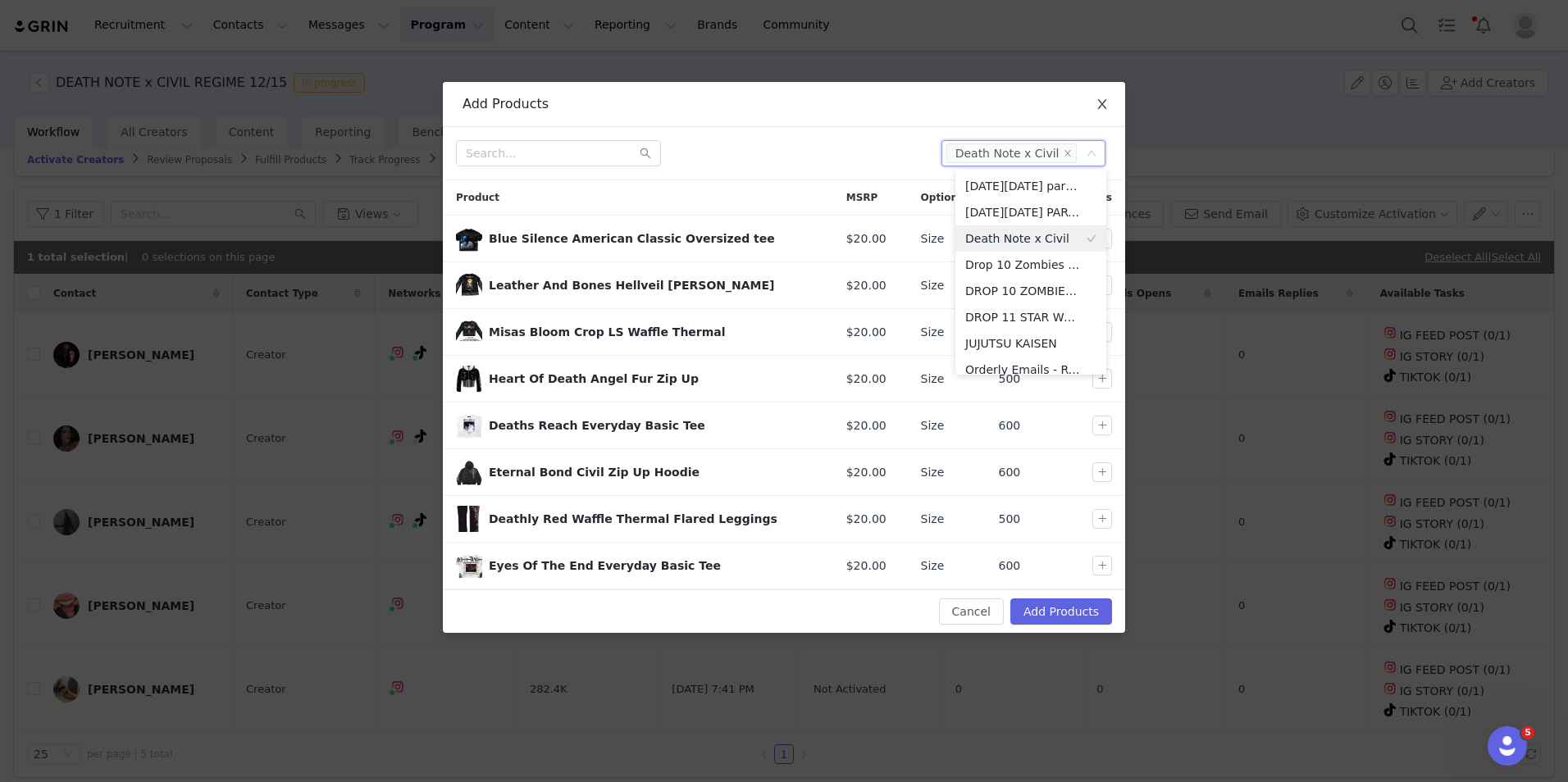
click at [1101, 104] on icon "icon: close" at bounding box center [1101, 104] width 9 height 10
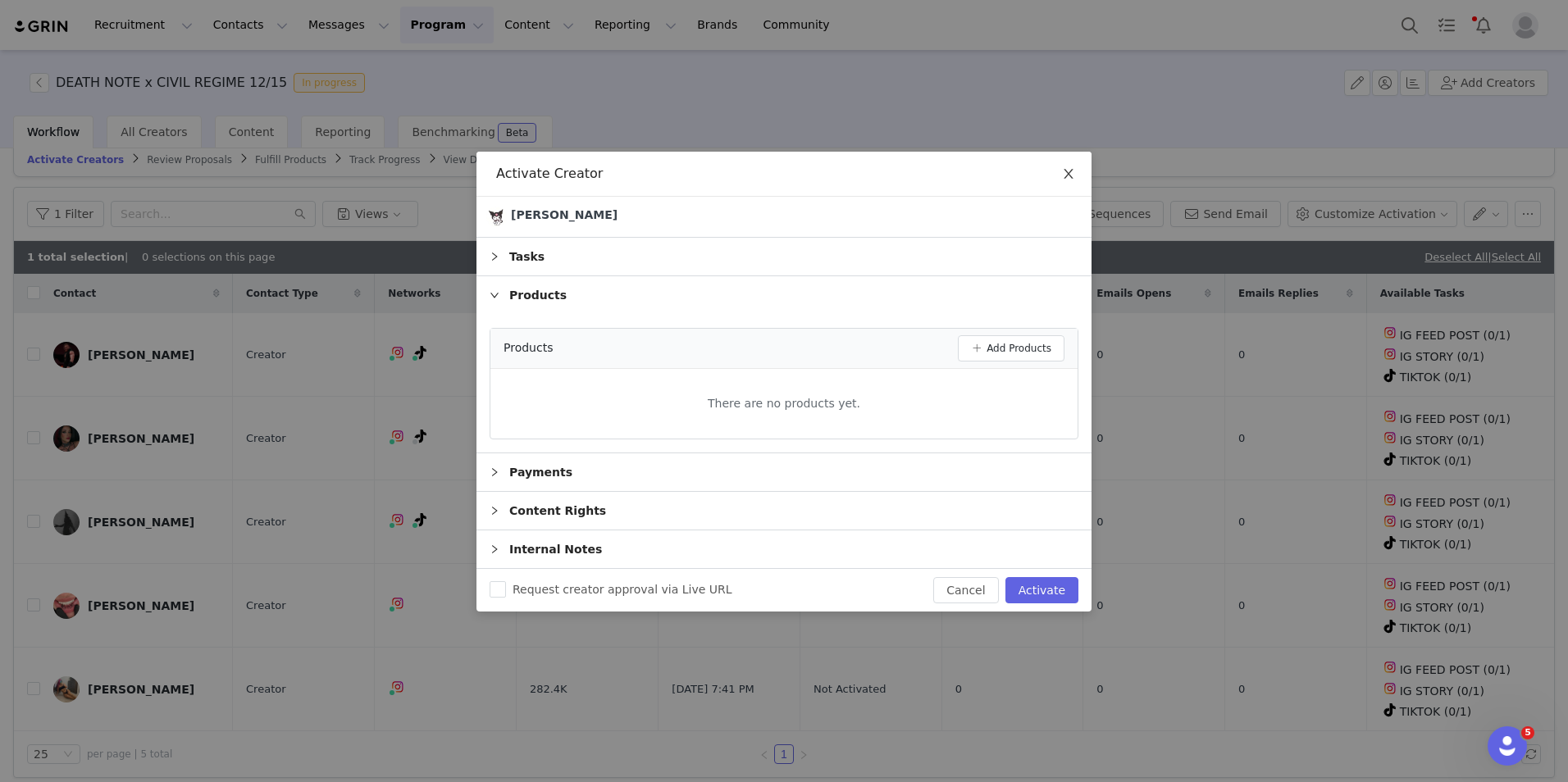
click at [1071, 175] on icon "icon: close" at bounding box center [1068, 173] width 13 height 13
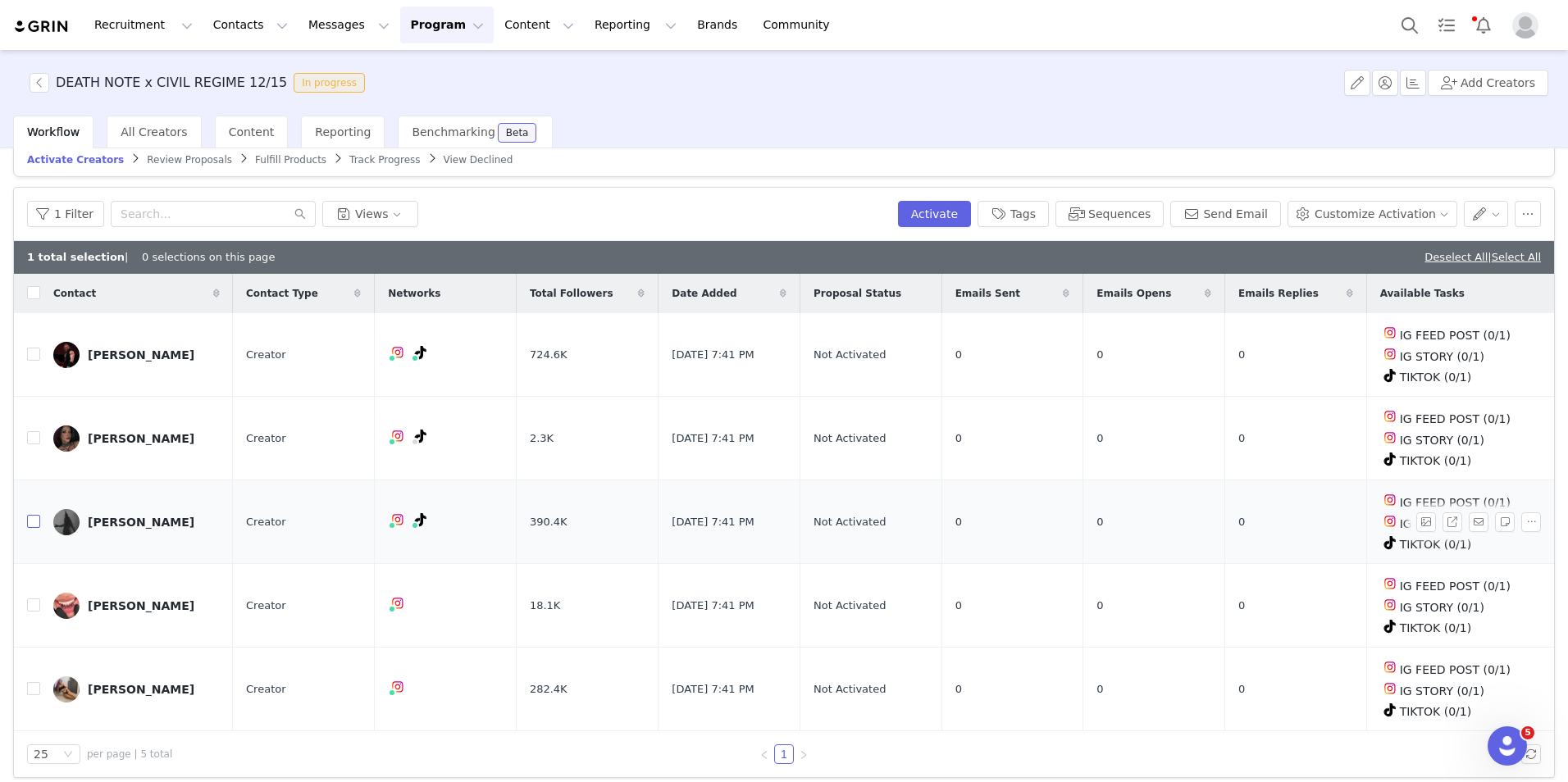
click at [35, 515] on input "checkbox" at bounding box center [33, 521] width 13 height 13
checkbox input "true"
click at [961, 214] on button "Activate" at bounding box center [934, 214] width 73 height 26
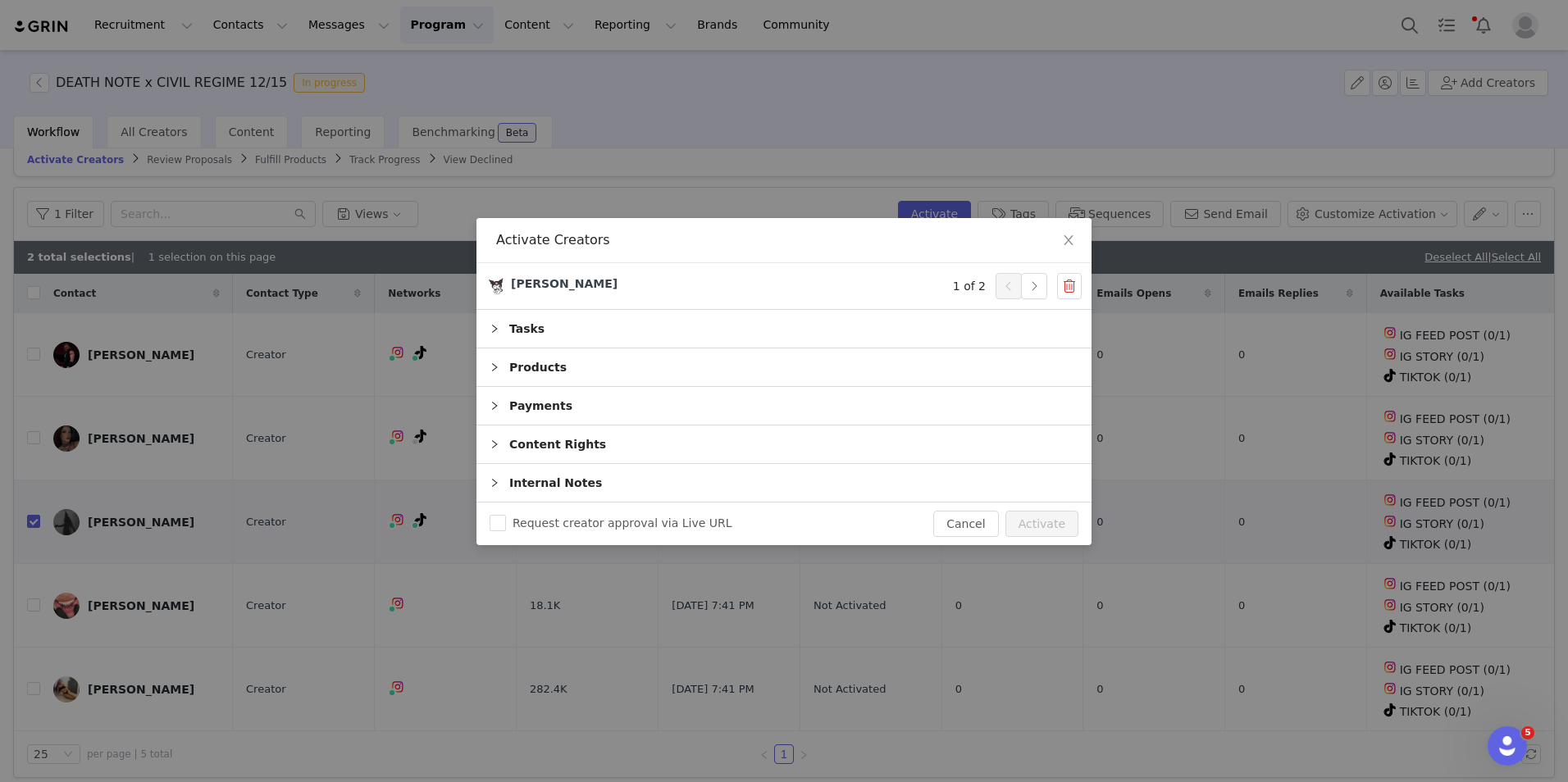
click at [513, 402] on div "Payments" at bounding box center [784, 406] width 615 height 38
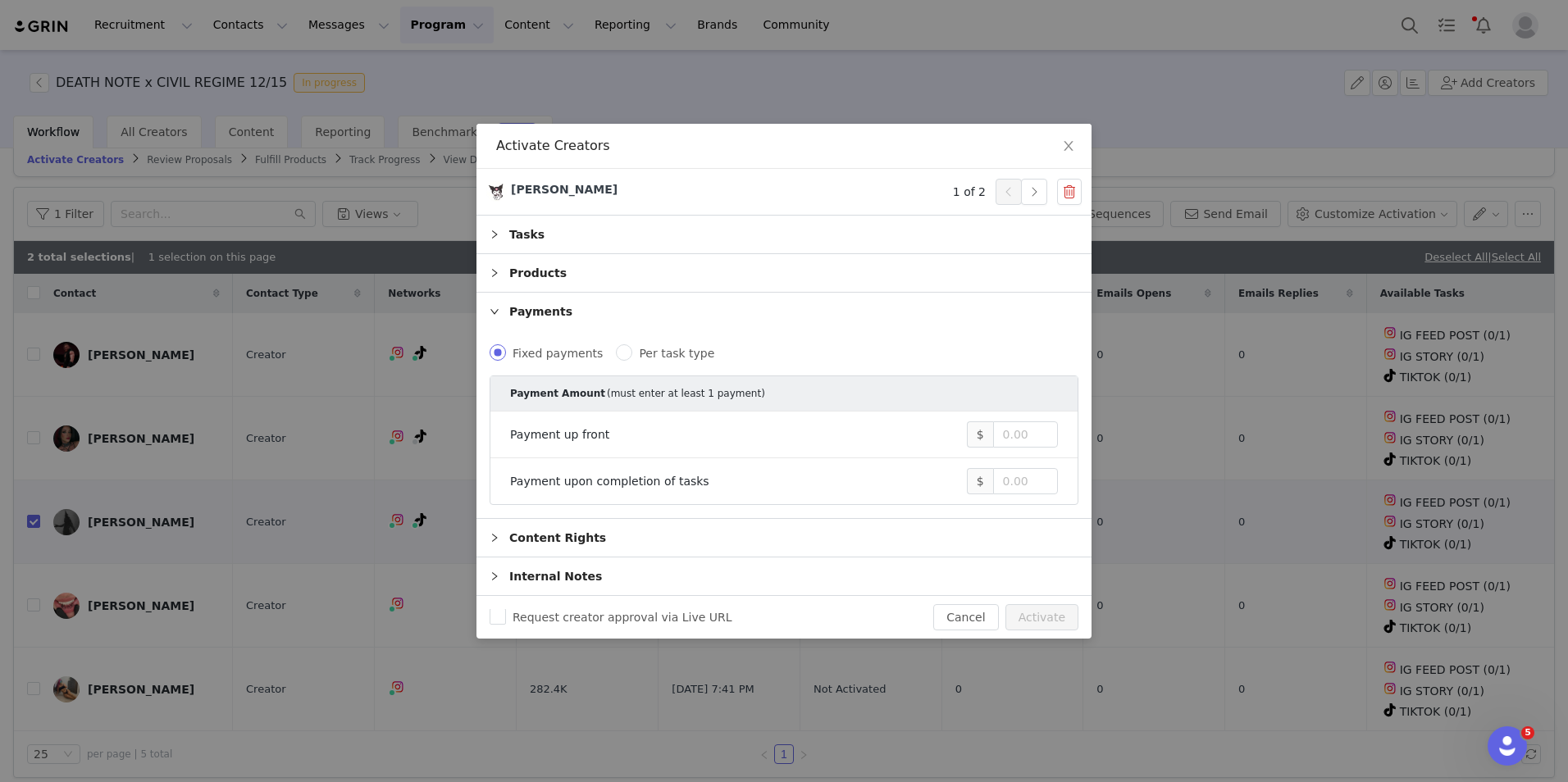
click at [562, 272] on div "Products" at bounding box center [784, 273] width 615 height 38
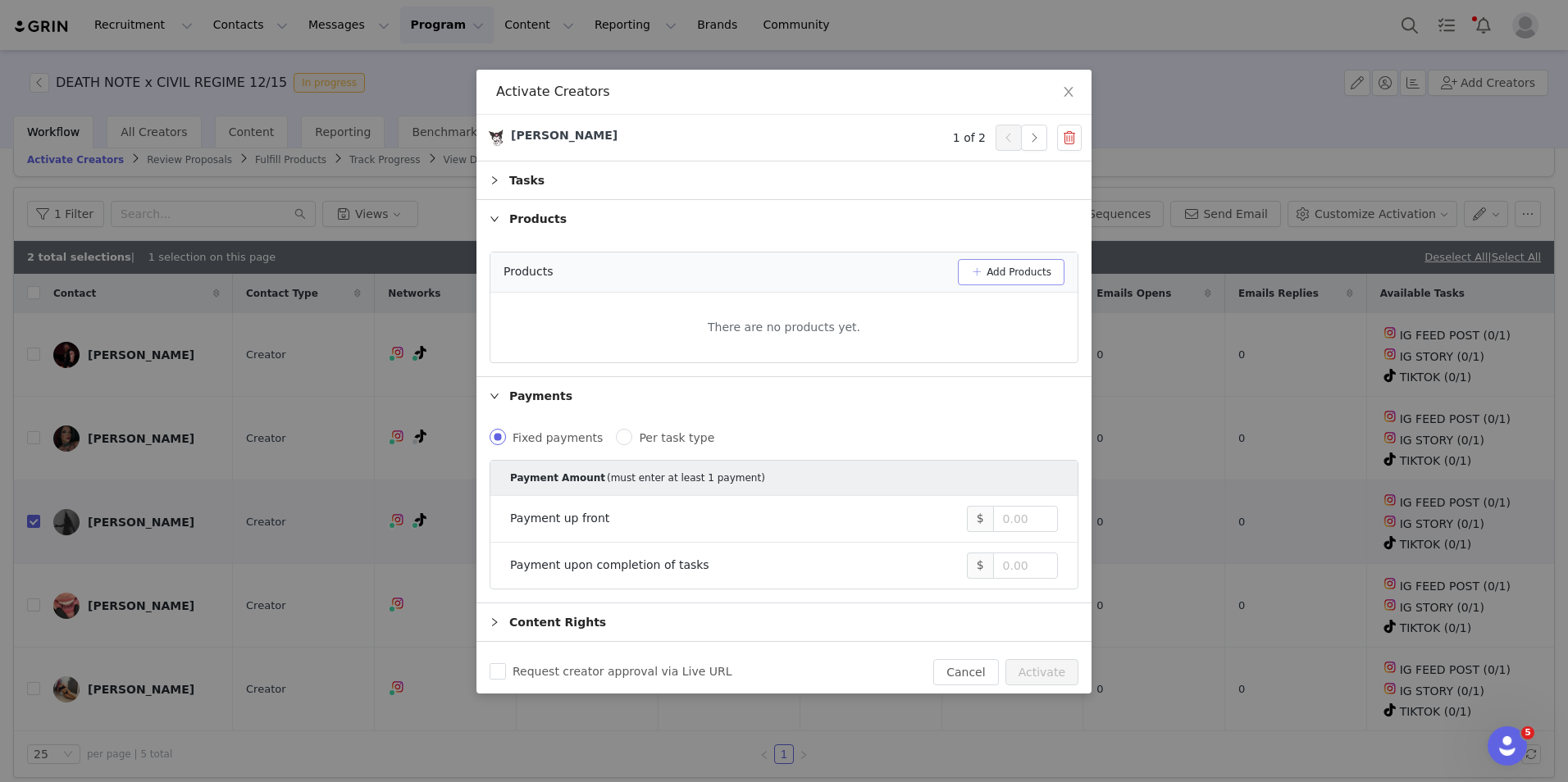
click at [1016, 277] on button "Add Products" at bounding box center [1011, 272] width 107 height 26
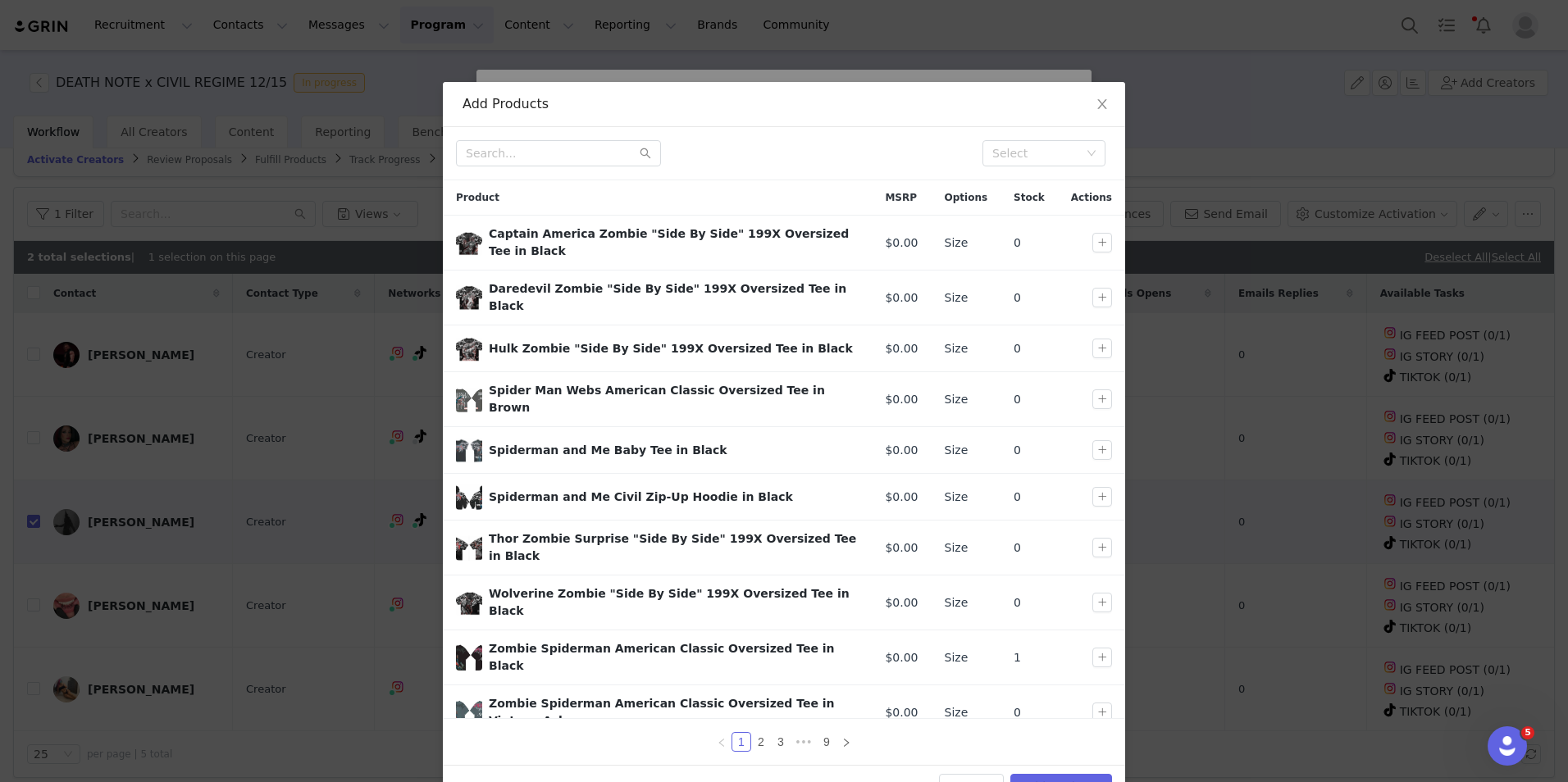
click at [1031, 136] on div "Select" at bounding box center [784, 153] width 682 height 53
click at [1020, 147] on div "Select" at bounding box center [1036, 153] width 89 height 16
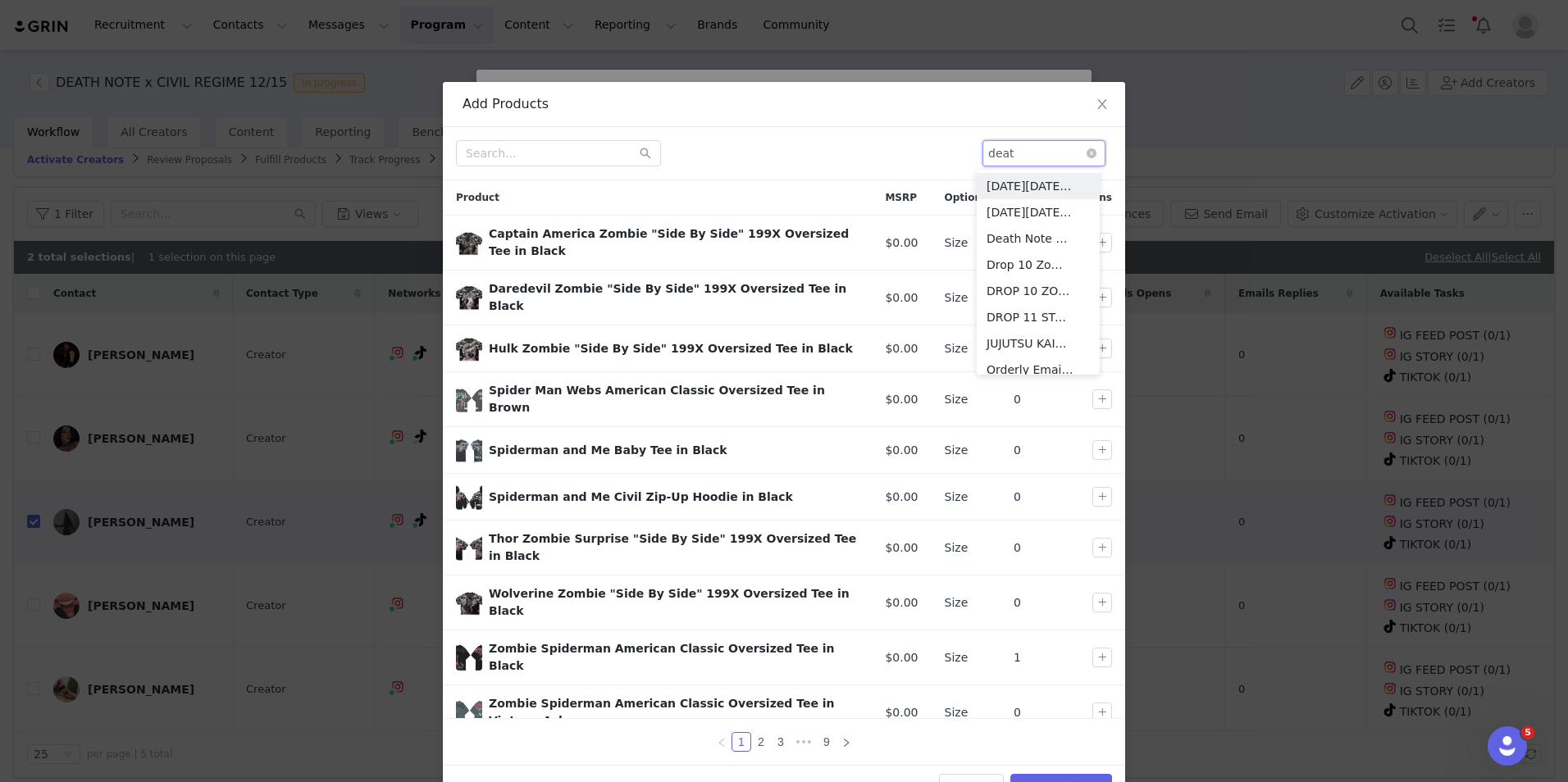
type input "death"
click at [1026, 188] on li "Death Note x Civil" at bounding box center [1038, 186] width 123 height 26
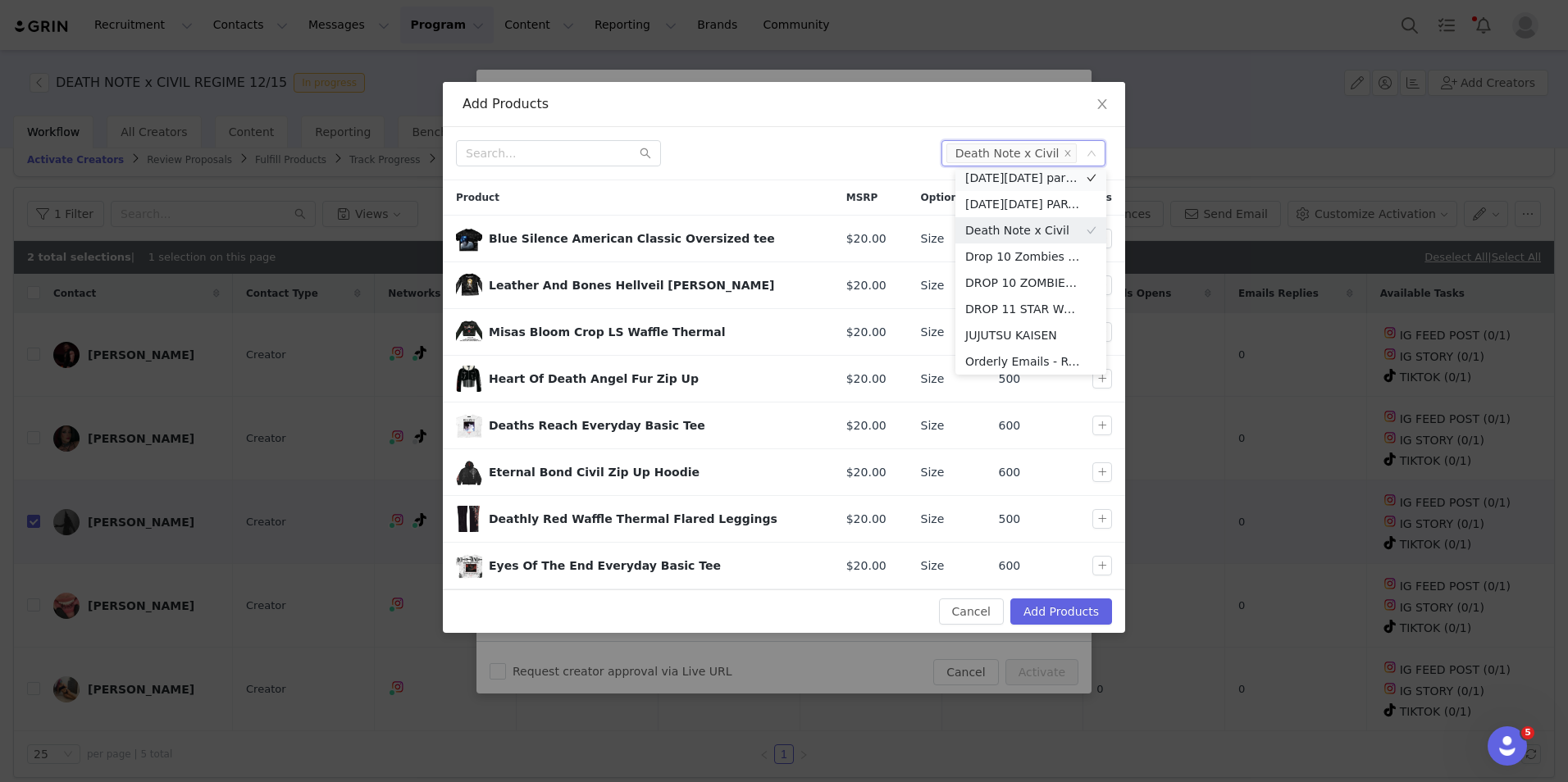
scroll to position [3, 0]
click at [1093, 474] on button "button" at bounding box center [1101, 472] width 19 height 19
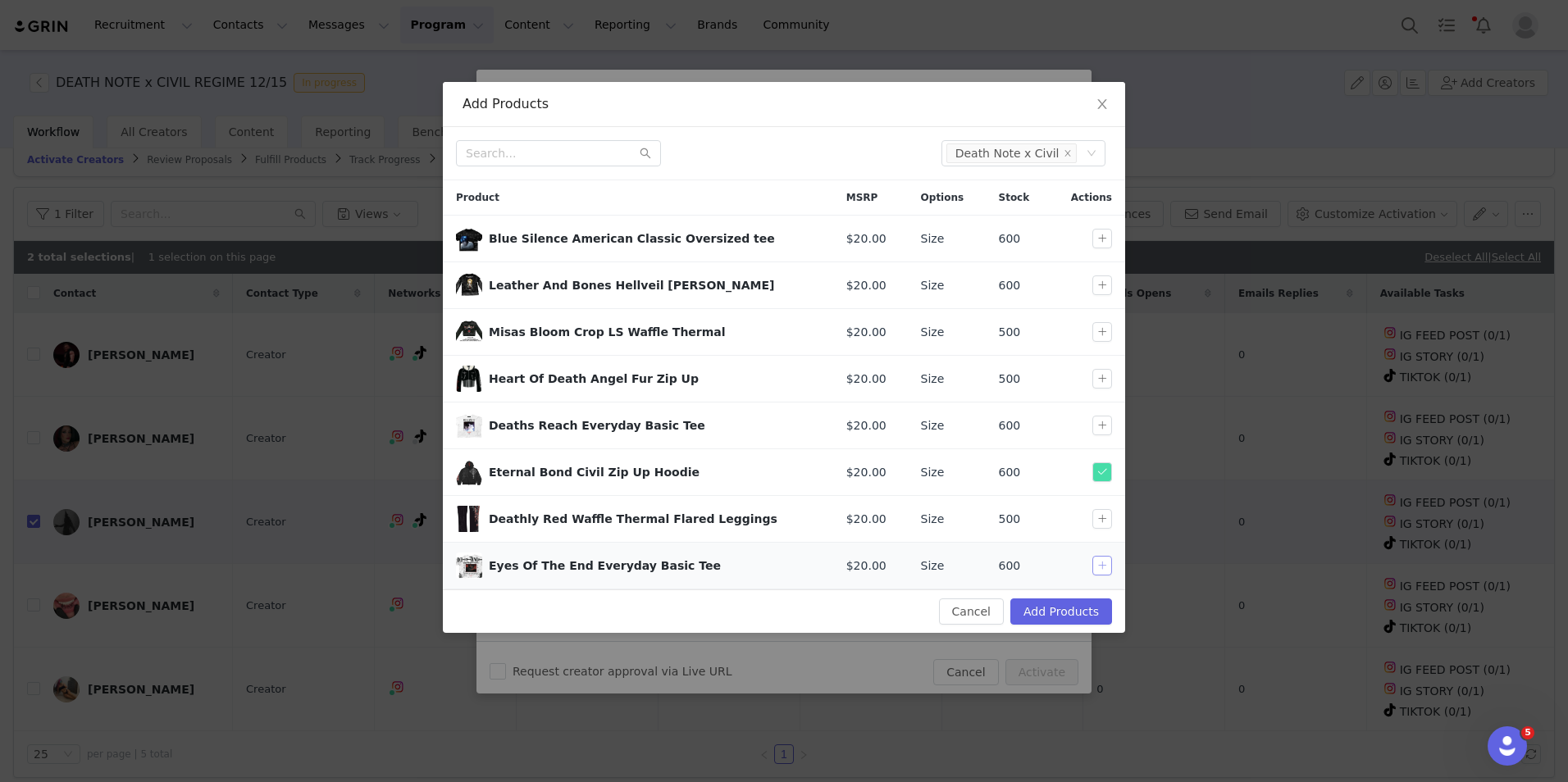
click at [1105, 564] on button "button" at bounding box center [1101, 565] width 19 height 19
click at [1096, 240] on button "button" at bounding box center [1101, 238] width 19 height 19
click at [1086, 612] on button "Add Products" at bounding box center [1061, 612] width 102 height 26
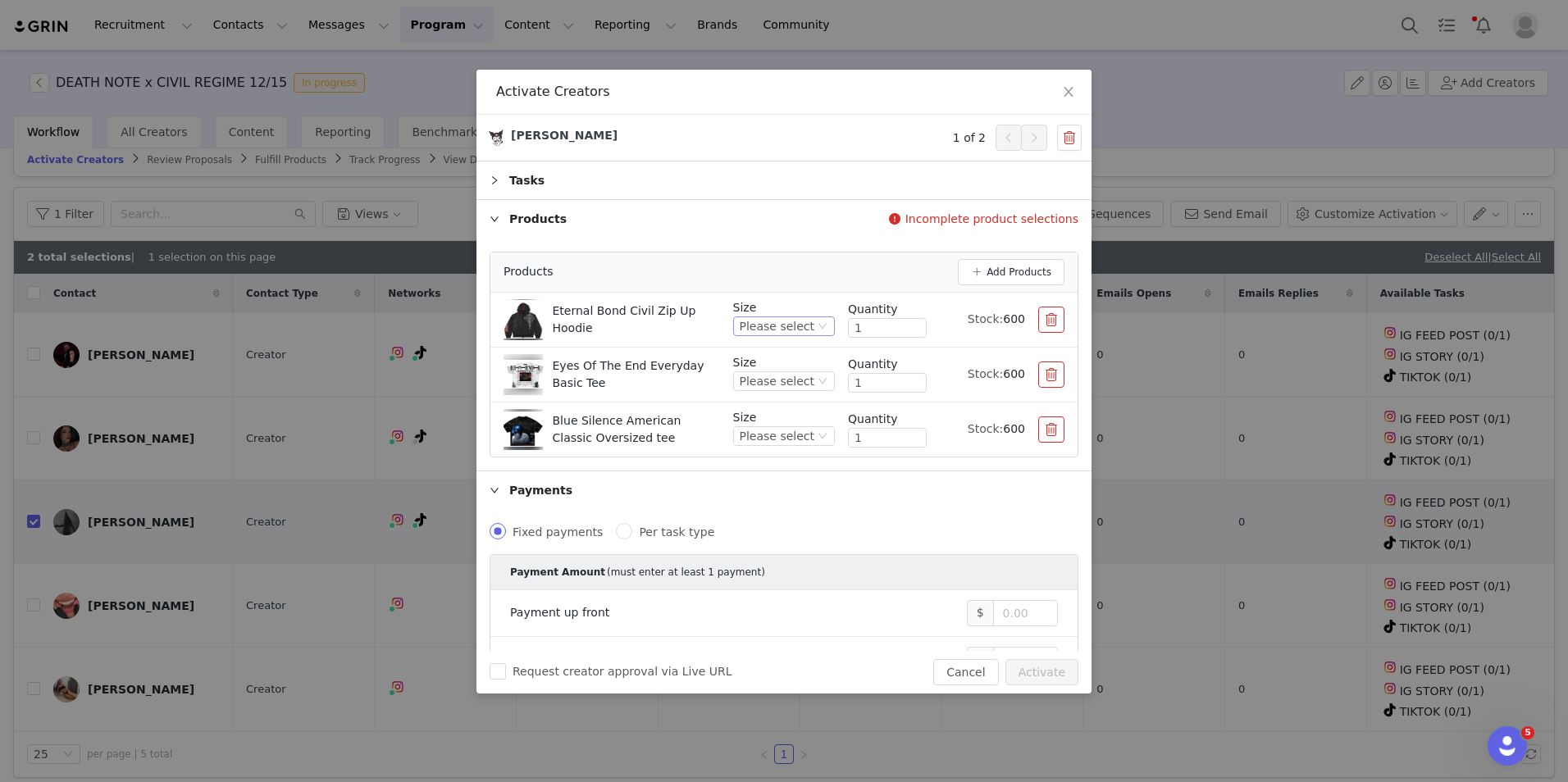
click at [798, 319] on div "Please select" at bounding box center [777, 326] width 75 height 18
click at [789, 382] on li "S" at bounding box center [778, 382] width 90 height 26
click at [802, 381] on div "Please select" at bounding box center [784, 381] width 102 height 19
click at [775, 429] on li "S" at bounding box center [778, 436] width 90 height 26
click at [775, 446] on div "Size Please select" at bounding box center [784, 429] width 102 height 40
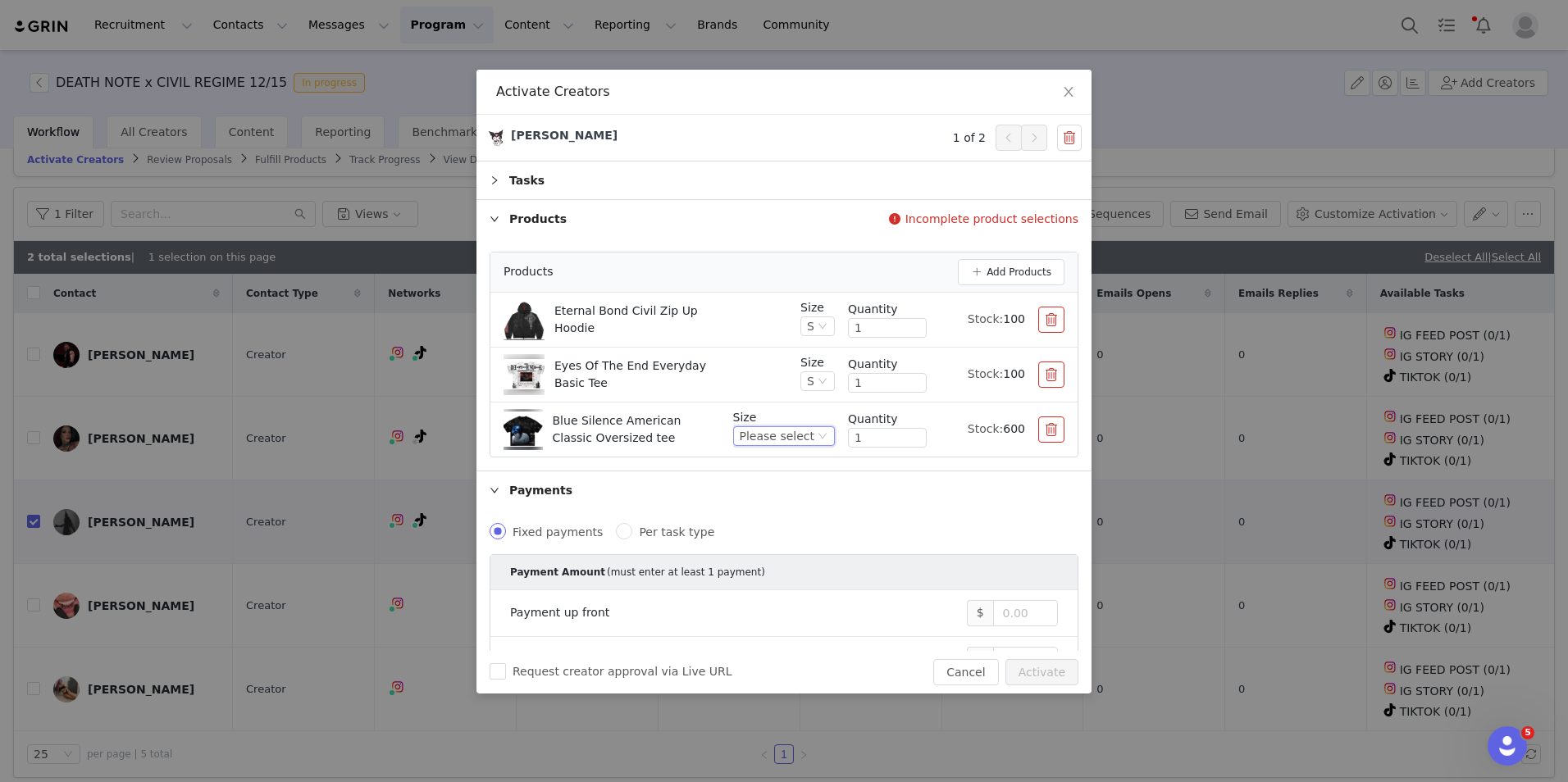
click at [775, 437] on div "Please select" at bounding box center [777, 435] width 75 height 18
click at [740, 488] on li "S" at bounding box center [778, 491] width 90 height 26
click at [817, 329] on icon "icon: down" at bounding box center [823, 326] width 10 height 10
click at [804, 408] on li "M" at bounding box center [806, 408] width 33 height 26
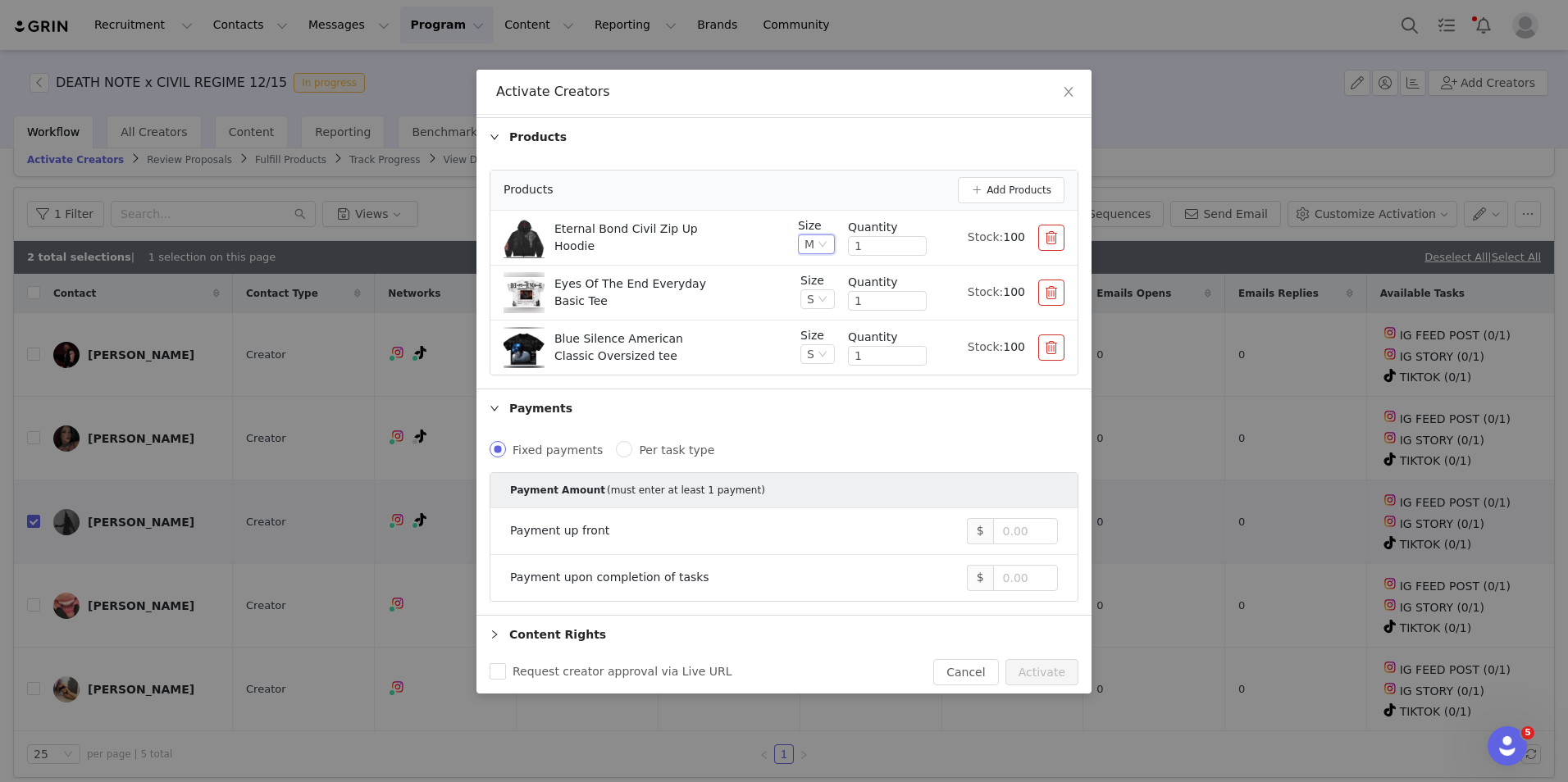
click at [513, 413] on div "Payments" at bounding box center [784, 408] width 615 height 38
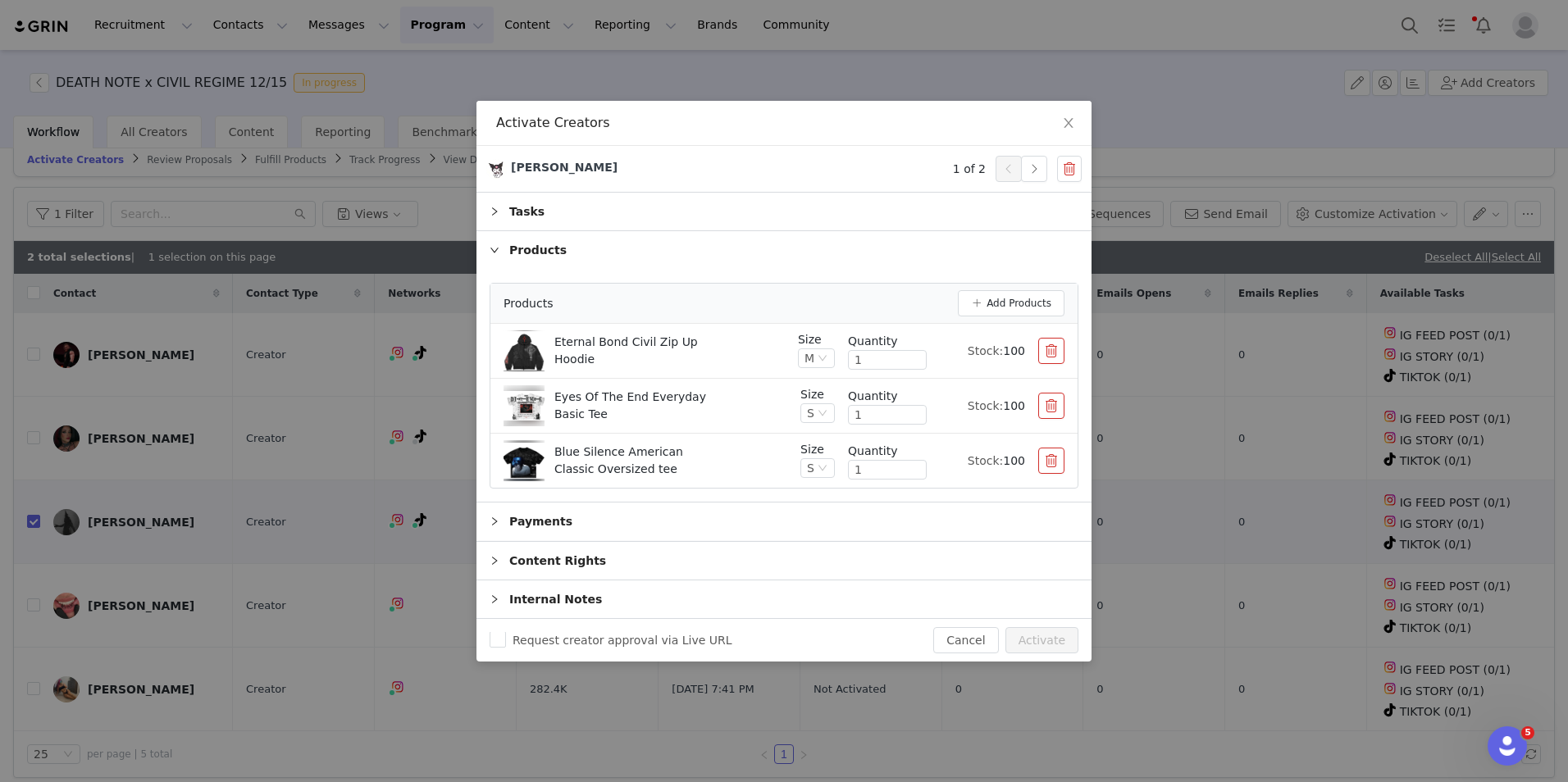
scroll to position [0, 0]
click at [1060, 117] on span "Close" at bounding box center [1068, 125] width 46 height 46
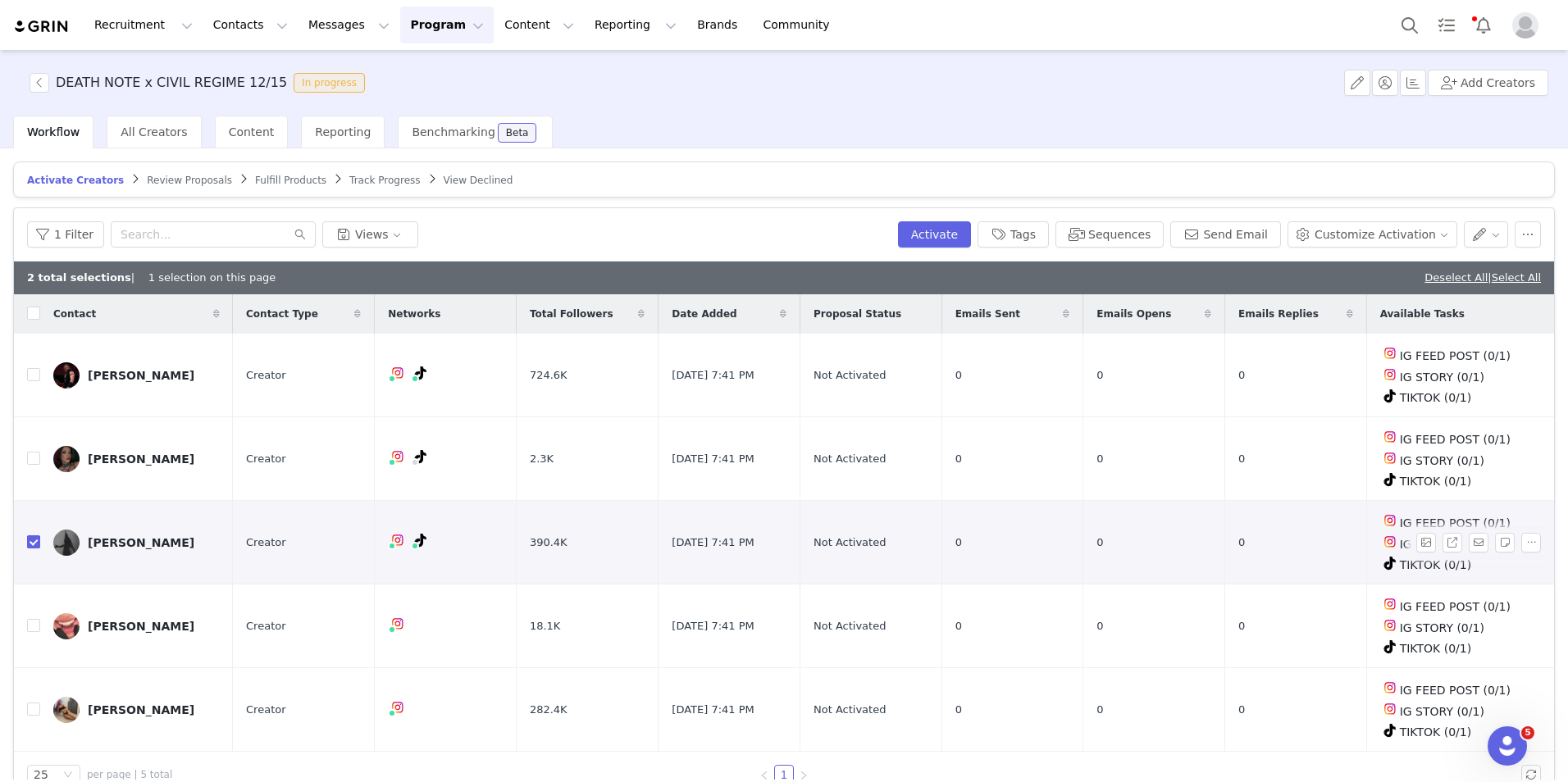
click at [30, 538] on input "checkbox" at bounding box center [33, 541] width 13 height 13
checkbox input "false"
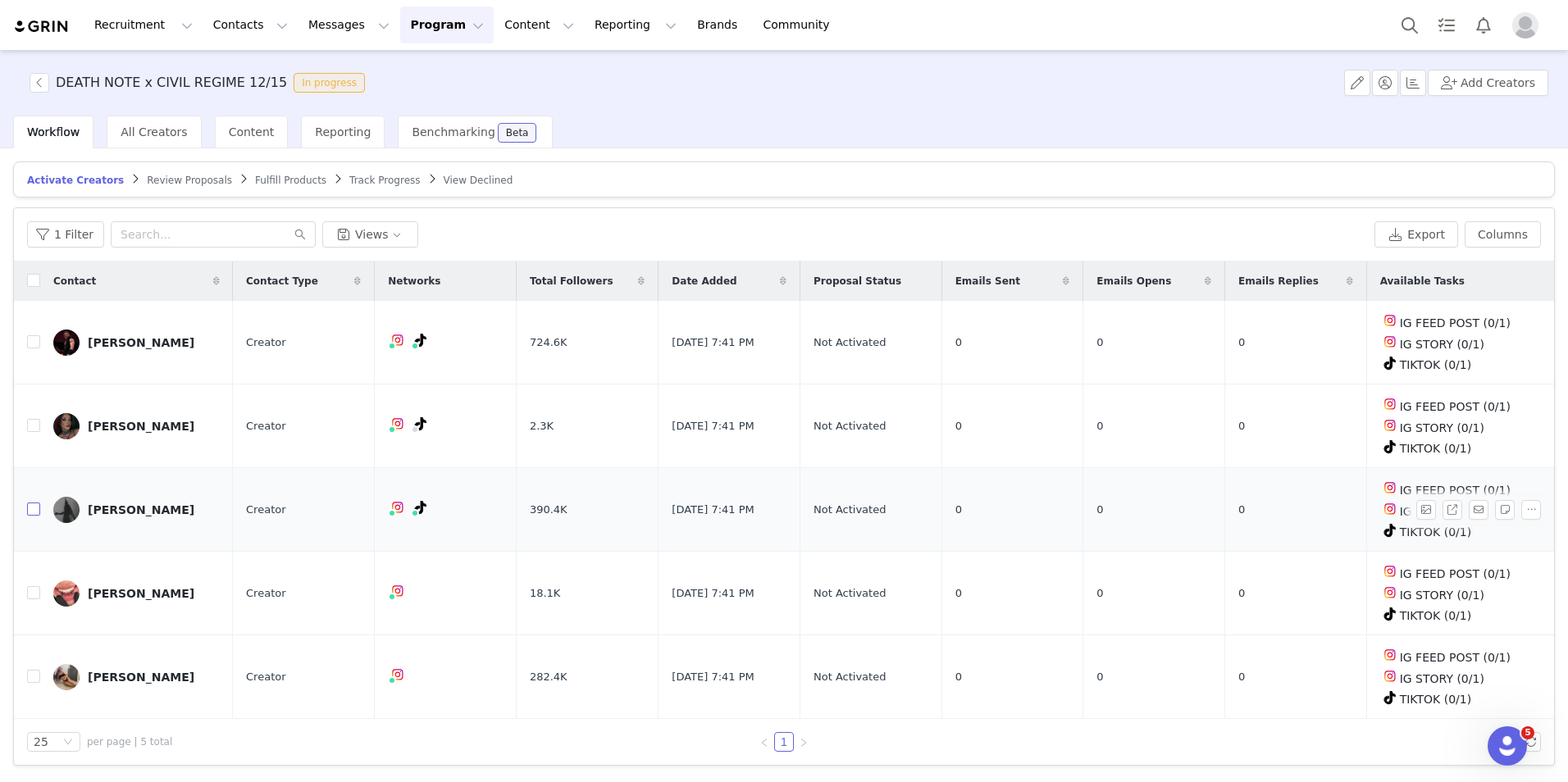
click at [29, 507] on input "checkbox" at bounding box center [33, 508] width 13 height 13
checkbox input "true"
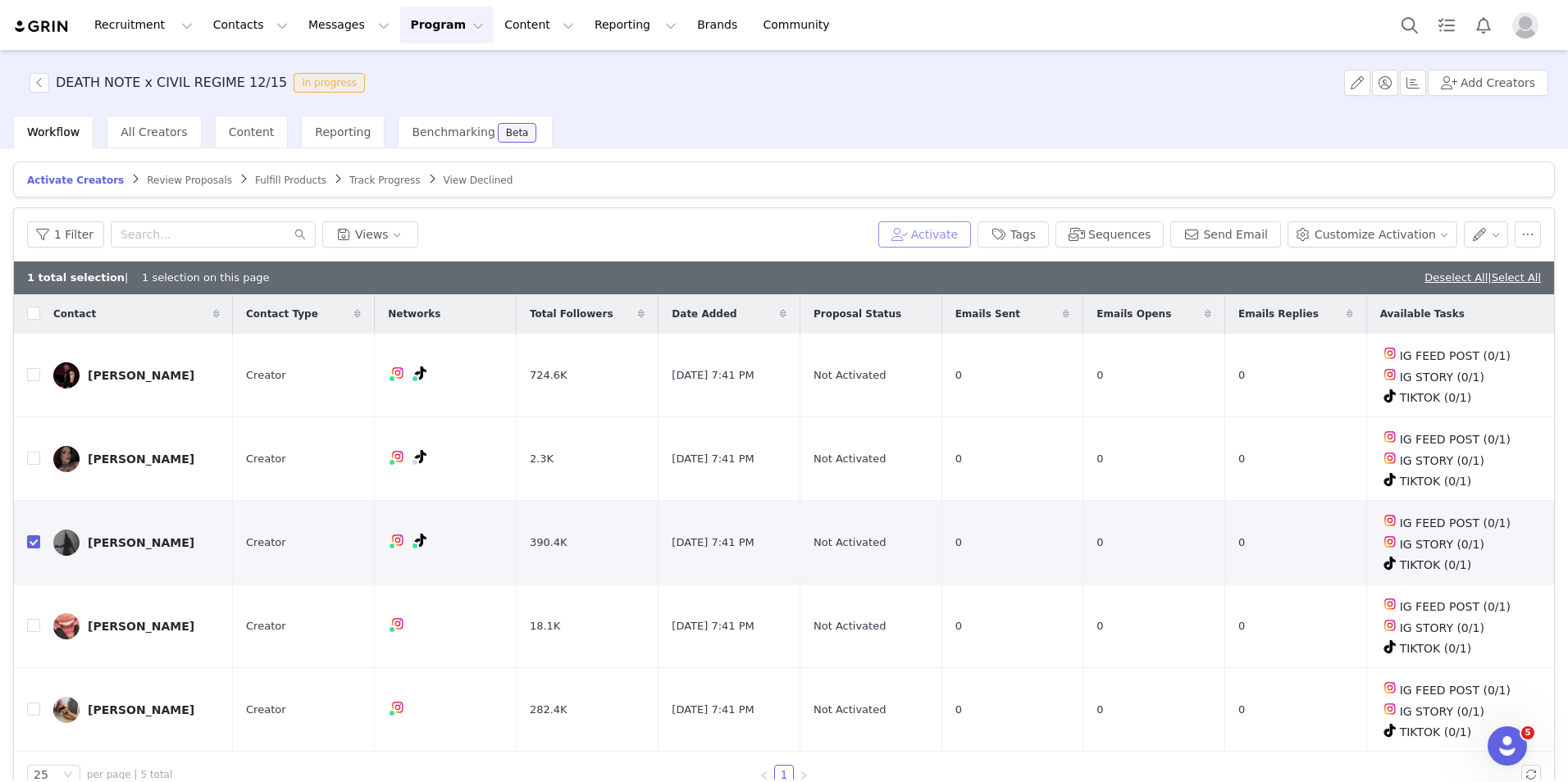
click at [971, 230] on button "Activate" at bounding box center [924, 234] width 92 height 26
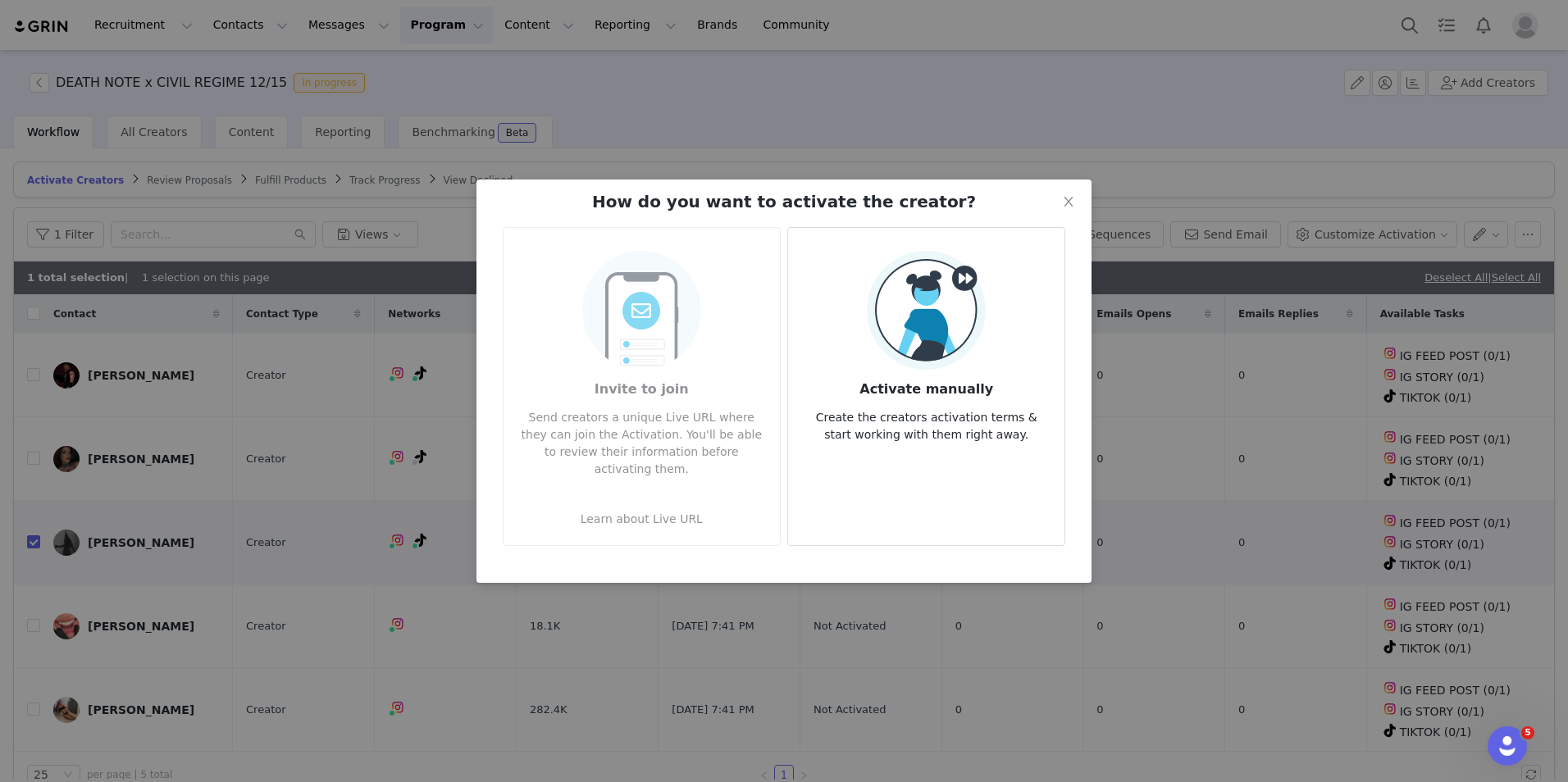
click at [949, 254] on img at bounding box center [926, 310] width 119 height 119
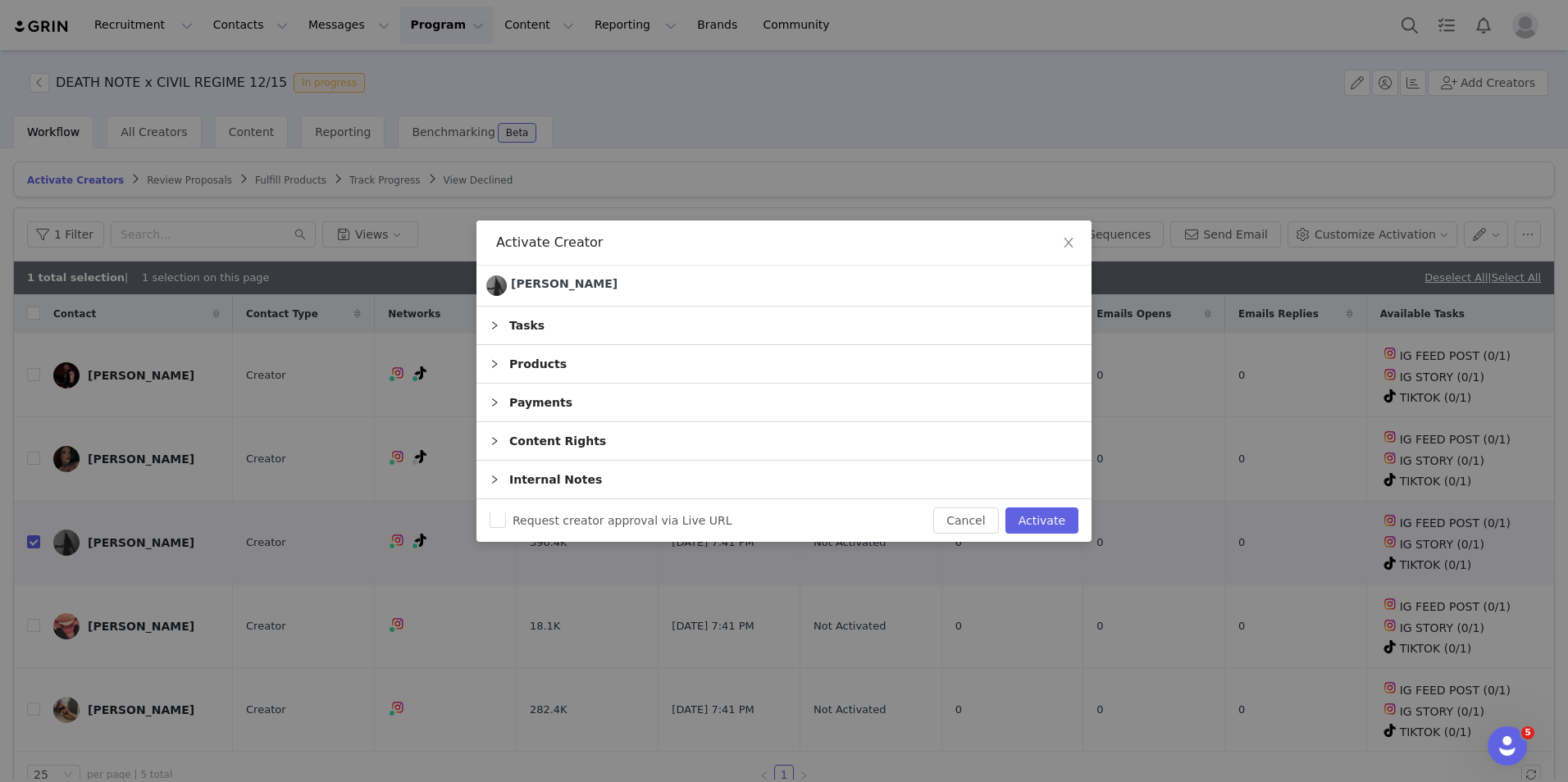
click at [535, 355] on div "Products" at bounding box center [784, 364] width 615 height 38
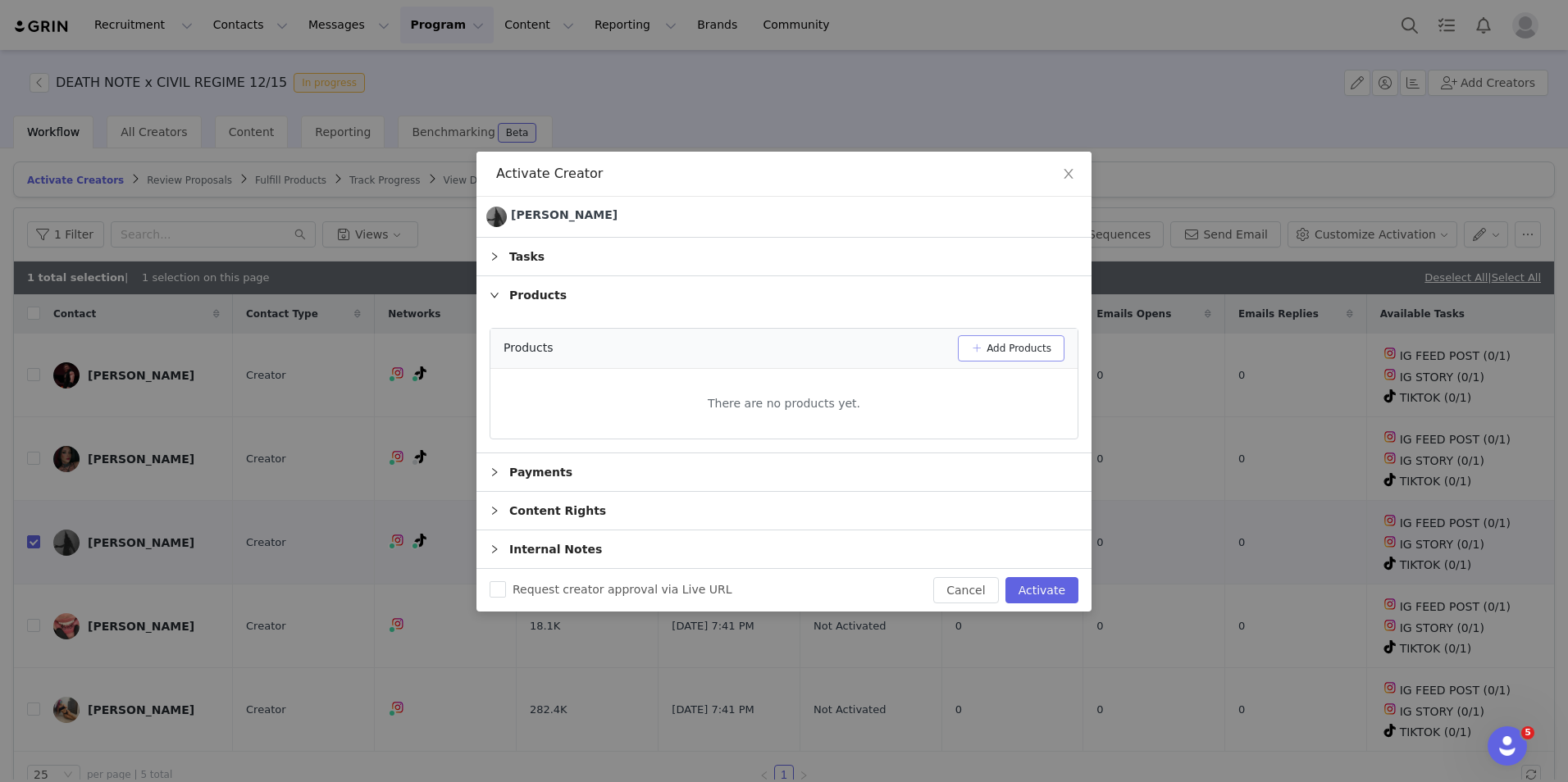
click at [1030, 357] on button "Add Products" at bounding box center [1011, 348] width 107 height 26
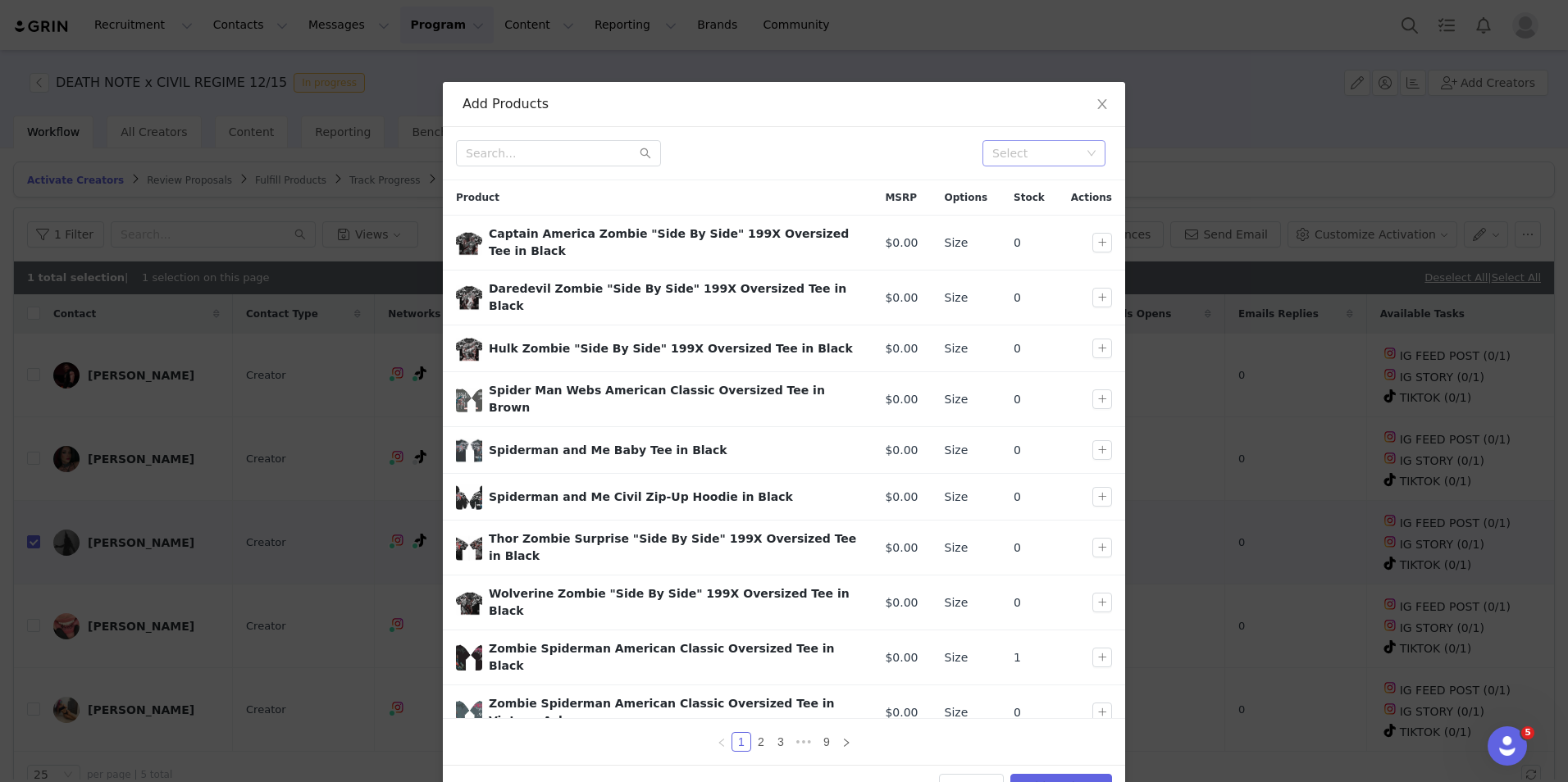
click at [1042, 144] on div "Select" at bounding box center [1038, 153] width 101 height 25
type input "death"
click at [1059, 183] on li "Death Note x Civil" at bounding box center [1038, 186] width 123 height 26
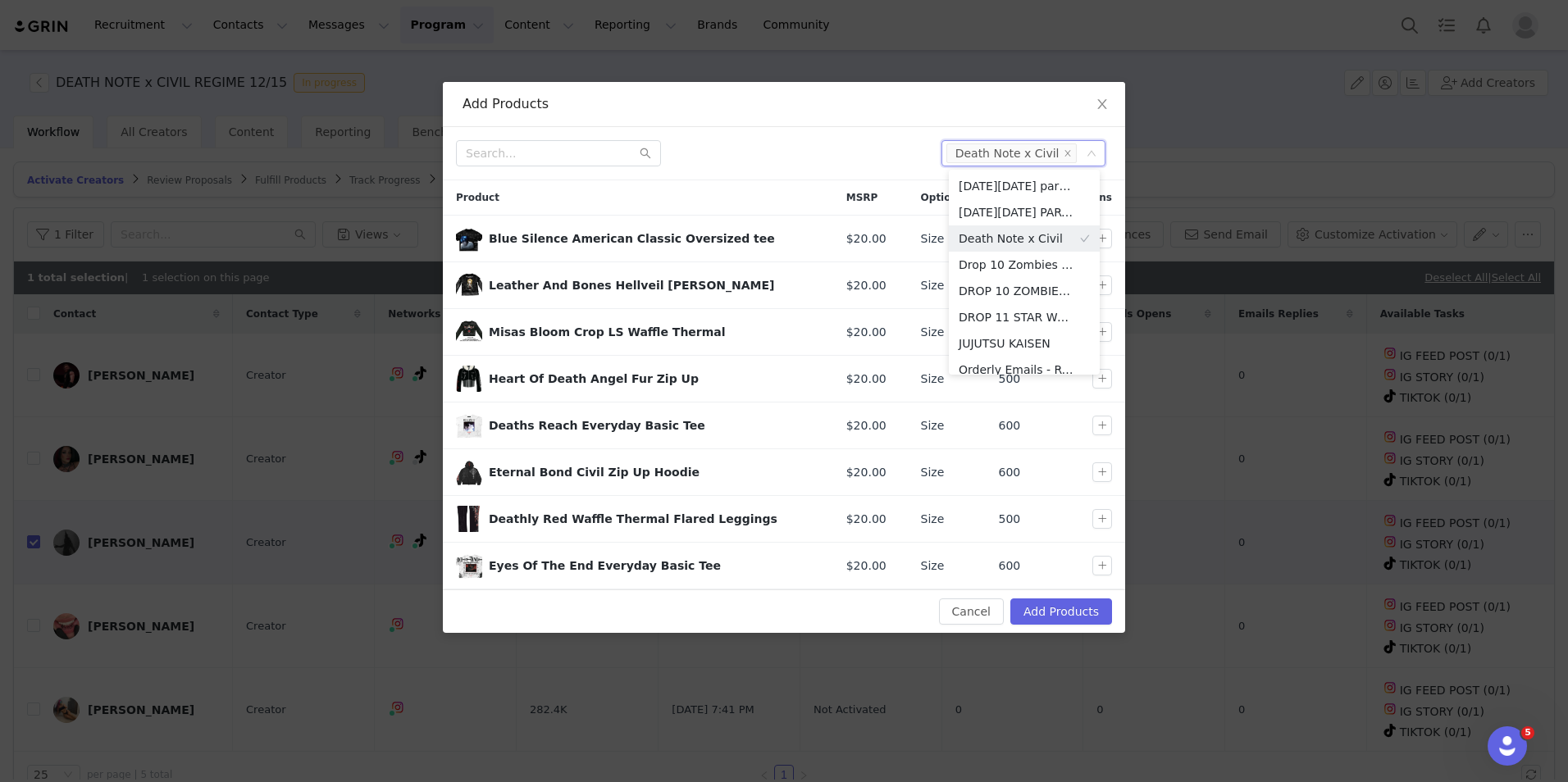
click at [822, 158] on div at bounding box center [692, 153] width 473 height 26
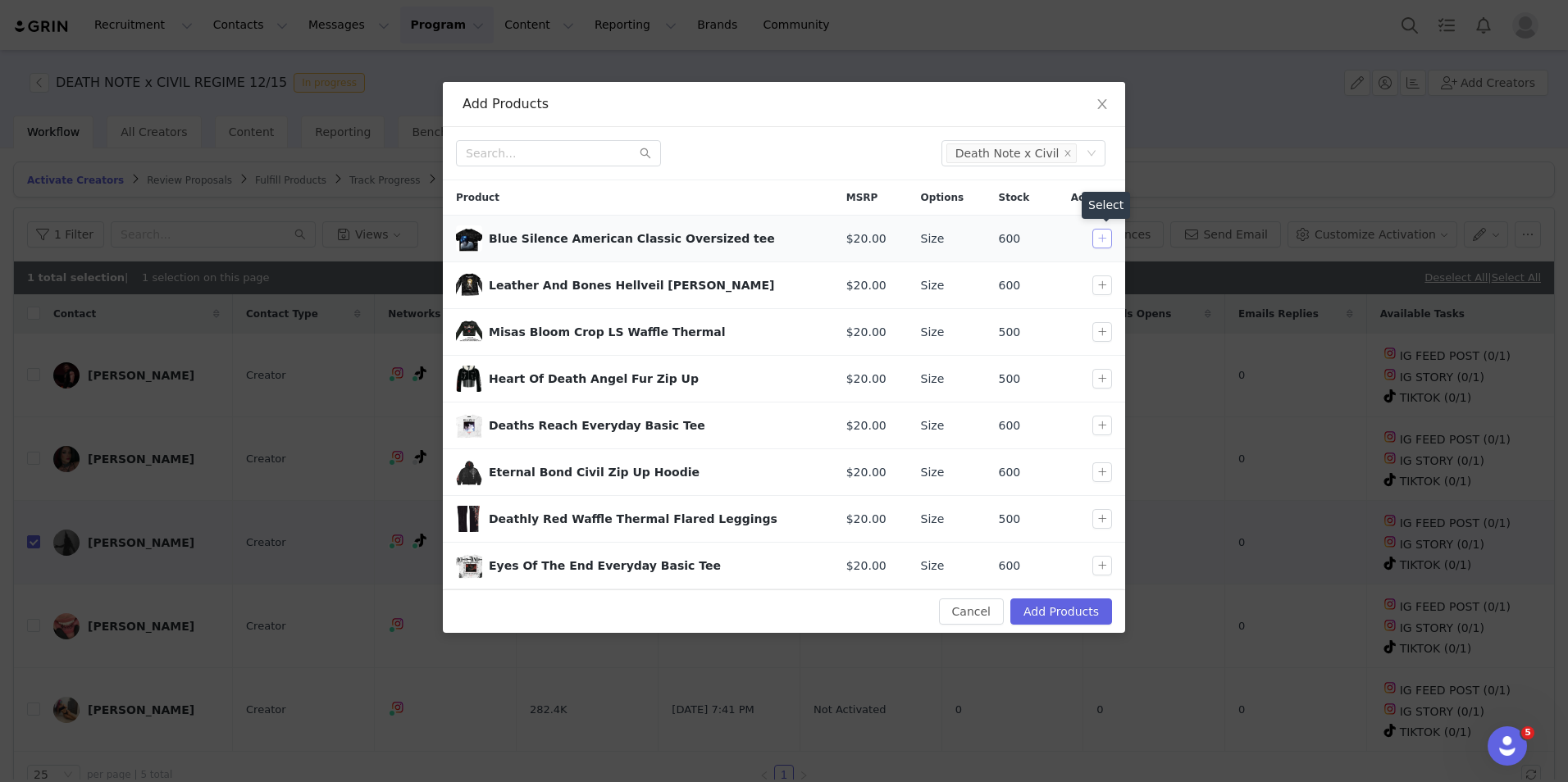
click at [1100, 236] on button "button" at bounding box center [1101, 238] width 19 height 19
click at [1105, 279] on button "button" at bounding box center [1101, 285] width 19 height 19
click at [1111, 474] on button "button" at bounding box center [1101, 472] width 19 height 19
click at [1055, 626] on div "Cancel Add Products" at bounding box center [784, 611] width 682 height 43
click at [1063, 612] on button "Add Products" at bounding box center [1061, 612] width 102 height 26
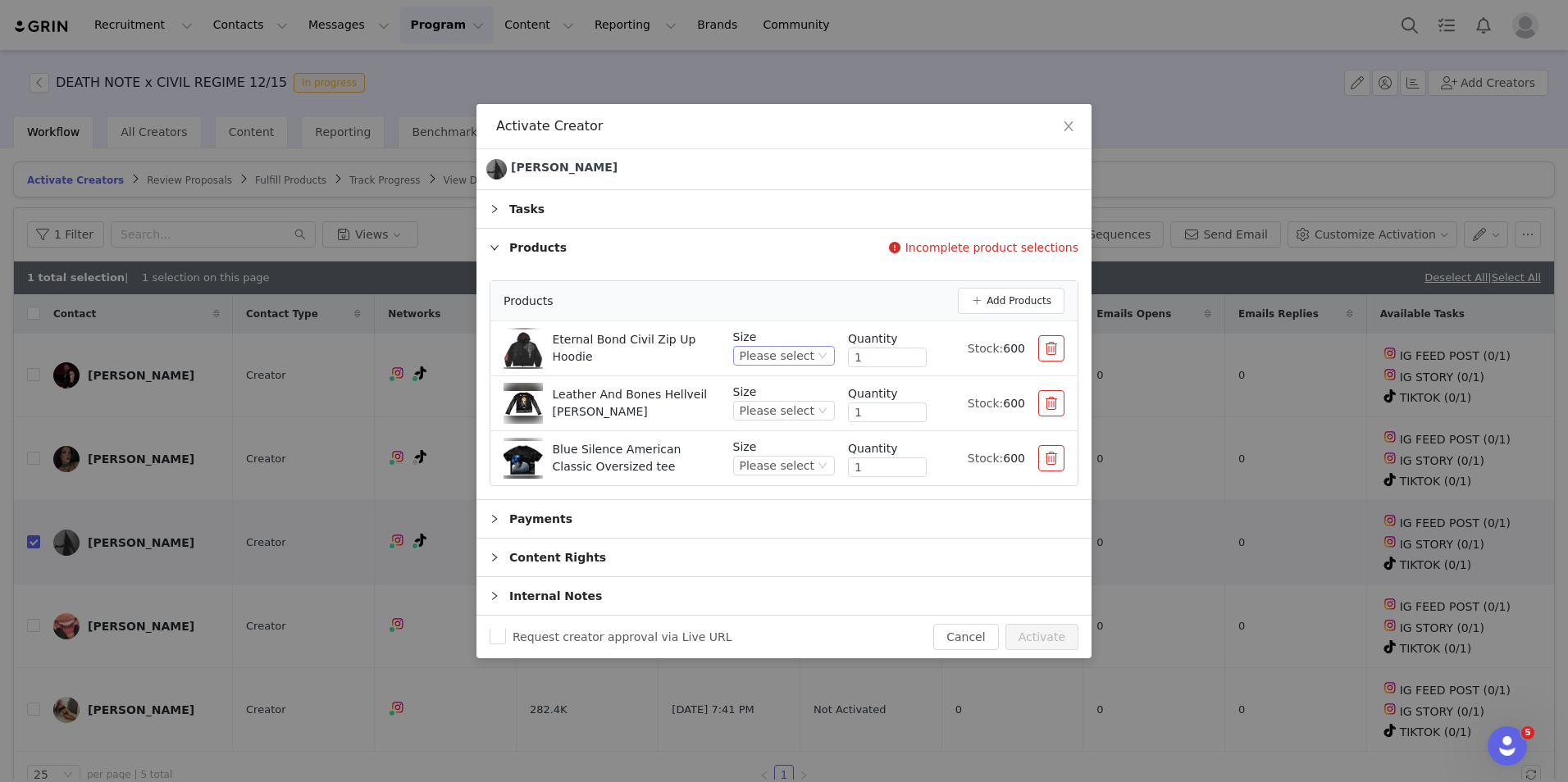
click at [773, 360] on div "Please select" at bounding box center [777, 355] width 75 height 18
click at [773, 436] on li "M" at bounding box center [790, 437] width 90 height 26
click at [784, 407] on div "Please select" at bounding box center [777, 410] width 75 height 18
click at [780, 458] on li "S" at bounding box center [790, 466] width 90 height 26
click at [782, 463] on div "Please select" at bounding box center [777, 465] width 75 height 18
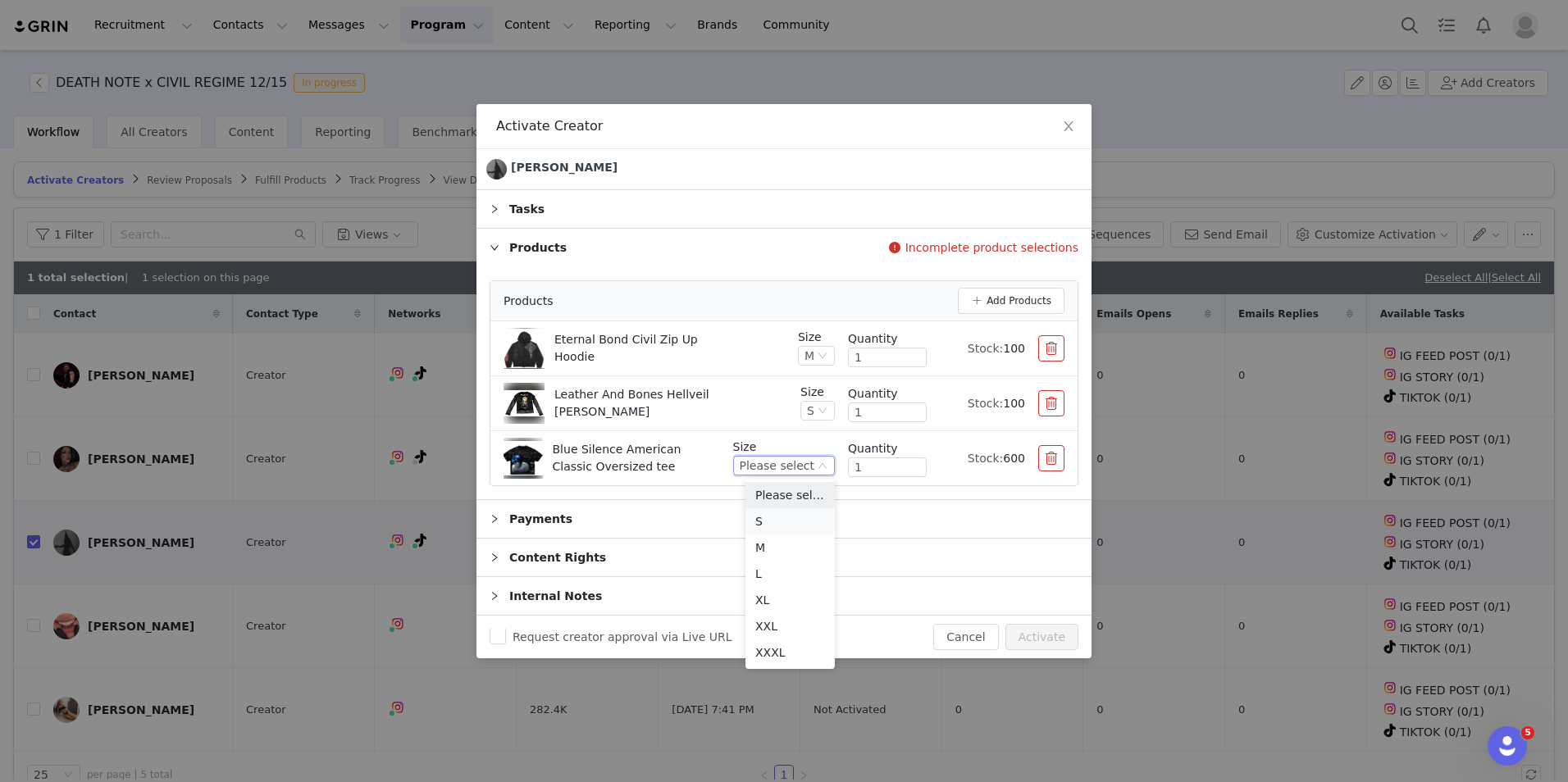
click at [768, 516] on li "S" at bounding box center [790, 521] width 90 height 26
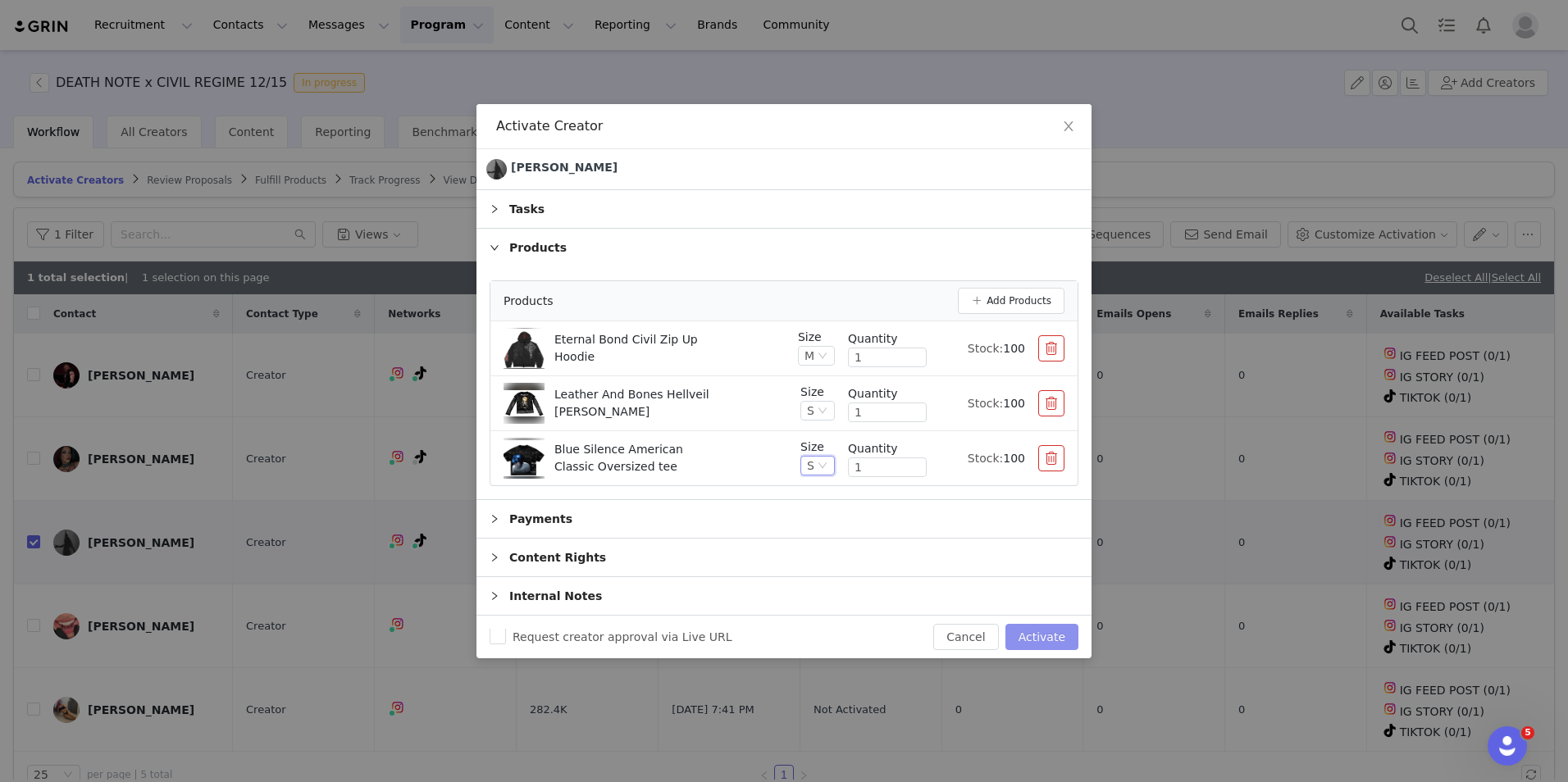
click at [1051, 641] on button "Activate" at bounding box center [1042, 637] width 73 height 26
checkbox input "false"
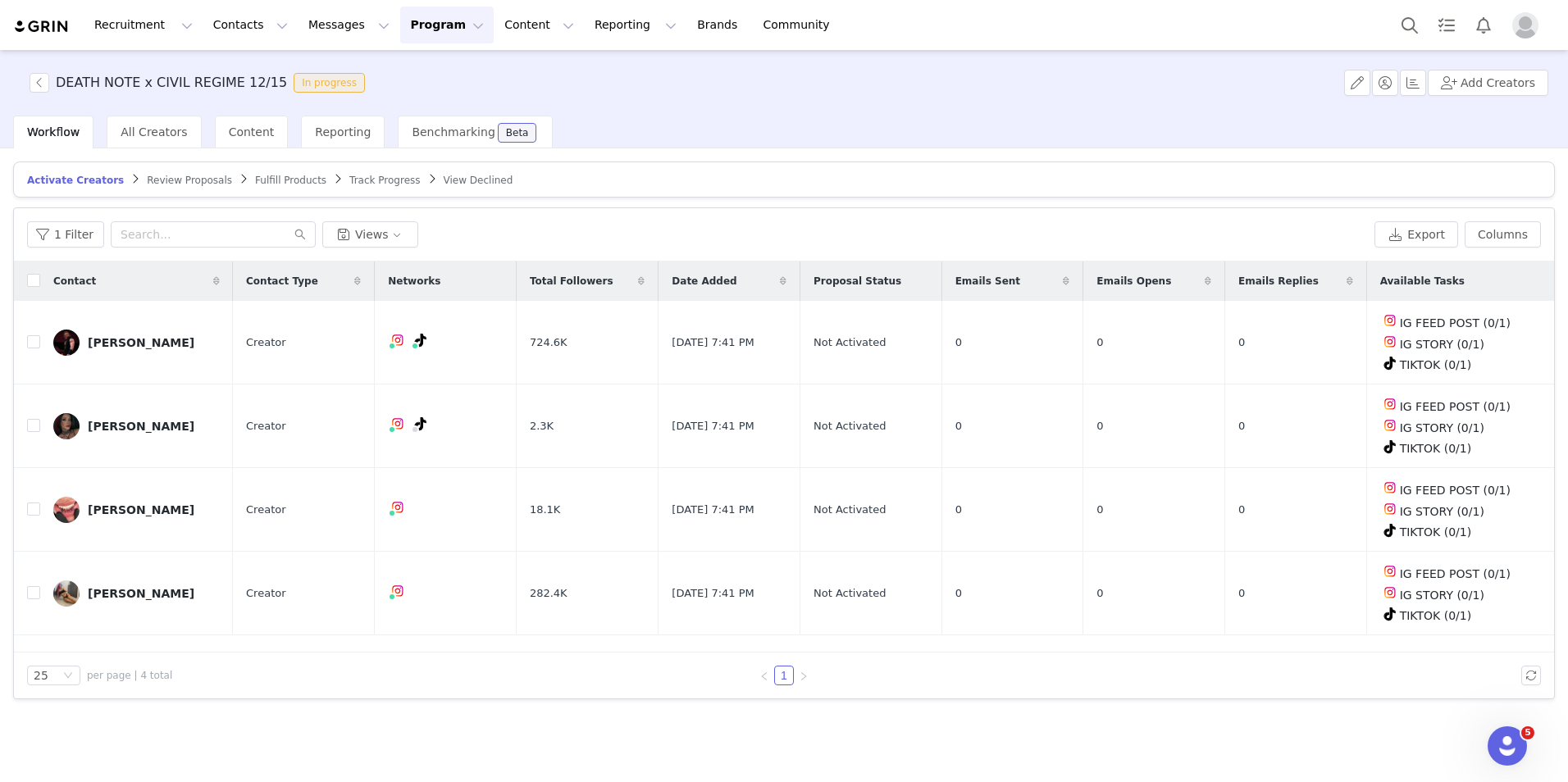
click at [400, 20] on button "Program Program" at bounding box center [446, 25] width 93 height 37
click at [397, 75] on p "Activations" at bounding box center [403, 73] width 64 height 17
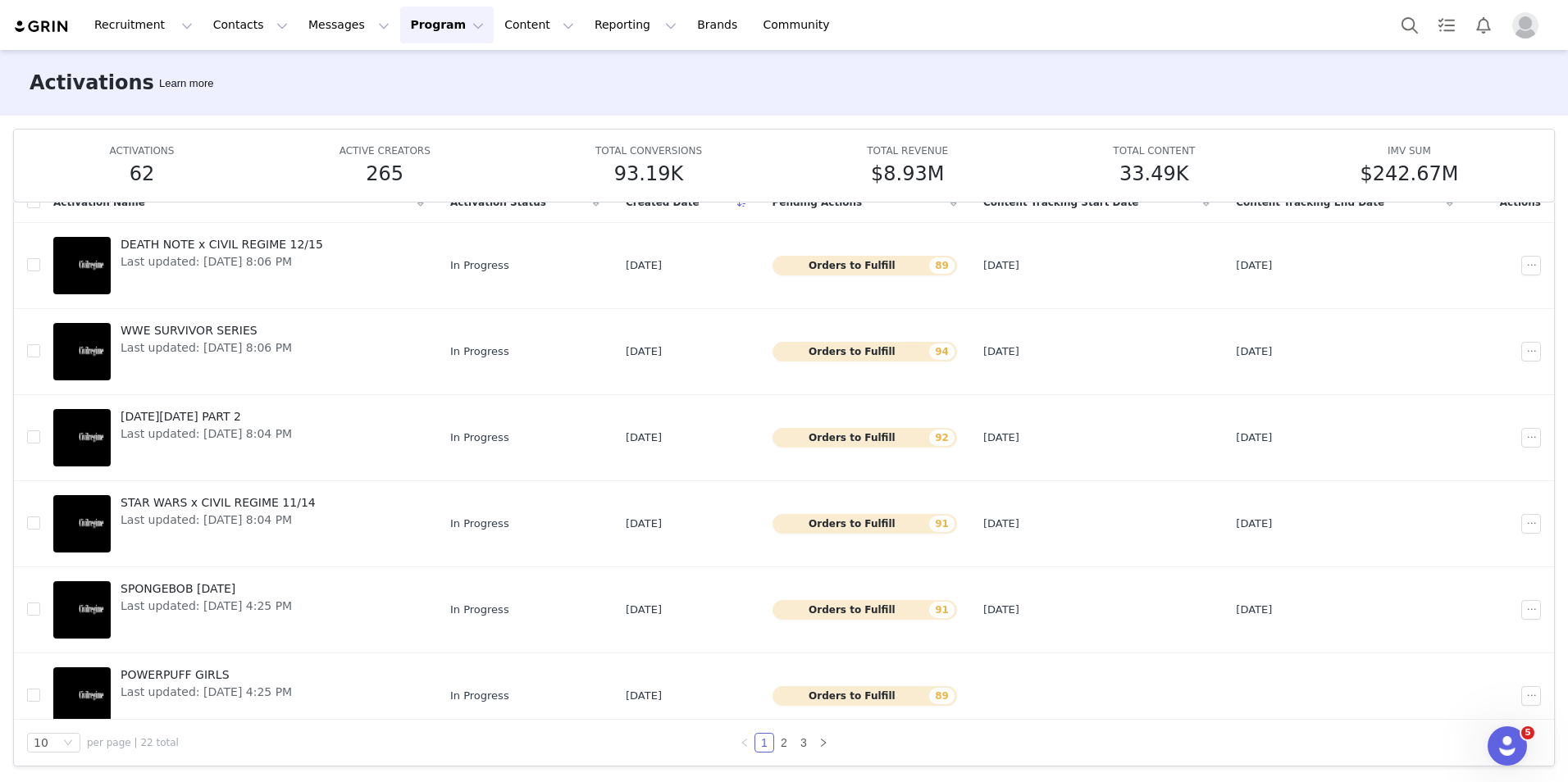
scroll to position [364, 0]
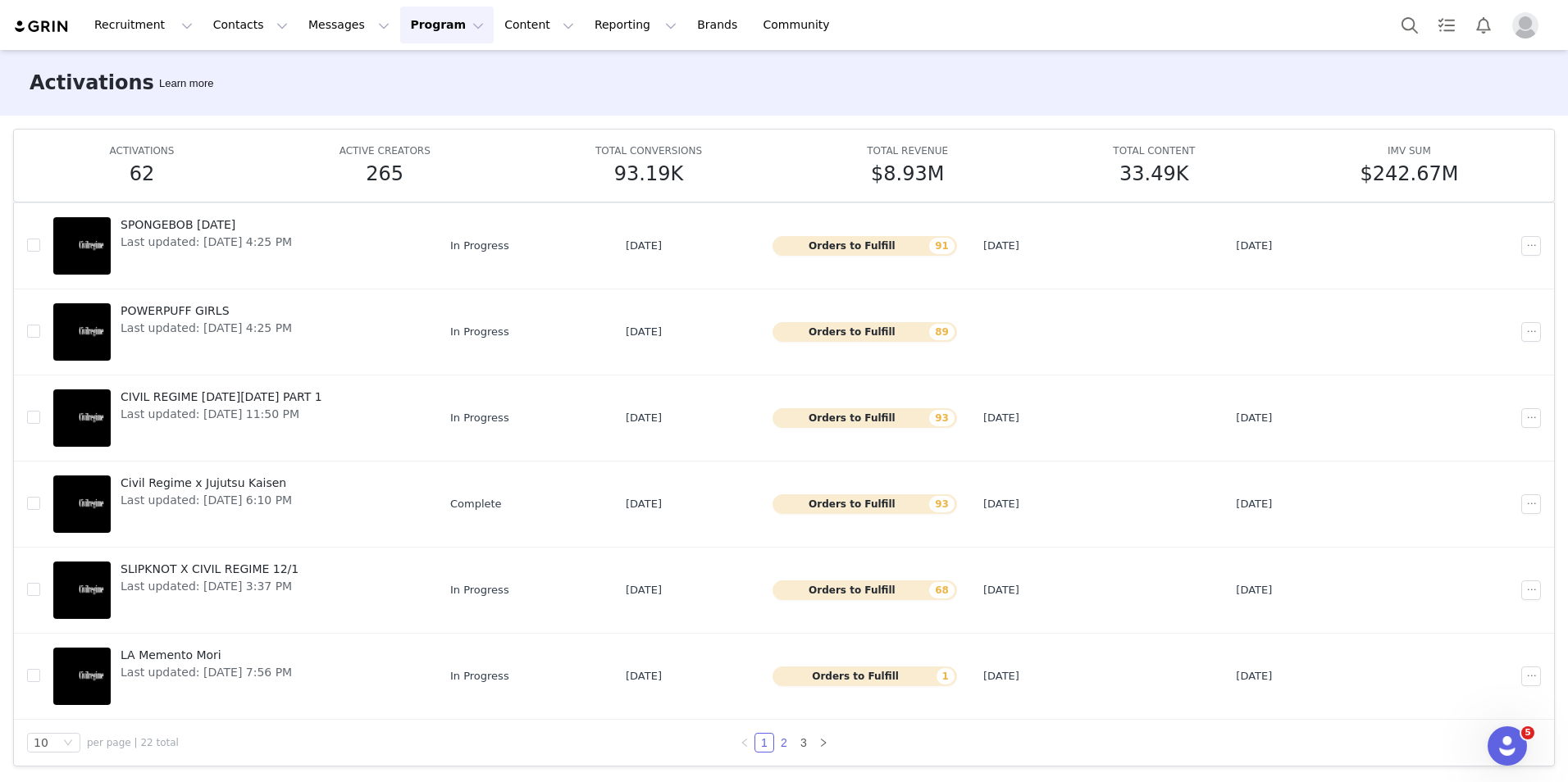
click at [780, 751] on link "2" at bounding box center [784, 742] width 18 height 18
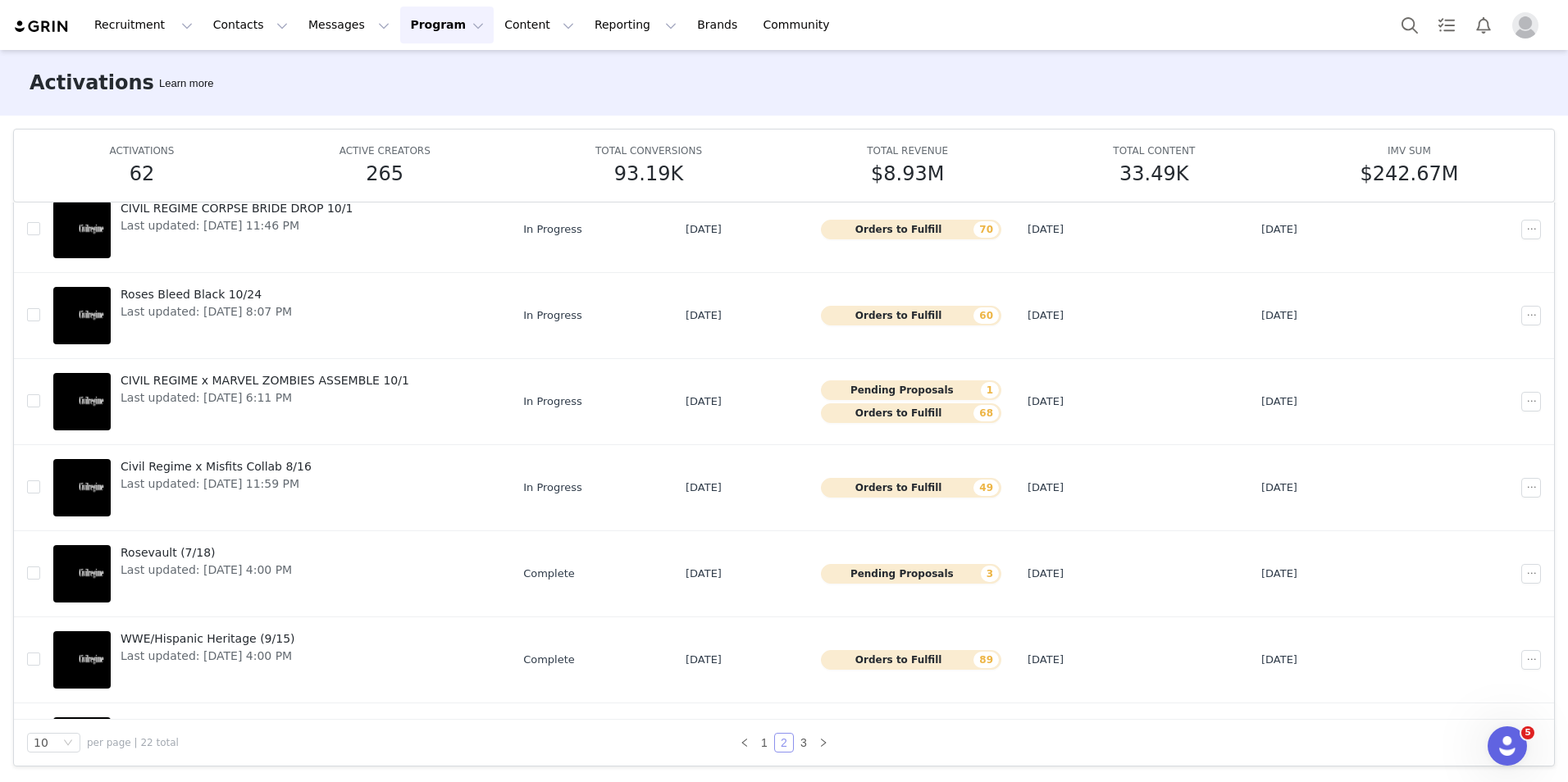
scroll to position [0, 0]
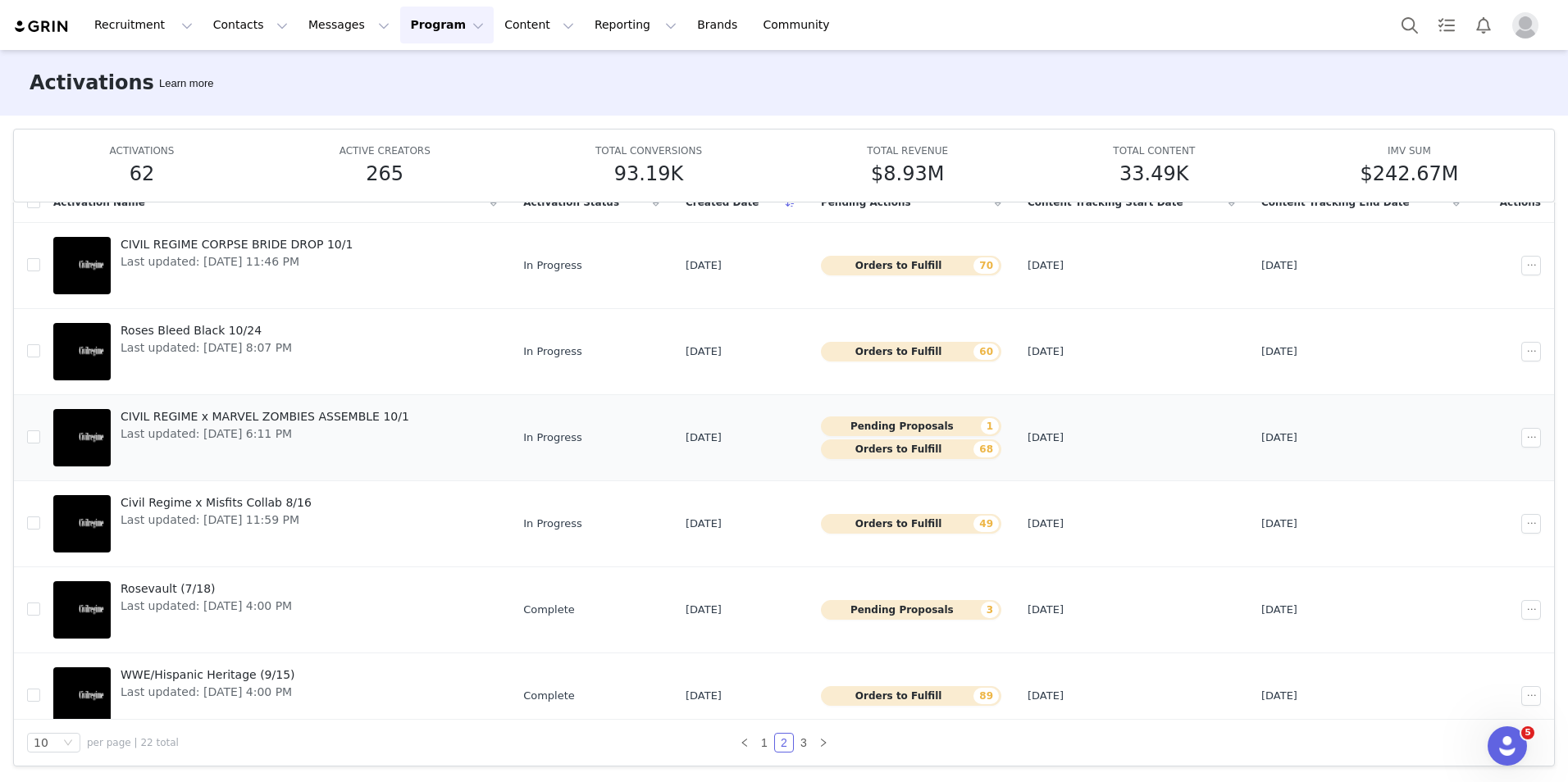
click at [344, 419] on span "CIVIL REGIME x MARVEL ZOMBIES ASSEMBLE 10/1" at bounding box center [264, 417] width 289 height 17
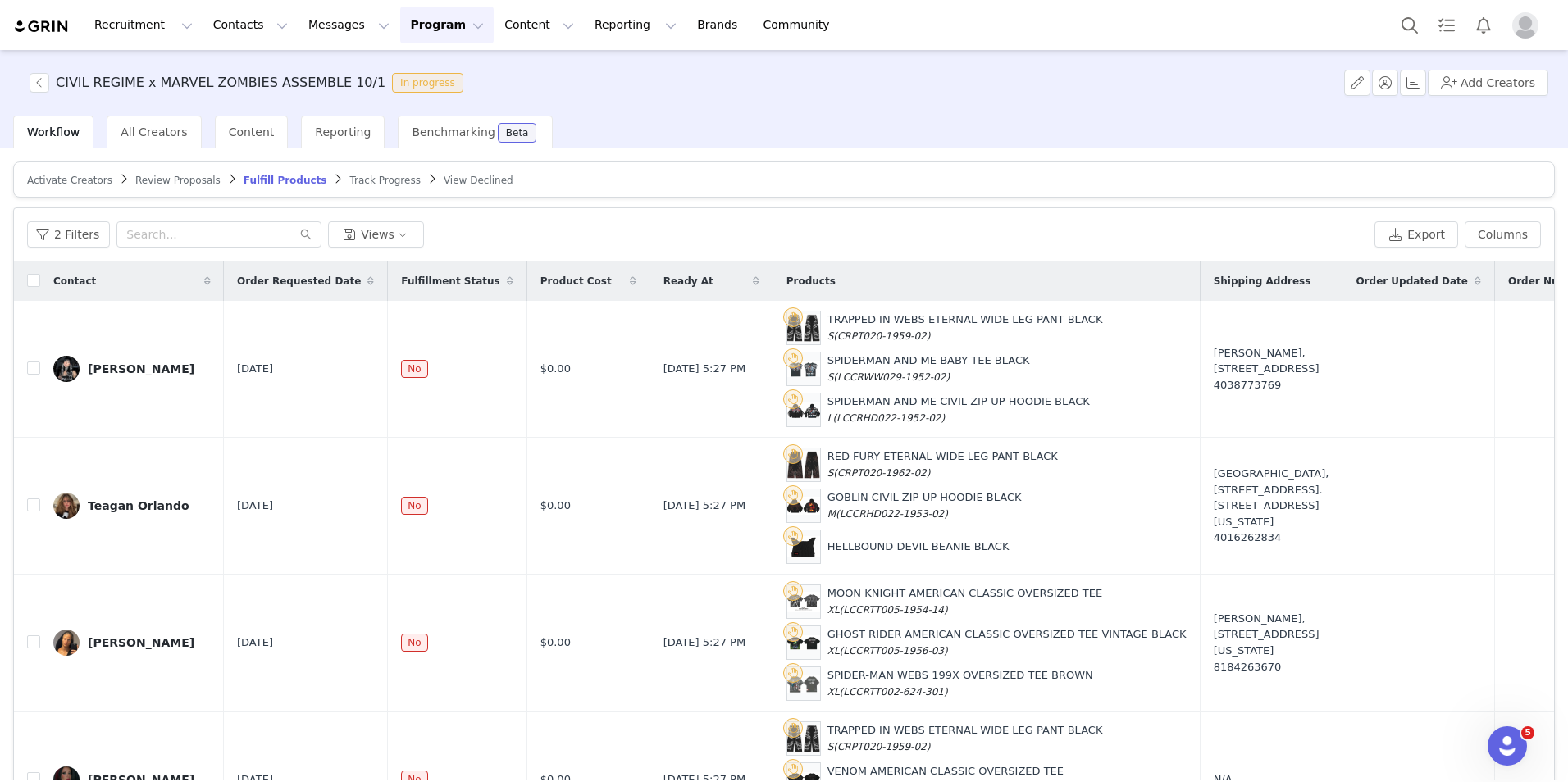
click at [74, 184] on span "Activate Creators" at bounding box center [69, 180] width 86 height 12
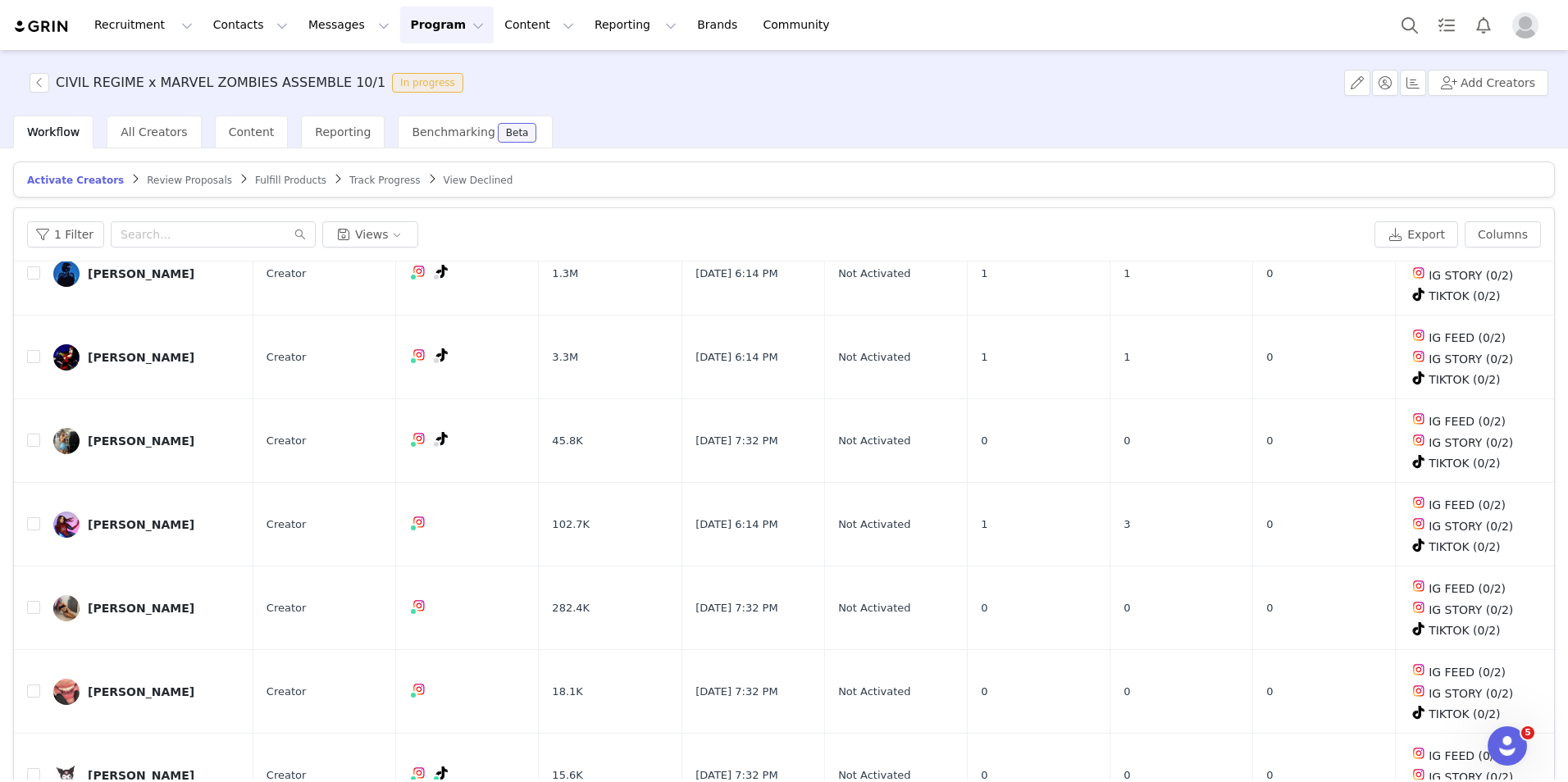
scroll to position [820, 0]
click at [97, 687] on div "[PERSON_NAME]" at bounding box center [141, 693] width 107 height 13
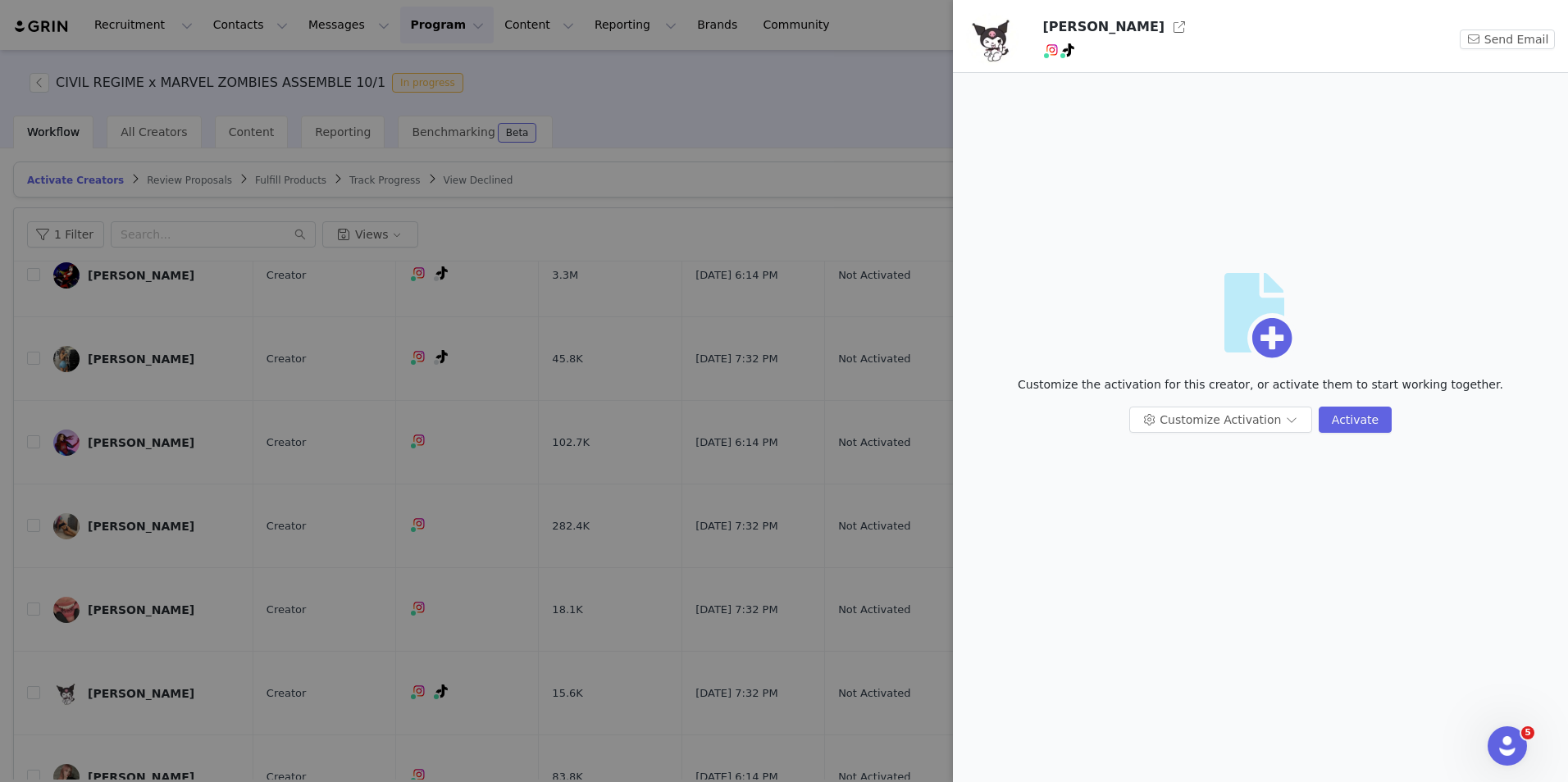
click at [1082, 28] on h3 "[PERSON_NAME]" at bounding box center [1103, 26] width 122 height 19
click at [1166, 29] on button "button" at bounding box center [1179, 26] width 26 height 26
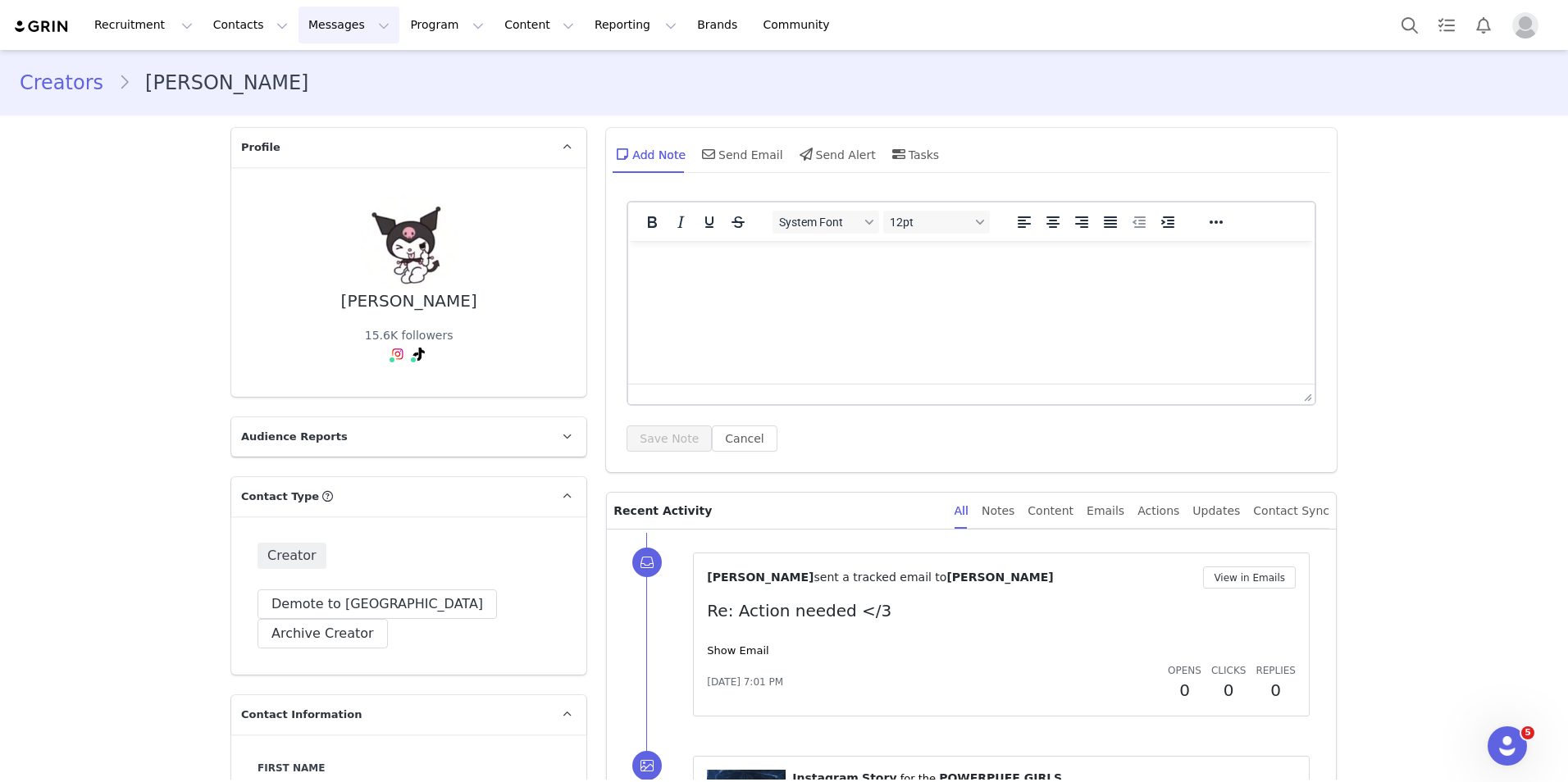
click at [298, 29] on button "Messages Messages" at bounding box center [348, 25] width 101 height 37
drag, startPoint x: 211, startPoint y: 27, endPoint x: 210, endPoint y: 43, distance: 16.0
click at [211, 27] on button "Contacts Contacts" at bounding box center [250, 25] width 94 height 37
click at [219, 78] on p "Creators" at bounding box center [224, 73] width 49 height 17
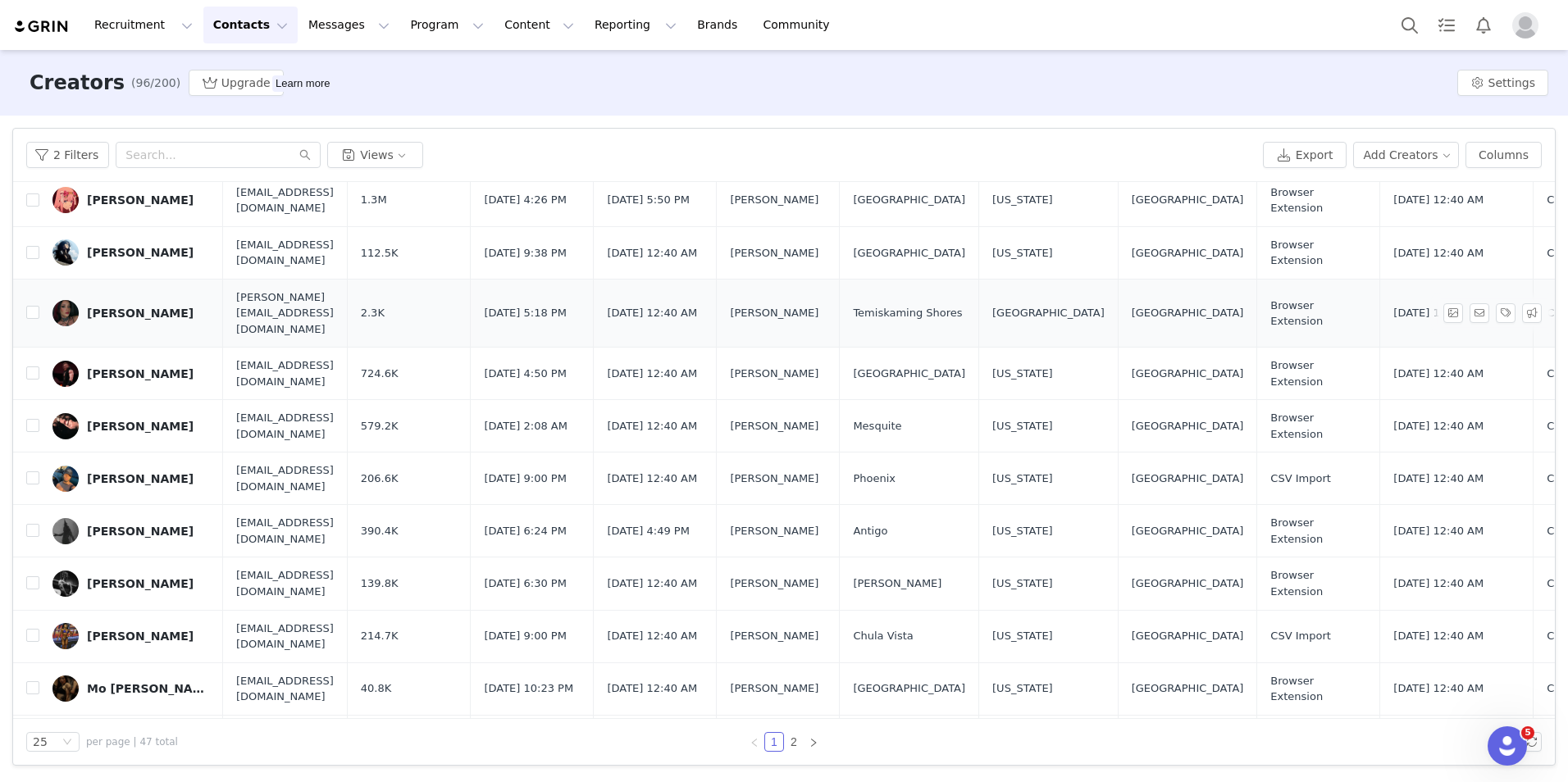
scroll to position [828, 0]
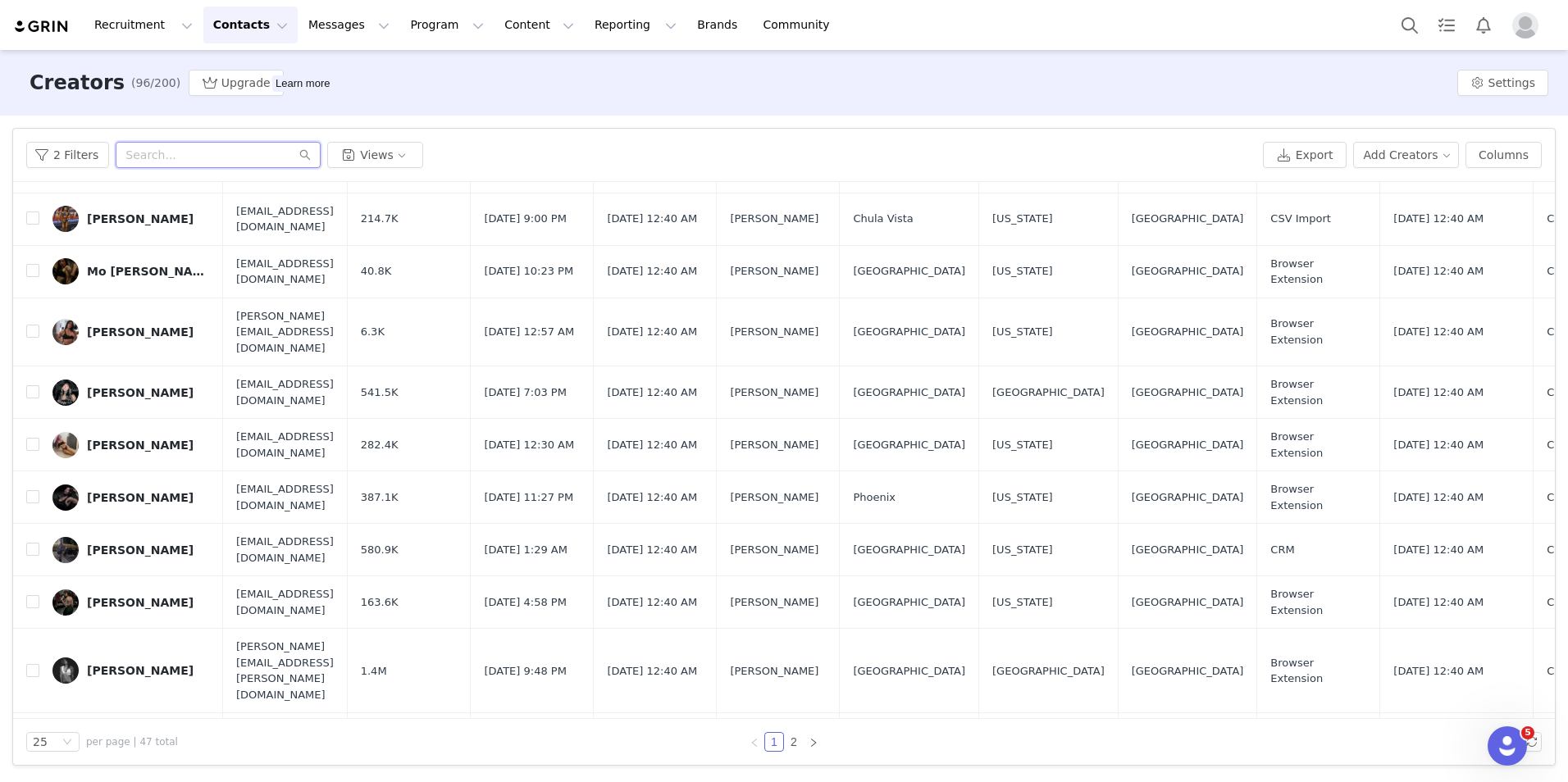
click at [255, 160] on input "text" at bounding box center [218, 154] width 205 height 26
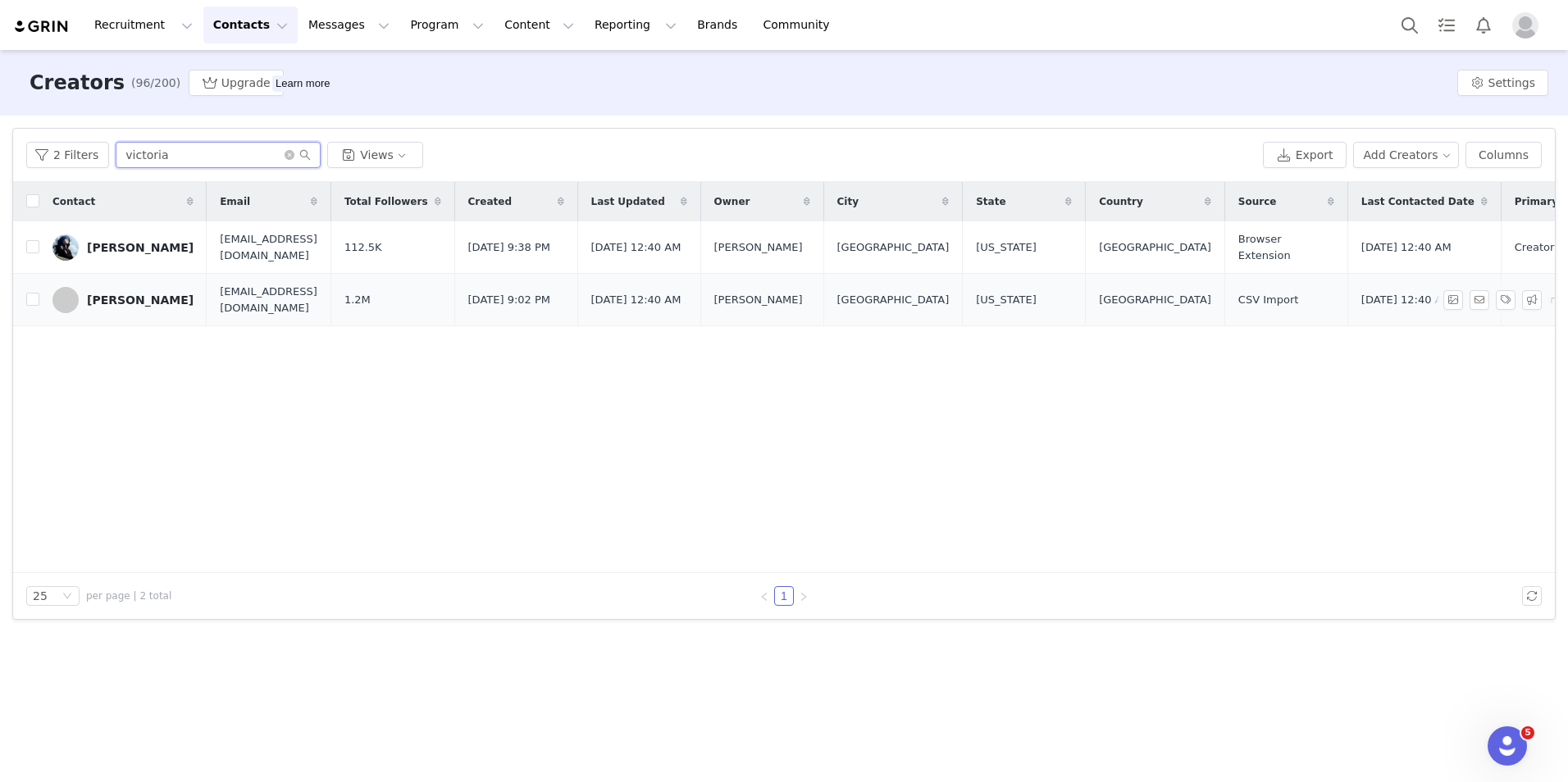
type input "victoria"
drag, startPoint x: 127, startPoint y: 295, endPoint x: 134, endPoint y: 306, distance: 13.0
click at [128, 297] on div "[PERSON_NAME]" at bounding box center [141, 300] width 107 height 13
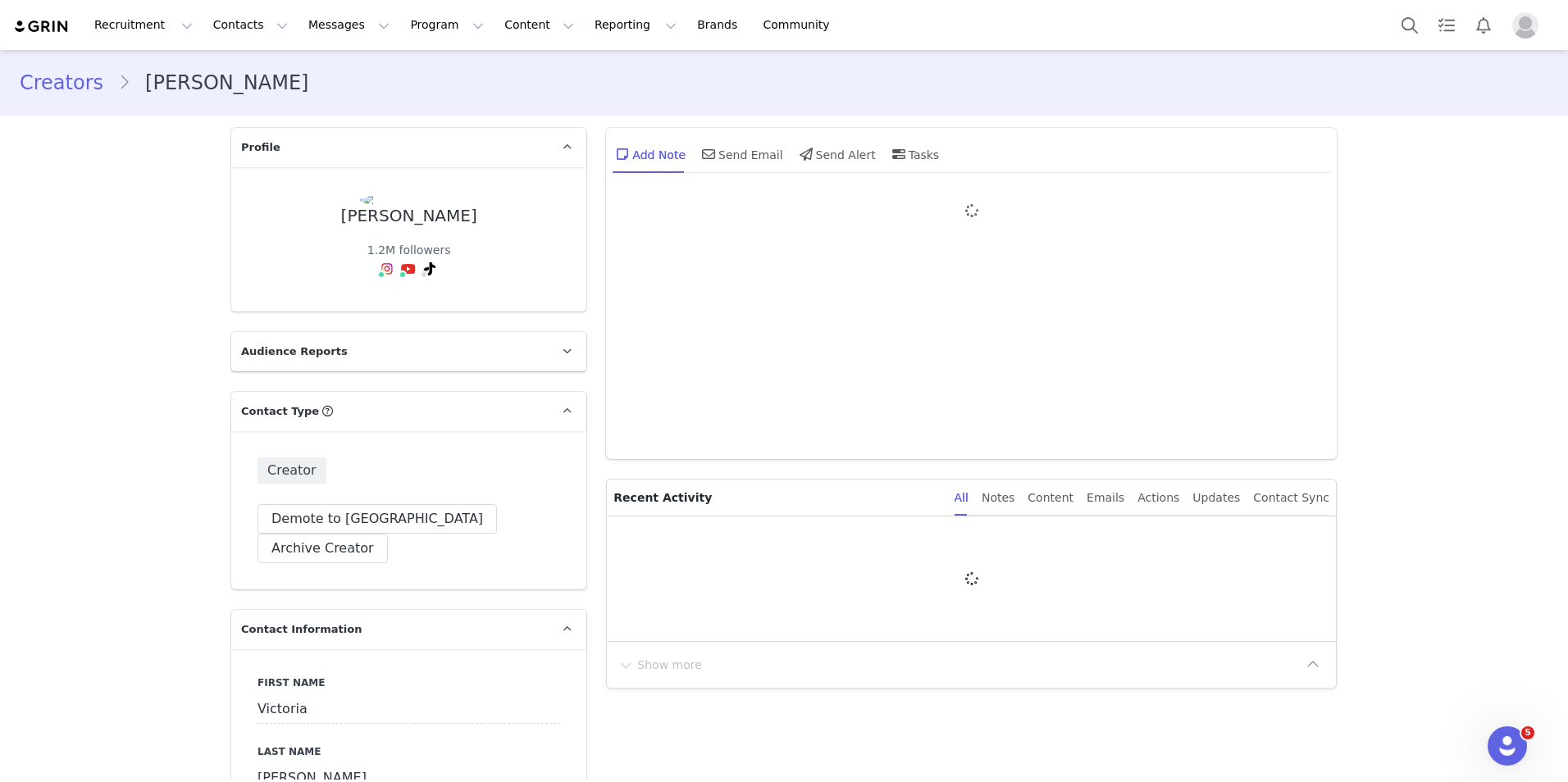
type input "+1 ([GEOGRAPHIC_DATA])"
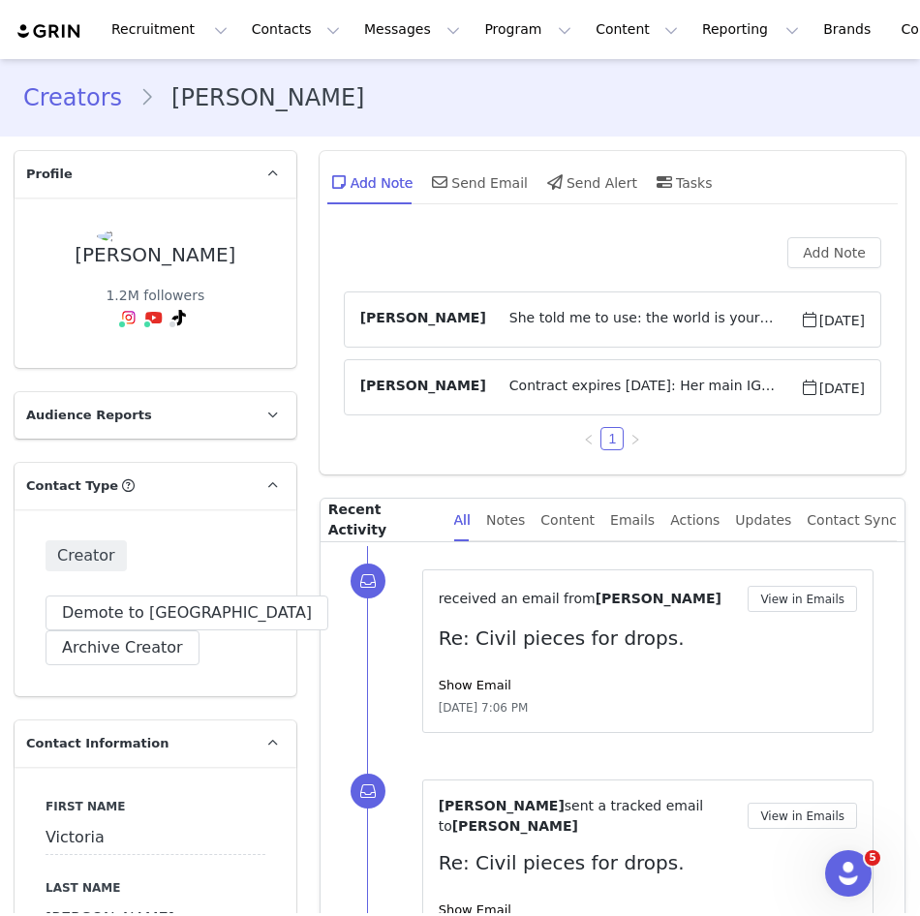
click at [241, 4] on div "Recruitment Recruitment Creator Search Curated Lists Landing Pages Web Extensio…" at bounding box center [460, 29] width 920 height 59
click at [256, 32] on button "Contacts Contacts" at bounding box center [295, 30] width 111 height 44
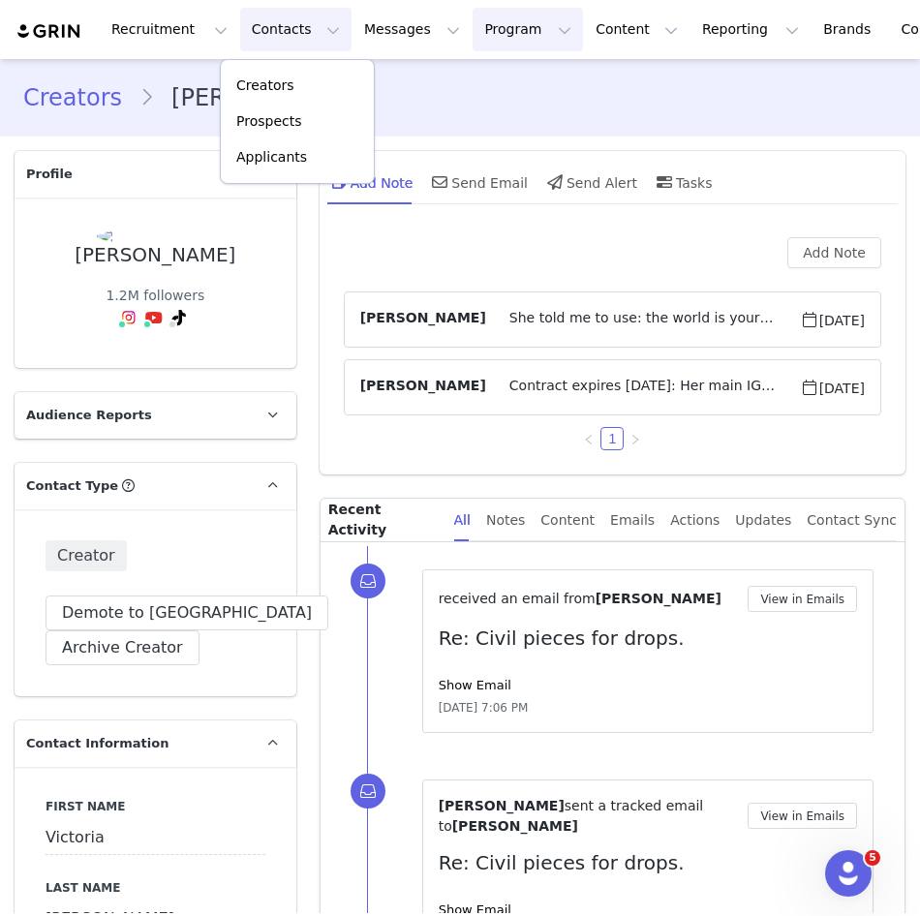
click at [472, 30] on button "Program Program" at bounding box center [527, 30] width 110 height 44
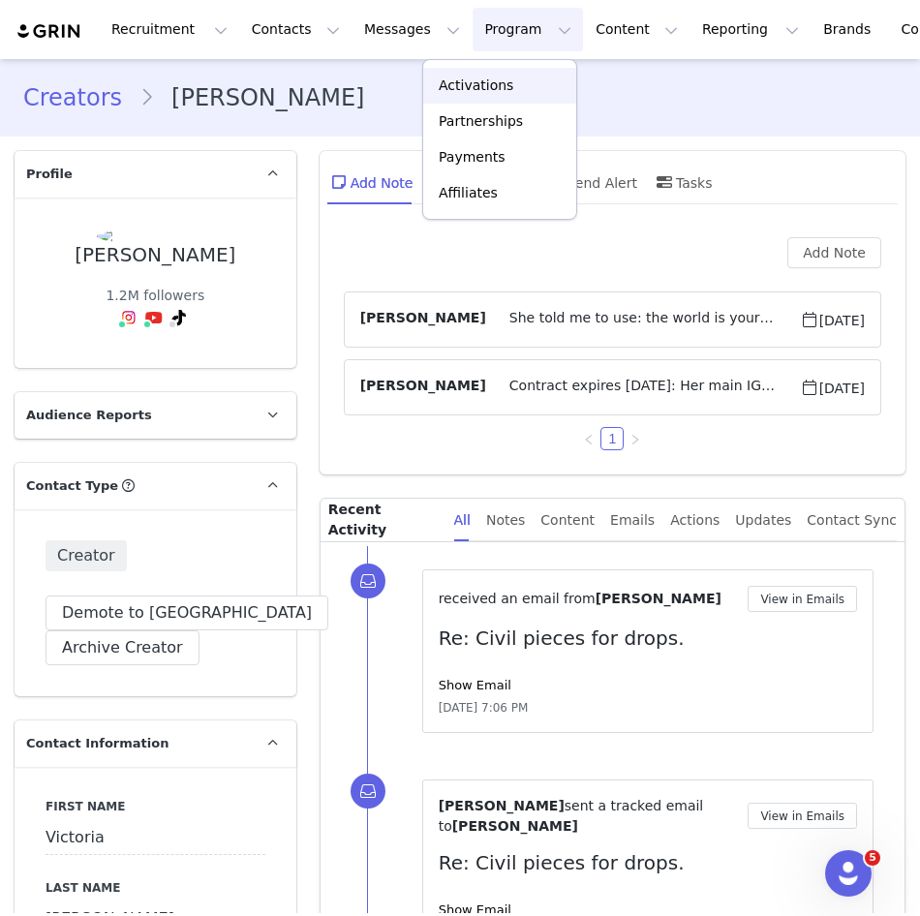
click at [454, 84] on p "Activations" at bounding box center [476, 86] width 75 height 20
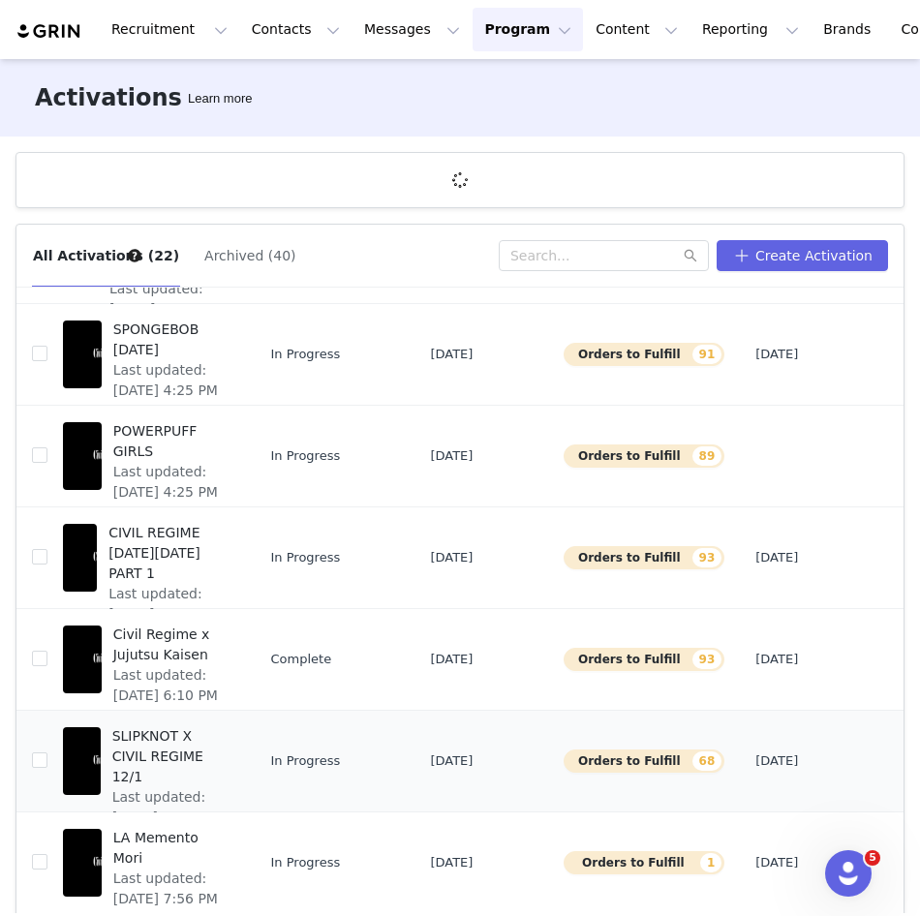
scroll to position [72, 0]
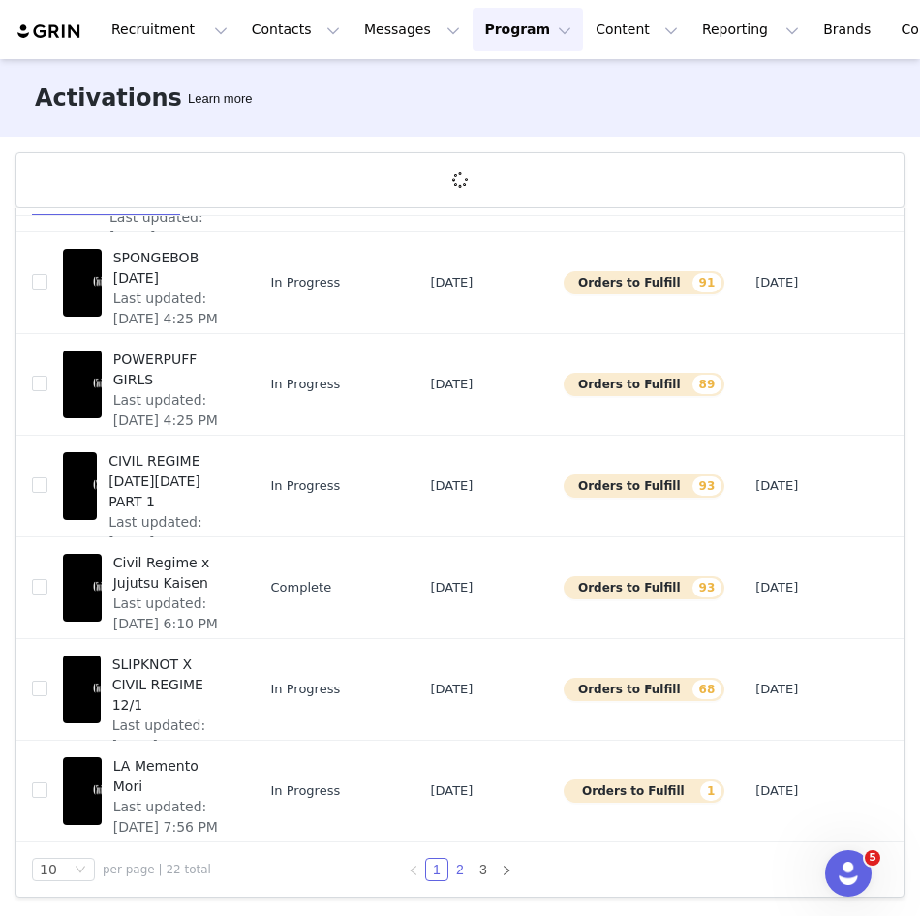
click at [448, 860] on li "2" at bounding box center [459, 869] width 23 height 23
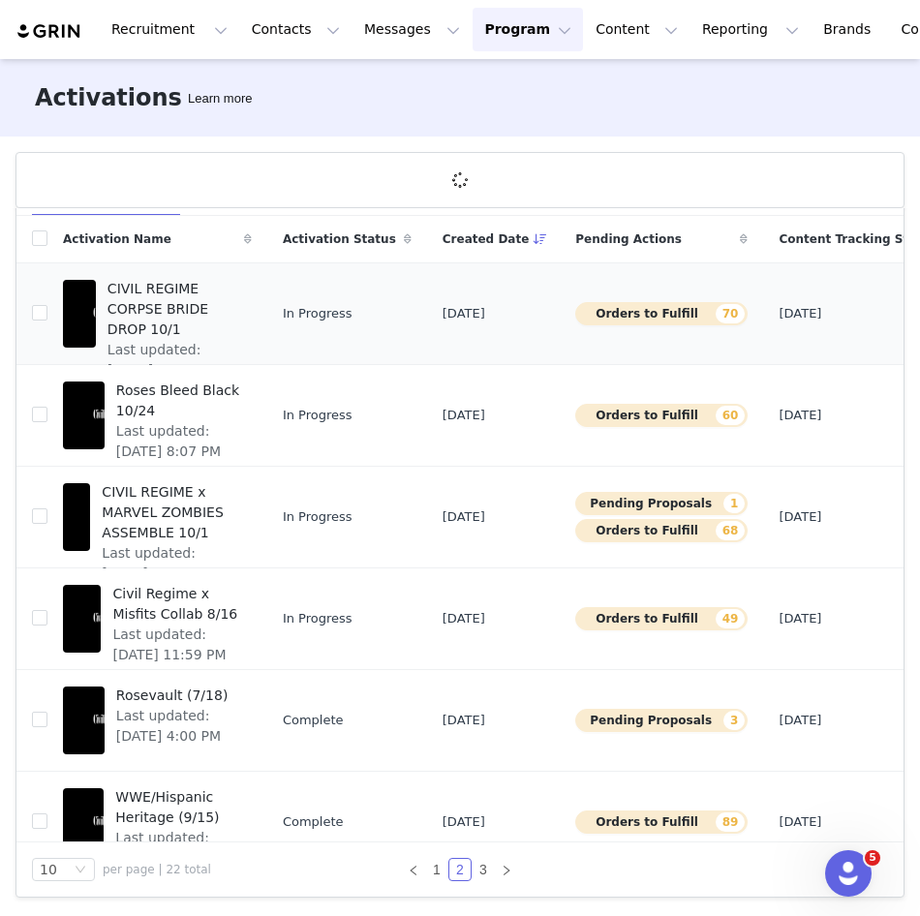
click at [140, 316] on span "CIVIL REGIME CORPSE BRIDE DROP 10/1" at bounding box center [173, 309] width 133 height 61
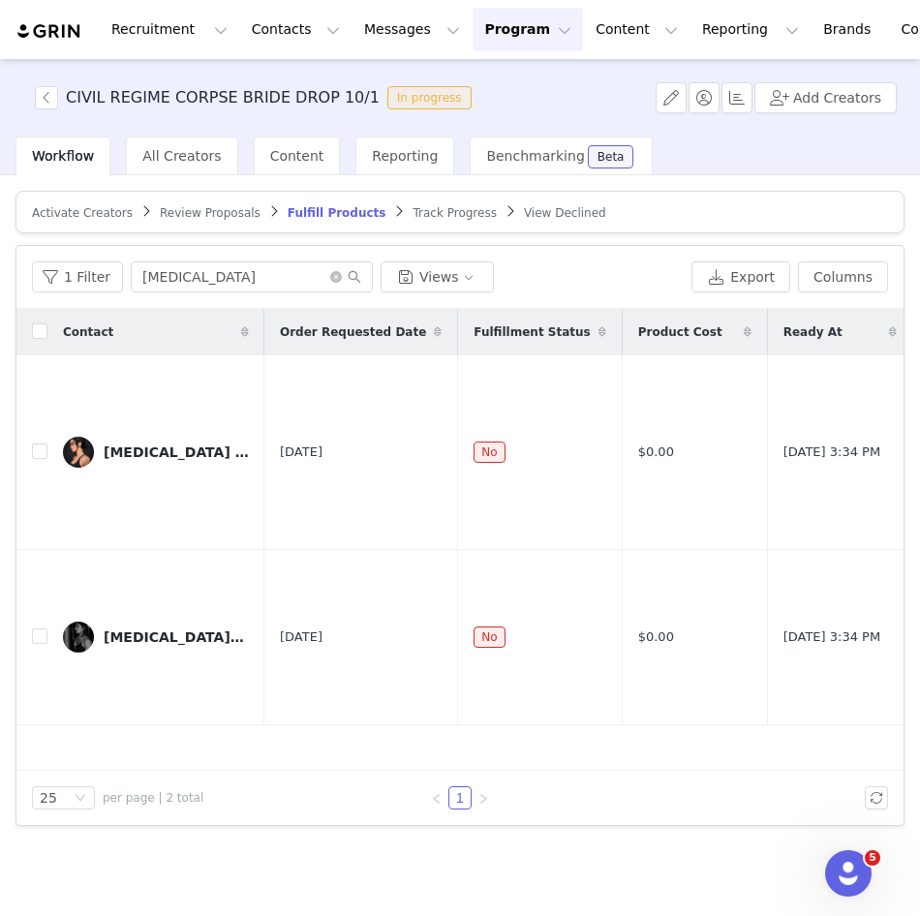
click at [74, 211] on span "Activate Creators" at bounding box center [82, 213] width 101 height 14
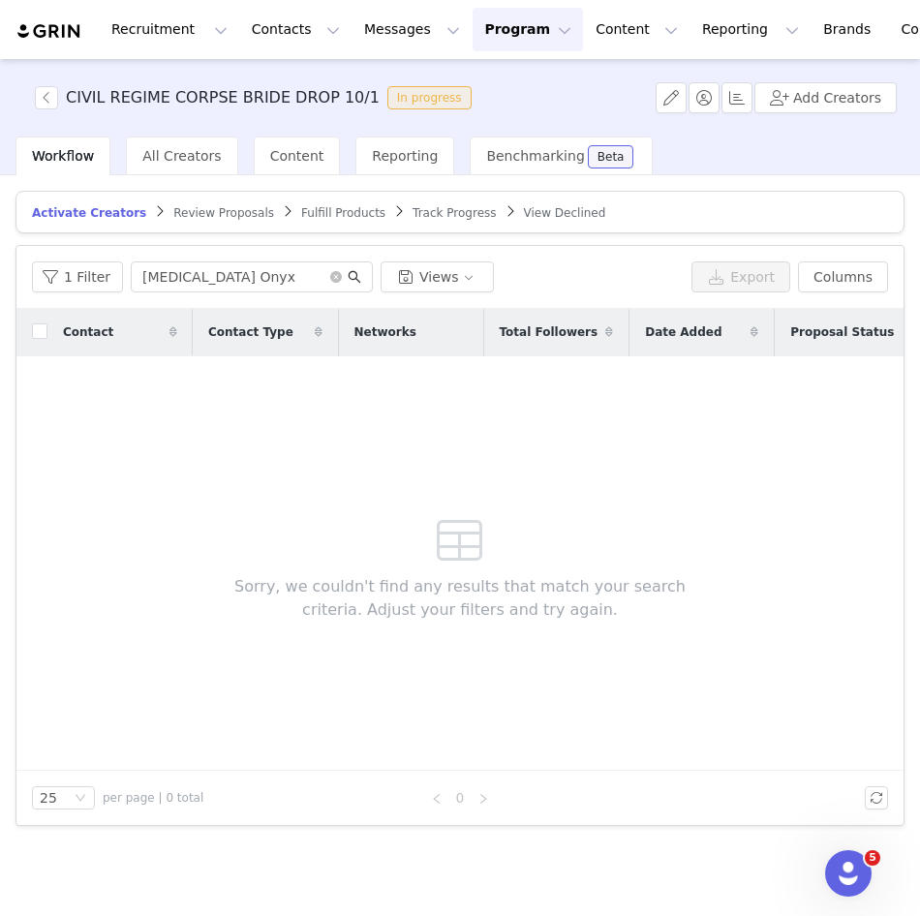
click at [348, 270] on icon "icon: search" at bounding box center [355, 277] width 14 height 14
click at [330, 275] on icon "icon: close-circle" at bounding box center [336, 277] width 12 height 12
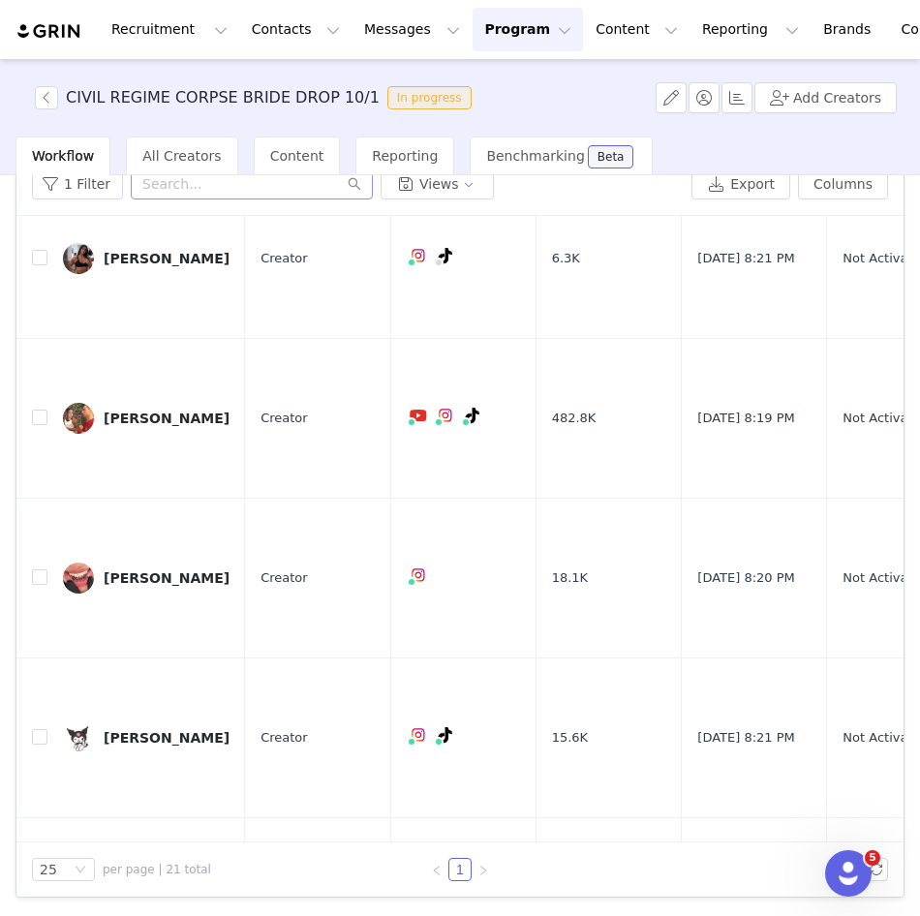
scroll to position [1874, 0]
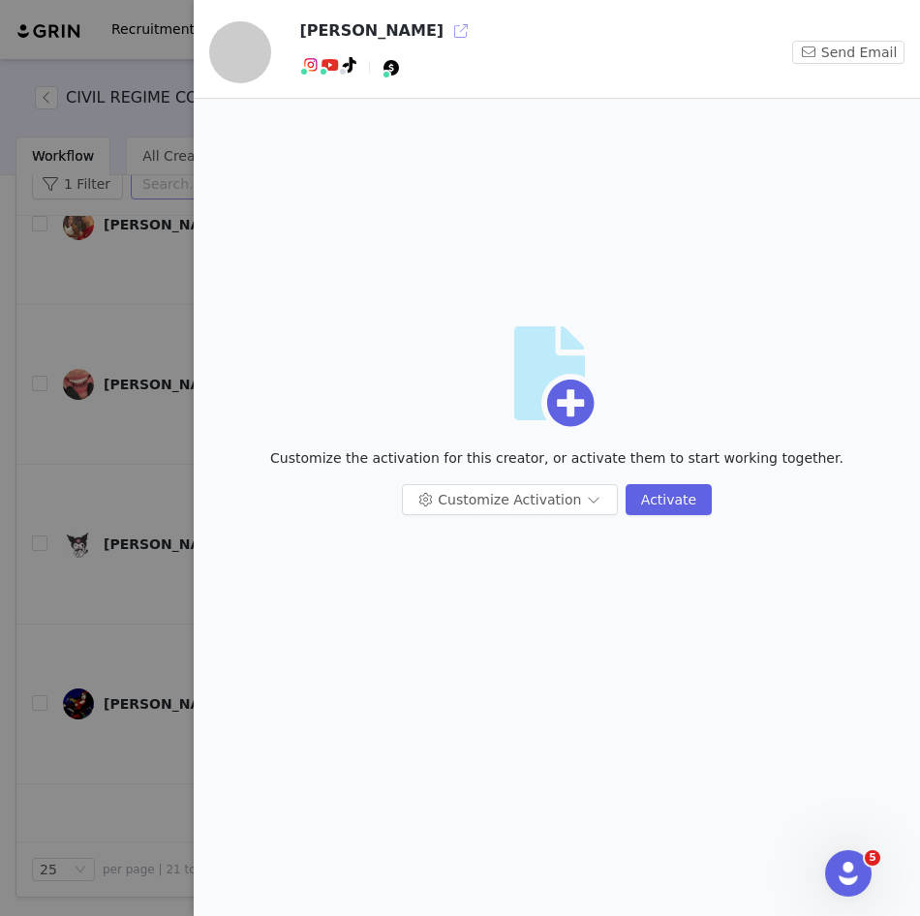
click at [445, 23] on button "button" at bounding box center [460, 30] width 31 height 31
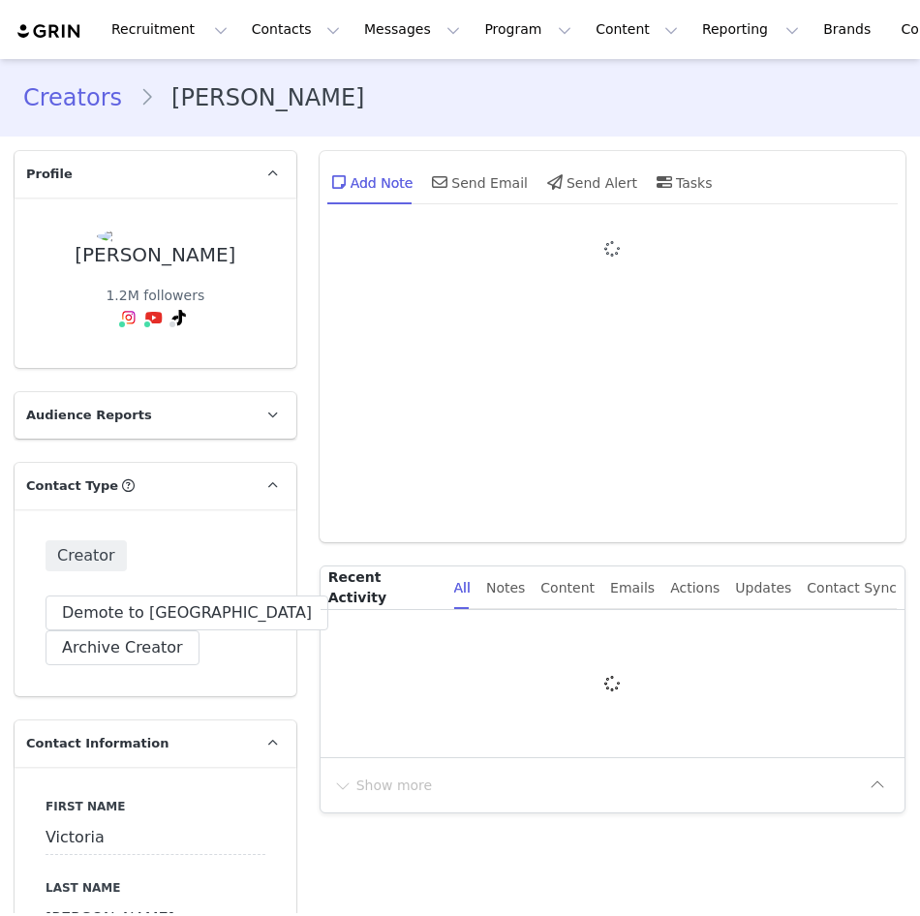
type input "+1 (United States)"
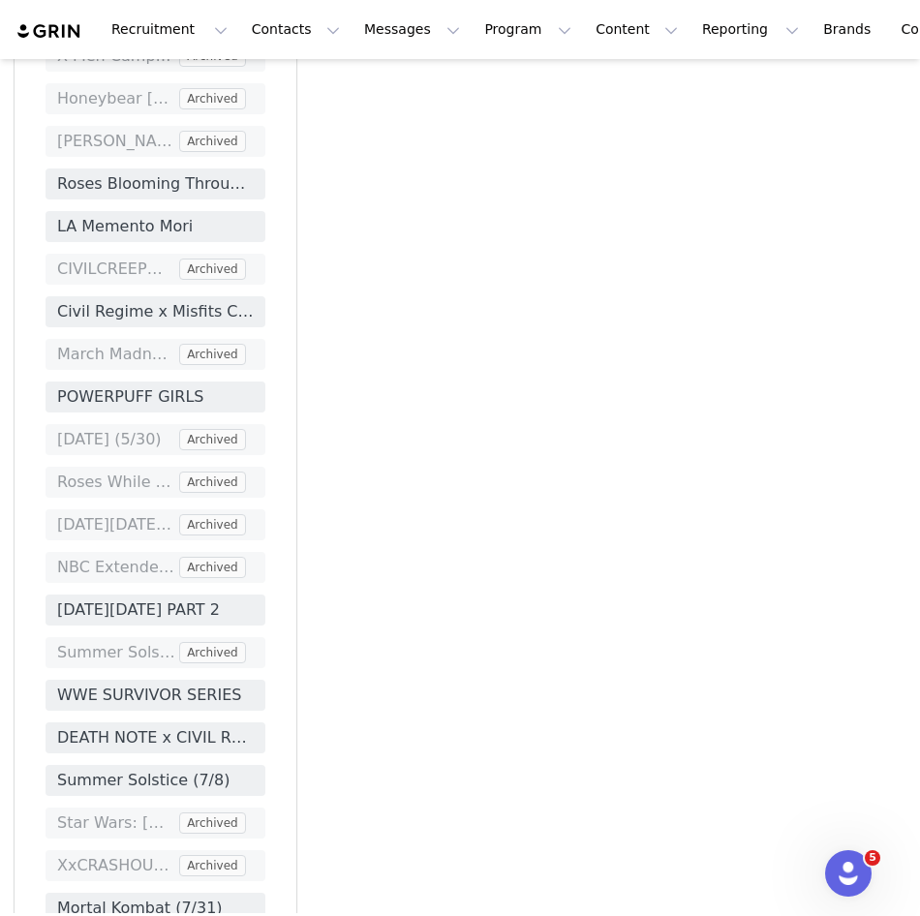
scroll to position [4115, 0]
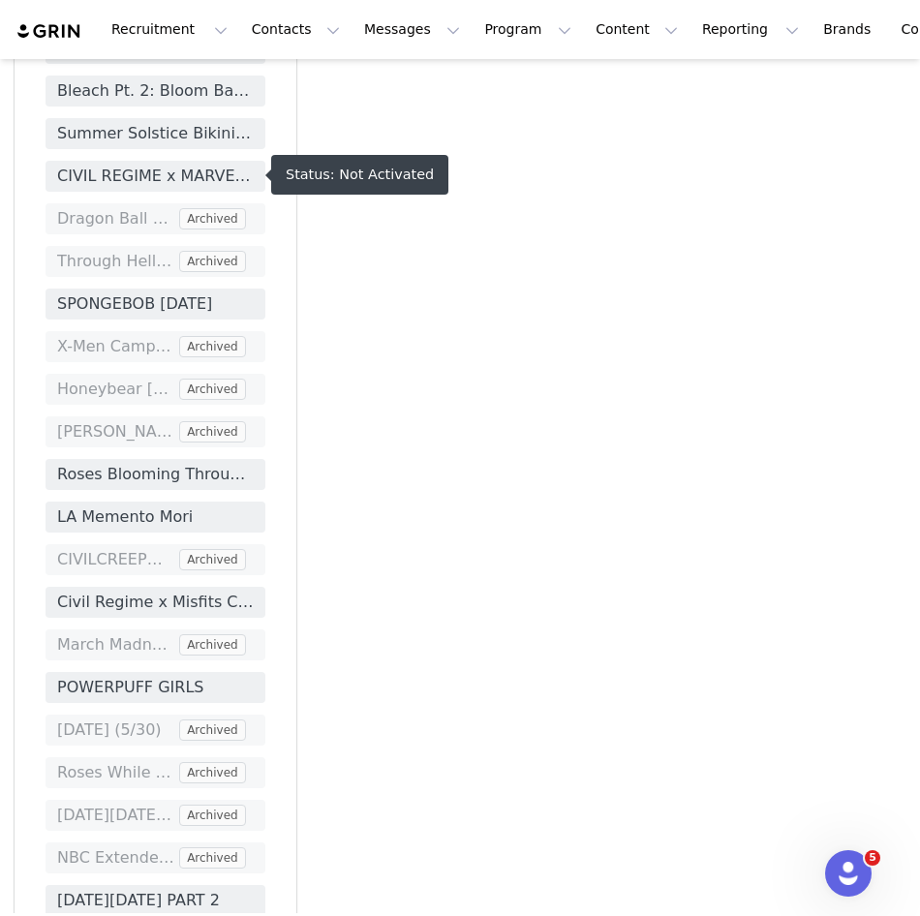
click at [185, 169] on span "CIVIL REGIME x MARVEL ZOMBIES ASSEMBLE 10/1" at bounding box center [155, 176] width 197 height 23
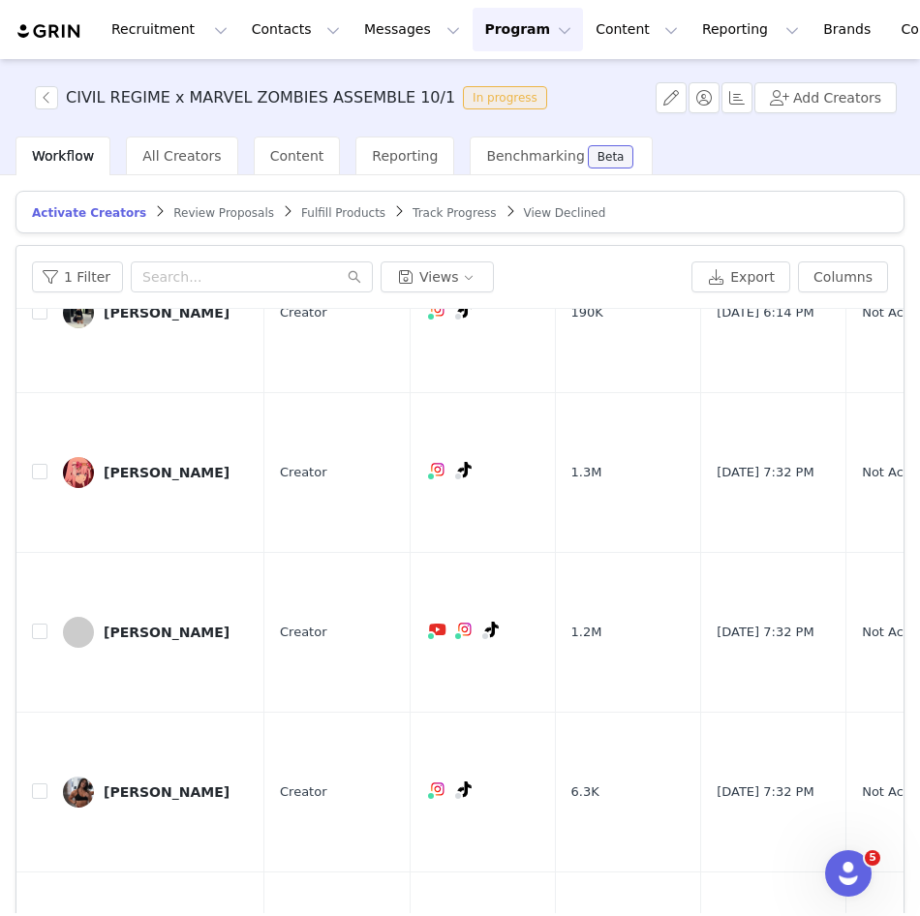
scroll to position [538, 0]
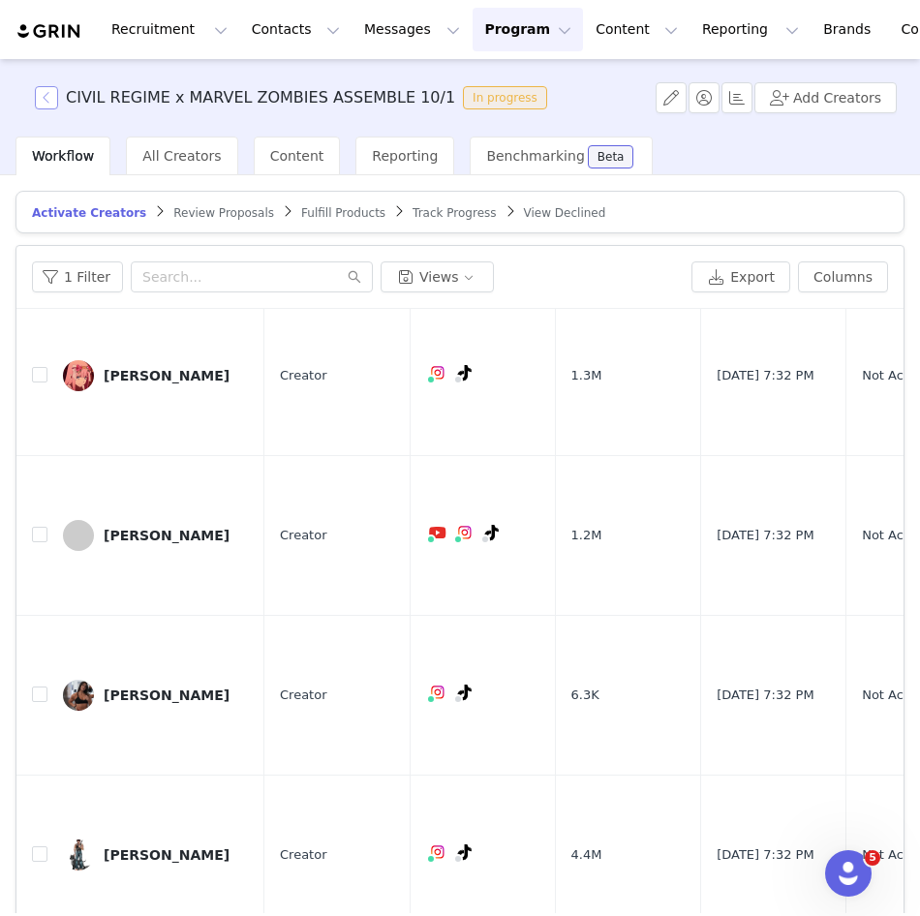
click at [52, 100] on button "button" at bounding box center [46, 97] width 23 height 23
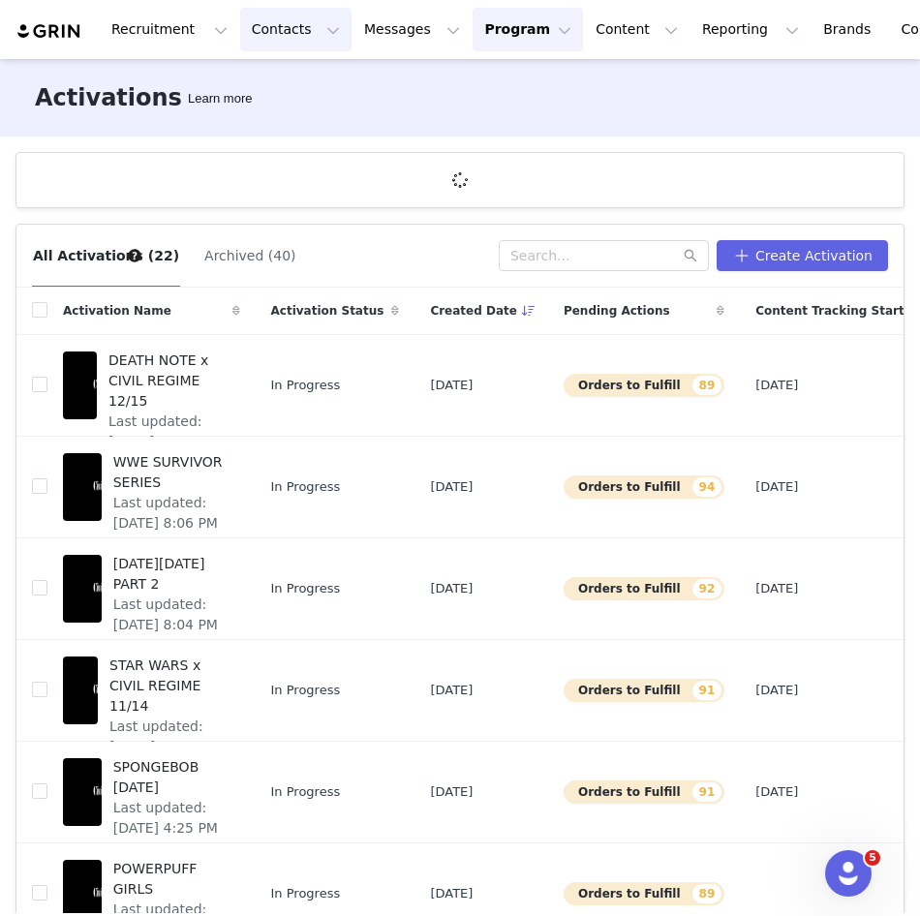
click at [263, 31] on button "Contacts Contacts" at bounding box center [295, 30] width 111 height 44
click at [269, 93] on p "Creators" at bounding box center [265, 86] width 58 height 20
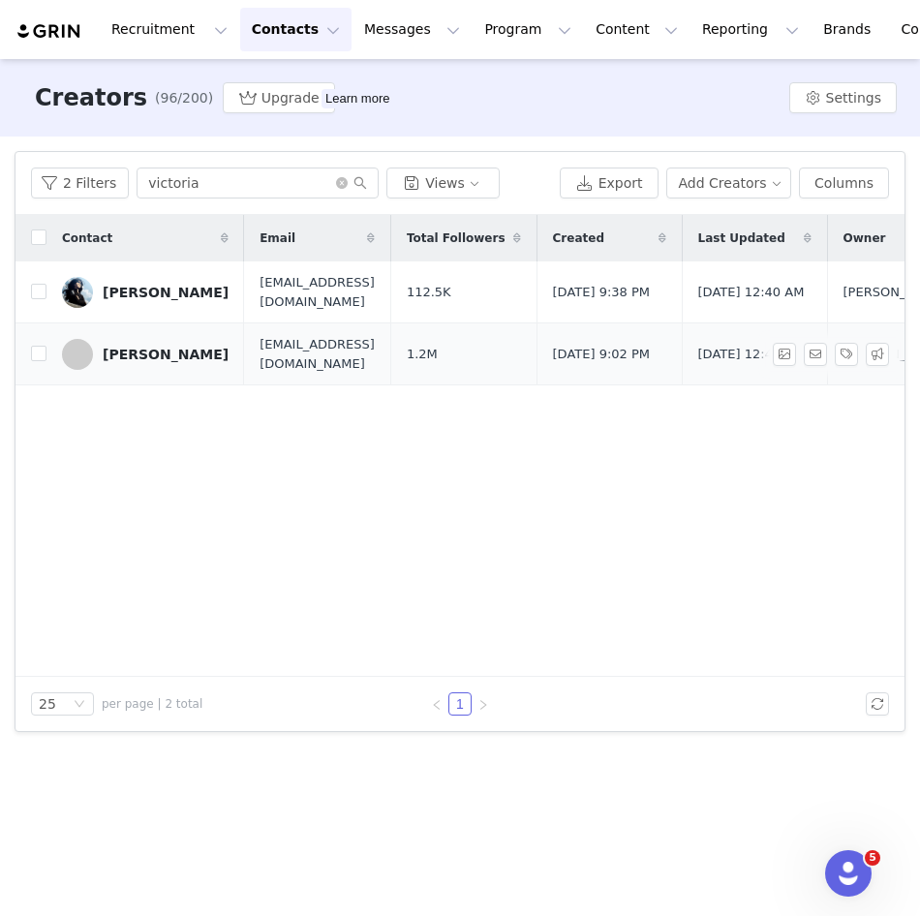
click at [132, 333] on td "[PERSON_NAME]" at bounding box center [144, 354] width 197 height 62
click at [92, 349] on span at bounding box center [77, 354] width 31 height 31
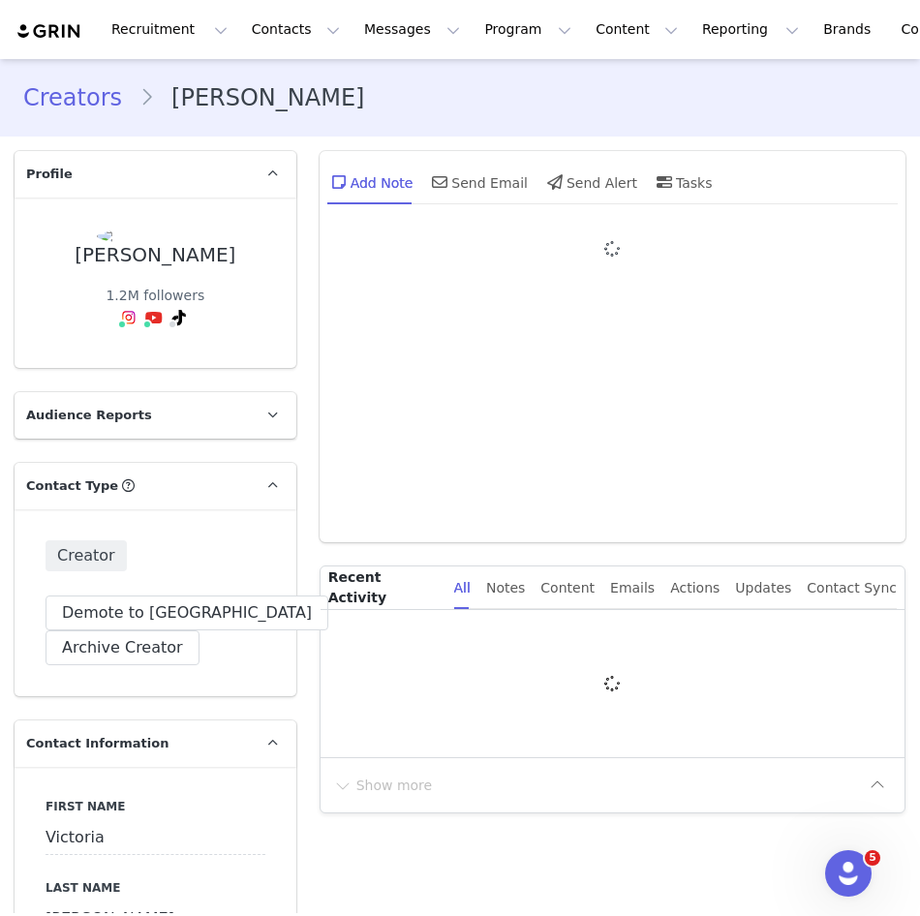
type input "+1 ([GEOGRAPHIC_DATA])"
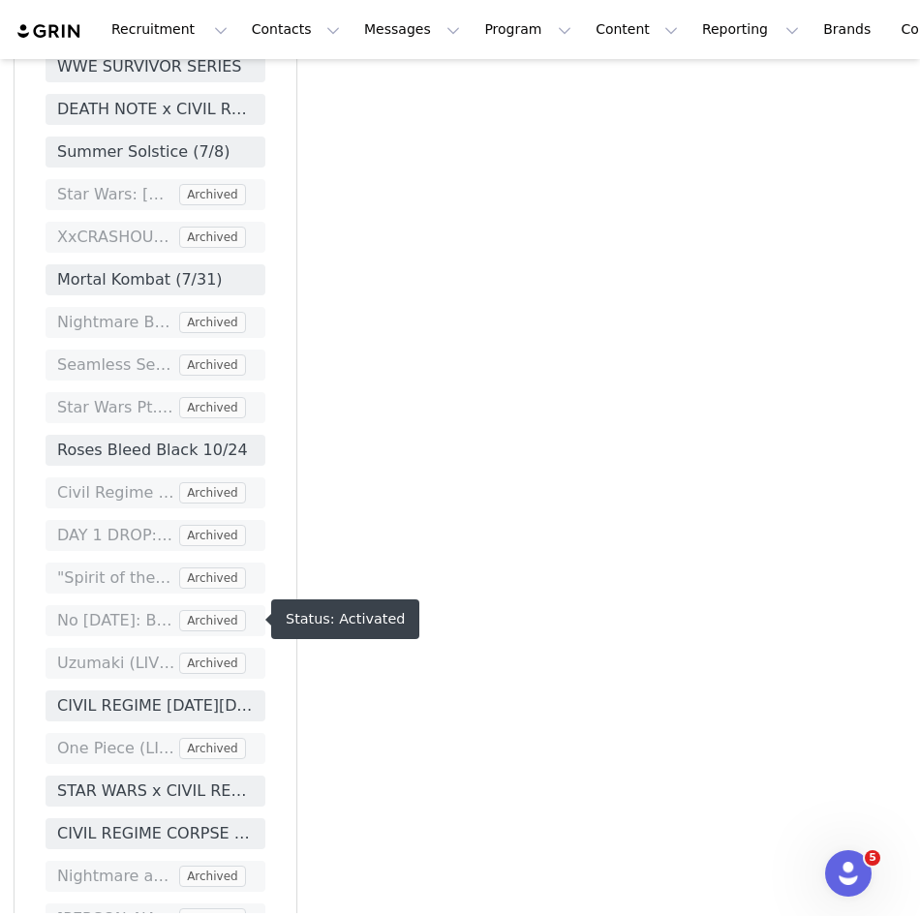
scroll to position [5131, 0]
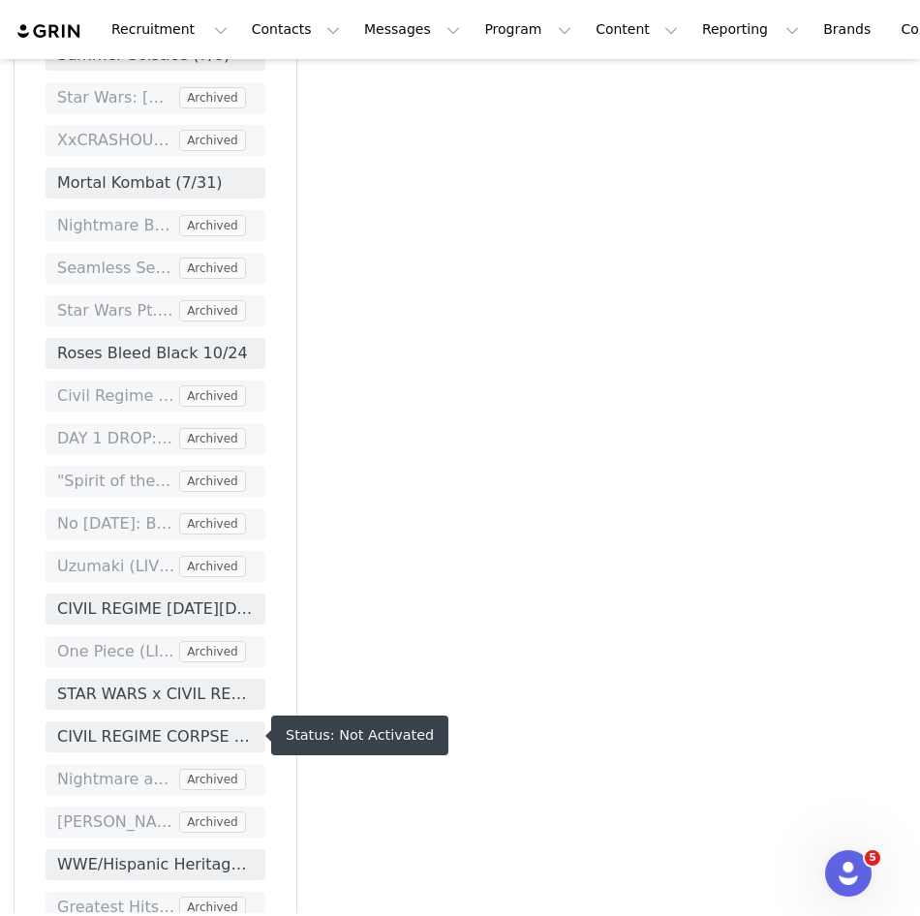
click at [164, 734] on span "CIVIL REGIME CORPSE BRIDE DROP 10/1" at bounding box center [155, 736] width 197 height 23
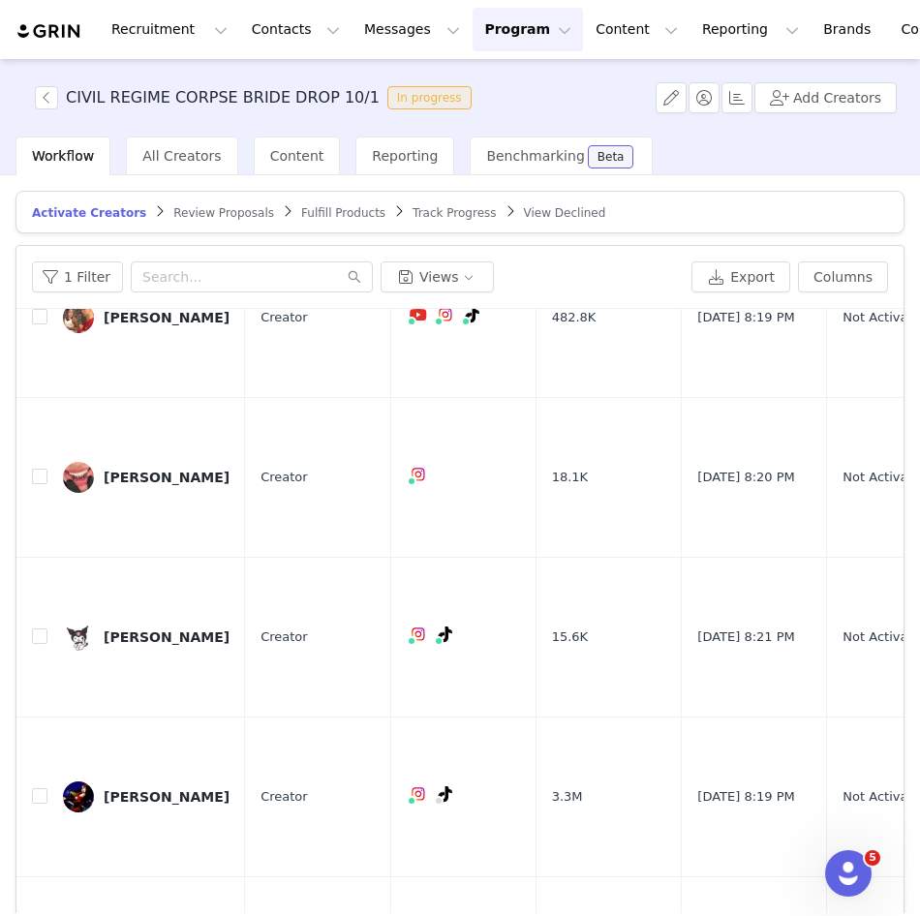
scroll to position [93, 0]
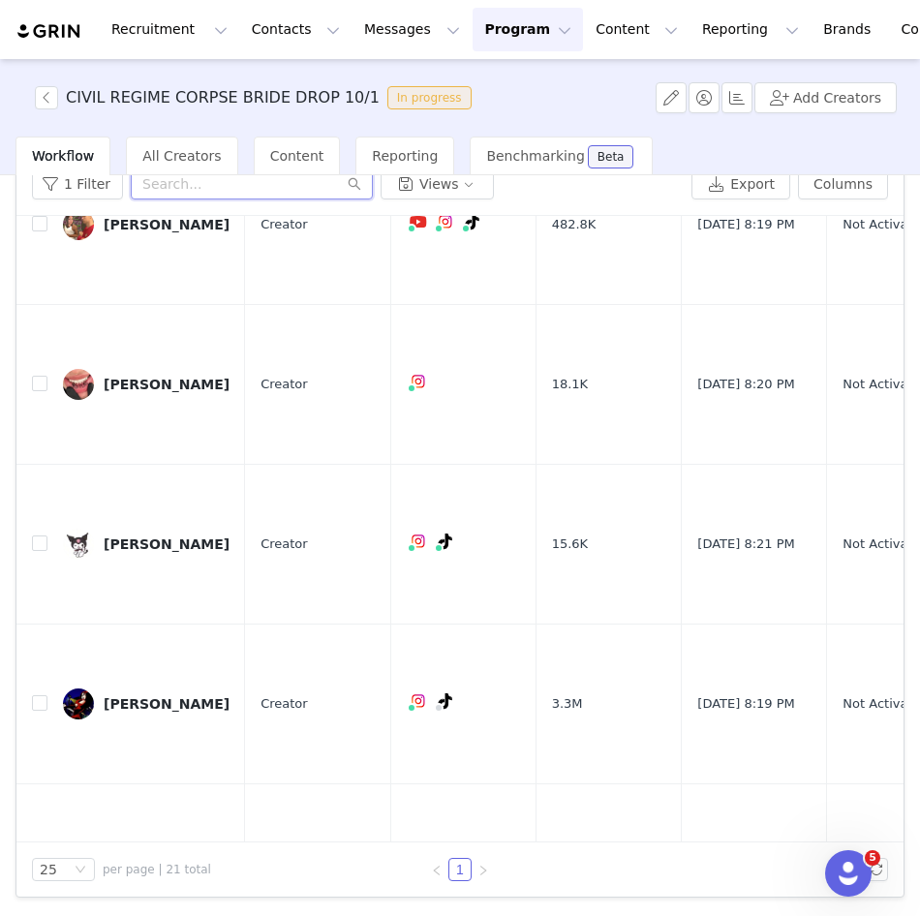
click at [177, 186] on input "text" at bounding box center [252, 183] width 242 height 31
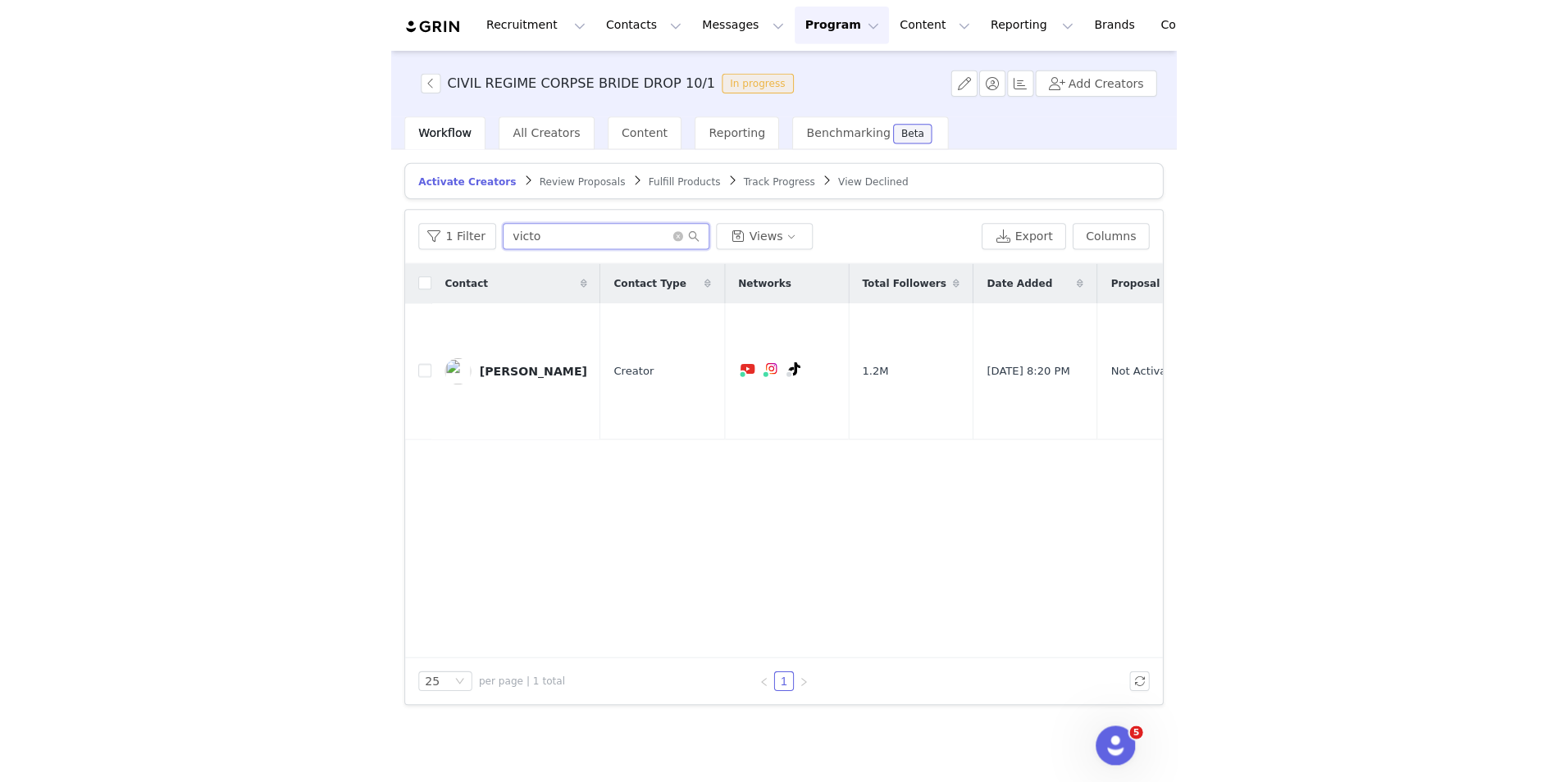
scroll to position [0, 0]
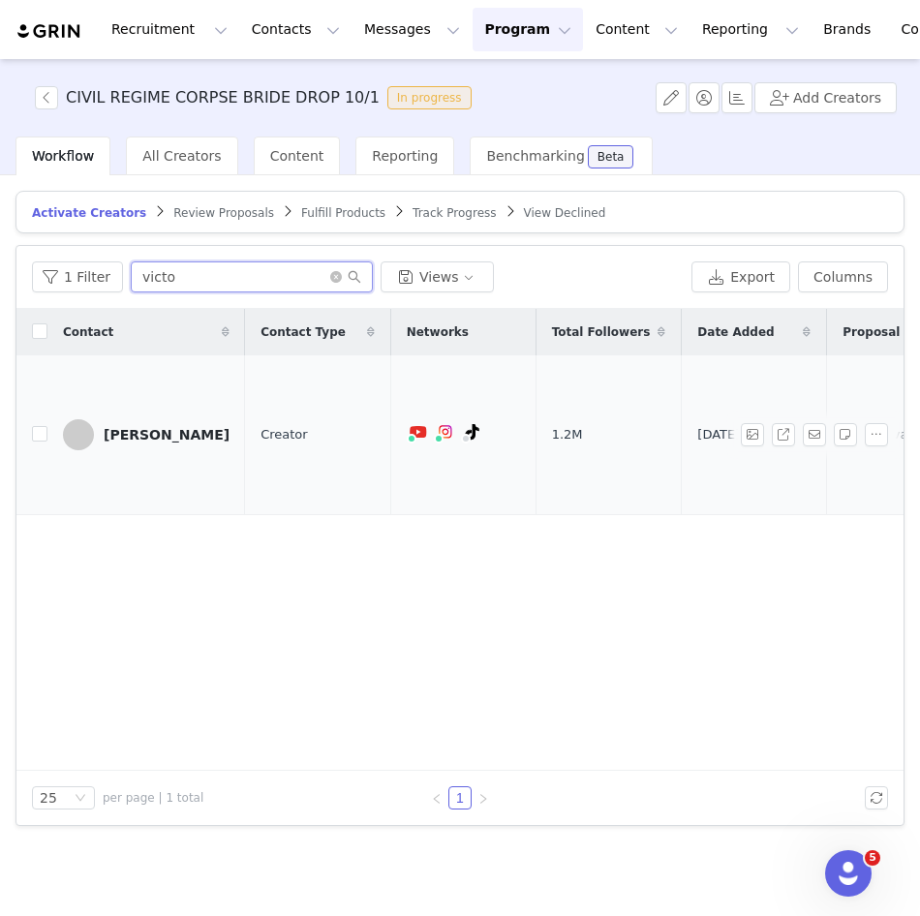
type input "victo"
